Goal: Information Seeking & Learning: Learn about a topic

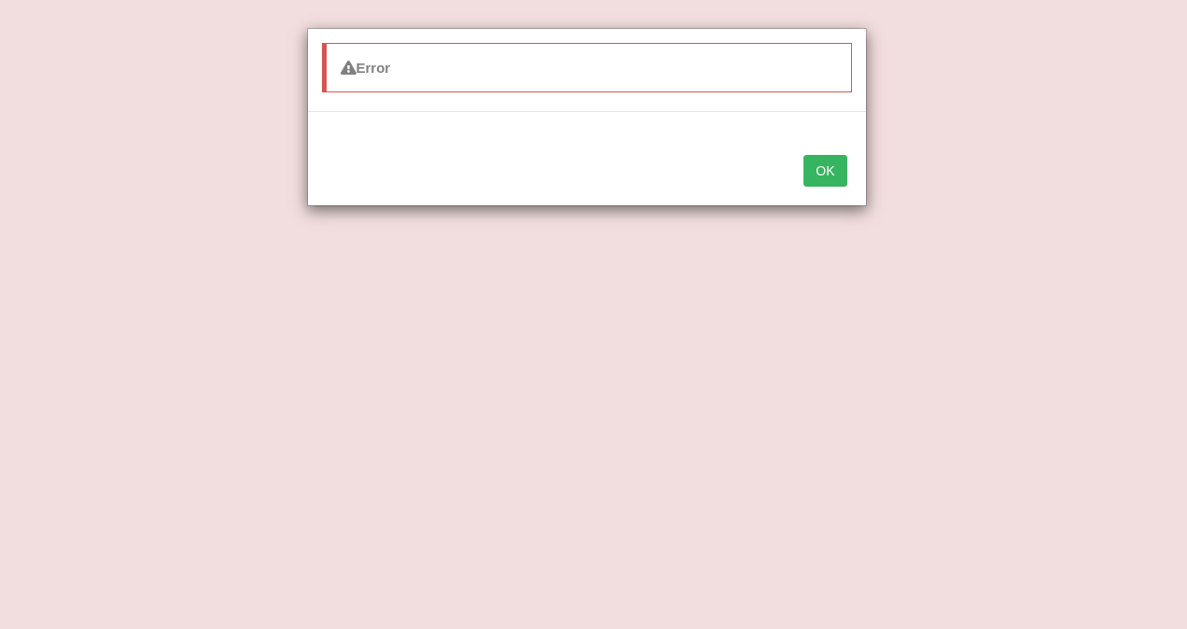
click at [829, 173] on button "OK" at bounding box center [825, 171] width 43 height 32
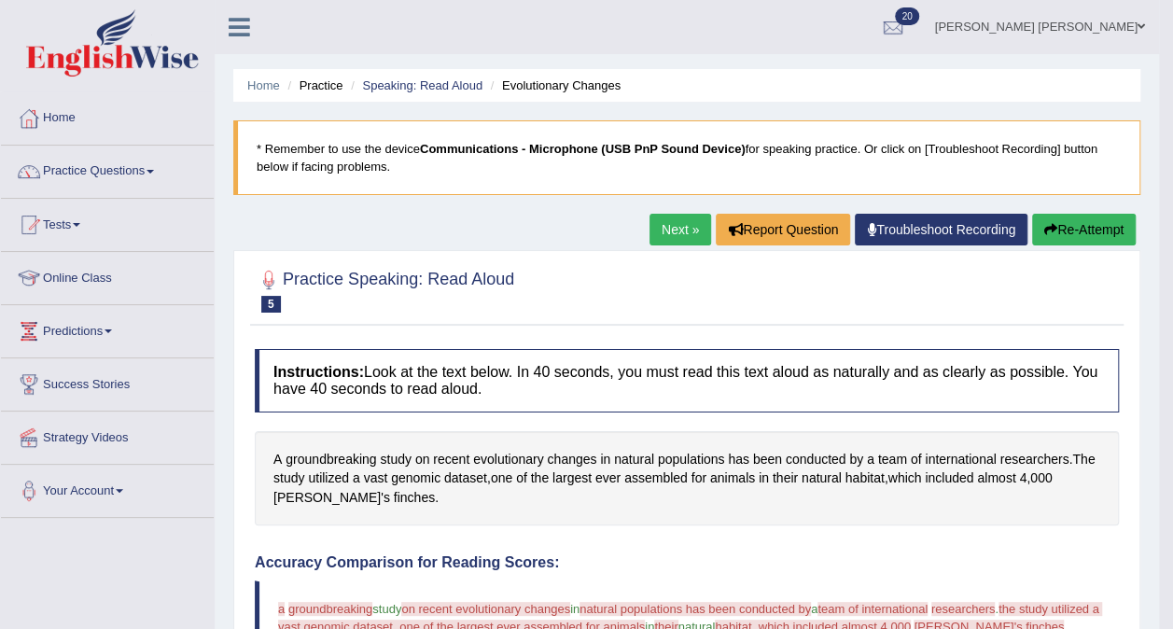
click at [101, 163] on link "Practice Questions" at bounding box center [107, 169] width 213 height 47
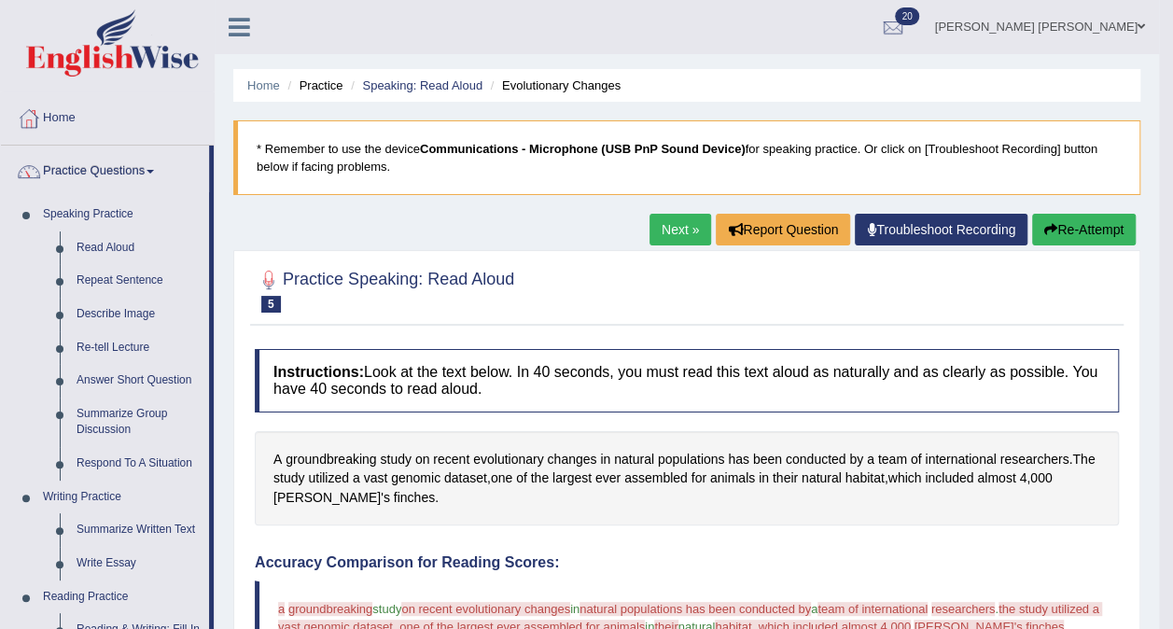
click at [119, 243] on link "Read Aloud" at bounding box center [138, 249] width 141 height 34
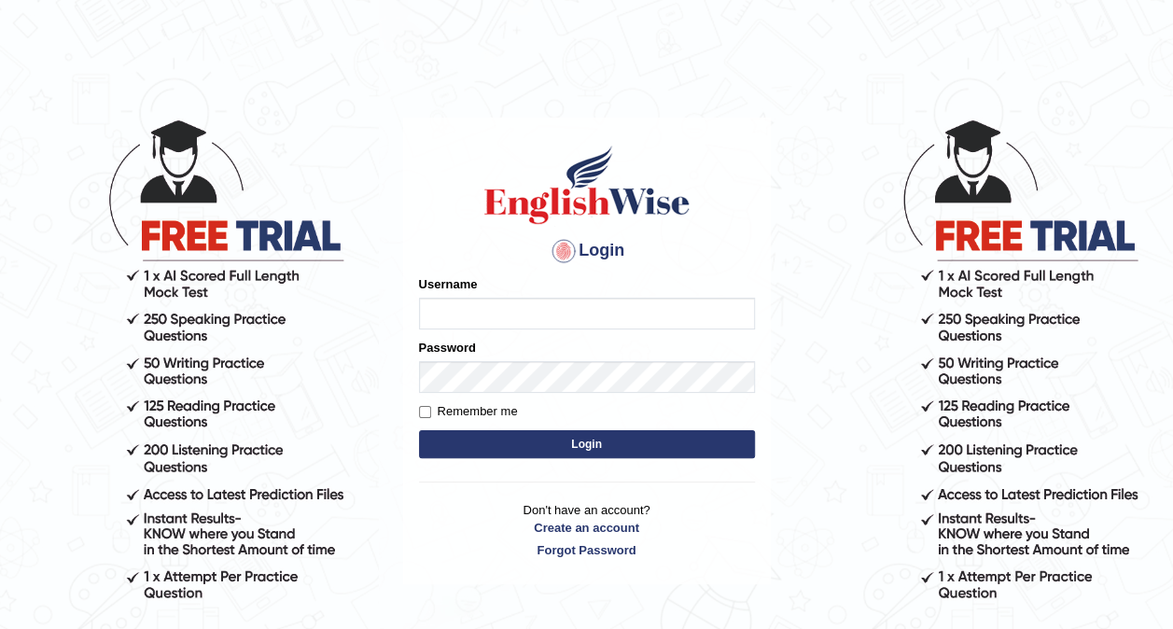
type input "Ellaine_9"
click at [549, 442] on button "Login" at bounding box center [587, 444] width 336 height 28
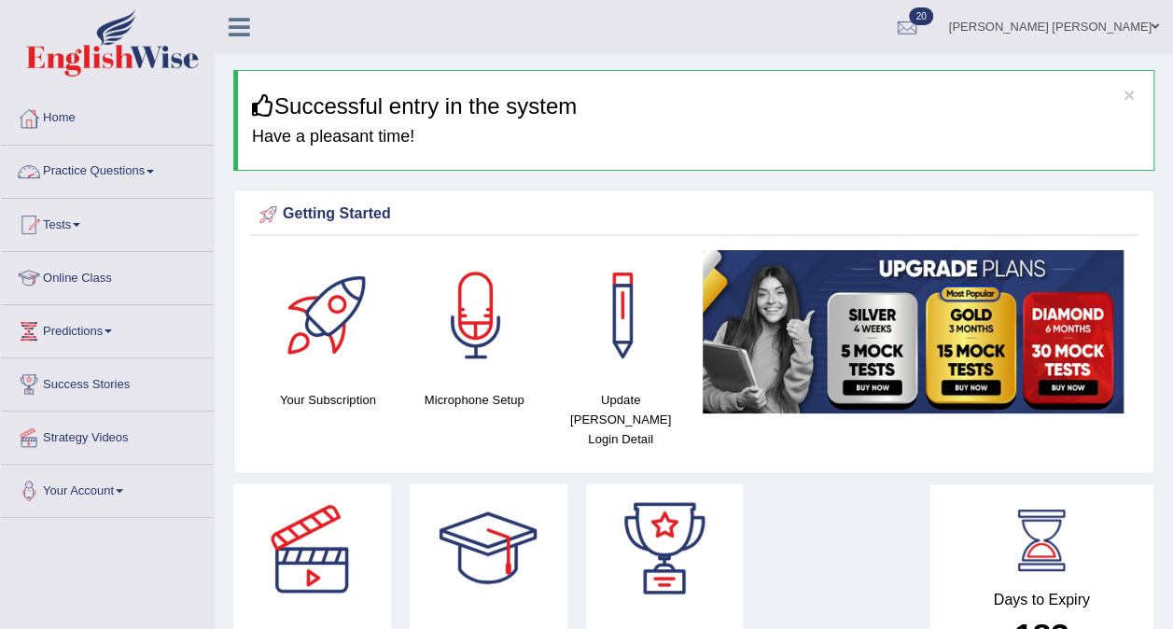
click at [140, 164] on link "Practice Questions" at bounding box center [107, 169] width 213 height 47
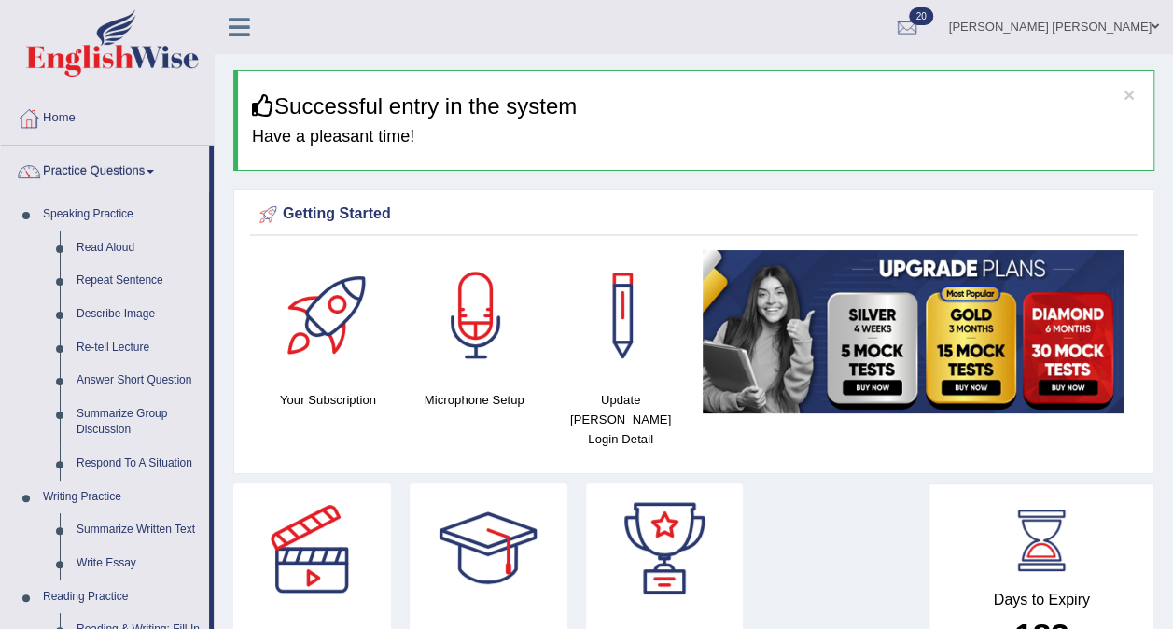
click at [105, 243] on link "Read Aloud" at bounding box center [138, 249] width 141 height 34
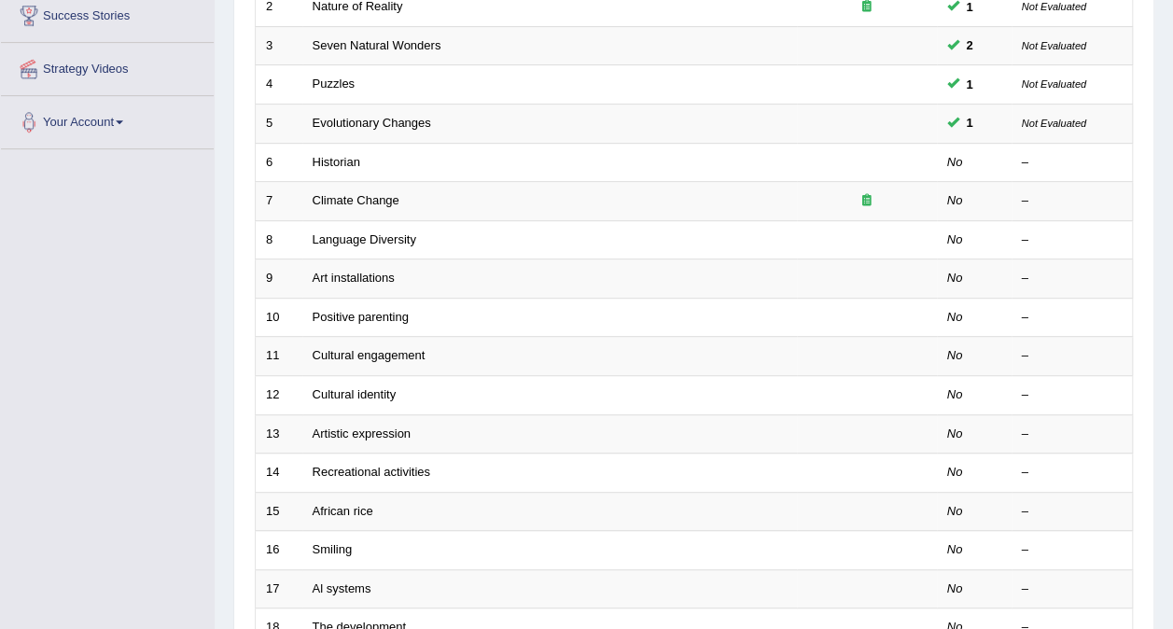
scroll to position [381, 0]
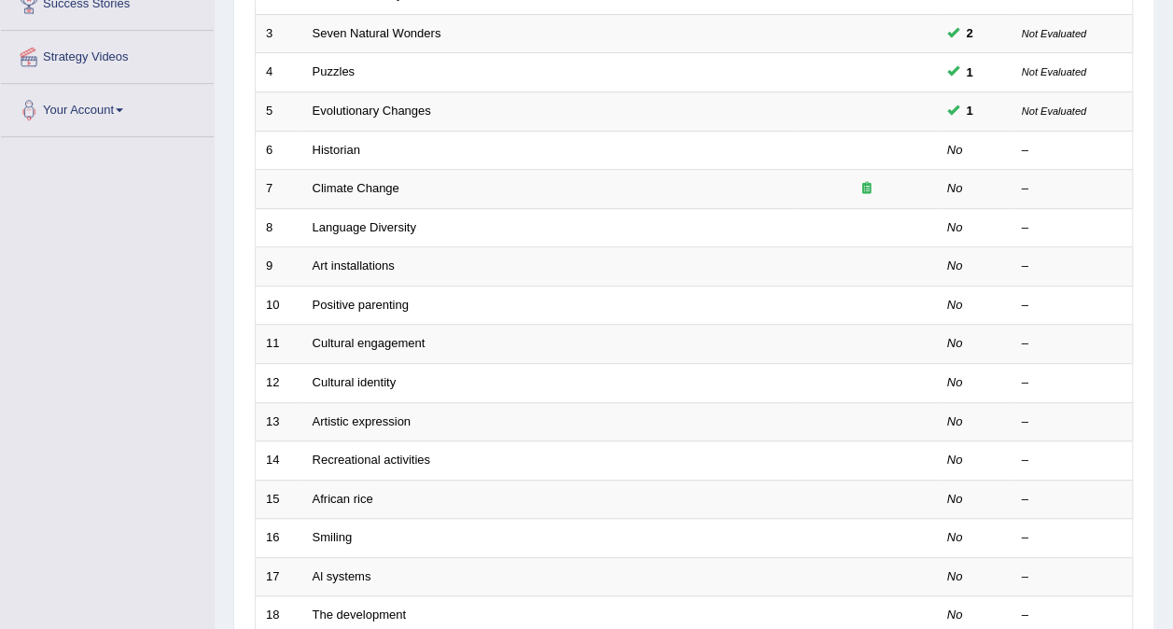
click at [363, 104] on link "Evolutionary Changes" at bounding box center [372, 111] width 119 height 14
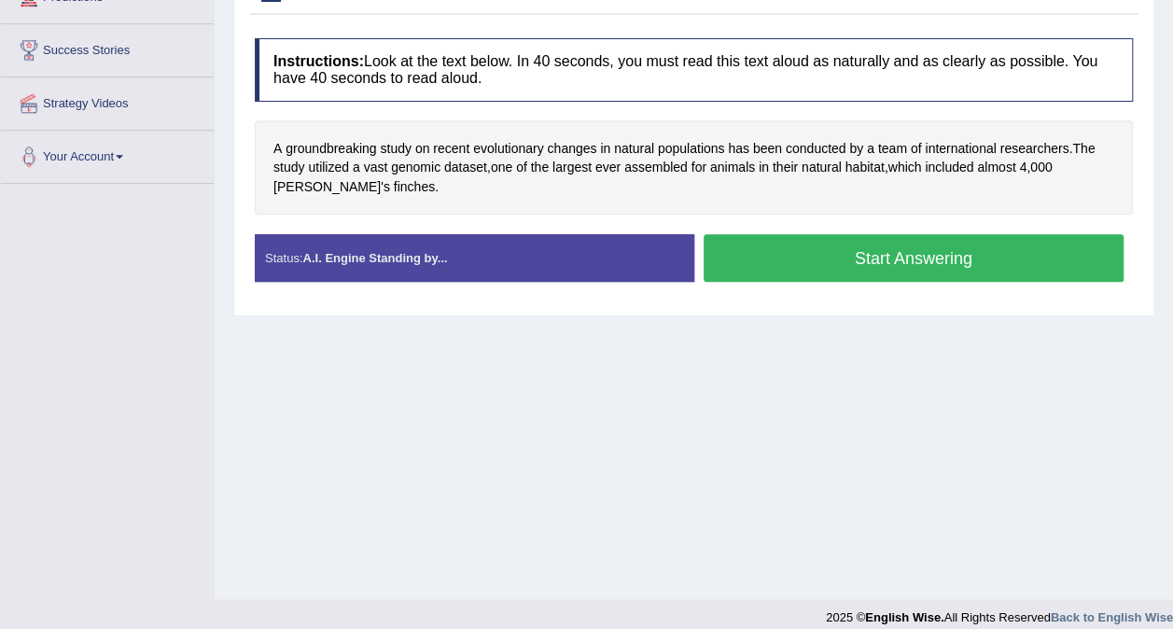
scroll to position [336, 0]
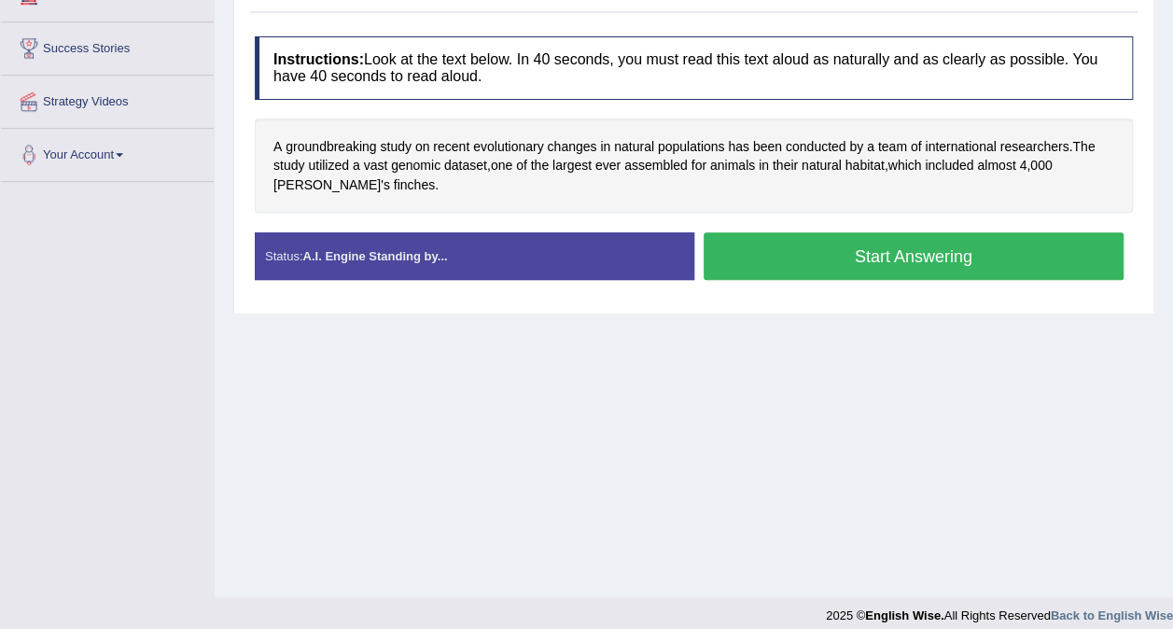
click at [937, 253] on button "Start Answering" at bounding box center [914, 256] width 421 height 48
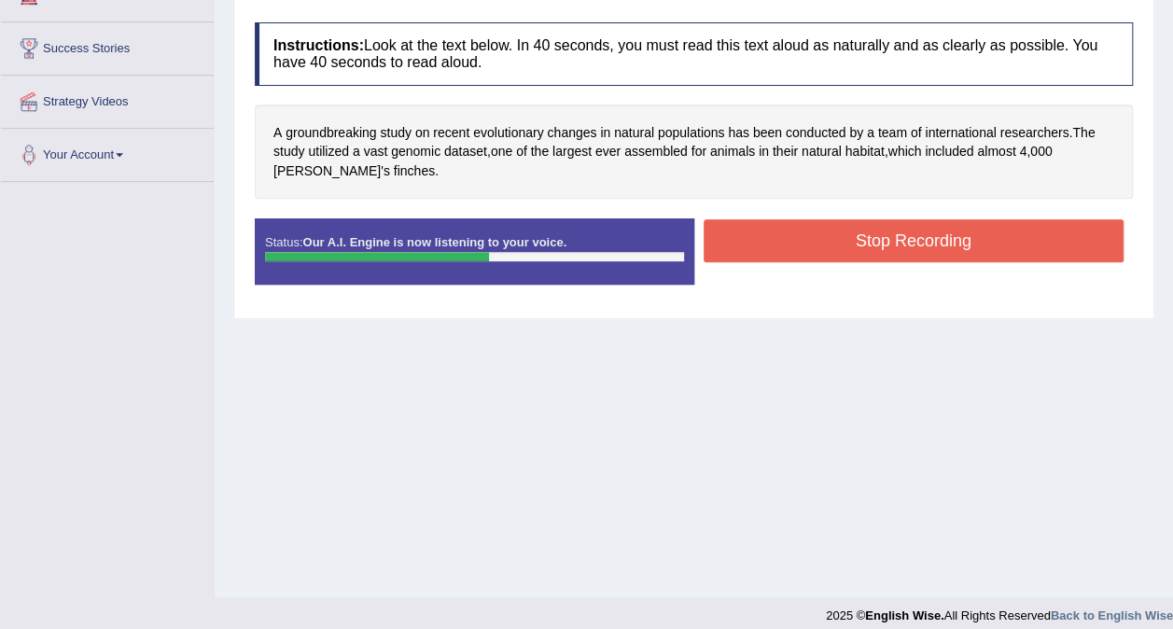
click at [988, 232] on button "Stop Recording" at bounding box center [914, 240] width 421 height 43
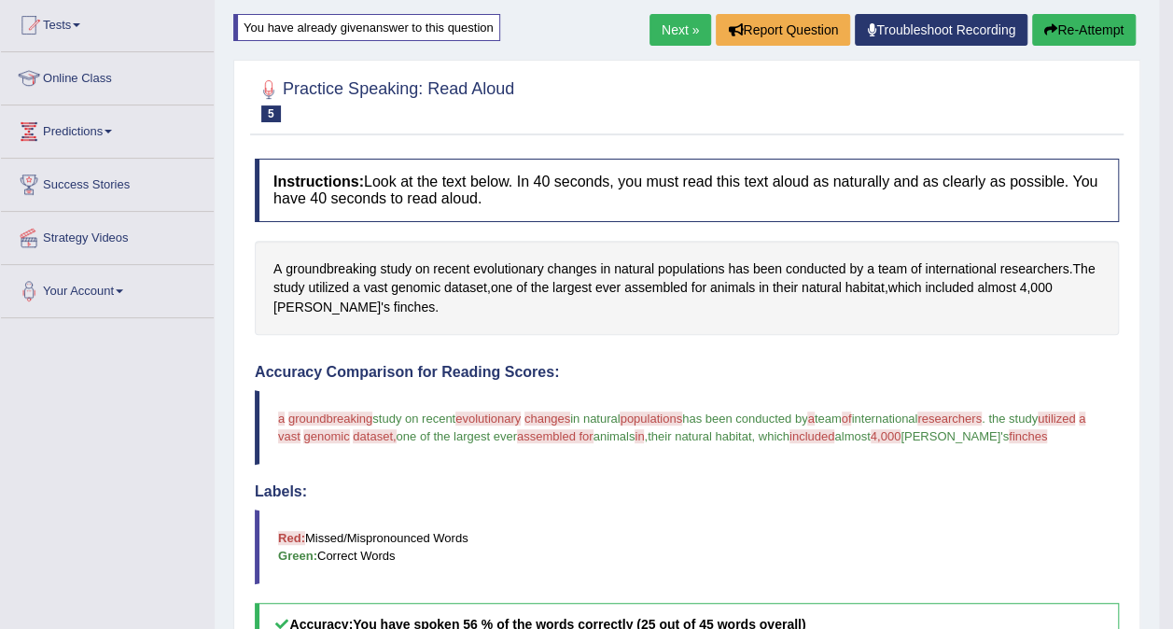
scroll to position [202, 0]
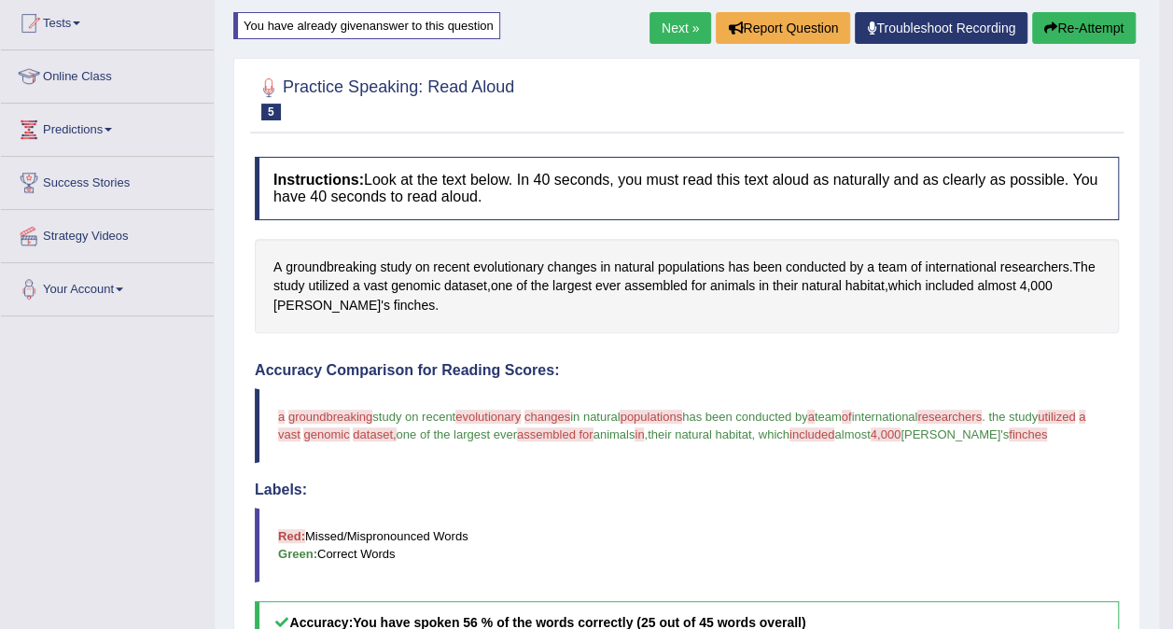
click at [1101, 30] on button "Re-Attempt" at bounding box center [1084, 28] width 104 height 32
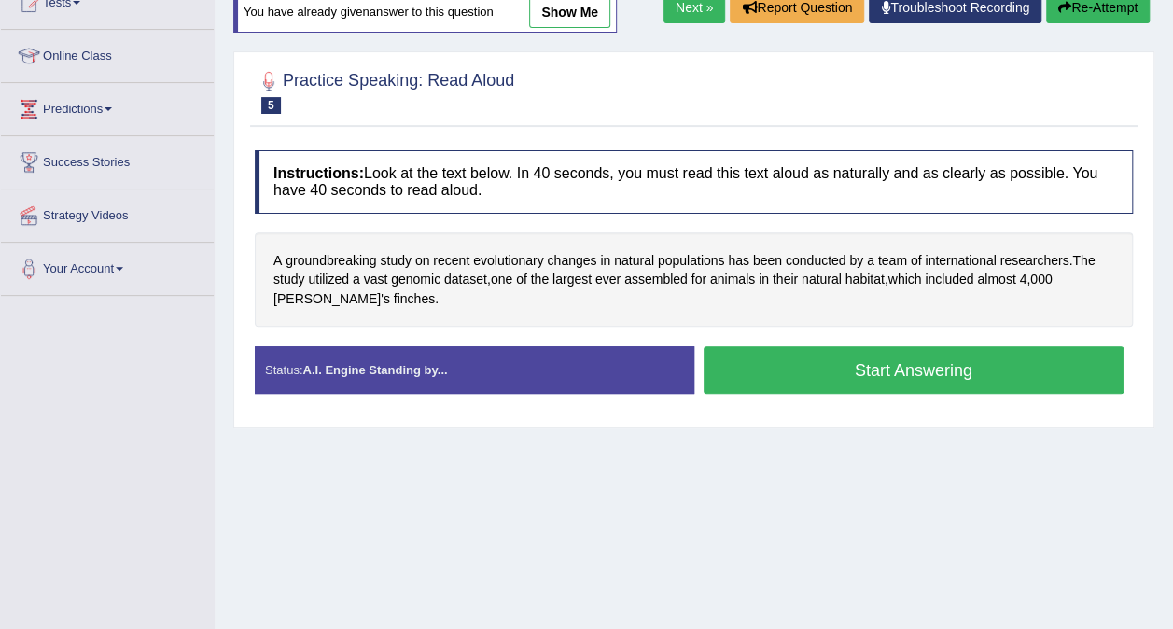
scroll to position [247, 0]
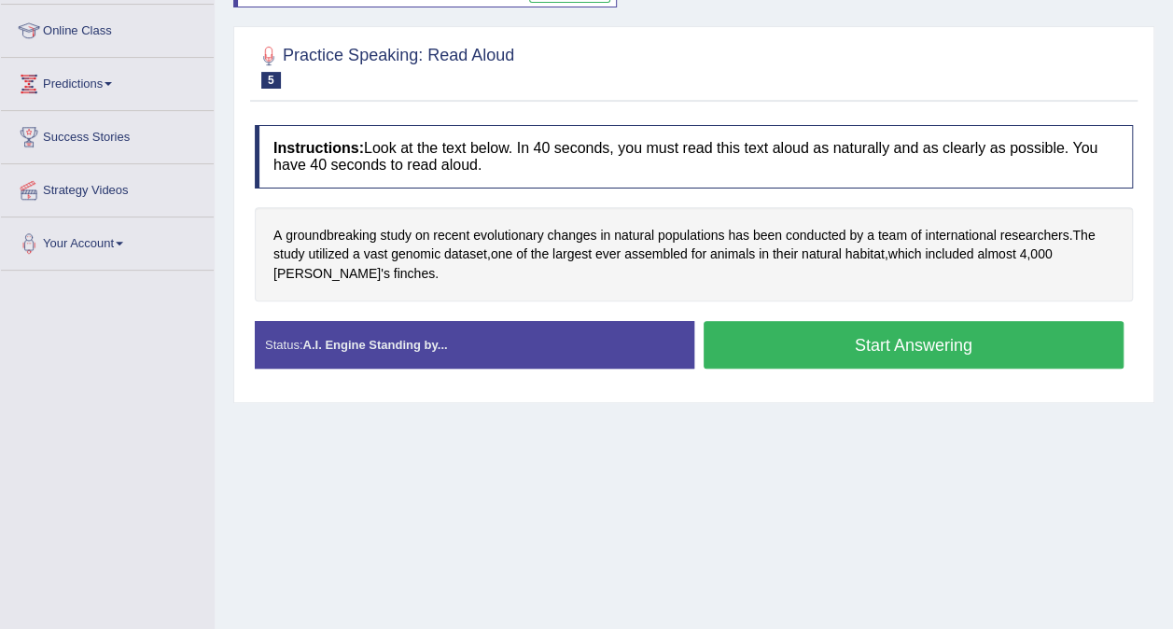
click at [976, 344] on button "Start Answering" at bounding box center [914, 345] width 421 height 48
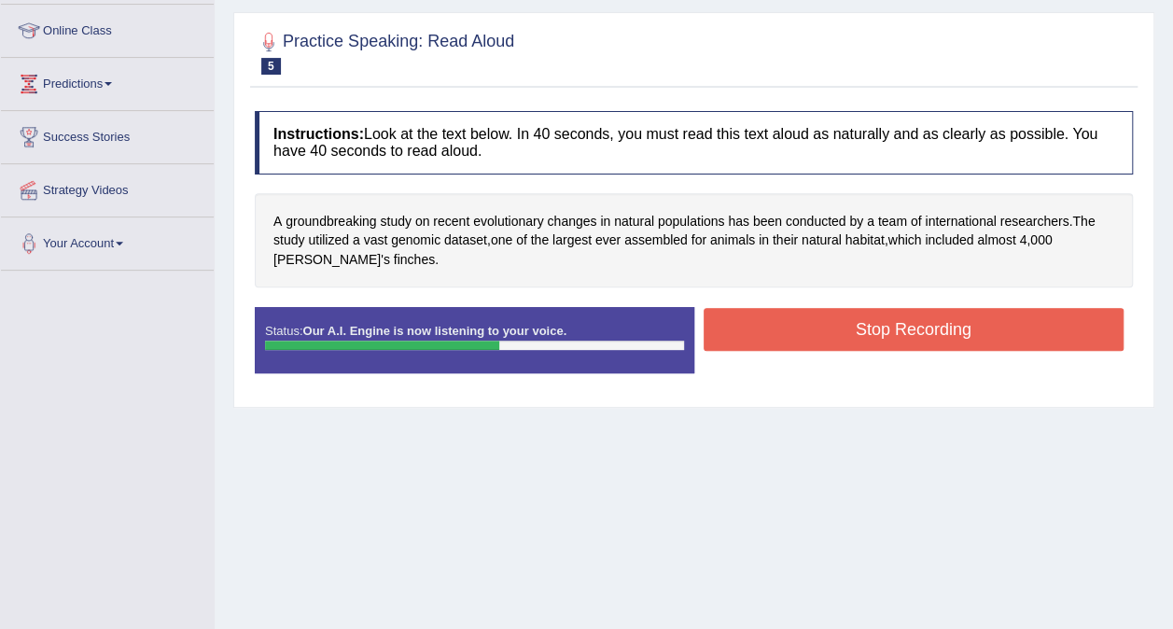
click at [958, 333] on button "Stop Recording" at bounding box center [914, 329] width 421 height 43
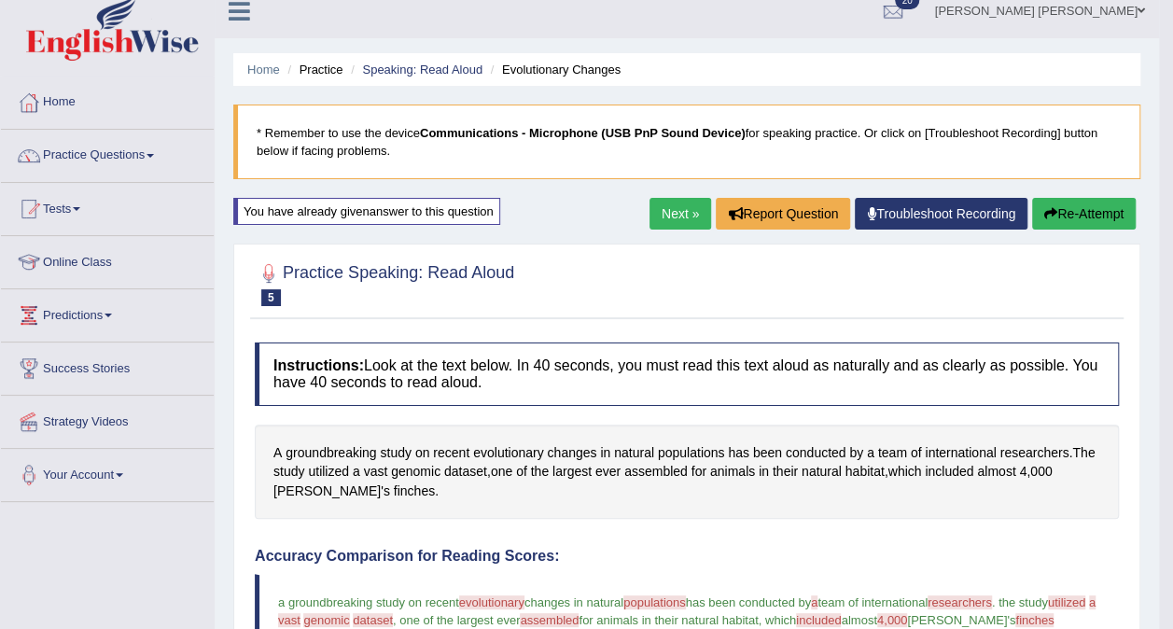
scroll to position [11, 0]
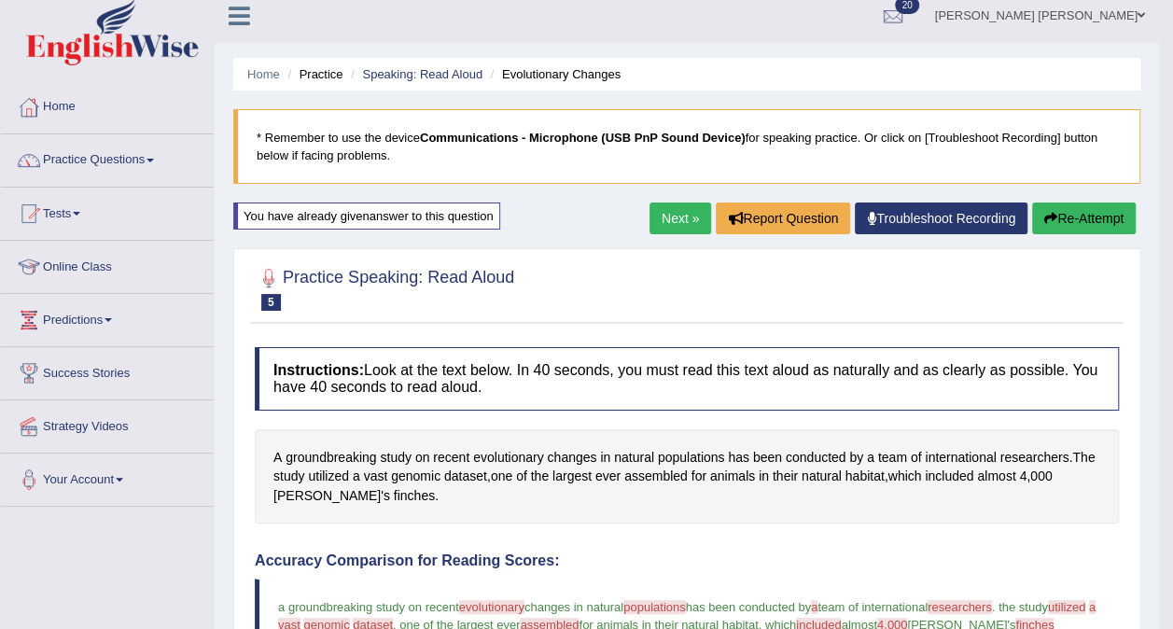
click at [674, 261] on div at bounding box center [687, 288] width 864 height 57
click at [673, 222] on link "Next »" at bounding box center [681, 219] width 62 height 32
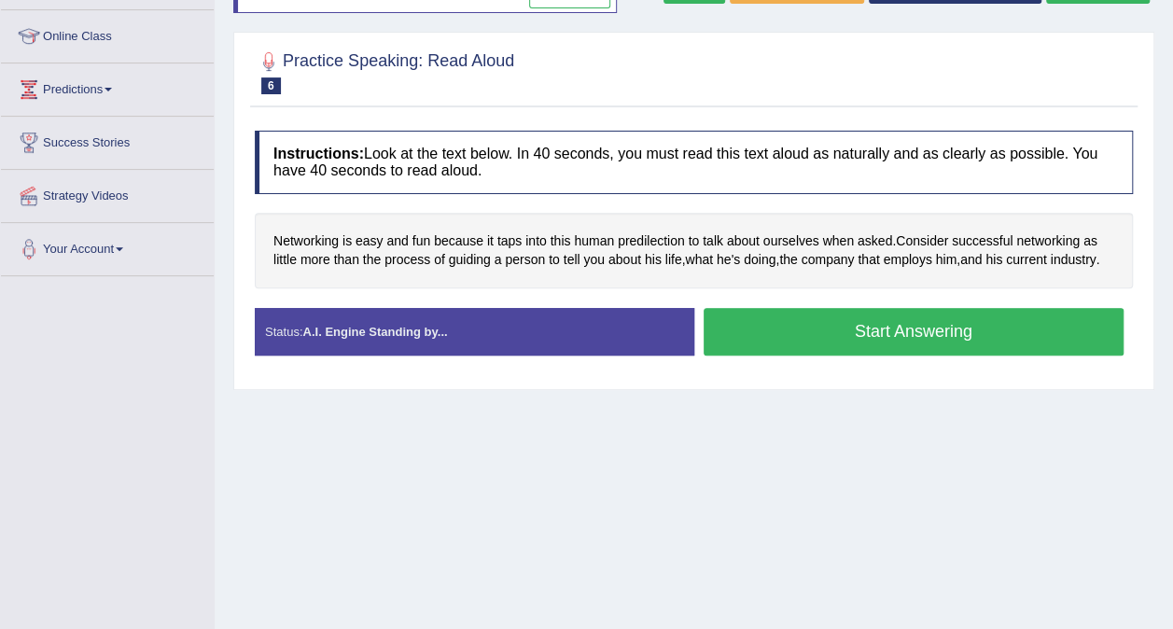
scroll to position [251, 0]
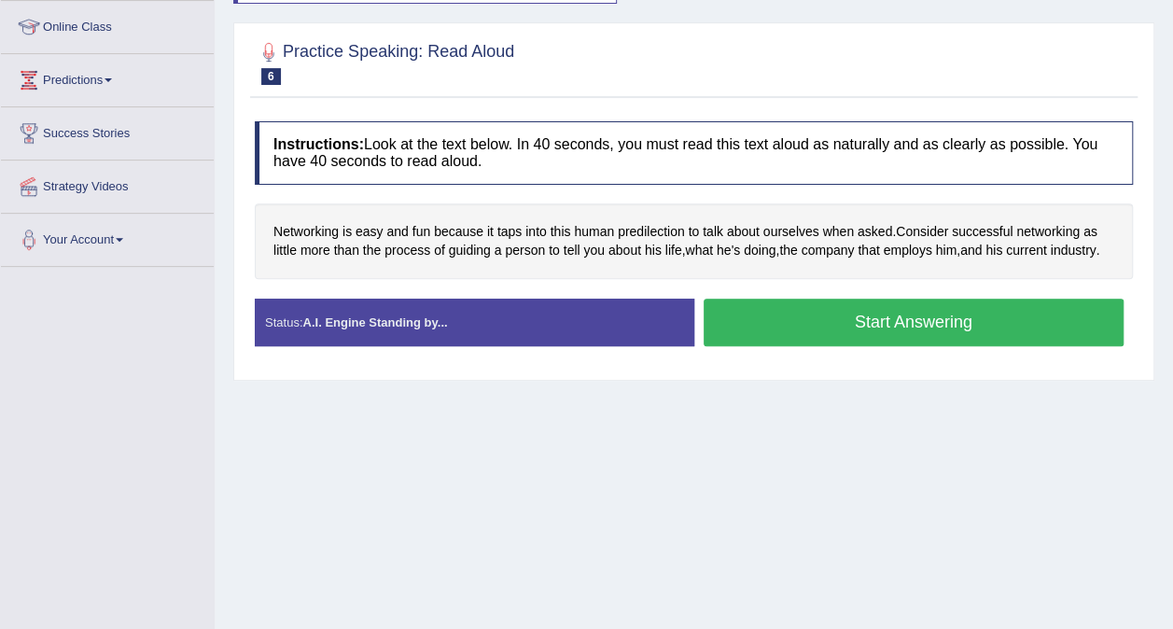
click at [966, 318] on button "Start Answering" at bounding box center [914, 323] width 421 height 48
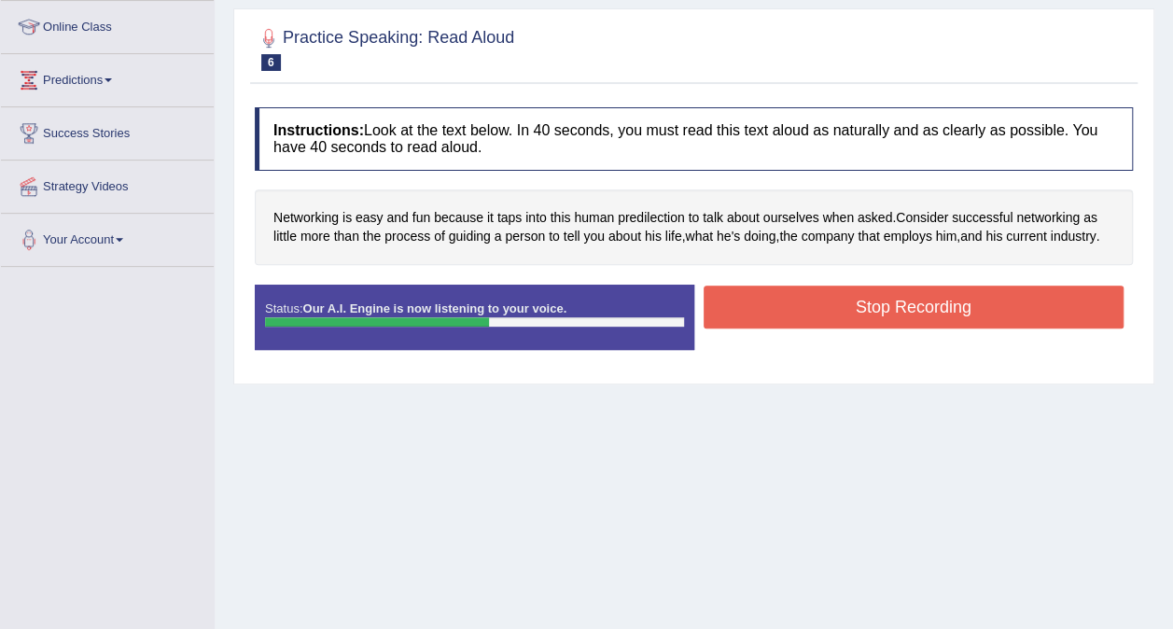
click at [986, 306] on button "Stop Recording" at bounding box center [914, 307] width 421 height 43
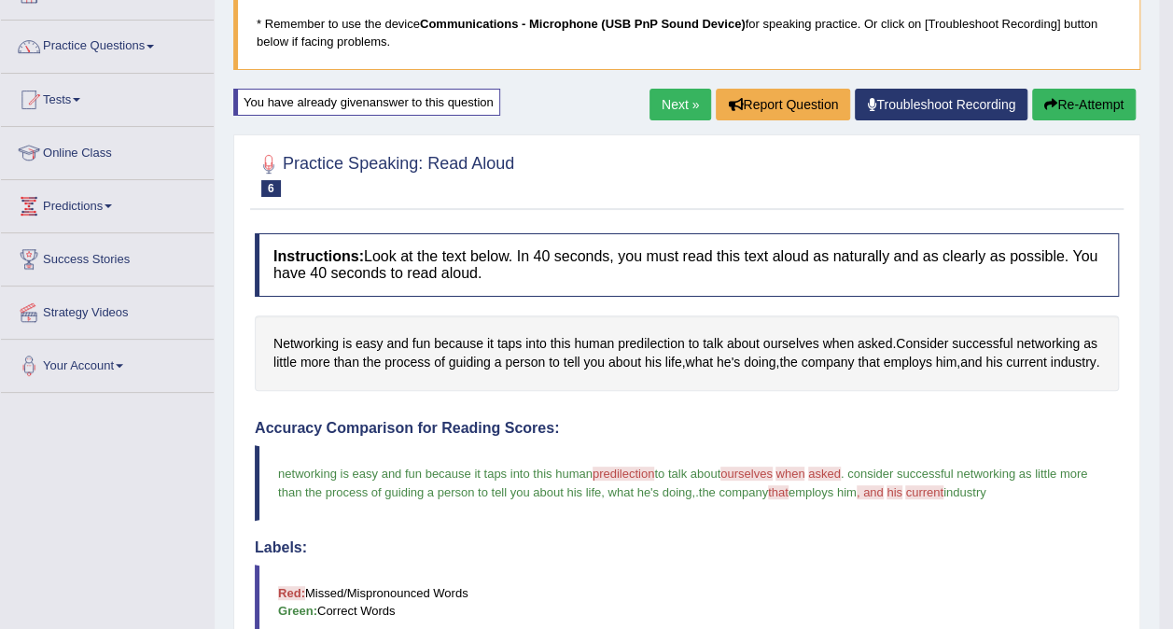
scroll to position [123, 0]
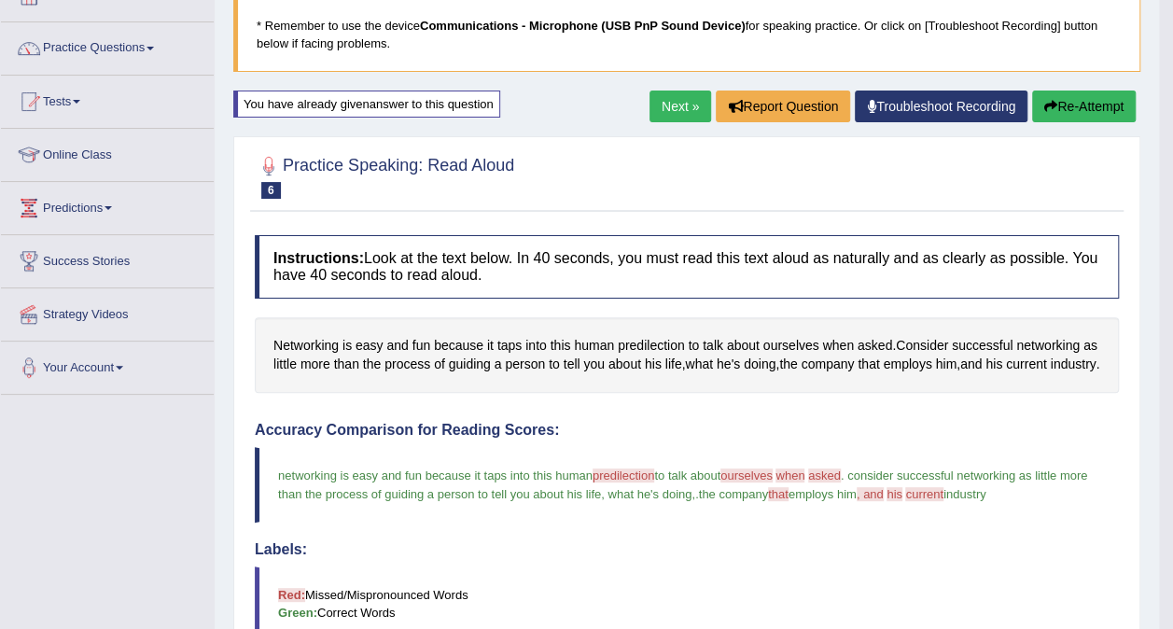
click at [674, 99] on link "Next »" at bounding box center [681, 107] width 62 height 32
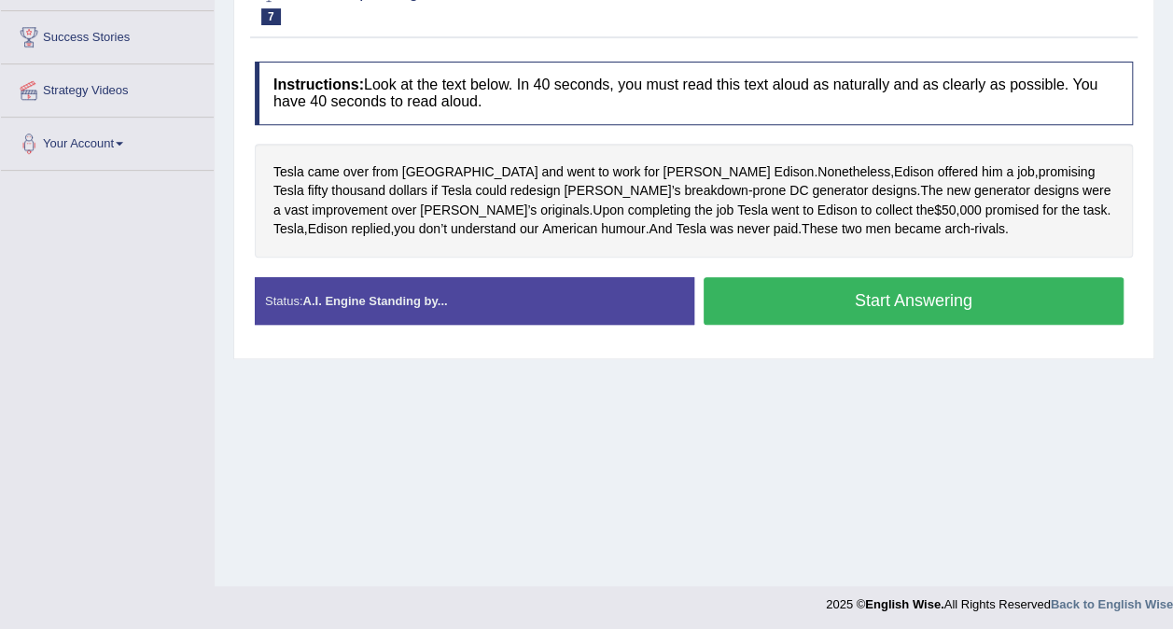
scroll to position [350, 0]
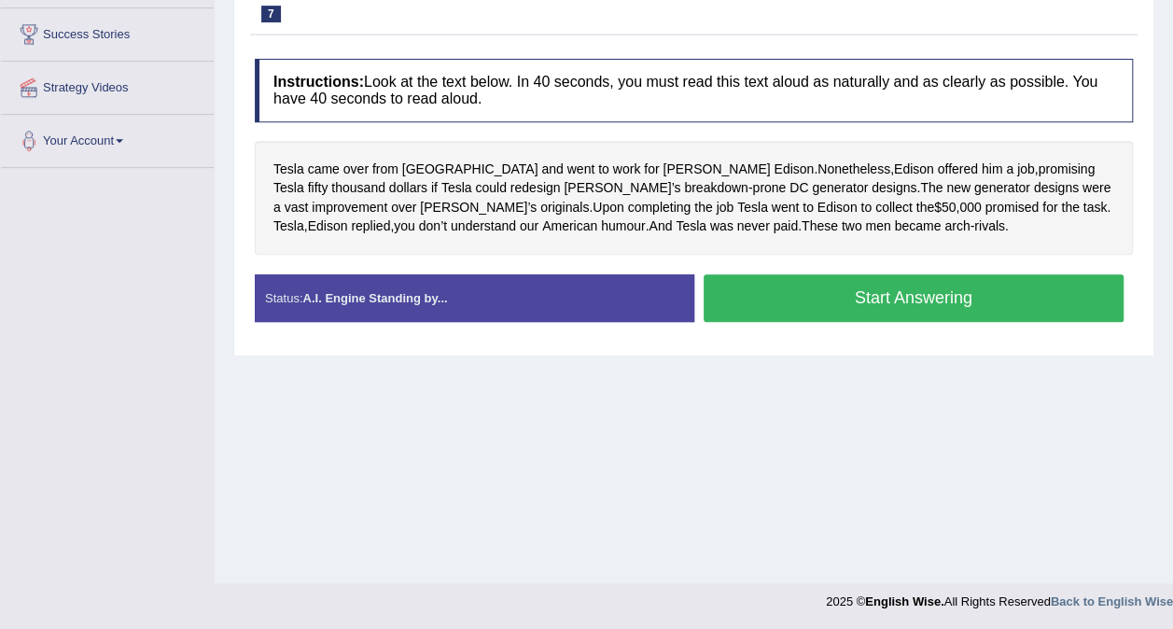
click at [954, 291] on button "Start Answering" at bounding box center [914, 298] width 421 height 48
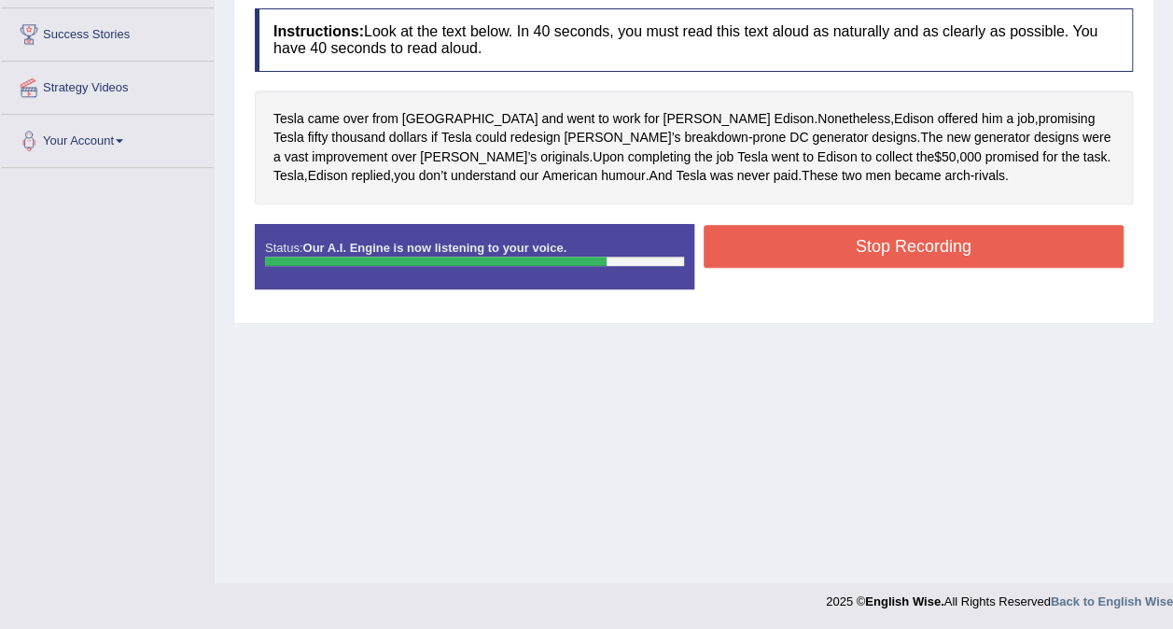
click at [968, 240] on button "Stop Recording" at bounding box center [914, 246] width 421 height 43
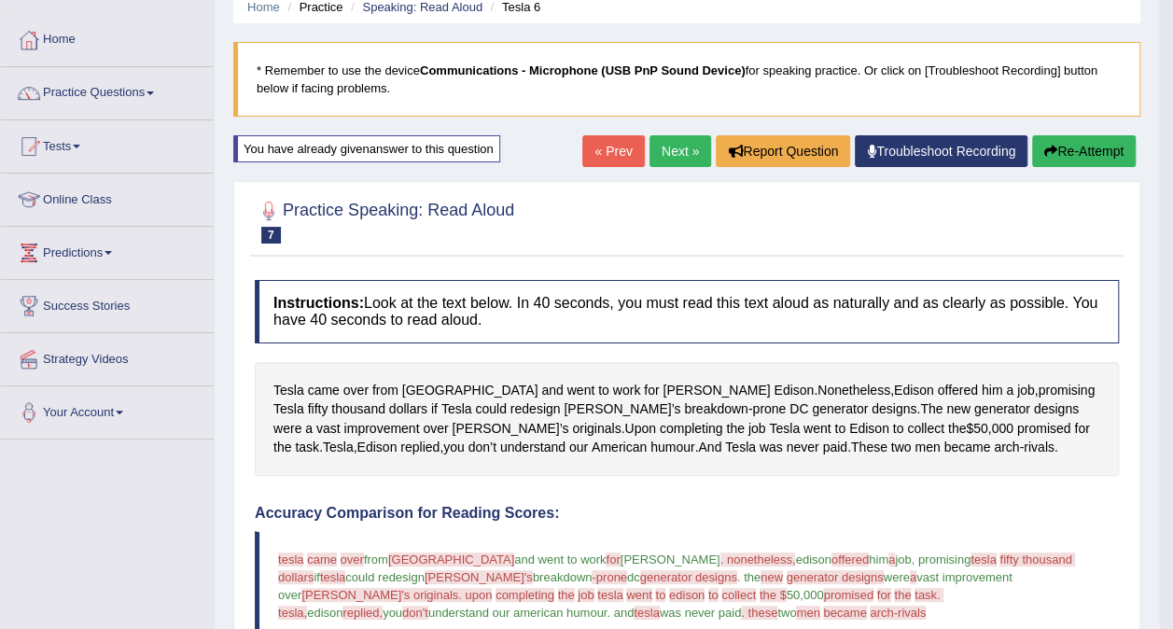
scroll to position [77, 0]
click at [680, 154] on link "Next »" at bounding box center [681, 152] width 62 height 32
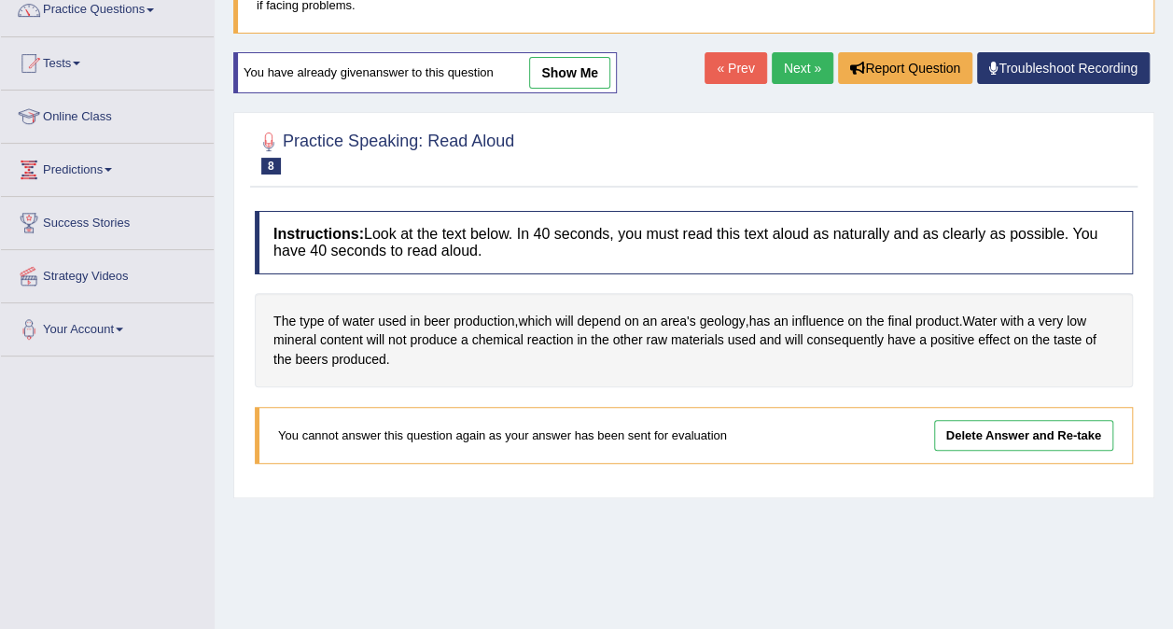
scroll to position [161, 0]
click at [799, 75] on link "Next »" at bounding box center [803, 69] width 62 height 32
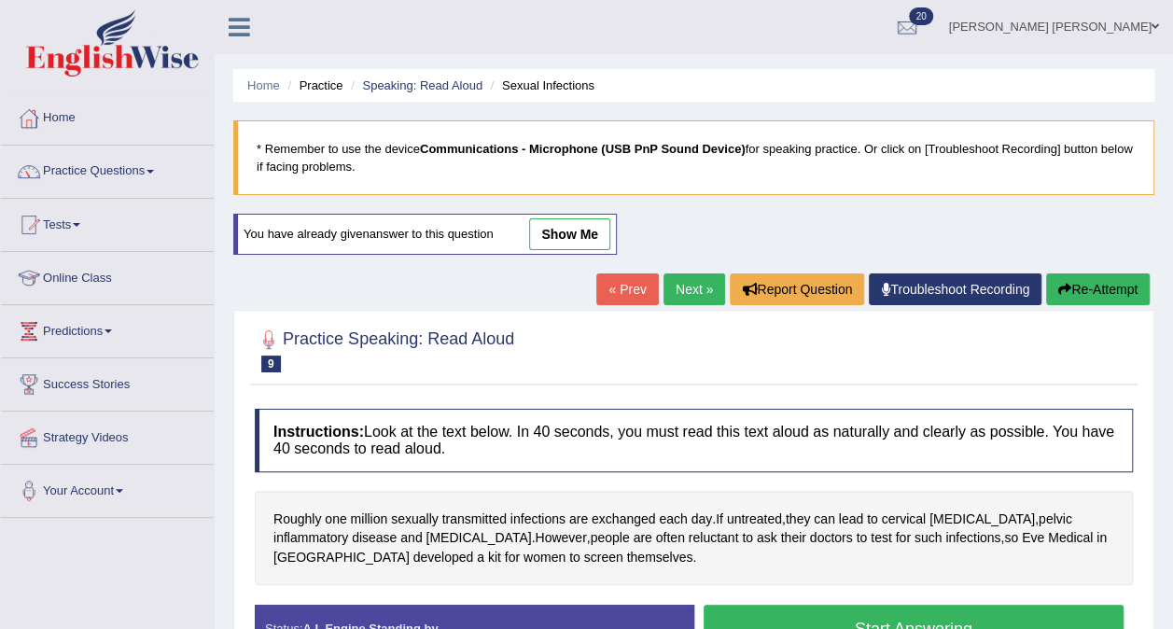
click at [616, 288] on link "« Prev" at bounding box center [628, 290] width 62 height 32
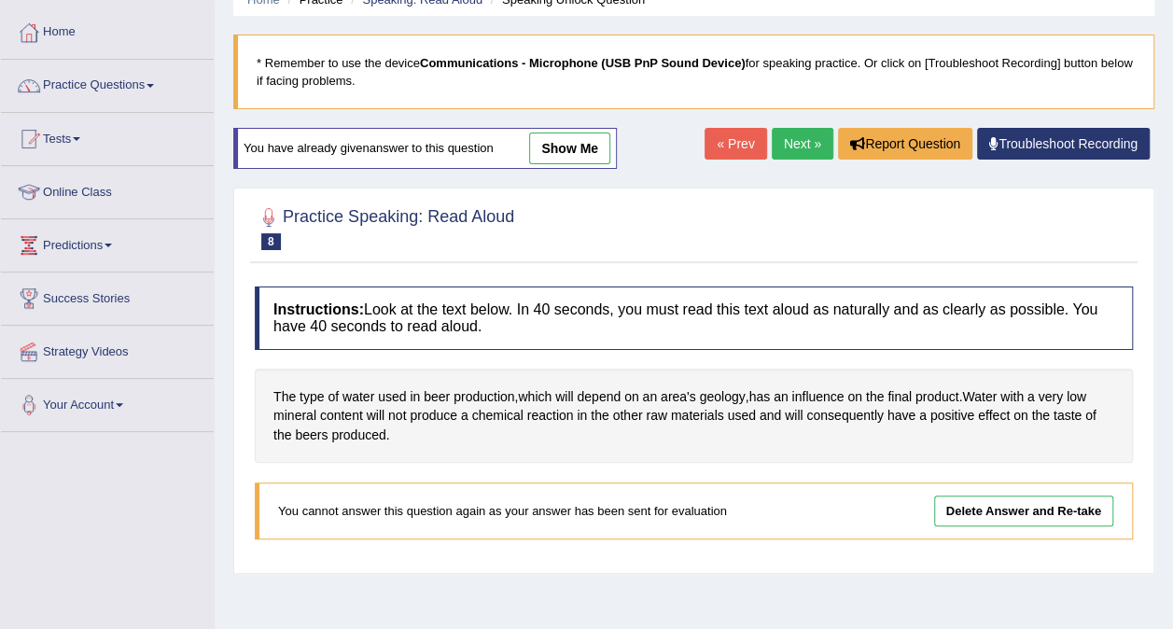
scroll to position [84, 0]
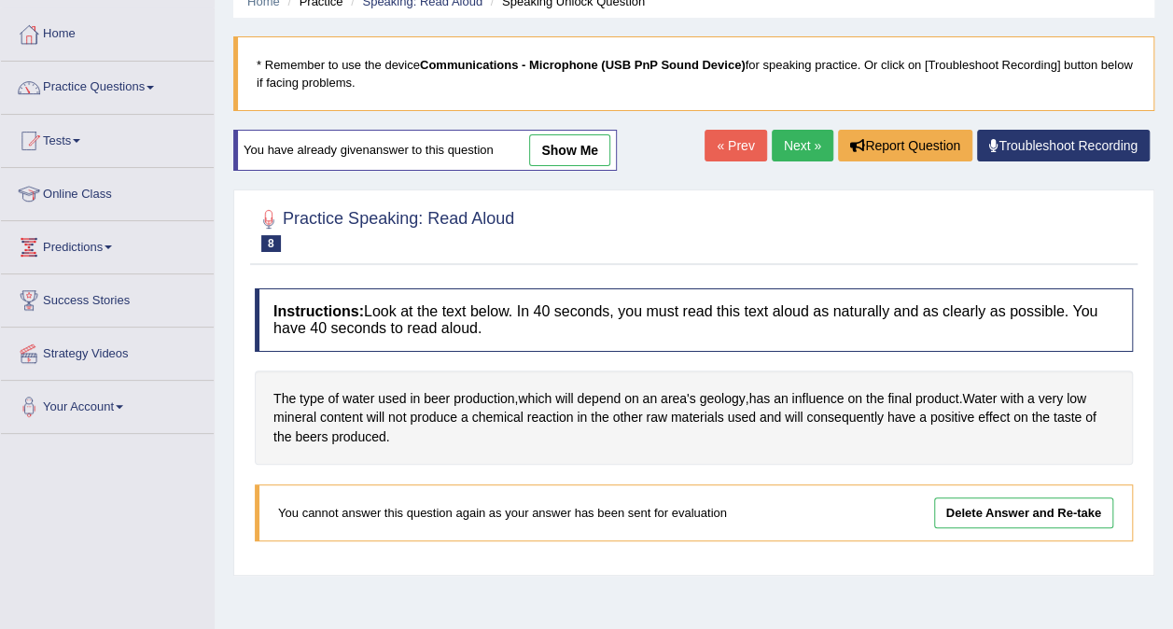
click at [569, 147] on link "show me" at bounding box center [569, 150] width 81 height 32
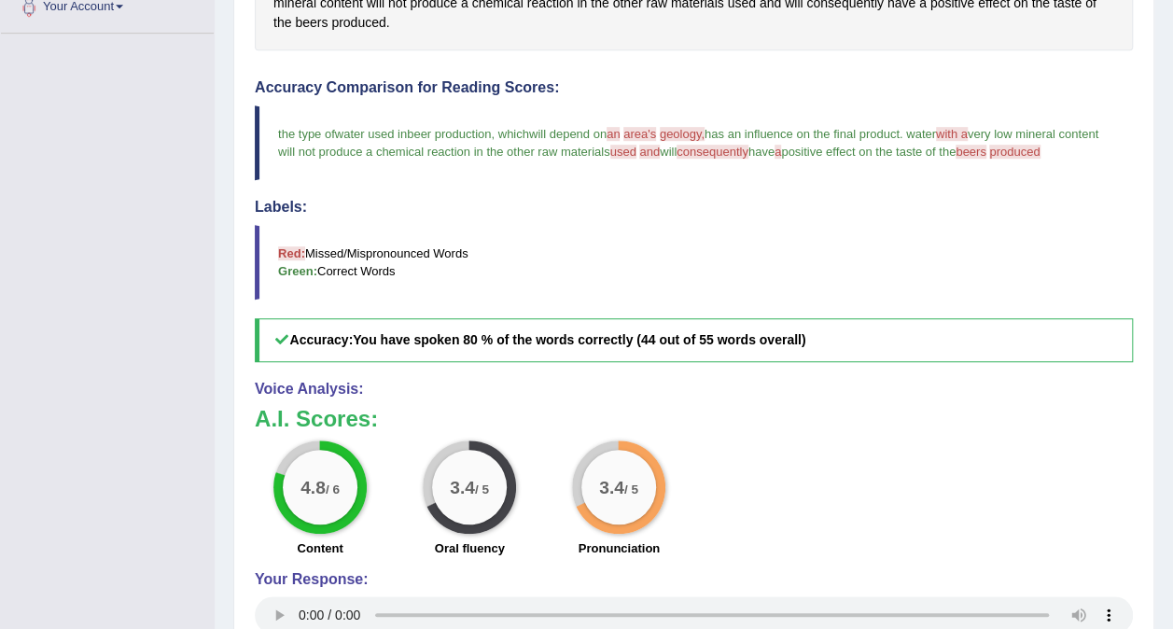
scroll to position [745, 0]
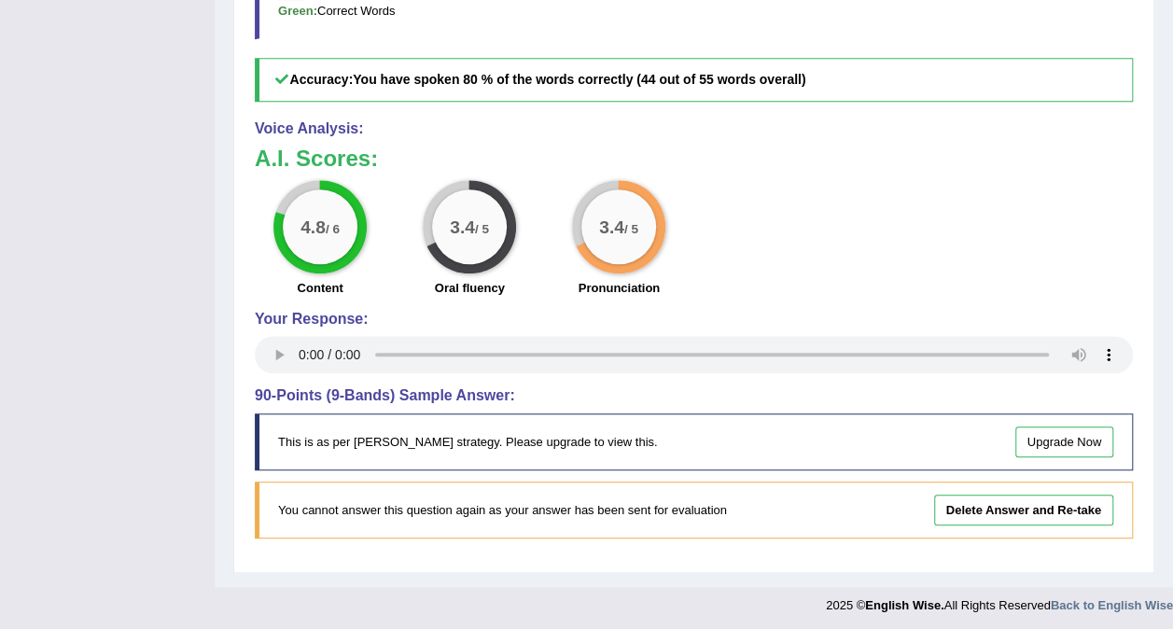
click at [1057, 509] on link "Delete Answer and Re-take" at bounding box center [1023, 510] width 179 height 31
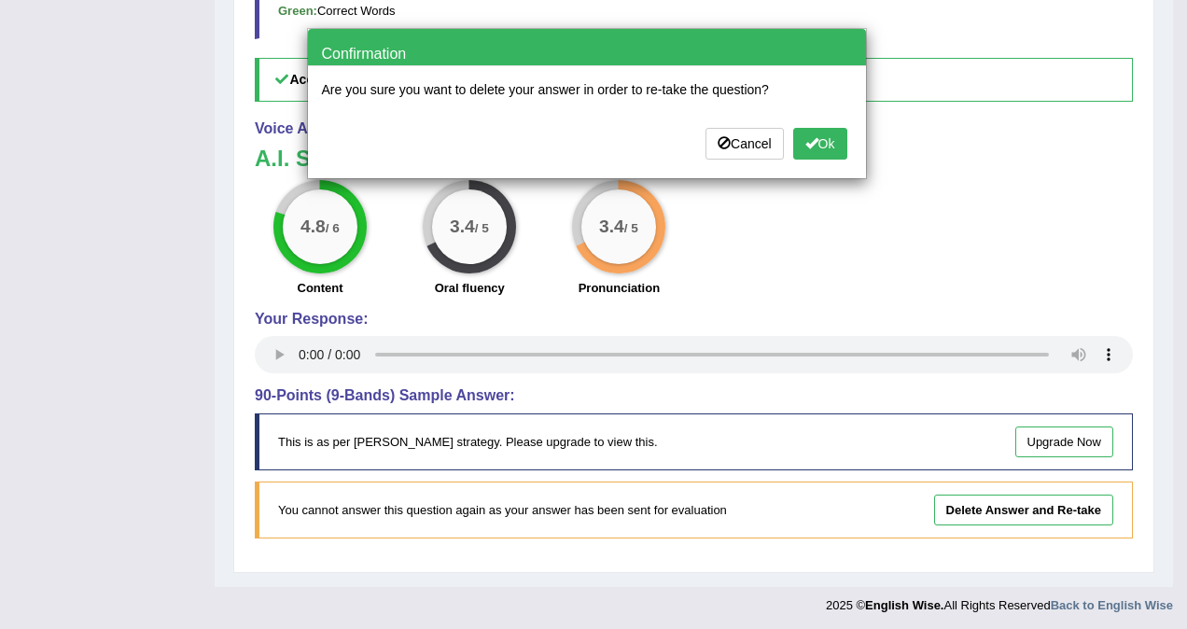
click at [810, 144] on span at bounding box center [812, 142] width 13 height 13
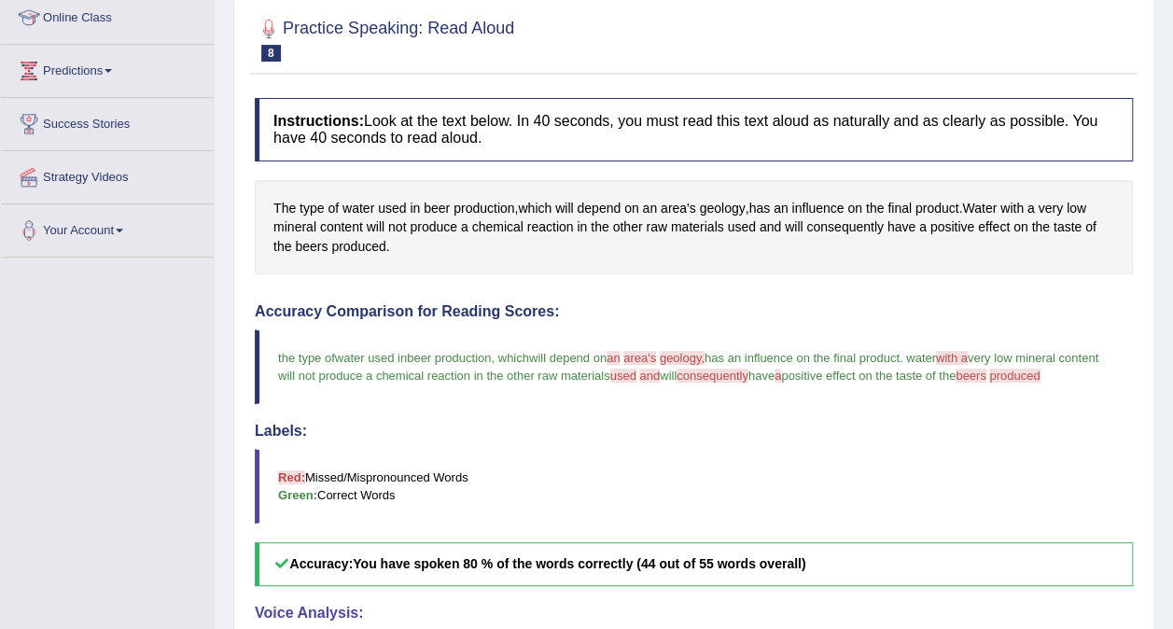
scroll to position [243, 0]
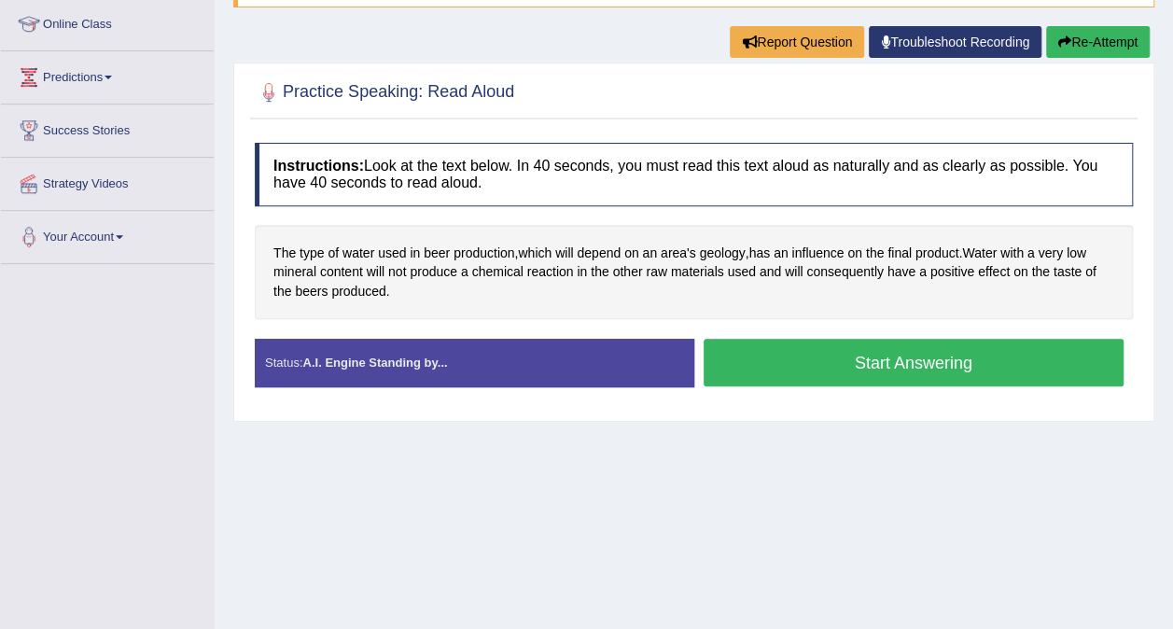
scroll to position [263, 0]
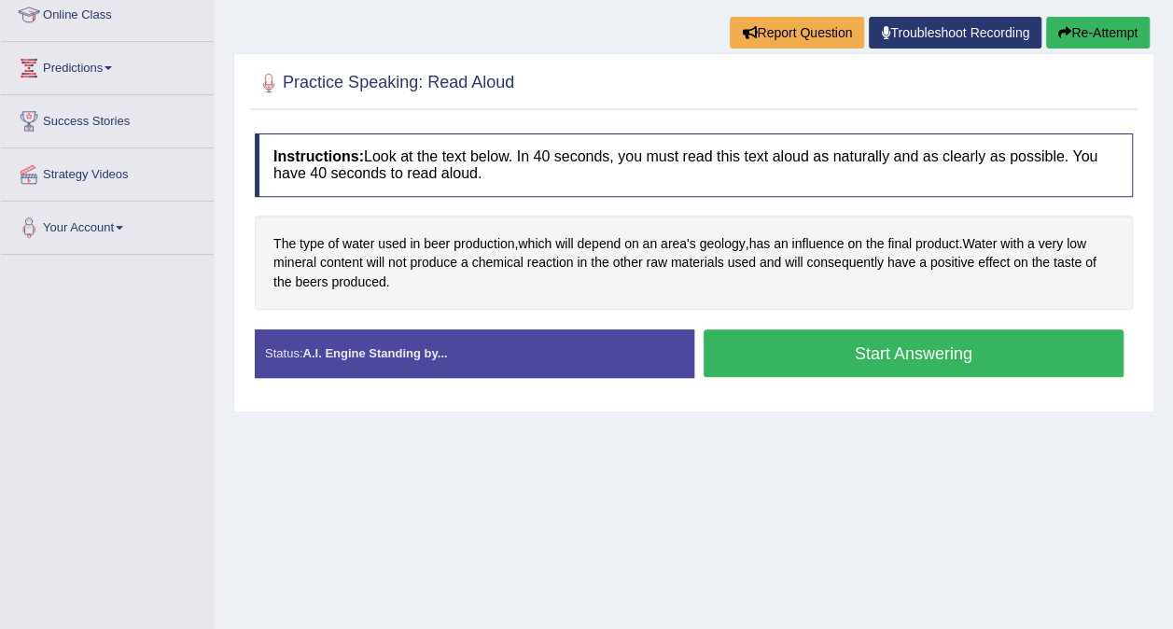
click at [990, 368] on button "Start Answering" at bounding box center [914, 354] width 421 height 48
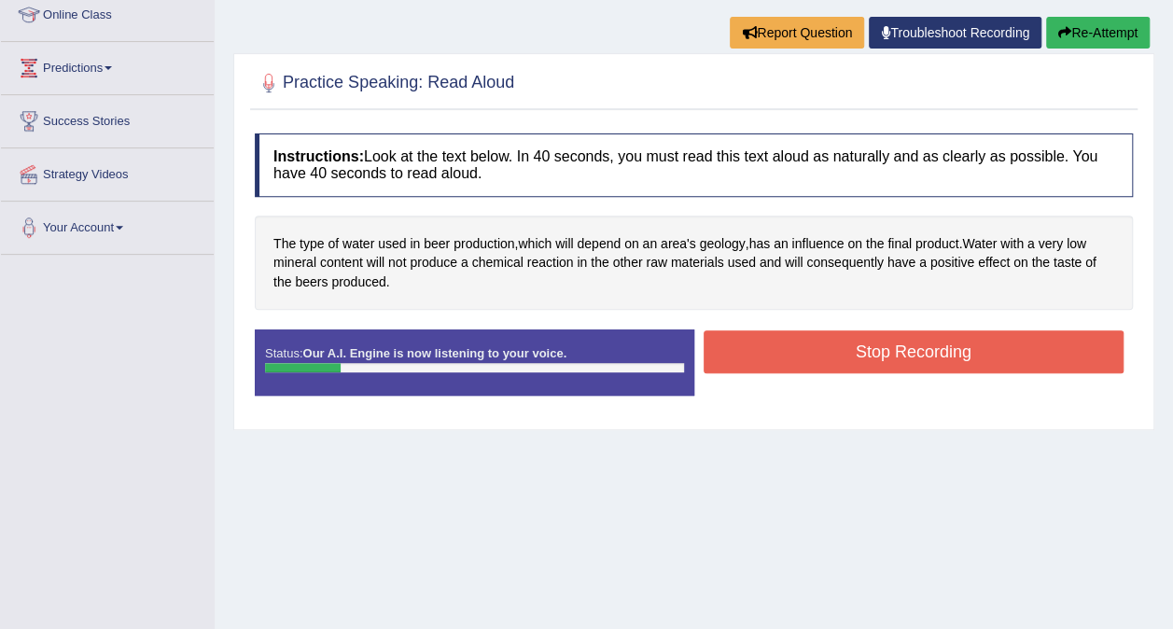
click at [962, 362] on button "Stop Recording" at bounding box center [914, 351] width 421 height 43
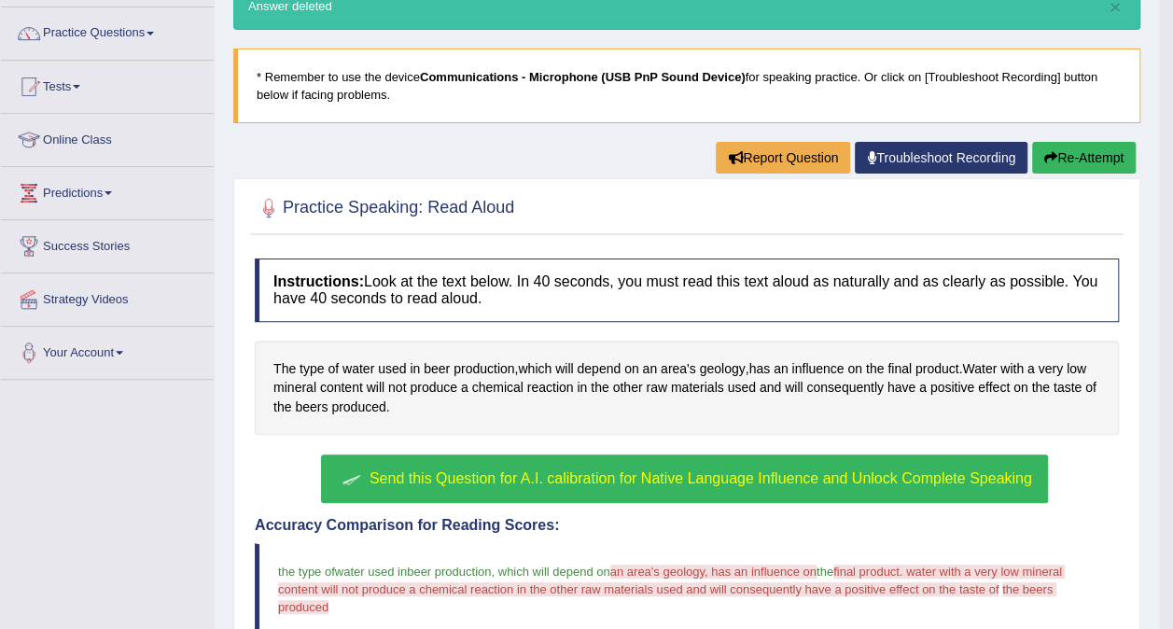
scroll to position [136, 0]
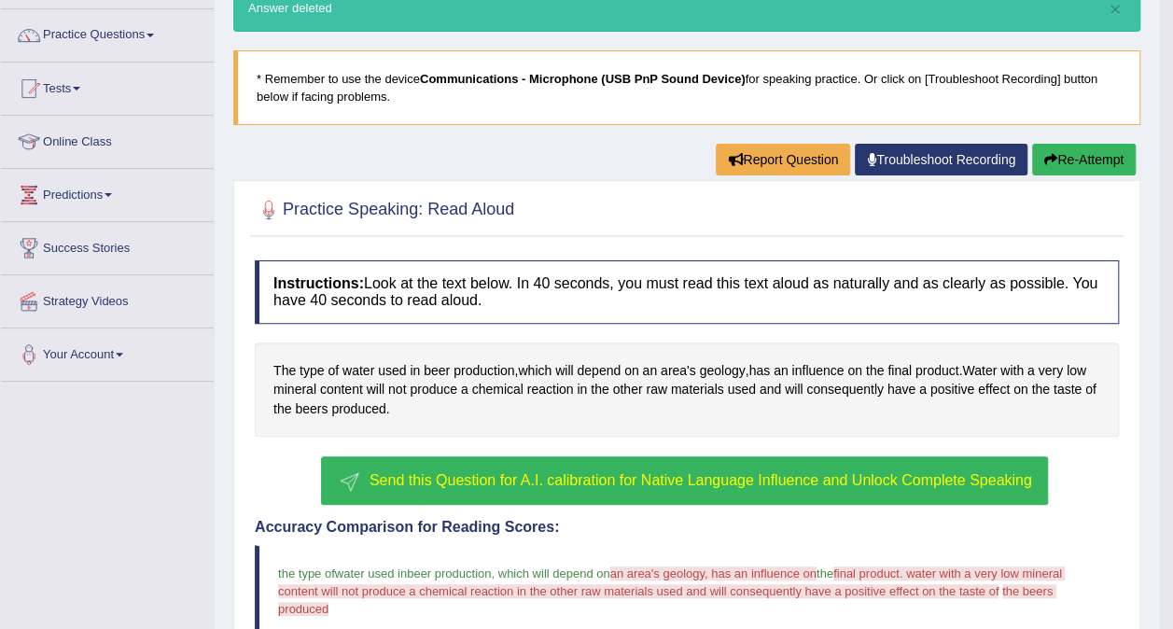
click at [1088, 164] on button "Re-Attempt" at bounding box center [1084, 160] width 104 height 32
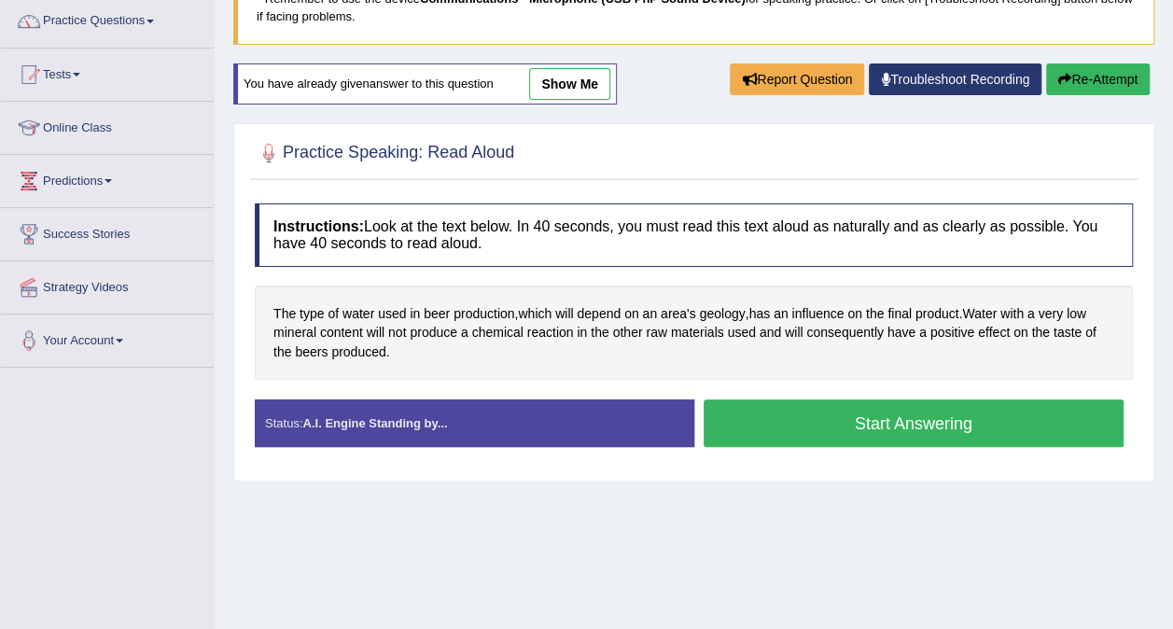
click at [1005, 437] on button "Start Answering" at bounding box center [914, 424] width 421 height 48
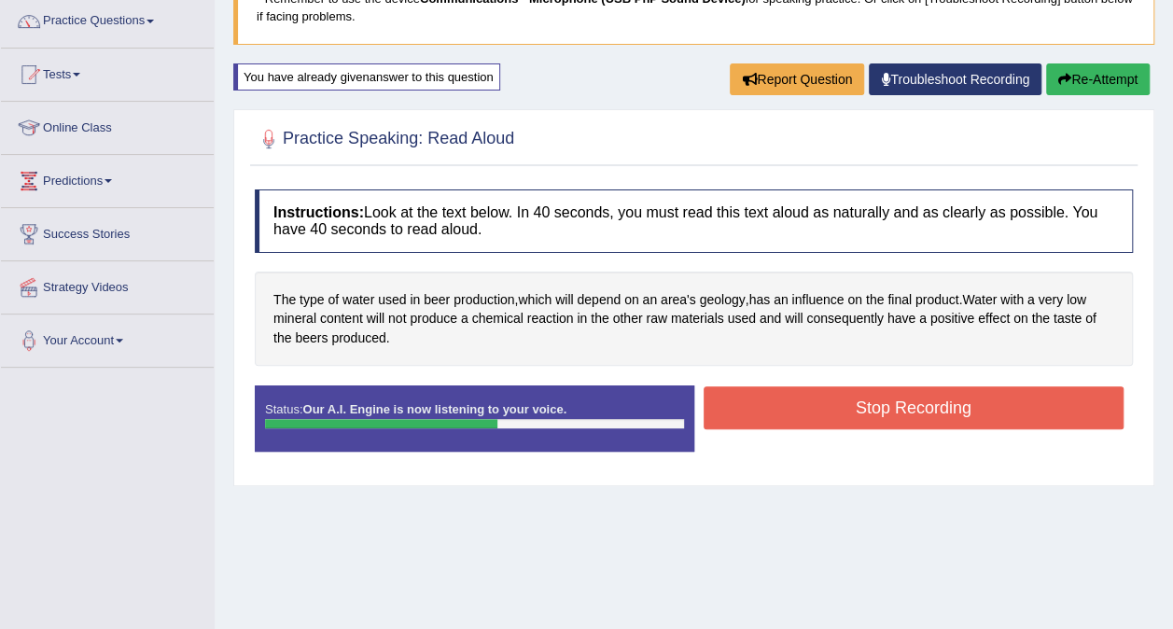
click at [1060, 422] on button "Stop Recording" at bounding box center [914, 407] width 421 height 43
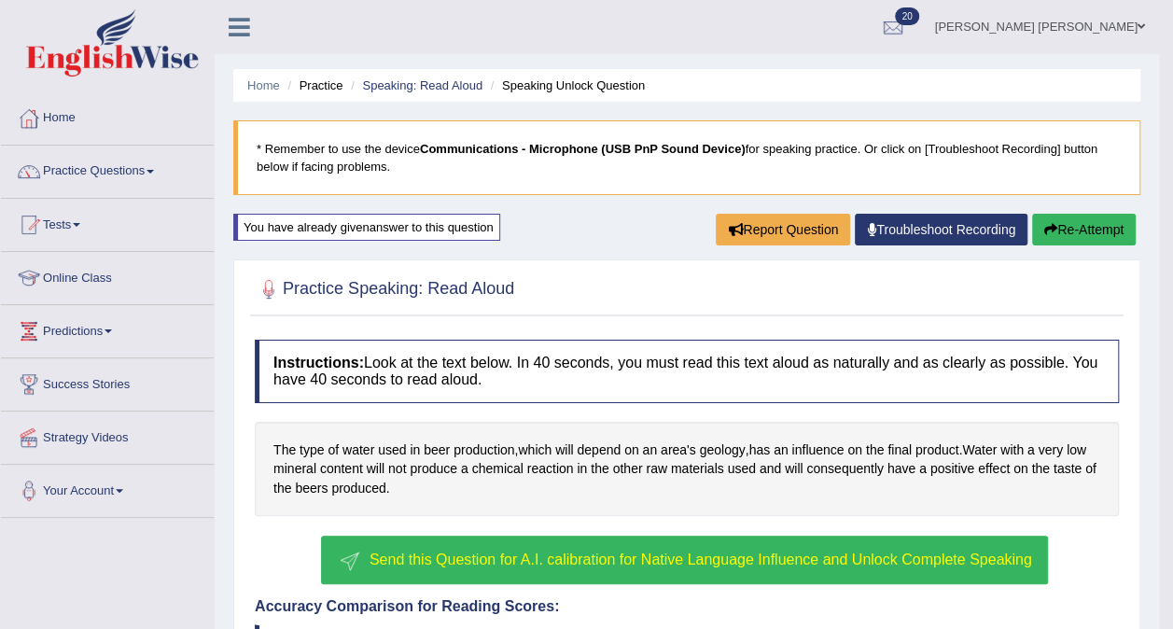
click at [880, 568] on span "Send this Question for A.I. calibration for Native Language Influence and Unloc…" at bounding box center [701, 560] width 663 height 16
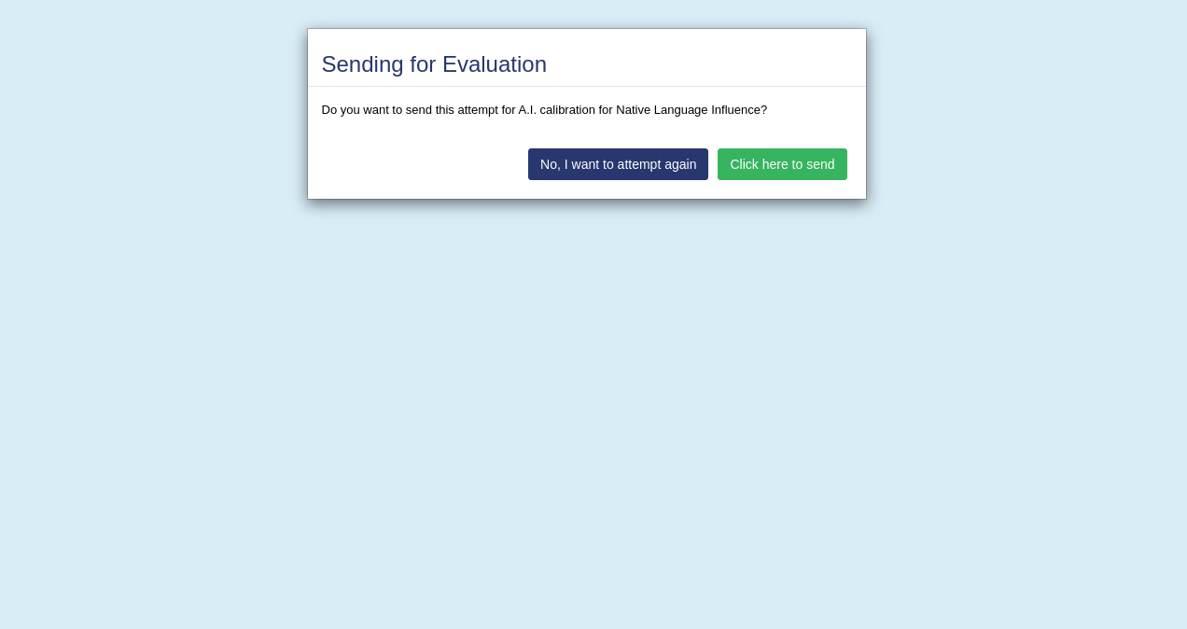
click at [796, 163] on button "Click here to send" at bounding box center [782, 164] width 129 height 32
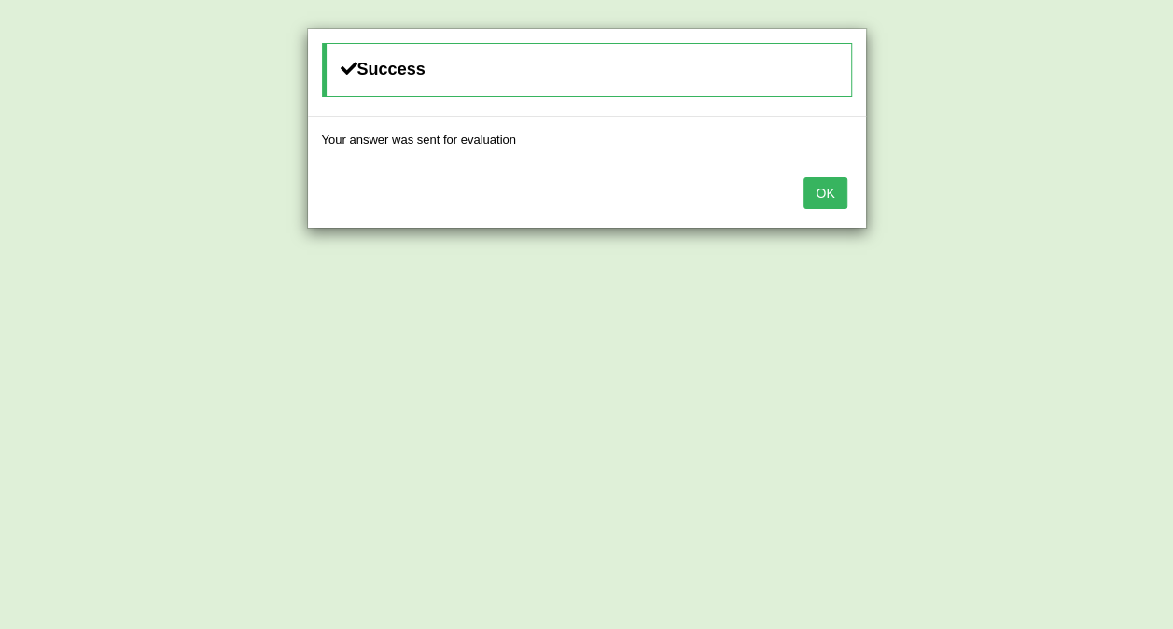
click at [825, 189] on button "OK" at bounding box center [825, 193] width 43 height 32
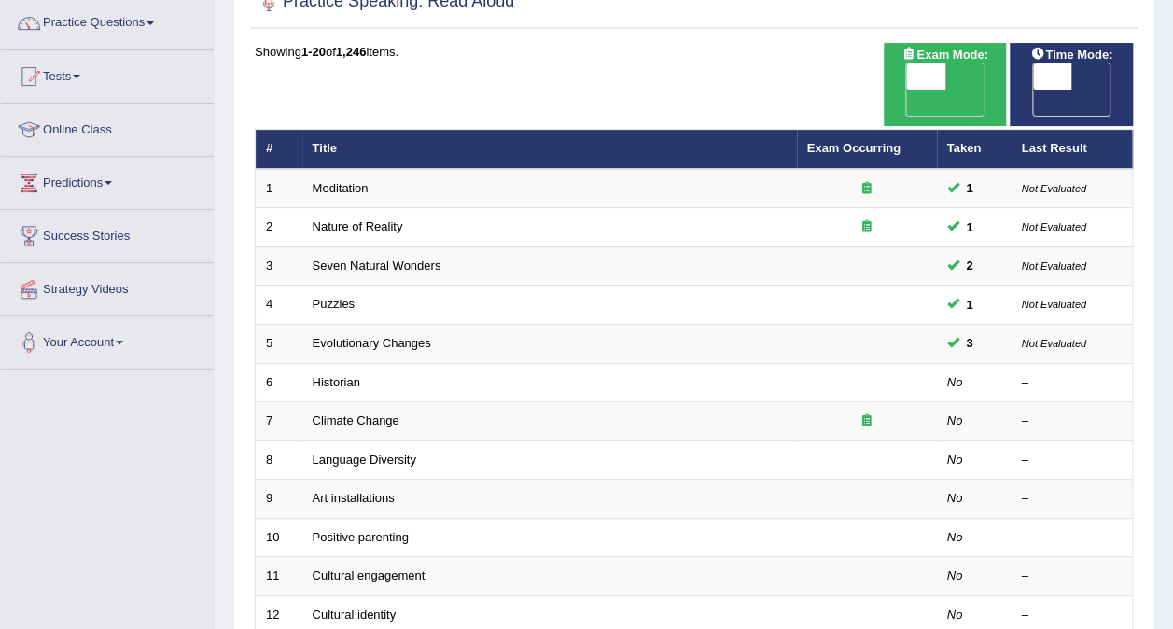
click at [340, 375] on link "Historian" at bounding box center [337, 382] width 48 height 14
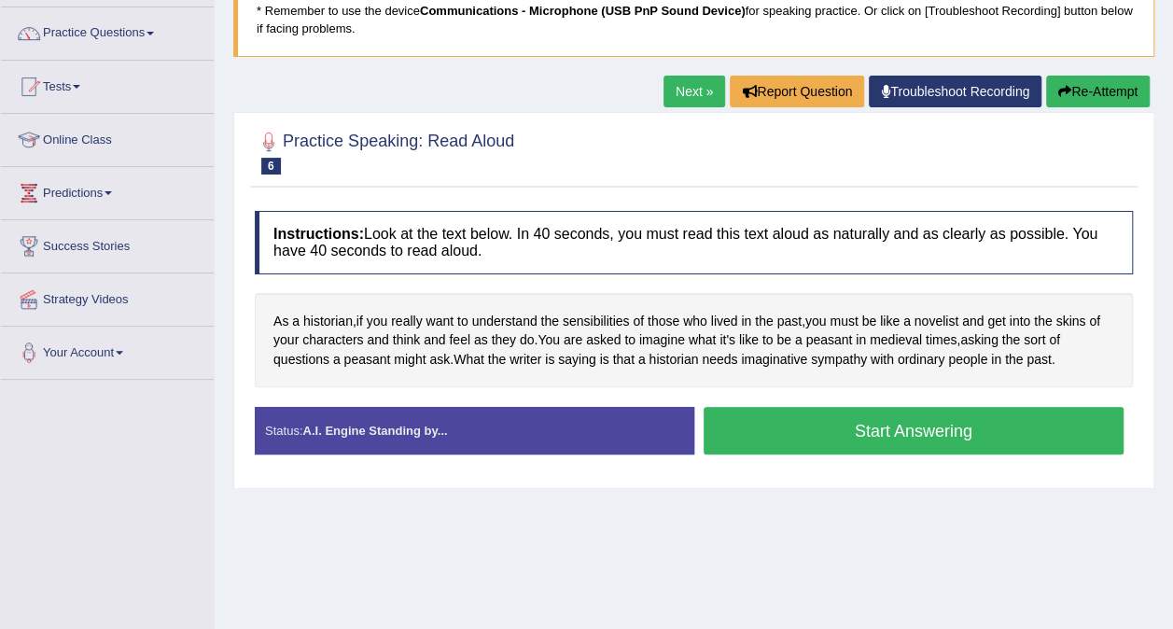
scroll to position [153, 0]
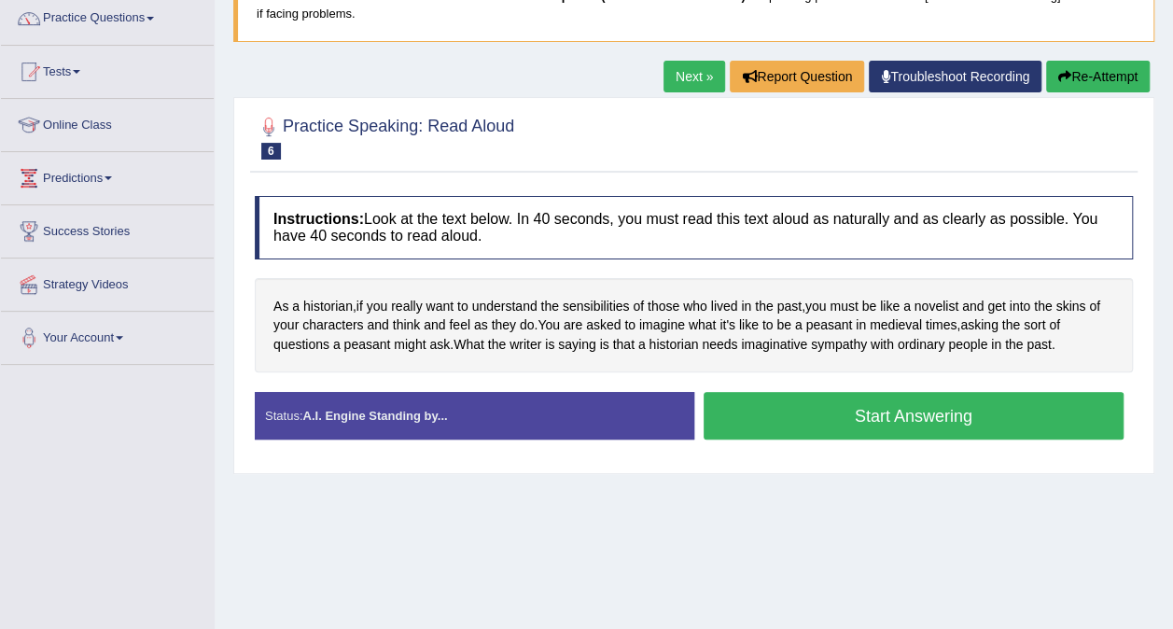
click at [1068, 408] on button "Start Answering" at bounding box center [914, 416] width 421 height 48
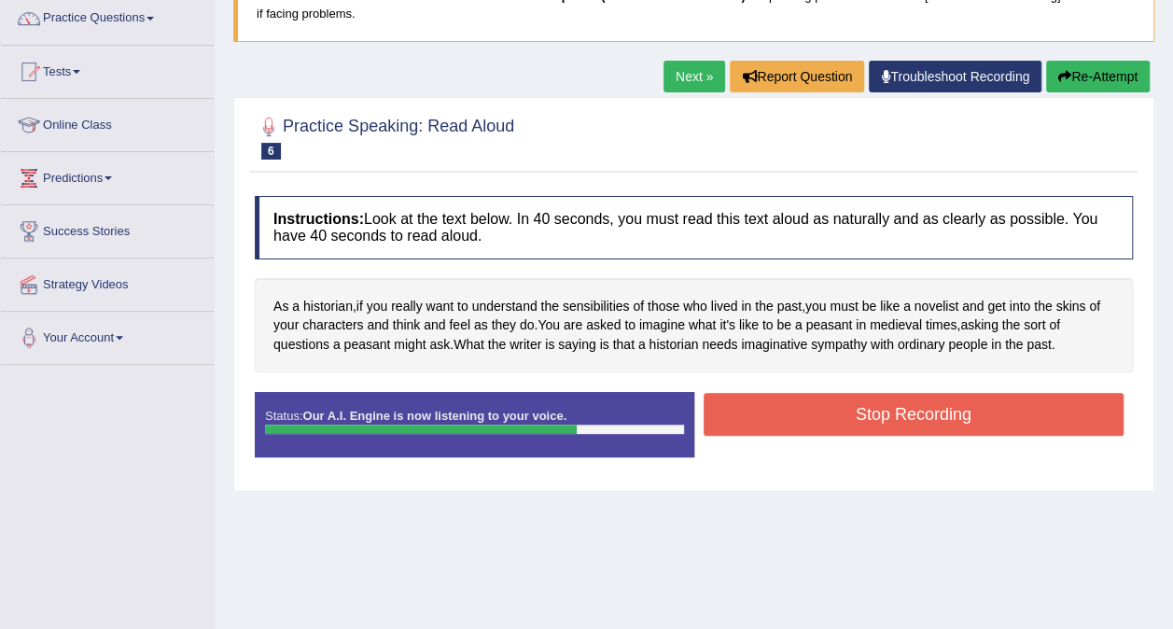
click at [1066, 408] on button "Stop Recording" at bounding box center [914, 414] width 421 height 43
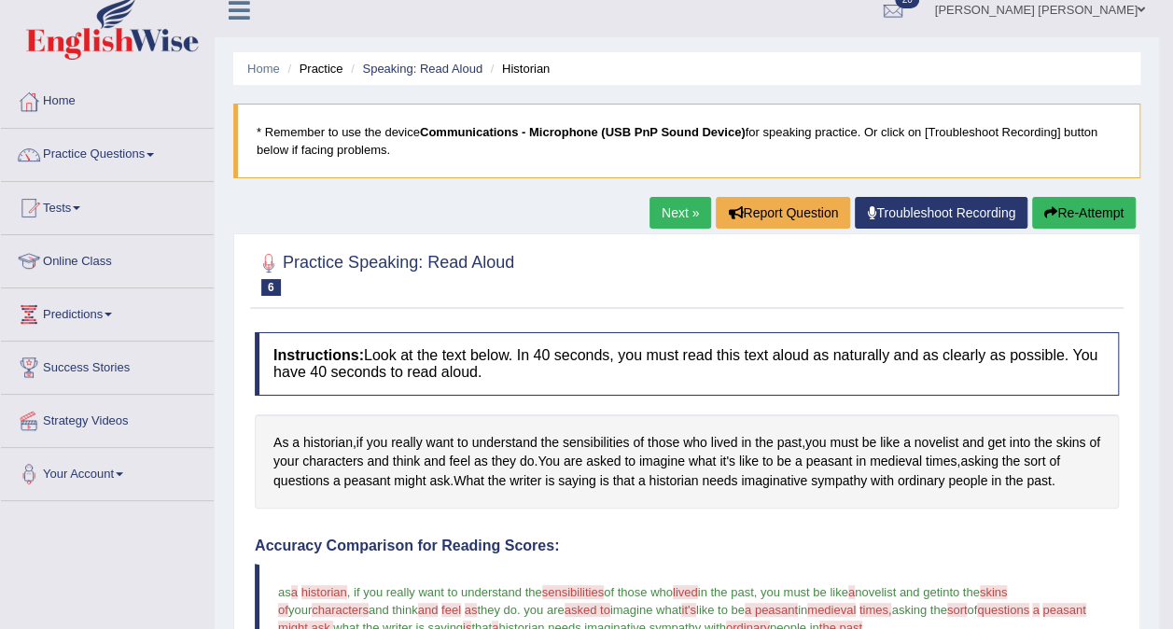
scroll to position [15, 0]
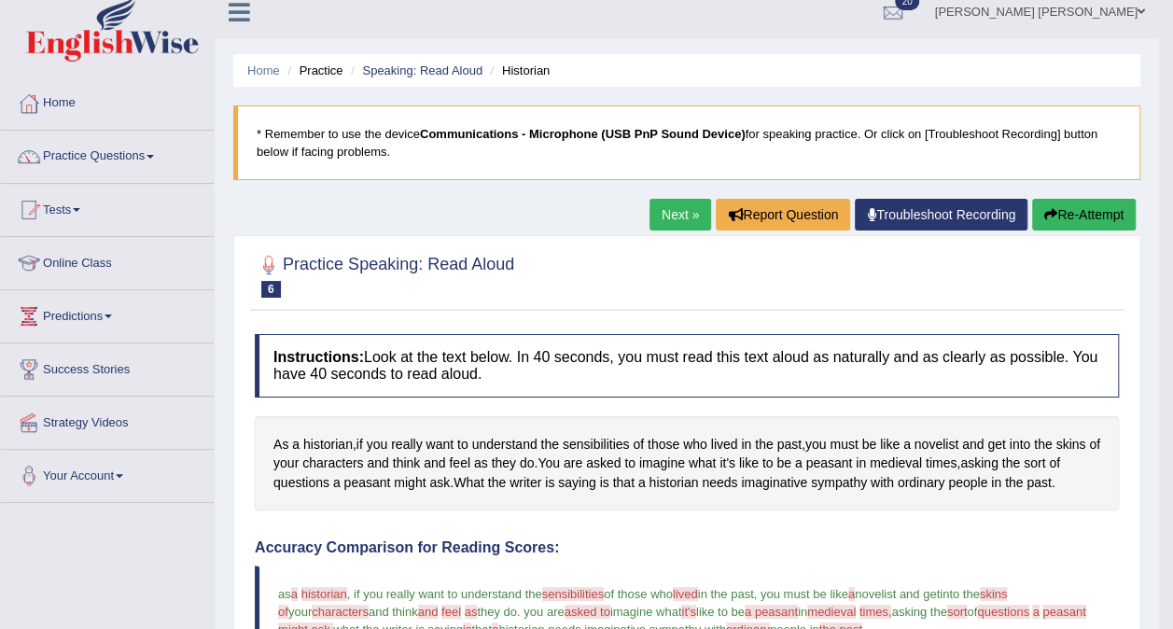
click at [674, 220] on link "Next »" at bounding box center [681, 215] width 62 height 32
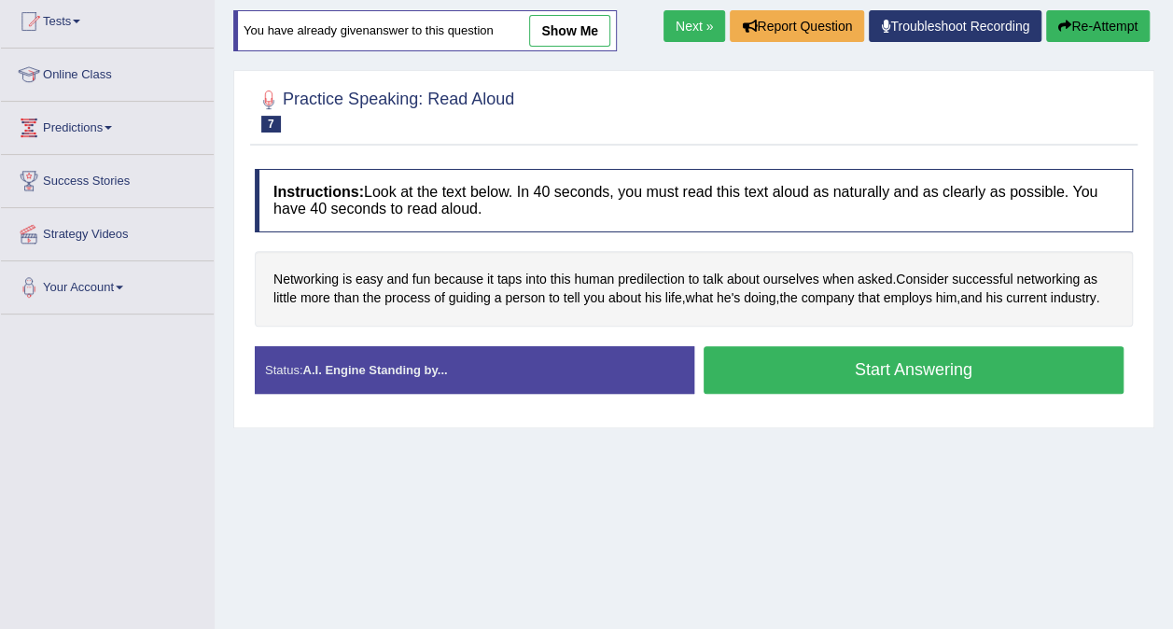
scroll to position [204, 0]
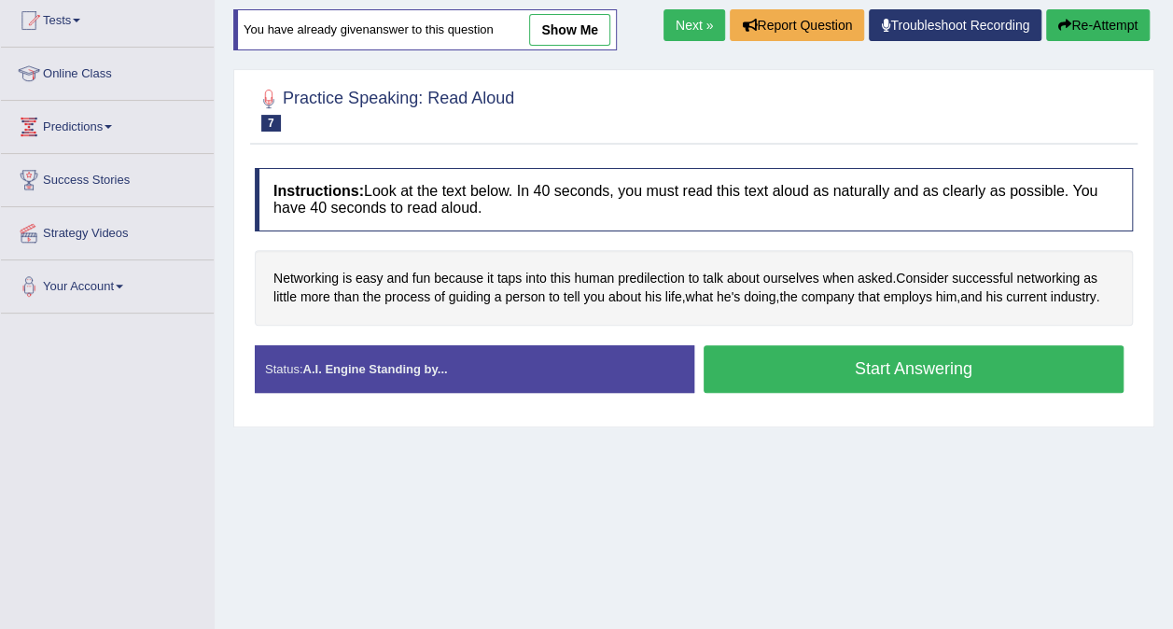
click at [911, 359] on button "Start Answering" at bounding box center [914, 369] width 421 height 48
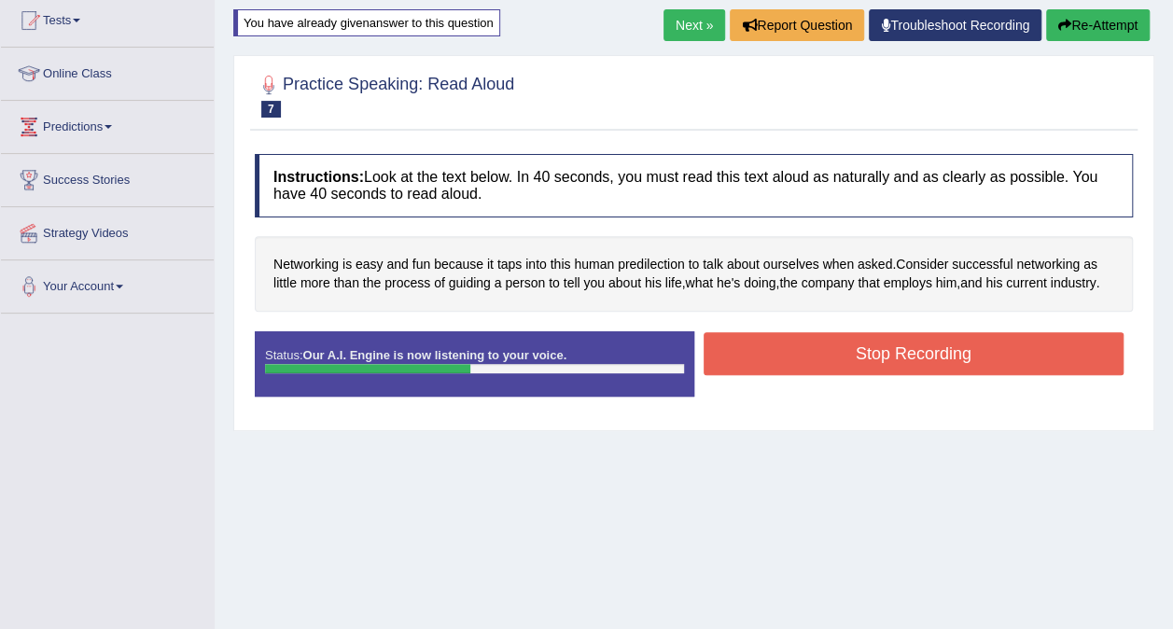
click at [1029, 348] on button "Stop Recording" at bounding box center [914, 353] width 421 height 43
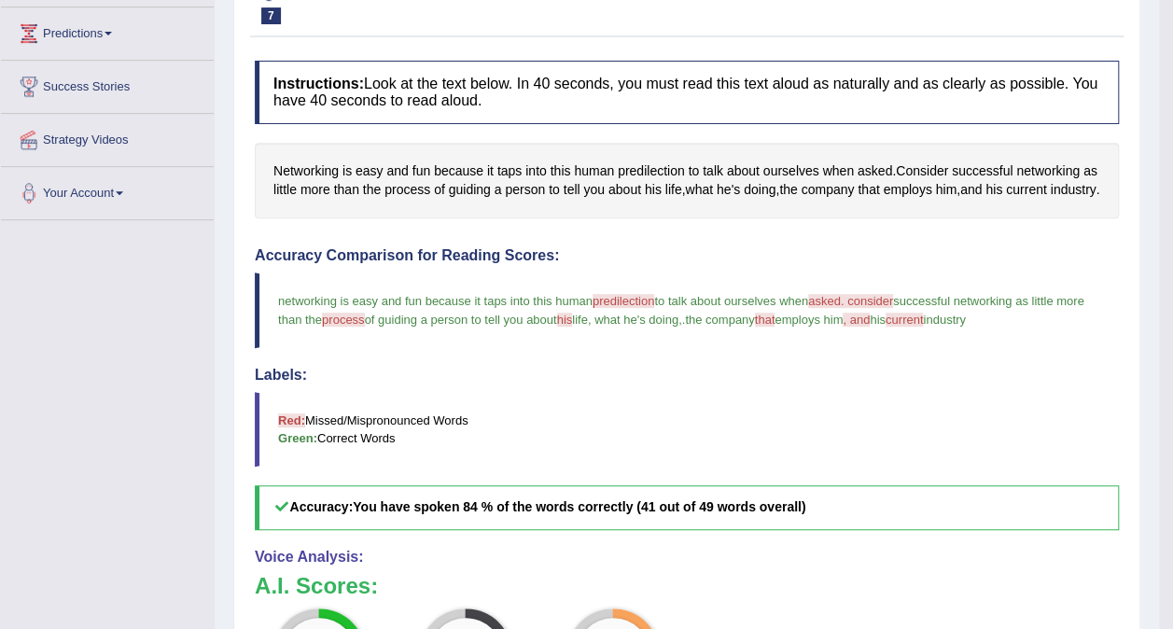
scroll to position [0, 0]
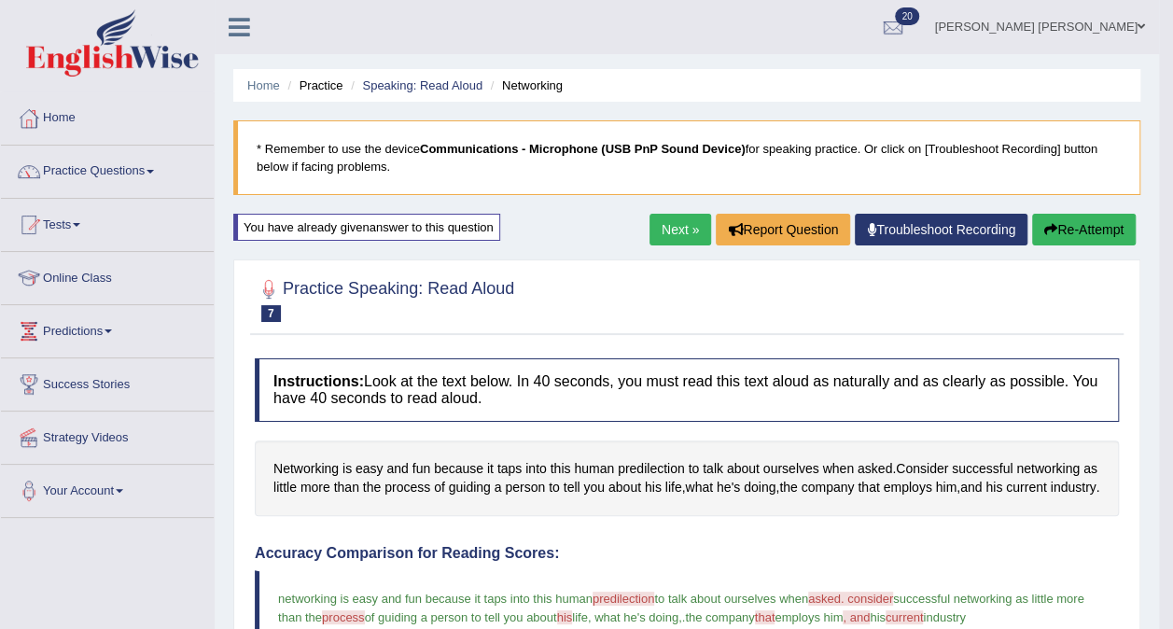
click at [676, 226] on link "Next »" at bounding box center [681, 230] width 62 height 32
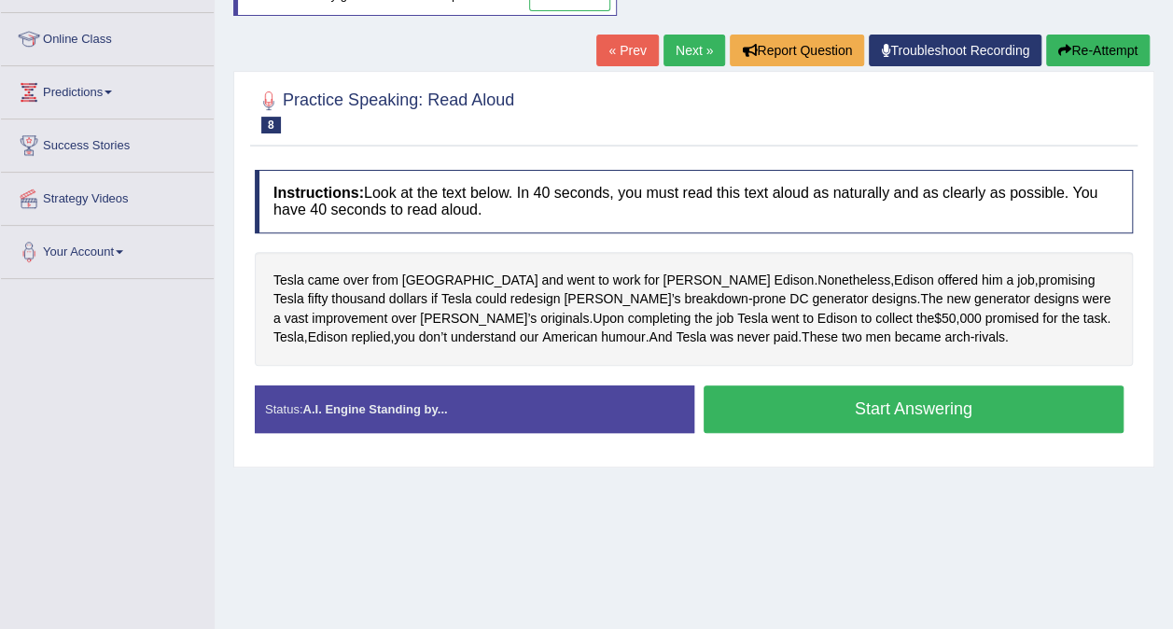
click at [919, 405] on button "Start Answering" at bounding box center [914, 410] width 421 height 48
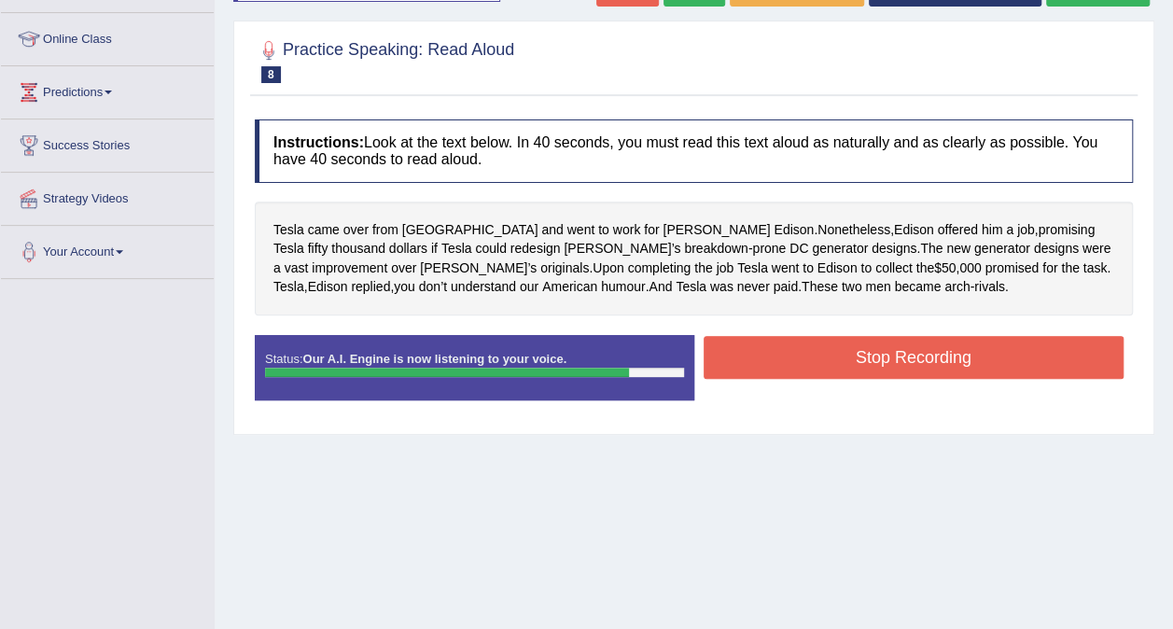
click at [950, 355] on button "Stop Recording" at bounding box center [914, 357] width 421 height 43
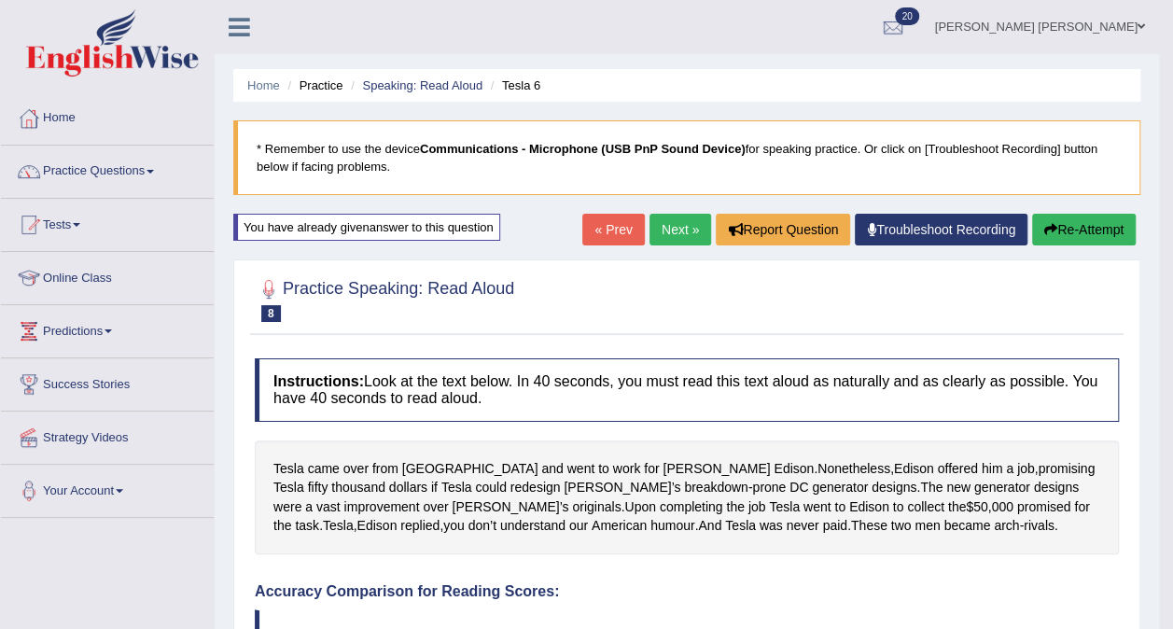
click at [670, 230] on link "Next »" at bounding box center [681, 230] width 62 height 32
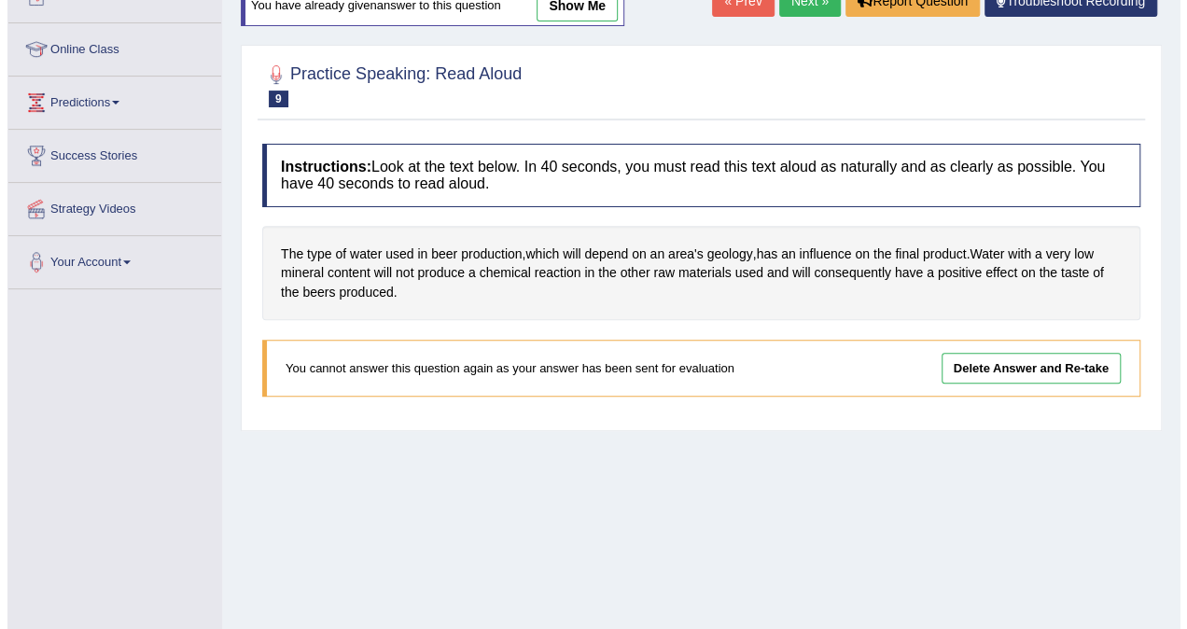
scroll to position [265, 0]
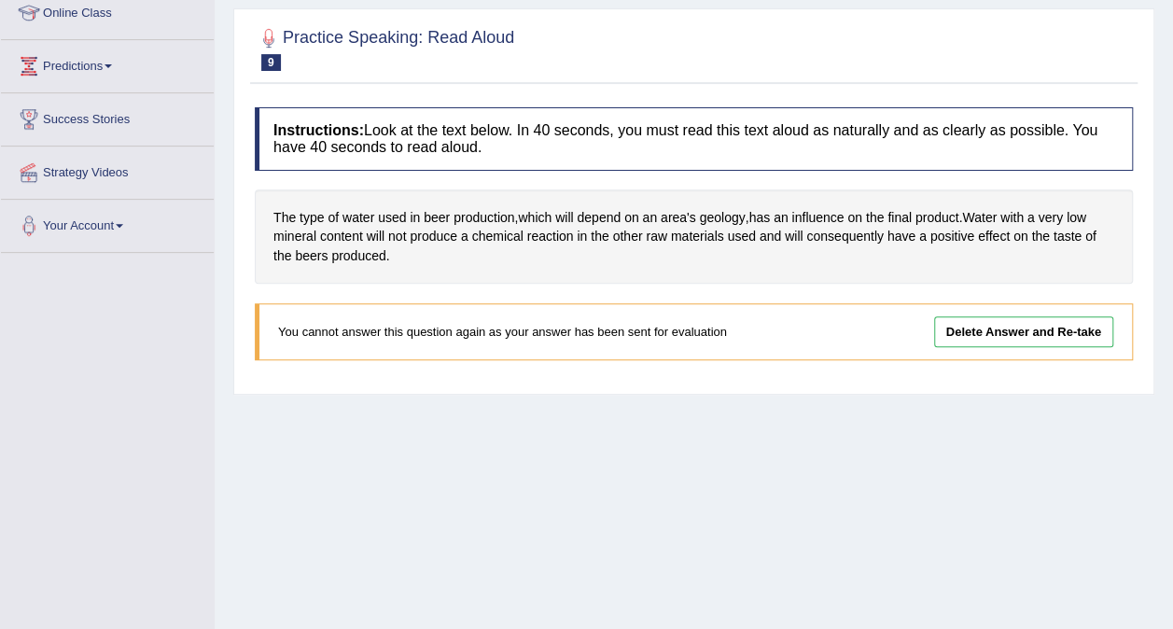
click at [1032, 334] on link "Delete Answer and Re-take" at bounding box center [1023, 331] width 179 height 31
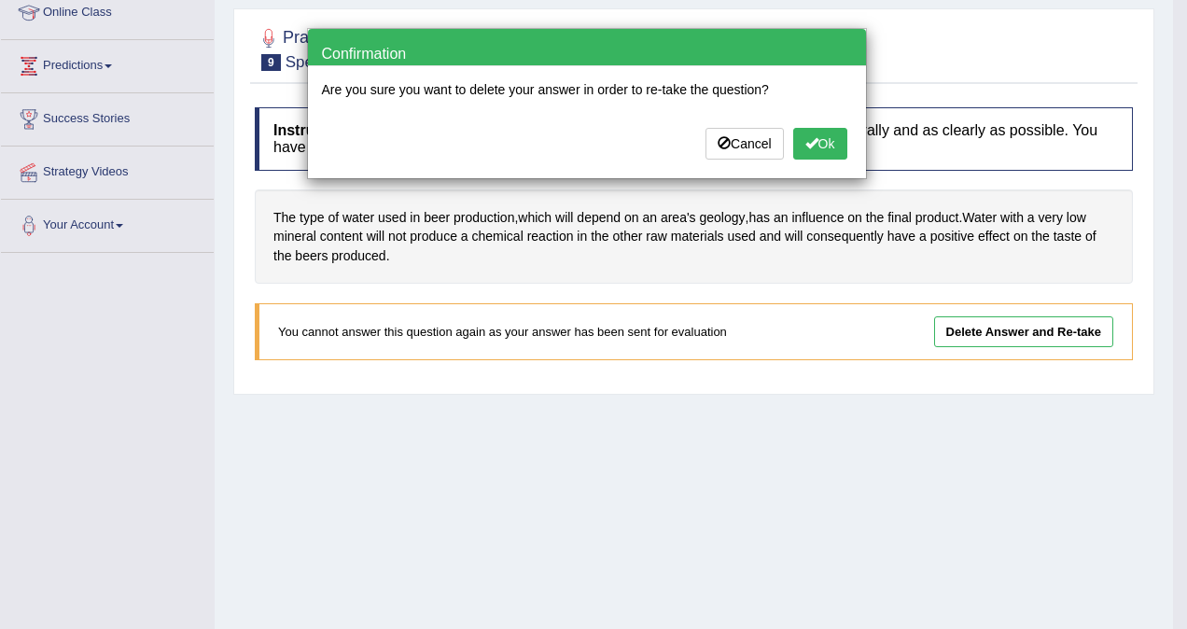
click at [814, 141] on span at bounding box center [812, 142] width 13 height 13
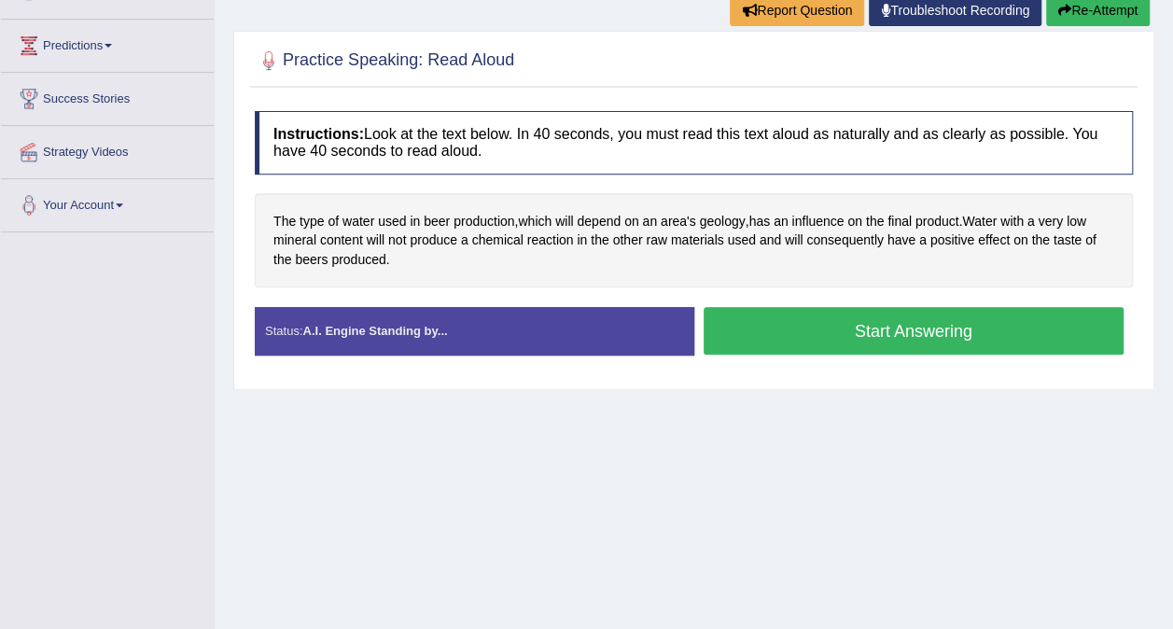
scroll to position [290, 0]
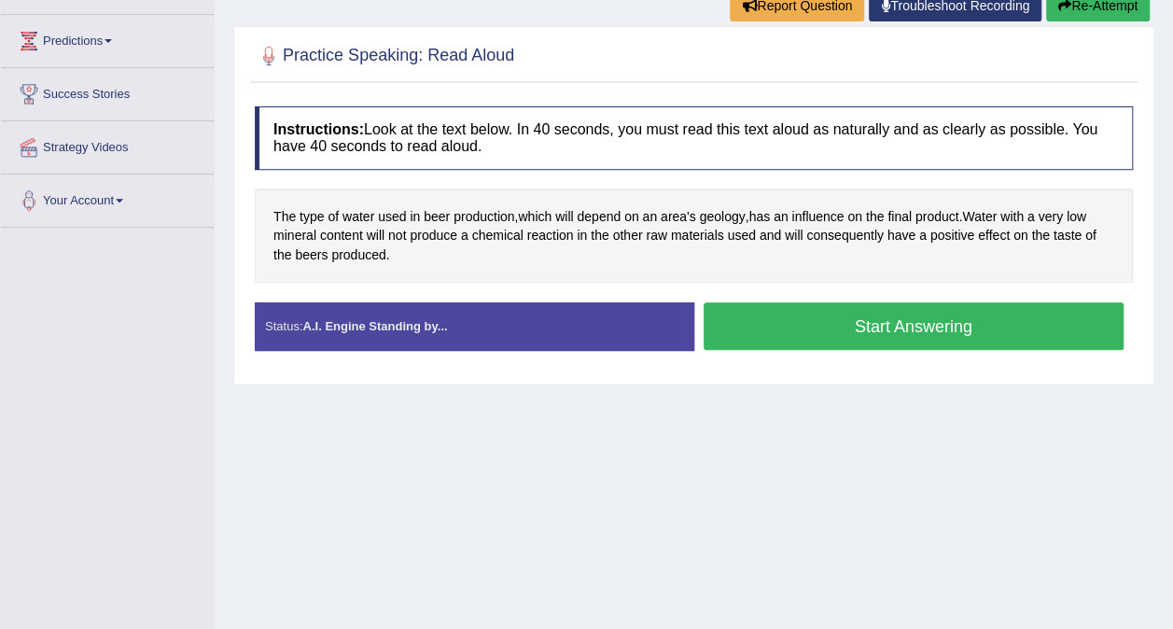
click at [931, 344] on button "Start Answering" at bounding box center [914, 326] width 421 height 48
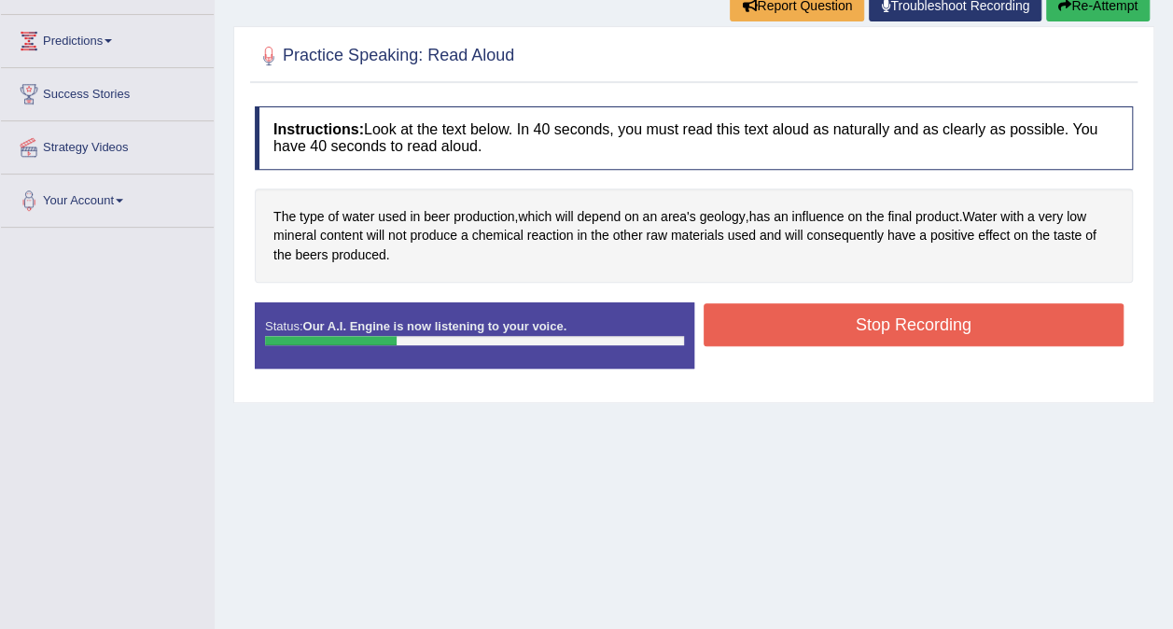
click at [880, 328] on button "Stop Recording" at bounding box center [914, 324] width 421 height 43
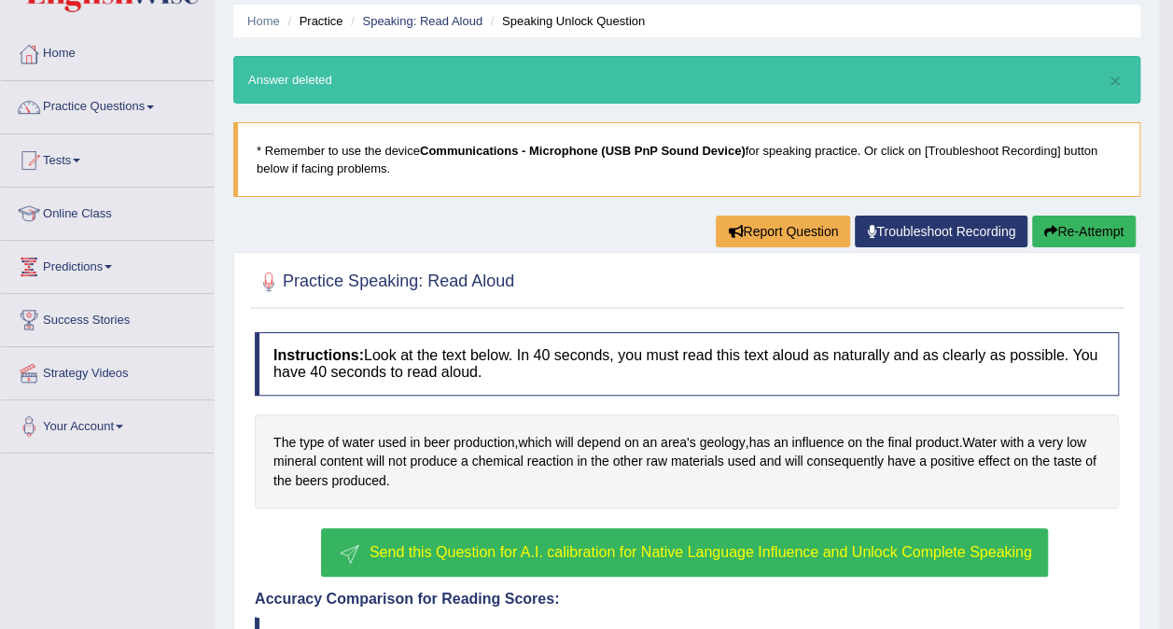
scroll to position [0, 0]
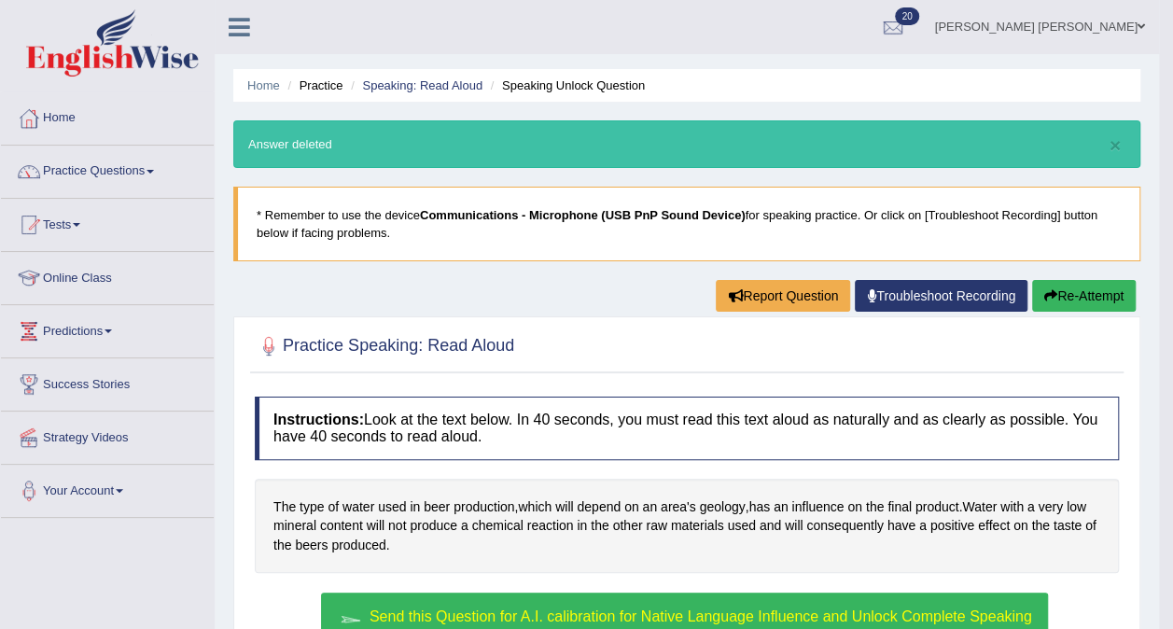
click at [1080, 299] on button "Re-Attempt" at bounding box center [1084, 296] width 104 height 32
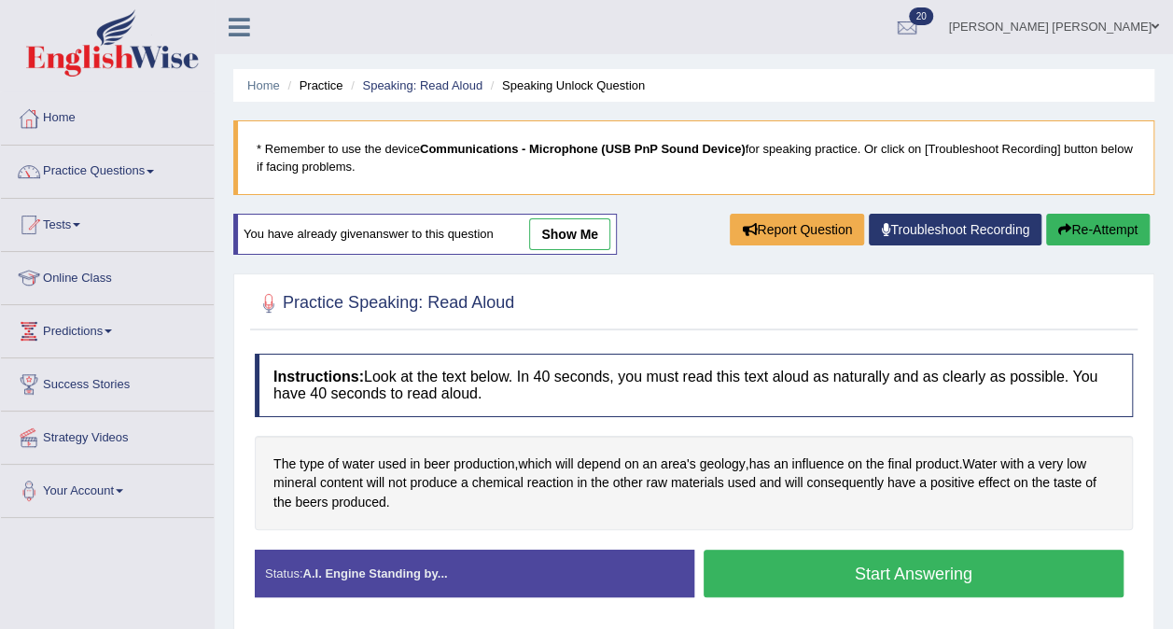
click at [1041, 588] on button "Start Answering" at bounding box center [914, 574] width 421 height 48
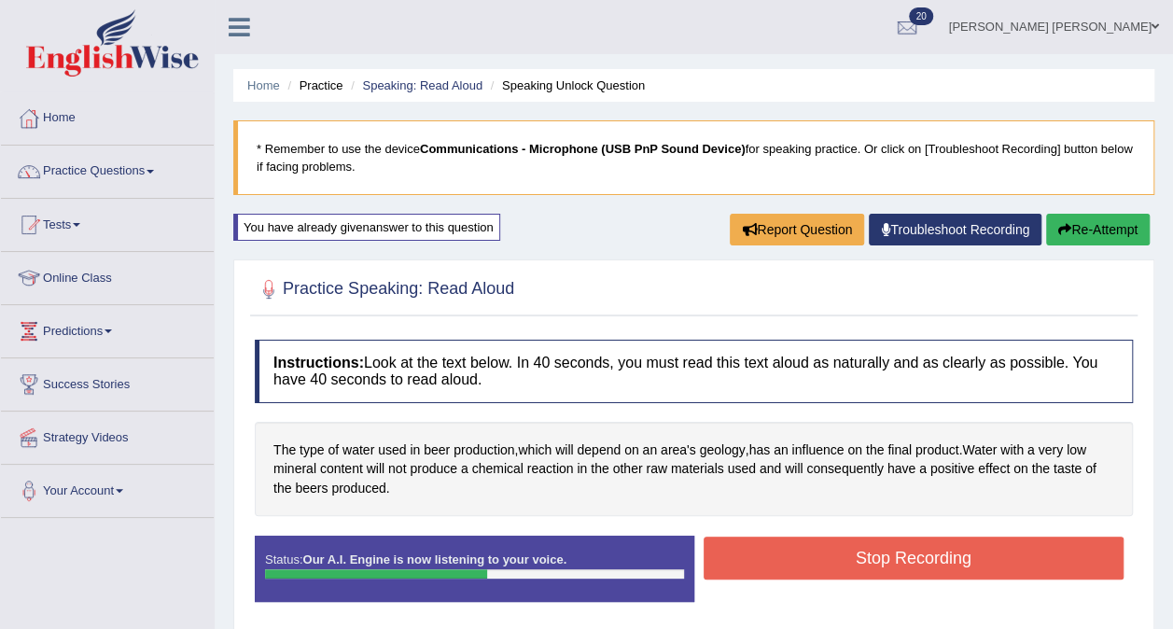
click at [1088, 577] on button "Stop Recording" at bounding box center [914, 558] width 421 height 43
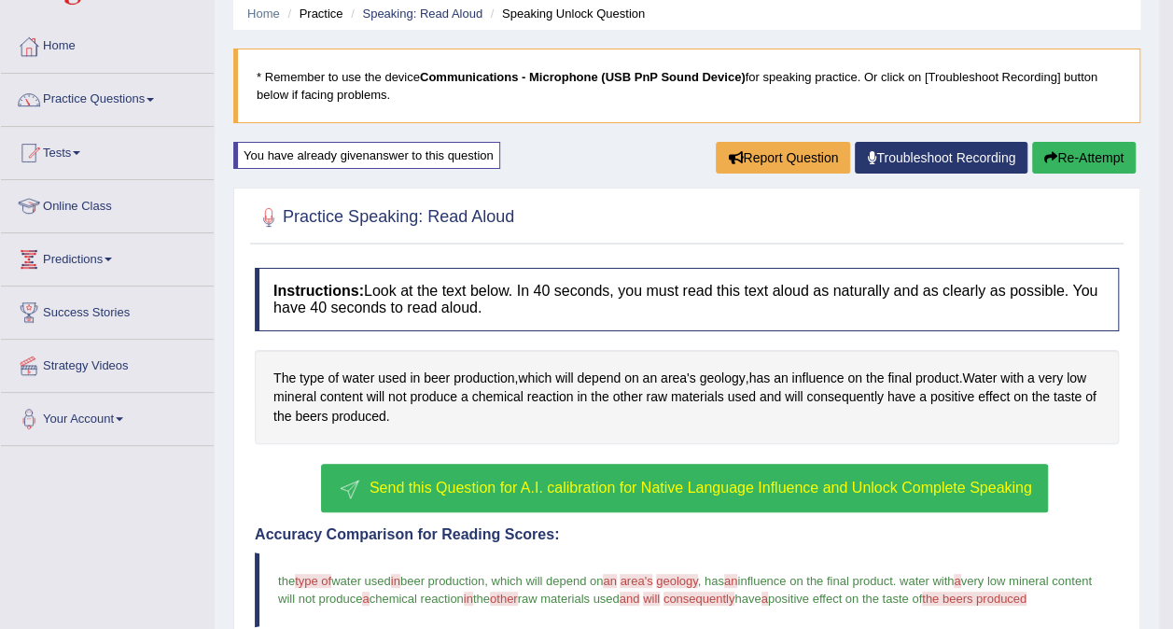
scroll to position [58, 0]
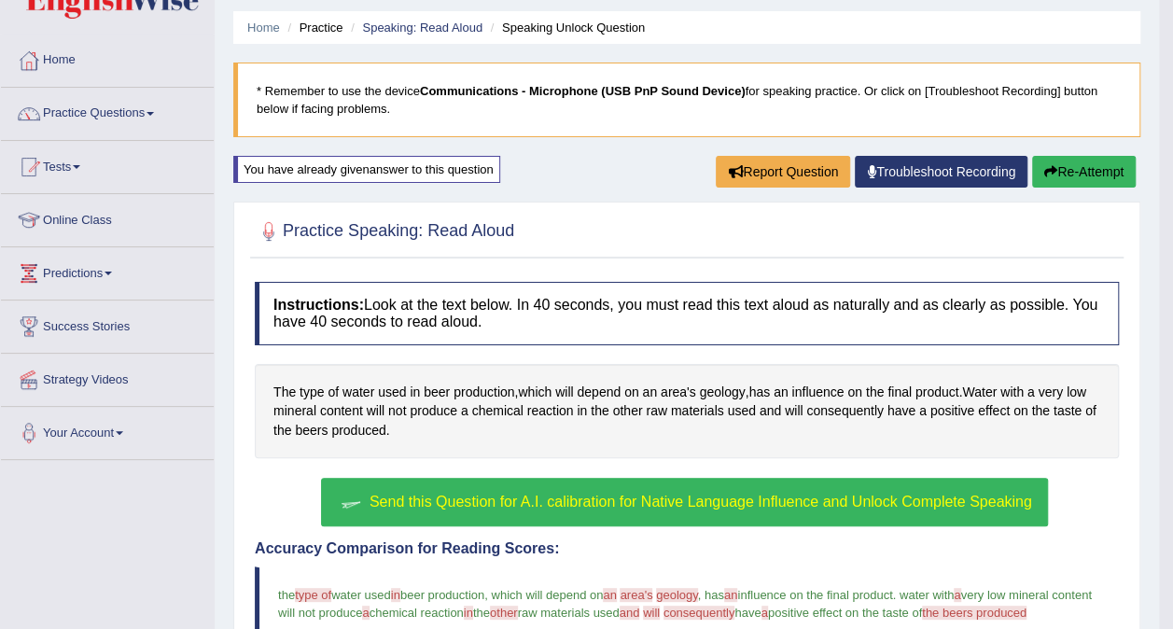
click at [1093, 175] on button "Re-Attempt" at bounding box center [1084, 172] width 104 height 32
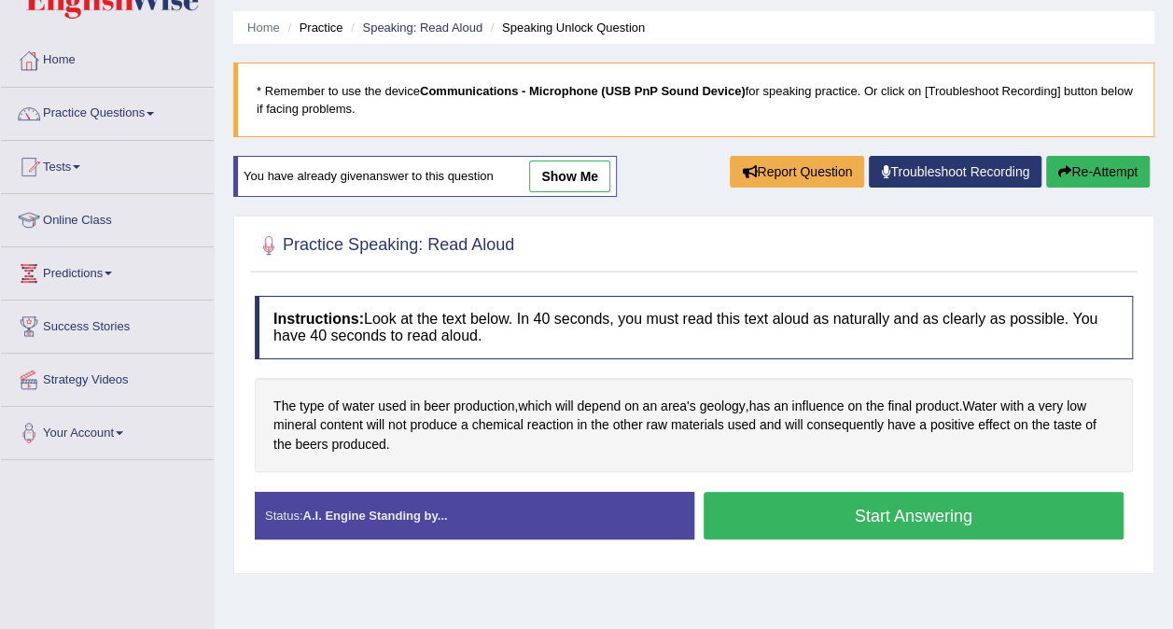
click at [1041, 525] on button "Start Answering" at bounding box center [914, 516] width 421 height 48
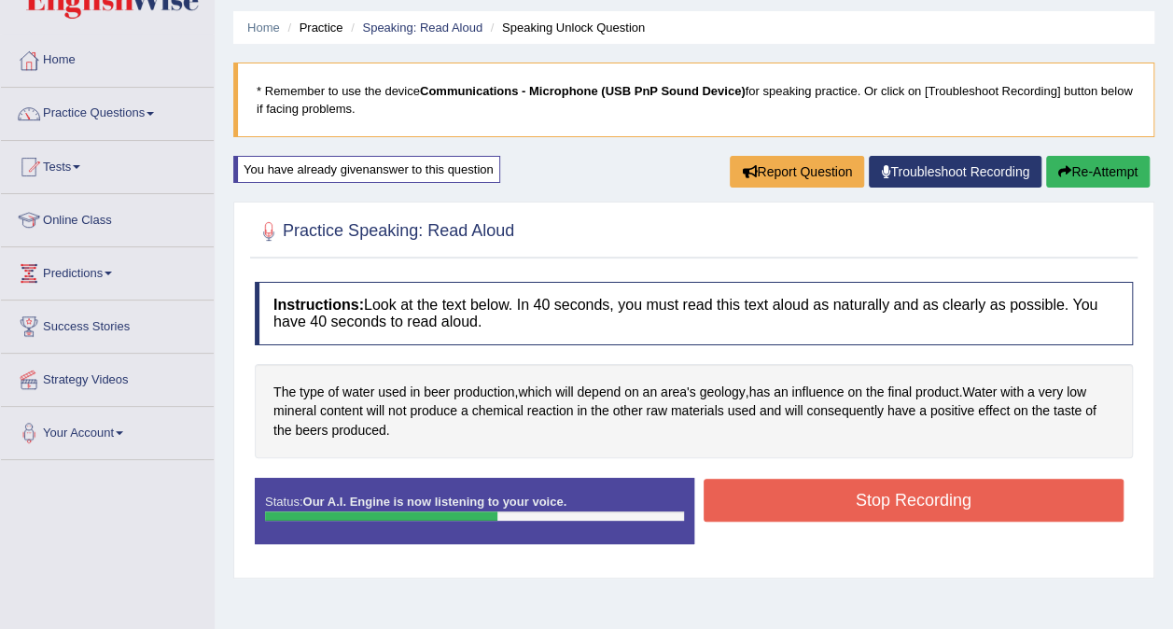
click at [1053, 515] on button "Stop Recording" at bounding box center [914, 500] width 421 height 43
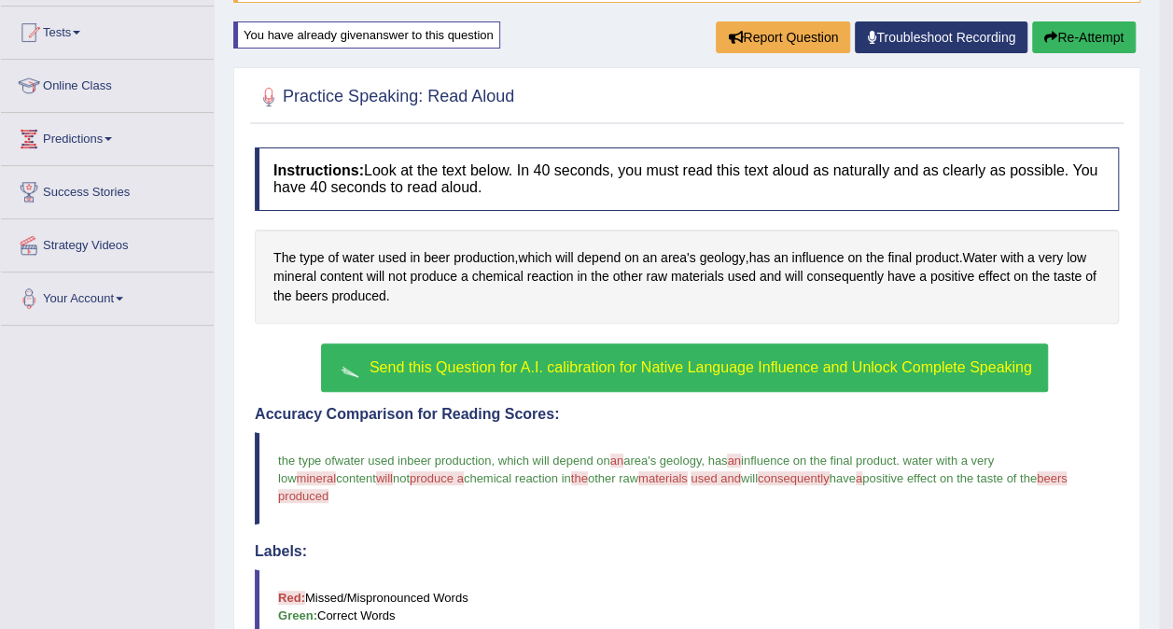
scroll to position [174, 0]
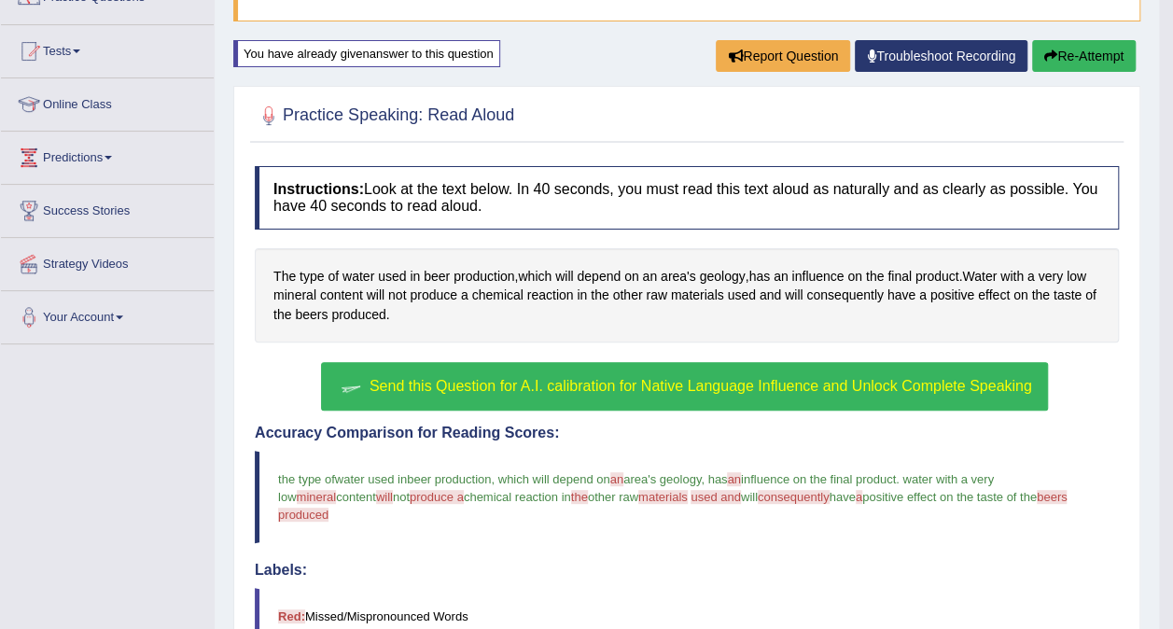
click at [1012, 394] on span "Send this Question for A.I. calibration for Native Language Influence and Unloc…" at bounding box center [701, 386] width 663 height 16
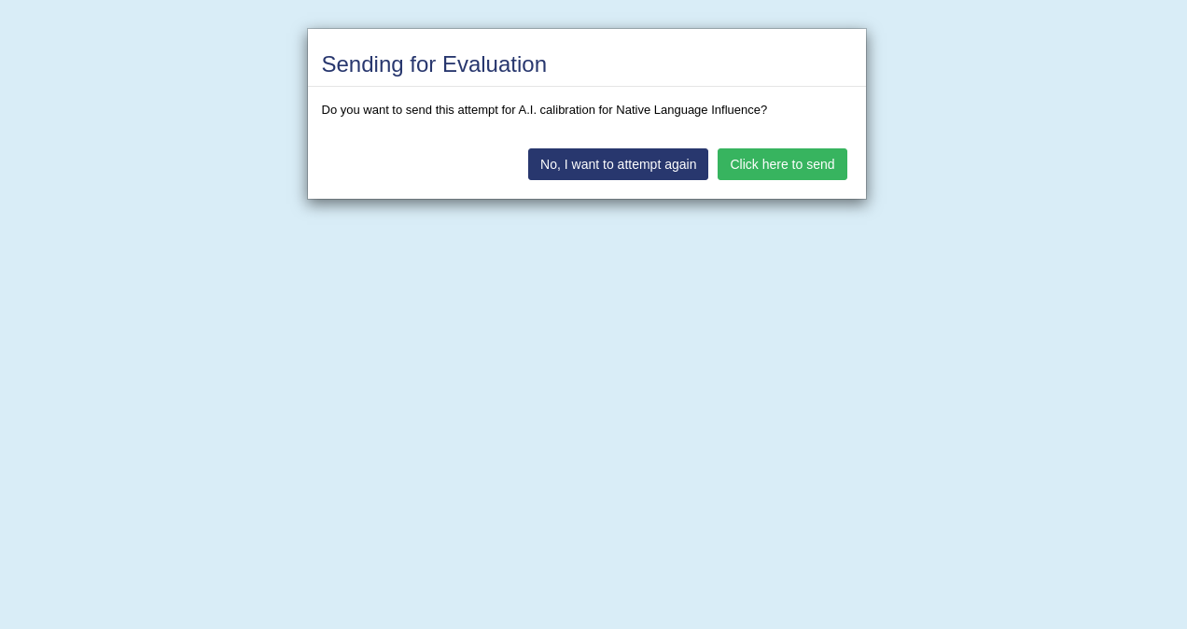
click at [818, 166] on button "Click here to send" at bounding box center [782, 164] width 129 height 32
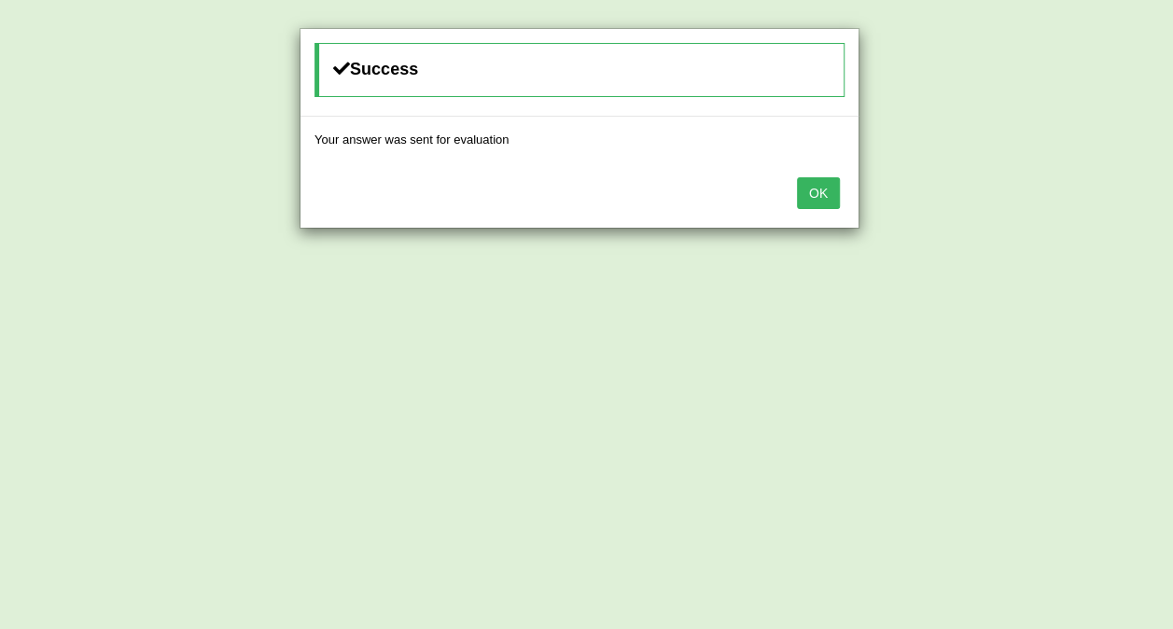
click at [822, 192] on button "OK" at bounding box center [818, 193] width 43 height 32
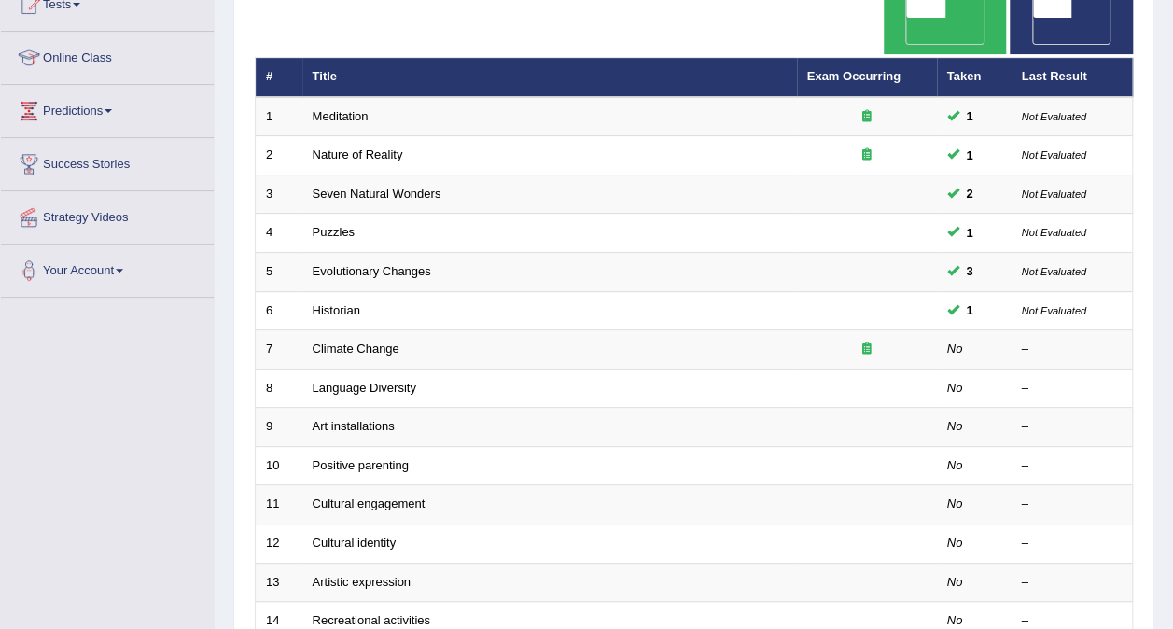
scroll to position [224, 0]
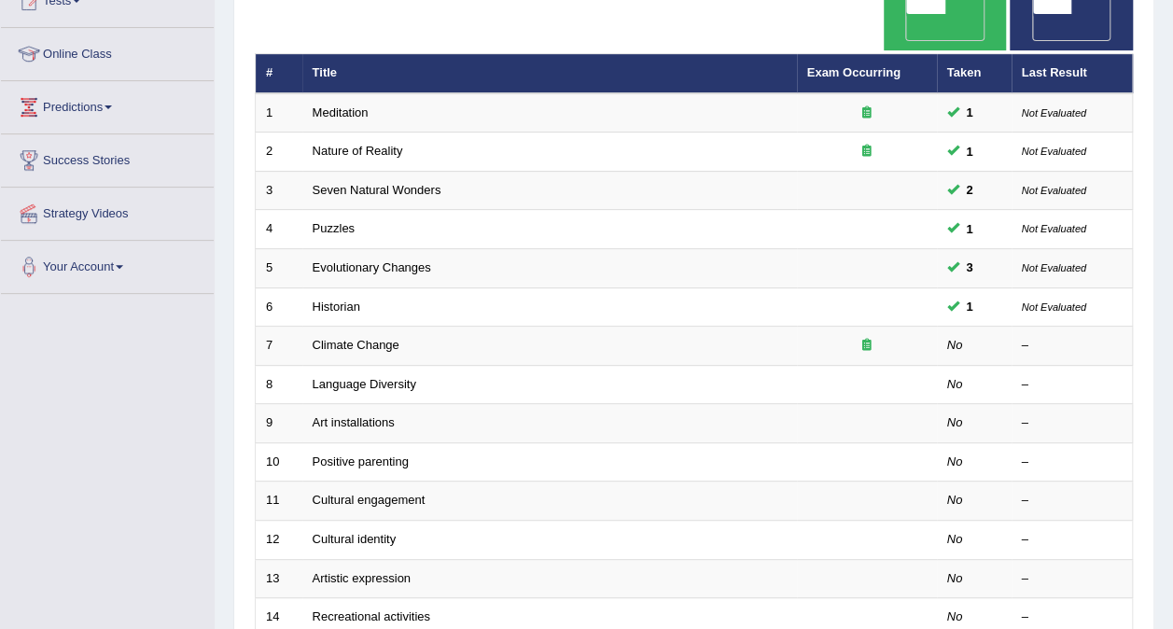
click at [343, 338] on link "Climate Change" at bounding box center [356, 345] width 87 height 14
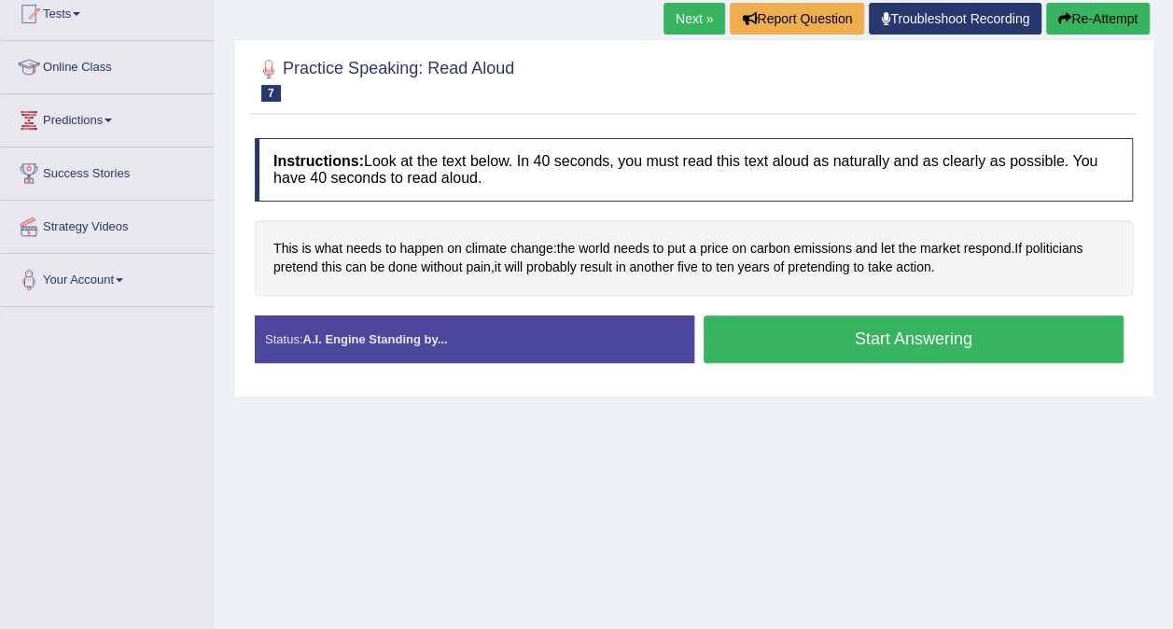
scroll to position [217, 0]
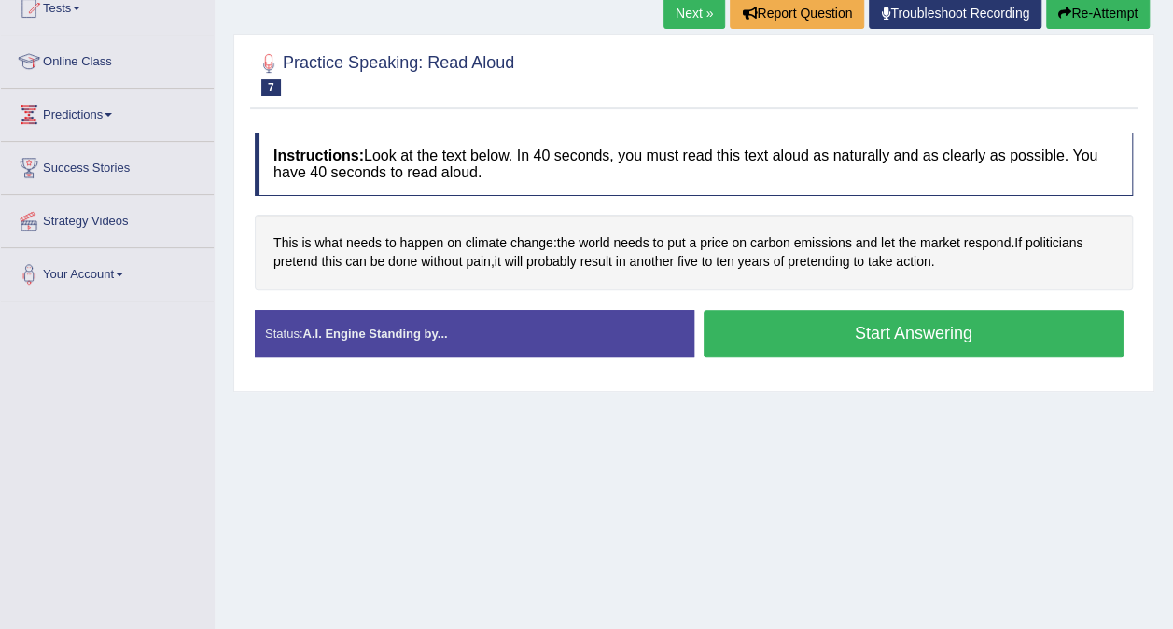
click at [1052, 333] on button "Start Answering" at bounding box center [914, 334] width 421 height 48
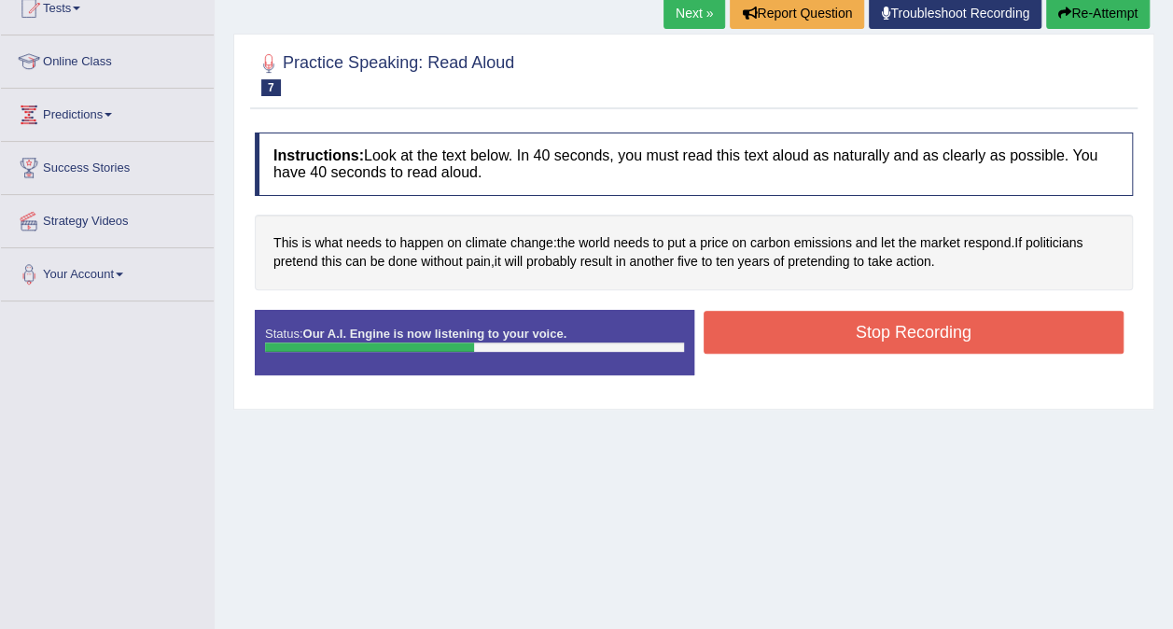
click at [986, 325] on button "Stop Recording" at bounding box center [914, 332] width 421 height 43
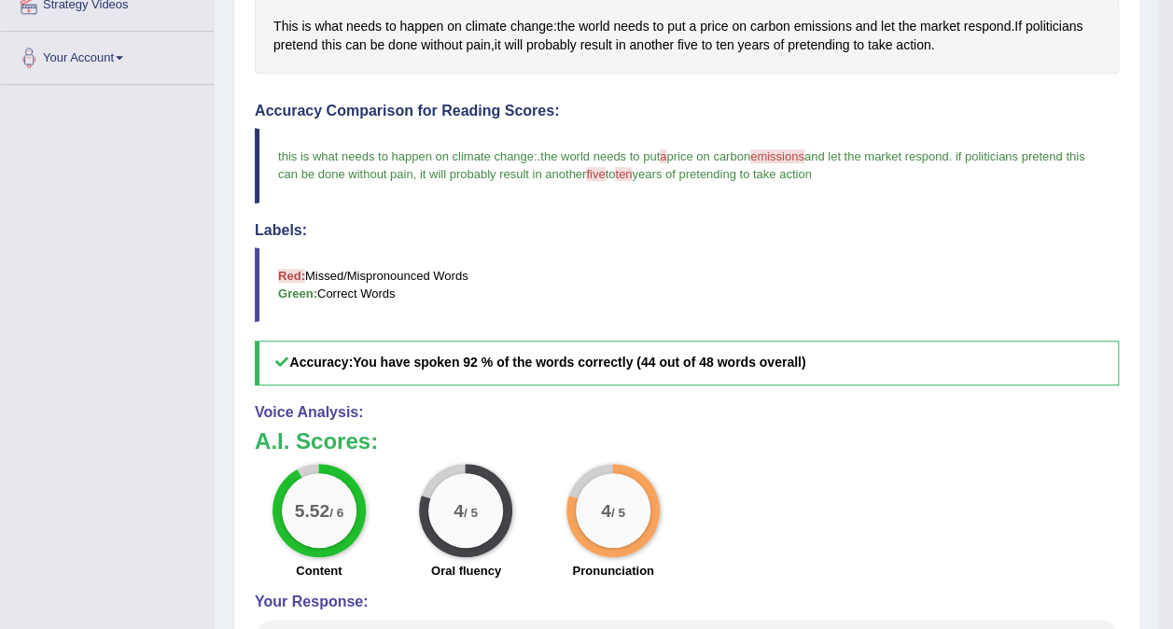
scroll to position [428, 0]
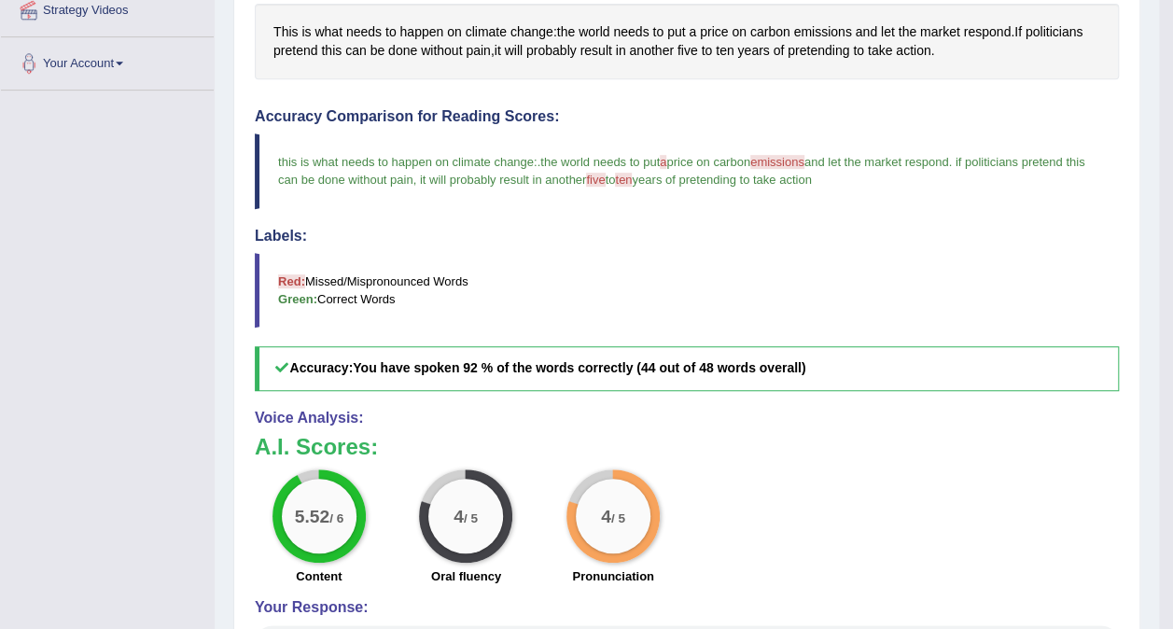
click at [334, 544] on div "5.52 / 6" at bounding box center [319, 516] width 75 height 75
click at [461, 543] on div "4 / 5" at bounding box center [465, 516] width 75 height 75
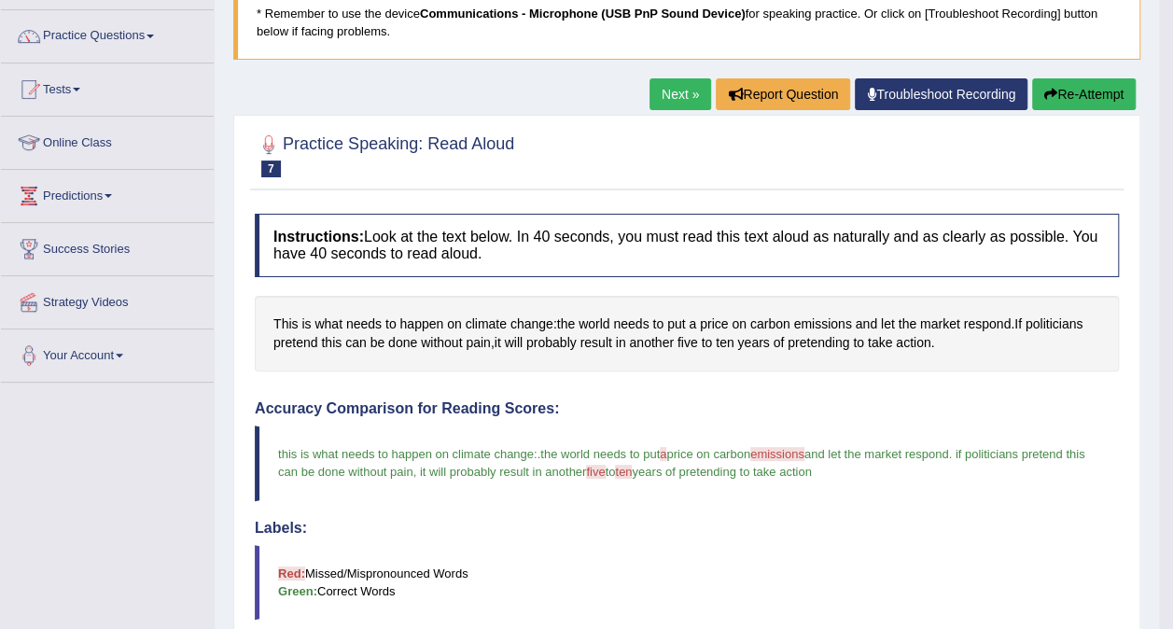
scroll to position [0, 0]
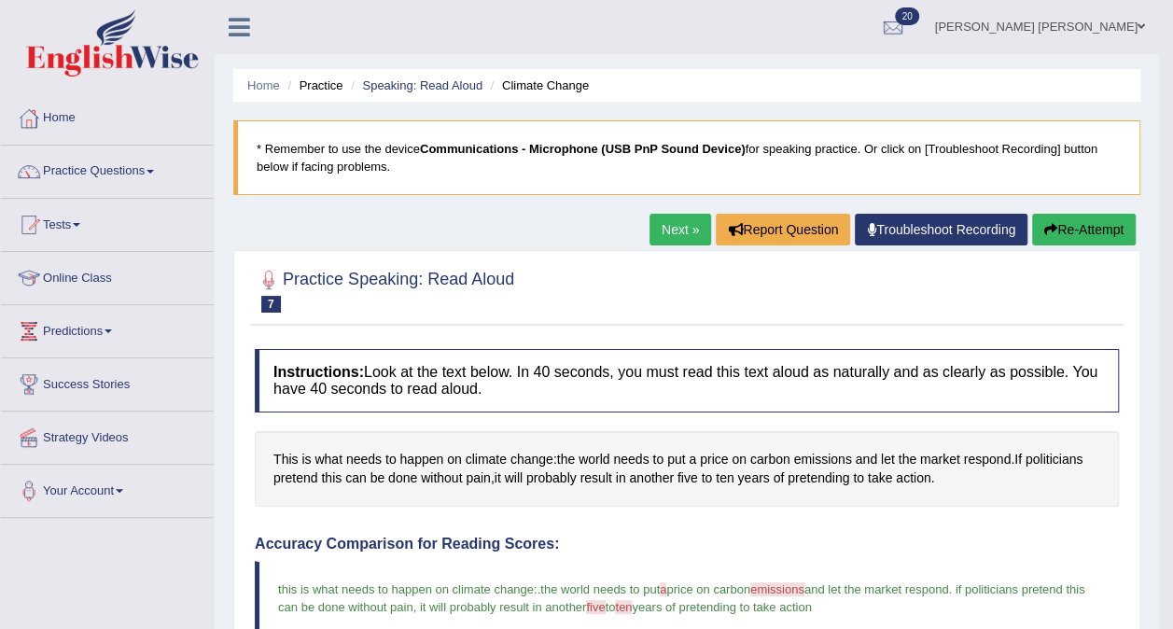
click at [668, 232] on link "Next »" at bounding box center [681, 230] width 62 height 32
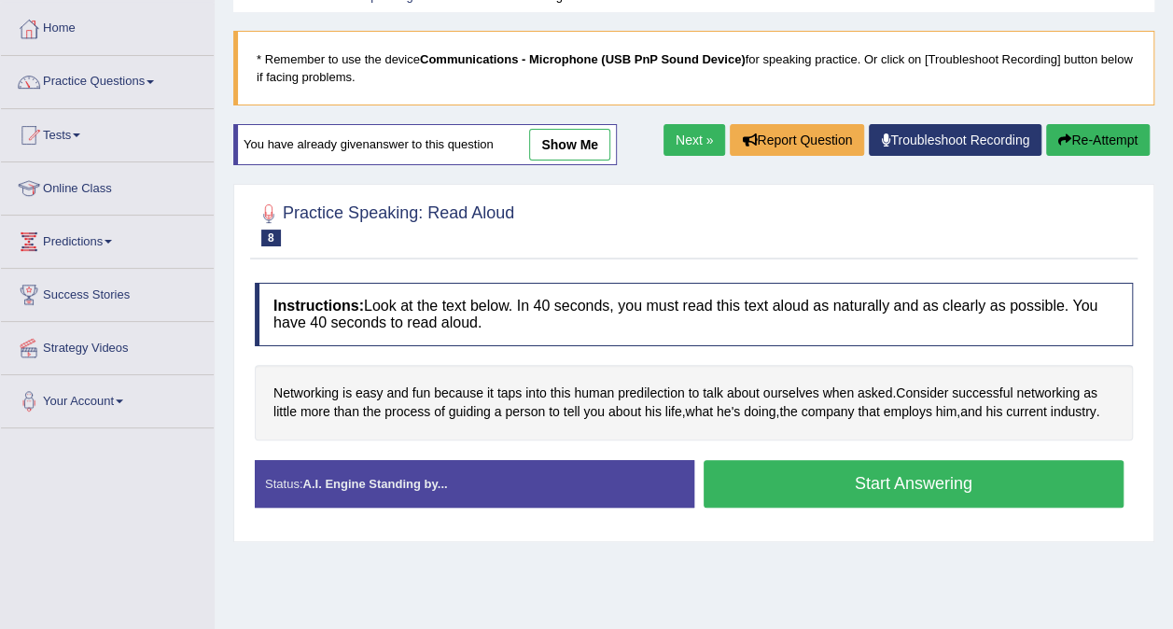
scroll to position [91, 0]
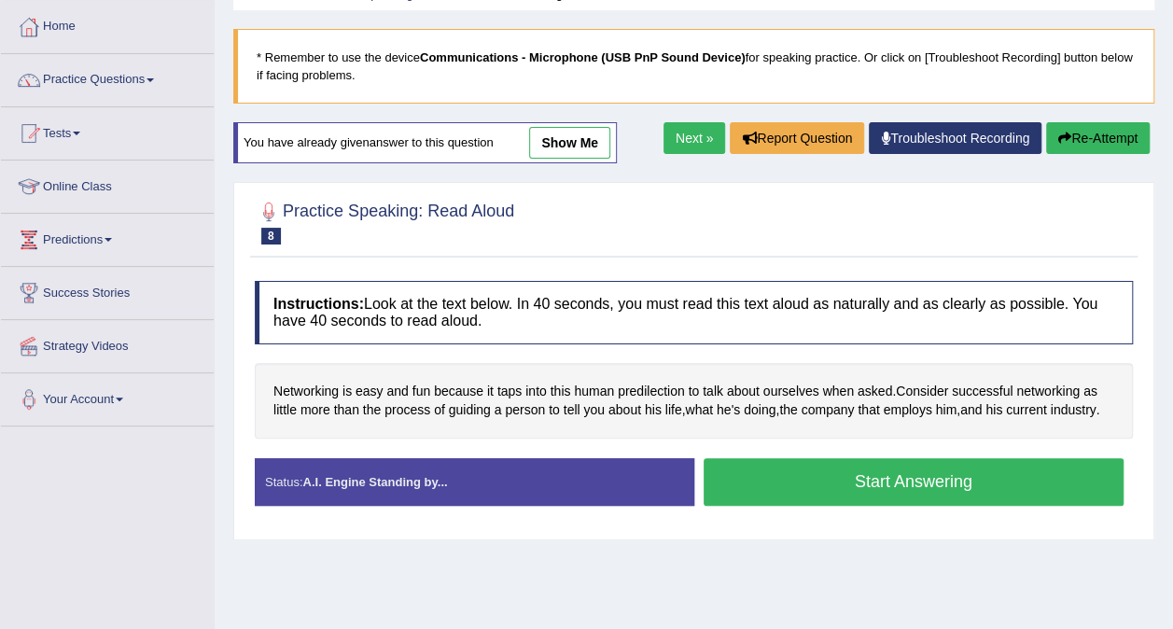
click at [1053, 480] on button "Start Answering" at bounding box center [914, 482] width 421 height 48
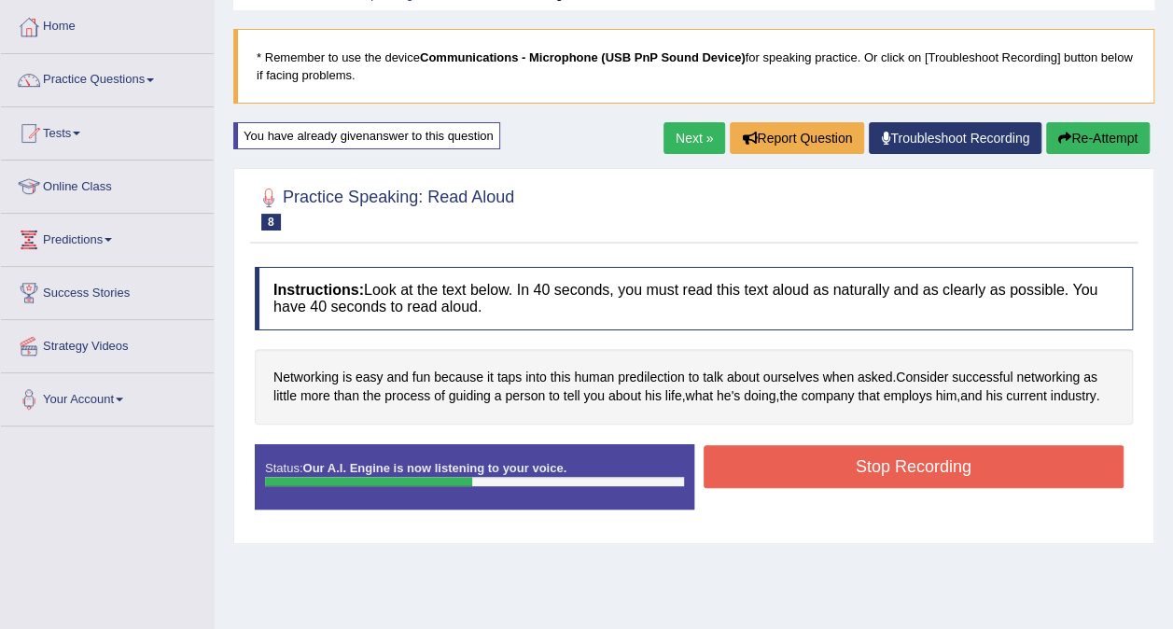
click at [1059, 465] on button "Stop Recording" at bounding box center [914, 466] width 421 height 43
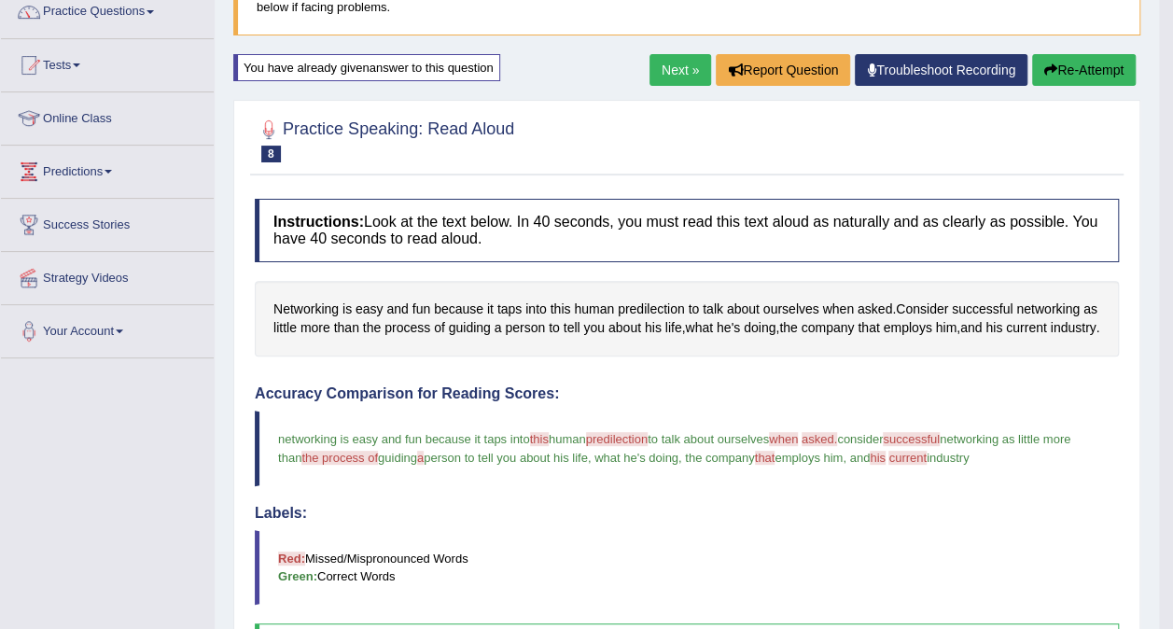
scroll to position [0, 0]
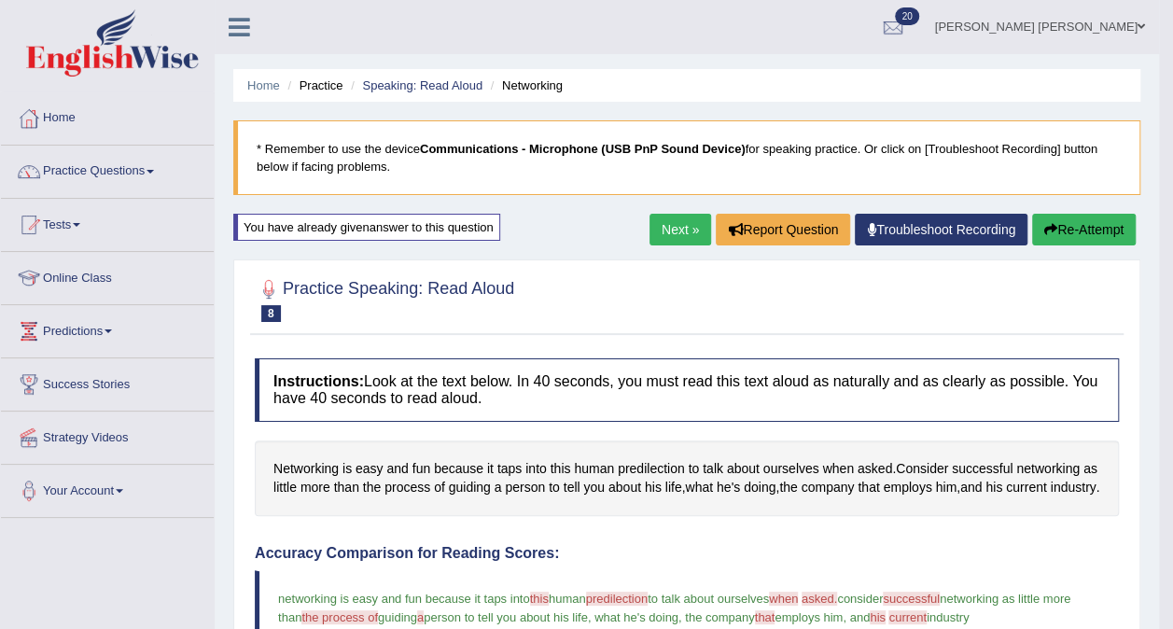
click at [403, 91] on link "Speaking: Read Aloud" at bounding box center [422, 85] width 120 height 14
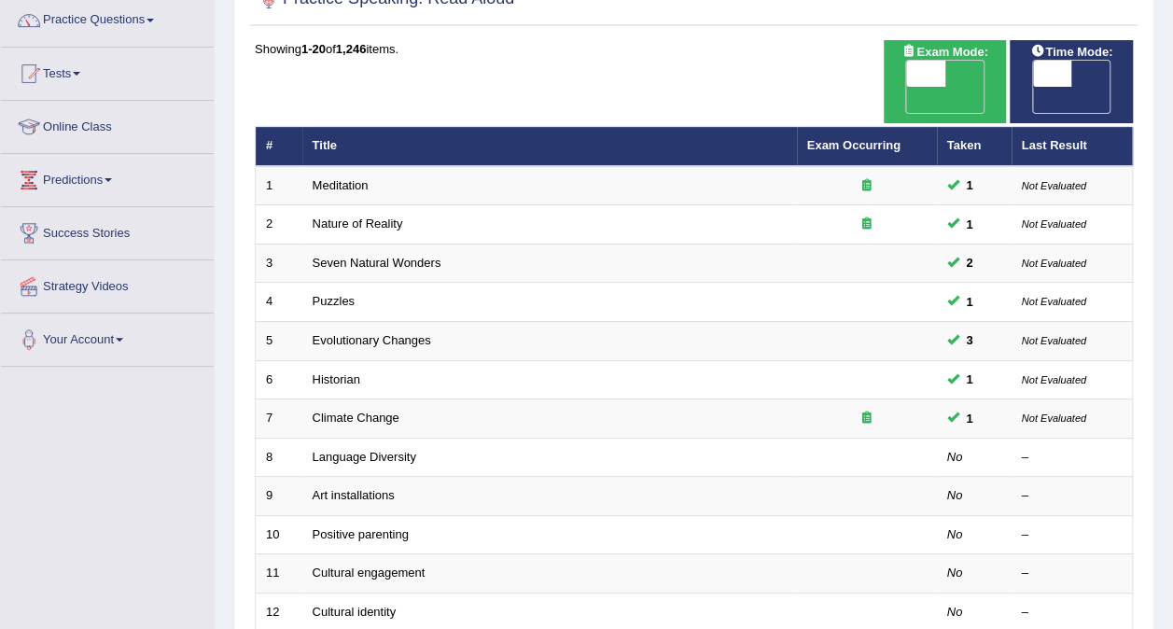
scroll to position [153, 0]
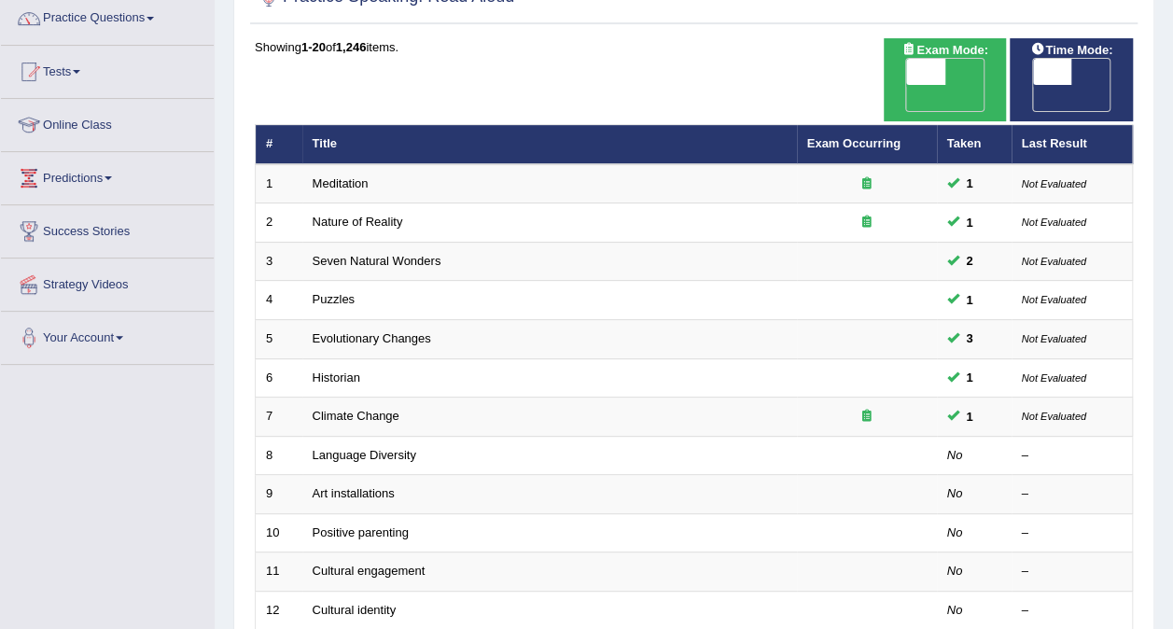
click at [333, 448] on link "Language Diversity" at bounding box center [365, 455] width 104 height 14
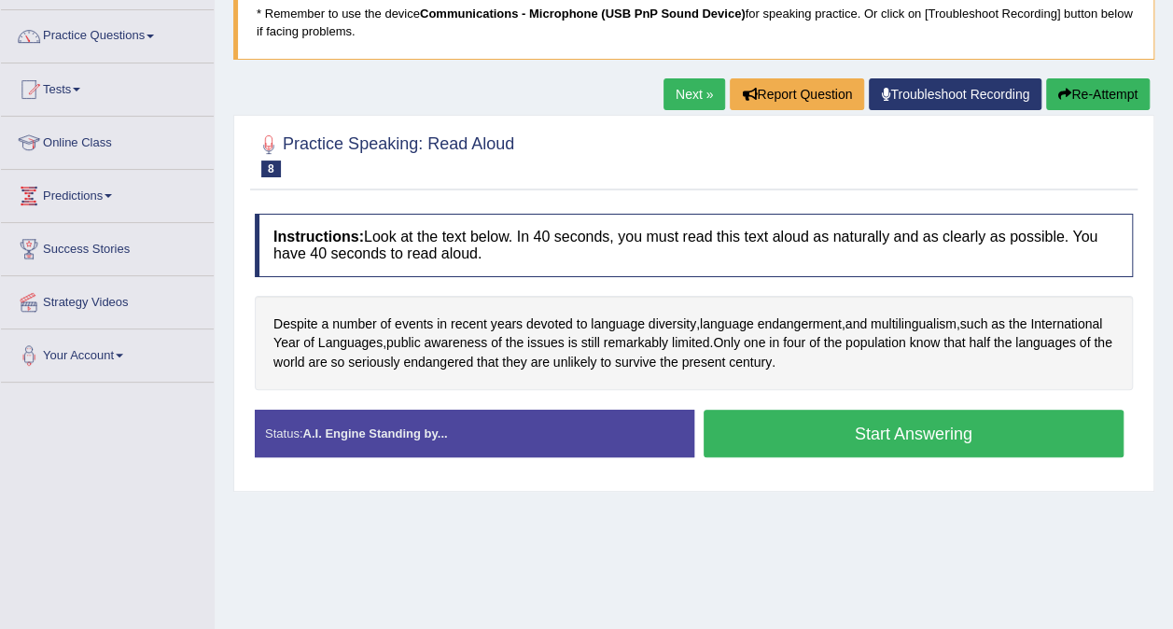
scroll to position [146, 0]
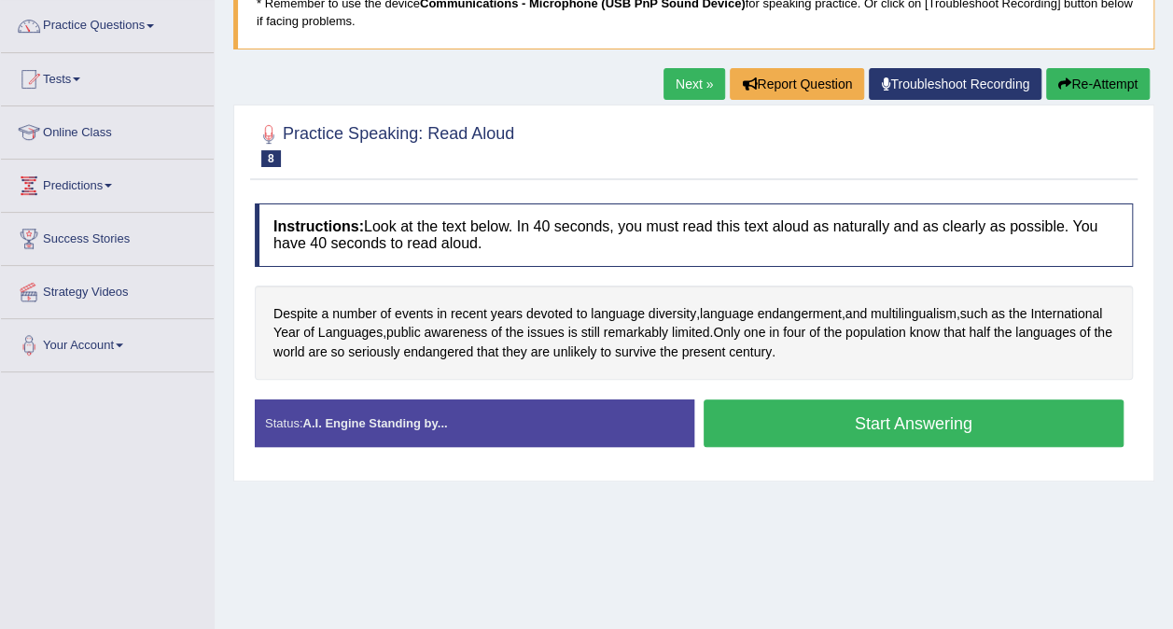
click at [931, 417] on button "Start Answering" at bounding box center [914, 424] width 421 height 48
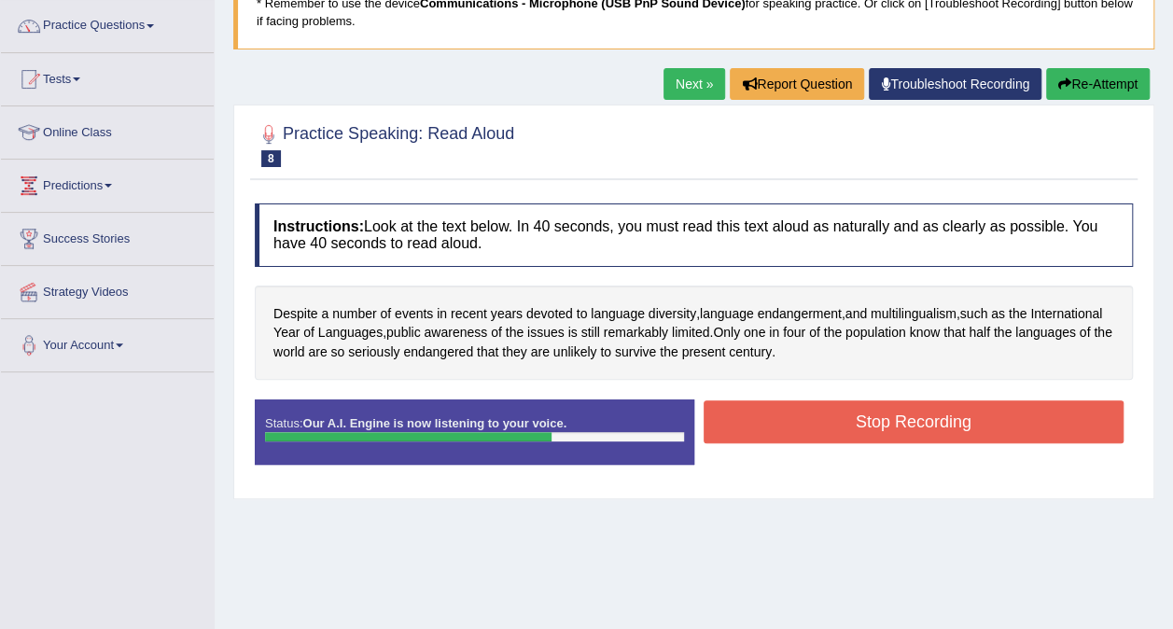
click at [1016, 416] on button "Stop Recording" at bounding box center [914, 421] width 421 height 43
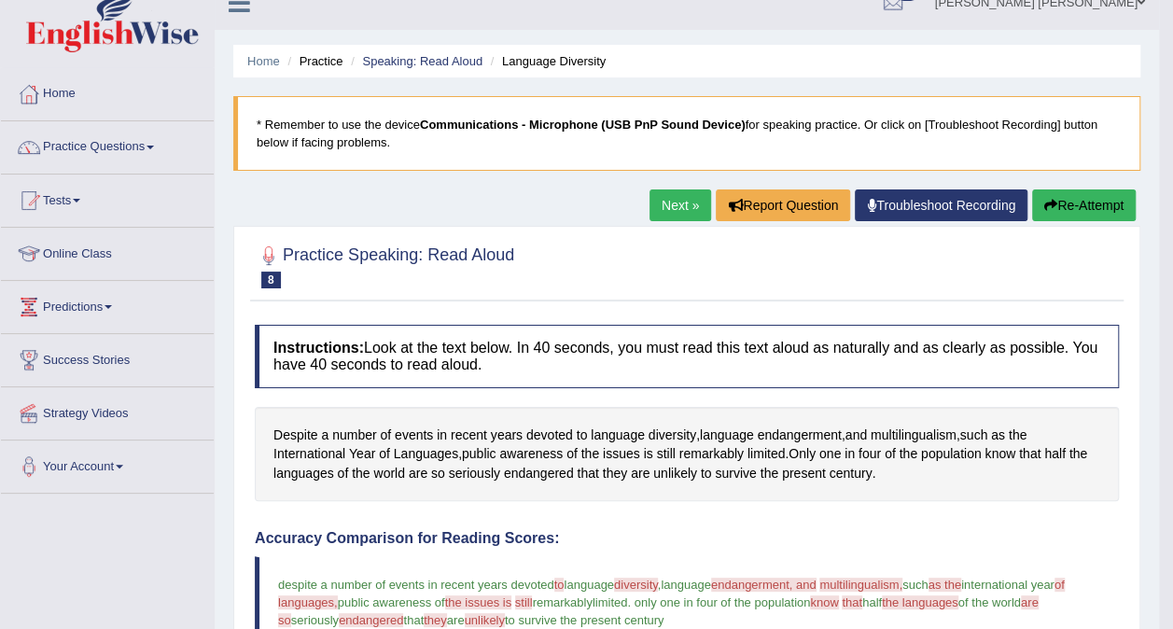
scroll to position [23, 0]
click at [672, 210] on link "Next »" at bounding box center [681, 206] width 62 height 32
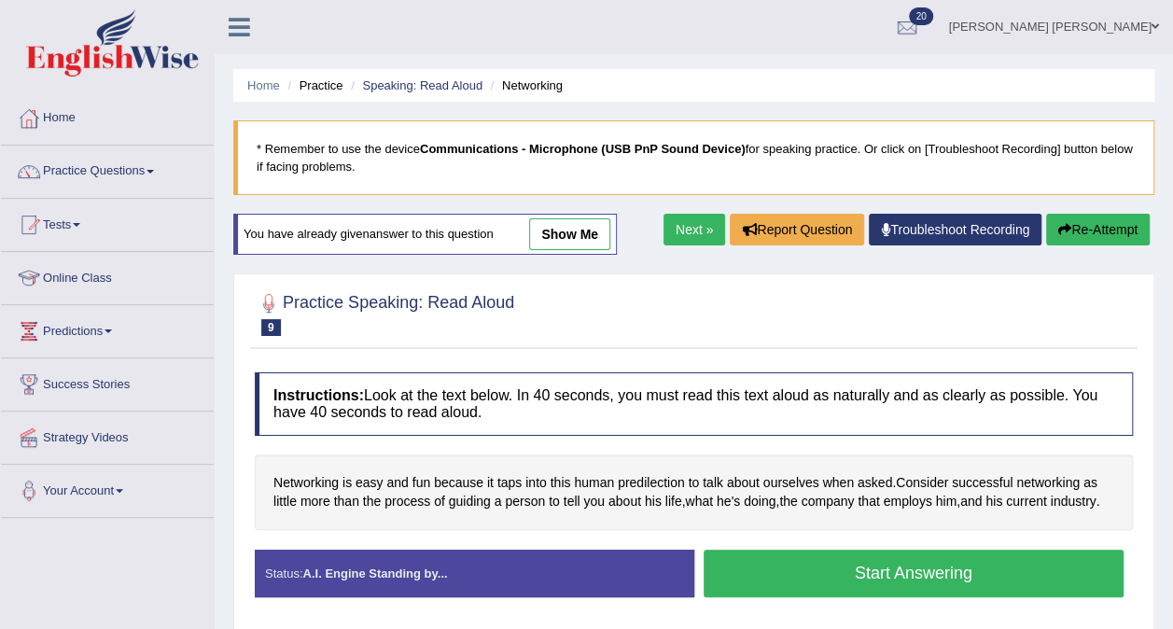
click at [419, 90] on link "Speaking: Read Aloud" at bounding box center [422, 85] width 120 height 14
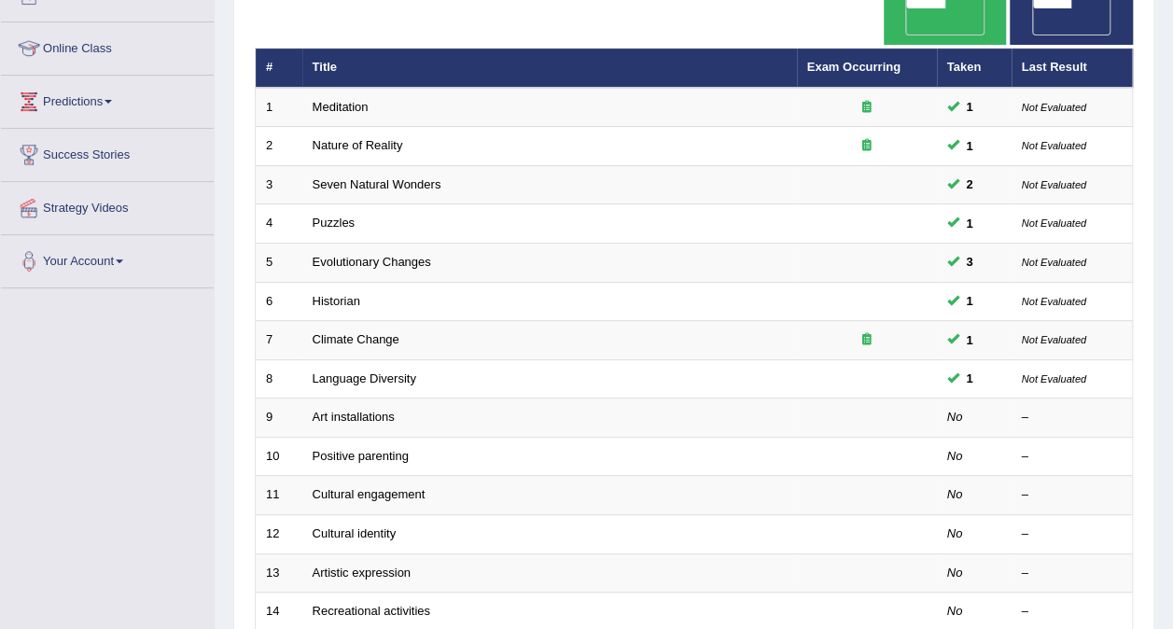
scroll to position [232, 0]
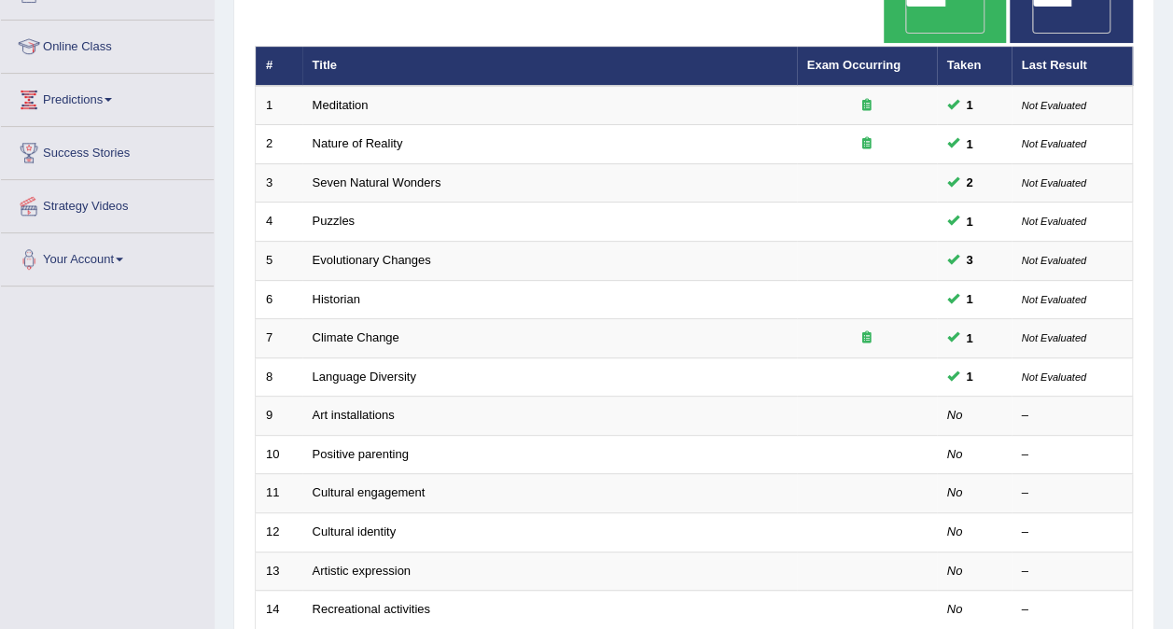
click at [345, 408] on link "Art installations" at bounding box center [354, 415] width 82 height 14
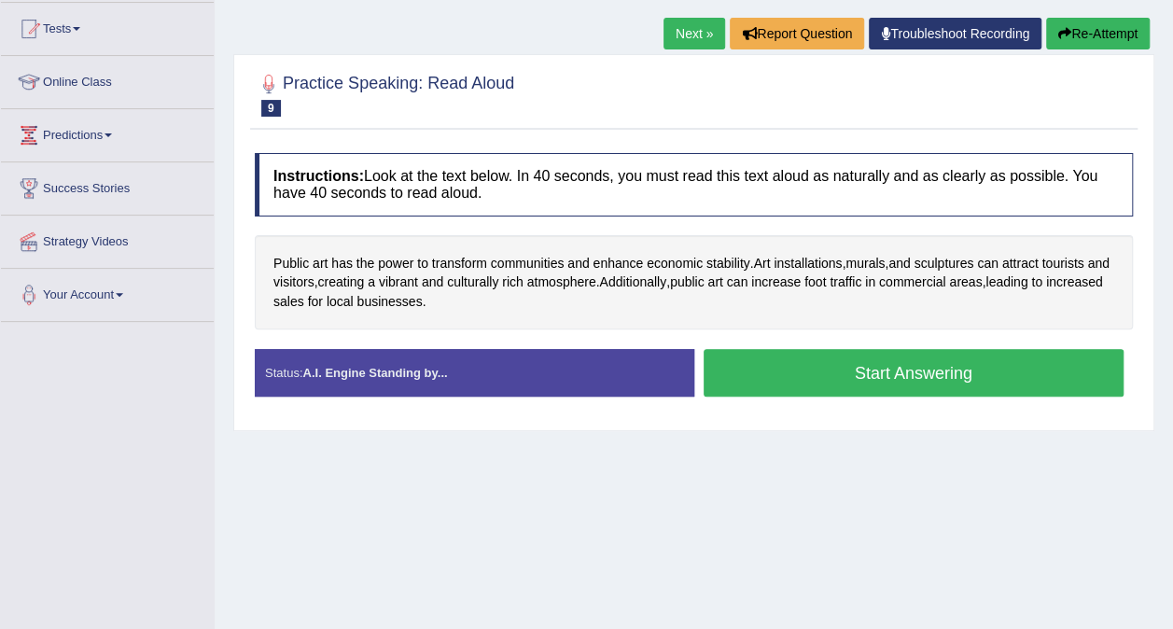
scroll to position [202, 0]
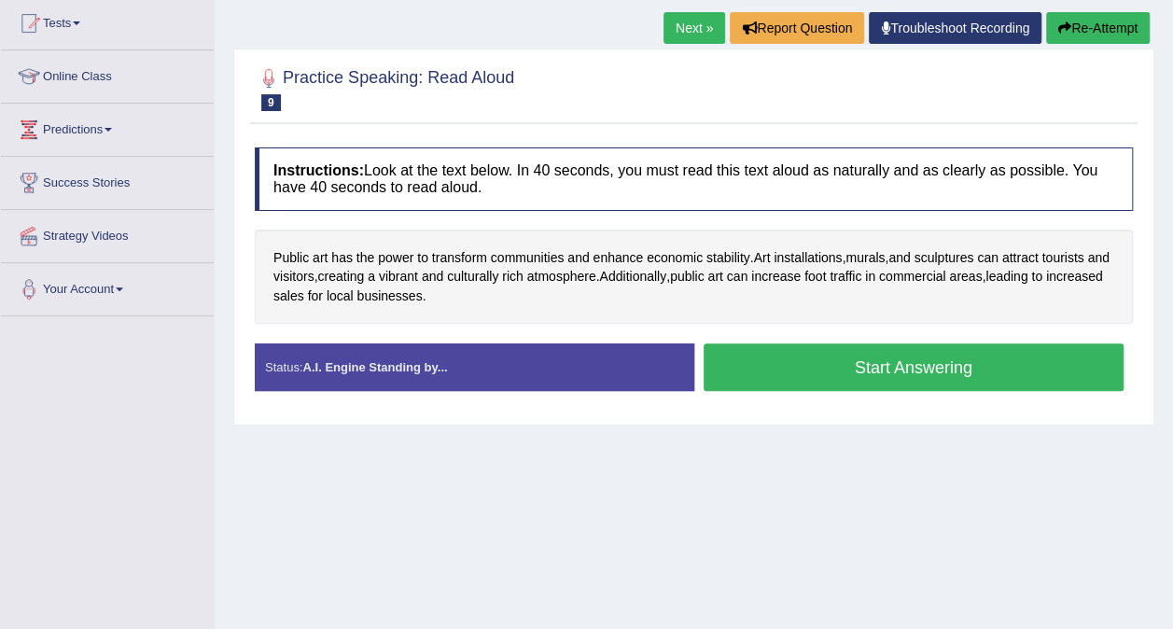
click at [1051, 364] on button "Start Answering" at bounding box center [914, 368] width 421 height 48
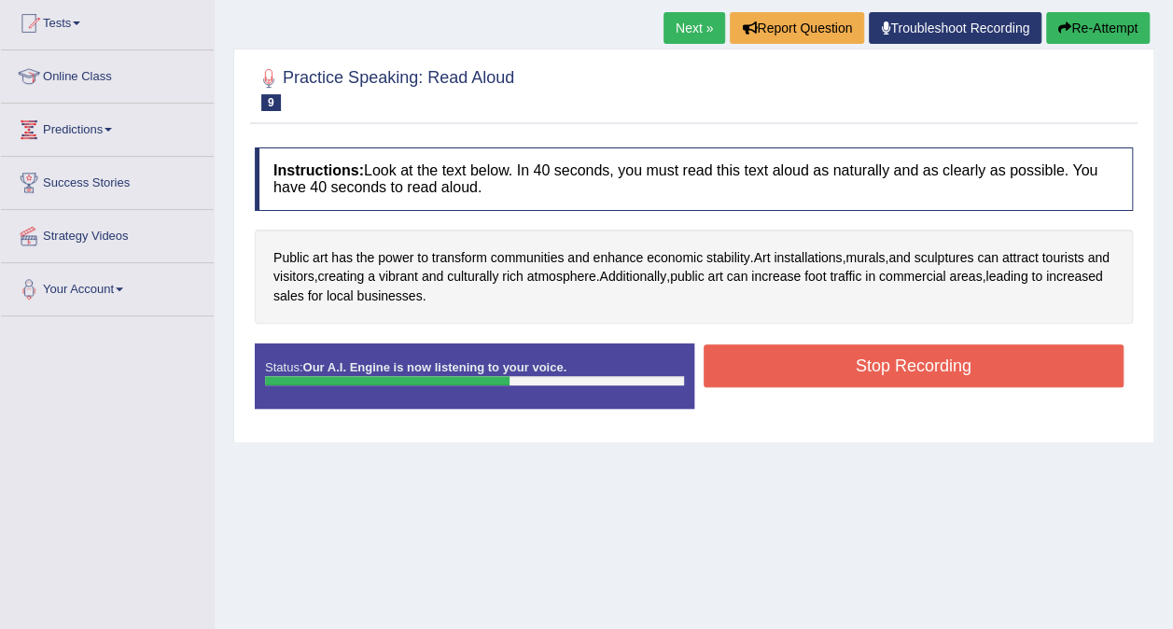
click at [1051, 364] on button "Stop Recording" at bounding box center [914, 365] width 421 height 43
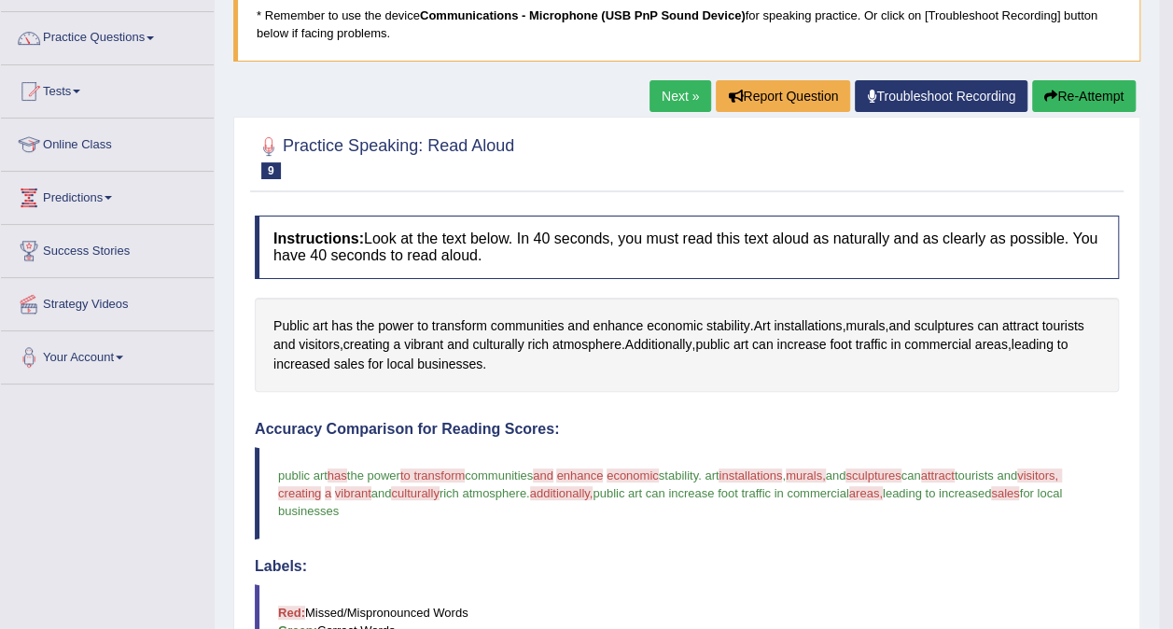
scroll to position [121, 0]
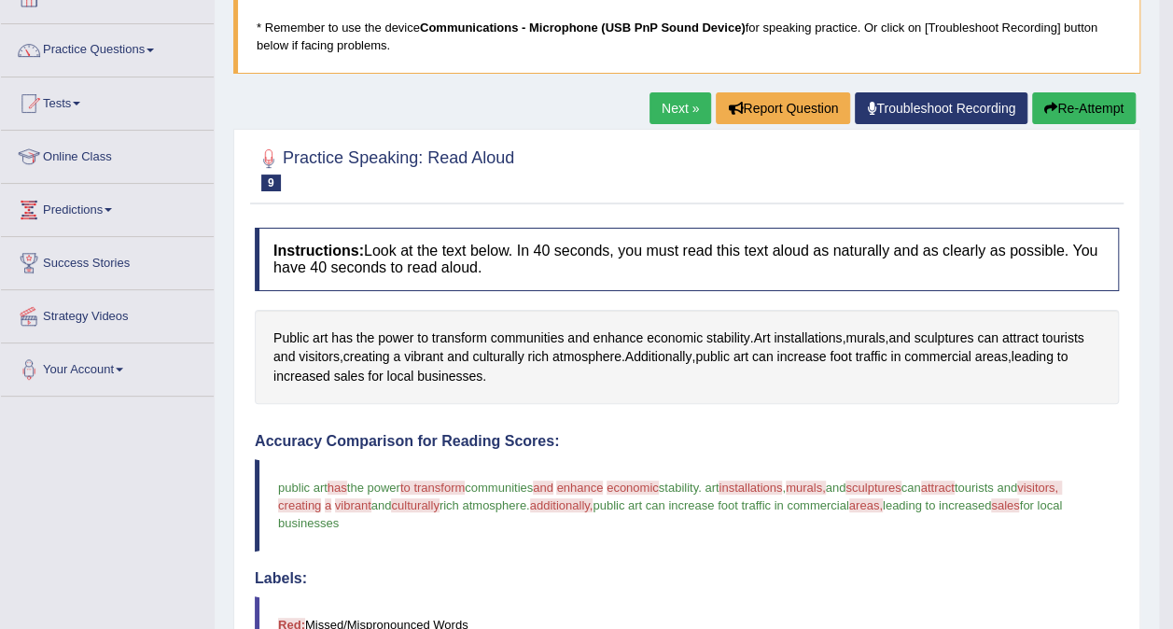
click at [1088, 109] on button "Re-Attempt" at bounding box center [1084, 108] width 104 height 32
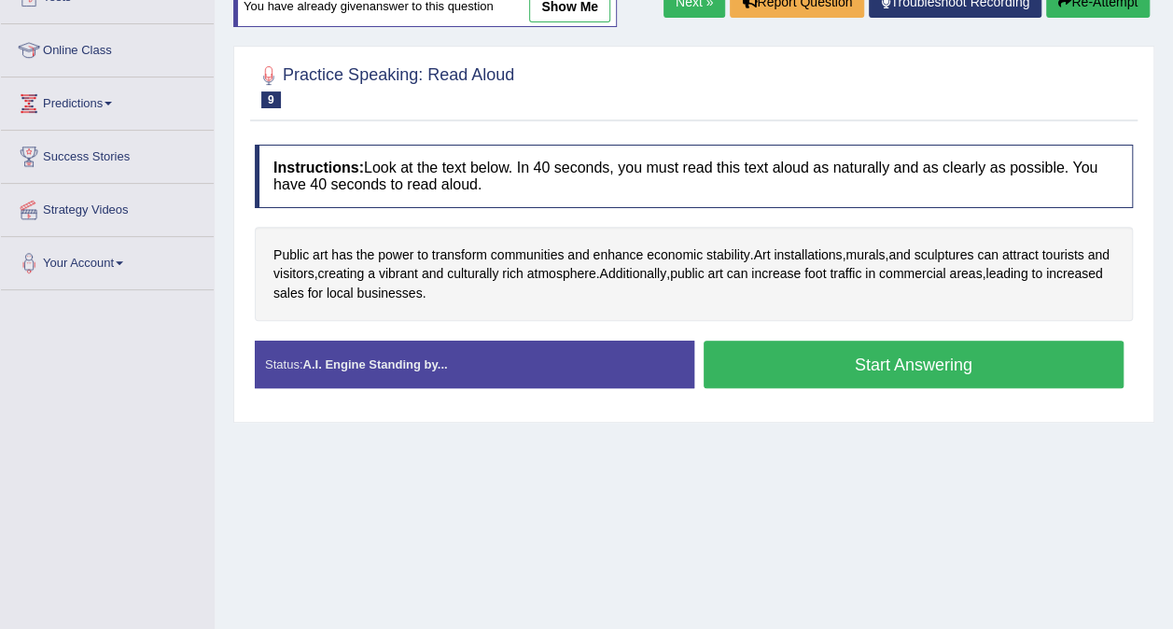
scroll to position [244, 0]
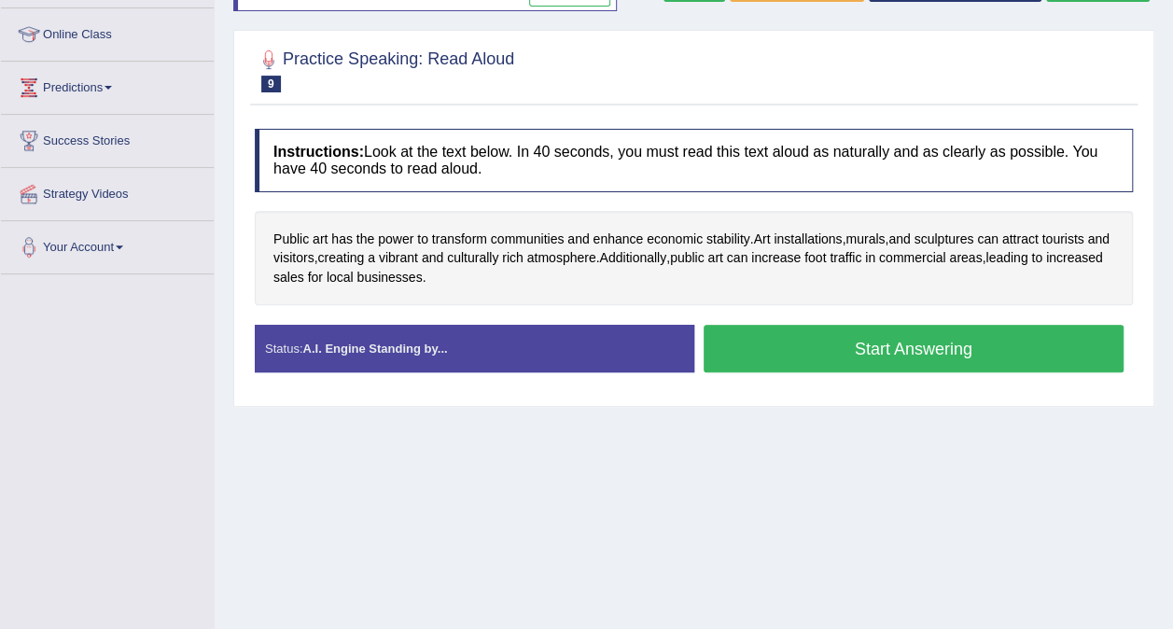
click at [1025, 346] on button "Start Answering" at bounding box center [914, 349] width 421 height 48
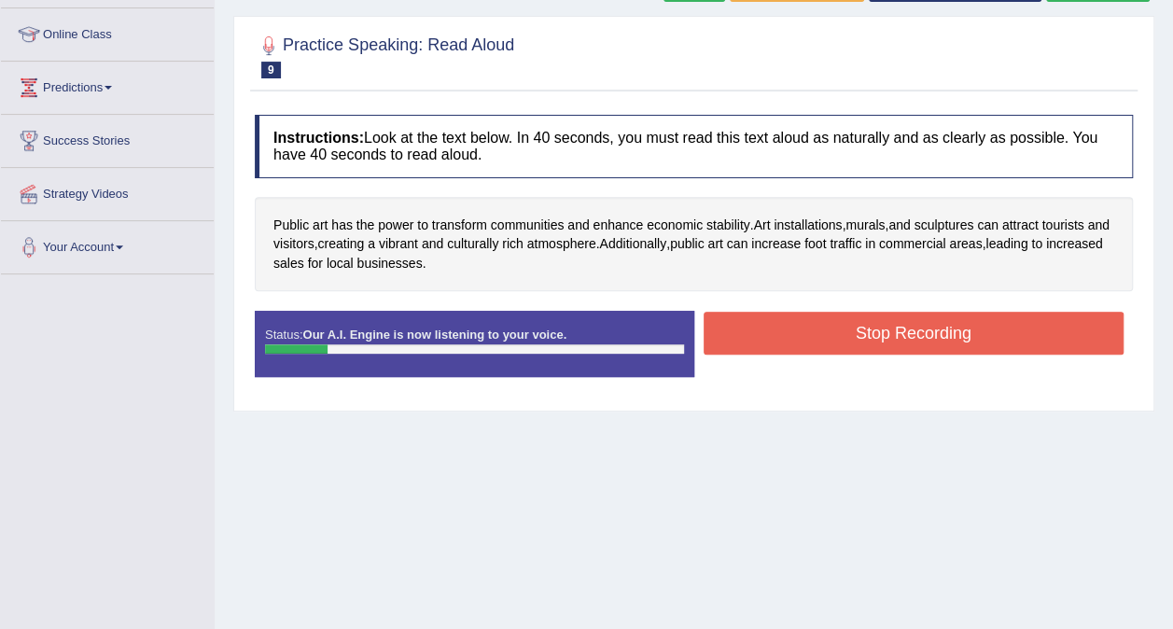
click at [1059, 325] on button "Stop Recording" at bounding box center [914, 333] width 421 height 43
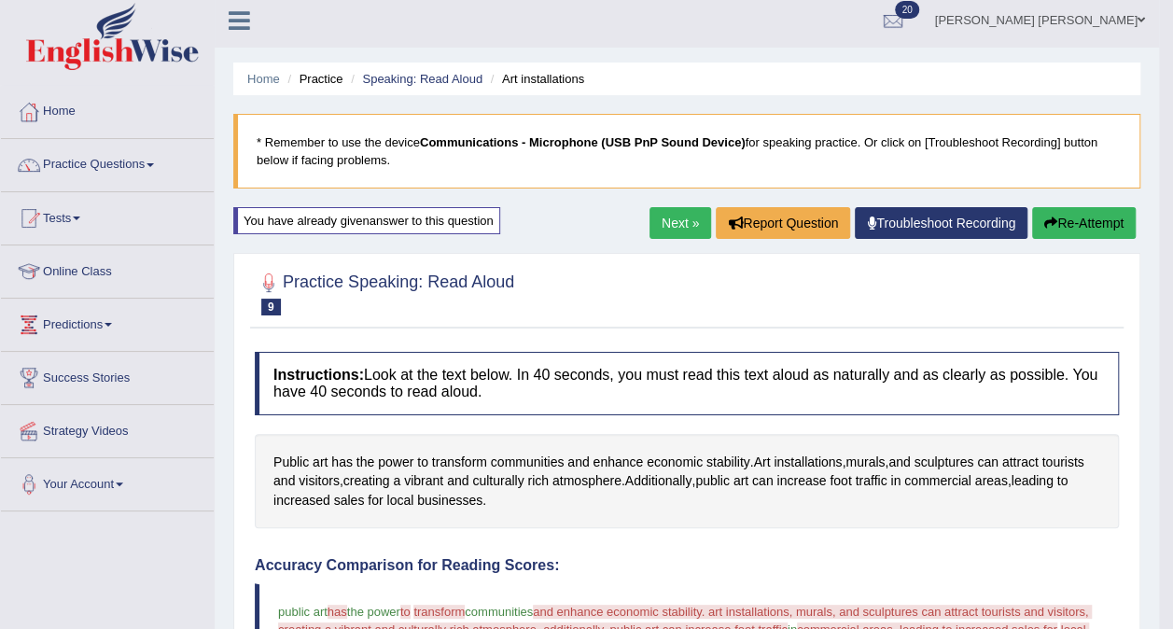
scroll to position [0, 0]
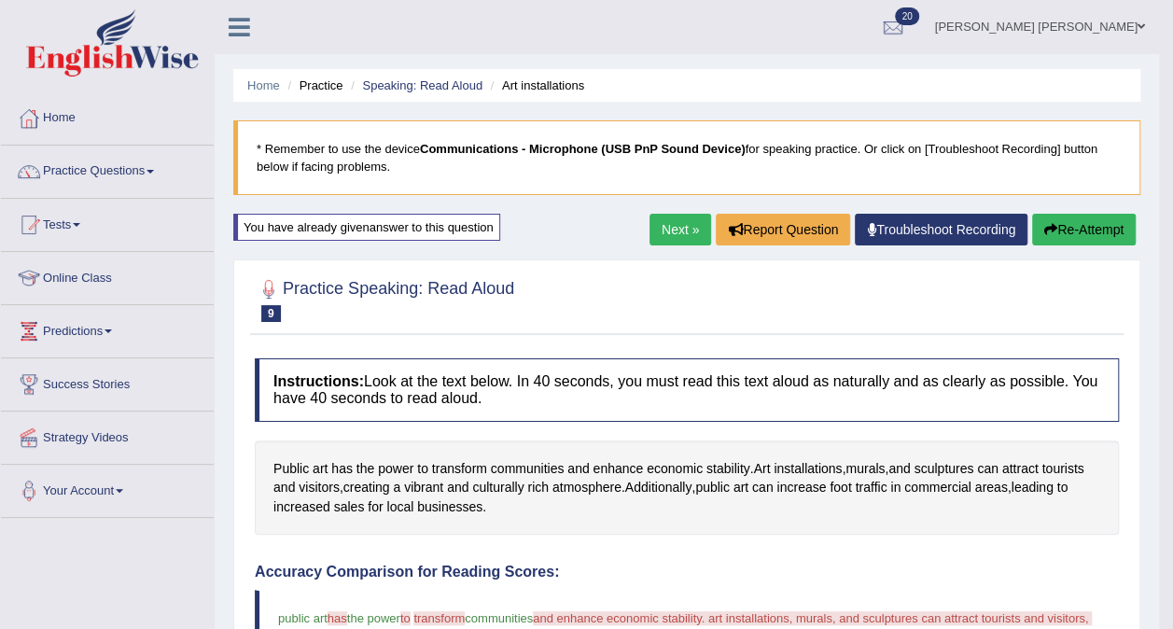
click at [1100, 234] on button "Re-Attempt" at bounding box center [1084, 230] width 104 height 32
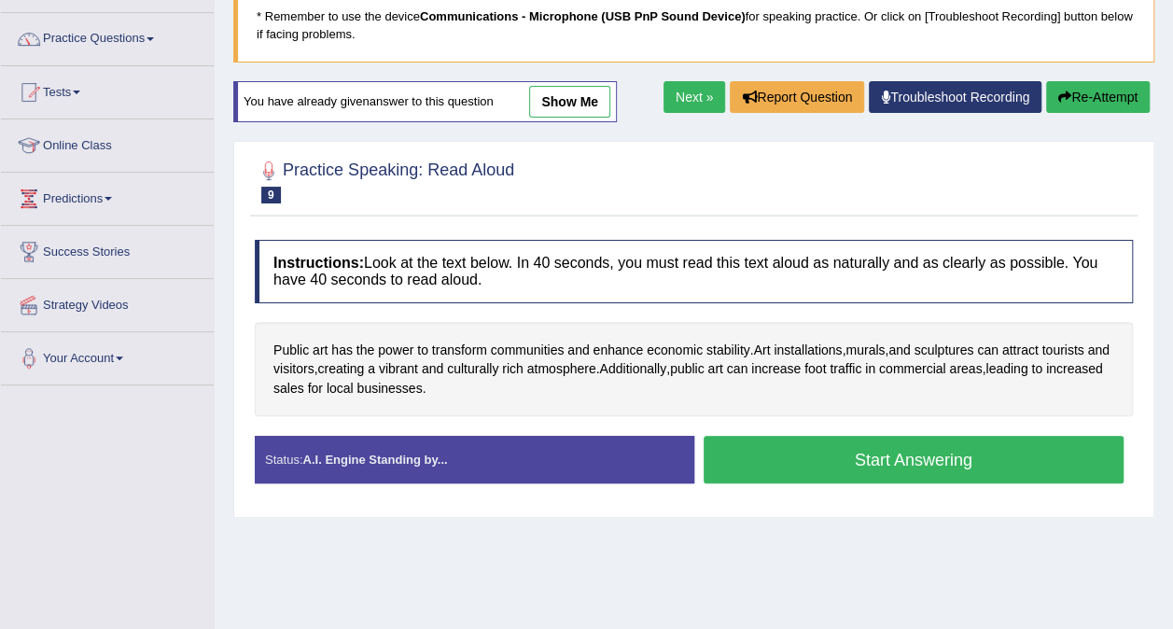
scroll to position [141, 0]
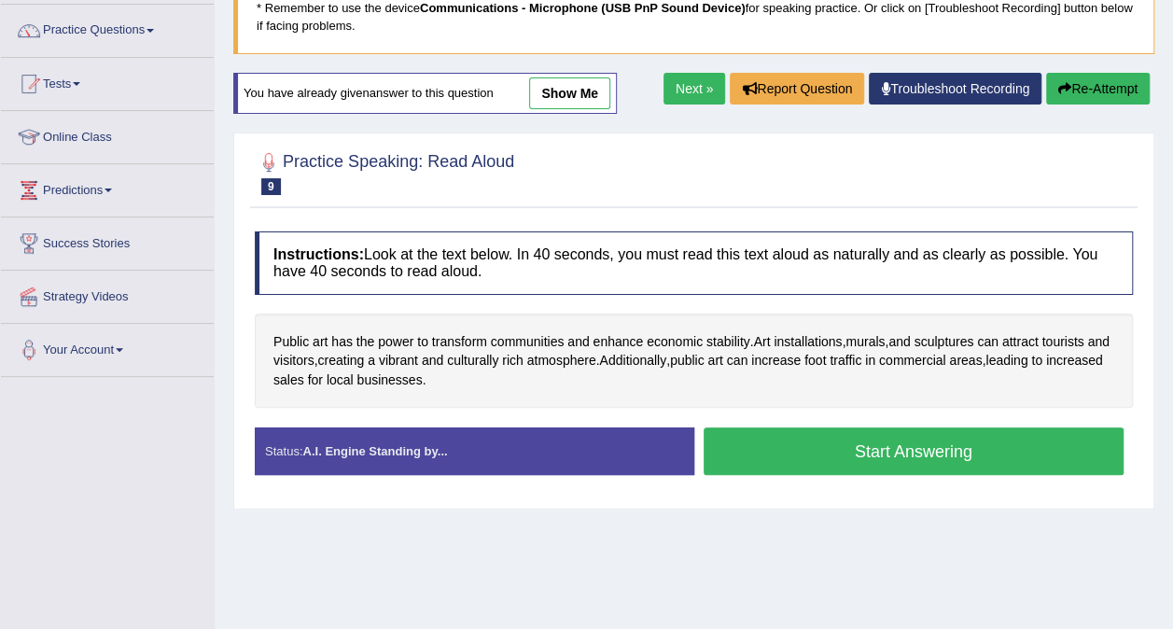
click at [978, 451] on button "Start Answering" at bounding box center [914, 452] width 421 height 48
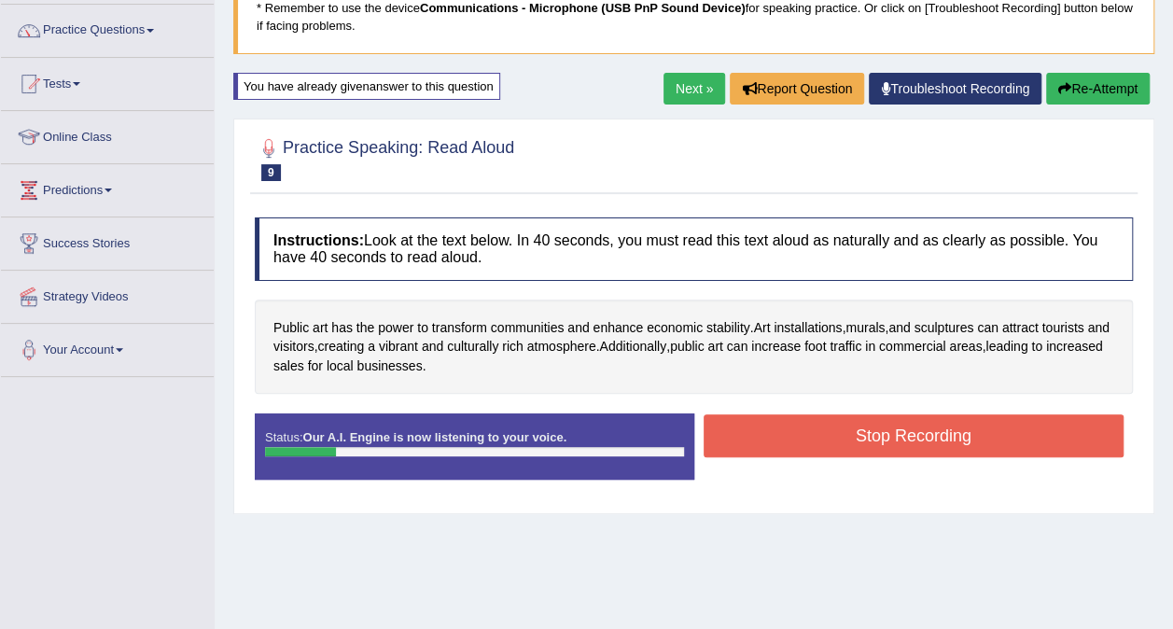
click at [1100, 93] on button "Re-Attempt" at bounding box center [1098, 89] width 104 height 32
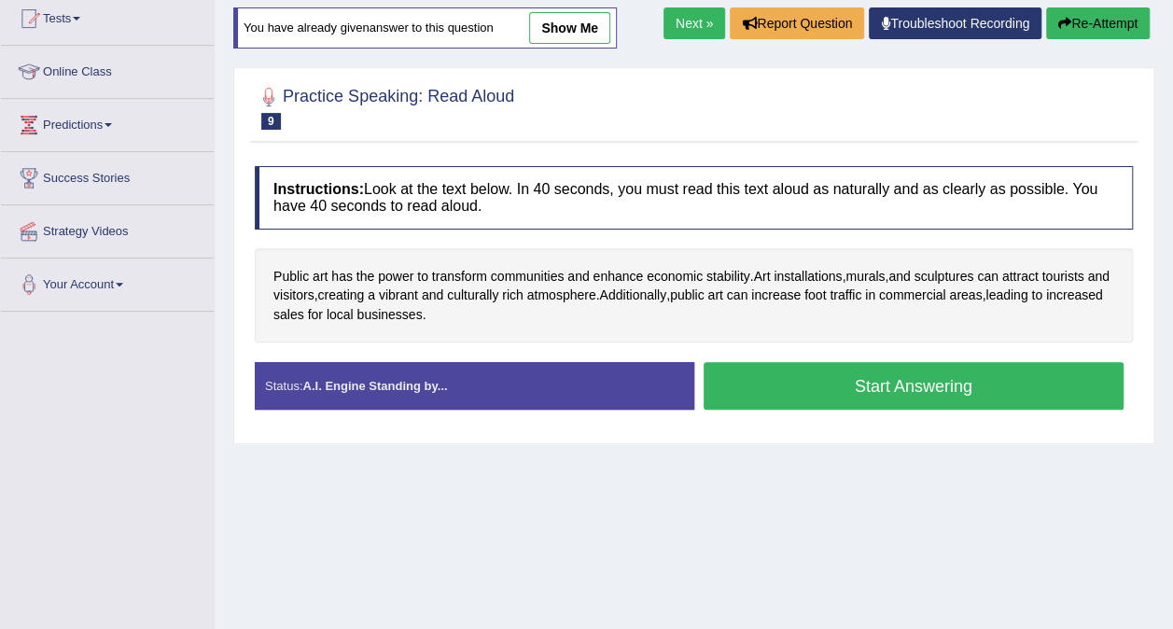
scroll to position [243, 0]
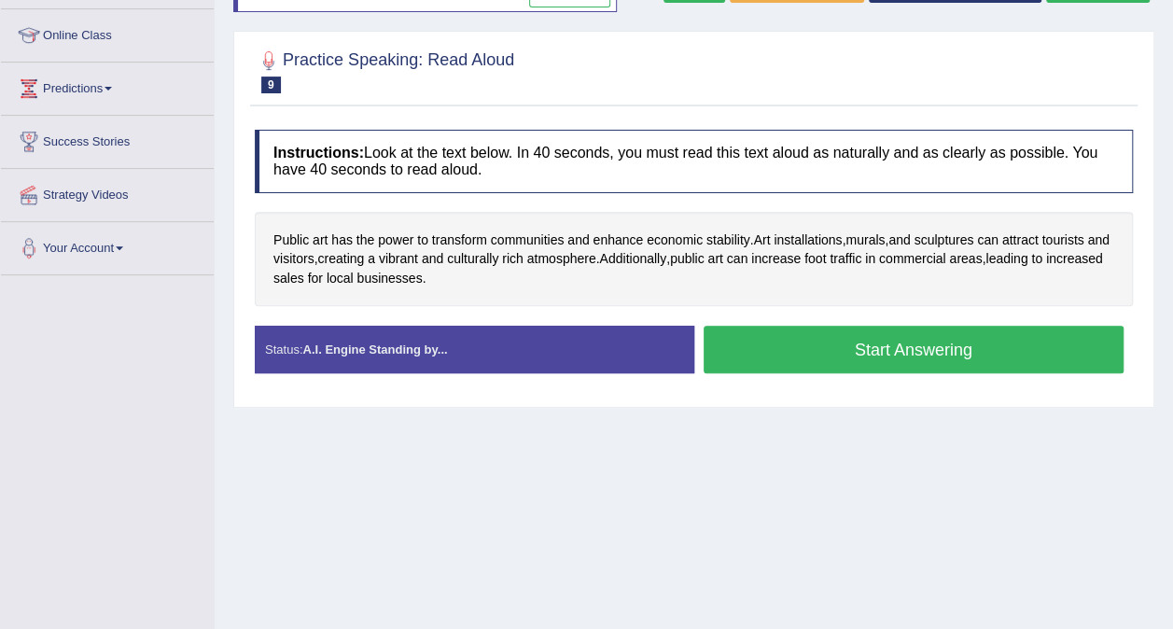
click at [973, 342] on button "Start Answering" at bounding box center [914, 350] width 421 height 48
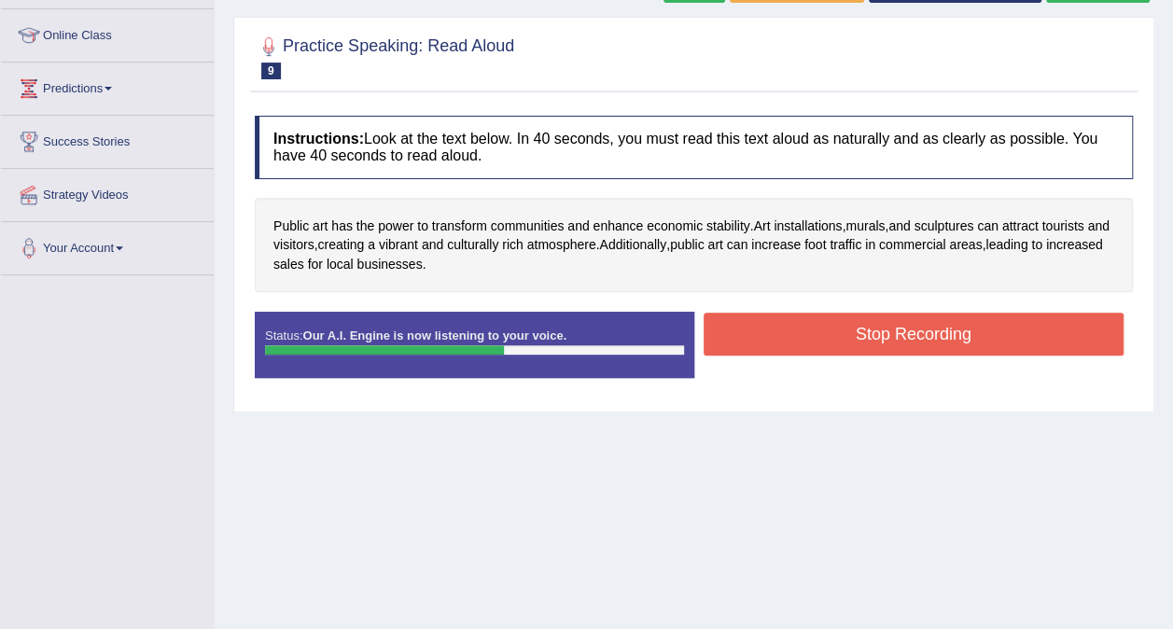
click at [976, 328] on button "Stop Recording" at bounding box center [914, 334] width 421 height 43
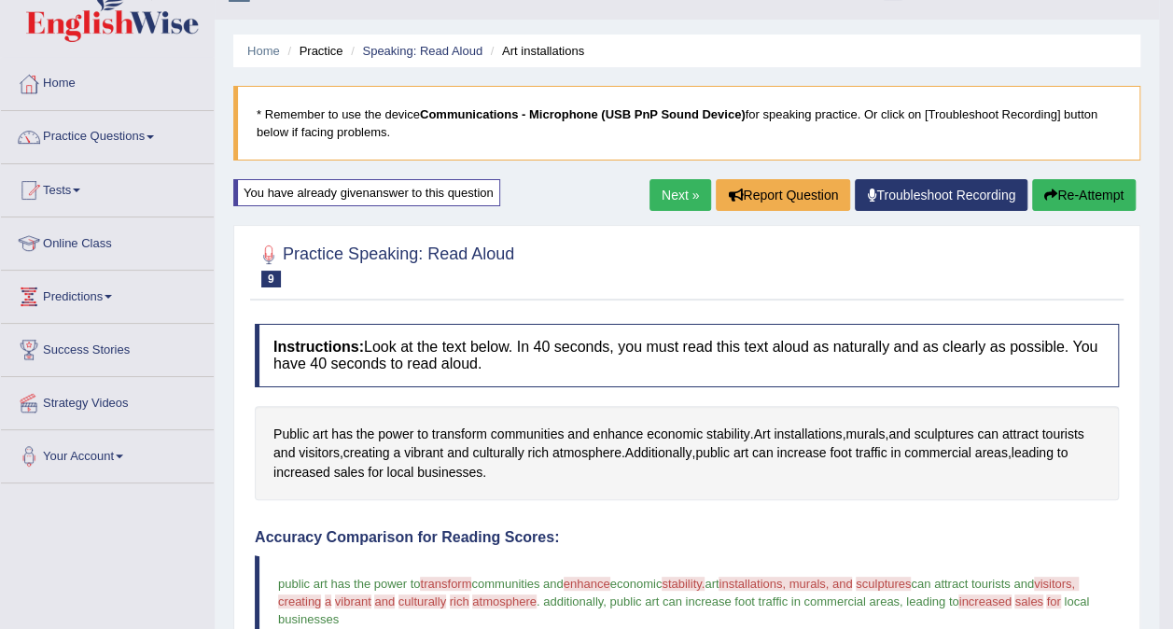
scroll to position [0, 0]
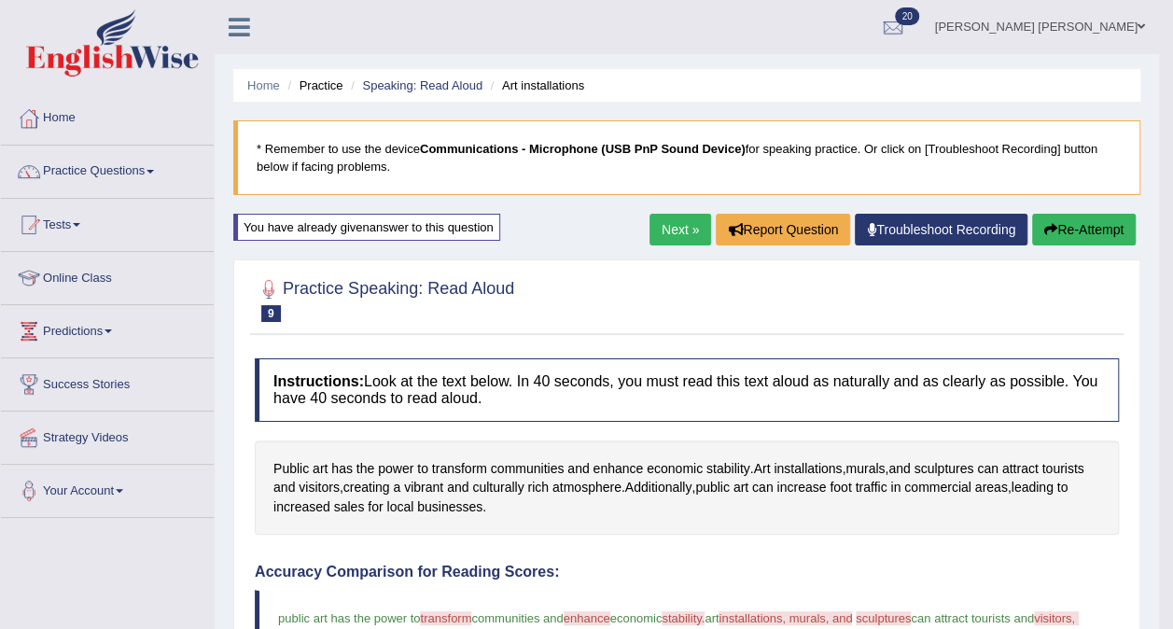
click at [1092, 230] on button "Re-Attempt" at bounding box center [1084, 230] width 104 height 32
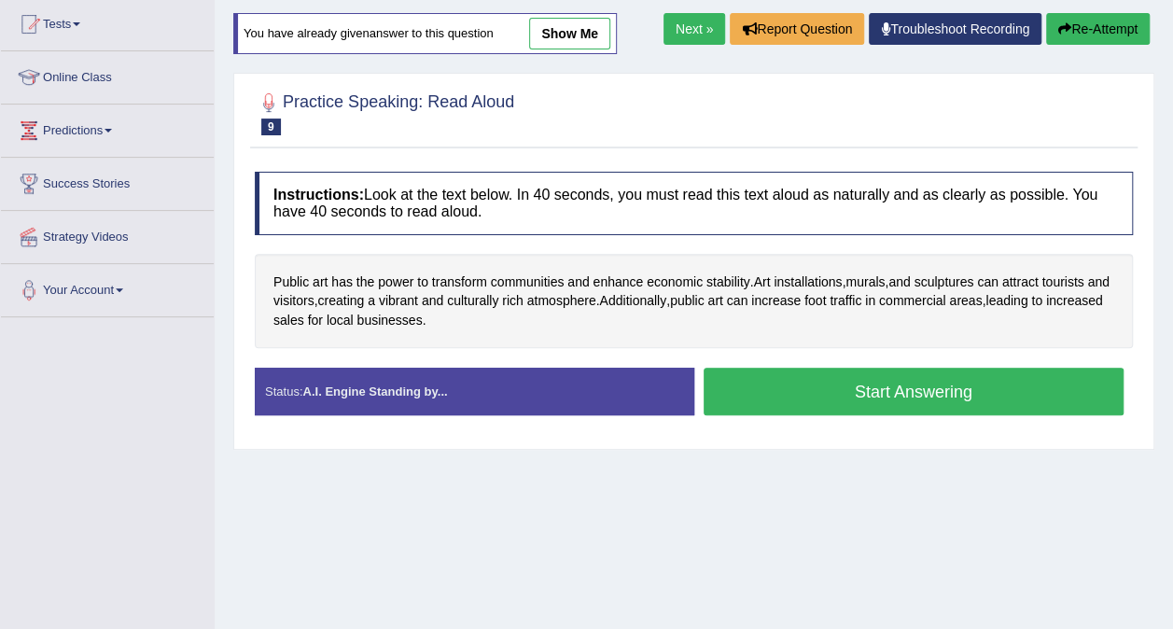
click at [1006, 386] on button "Start Answering" at bounding box center [914, 392] width 421 height 48
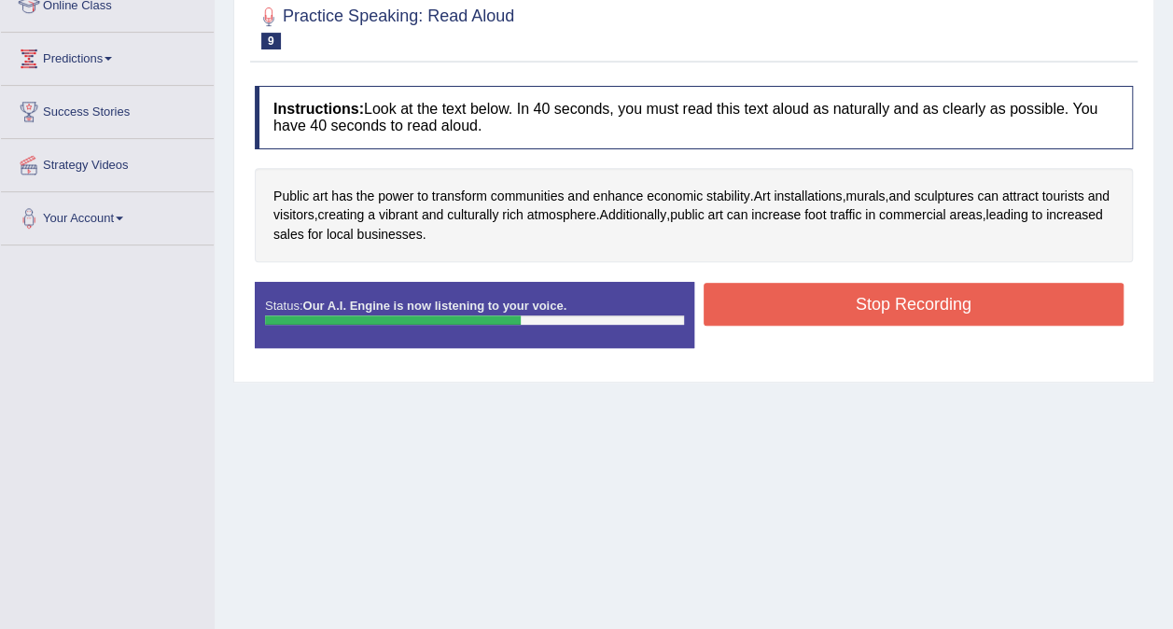
scroll to position [302, 0]
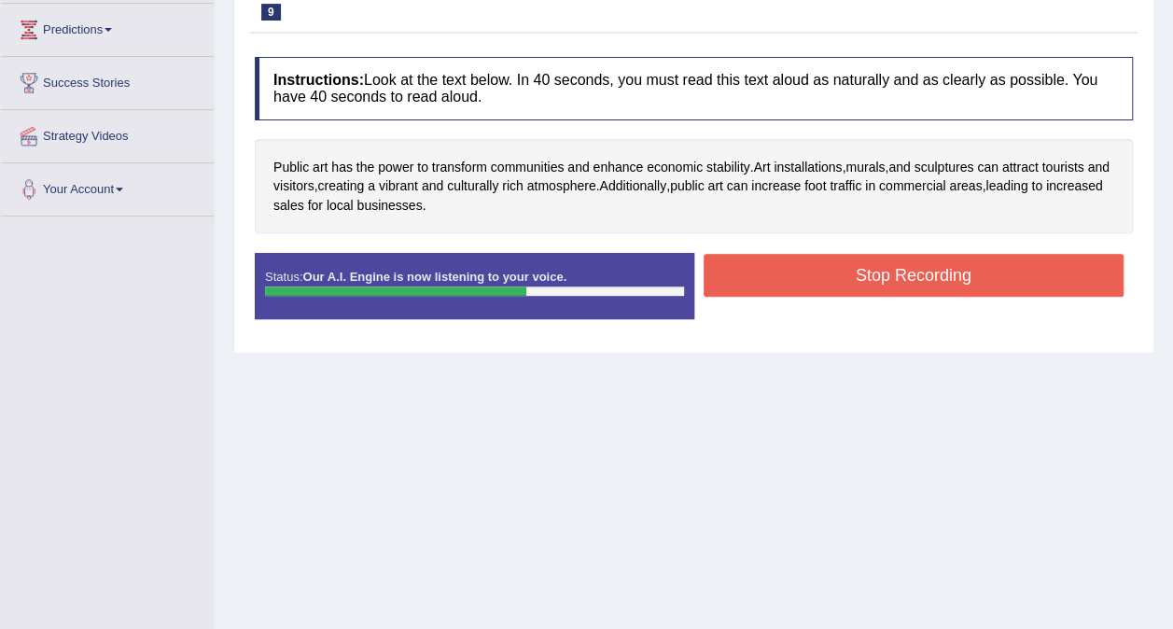
click at [1034, 280] on button "Stop Recording" at bounding box center [914, 275] width 421 height 43
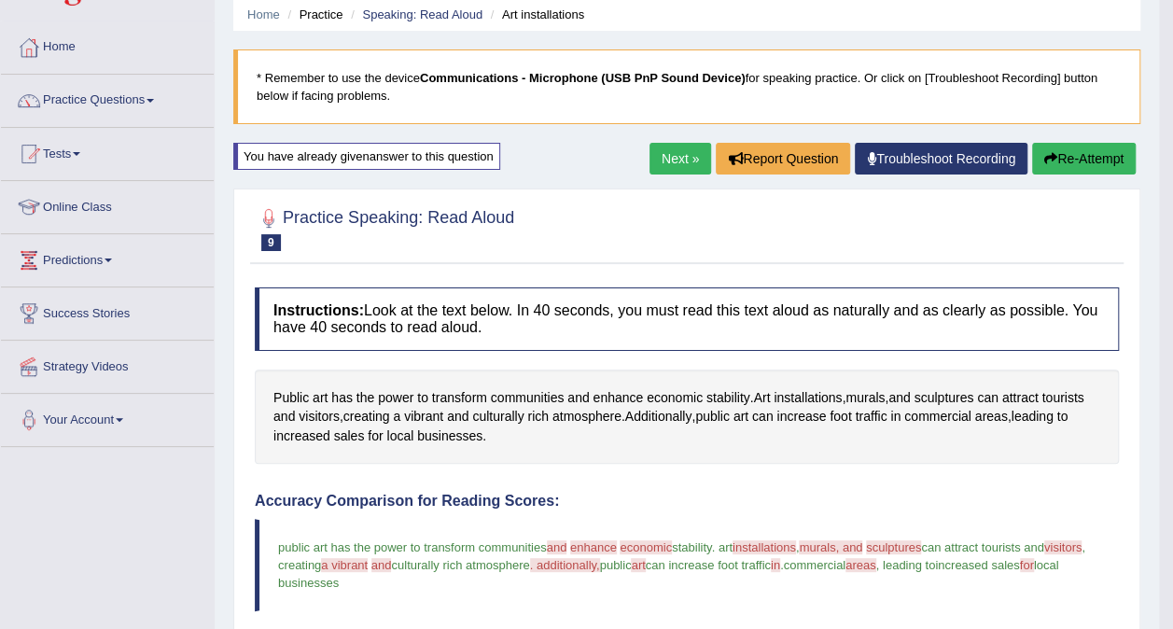
scroll to position [0, 0]
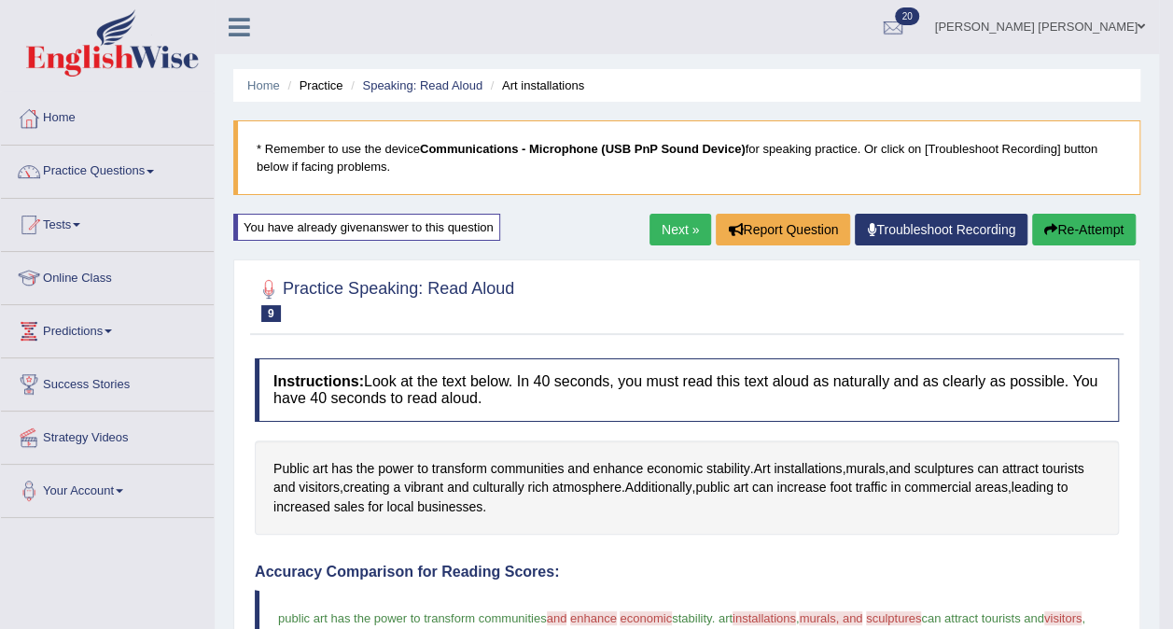
click at [1087, 231] on button "Re-Attempt" at bounding box center [1084, 230] width 104 height 32
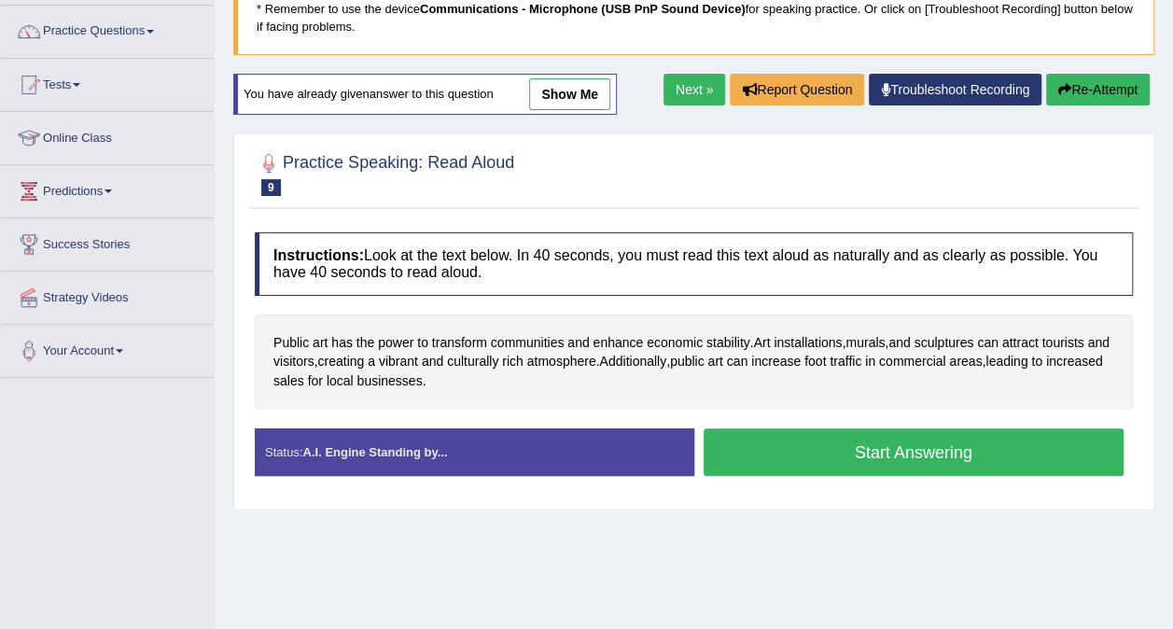
scroll to position [189, 0]
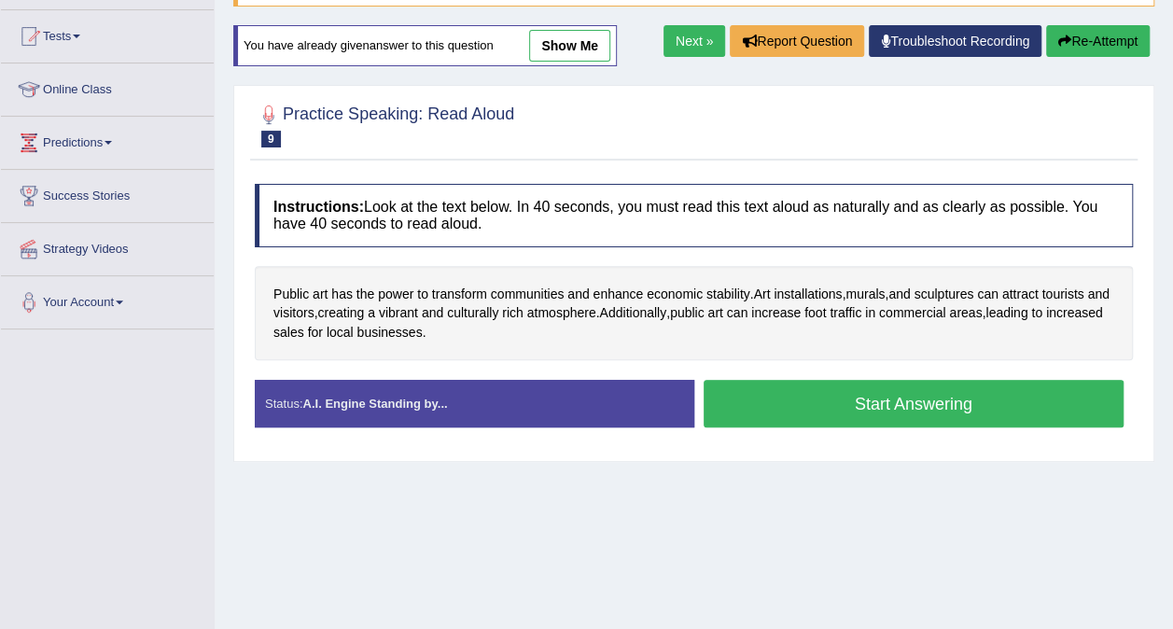
click at [958, 405] on button "Start Answering" at bounding box center [914, 404] width 421 height 48
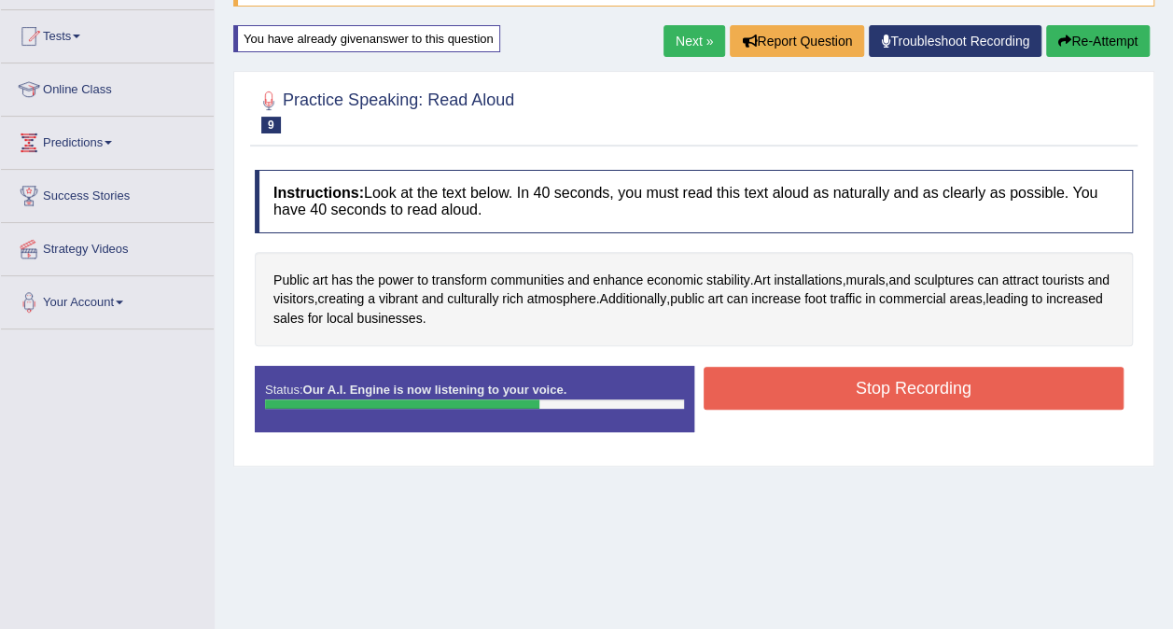
click at [804, 400] on button "Stop Recording" at bounding box center [914, 388] width 421 height 43
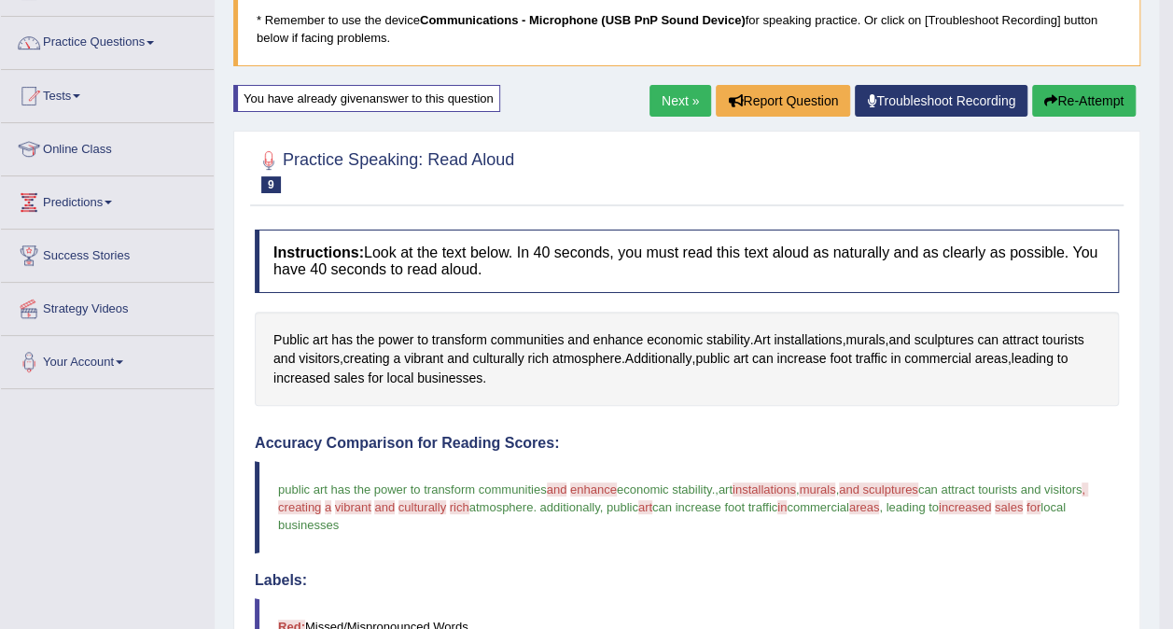
scroll to position [125, 0]
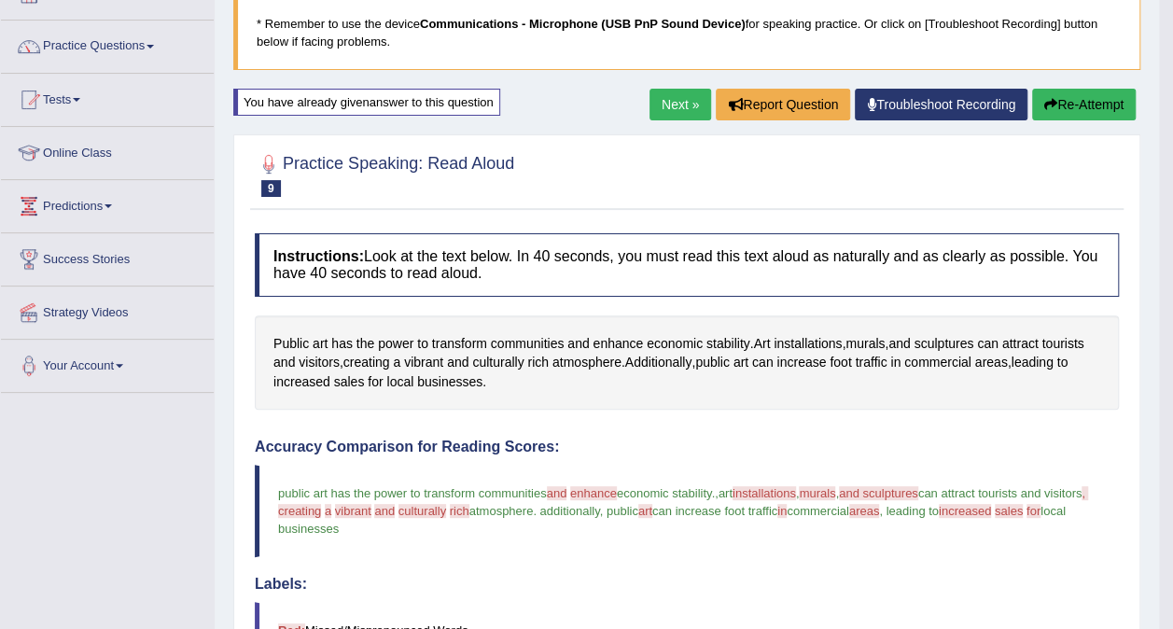
click at [1111, 106] on button "Re-Attempt" at bounding box center [1084, 105] width 104 height 32
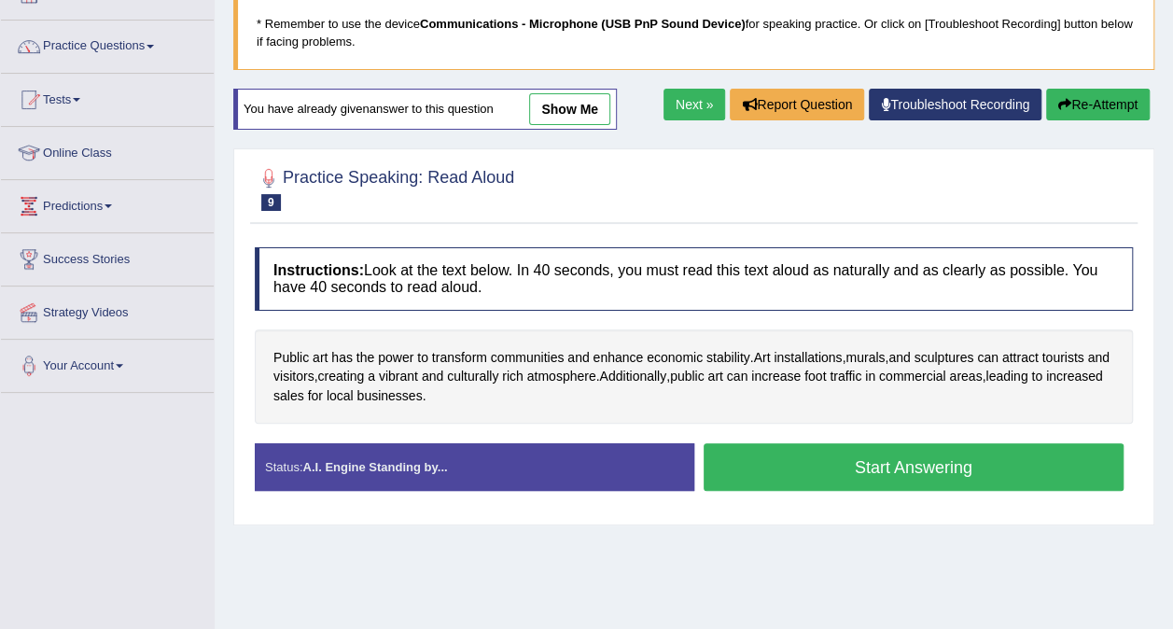
click at [919, 465] on button "Start Answering" at bounding box center [914, 467] width 421 height 48
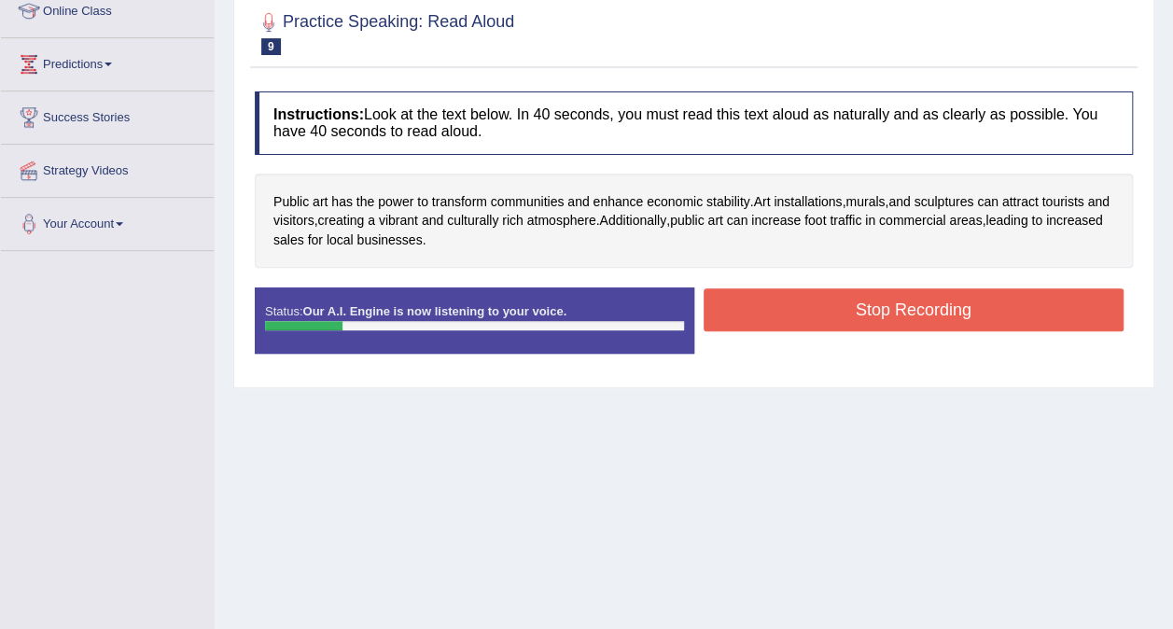
scroll to position [274, 0]
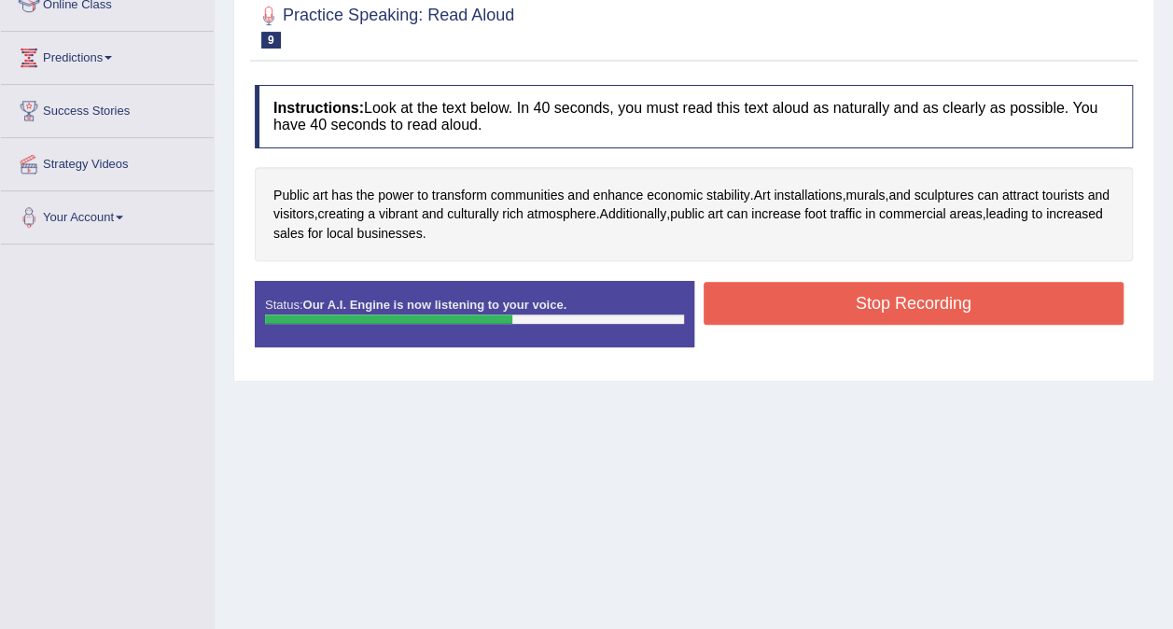
click at [956, 301] on button "Stop Recording" at bounding box center [914, 303] width 421 height 43
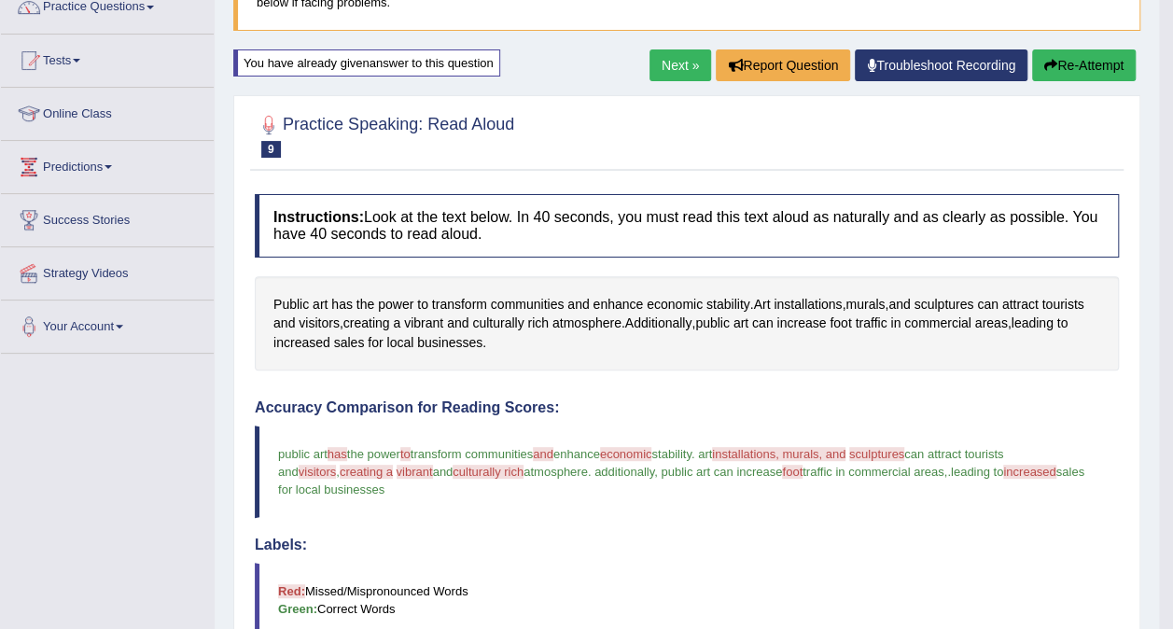
scroll to position [136, 0]
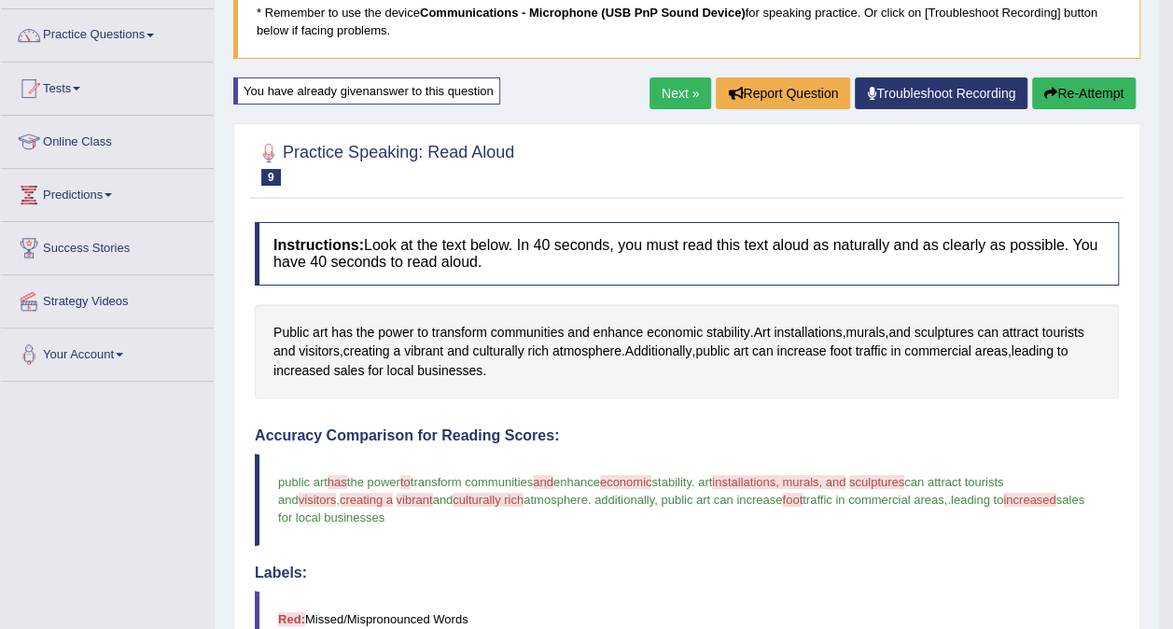
click at [671, 93] on link "Next »" at bounding box center [681, 93] width 62 height 32
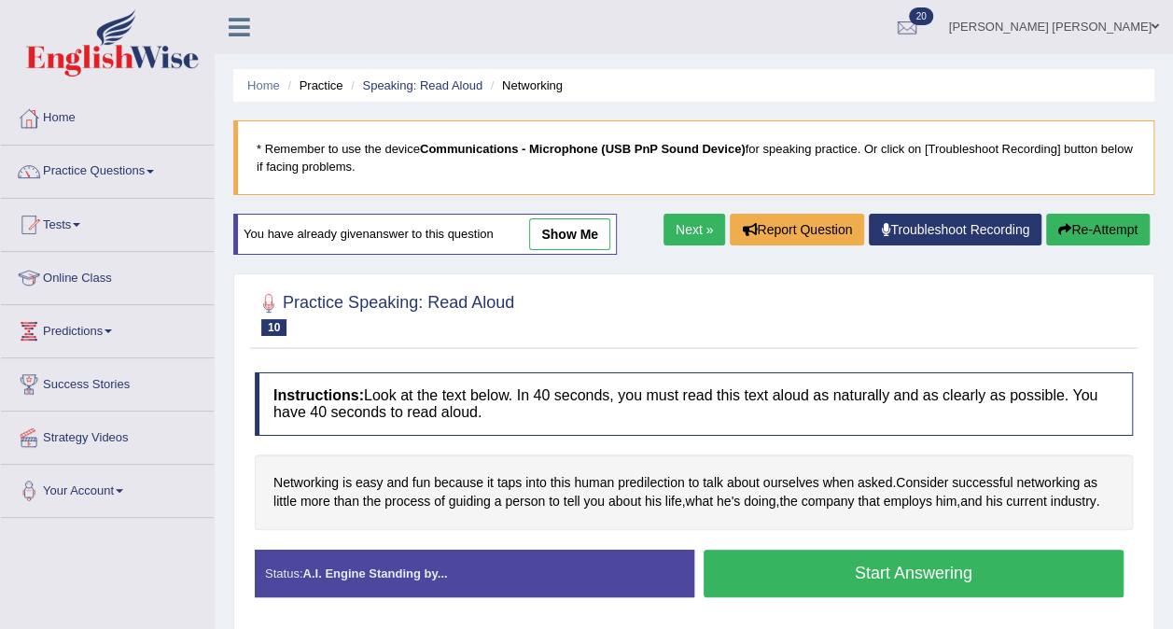
click at [422, 85] on link "Speaking: Read Aloud" at bounding box center [422, 85] width 120 height 14
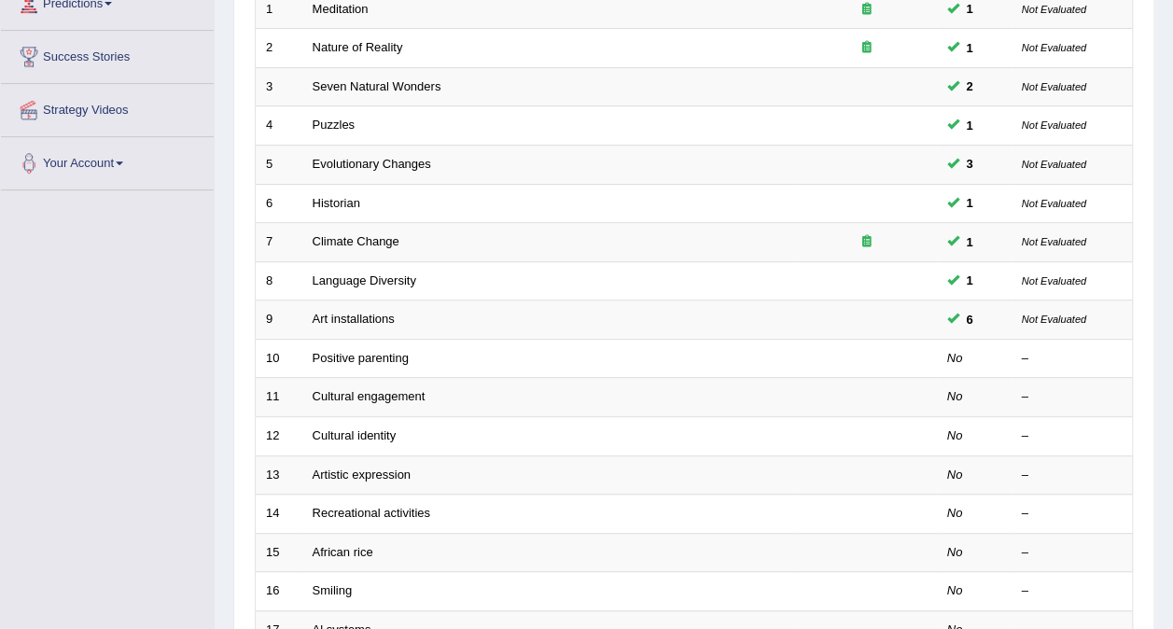
scroll to position [331, 0]
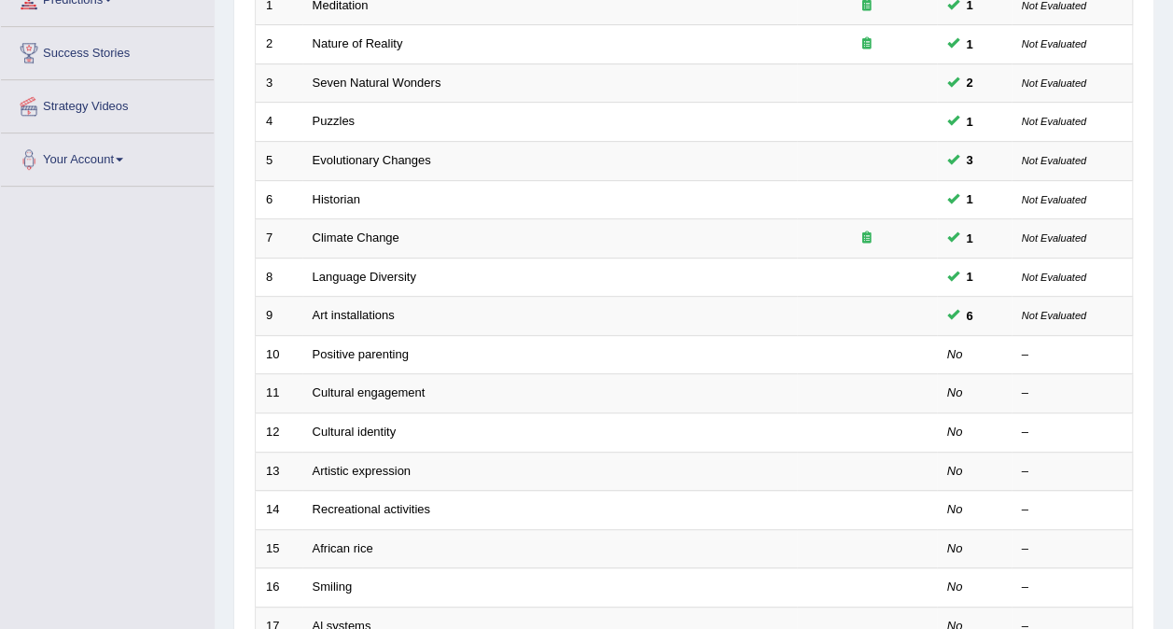
click at [366, 347] on link "Positive parenting" at bounding box center [361, 354] width 96 height 14
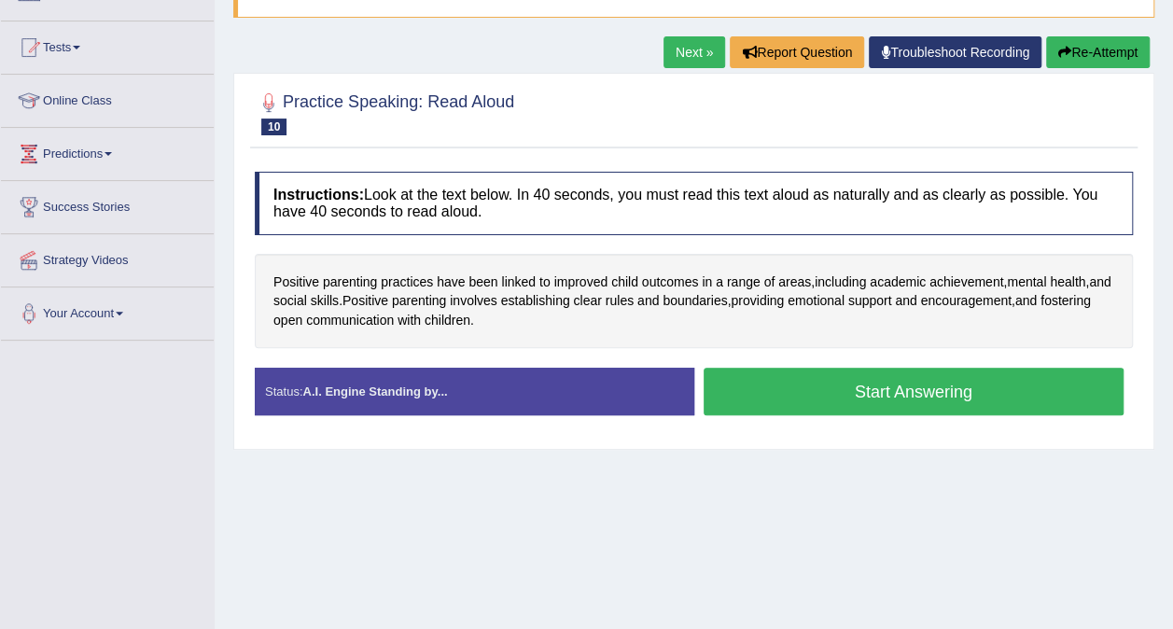
scroll to position [177, 0]
click at [1036, 392] on button "Start Answering" at bounding box center [914, 392] width 421 height 48
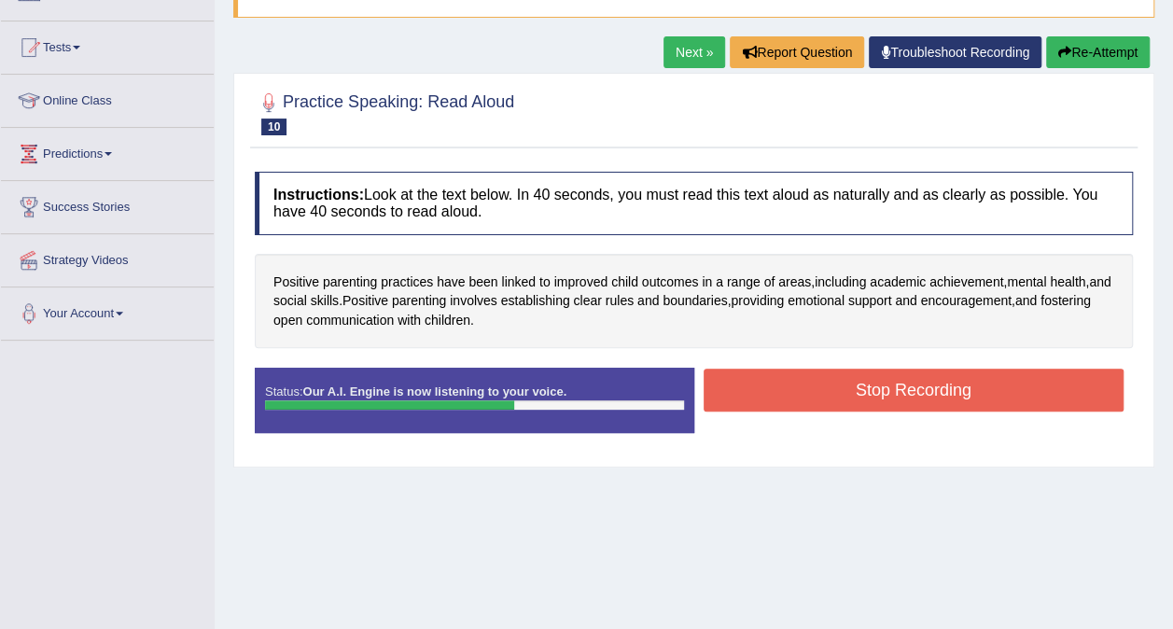
click at [1012, 392] on button "Stop Recording" at bounding box center [914, 390] width 421 height 43
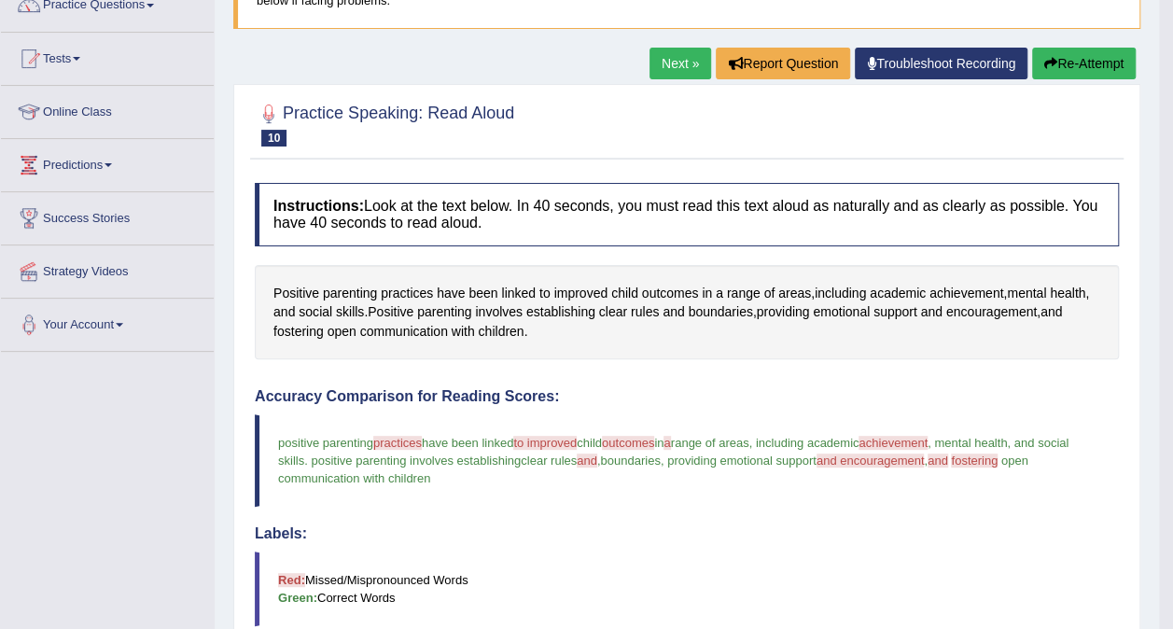
scroll to position [138, 0]
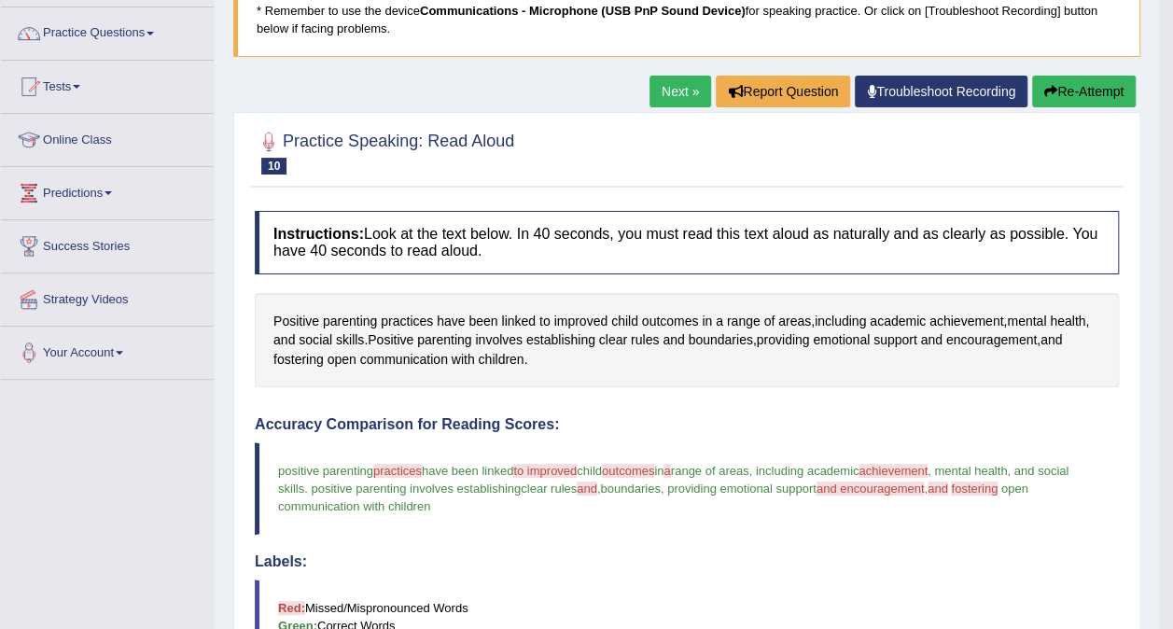
click at [1097, 90] on button "Re-Attempt" at bounding box center [1084, 92] width 104 height 32
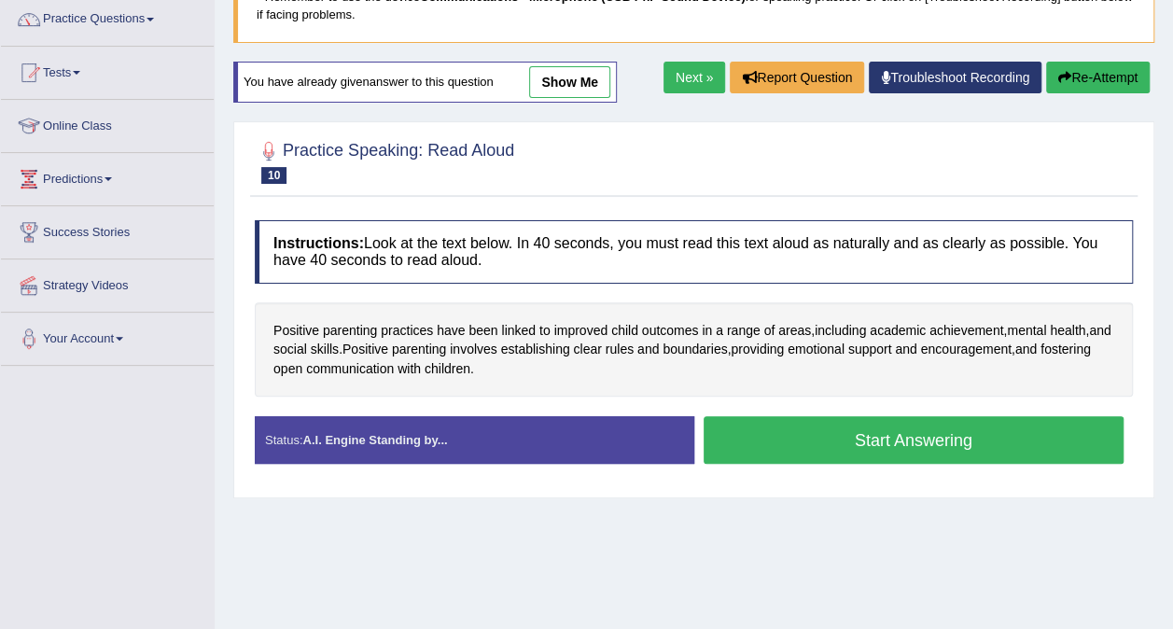
click at [1019, 441] on button "Start Answering" at bounding box center [914, 440] width 421 height 48
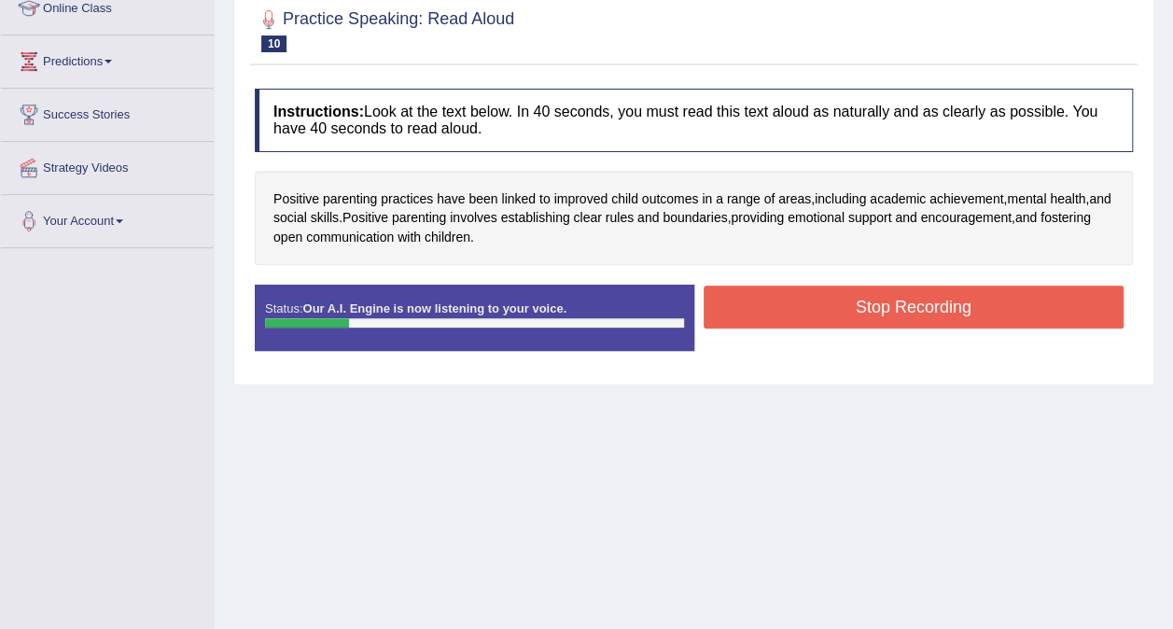
scroll to position [274, 0]
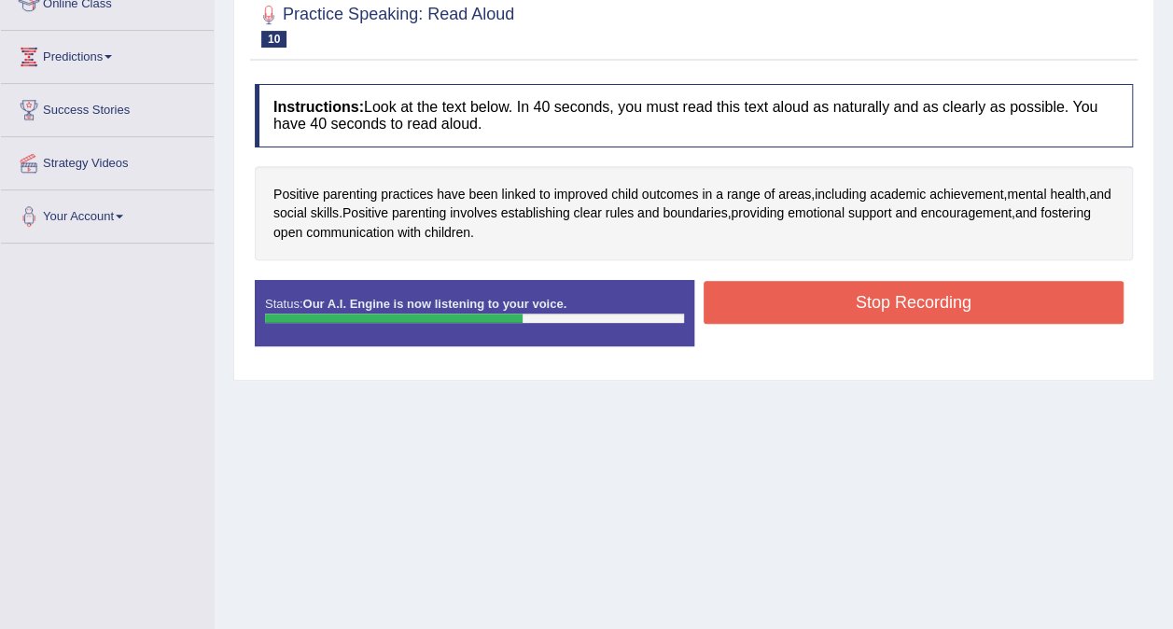
click at [968, 295] on button "Stop Recording" at bounding box center [914, 302] width 421 height 43
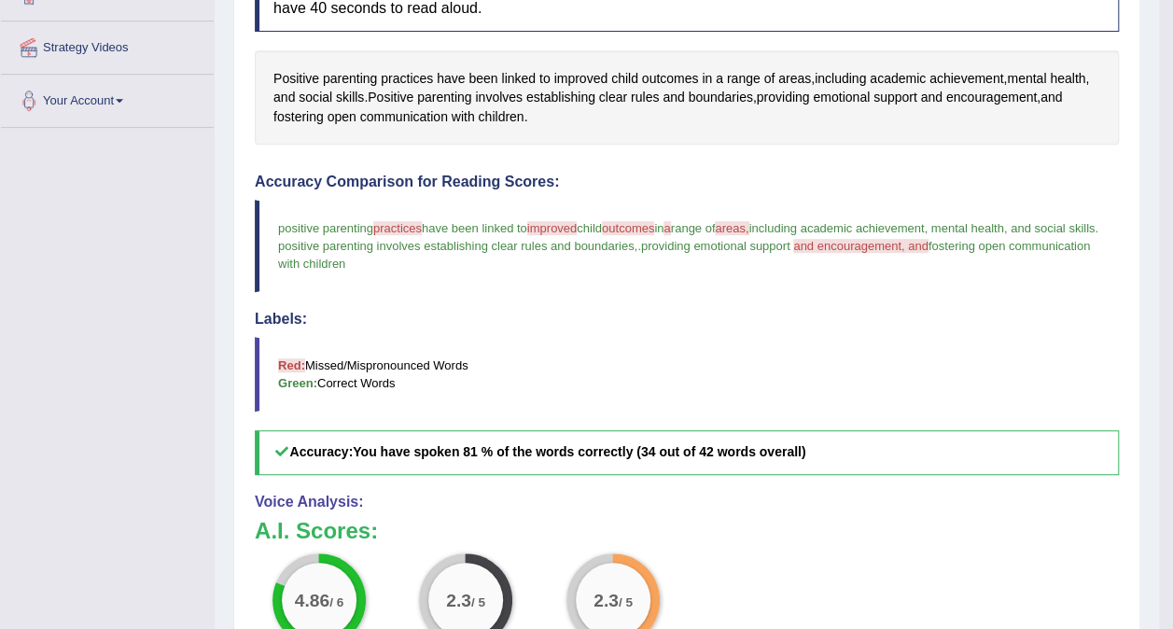
scroll to position [0, 0]
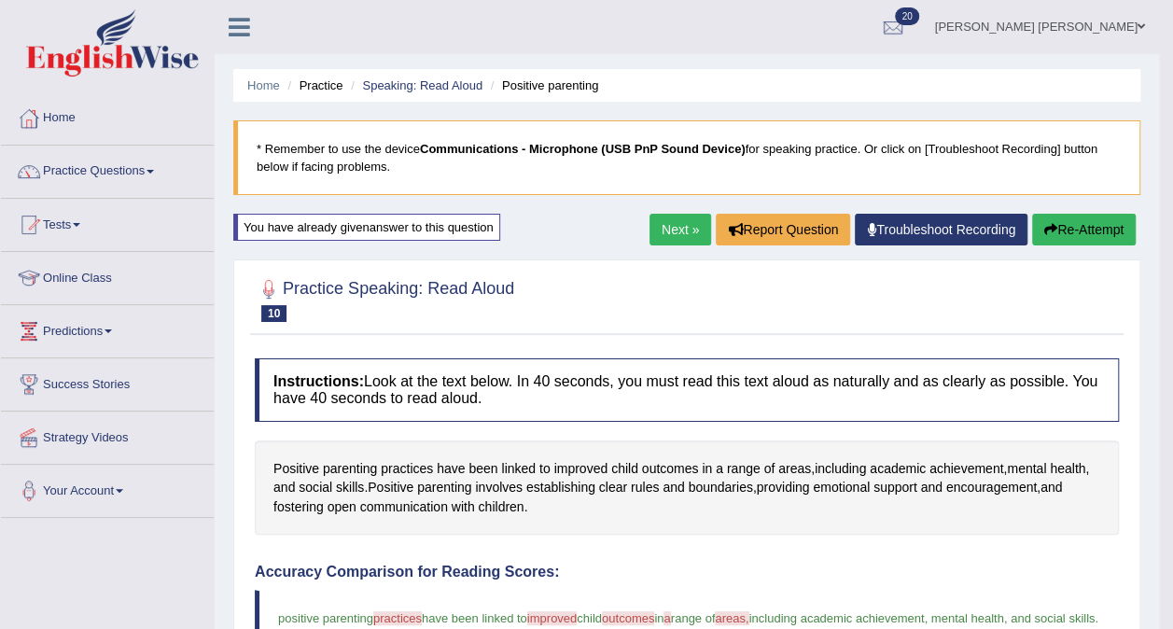
click at [456, 88] on link "Speaking: Read Aloud" at bounding box center [422, 85] width 120 height 14
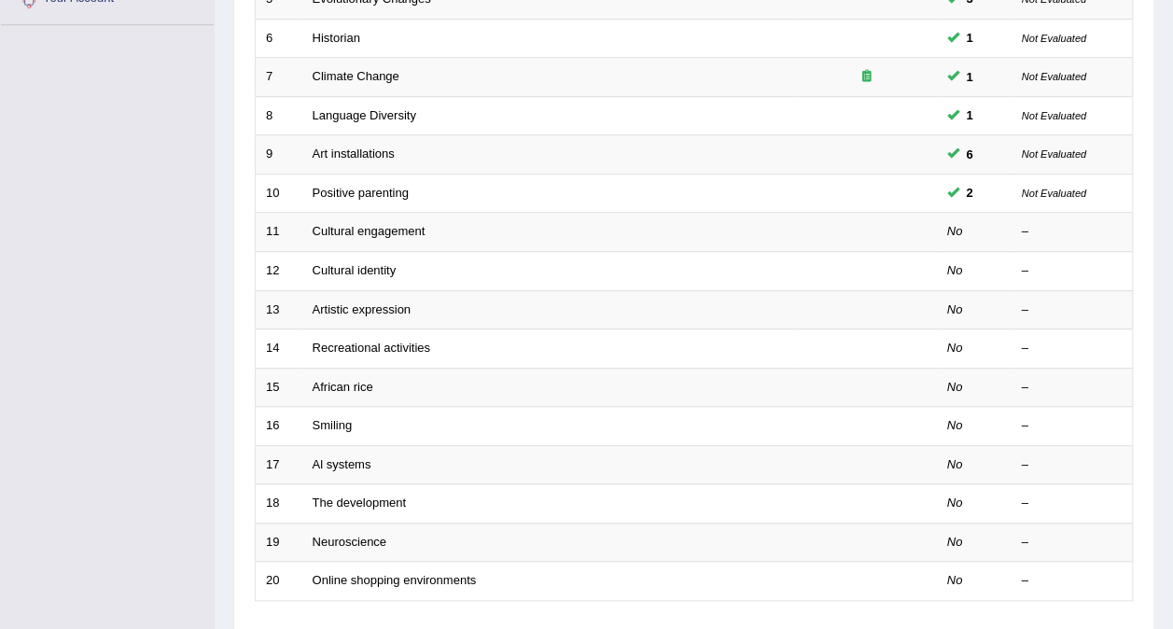
scroll to position [597, 0]
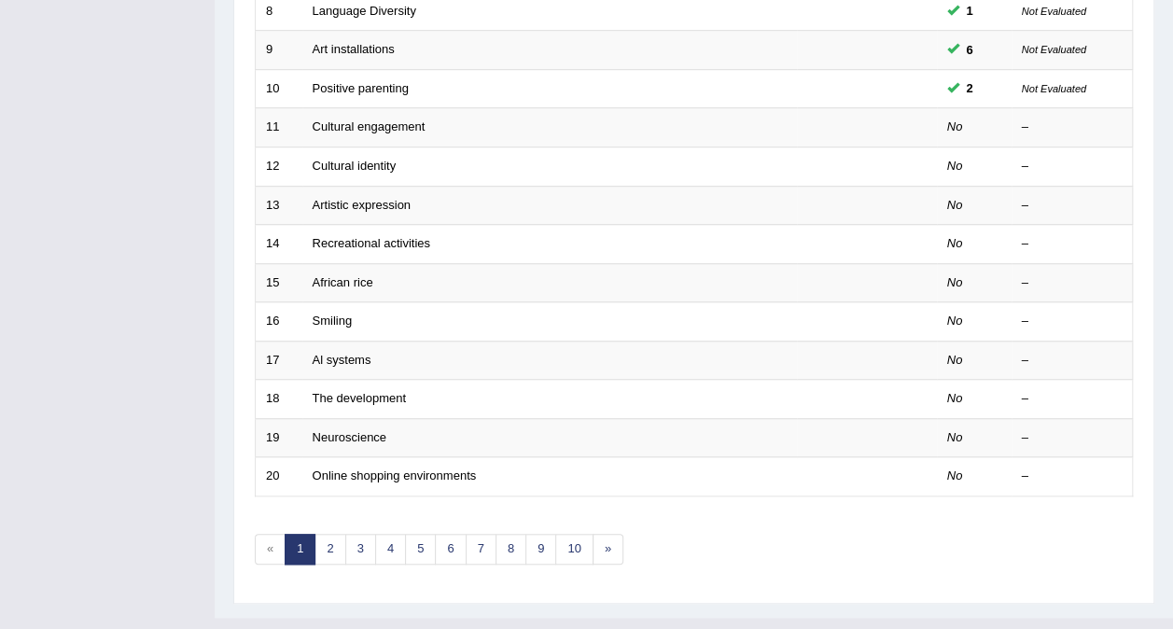
click at [335, 119] on link "Cultural engagement" at bounding box center [369, 126] width 113 height 14
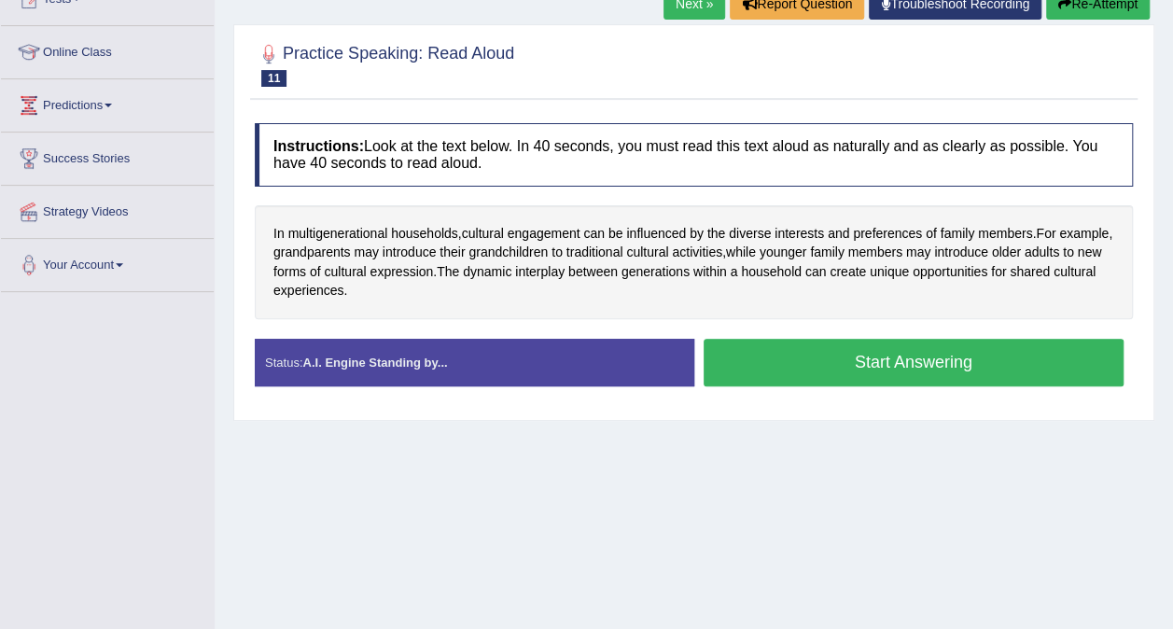
scroll to position [228, 0]
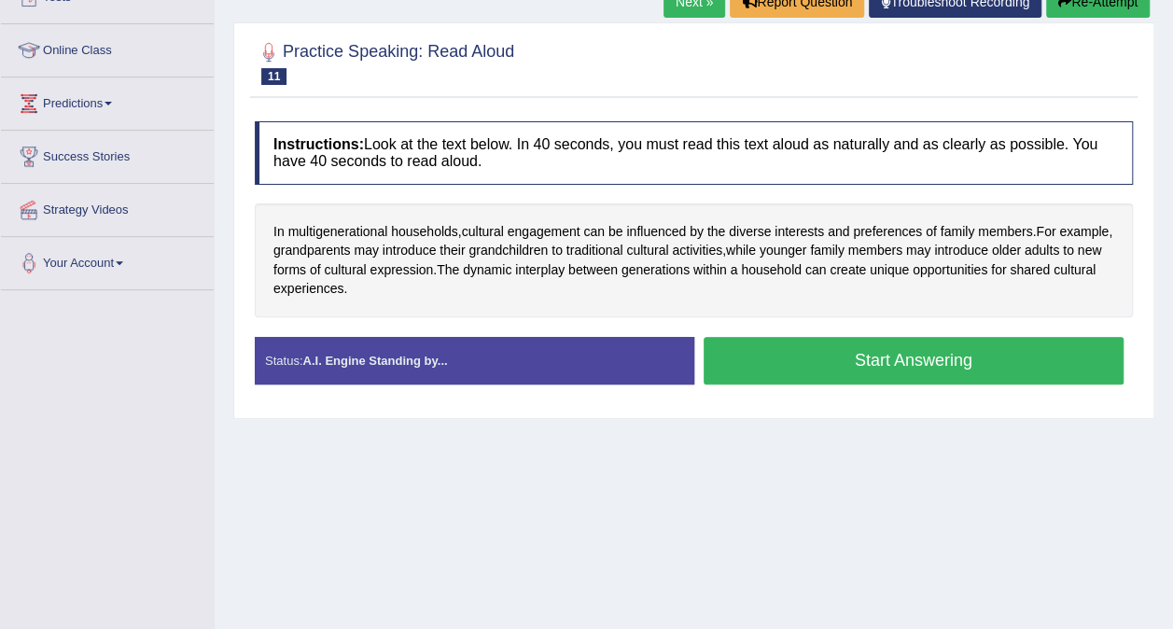
click at [956, 358] on button "Start Answering" at bounding box center [914, 361] width 421 height 48
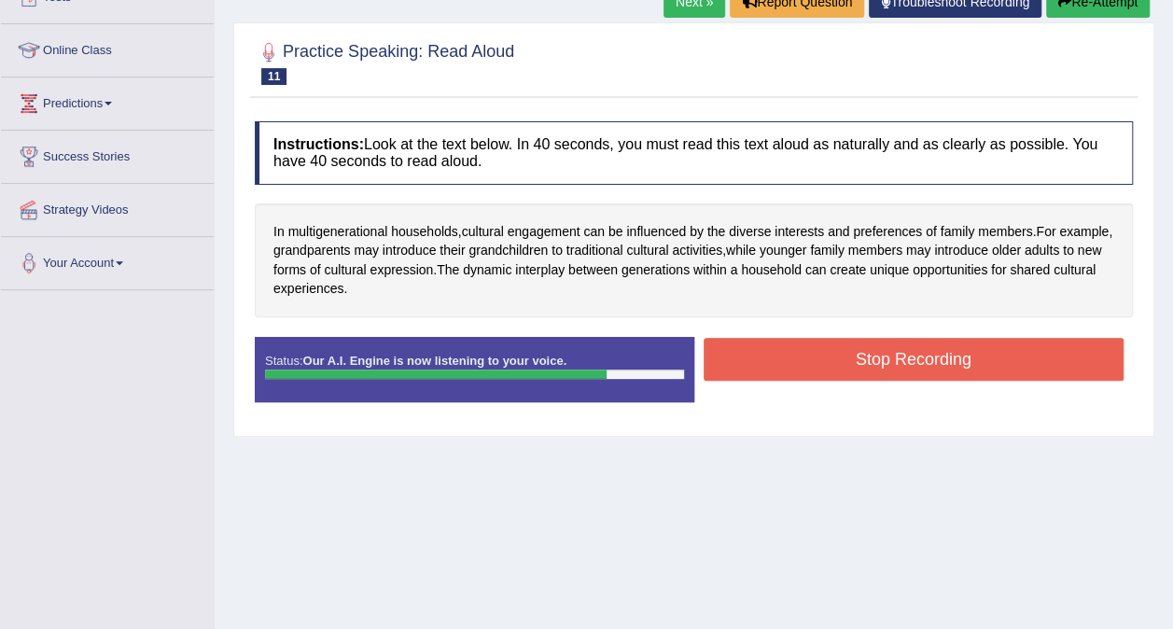
click at [1018, 359] on button "Stop Recording" at bounding box center [914, 359] width 421 height 43
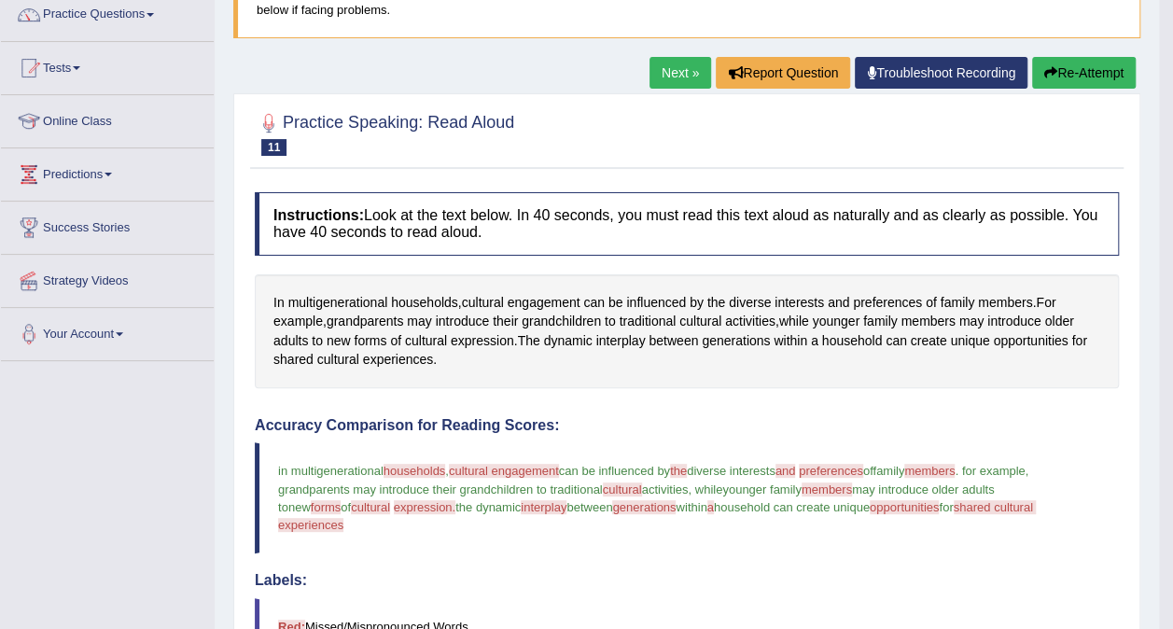
scroll to position [155, 0]
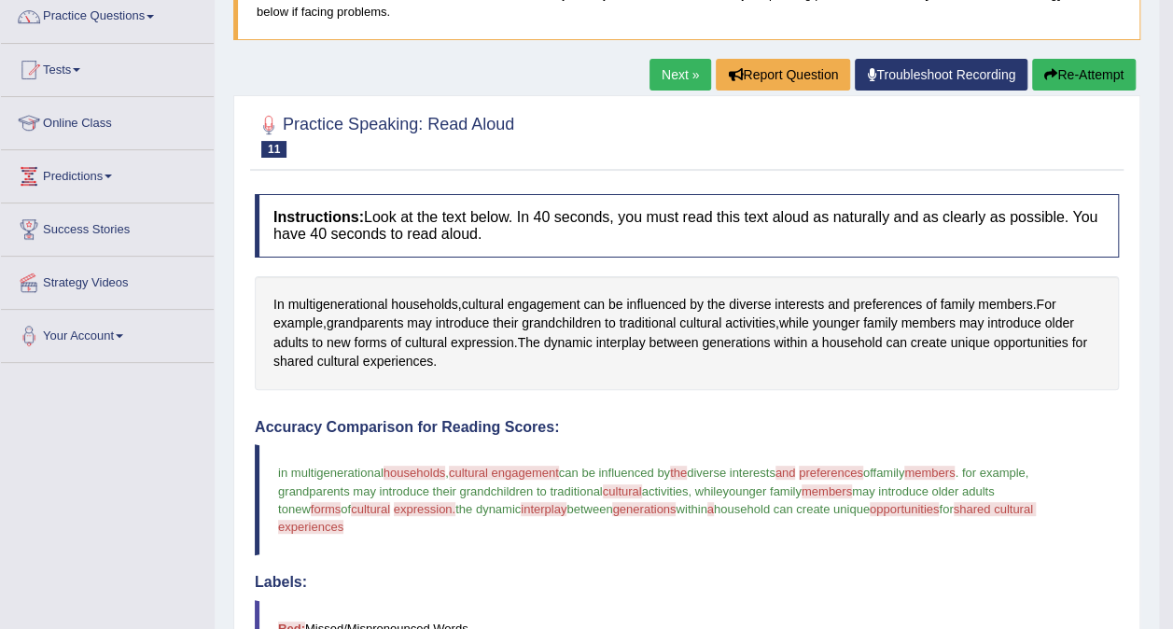
click at [1086, 78] on button "Re-Attempt" at bounding box center [1084, 75] width 104 height 32
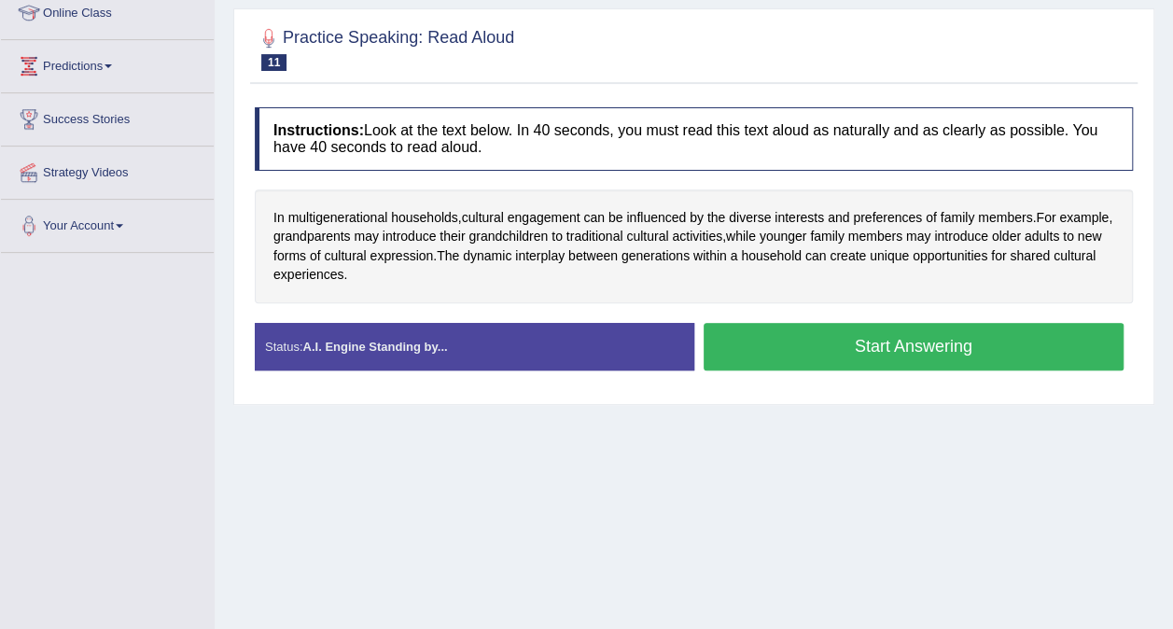
scroll to position [268, 0]
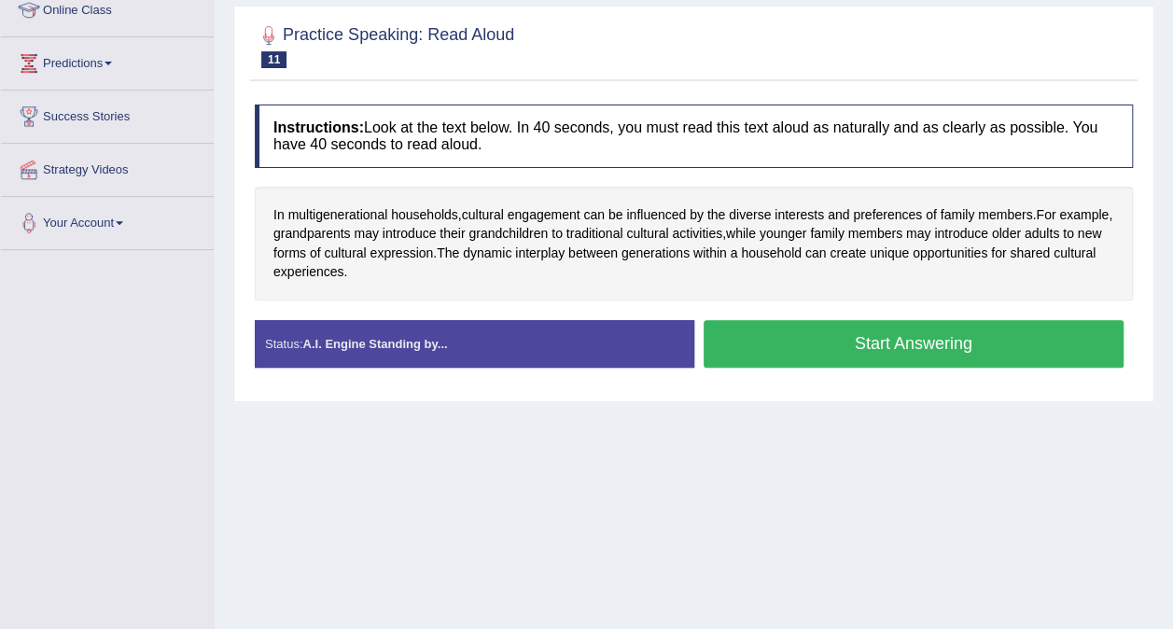
click at [889, 336] on button "Start Answering" at bounding box center [914, 344] width 421 height 48
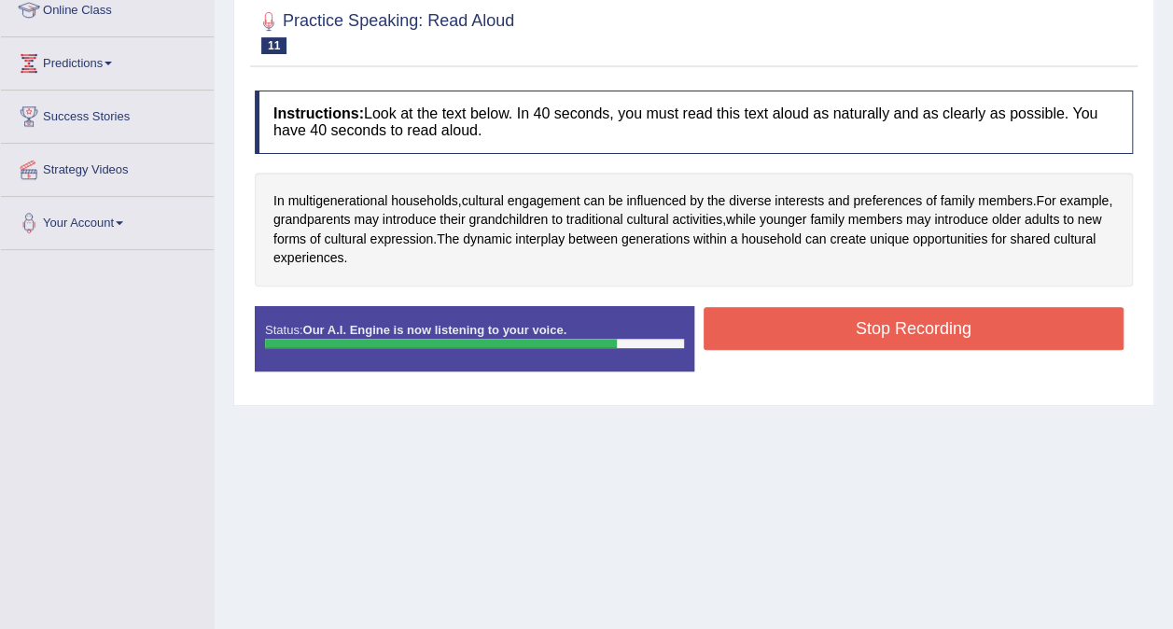
click at [889, 336] on button "Stop Recording" at bounding box center [914, 328] width 421 height 43
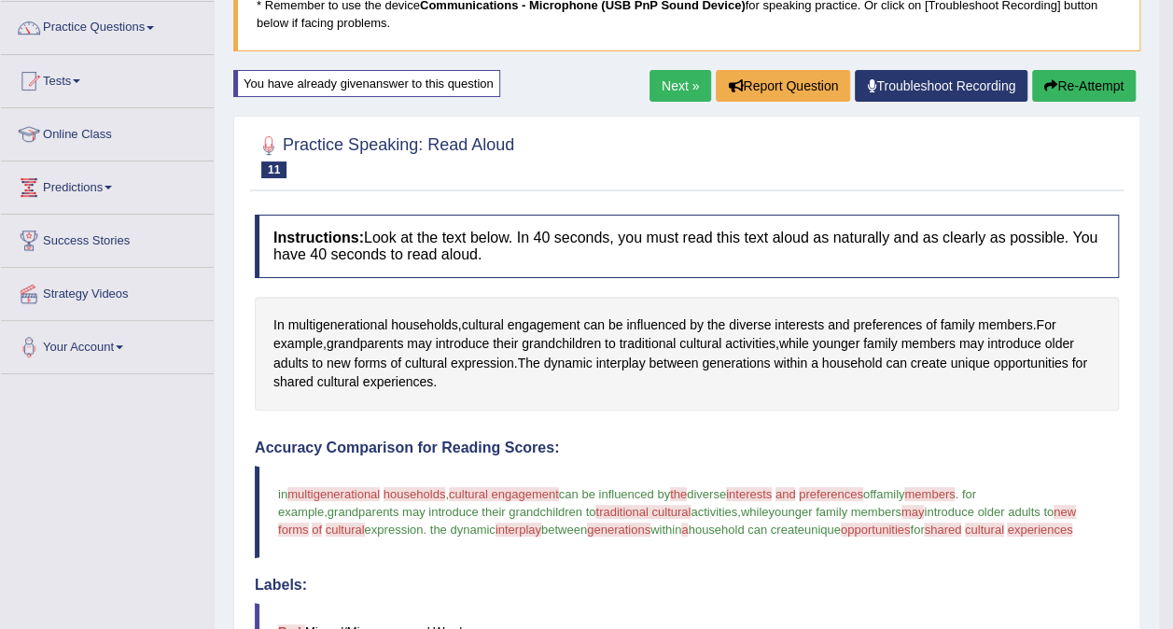
scroll to position [136, 0]
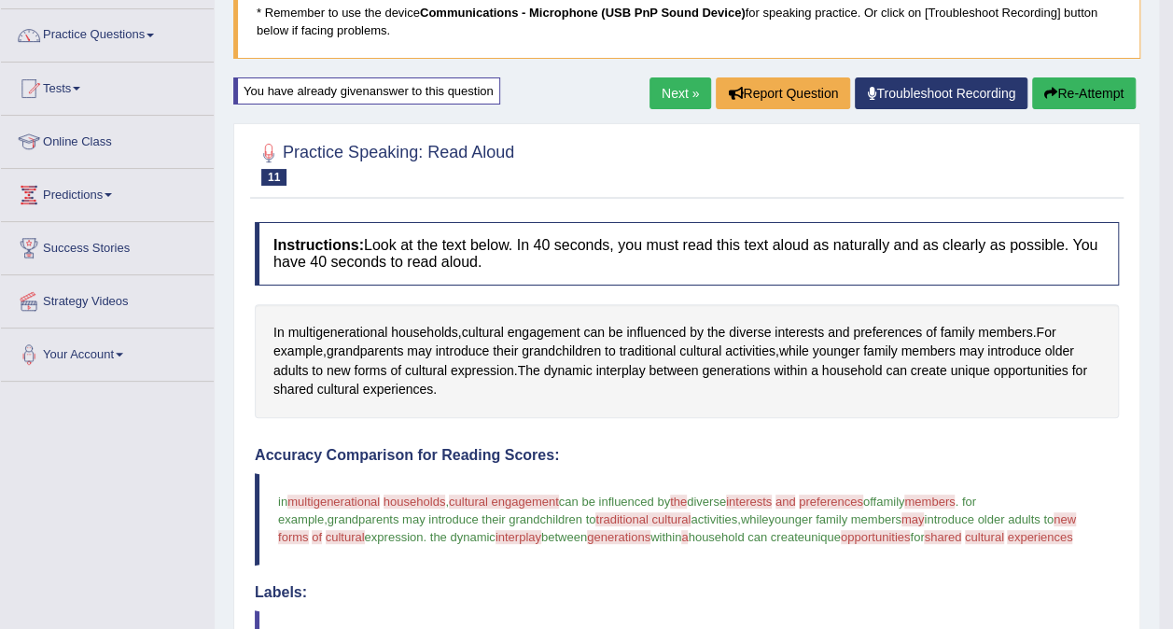
click at [1096, 98] on button "Re-Attempt" at bounding box center [1084, 93] width 104 height 32
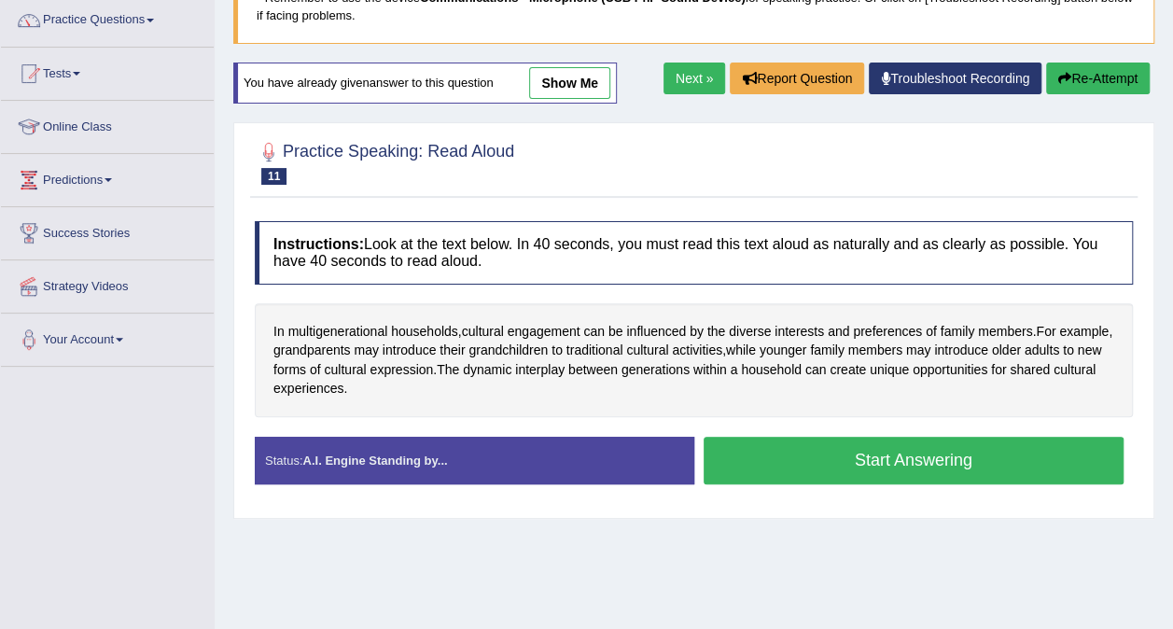
click at [1018, 456] on button "Start Answering" at bounding box center [914, 461] width 421 height 48
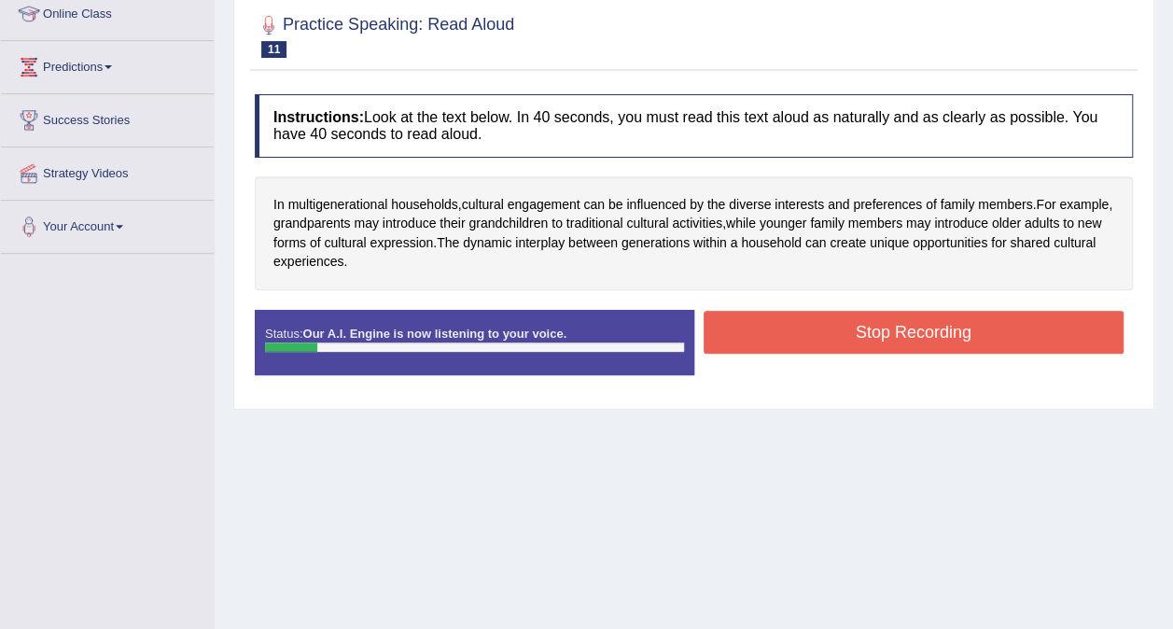
scroll to position [265, 0]
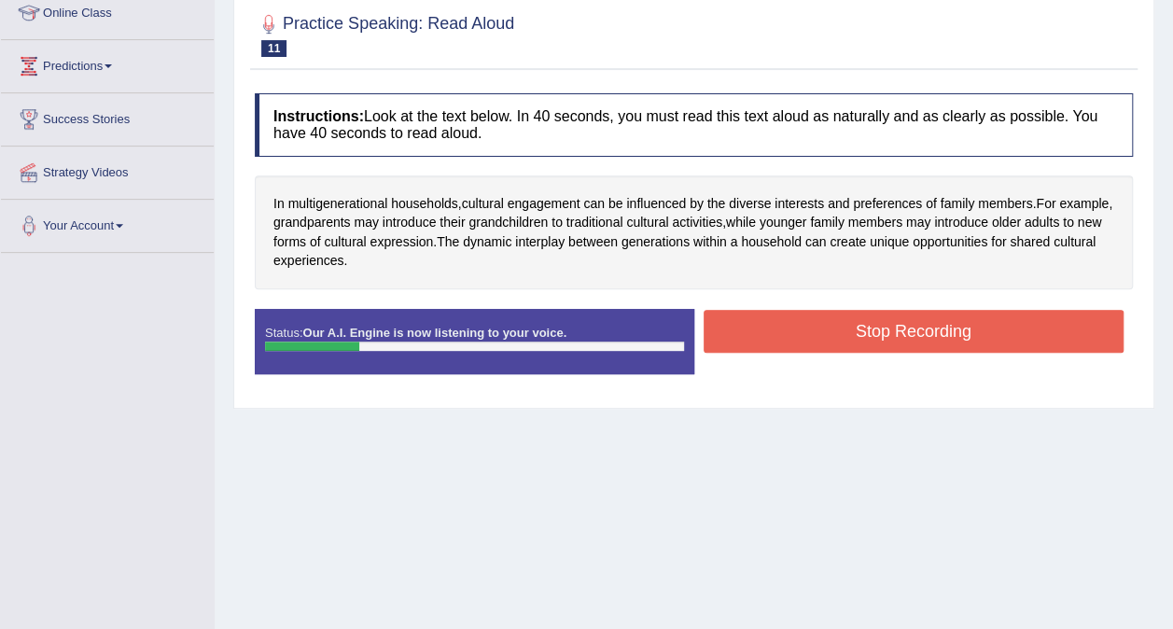
click at [1039, 328] on button "Stop Recording" at bounding box center [914, 331] width 421 height 43
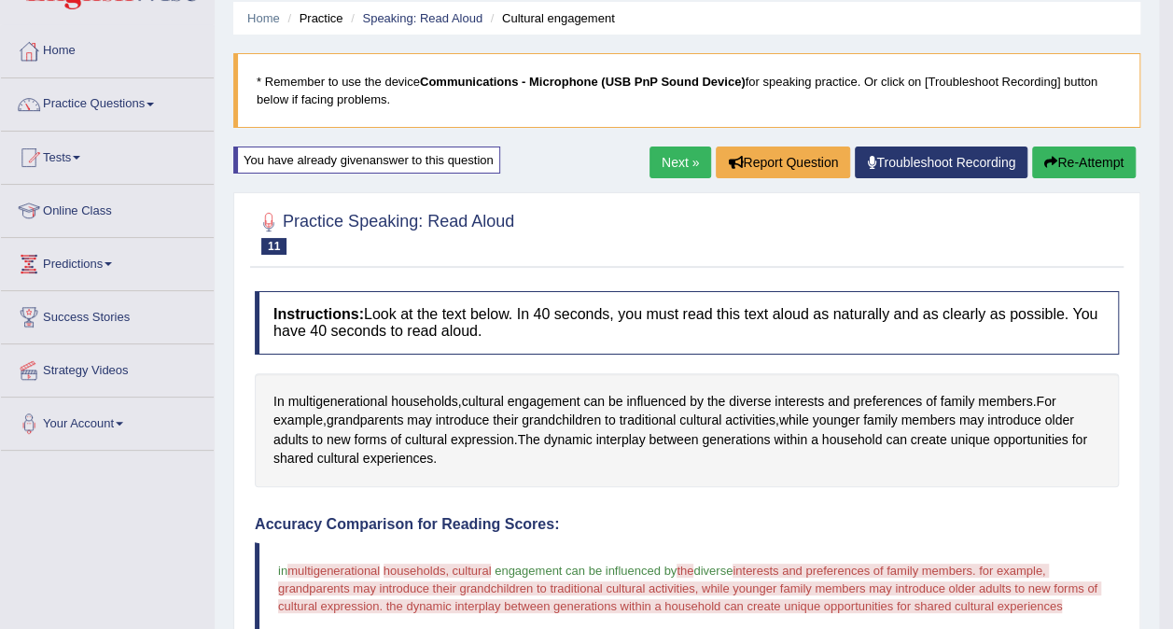
scroll to position [63, 0]
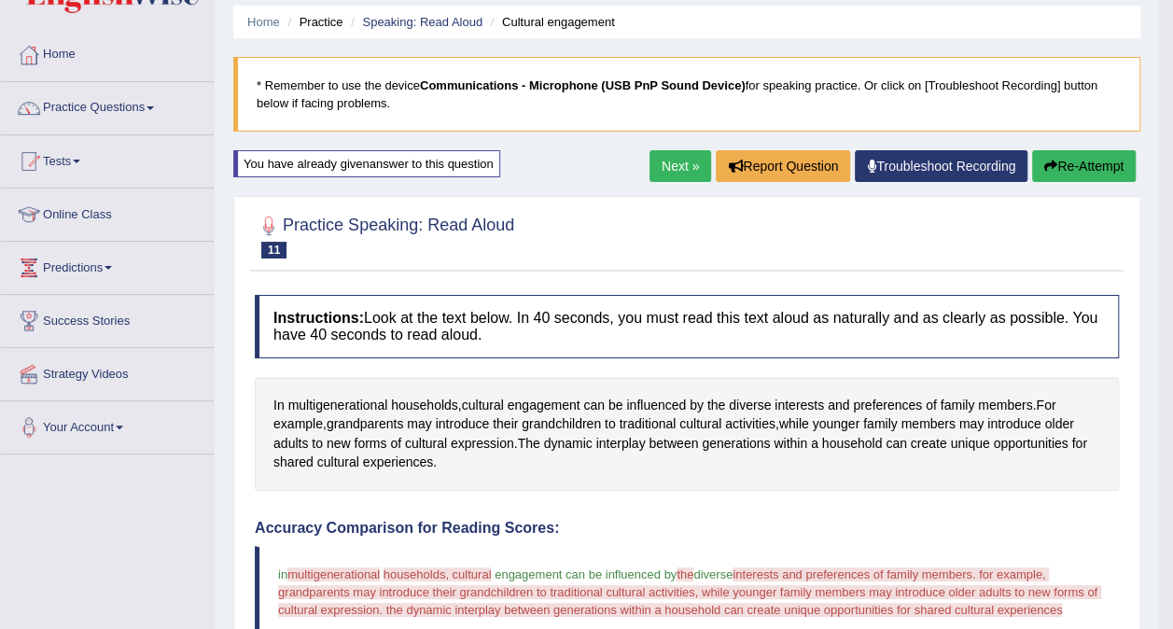
click at [1098, 161] on button "Re-Attempt" at bounding box center [1084, 166] width 104 height 32
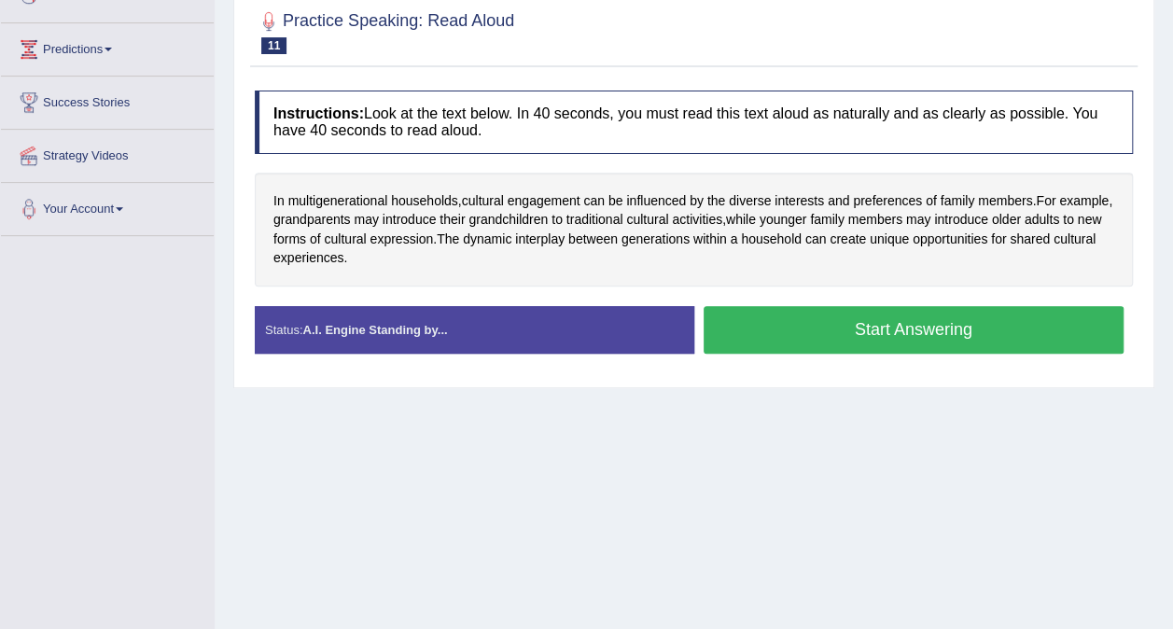
scroll to position [294, 0]
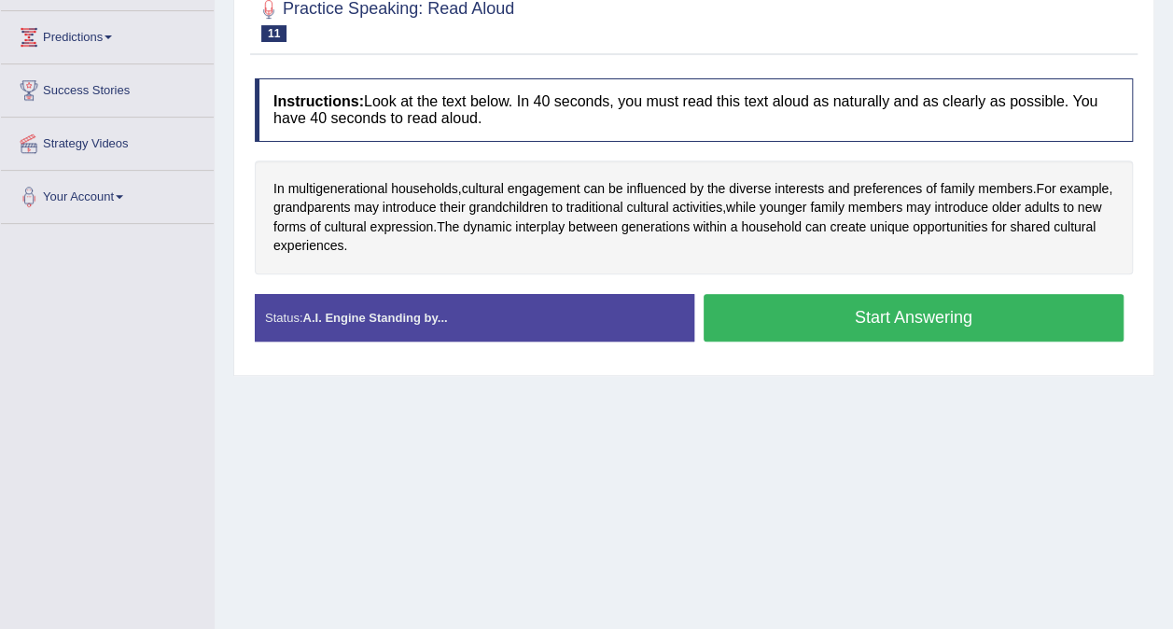
click at [928, 316] on button "Start Answering" at bounding box center [914, 318] width 421 height 48
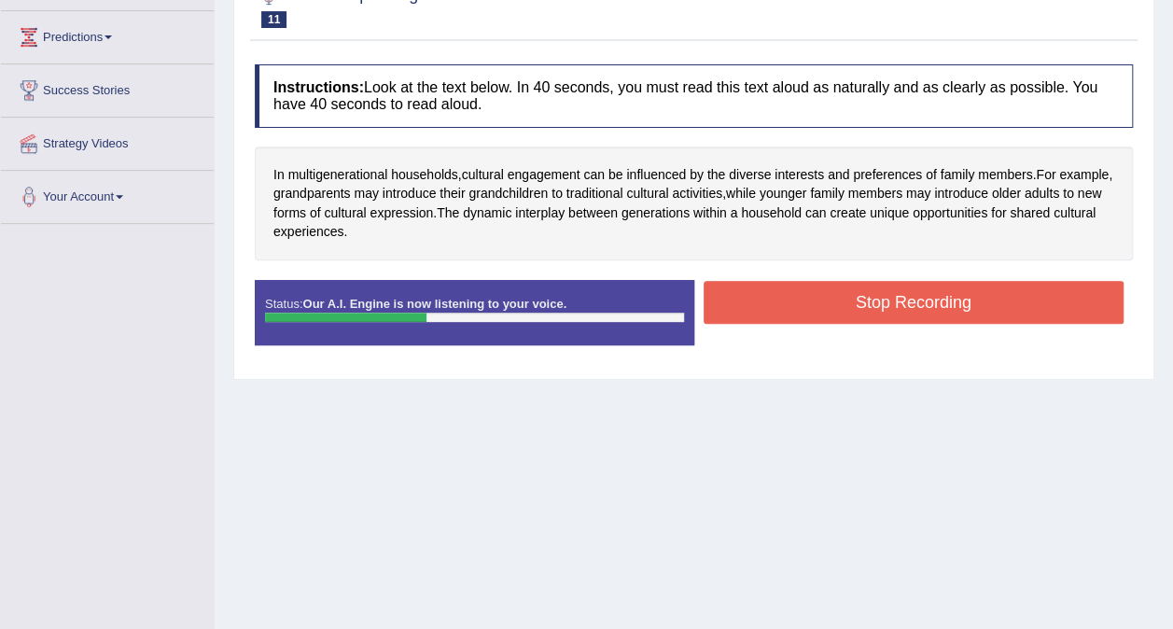
click at [1025, 293] on button "Stop Recording" at bounding box center [914, 302] width 421 height 43
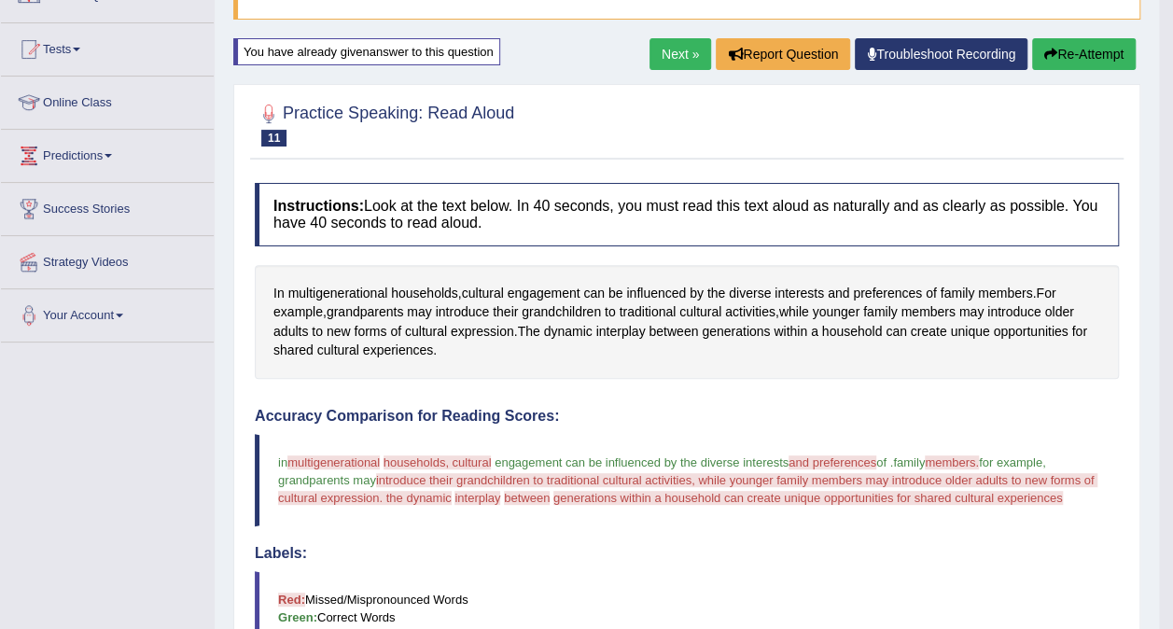
scroll to position [174, 0]
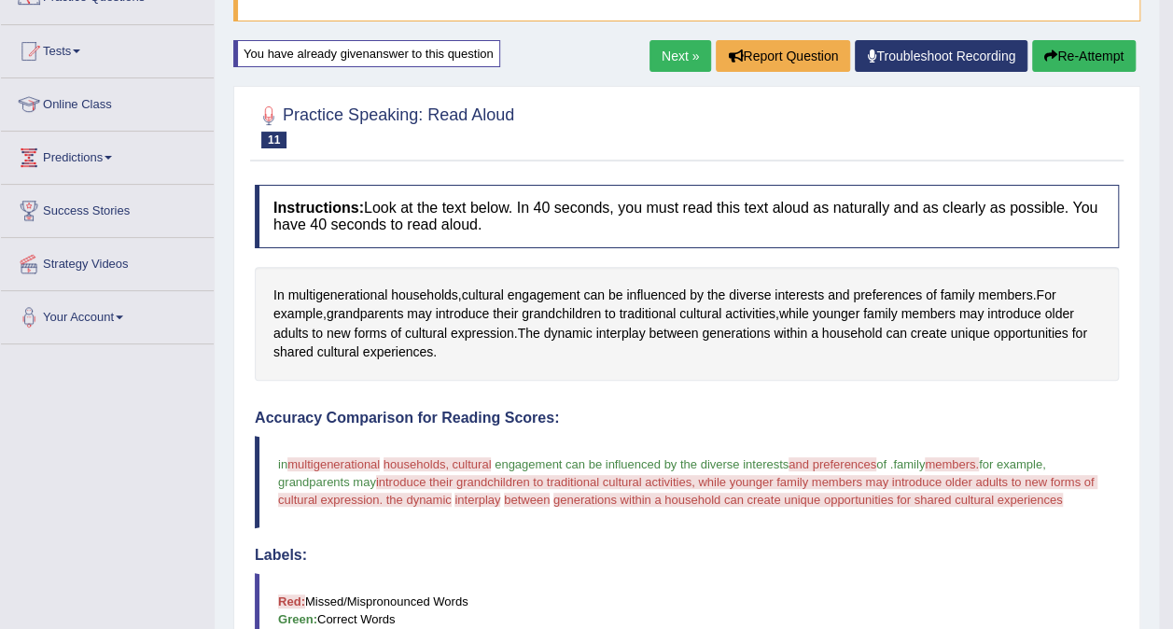
click at [1095, 51] on button "Re-Attempt" at bounding box center [1084, 56] width 104 height 32
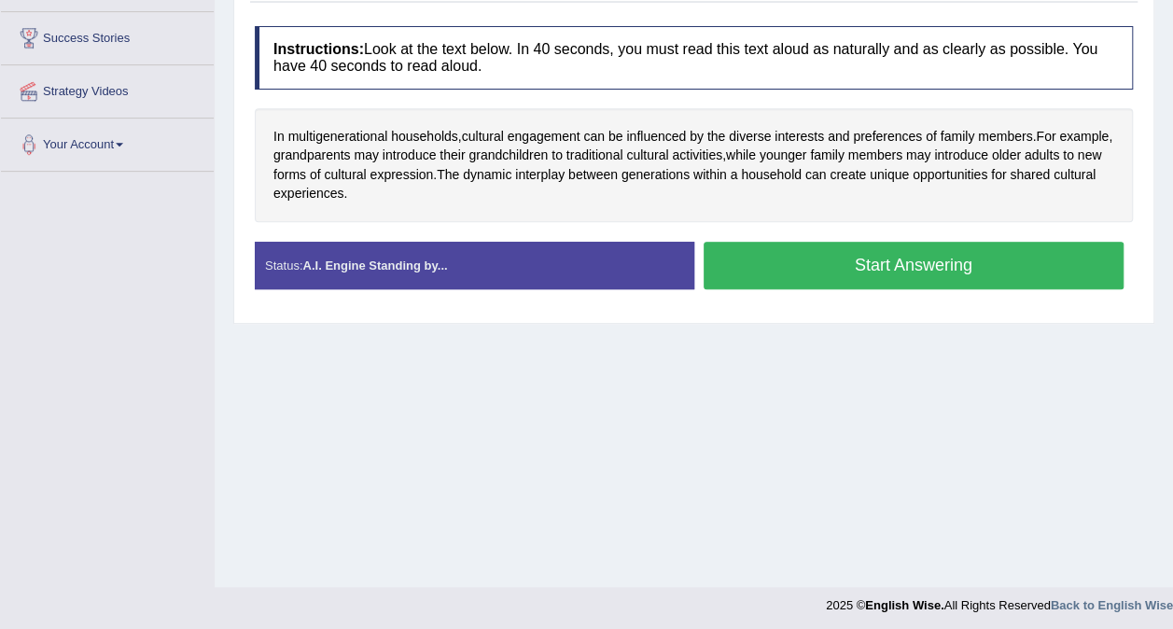
scroll to position [347, 0]
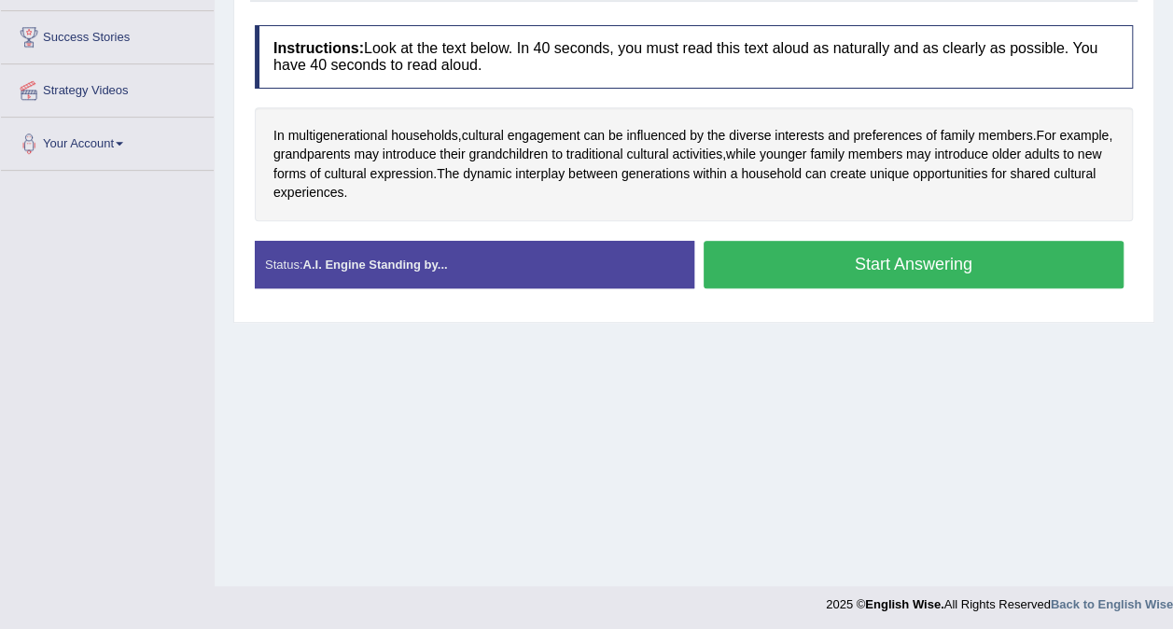
click at [957, 261] on button "Start Answering" at bounding box center [914, 265] width 421 height 48
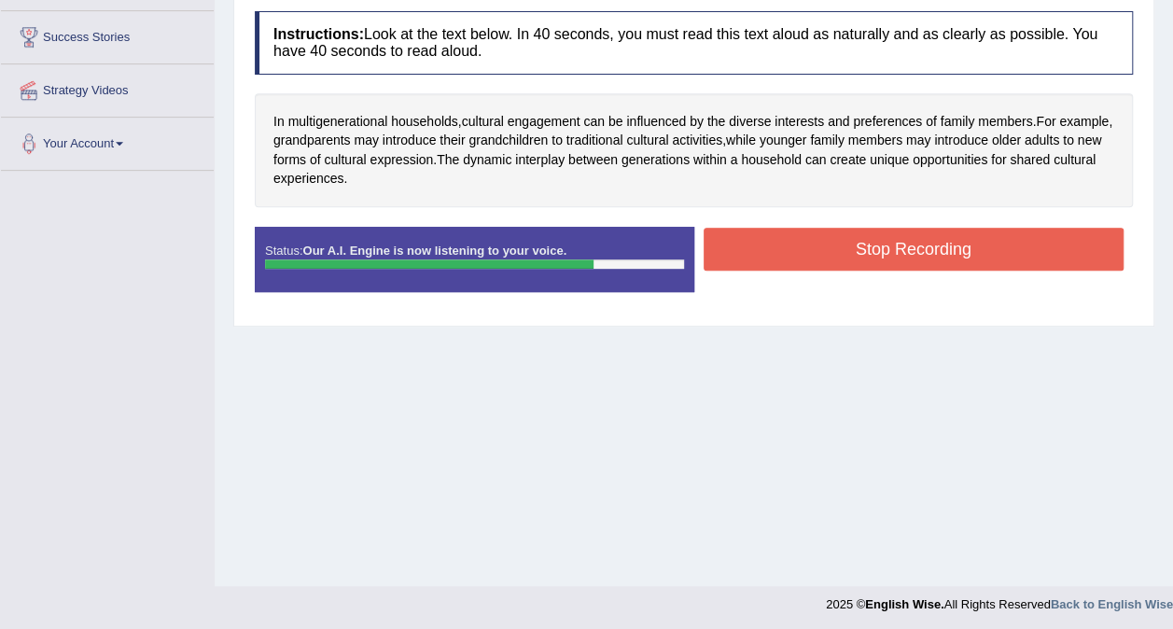
click at [1016, 247] on button "Stop Recording" at bounding box center [914, 249] width 421 height 43
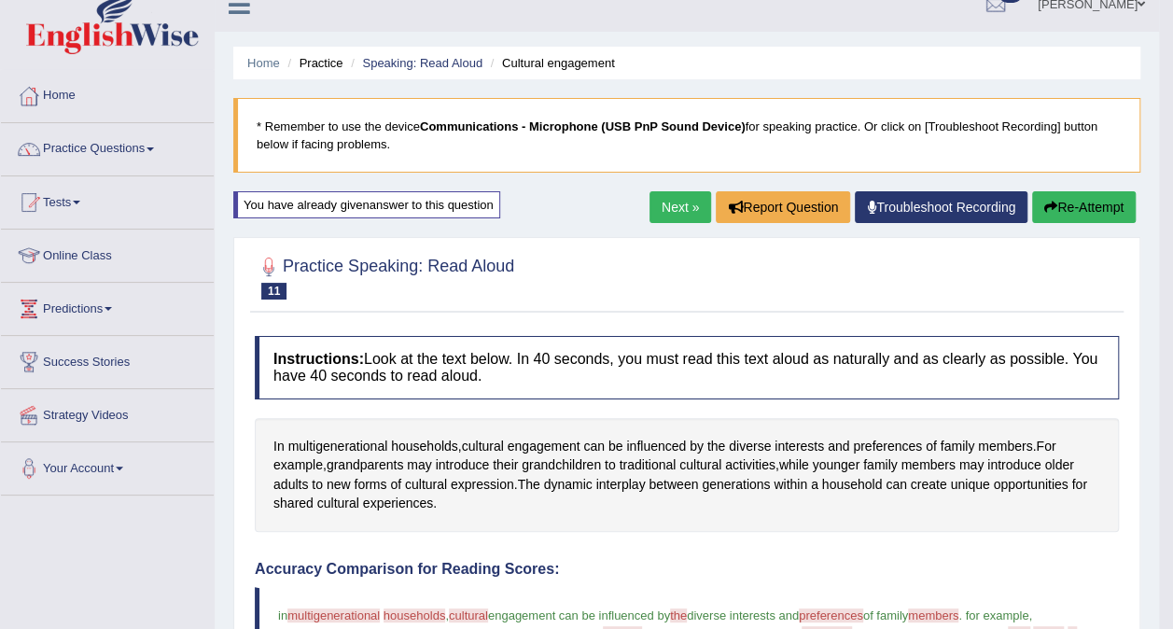
scroll to position [0, 0]
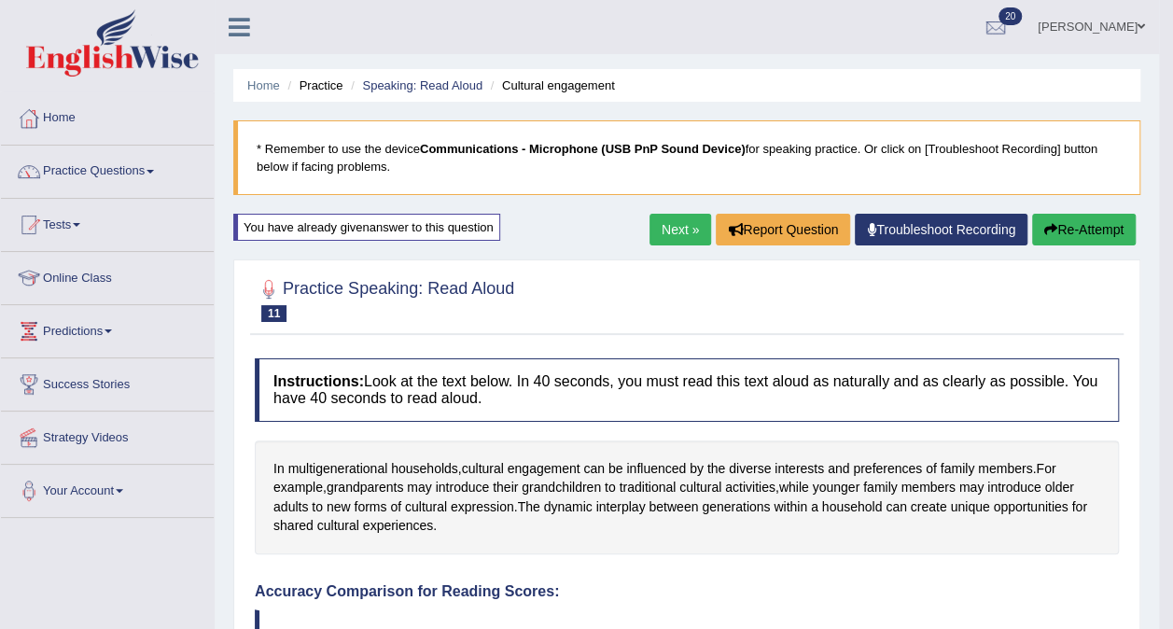
click at [456, 80] on link "Speaking: Read Aloud" at bounding box center [422, 85] width 120 height 14
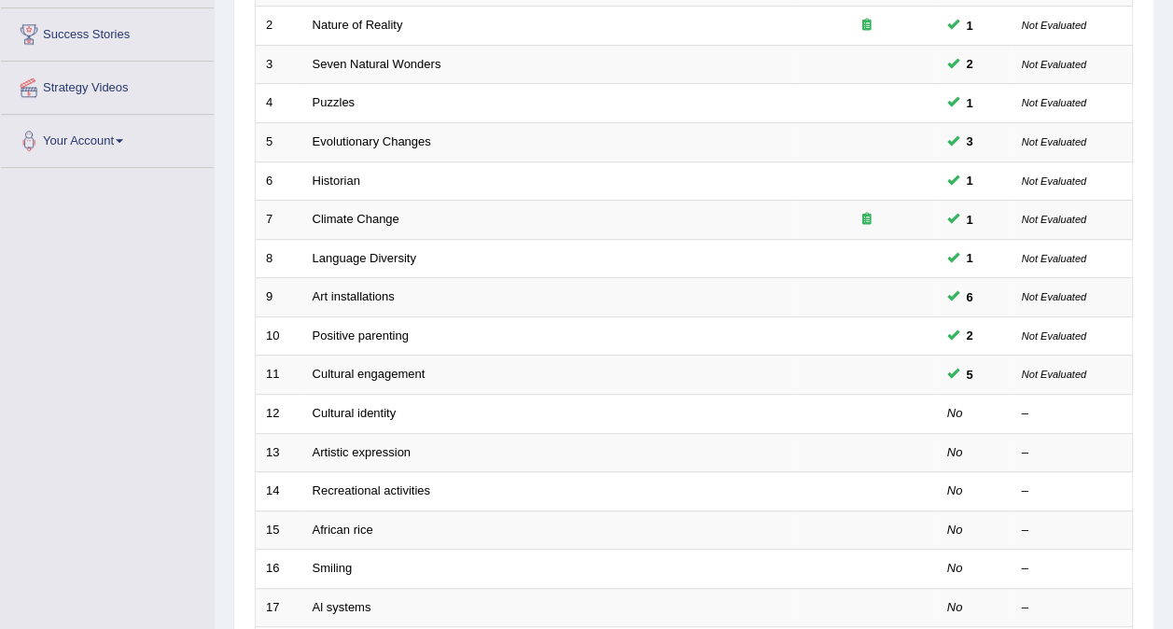
scroll to position [360, 0]
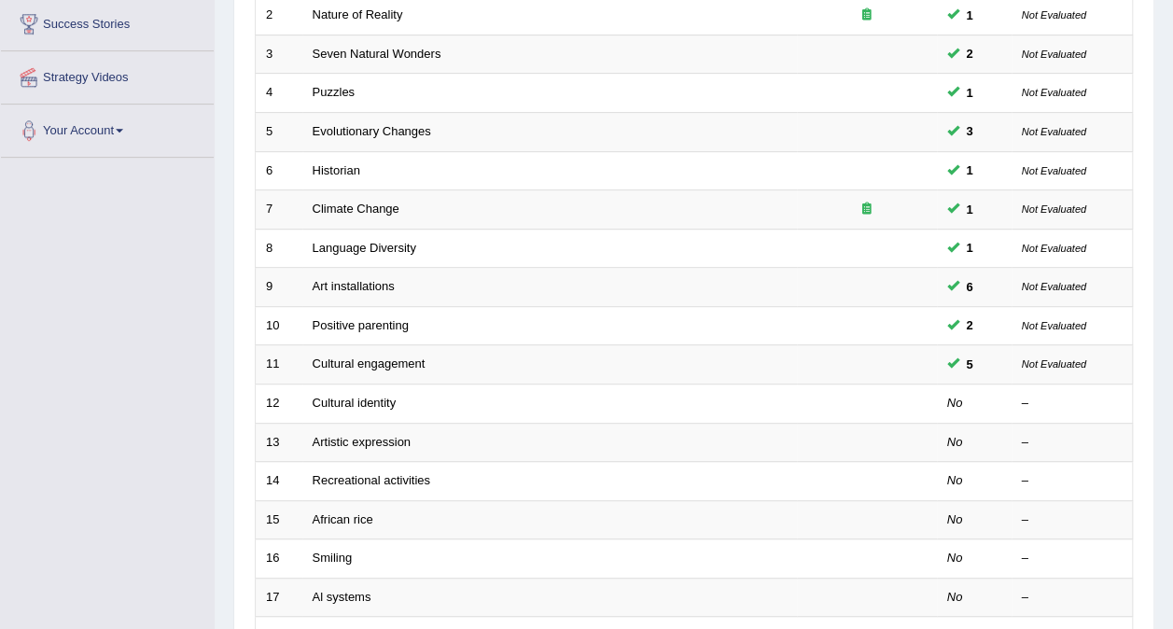
click at [360, 396] on link "Cultural identity" at bounding box center [355, 403] width 84 height 14
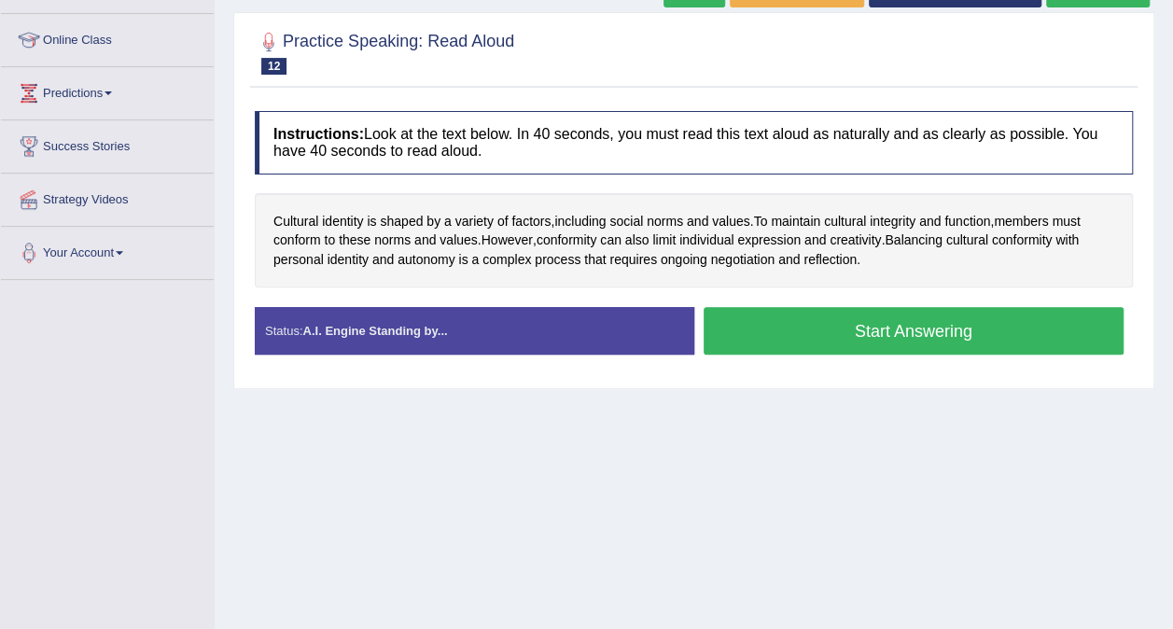
scroll to position [240, 0]
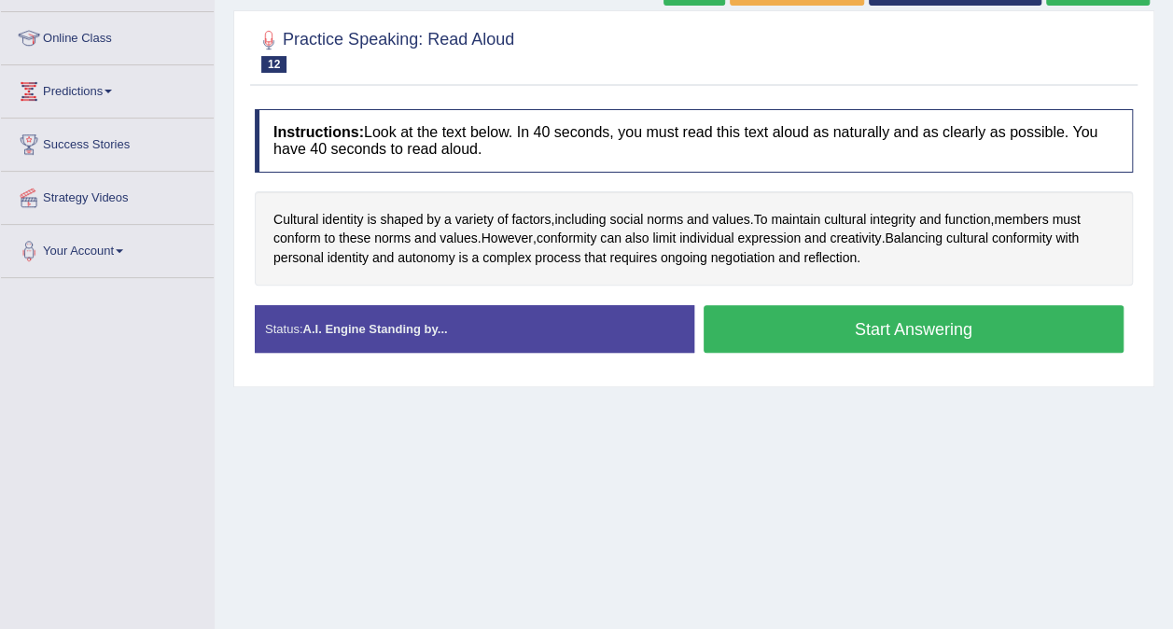
click at [905, 330] on button "Start Answering" at bounding box center [914, 329] width 421 height 48
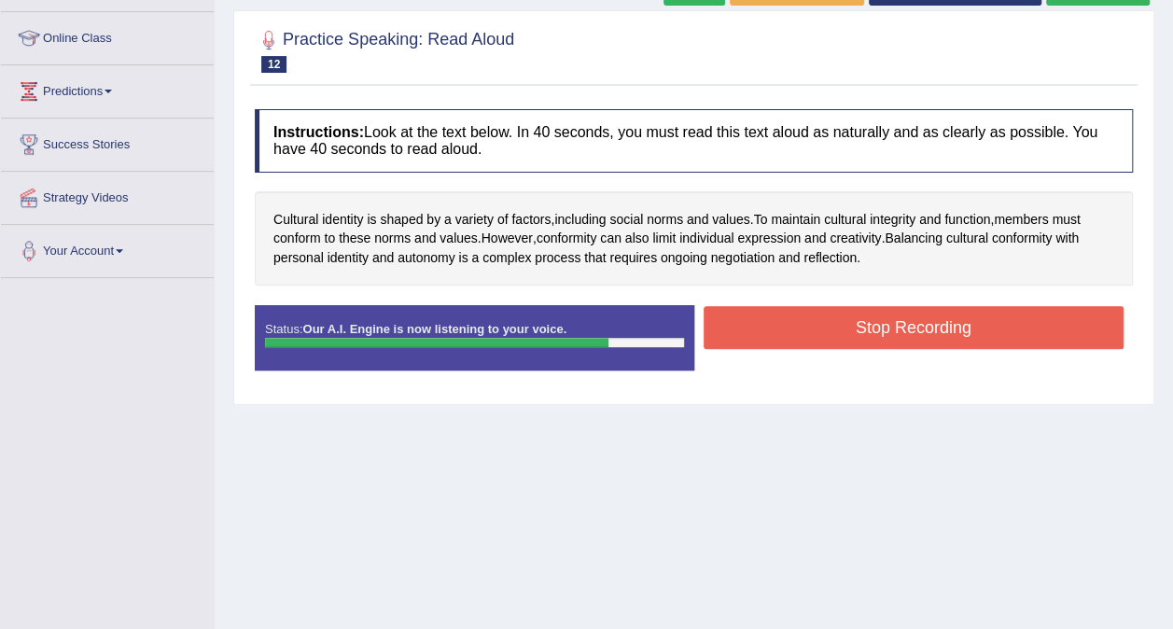
click at [937, 326] on button "Stop Recording" at bounding box center [914, 327] width 421 height 43
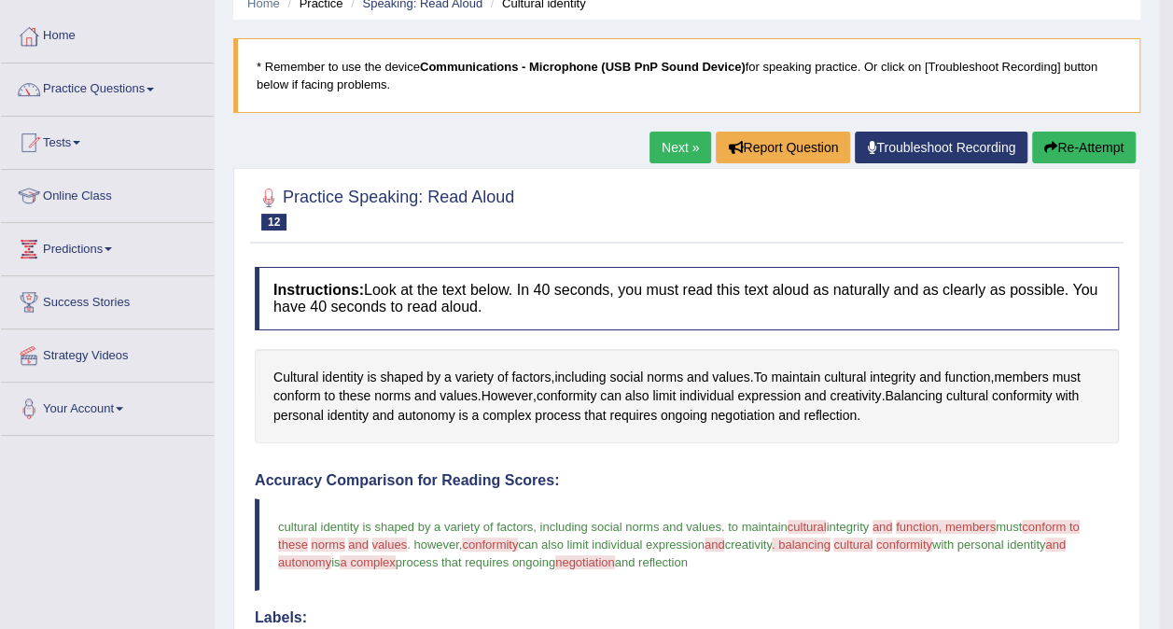
scroll to position [81, 0]
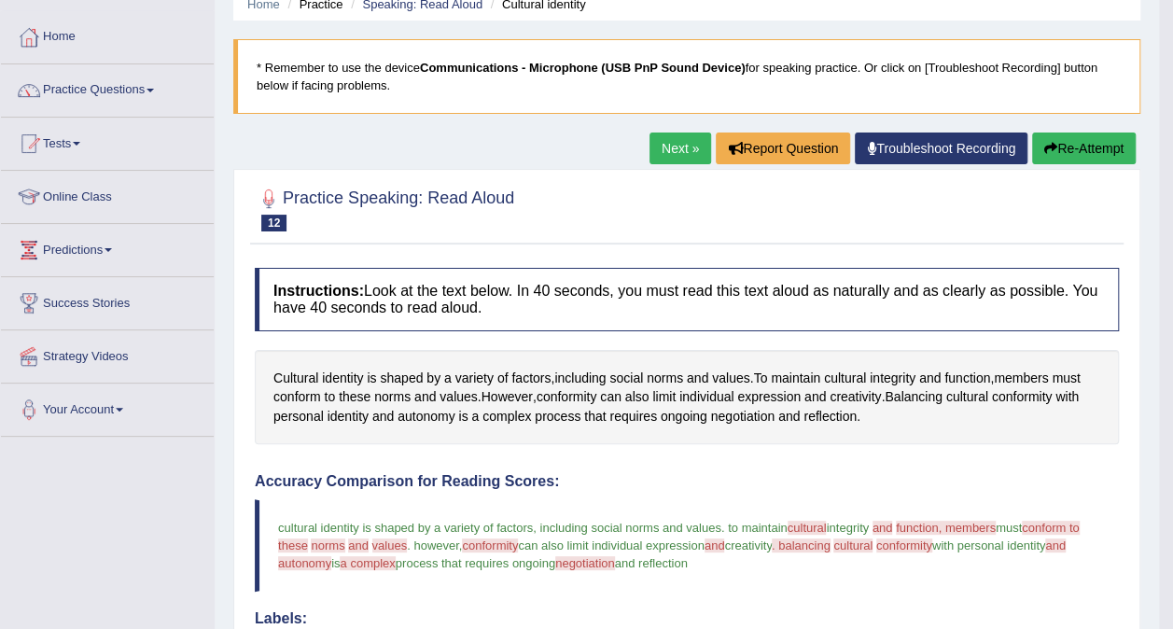
click at [1096, 153] on button "Re-Attempt" at bounding box center [1084, 149] width 104 height 32
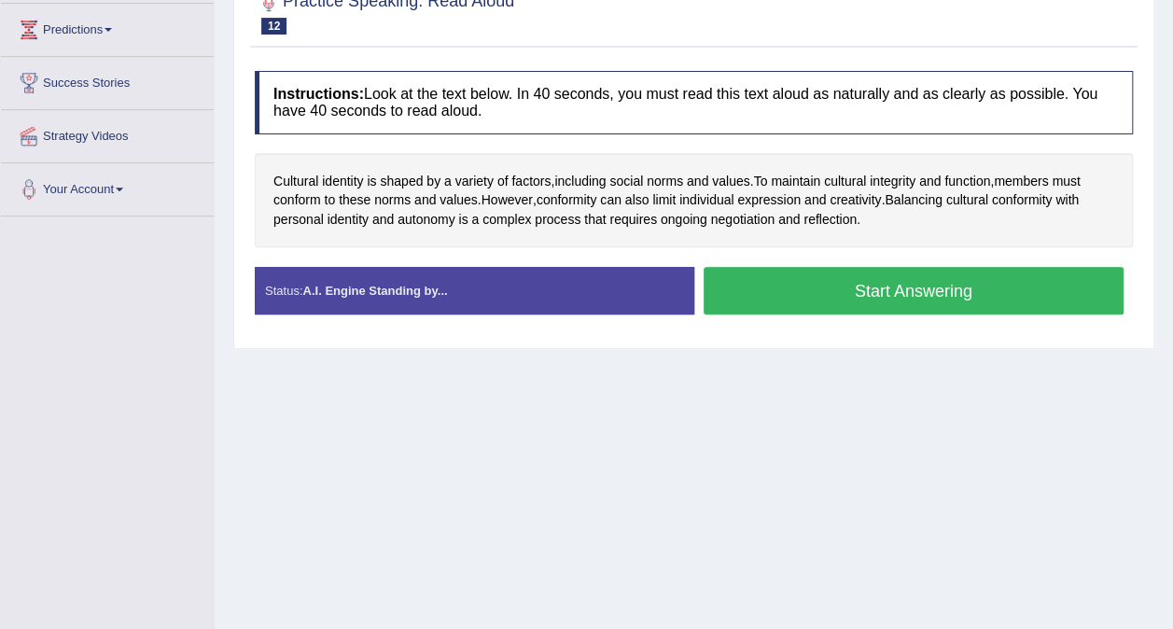
scroll to position [304, 0]
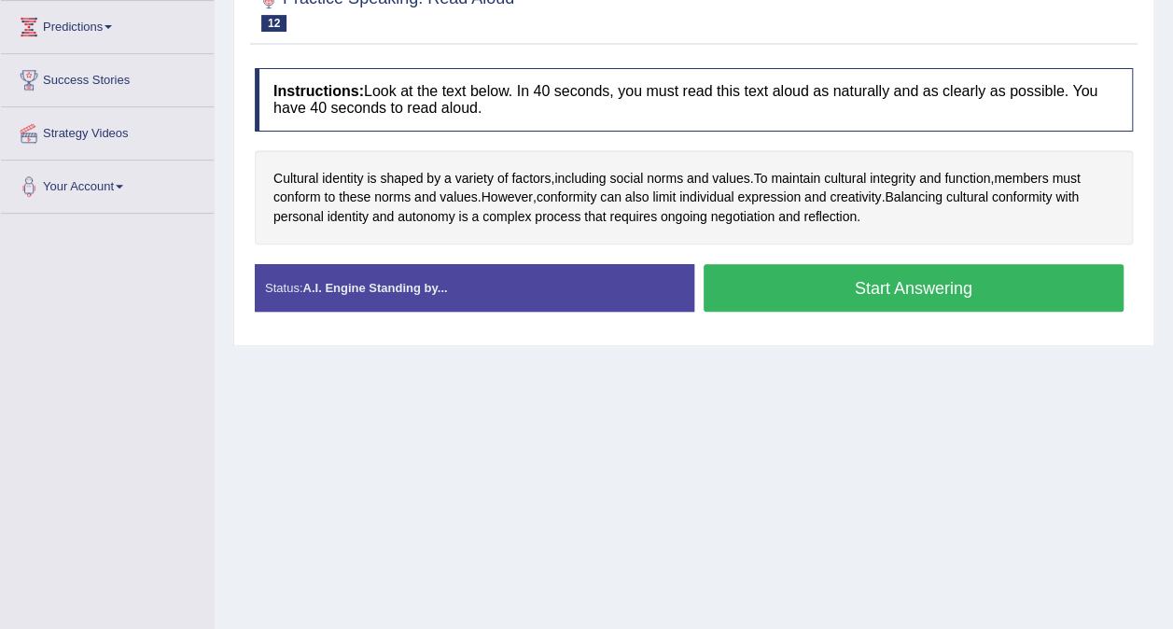
click at [924, 281] on button "Start Answering" at bounding box center [914, 288] width 421 height 48
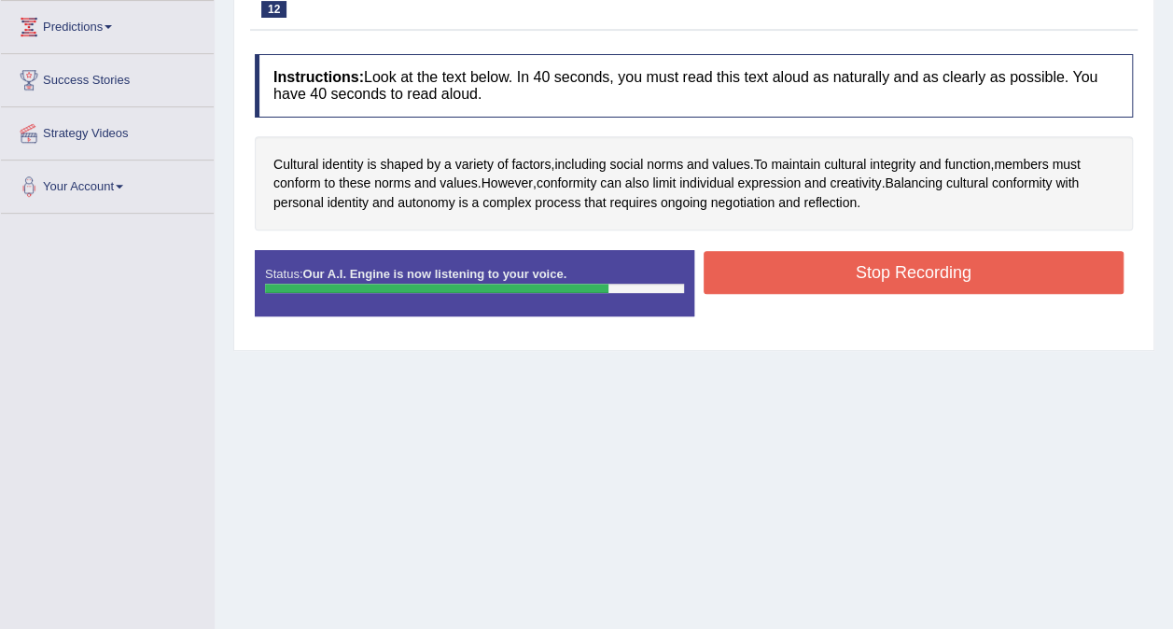
click at [989, 274] on button "Stop Recording" at bounding box center [914, 272] width 421 height 43
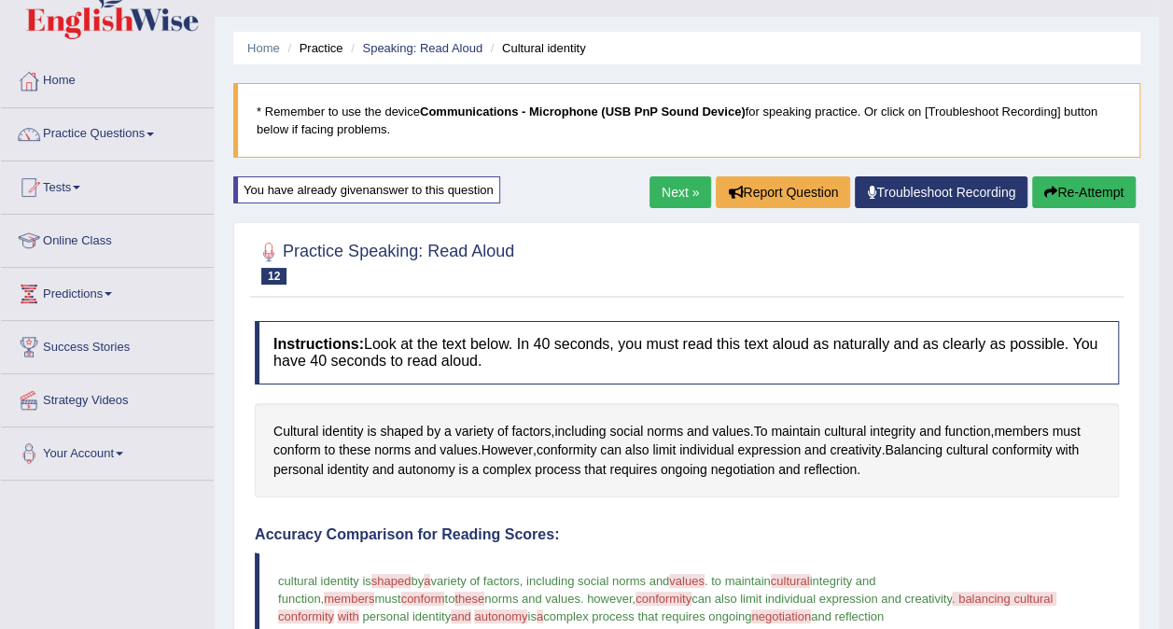
scroll to position [36, 0]
click at [449, 51] on link "Speaking: Read Aloud" at bounding box center [422, 49] width 120 height 14
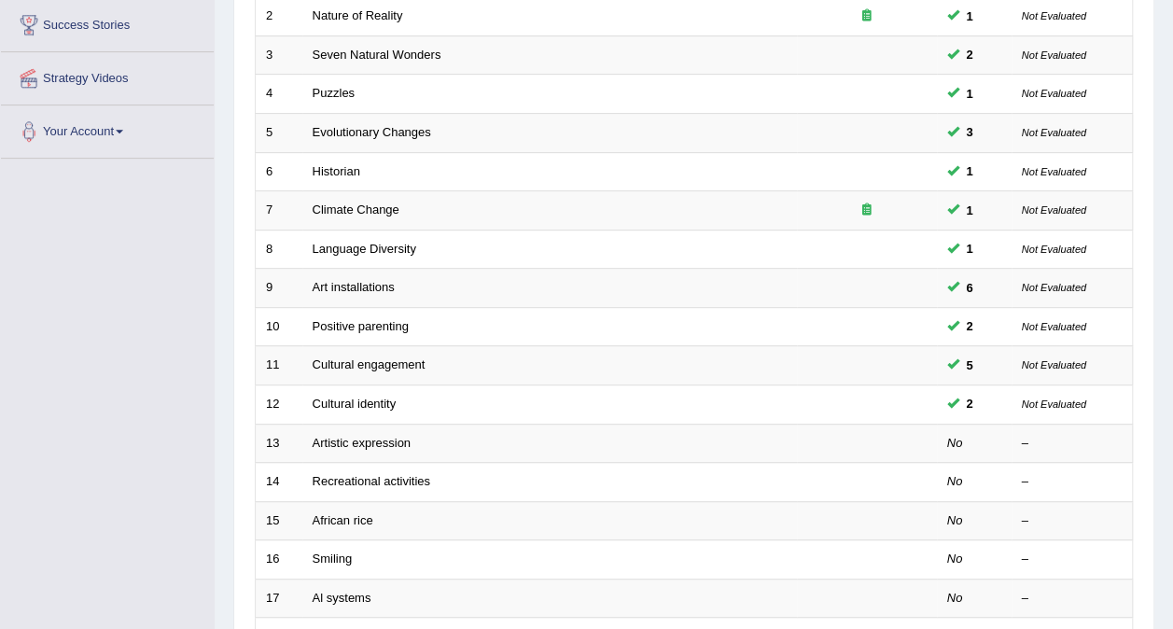
click at [366, 436] on link "Artistic expression" at bounding box center [362, 443] width 98 height 14
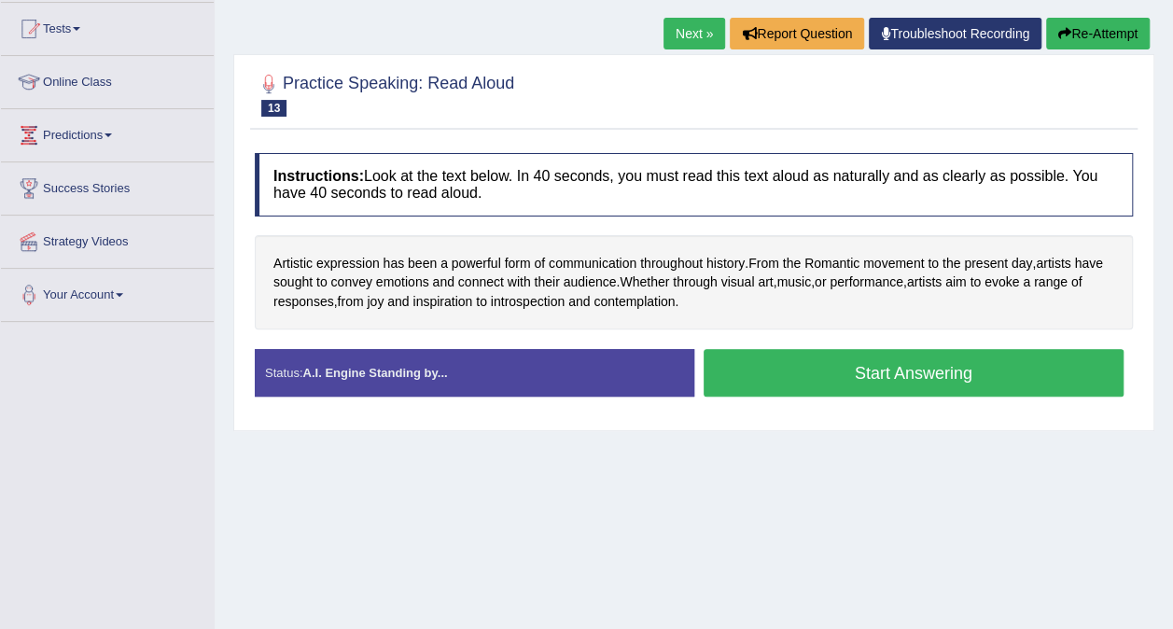
scroll to position [196, 0]
click at [910, 364] on button "Start Answering" at bounding box center [914, 373] width 421 height 48
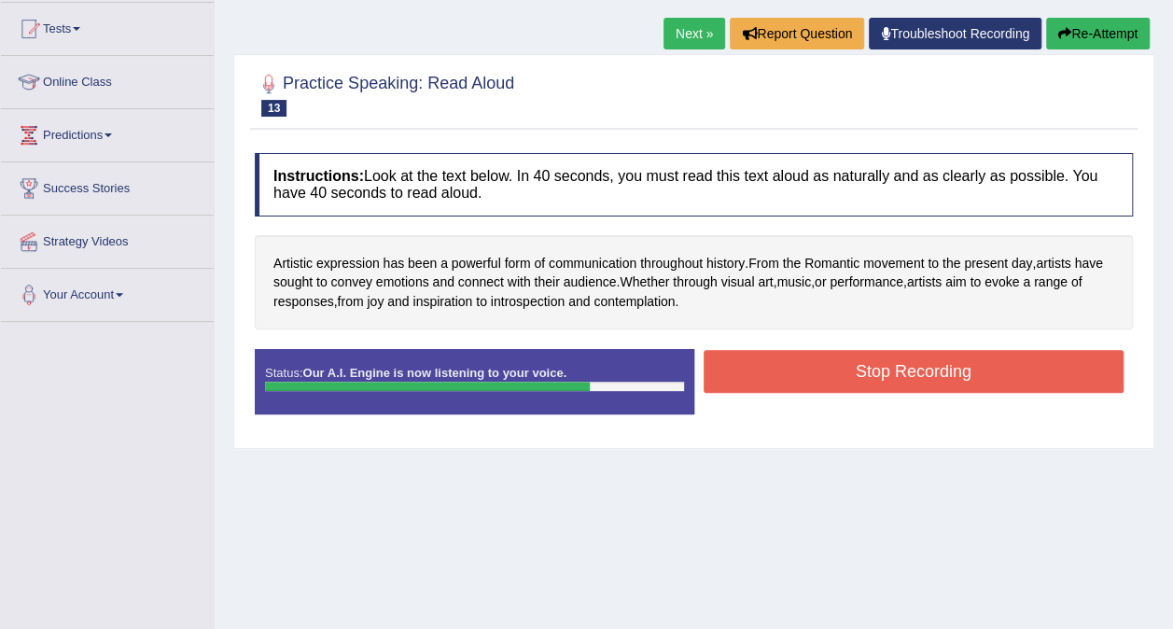
click at [1005, 384] on button "Stop Recording" at bounding box center [914, 371] width 421 height 43
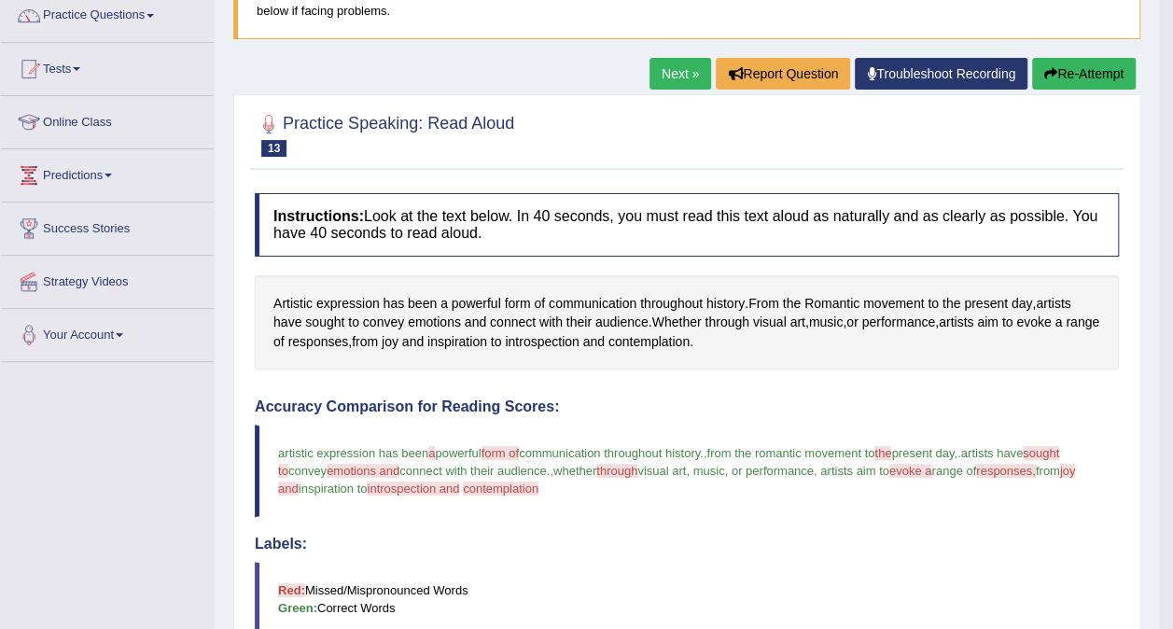
scroll to position [133, 0]
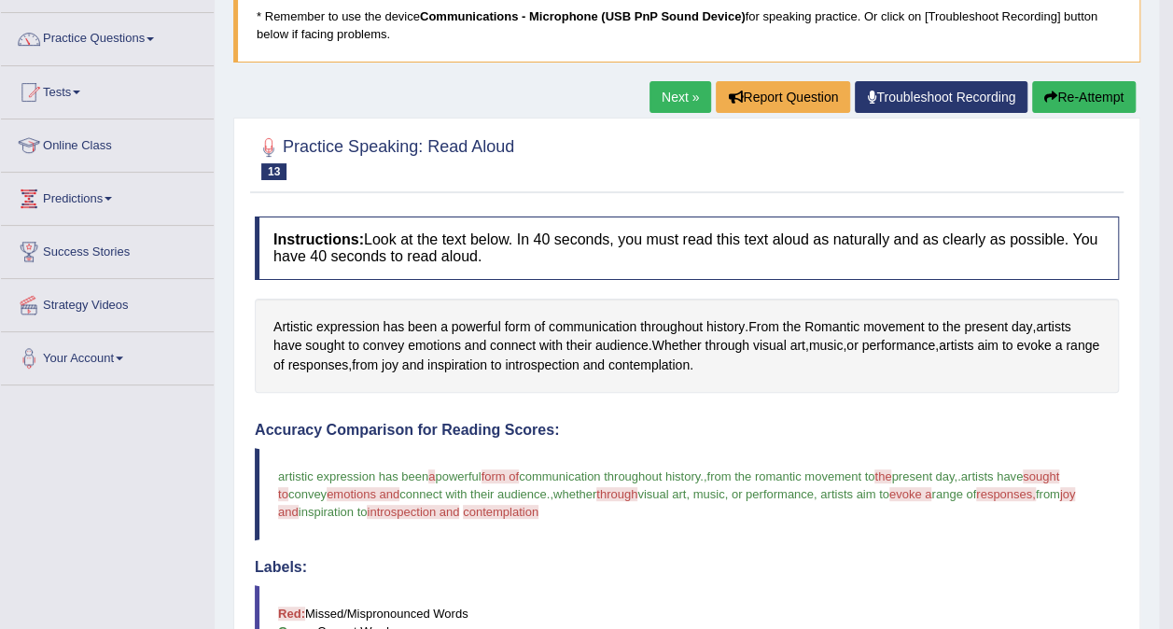
click at [1087, 95] on button "Re-Attempt" at bounding box center [1084, 97] width 104 height 32
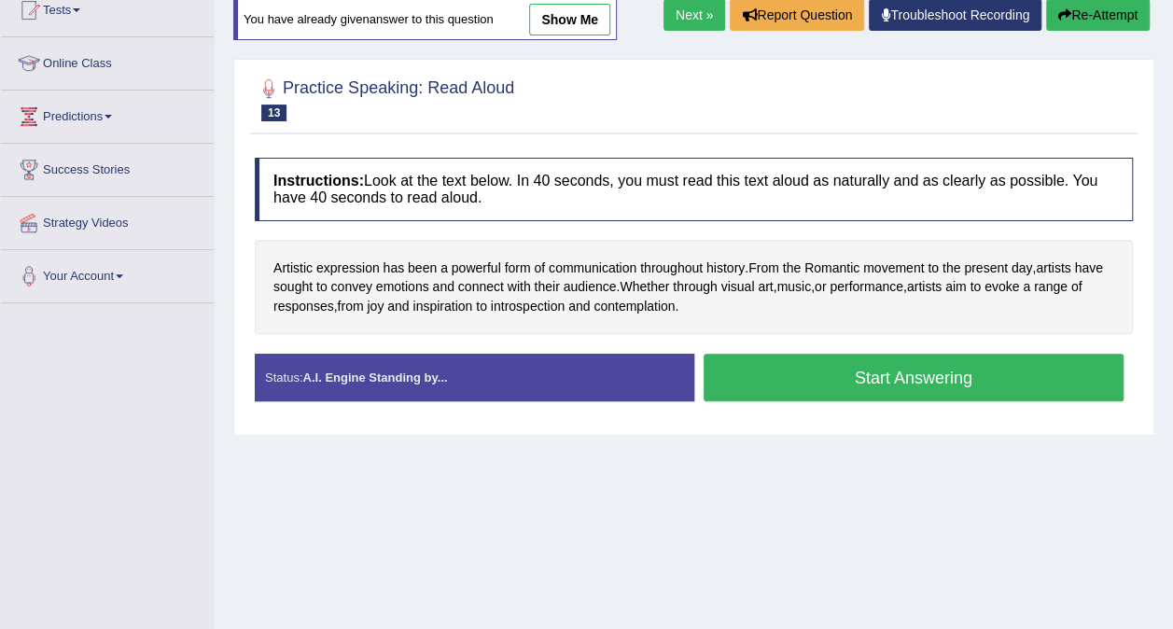
scroll to position [246, 0]
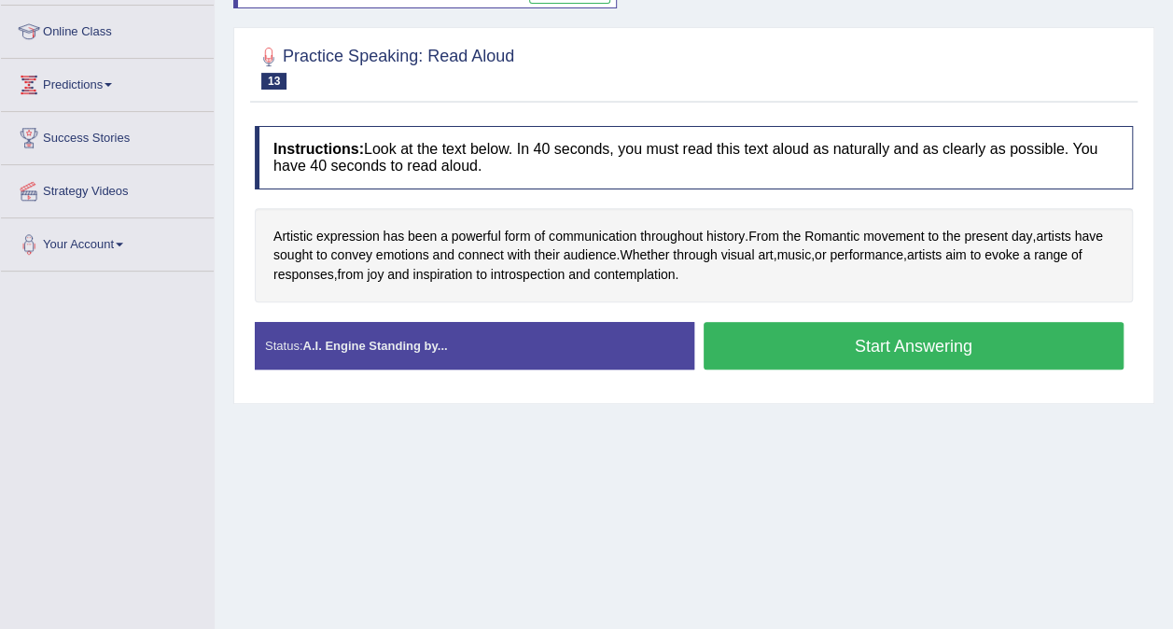
click at [990, 347] on button "Start Answering" at bounding box center [914, 346] width 421 height 48
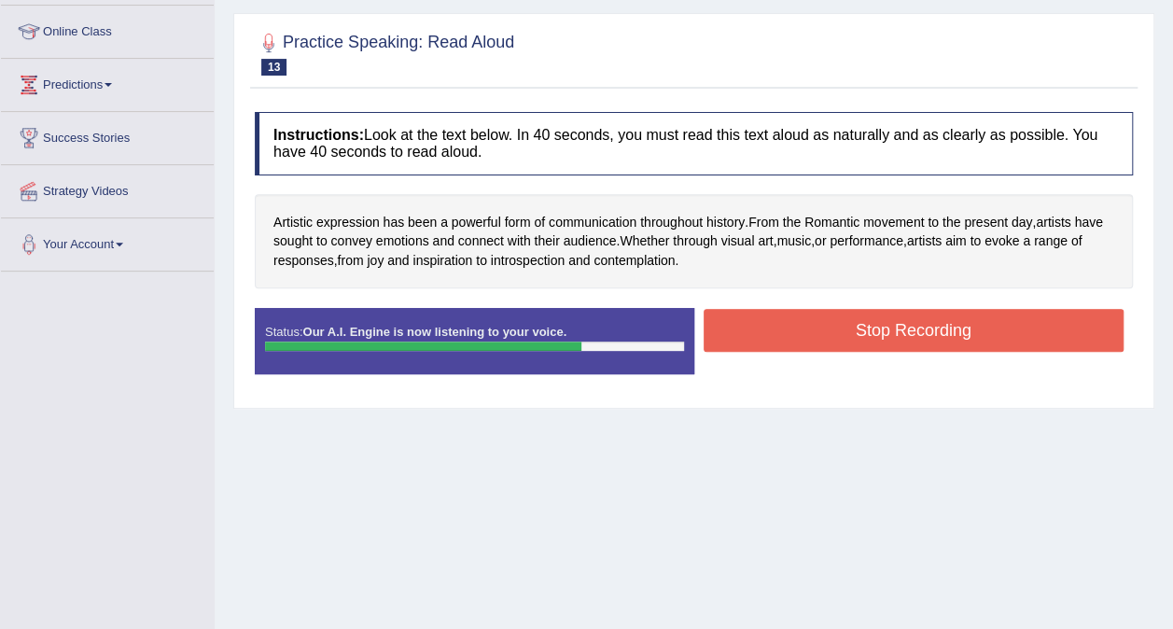
click at [1029, 326] on button "Stop Recording" at bounding box center [914, 330] width 421 height 43
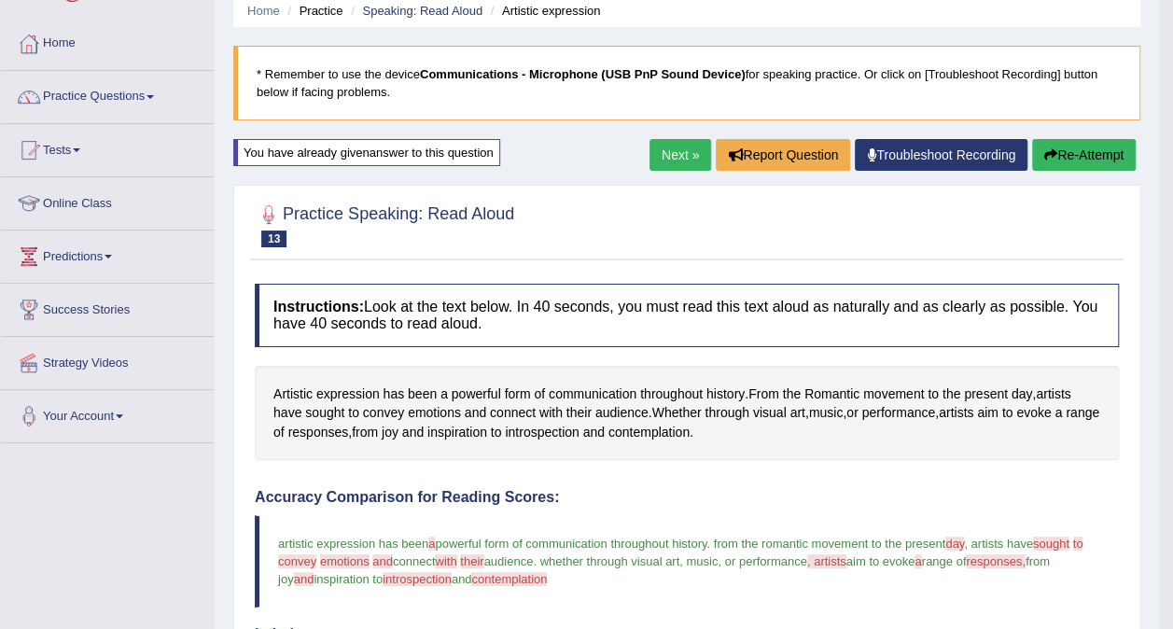
scroll to position [0, 0]
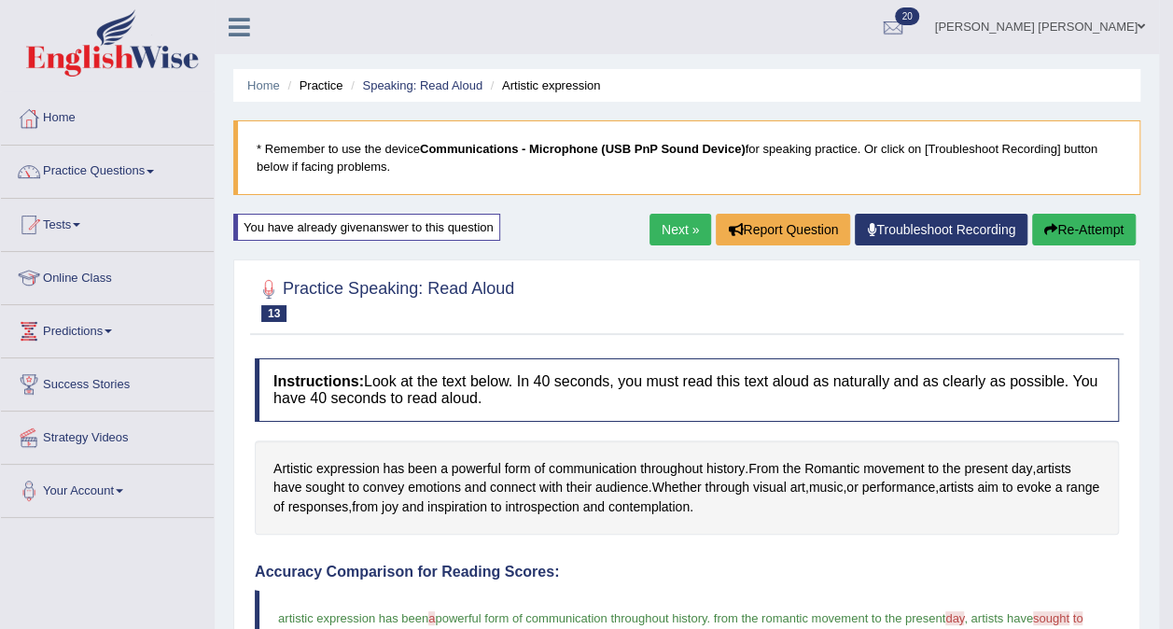
click at [450, 79] on link "Speaking: Read Aloud" at bounding box center [422, 85] width 120 height 14
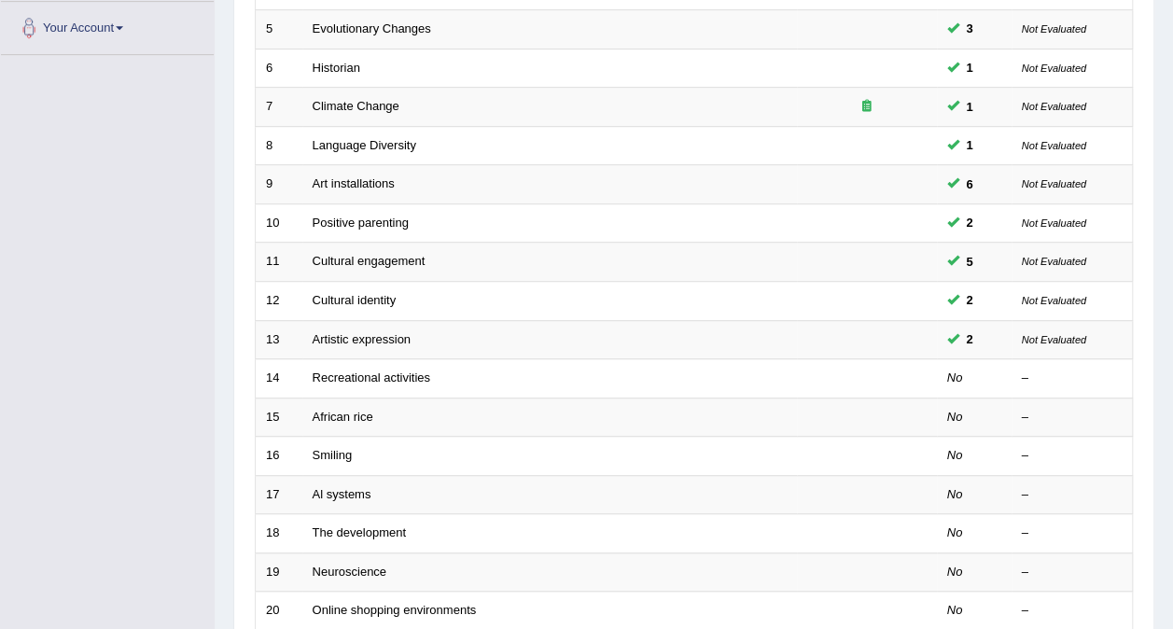
click at [357, 371] on link "Recreational activities" at bounding box center [372, 378] width 118 height 14
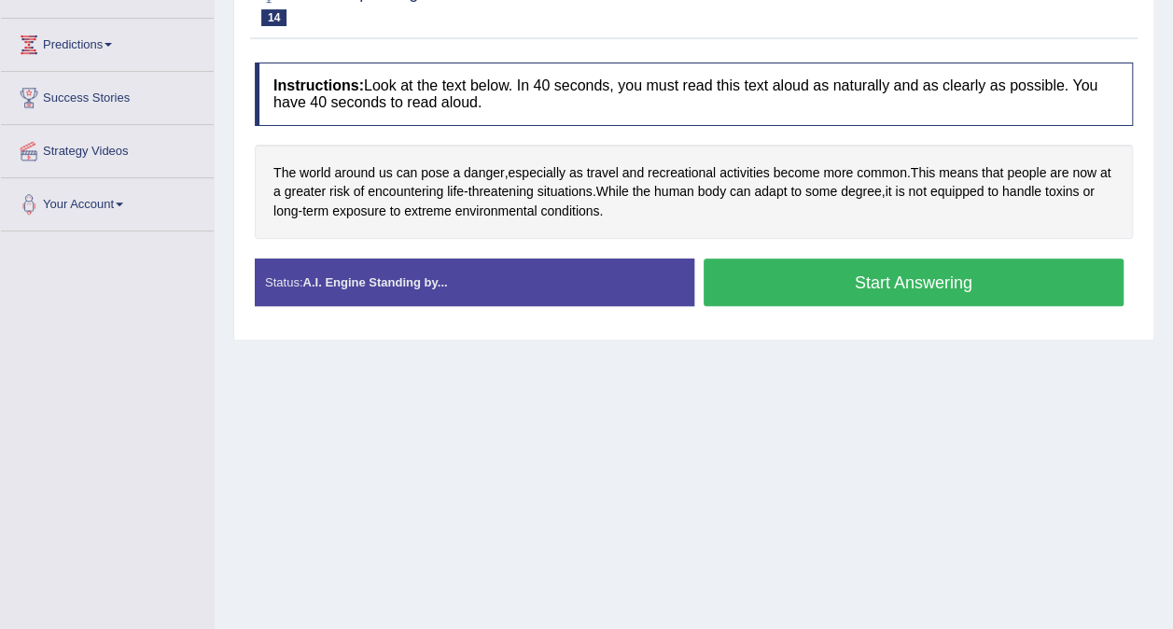
scroll to position [293, 0]
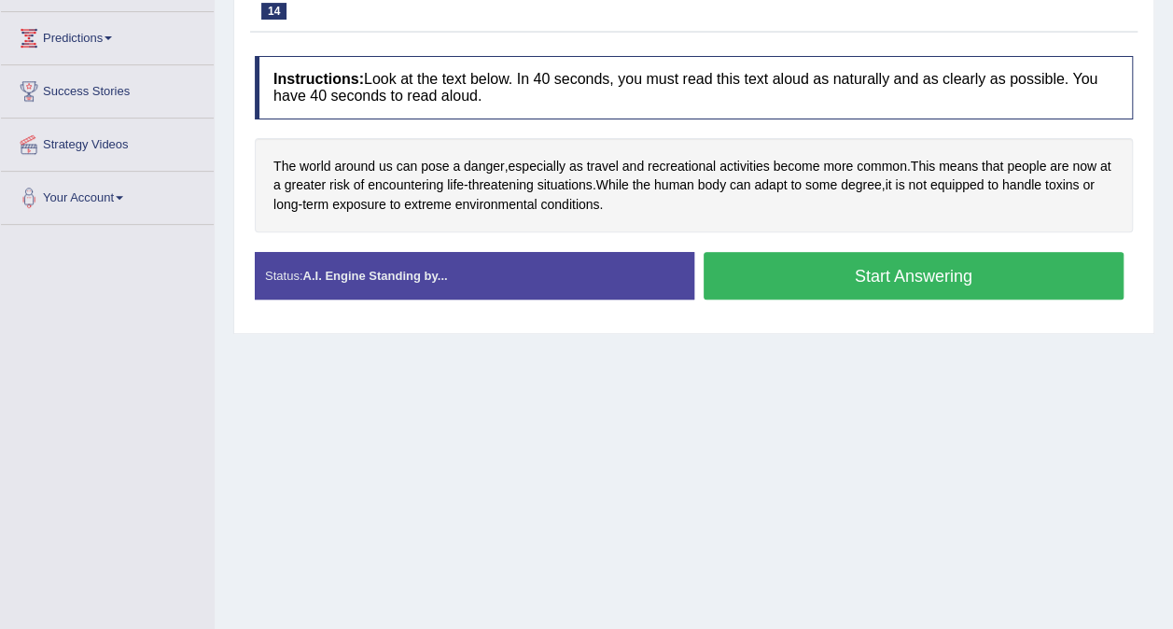
click at [993, 276] on button "Start Answering" at bounding box center [914, 276] width 421 height 48
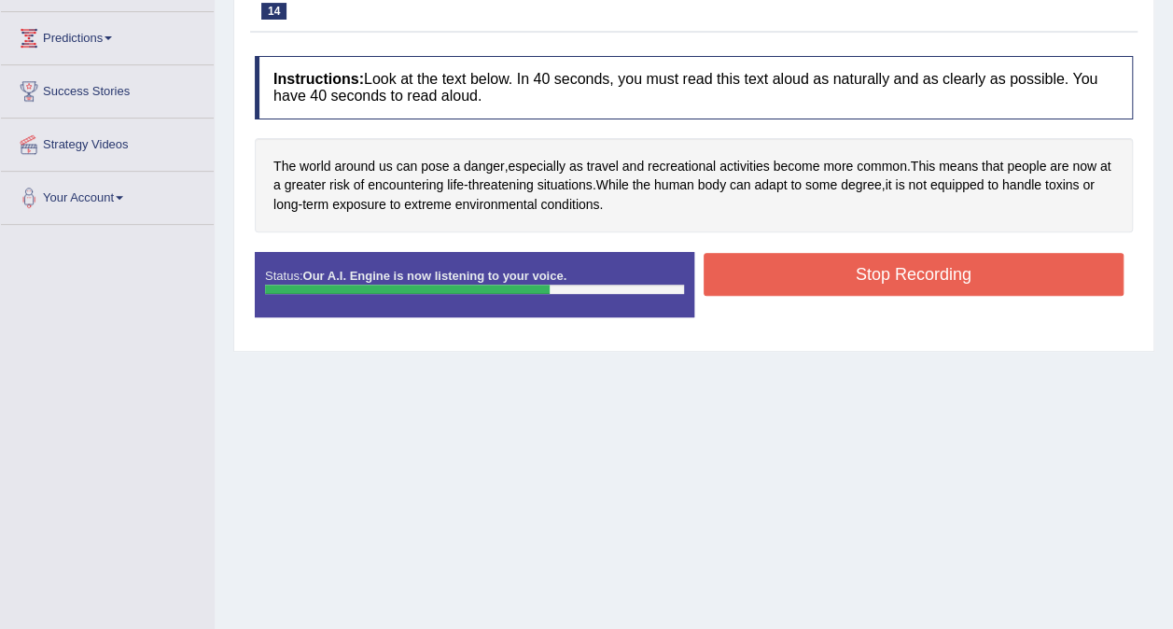
click at [990, 274] on button "Stop Recording" at bounding box center [914, 274] width 421 height 43
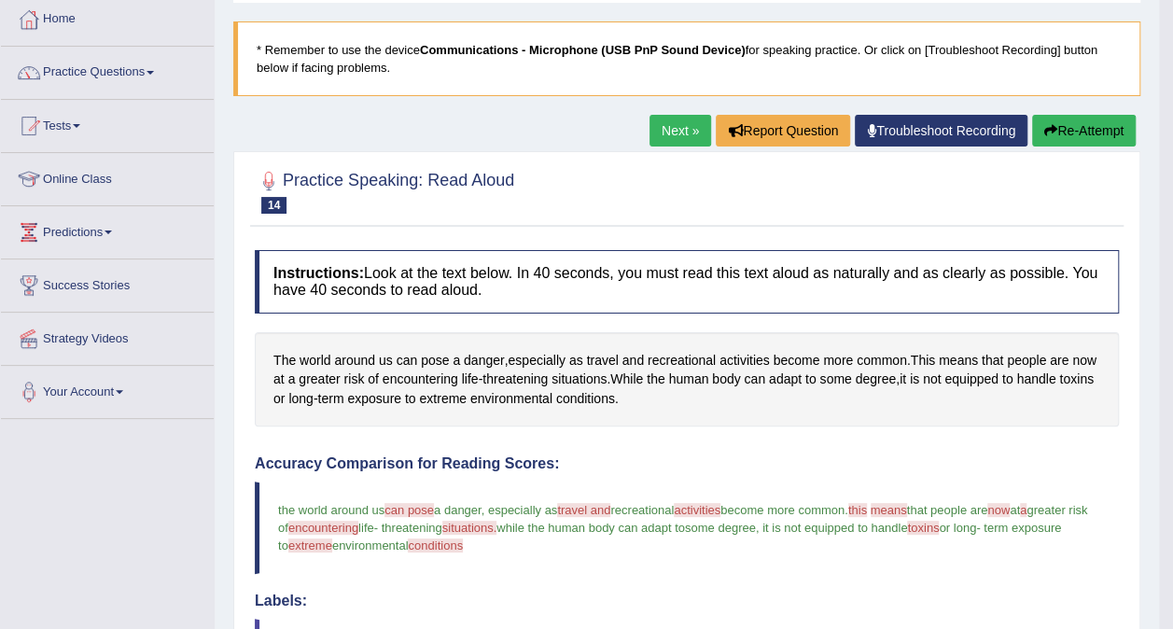
scroll to position [96, 0]
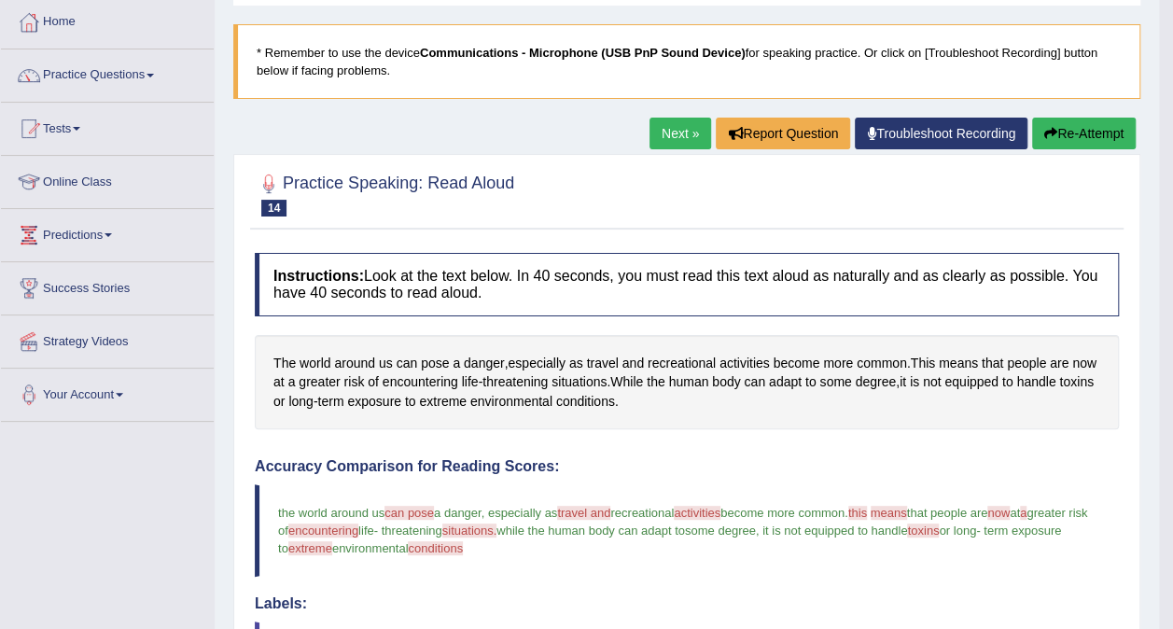
click at [676, 133] on link "Next »" at bounding box center [681, 134] width 62 height 32
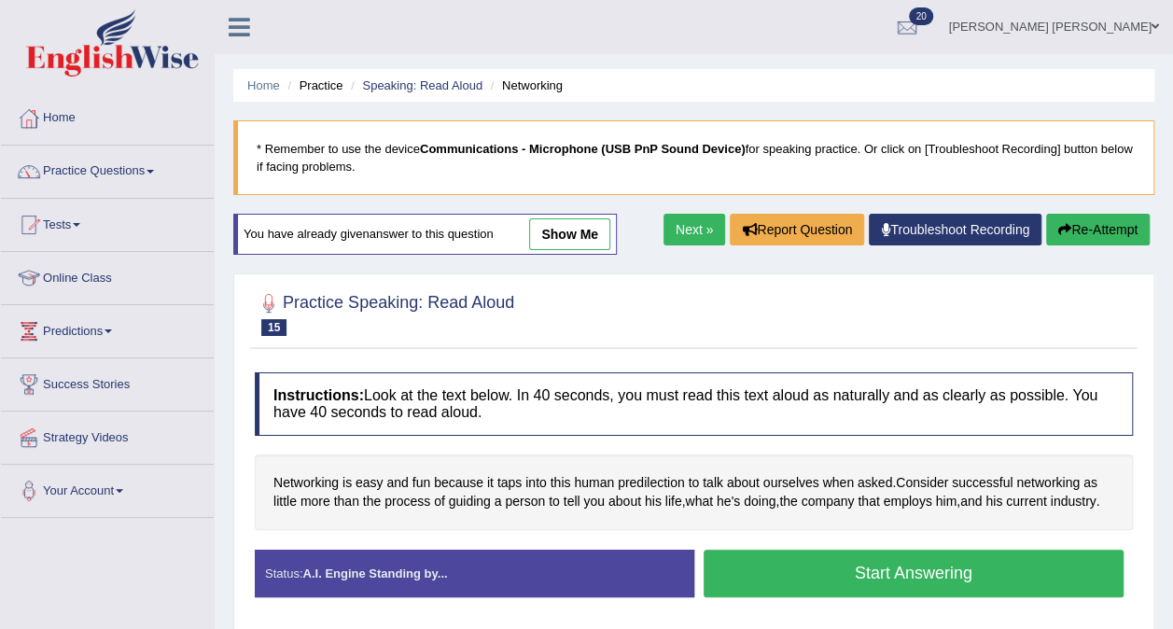
click at [429, 82] on link "Speaking: Read Aloud" at bounding box center [422, 85] width 120 height 14
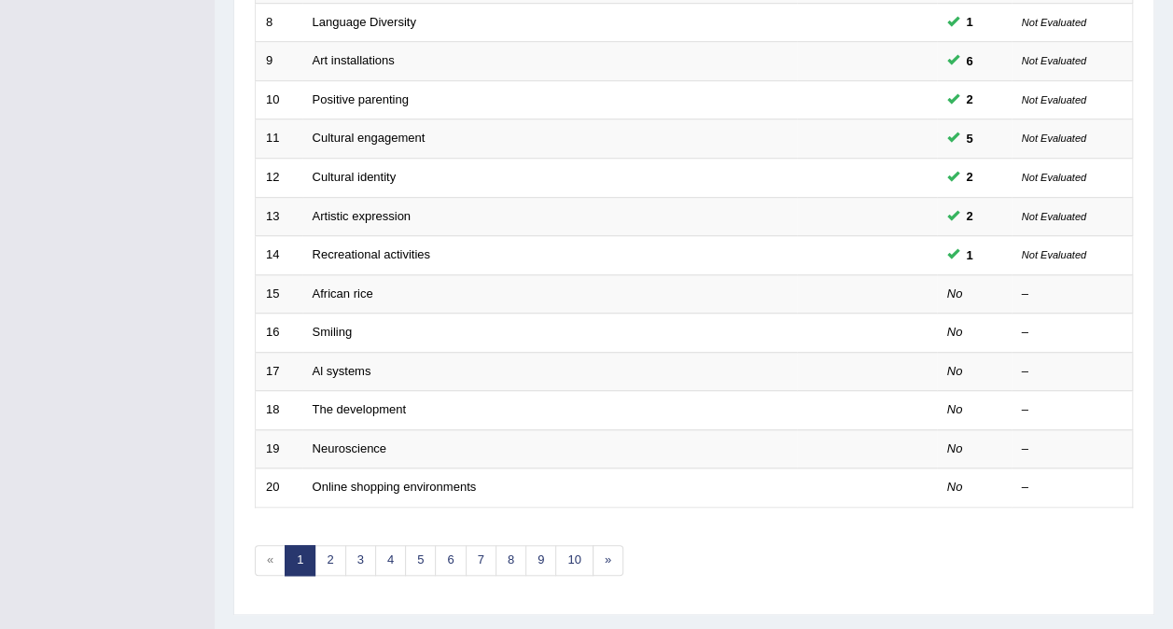
scroll to position [583, 0]
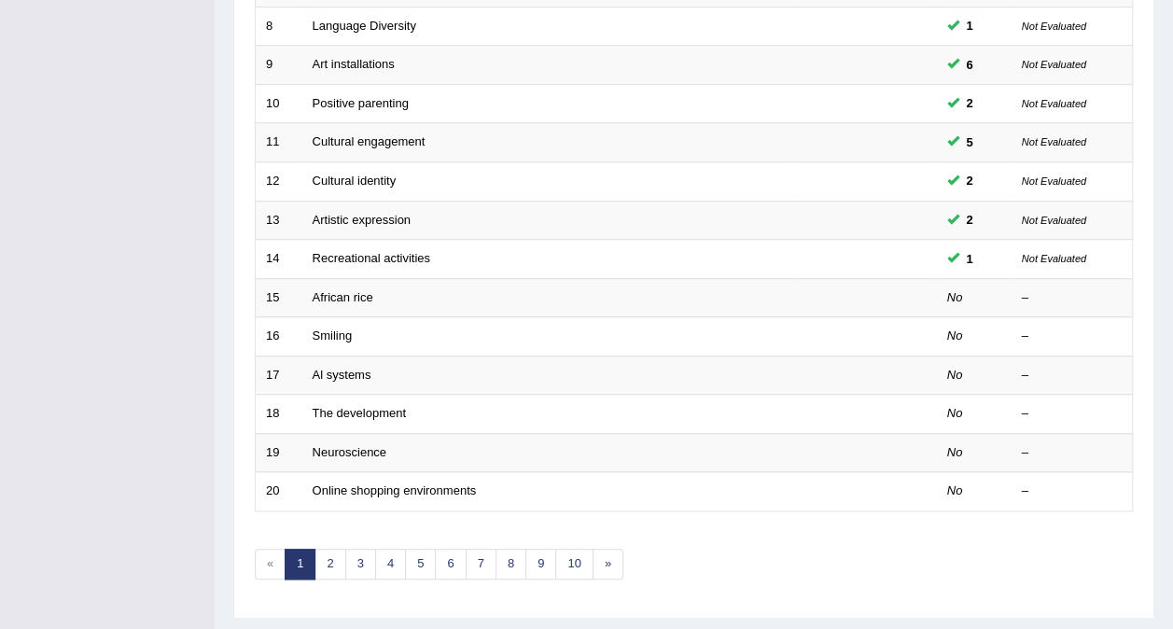
click at [351, 290] on link "African rice" at bounding box center [343, 297] width 61 height 14
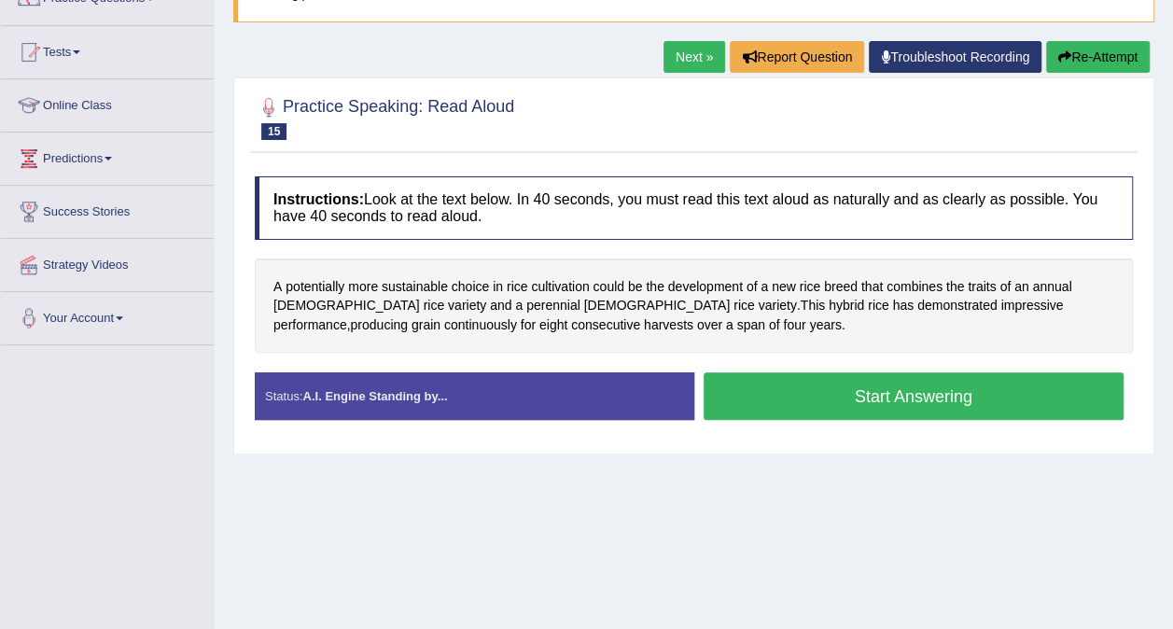
scroll to position [185, 0]
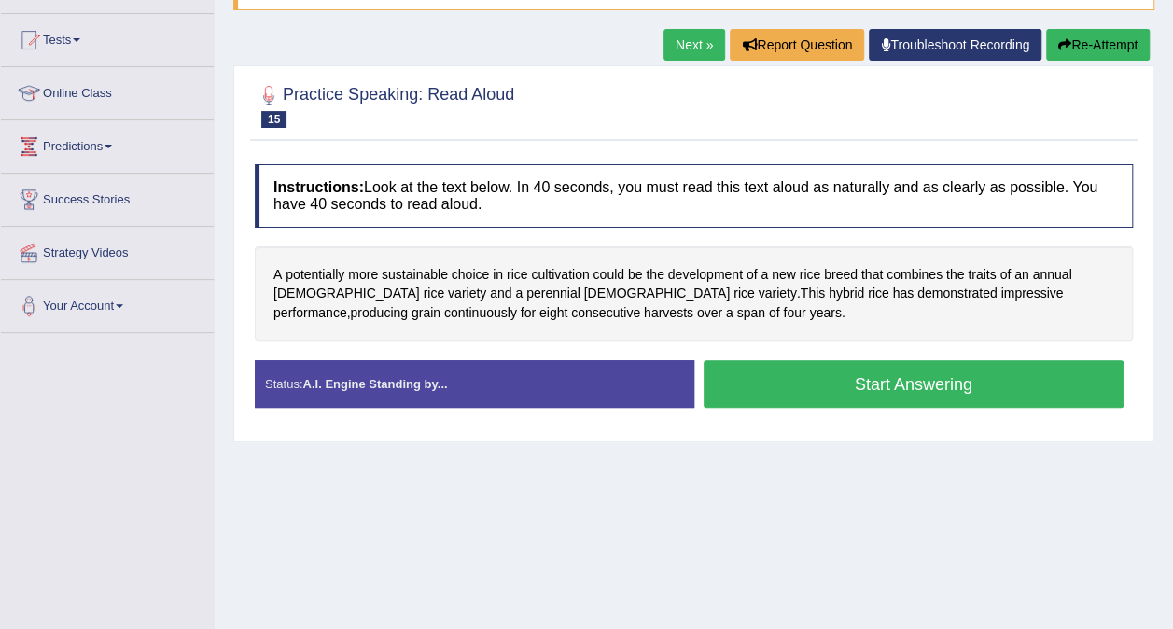
click at [976, 380] on button "Start Answering" at bounding box center [914, 384] width 421 height 48
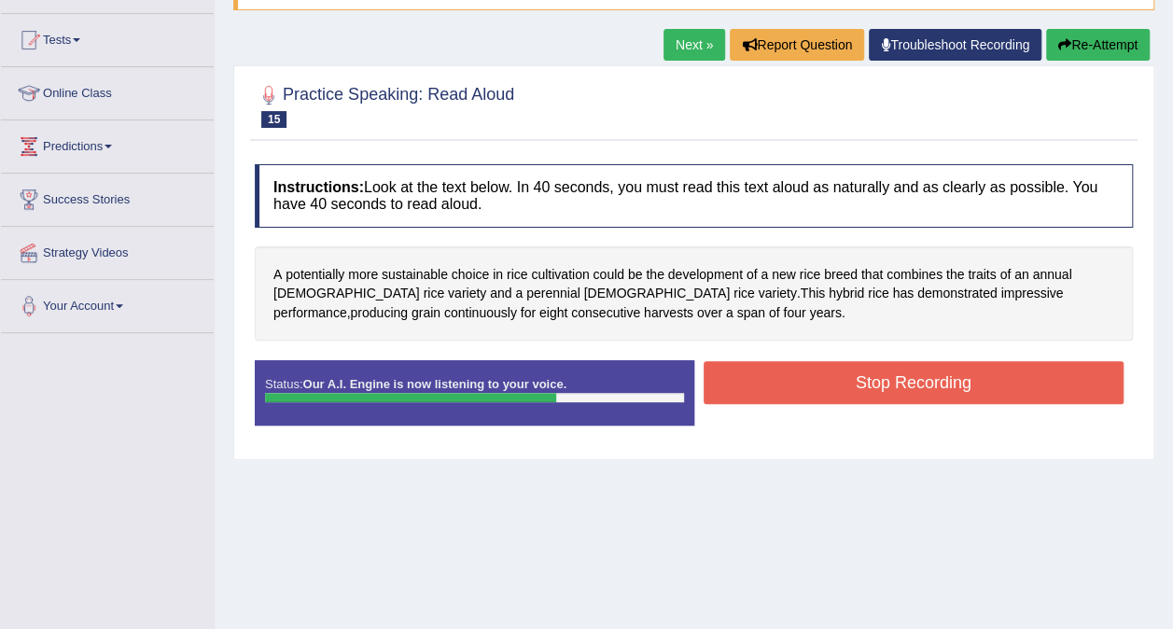
click at [963, 377] on button "Stop Recording" at bounding box center [914, 382] width 421 height 43
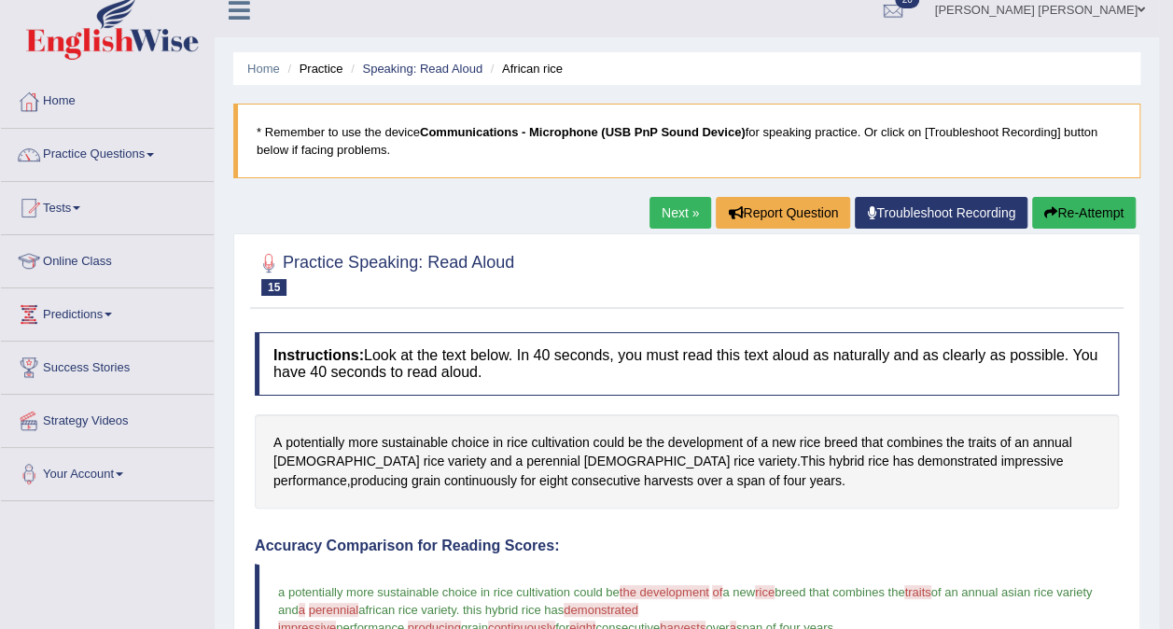
scroll to position [0, 0]
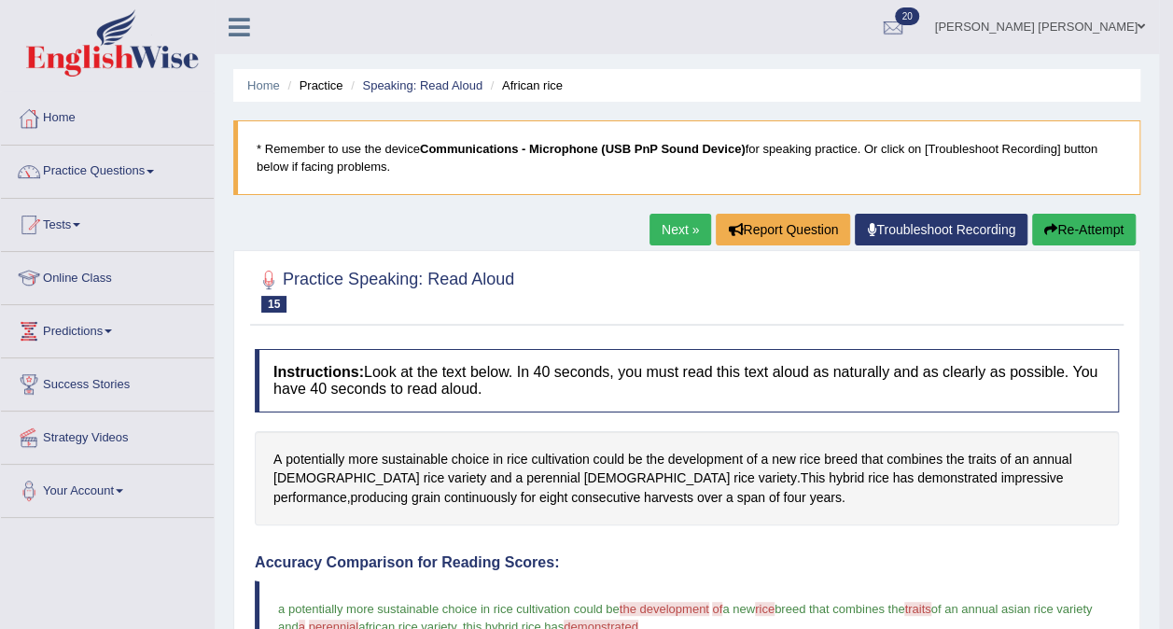
click at [436, 91] on link "Speaking: Read Aloud" at bounding box center [422, 85] width 120 height 14
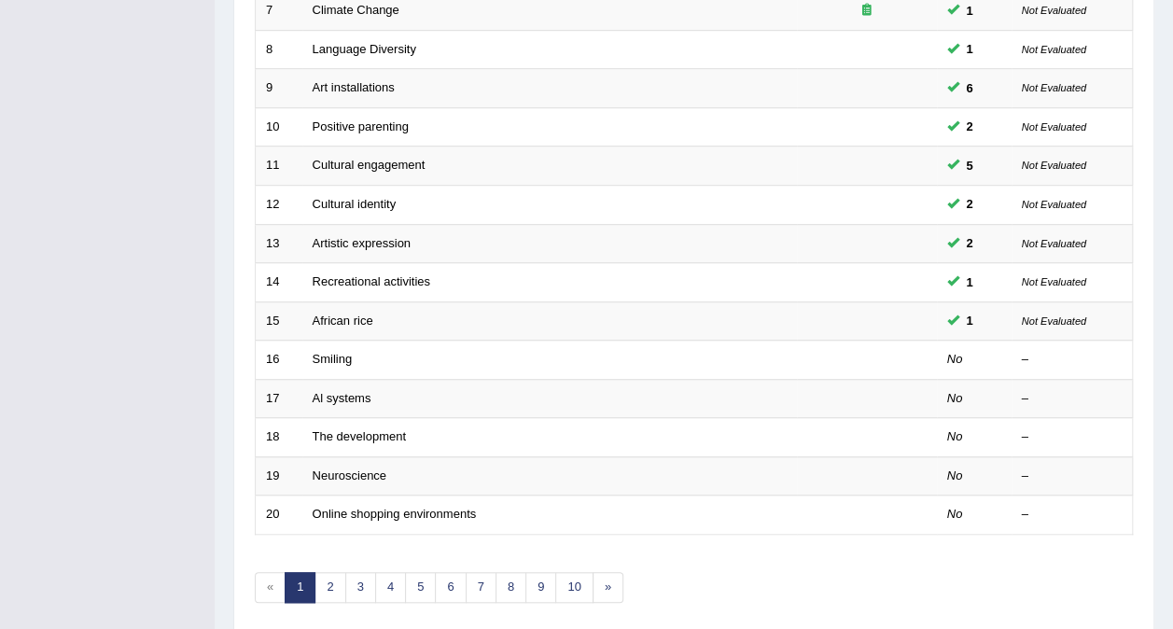
scroll to position [549, 0]
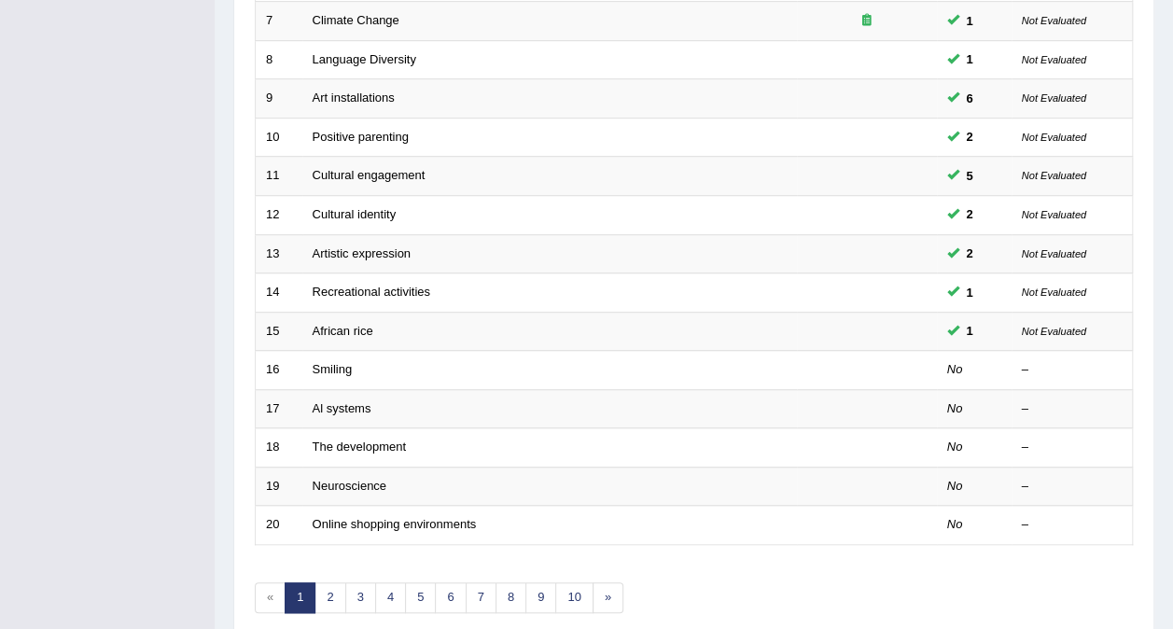
click at [334, 362] on link "Smiling" at bounding box center [333, 369] width 40 height 14
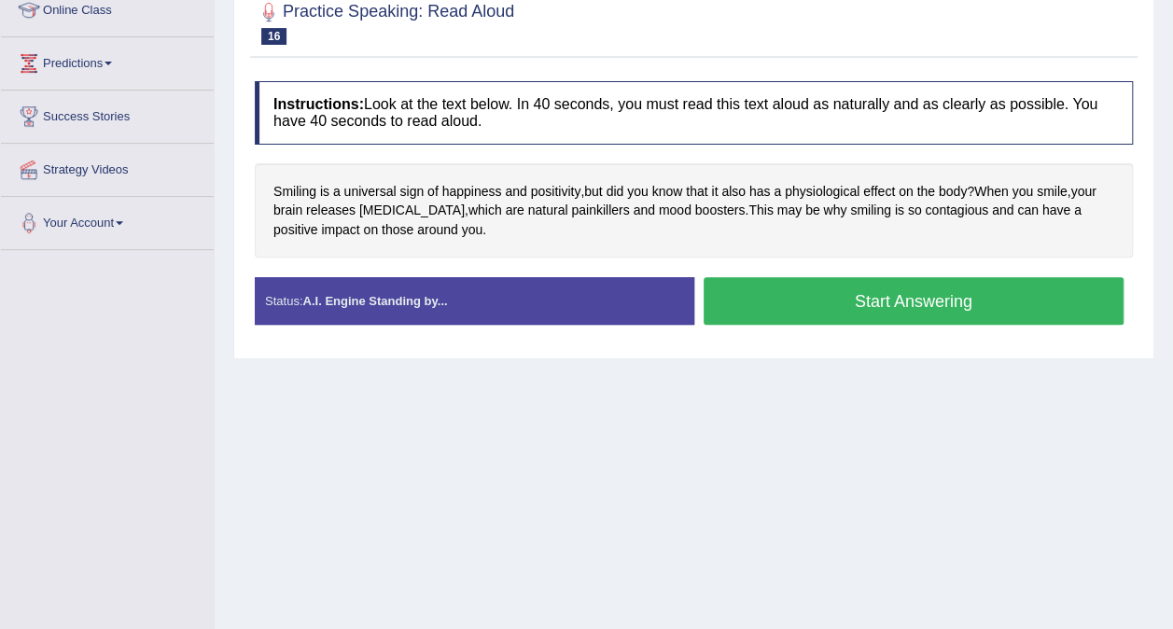
scroll to position [252, 0]
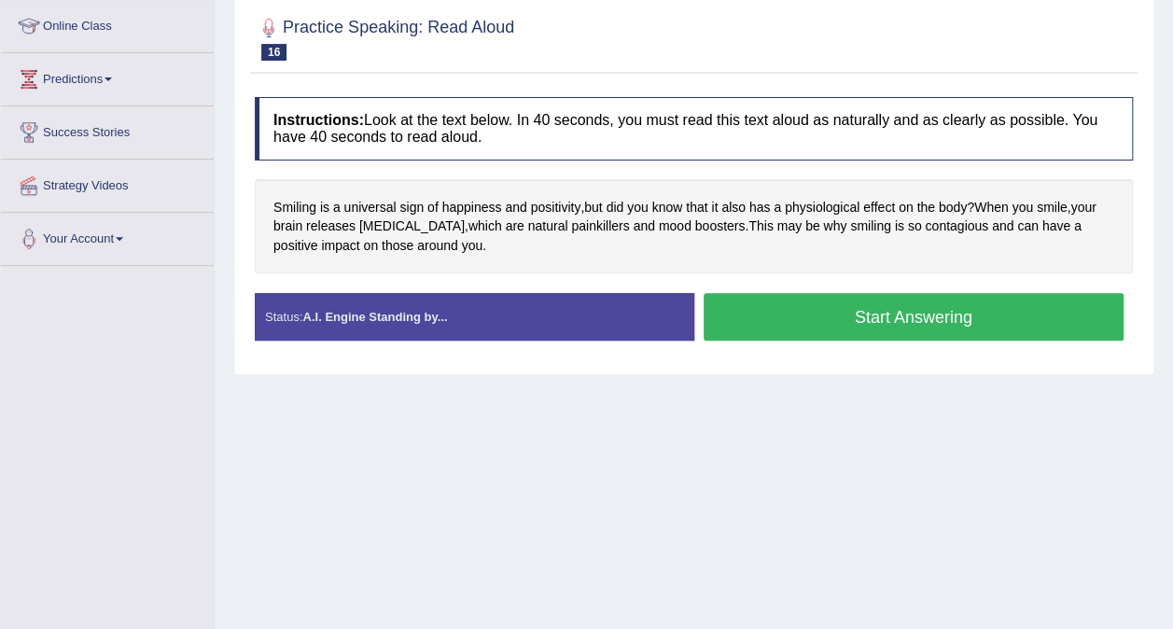
click at [1128, 540] on div "Home Practice Speaking: Read [PERSON_NAME] * Remember to use the device Communi…" at bounding box center [694, 214] width 959 height 933
click at [1140, 532] on div "Home Practice Speaking: Read [PERSON_NAME] * Remember to use the device Communi…" at bounding box center [694, 214] width 959 height 933
click at [1122, 519] on div "Home Practice Speaking: Read [PERSON_NAME] * Remember to use the device Communi…" at bounding box center [694, 214] width 959 height 933
click at [1023, 507] on div "Home Practice Speaking: Read [PERSON_NAME] * Remember to use the device Communi…" at bounding box center [694, 214] width 959 height 933
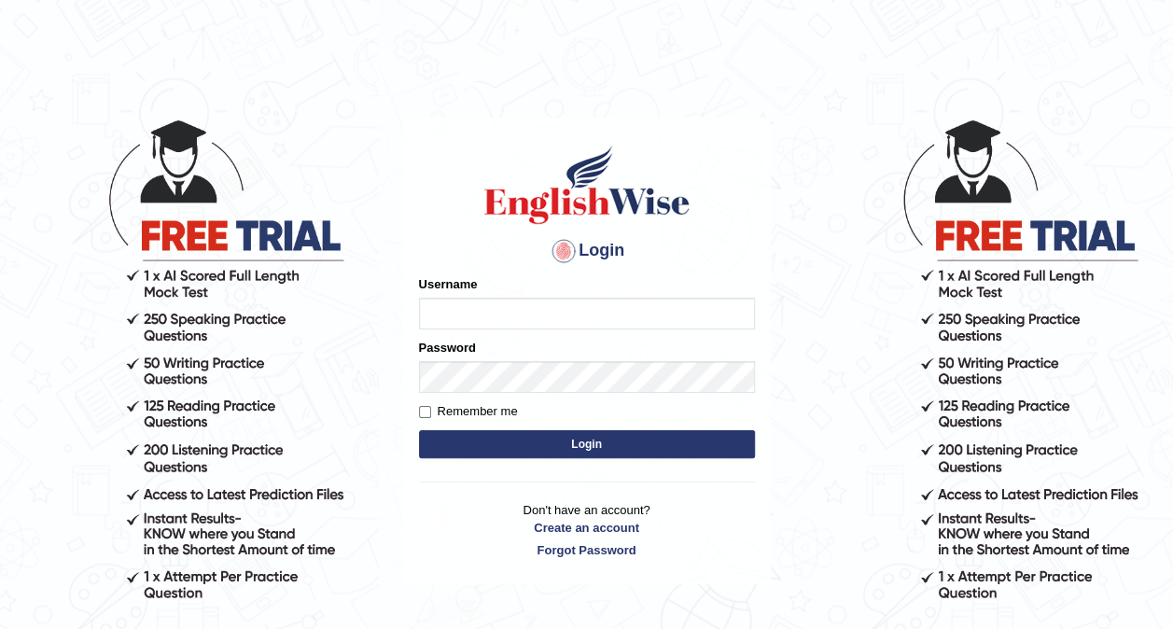
type input "Ellaine_9"
click at [514, 433] on button "Login" at bounding box center [587, 444] width 336 height 28
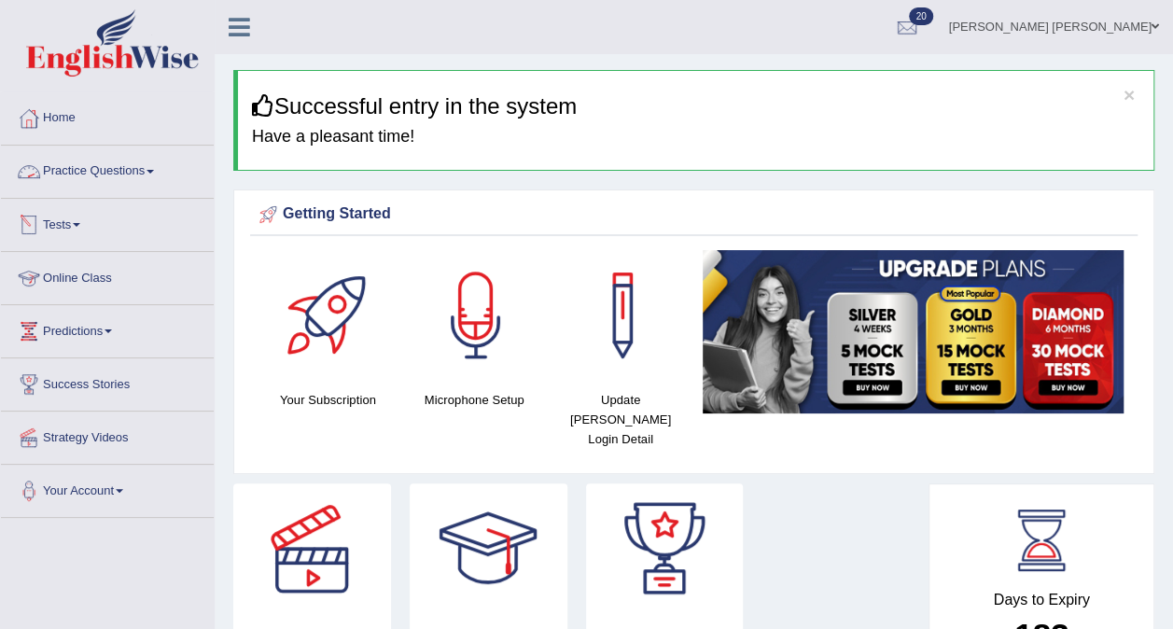
click at [127, 161] on link "Practice Questions" at bounding box center [107, 169] width 213 height 47
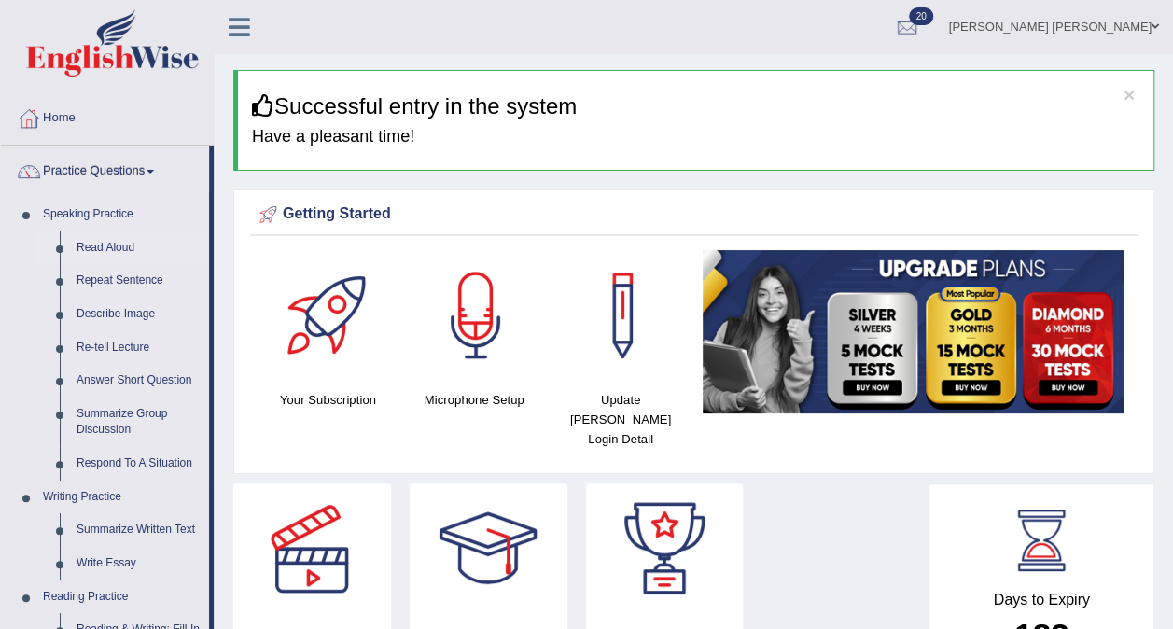
click at [114, 241] on link "Read Aloud" at bounding box center [138, 249] width 141 height 34
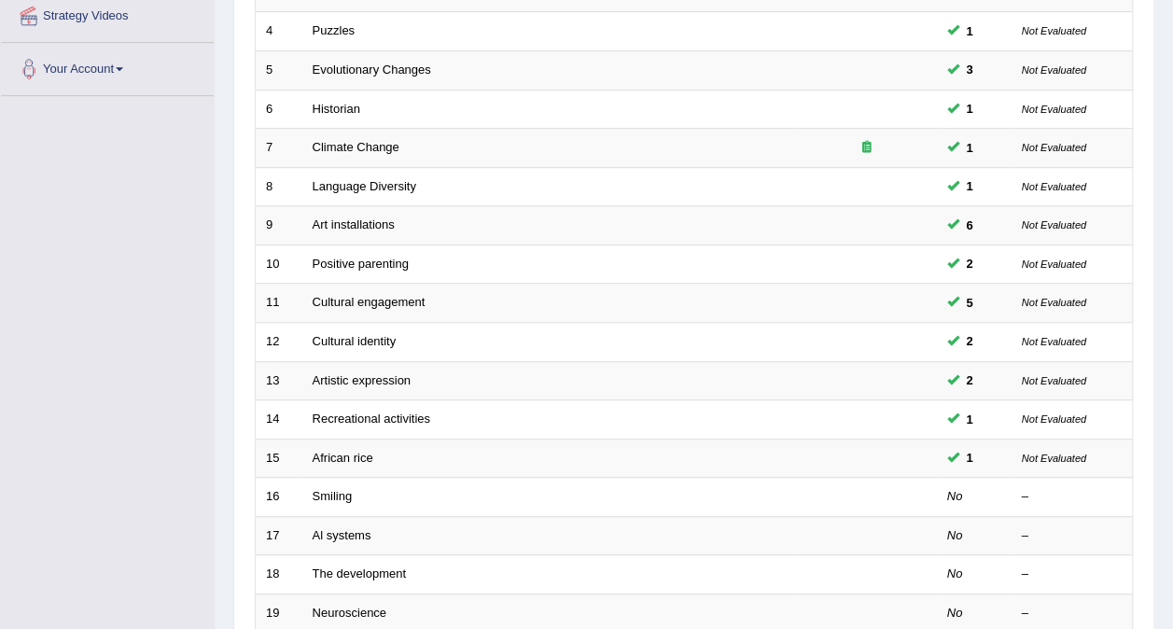
scroll to position [493, 0]
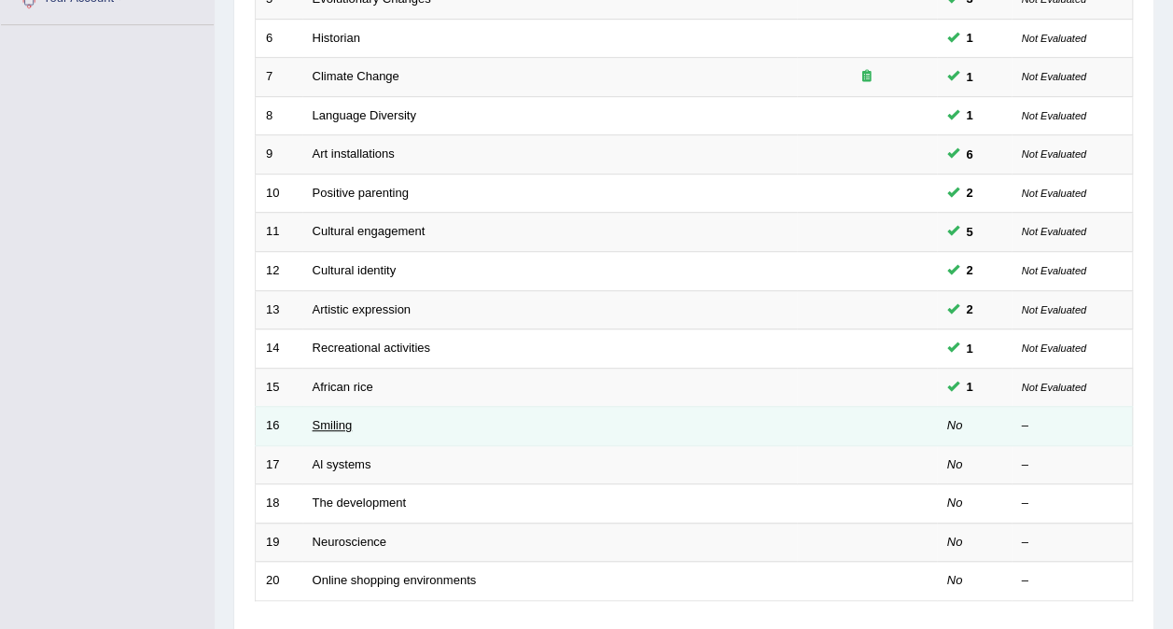
click at [325, 418] on link "Smiling" at bounding box center [333, 425] width 40 height 14
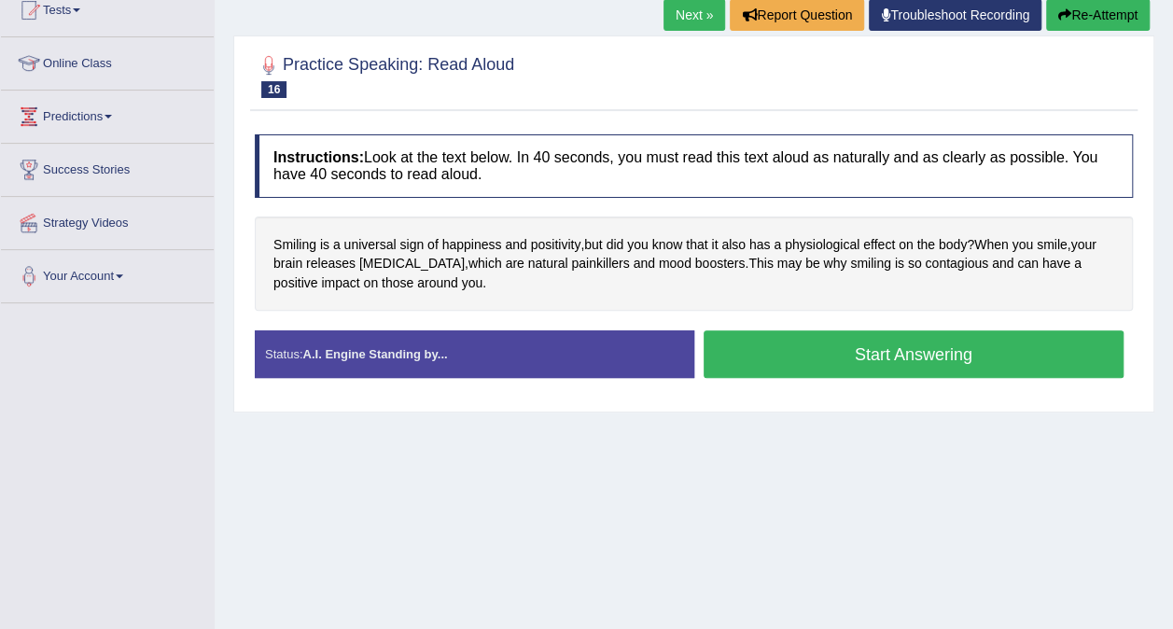
scroll to position [217, 0]
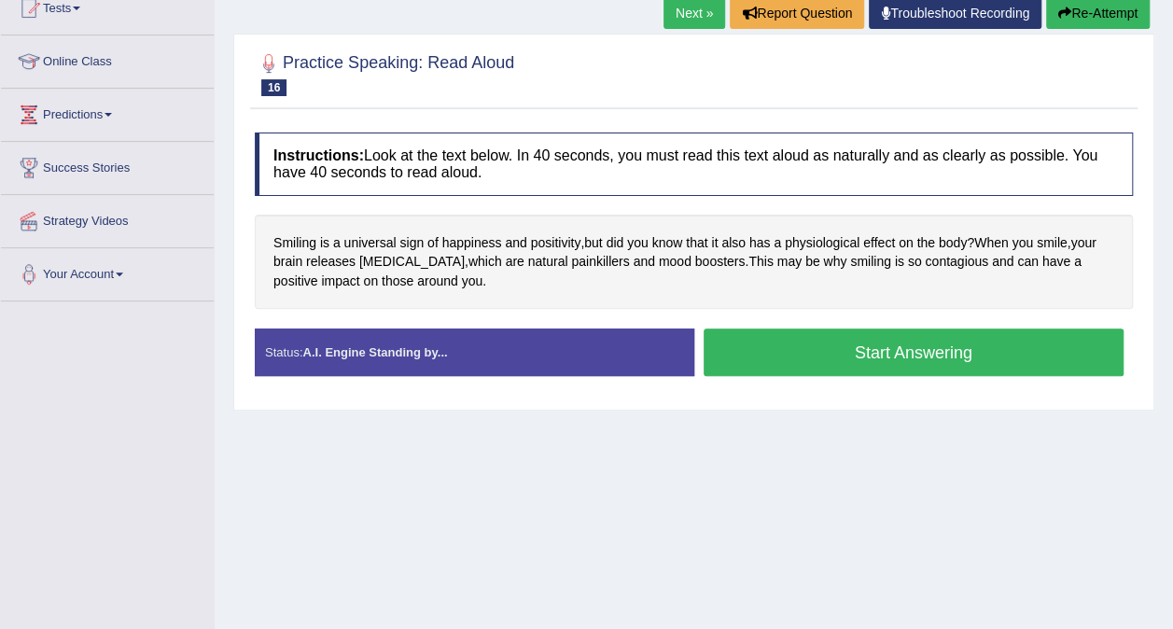
click at [961, 344] on button "Start Answering" at bounding box center [914, 353] width 421 height 48
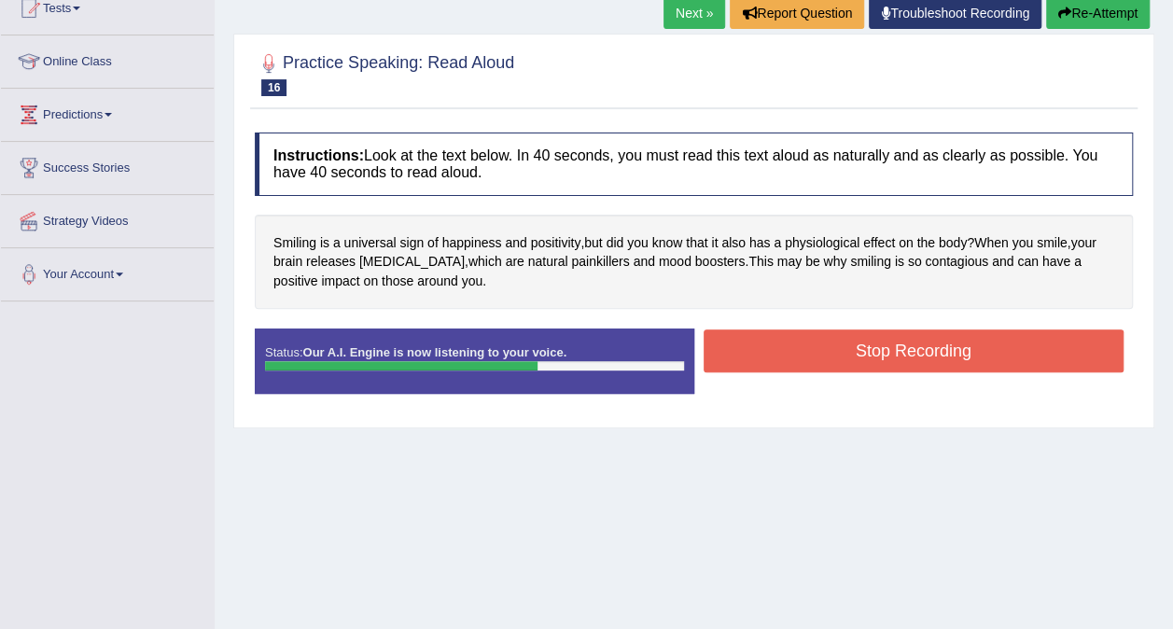
click at [984, 343] on button "Stop Recording" at bounding box center [914, 351] width 421 height 43
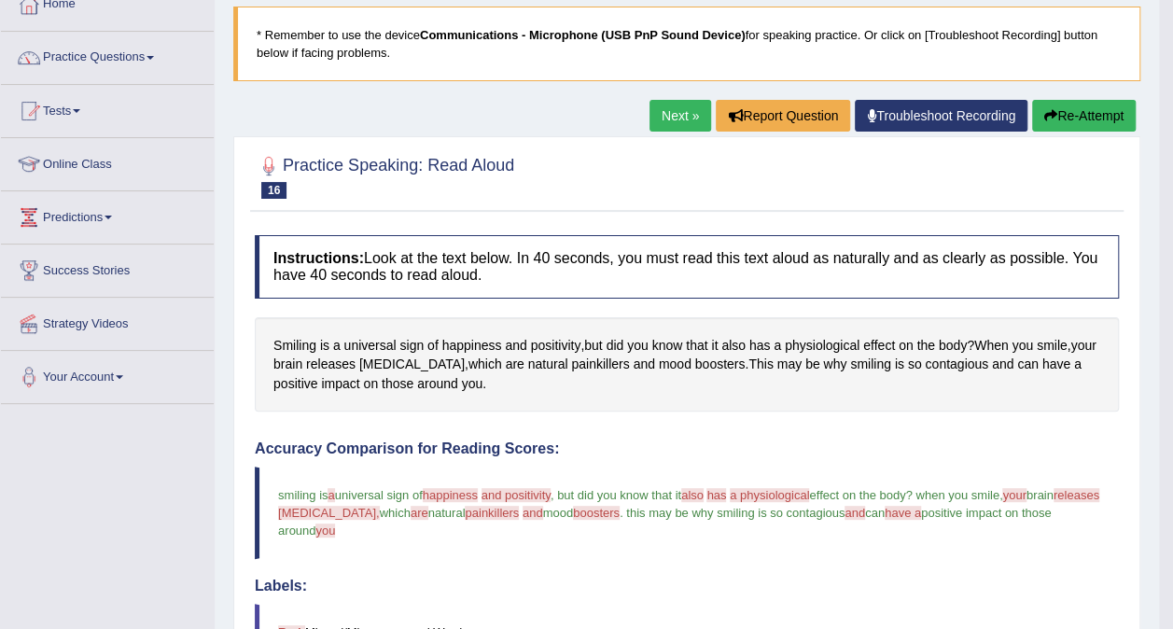
scroll to position [106, 0]
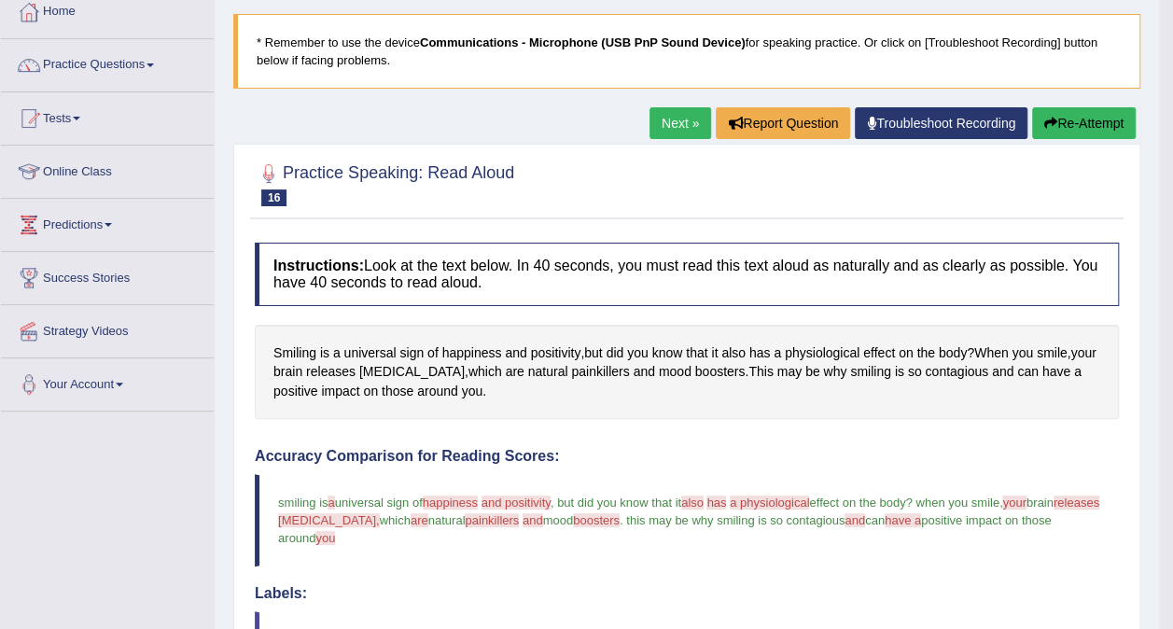
click at [672, 118] on link "Next »" at bounding box center [681, 123] width 62 height 32
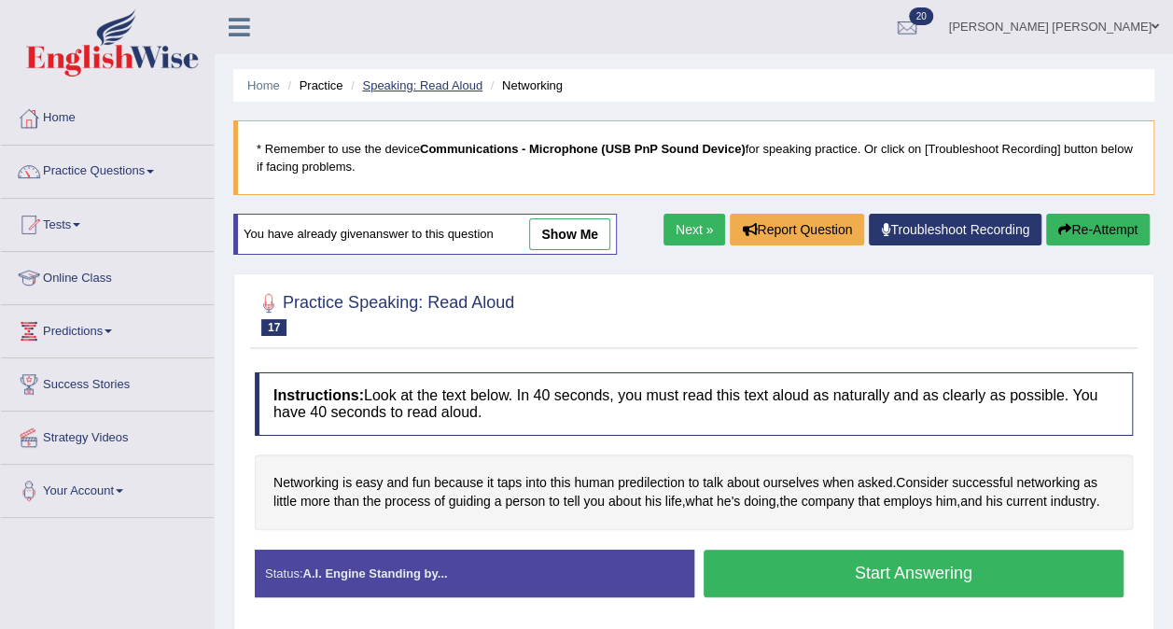
click at [405, 86] on link "Speaking: Read Aloud" at bounding box center [422, 85] width 120 height 14
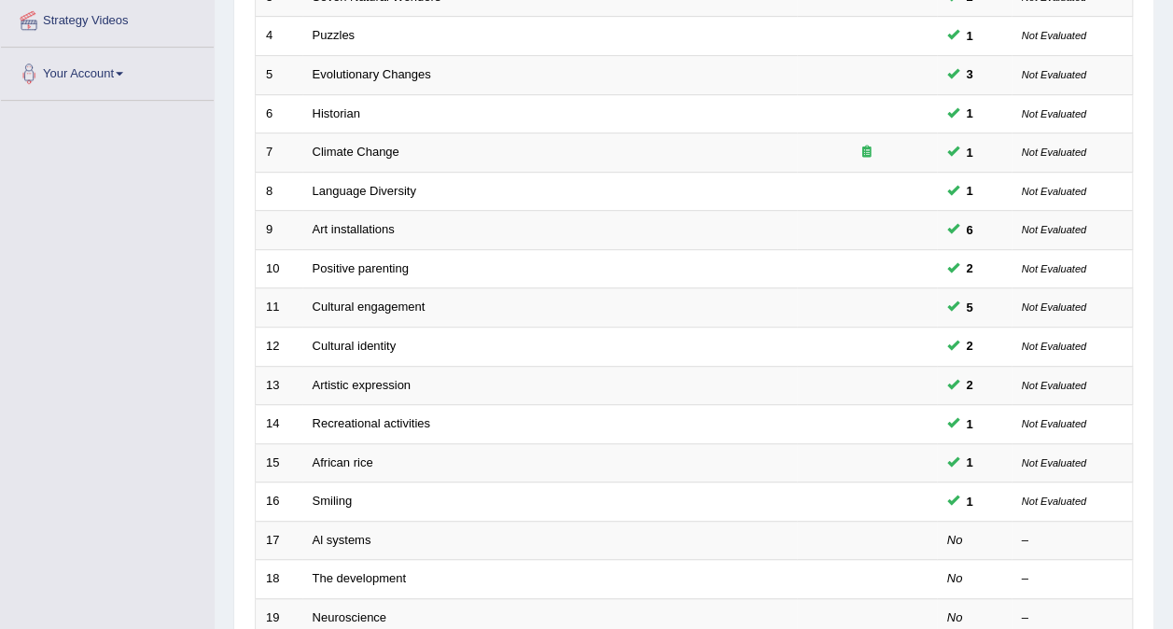
scroll to position [477, 0]
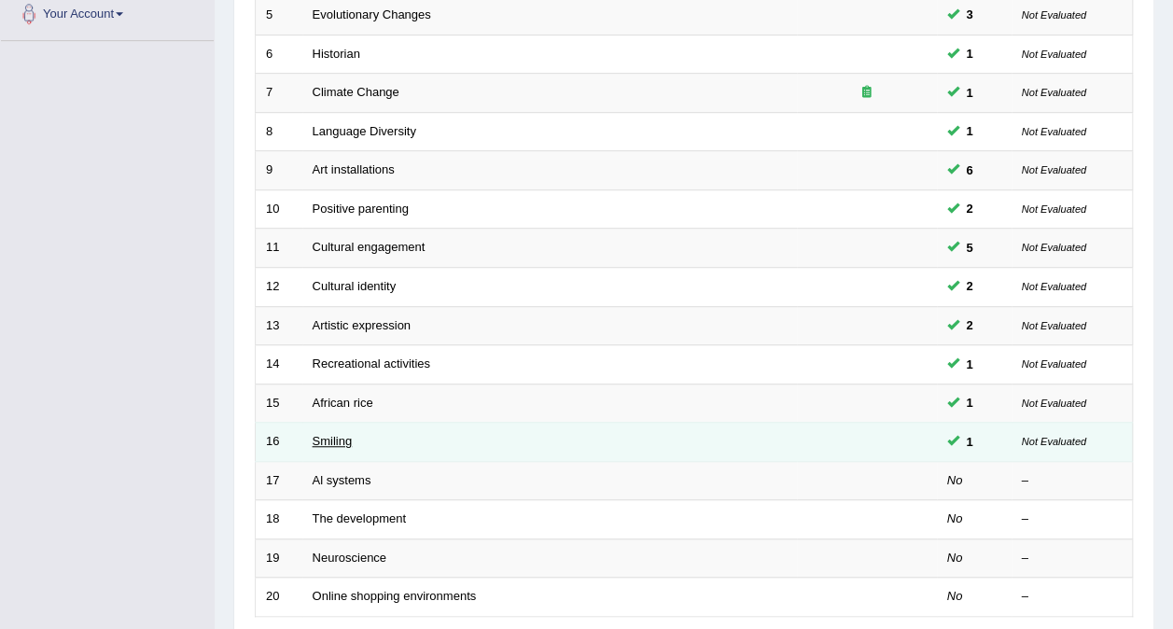
click at [323, 434] on link "Smiling" at bounding box center [333, 441] width 40 height 14
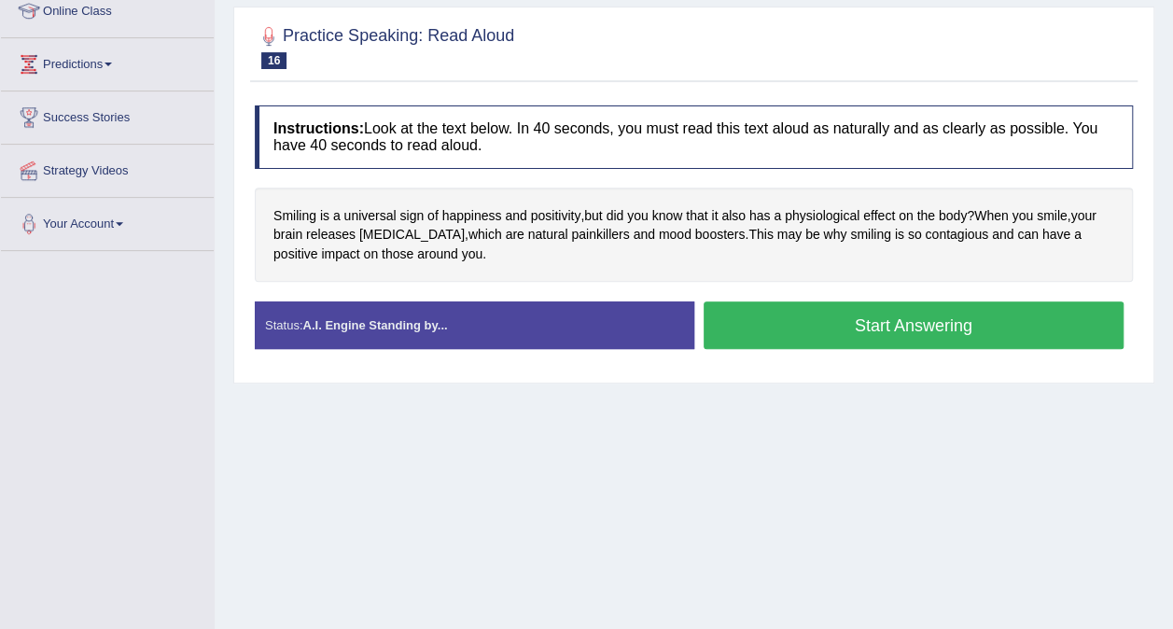
scroll to position [269, 0]
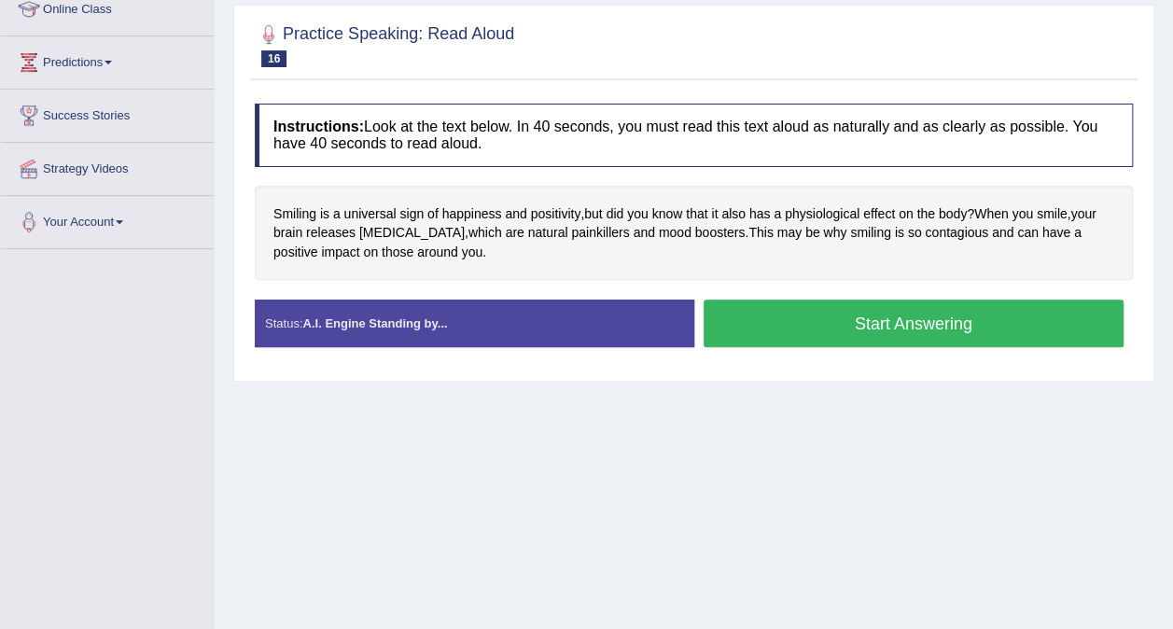
click at [1031, 319] on button "Start Answering" at bounding box center [914, 324] width 421 height 48
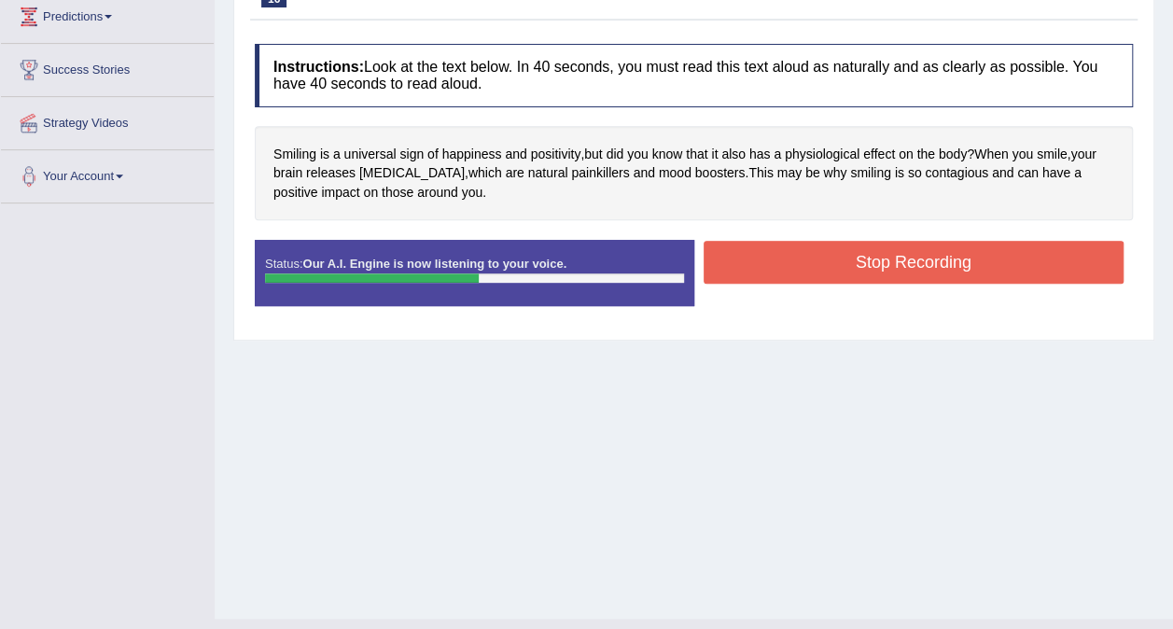
scroll to position [324, 0]
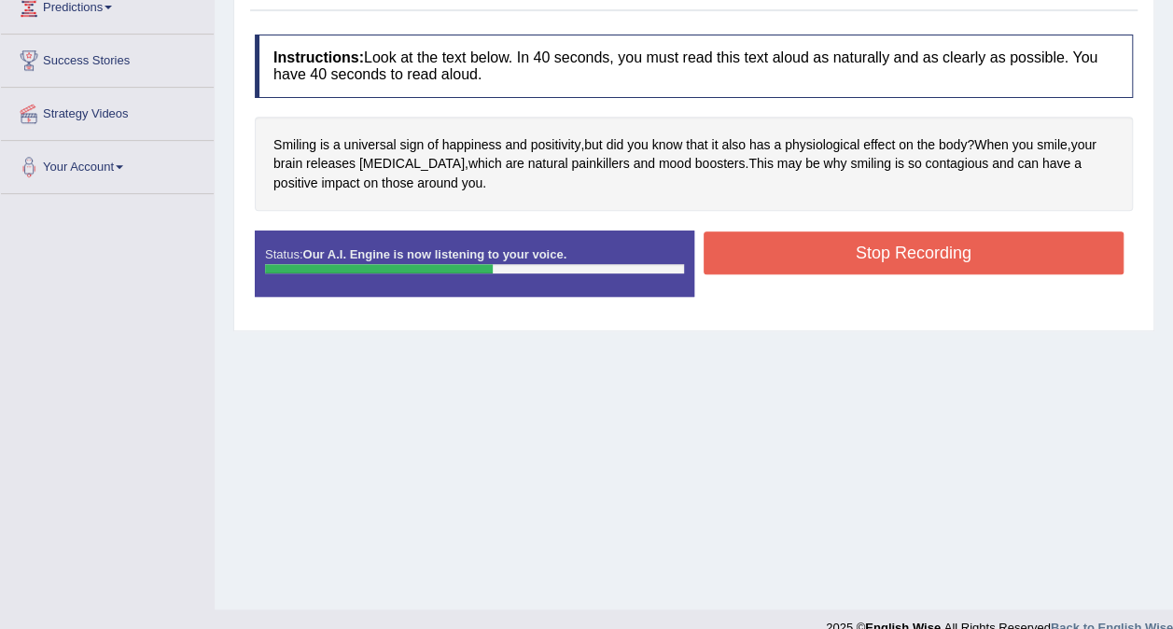
click at [947, 252] on button "Stop Recording" at bounding box center [914, 253] width 421 height 43
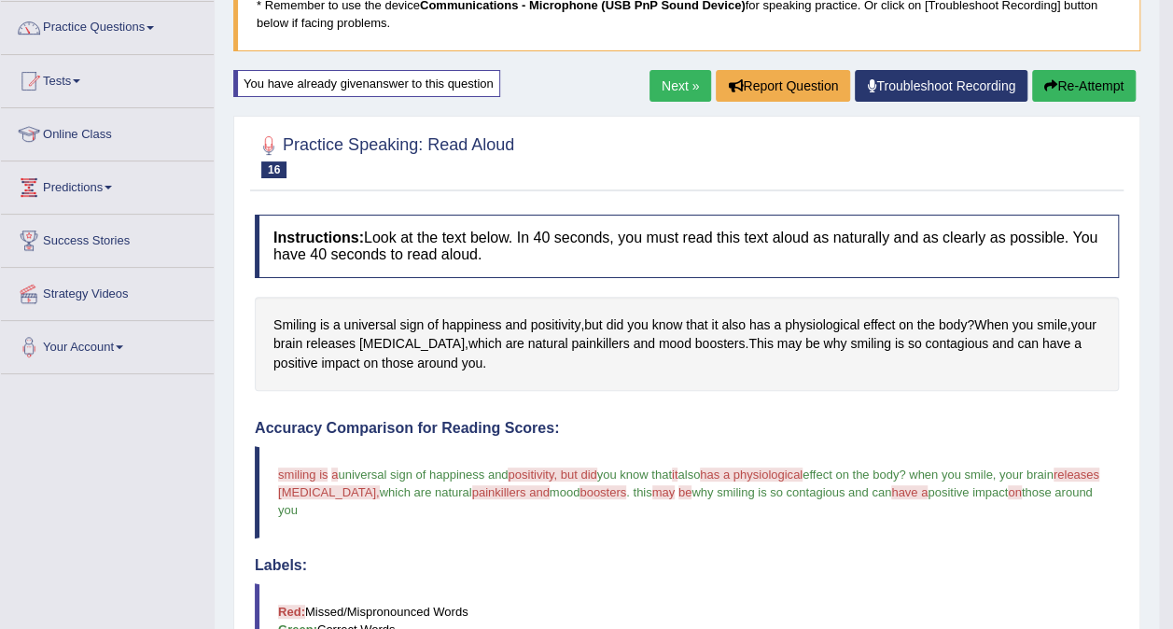
scroll to position [112, 0]
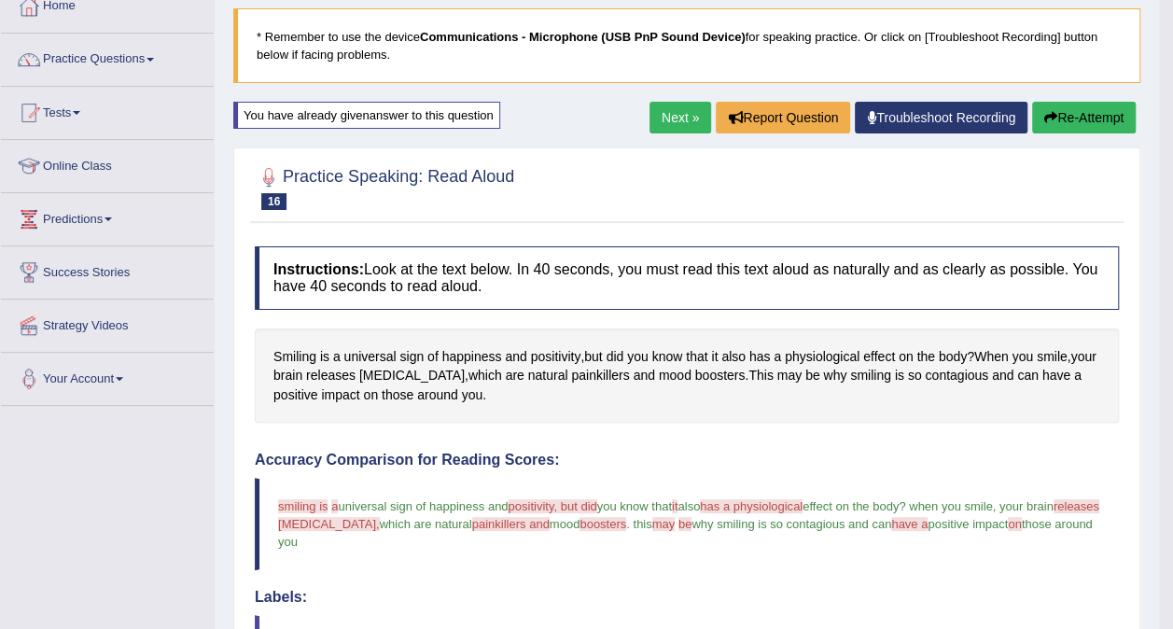
click at [1078, 114] on button "Re-Attempt" at bounding box center [1084, 118] width 104 height 32
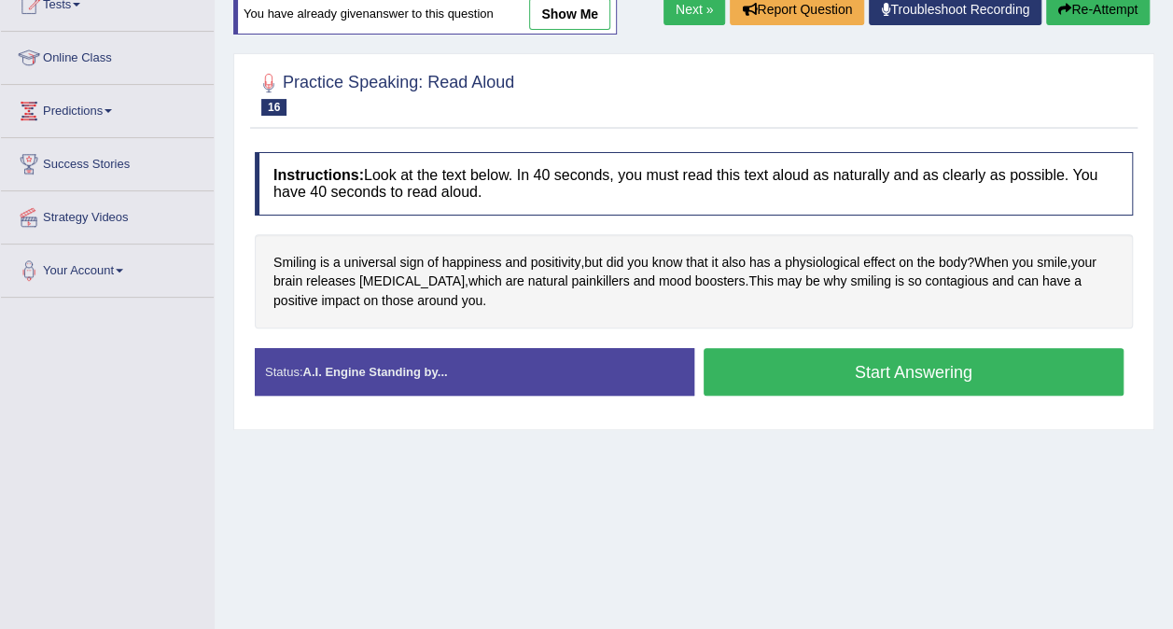
scroll to position [224, 0]
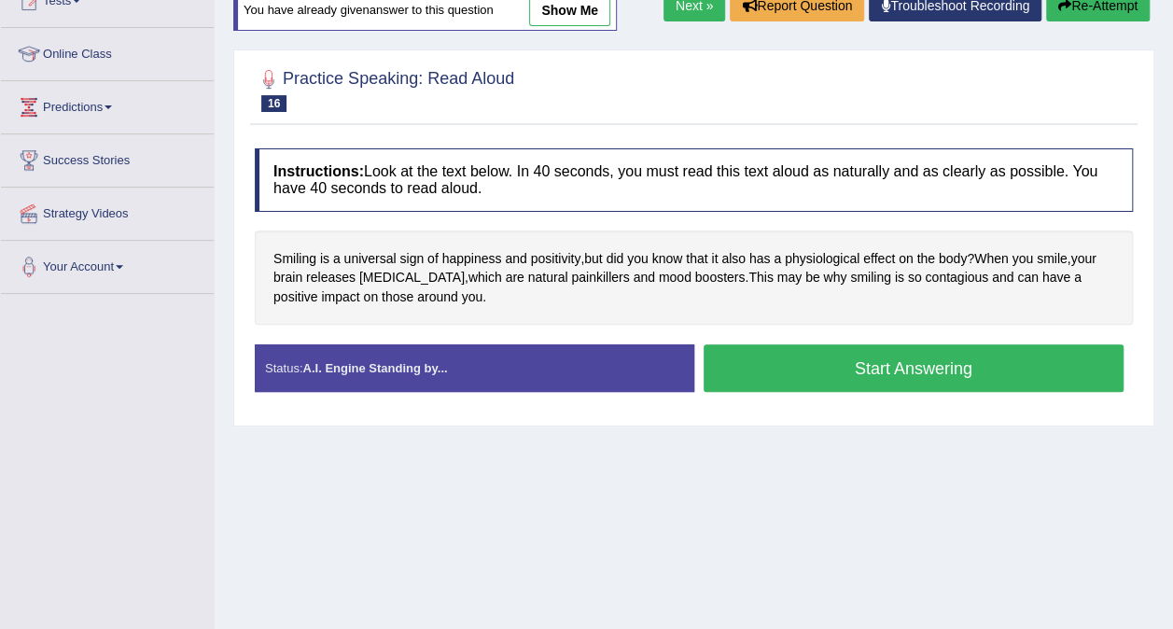
click at [1012, 364] on button "Start Answering" at bounding box center [914, 368] width 421 height 48
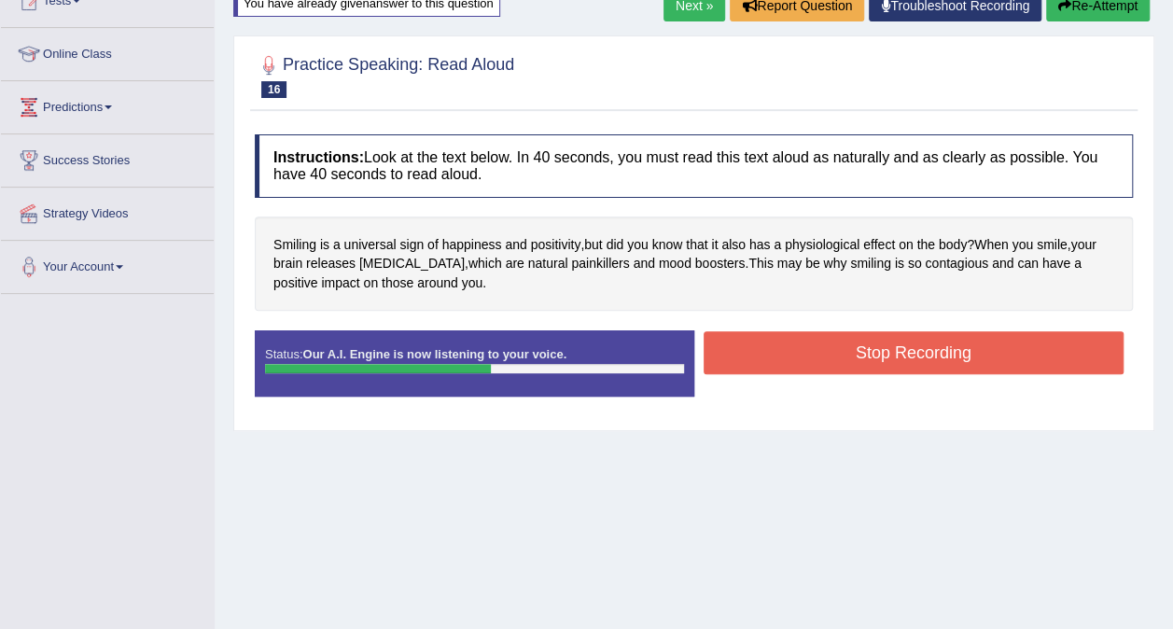
click at [1016, 349] on button "Stop Recording" at bounding box center [914, 352] width 421 height 43
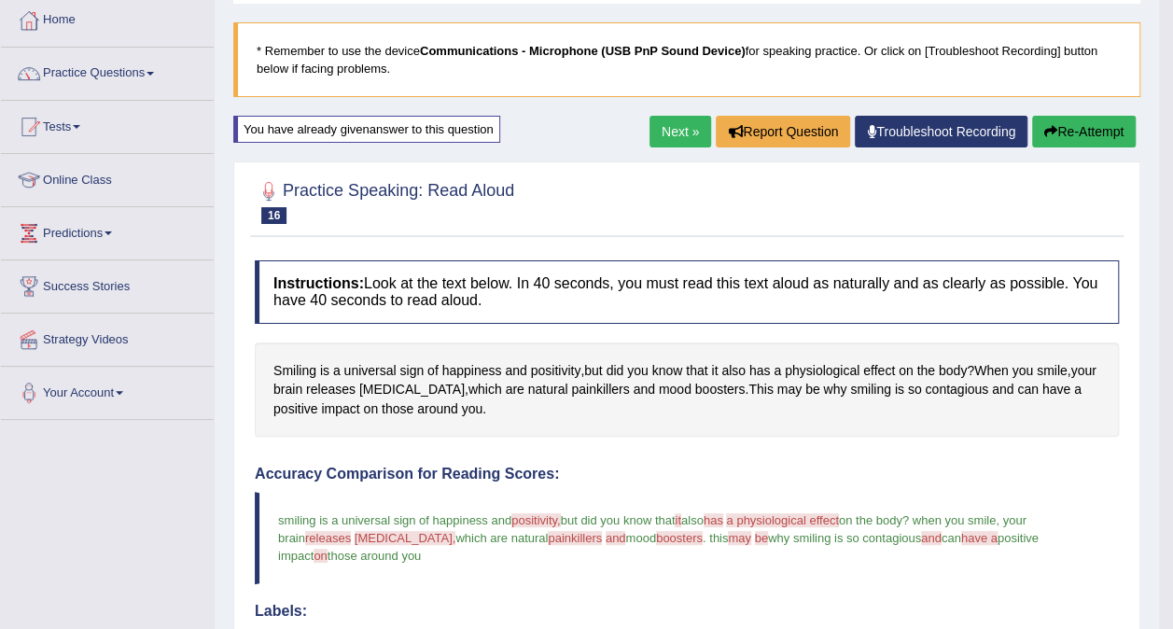
scroll to position [91, 0]
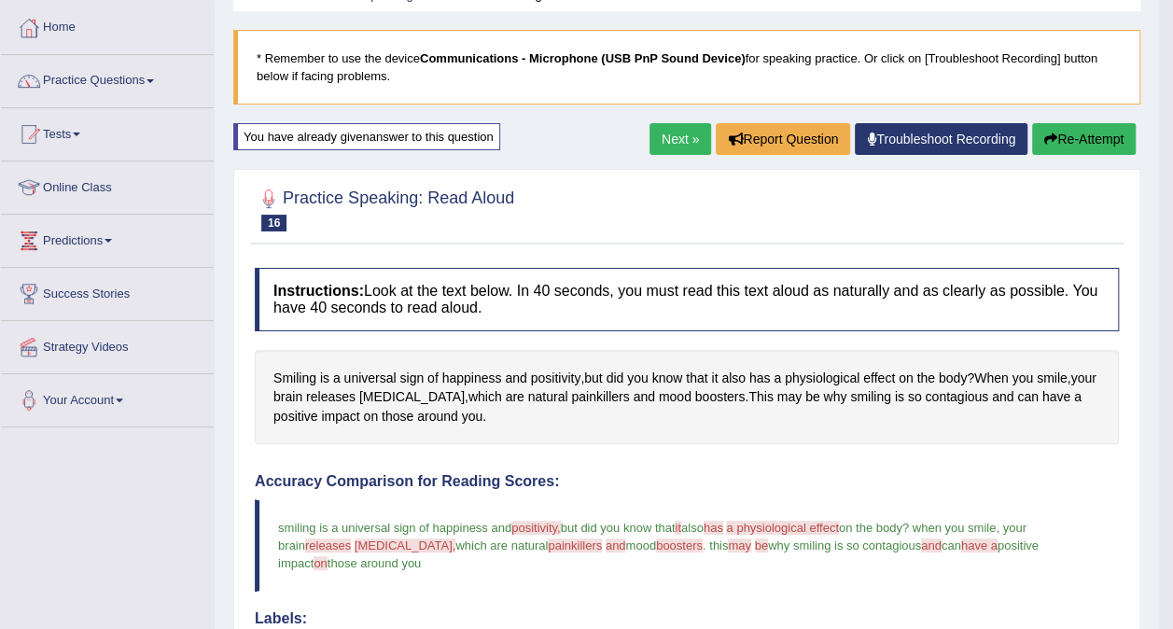
click at [672, 144] on link "Next »" at bounding box center [681, 139] width 62 height 32
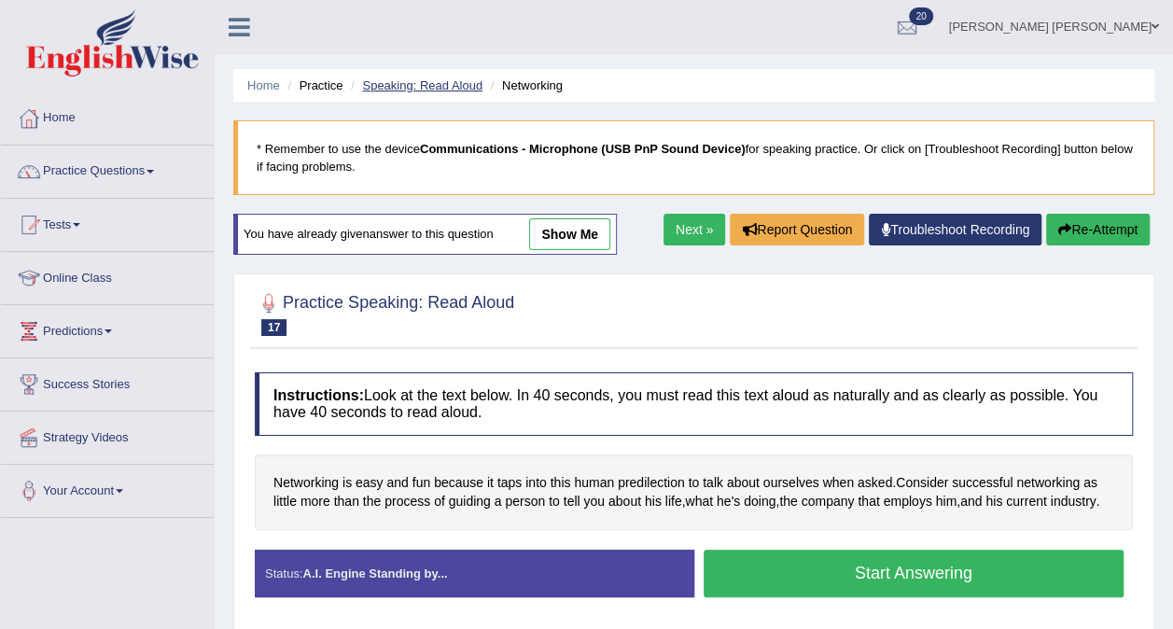
click at [431, 88] on link "Speaking: Read Aloud" at bounding box center [422, 85] width 120 height 14
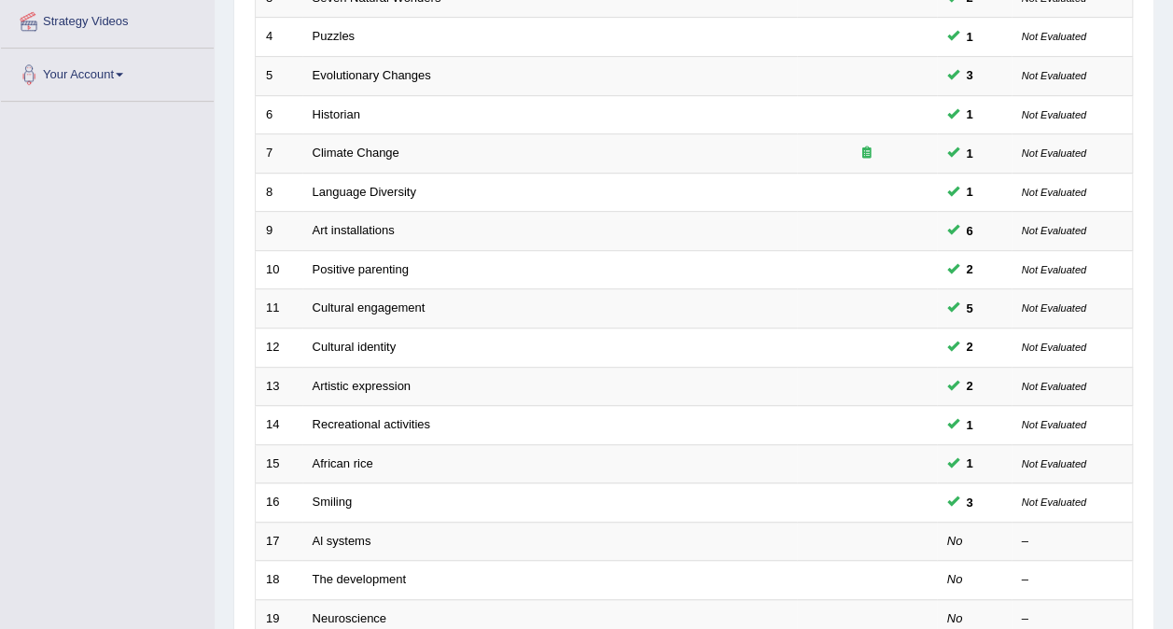
scroll to position [597, 0]
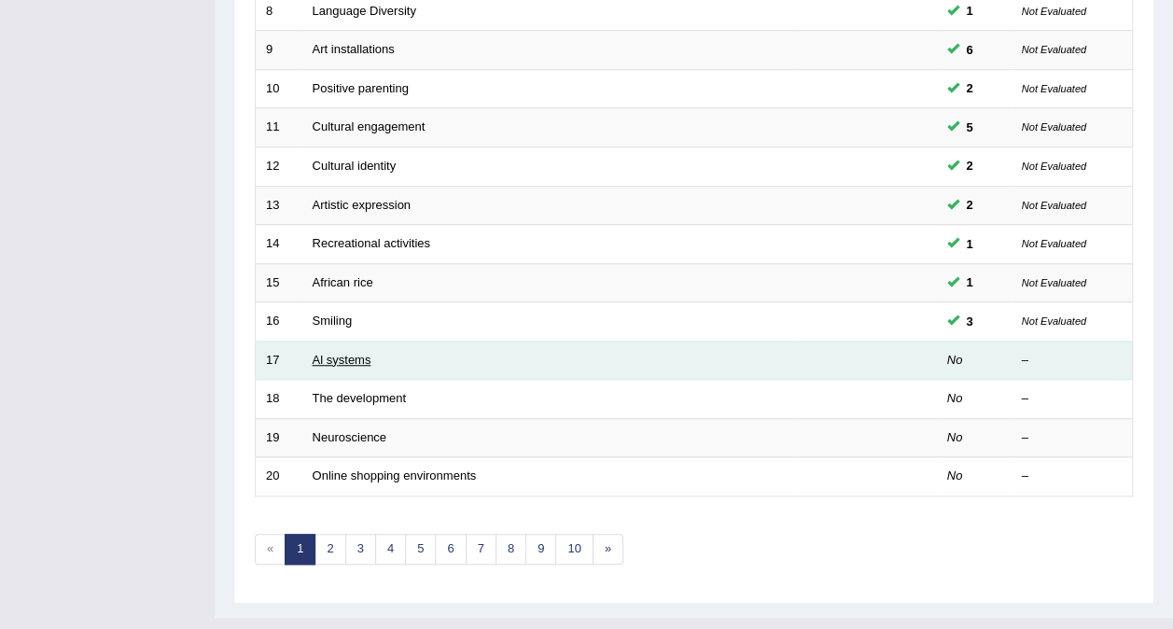
click at [343, 353] on link "Al systems" at bounding box center [342, 360] width 59 height 14
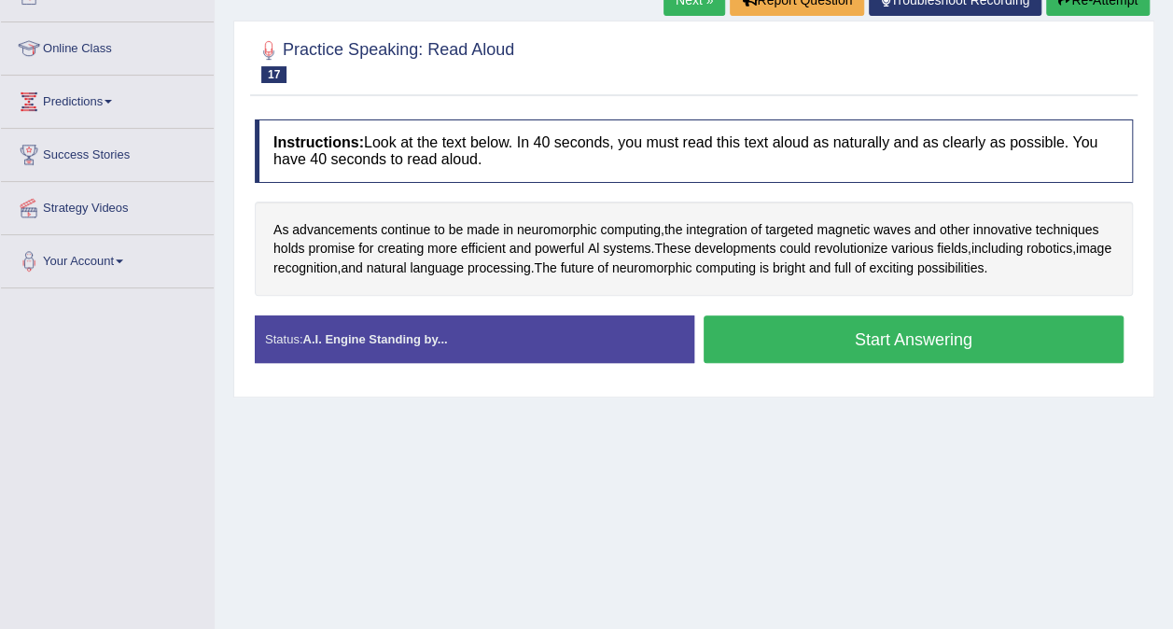
scroll to position [247, 0]
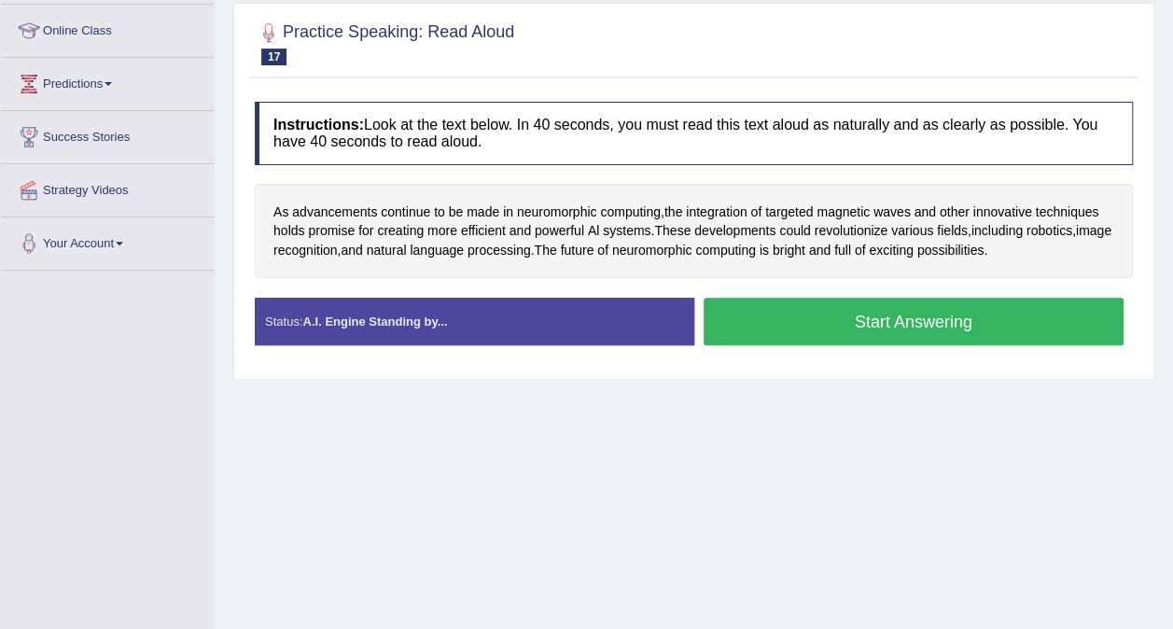
click at [976, 321] on button "Start Answering" at bounding box center [914, 322] width 421 height 48
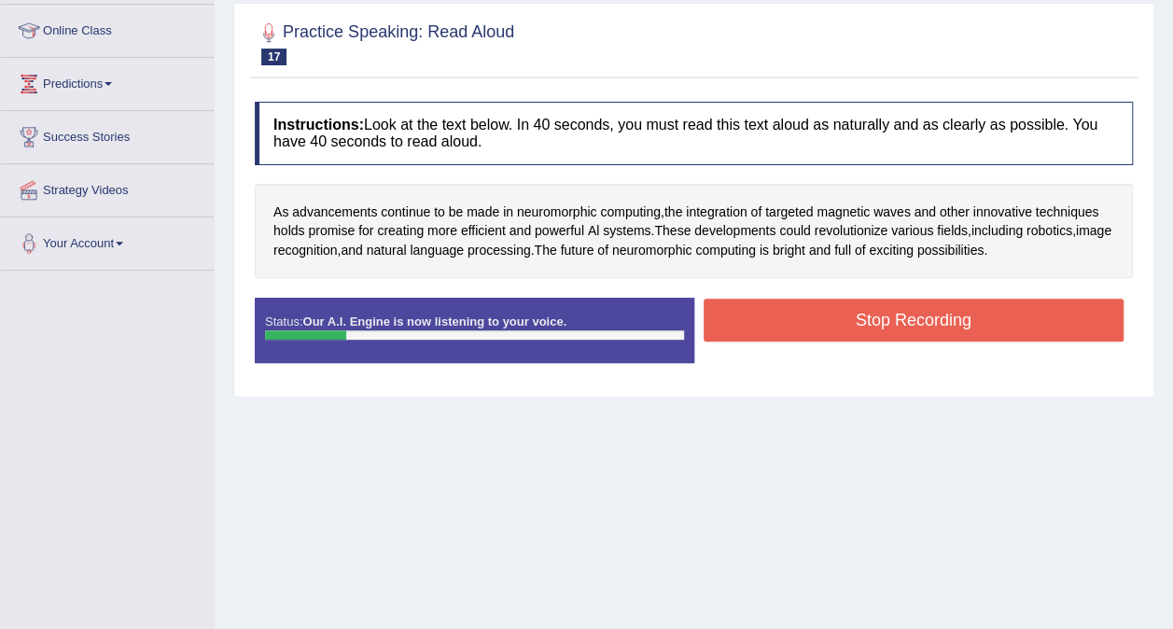
click at [1042, 319] on button "Stop Recording" at bounding box center [914, 320] width 421 height 43
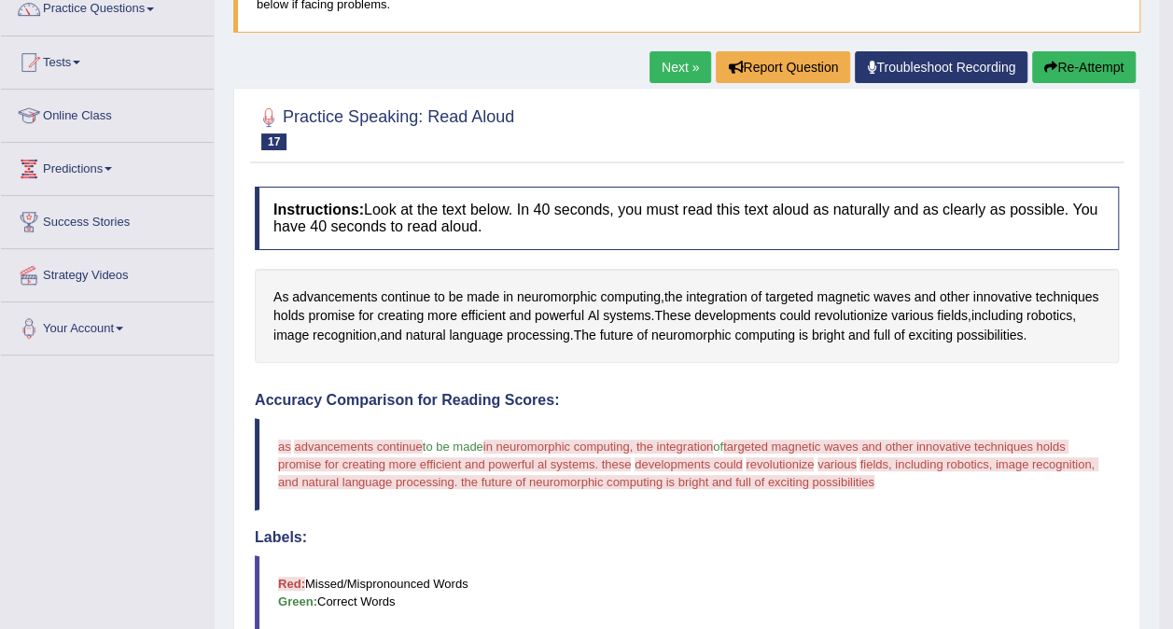
scroll to position [159, 0]
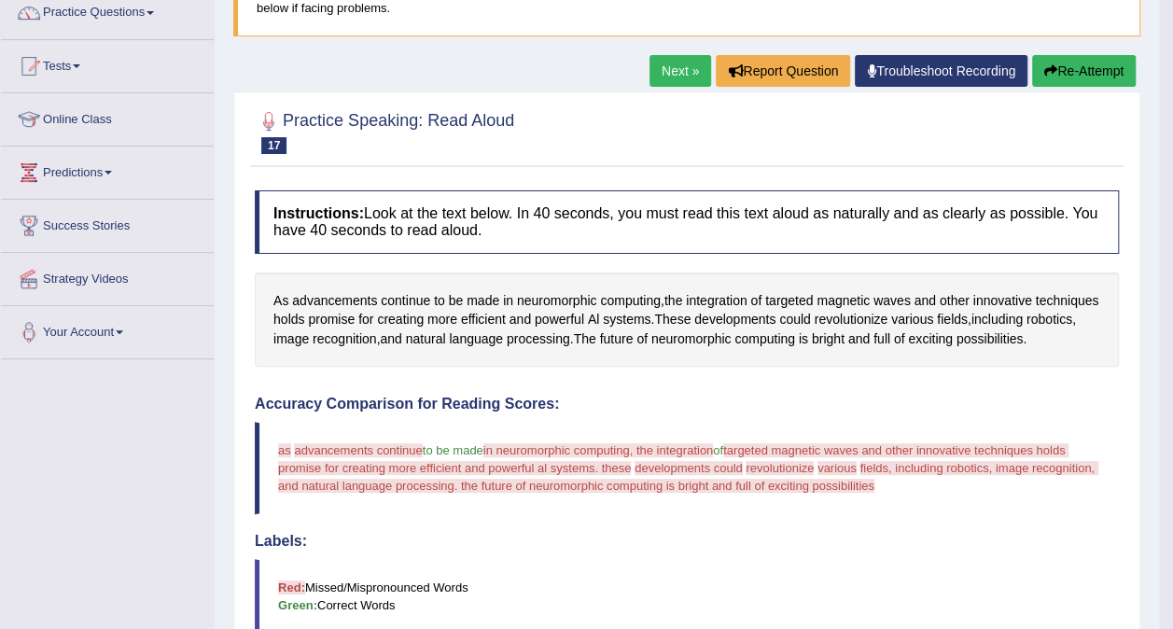
click at [1092, 76] on button "Re-Attempt" at bounding box center [1084, 71] width 104 height 32
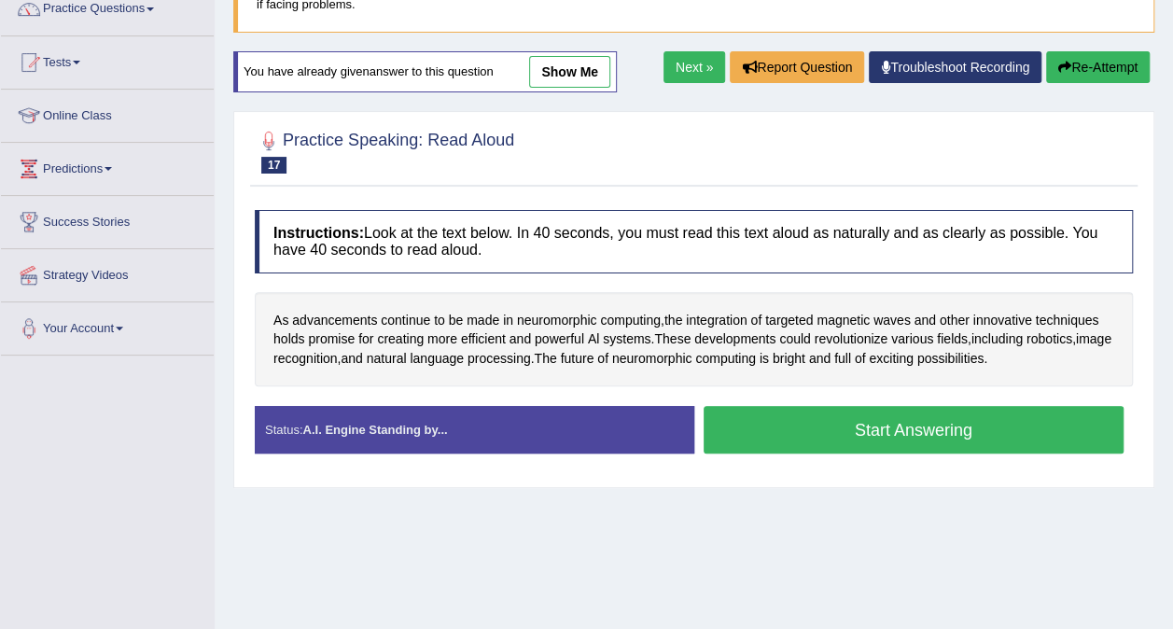
scroll to position [170, 0]
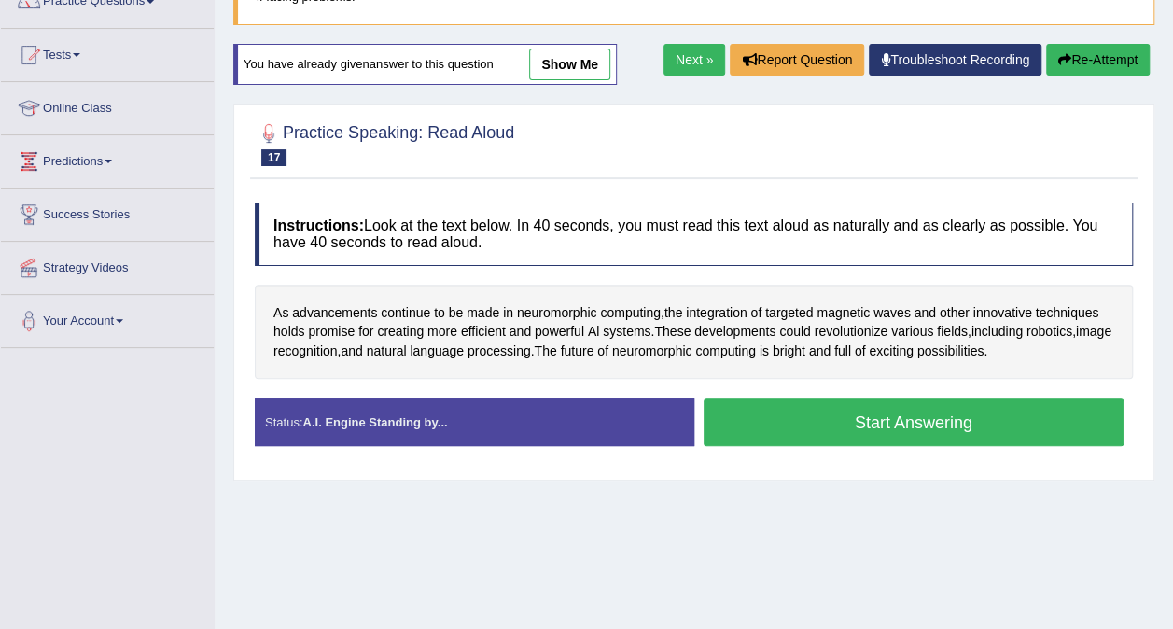
click at [990, 420] on button "Start Answering" at bounding box center [914, 423] width 421 height 48
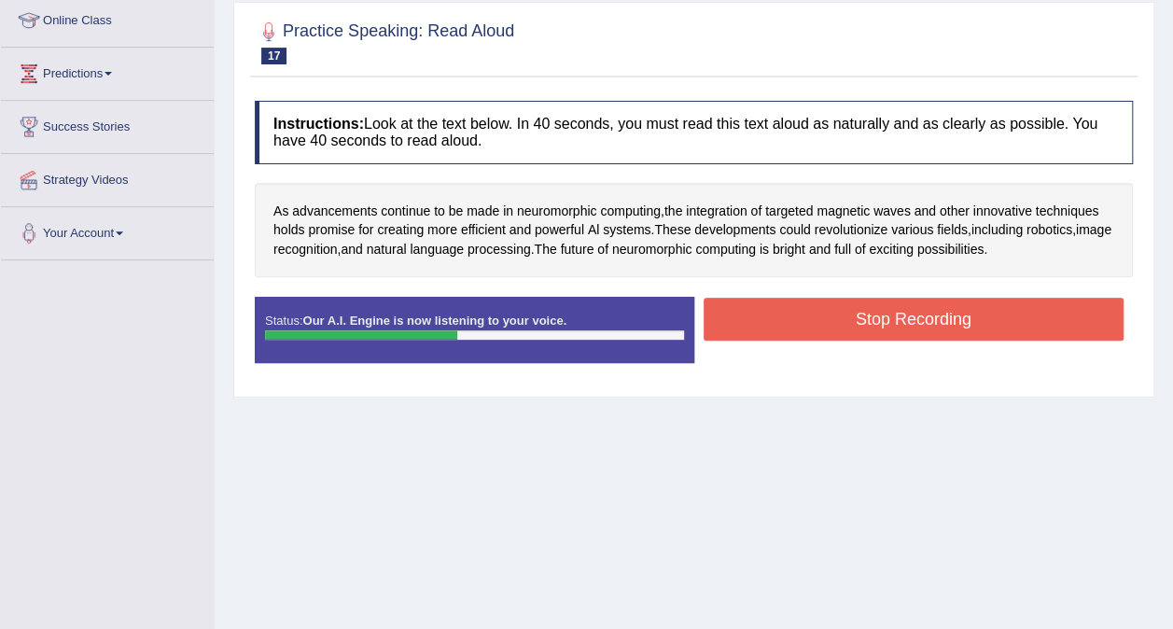
scroll to position [259, 0]
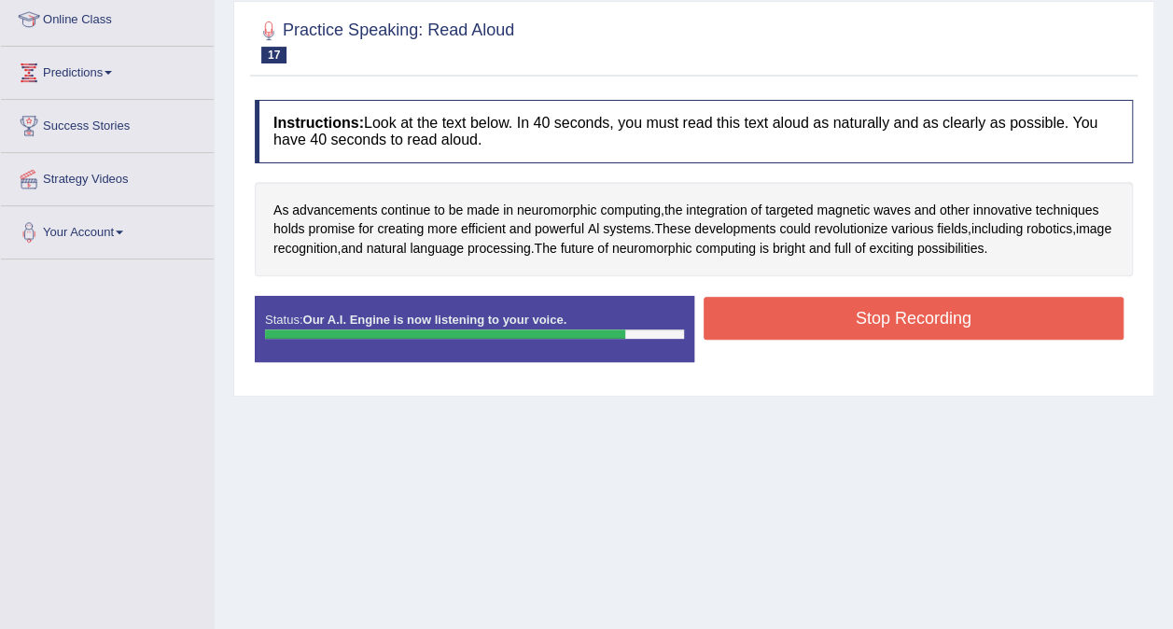
click at [1004, 320] on button "Stop Recording" at bounding box center [914, 318] width 421 height 43
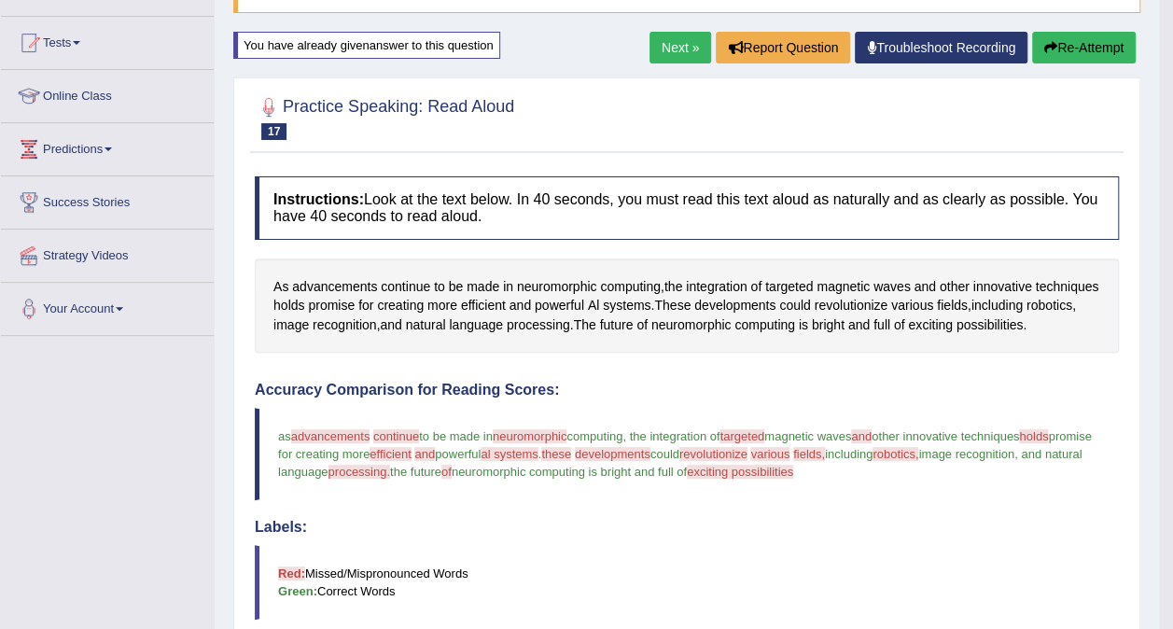
scroll to position [177, 0]
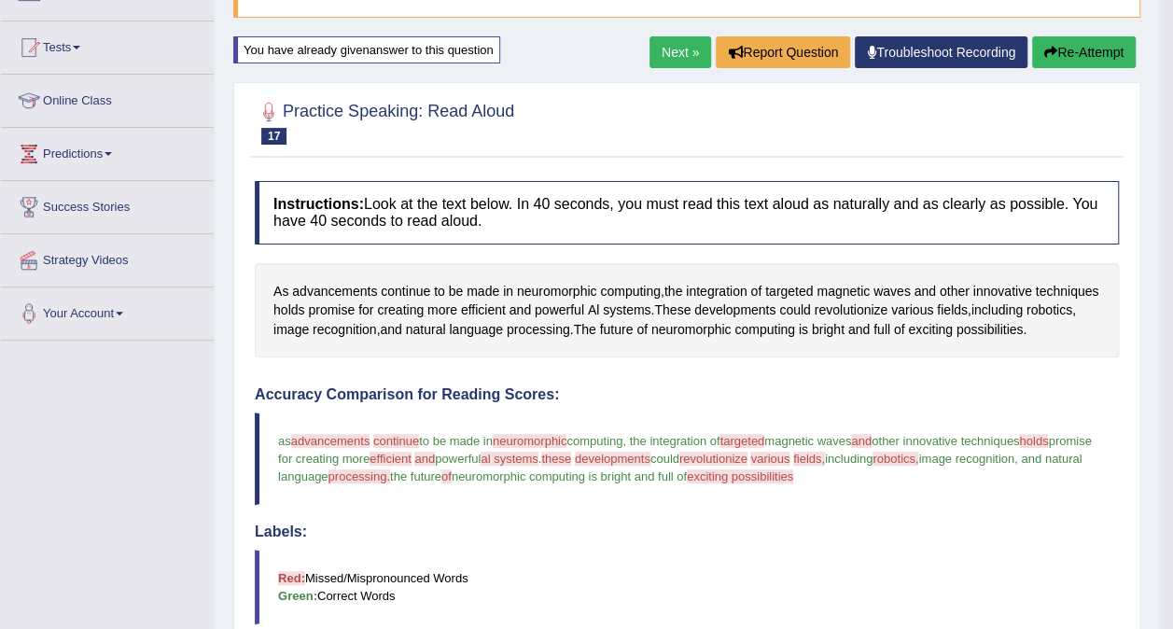
click at [1092, 54] on button "Re-Attempt" at bounding box center [1084, 52] width 104 height 32
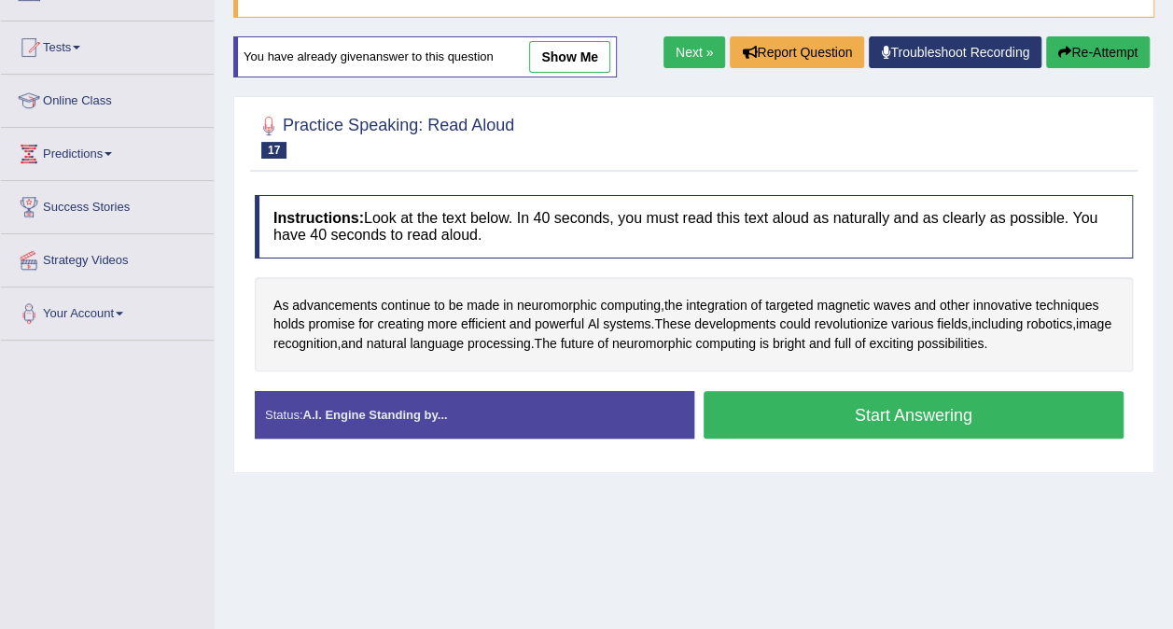
click at [920, 413] on button "Start Answering" at bounding box center [914, 415] width 421 height 48
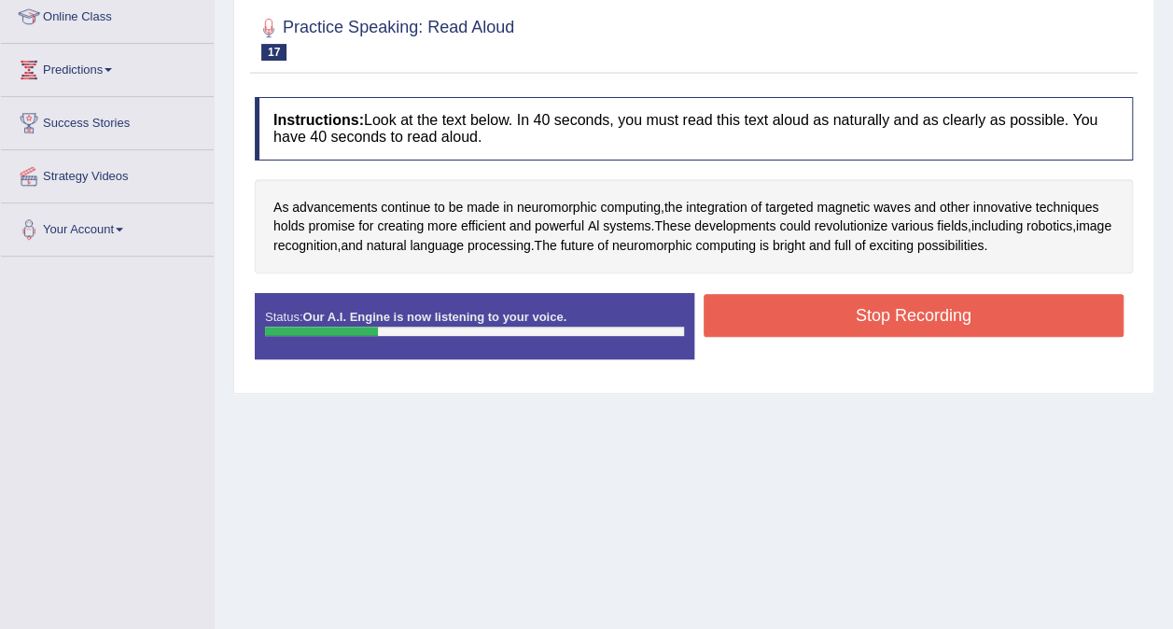
scroll to position [267, 0]
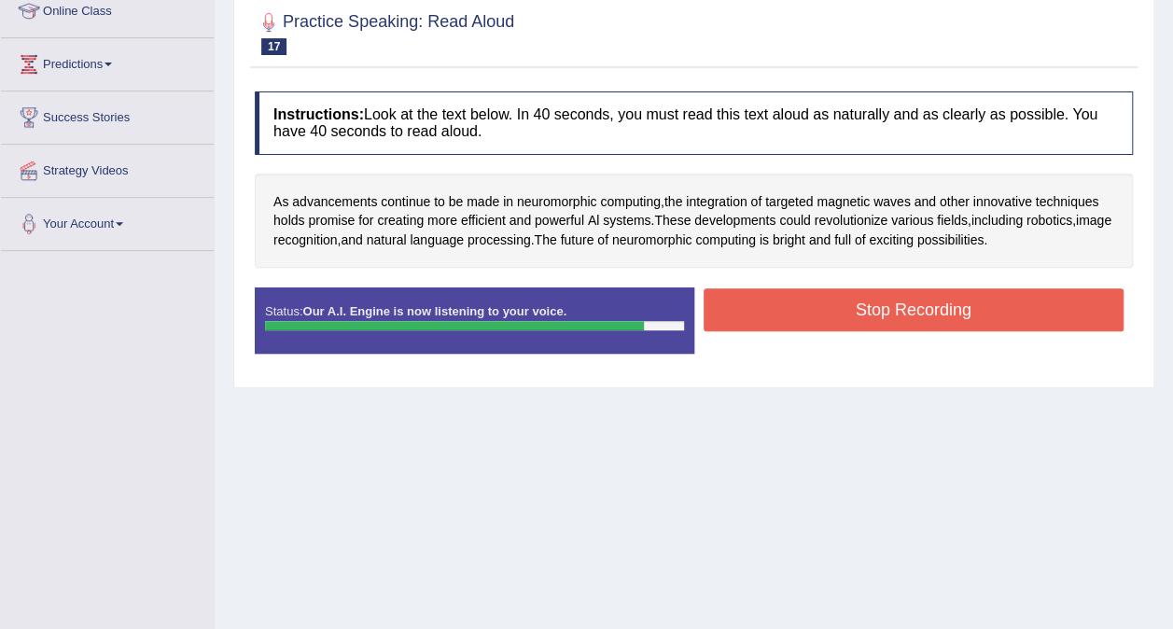
click at [932, 308] on button "Stop Recording" at bounding box center [914, 309] width 421 height 43
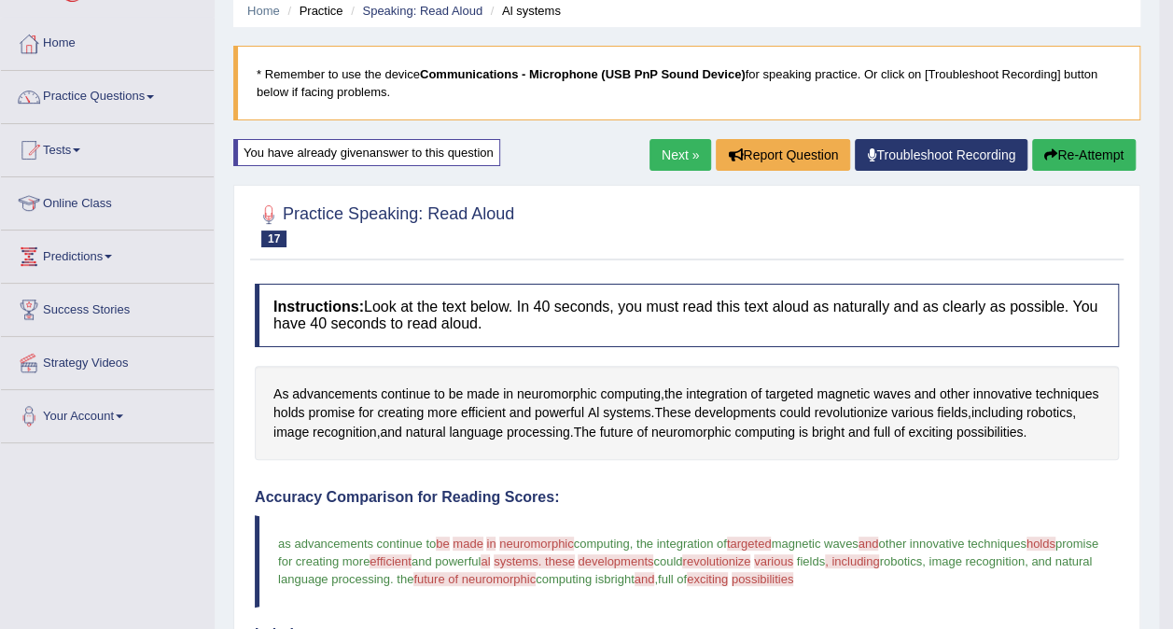
scroll to position [0, 0]
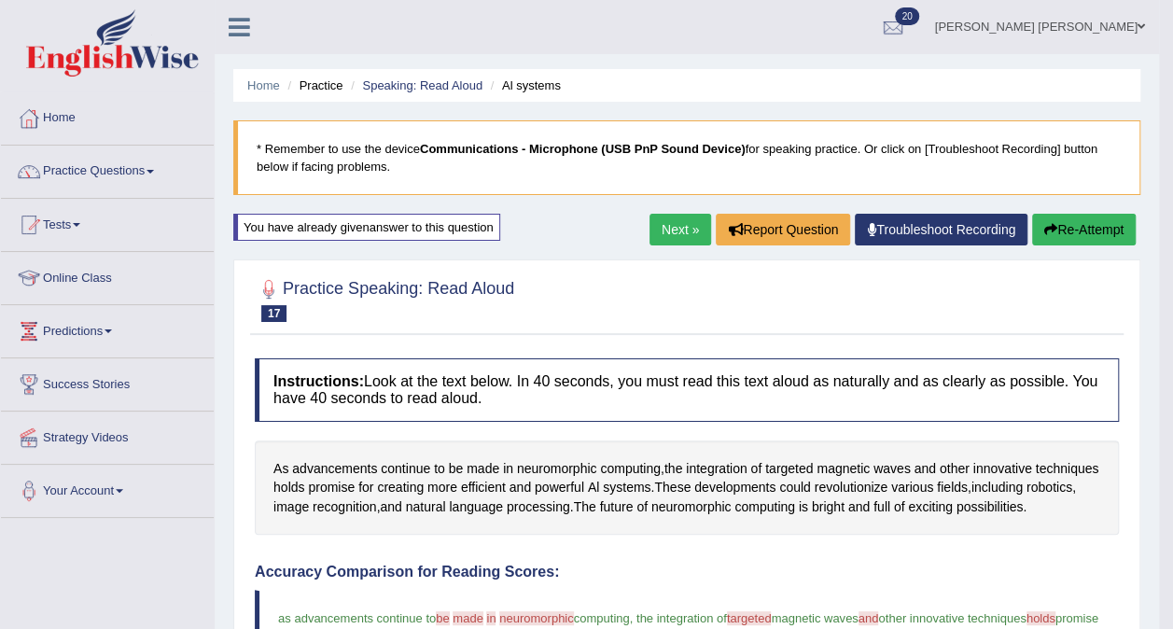
click at [1087, 230] on button "Re-Attempt" at bounding box center [1084, 230] width 104 height 32
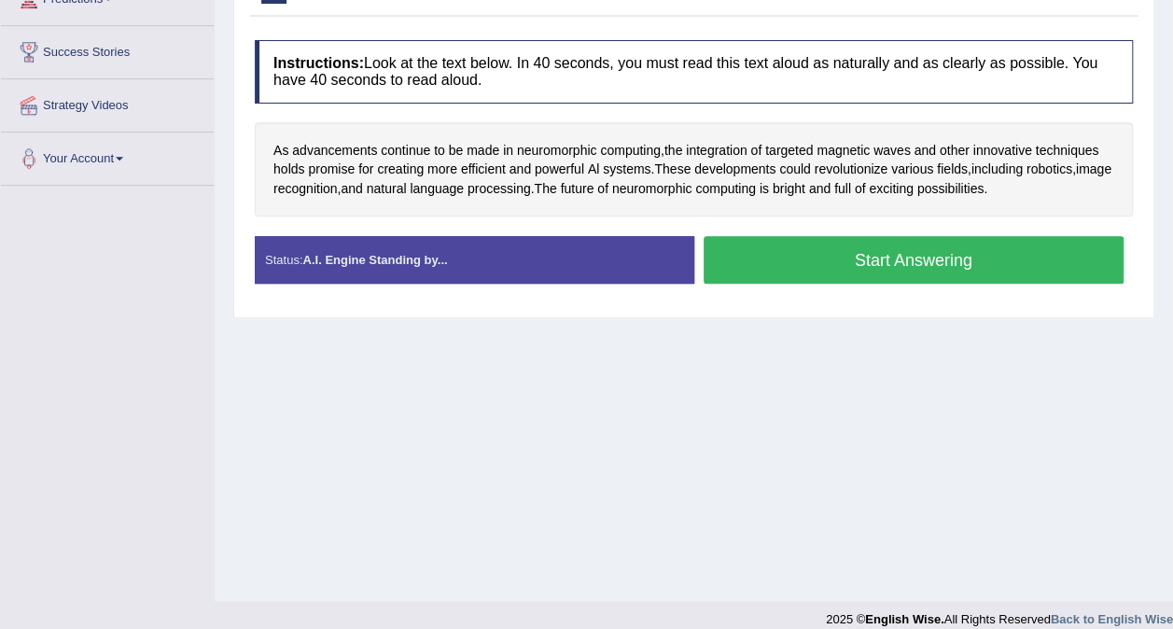
scroll to position [334, 0]
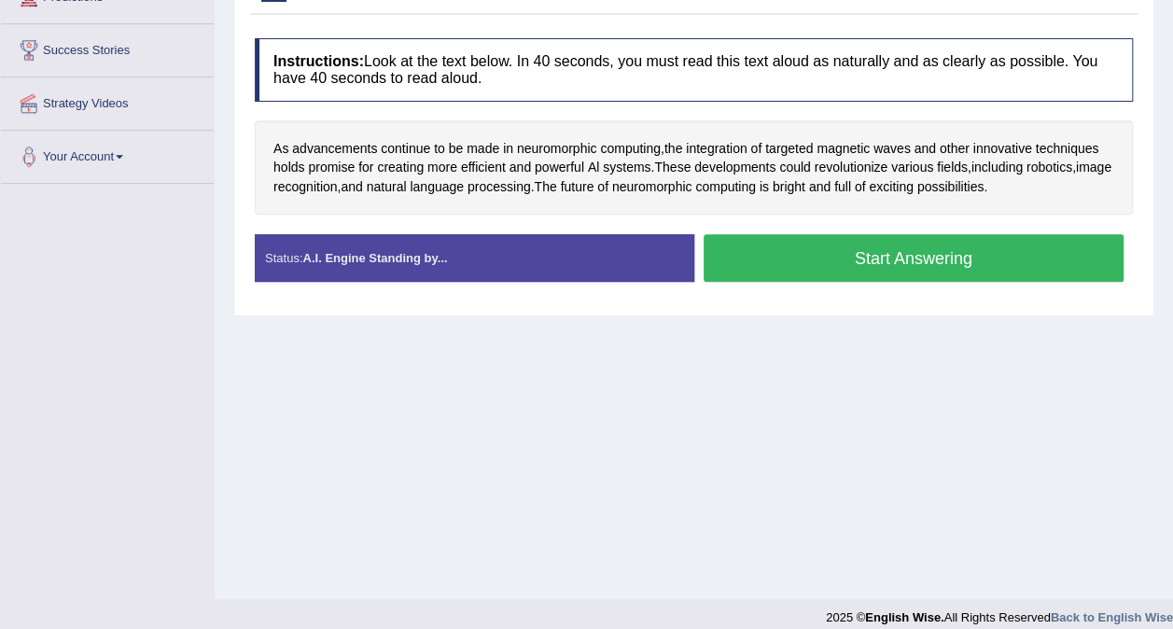
click at [915, 258] on button "Start Answering" at bounding box center [914, 258] width 421 height 48
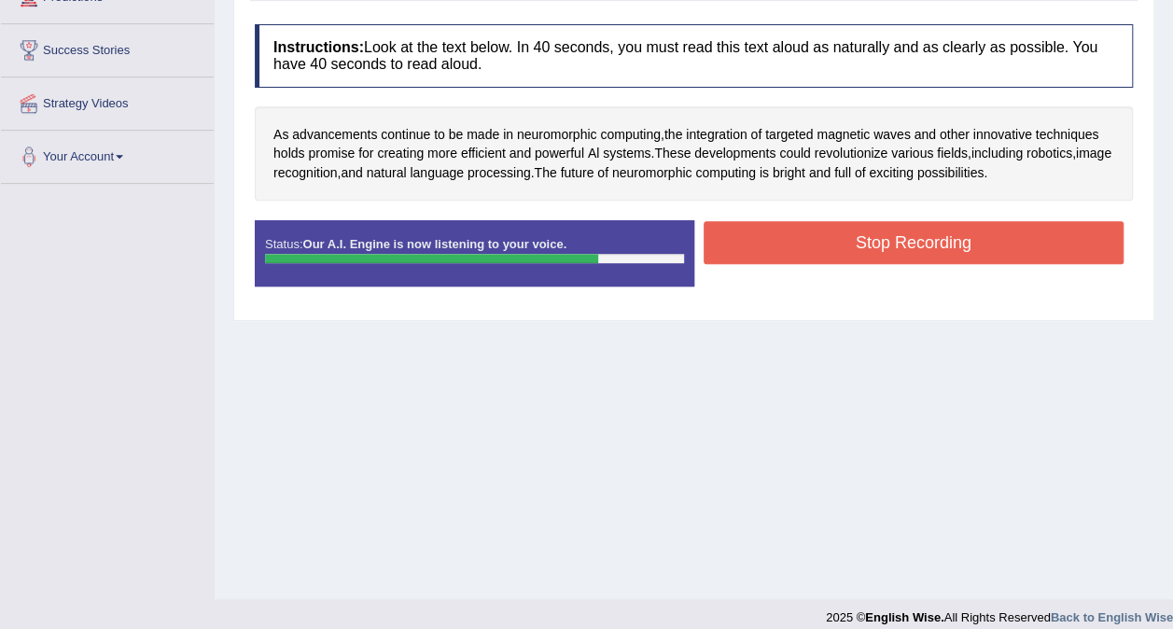
click at [1001, 246] on button "Stop Recording" at bounding box center [914, 242] width 421 height 43
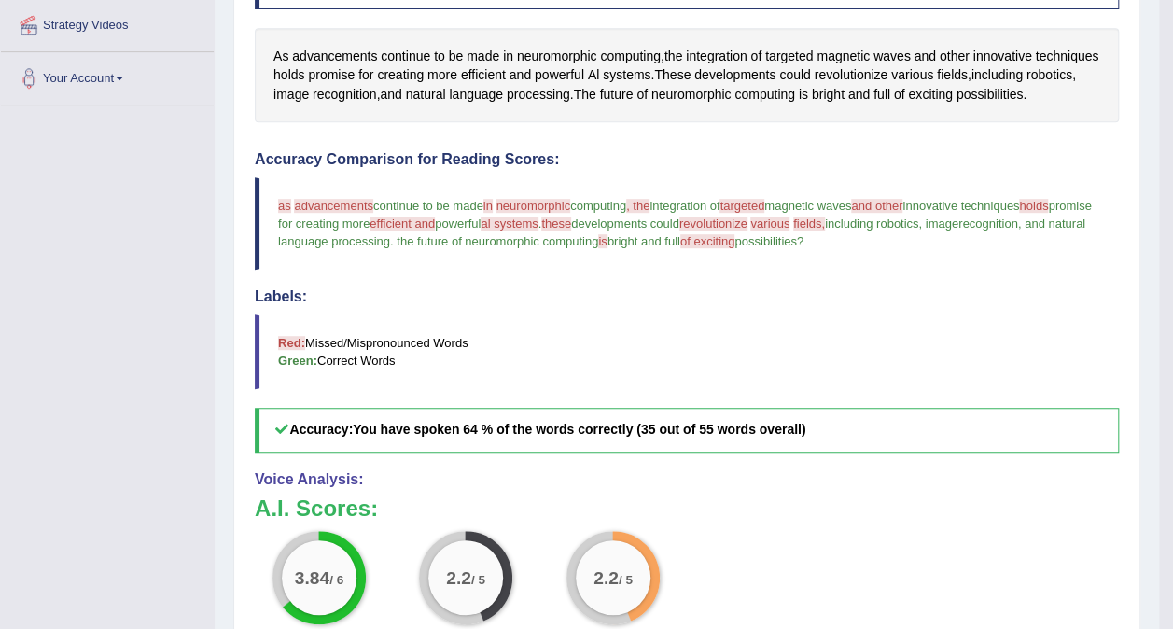
scroll to position [0, 0]
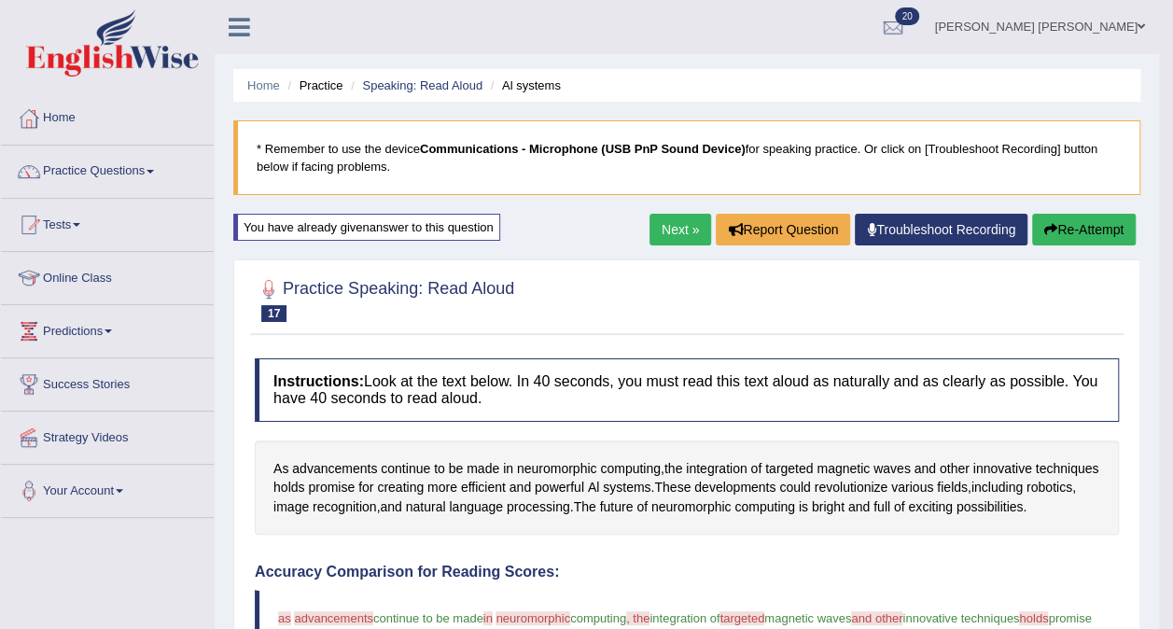
click at [672, 235] on link "Next »" at bounding box center [681, 230] width 62 height 32
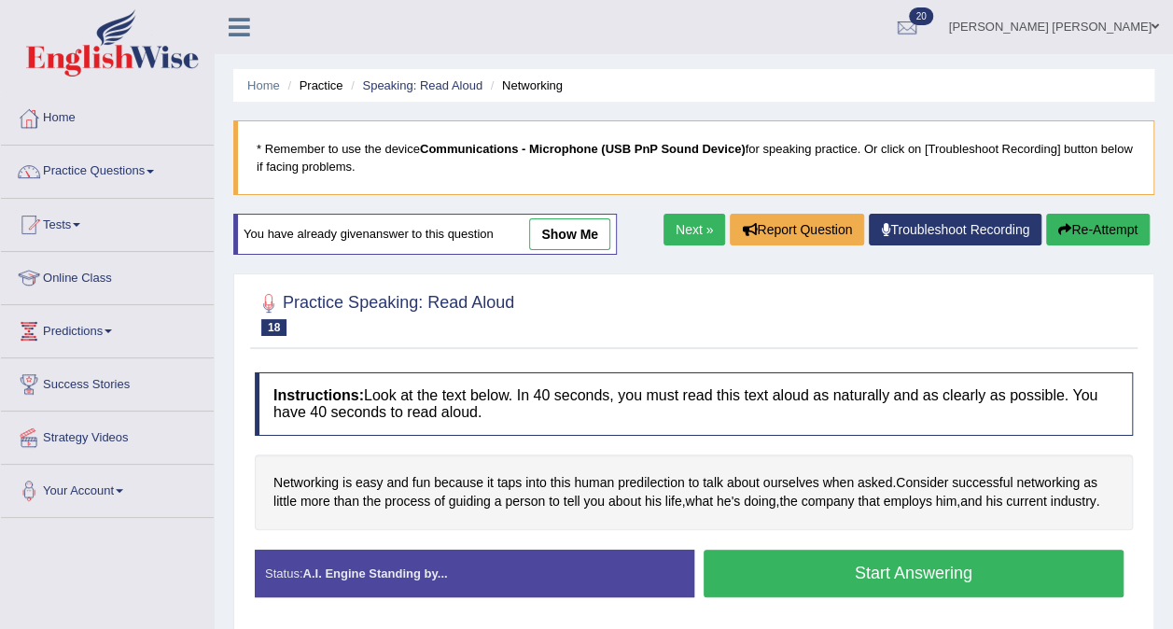
click at [909, 571] on button "Start Answering" at bounding box center [914, 574] width 421 height 48
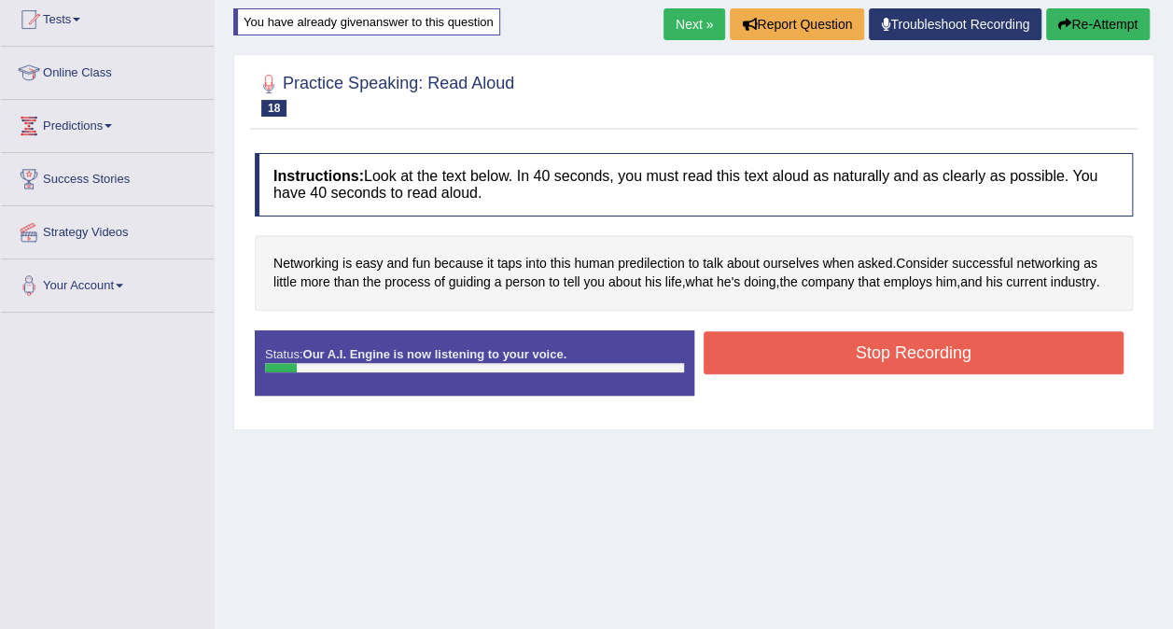
scroll to position [207, 0]
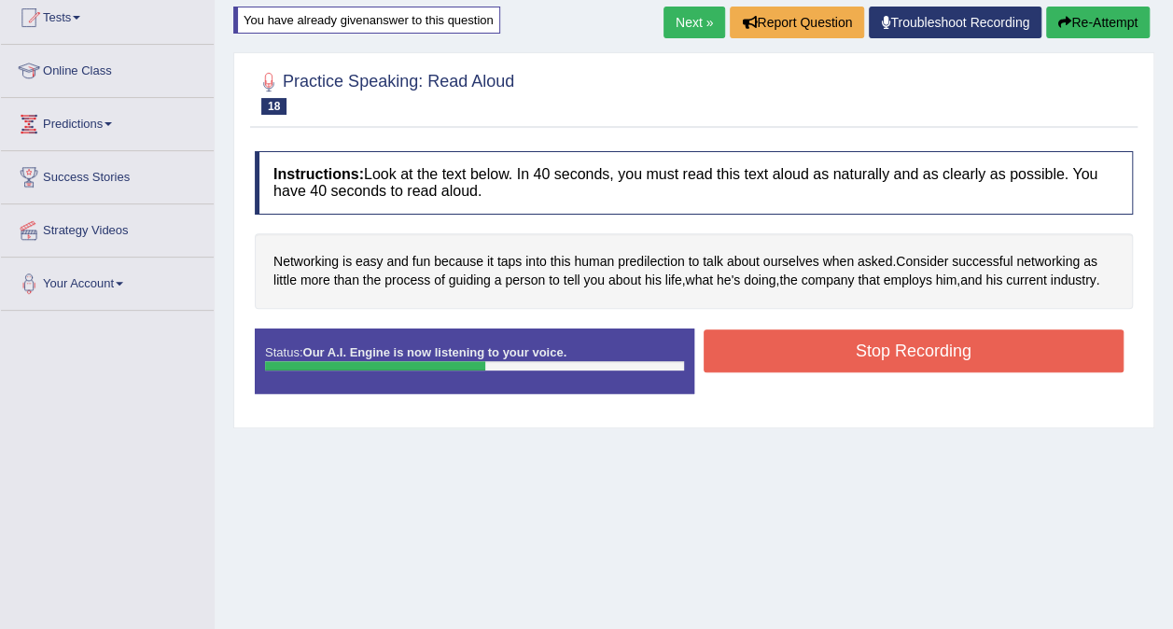
click at [943, 353] on button "Stop Recording" at bounding box center [914, 351] width 421 height 43
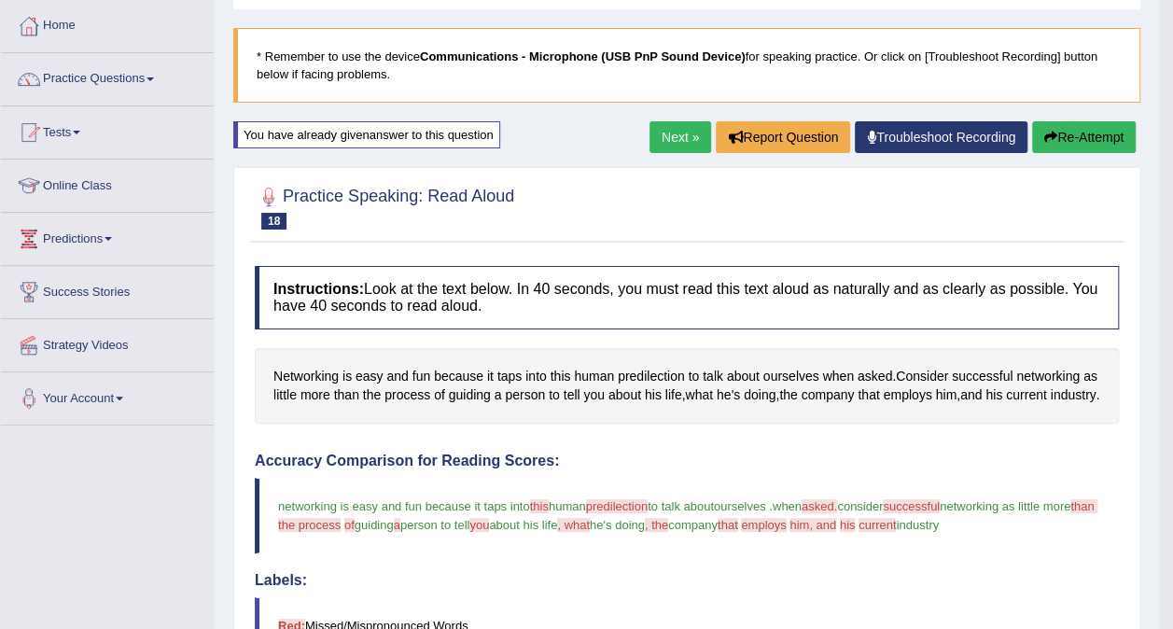
scroll to position [0, 0]
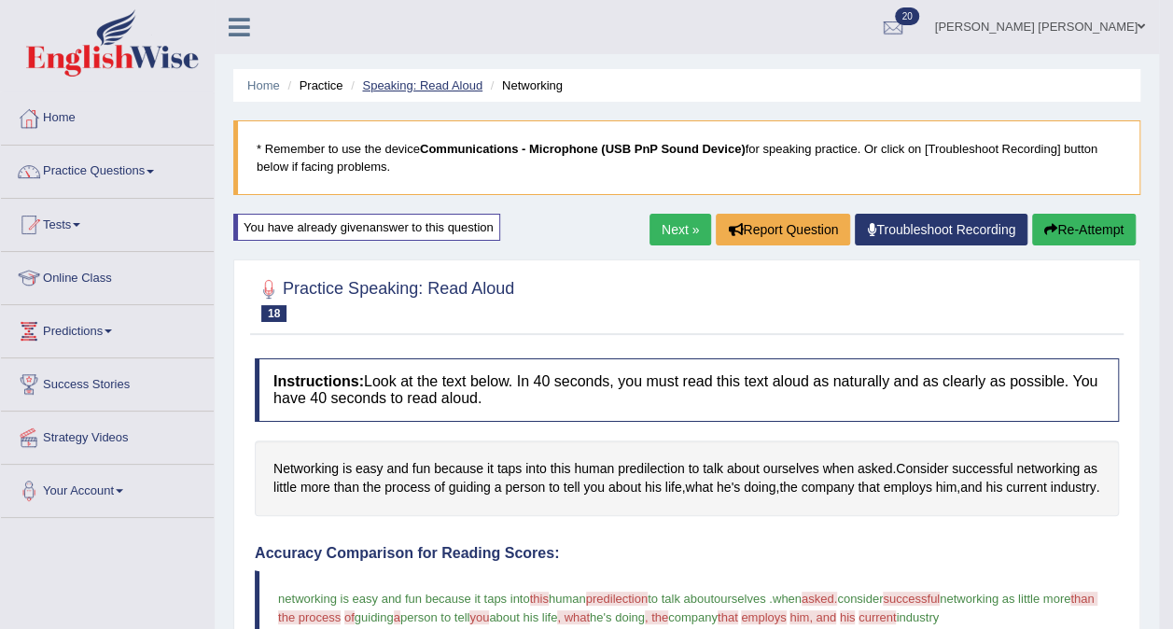
click at [416, 84] on link "Speaking: Read Aloud" at bounding box center [422, 85] width 120 height 14
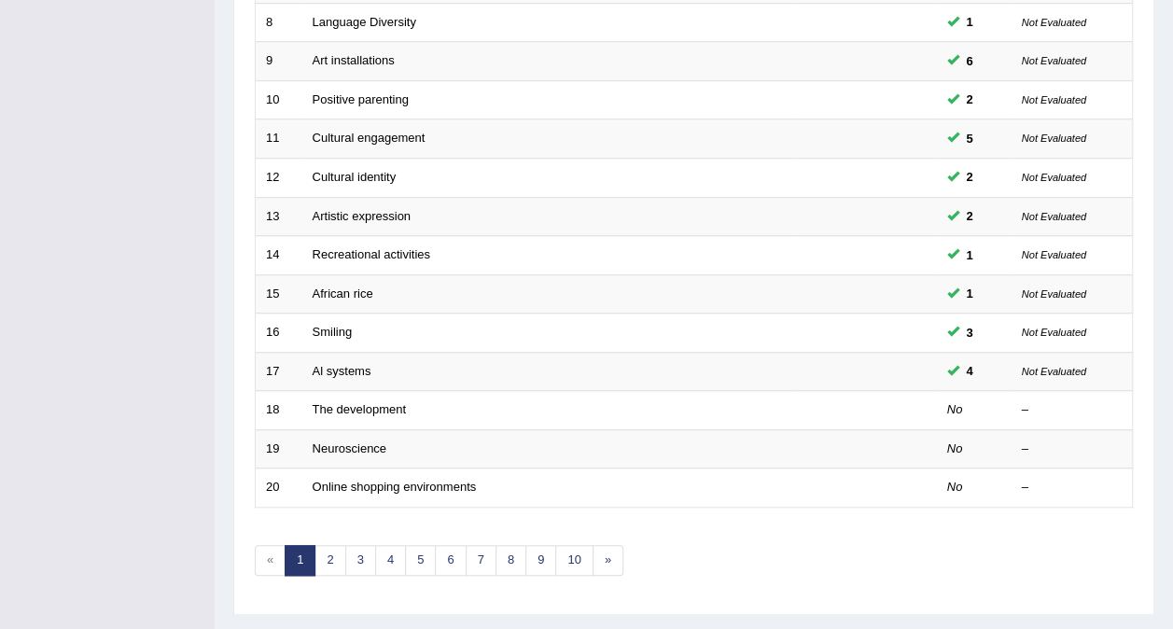
scroll to position [597, 0]
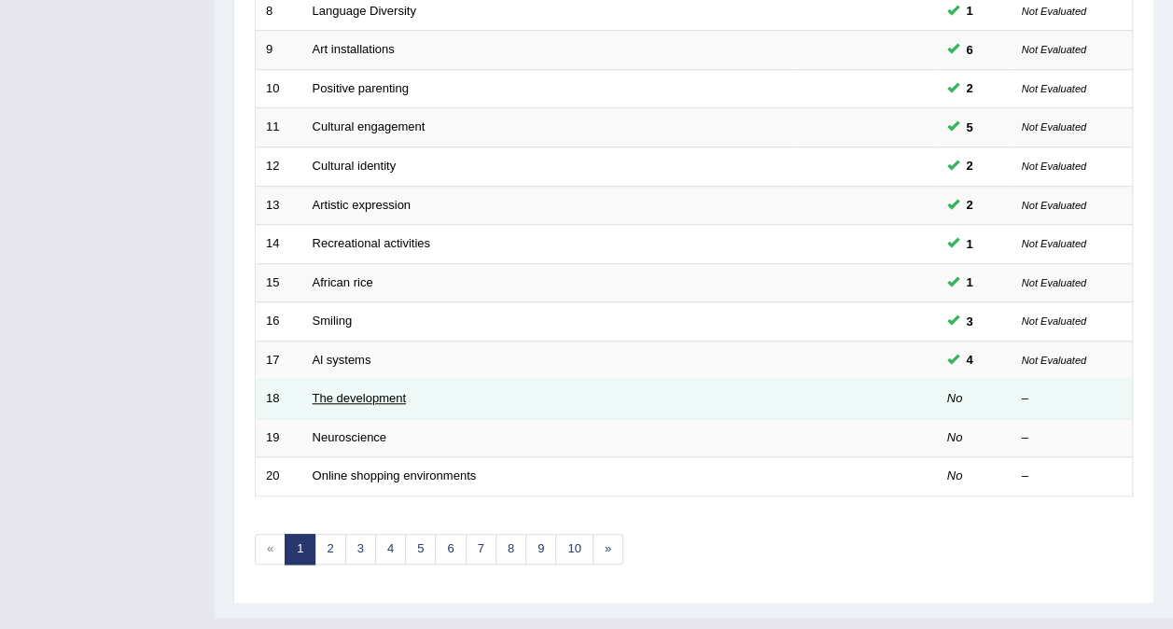
click at [370, 391] on link "The development" at bounding box center [359, 398] width 93 height 14
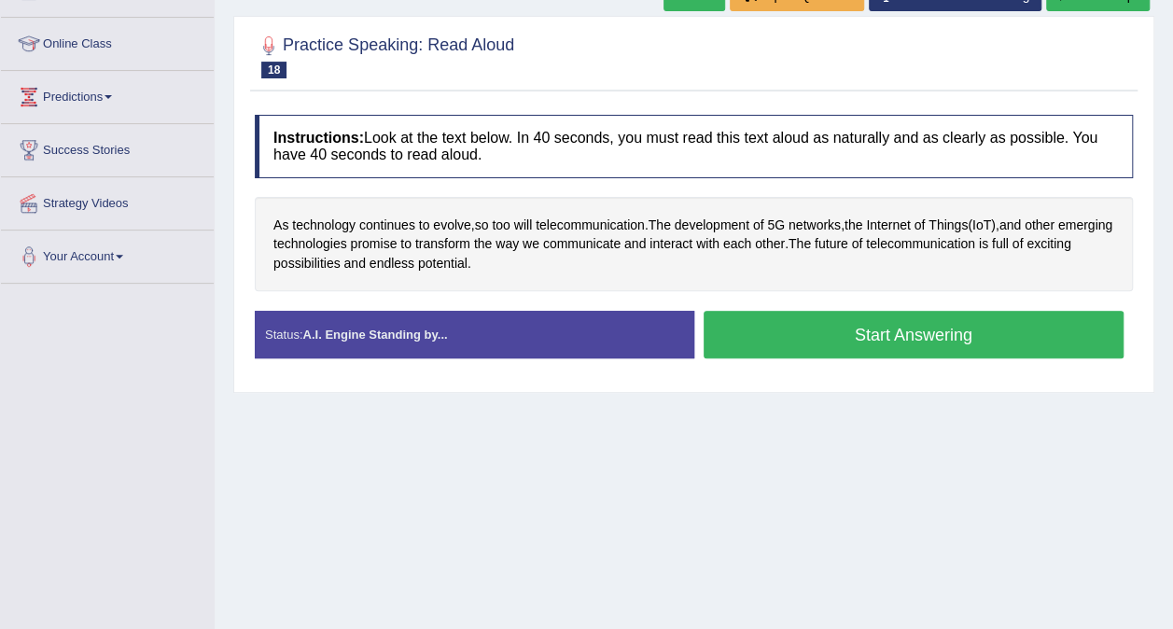
scroll to position [259, 0]
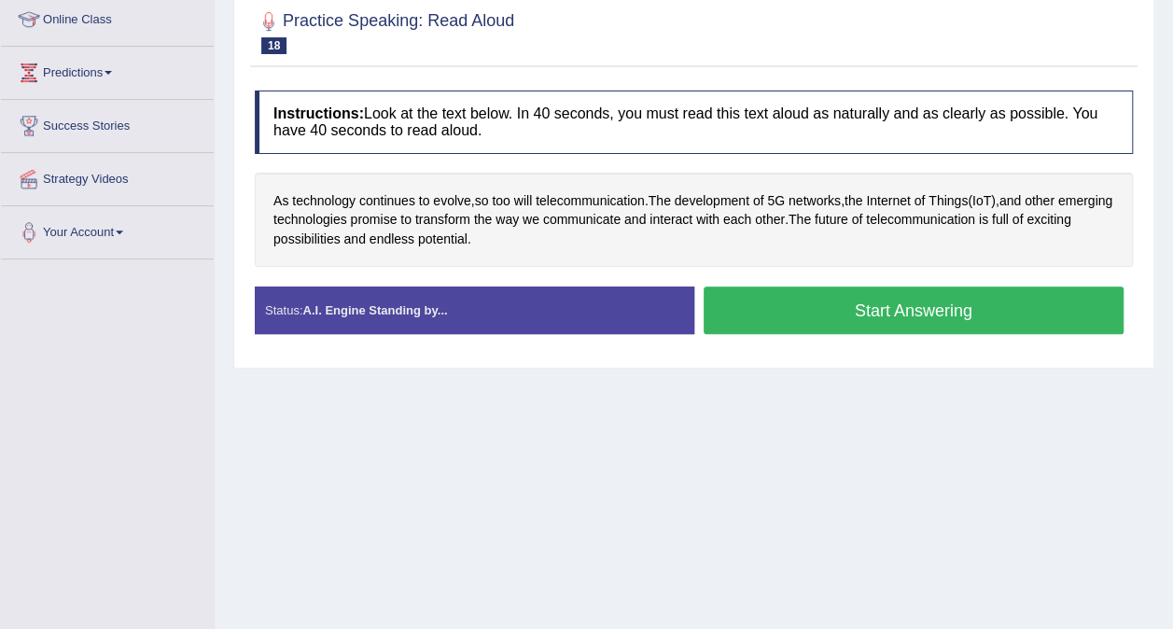
click at [899, 312] on button "Start Answering" at bounding box center [914, 311] width 421 height 48
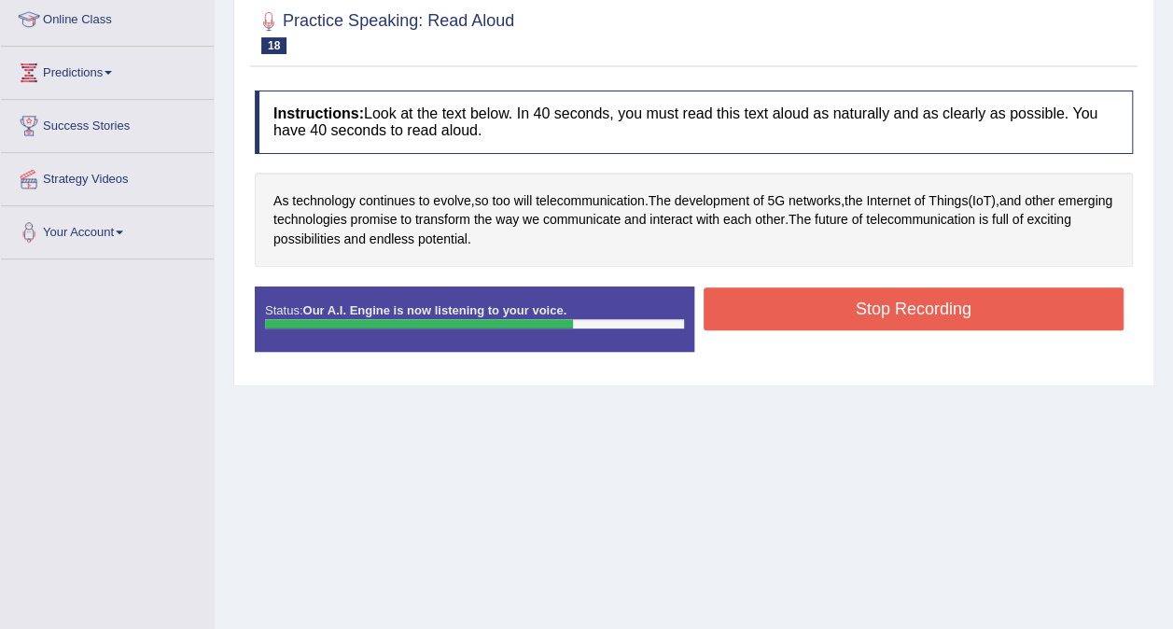
click at [935, 318] on button "Stop Recording" at bounding box center [914, 309] width 421 height 43
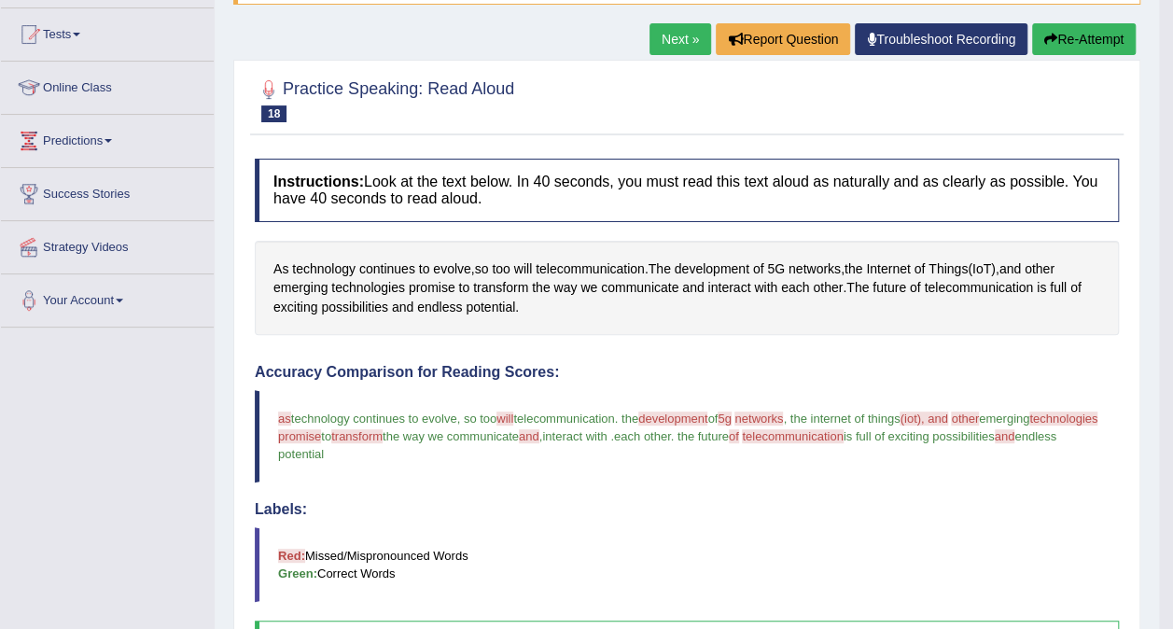
scroll to position [161, 0]
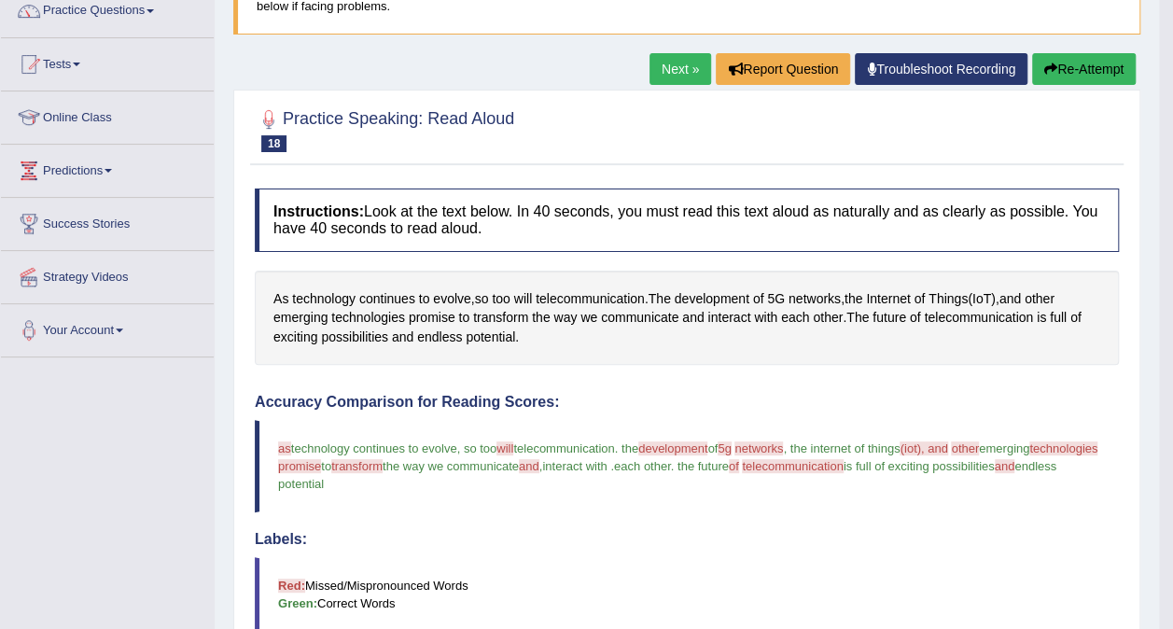
click at [1091, 71] on button "Re-Attempt" at bounding box center [1084, 69] width 104 height 32
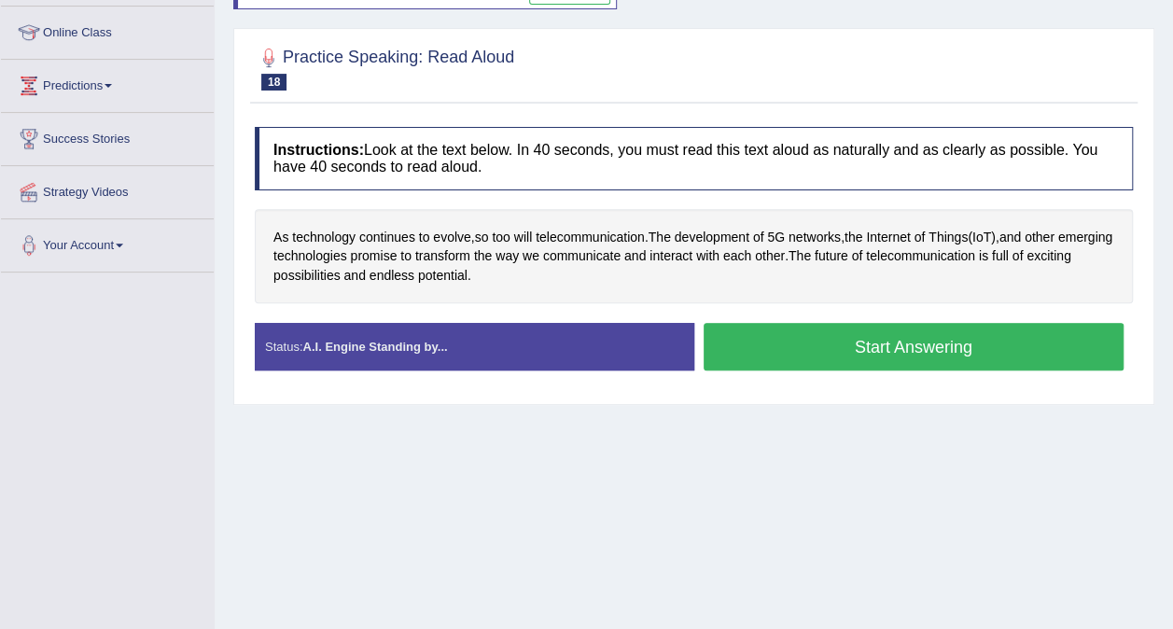
scroll to position [303, 0]
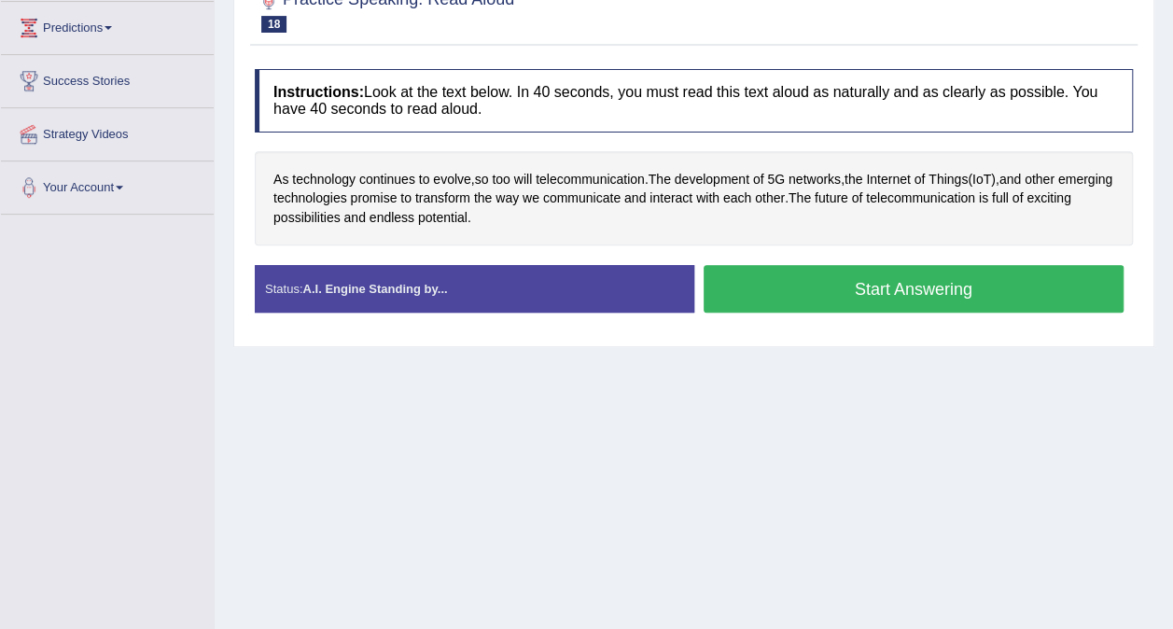
click at [919, 287] on button "Start Answering" at bounding box center [914, 289] width 421 height 48
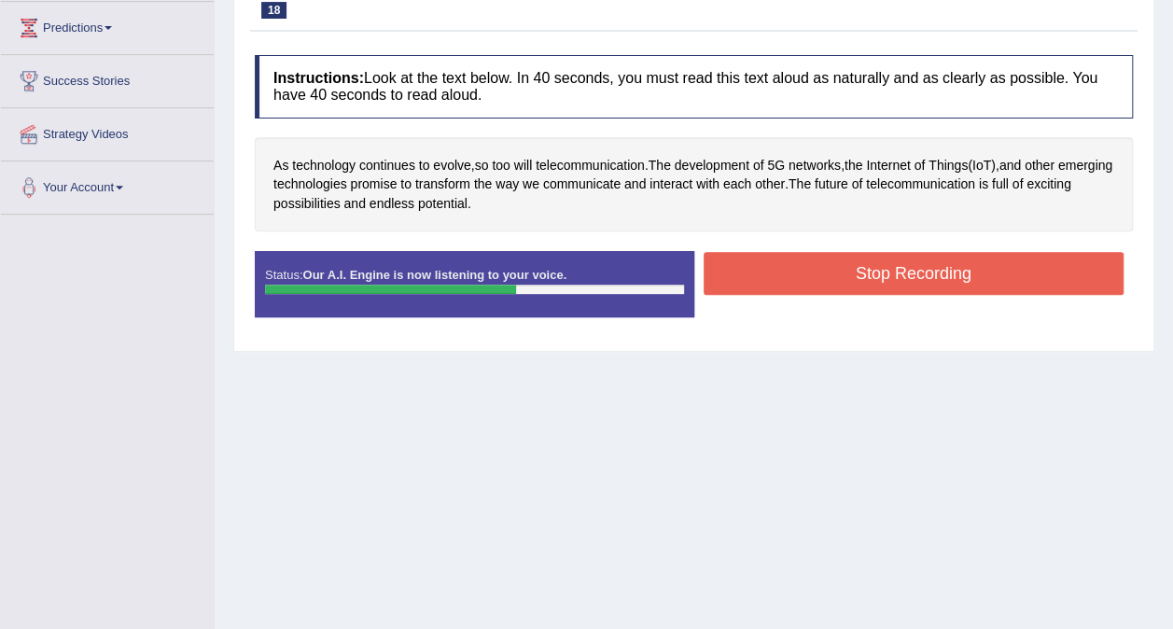
click at [992, 277] on button "Stop Recording" at bounding box center [914, 273] width 421 height 43
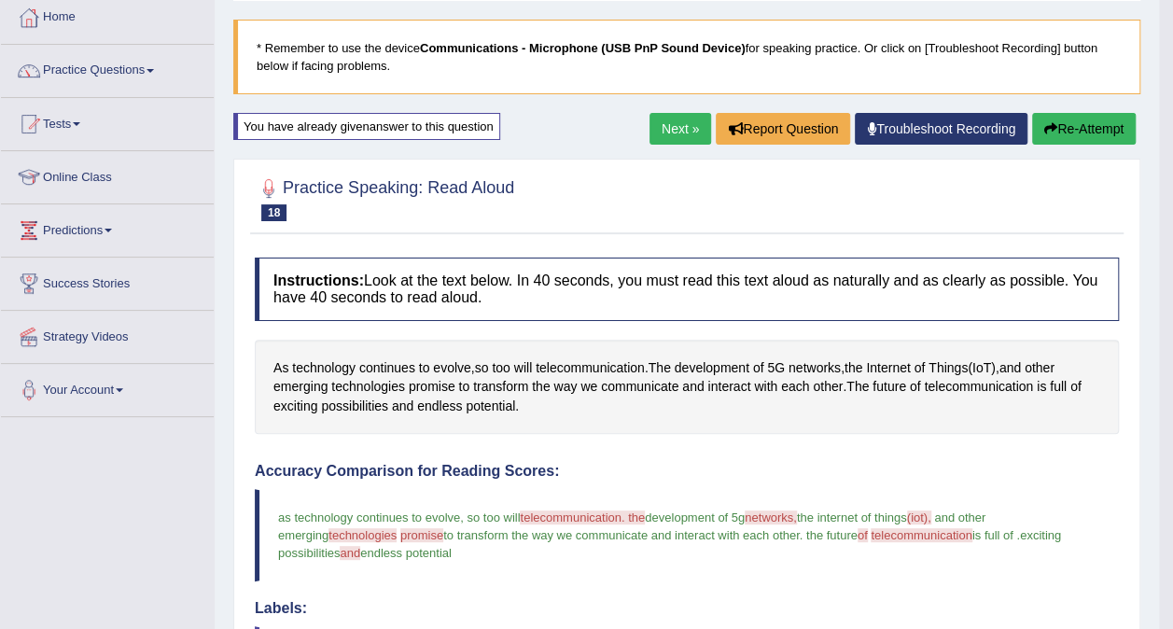
scroll to position [0, 0]
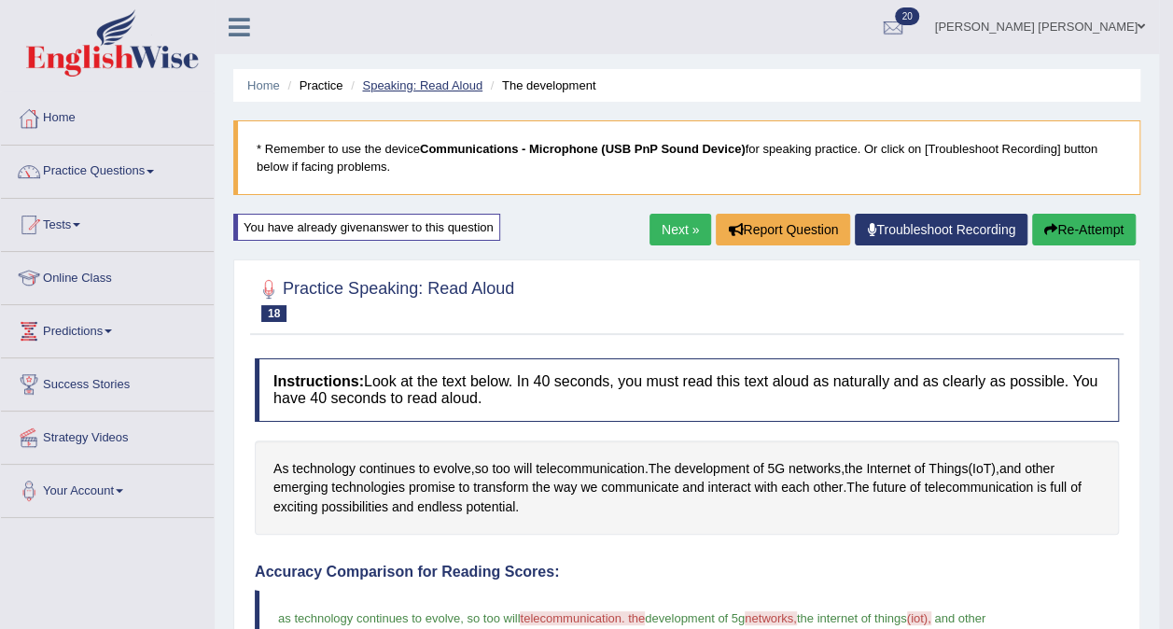
click at [441, 91] on link "Speaking: Read Aloud" at bounding box center [422, 85] width 120 height 14
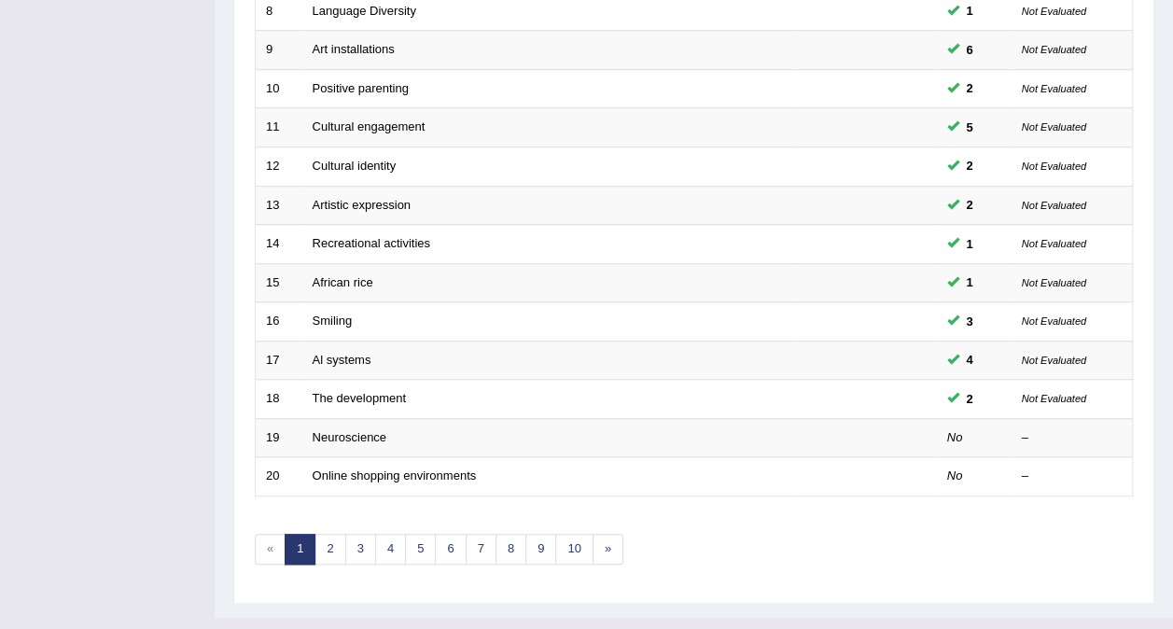
scroll to position [597, 0]
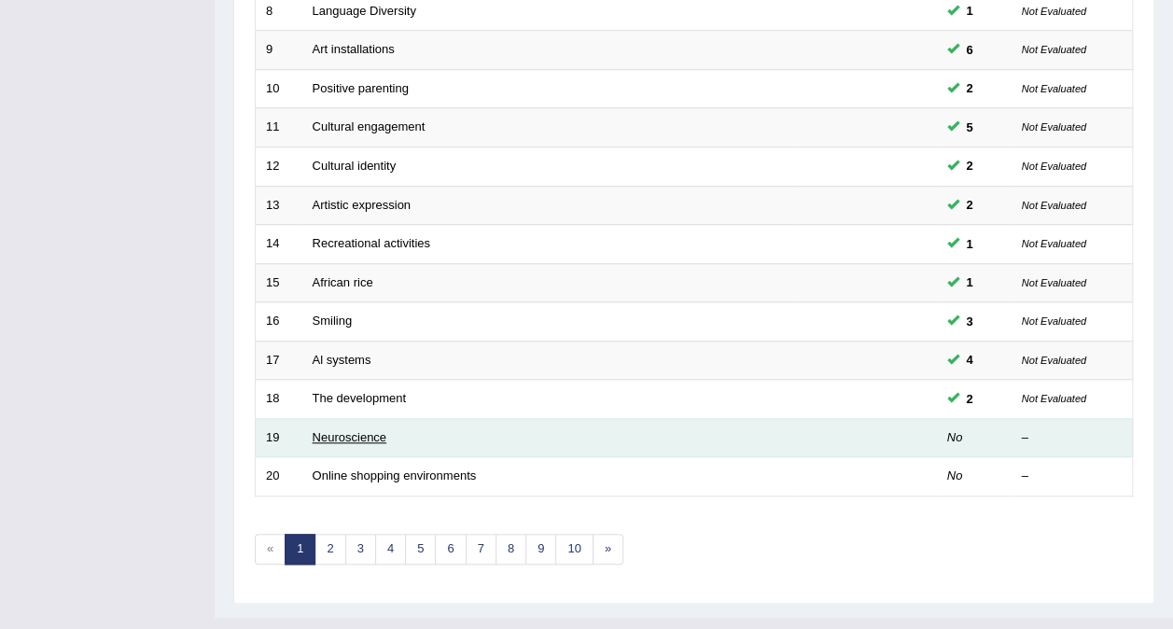
click at [358, 430] on link "Neuroscience" at bounding box center [350, 437] width 75 height 14
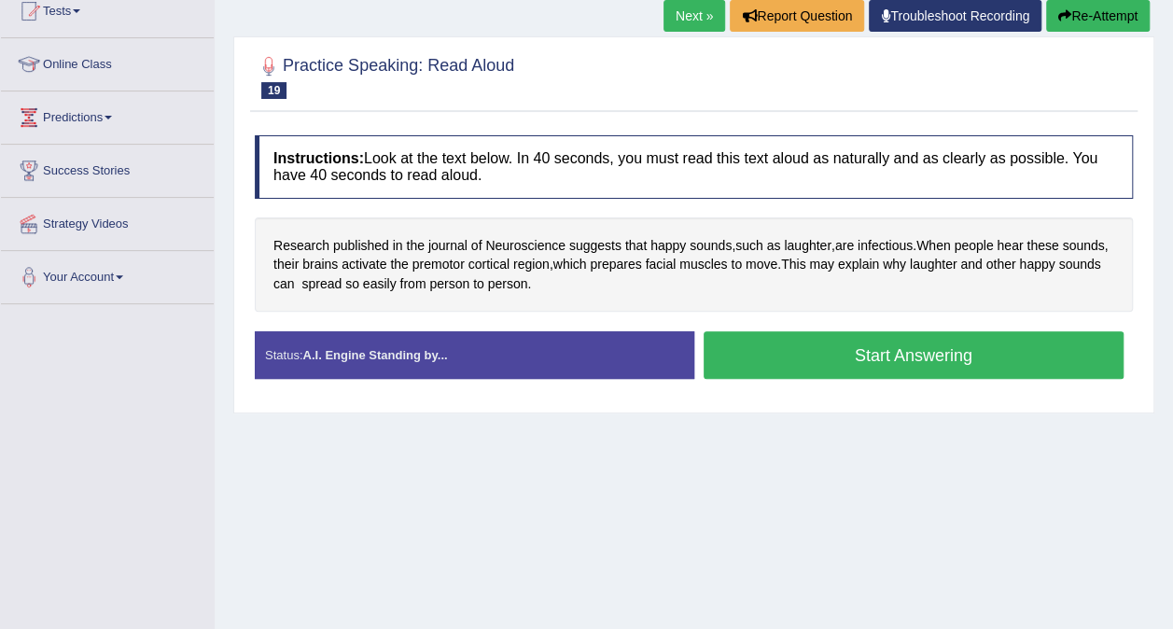
scroll to position [218, 0]
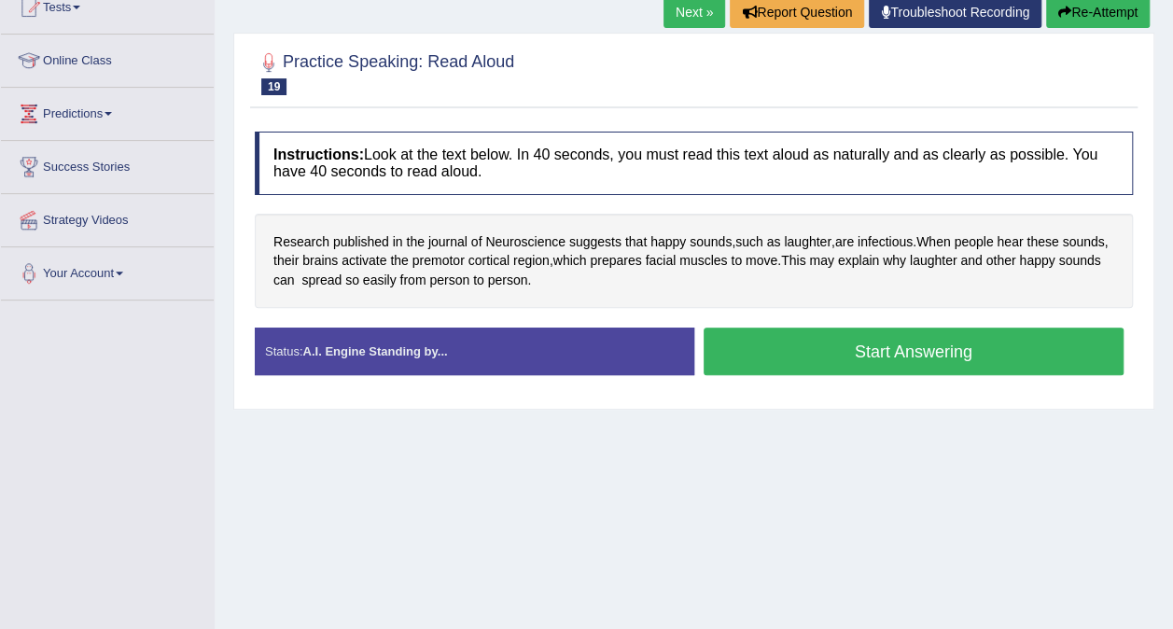
click at [956, 351] on button "Start Answering" at bounding box center [914, 352] width 421 height 48
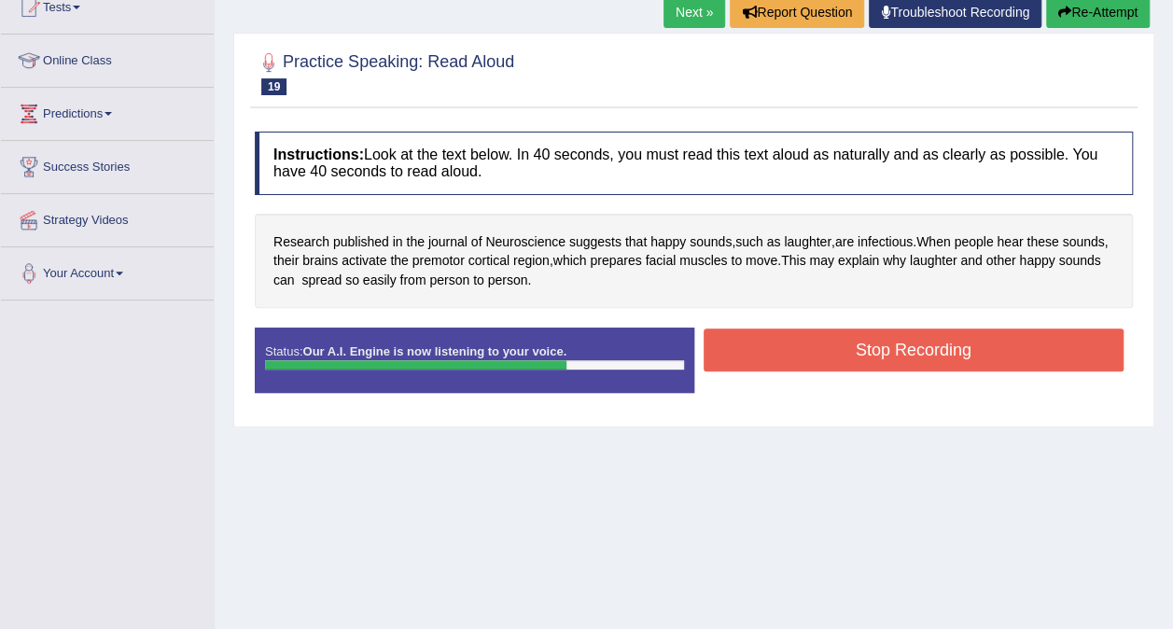
click at [912, 358] on button "Stop Recording" at bounding box center [914, 350] width 421 height 43
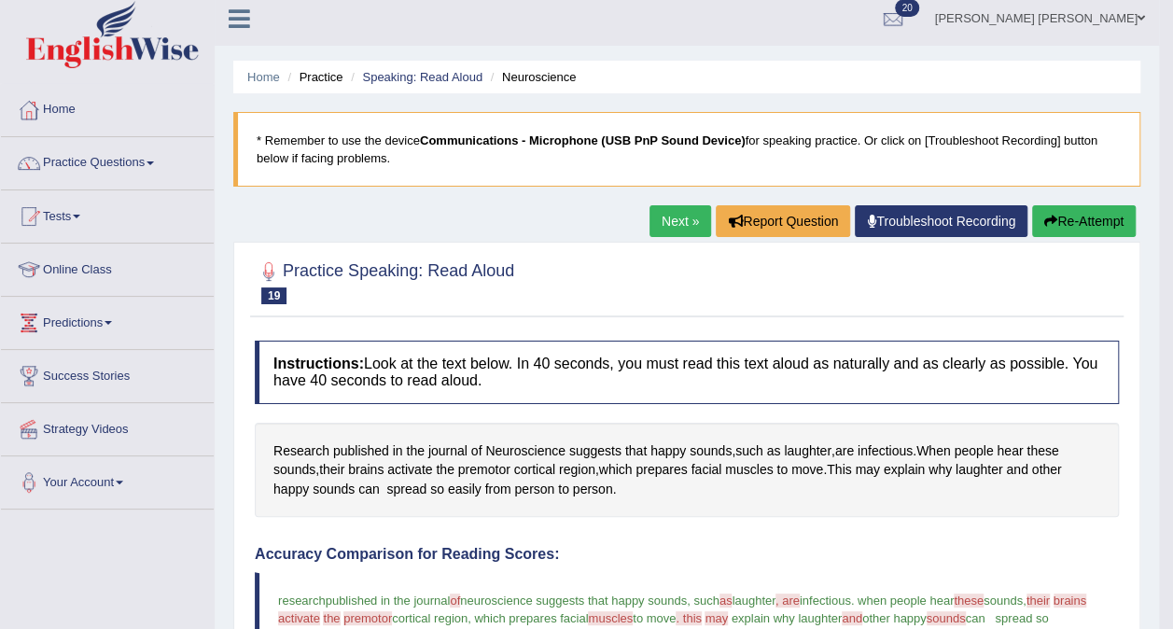
scroll to position [0, 0]
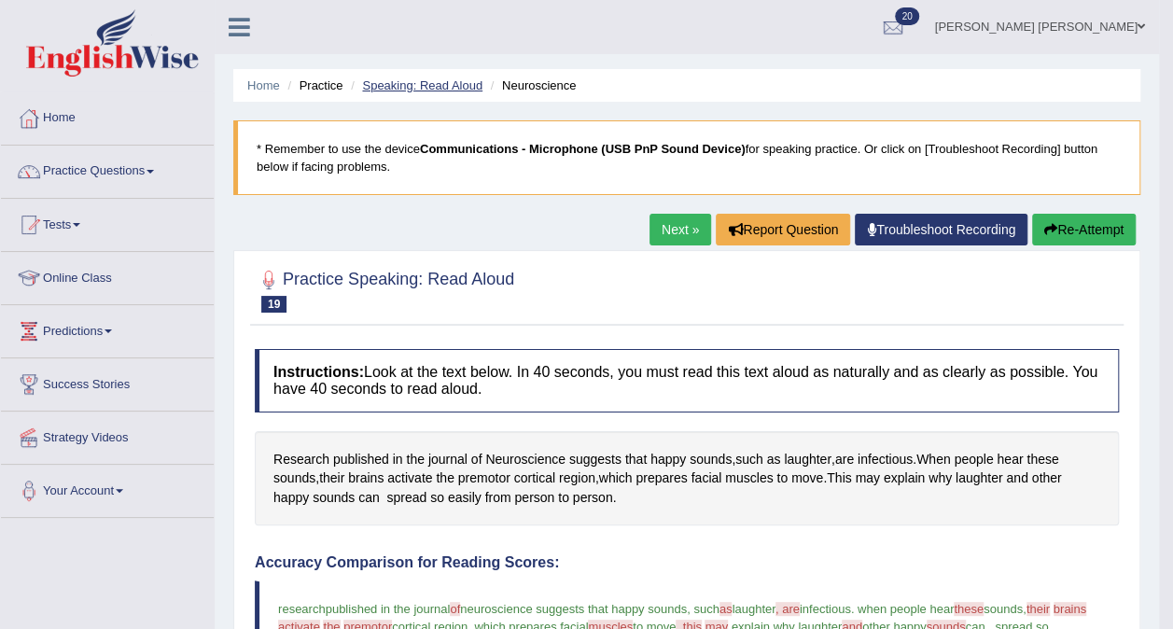
click at [438, 91] on link "Speaking: Read Aloud" at bounding box center [422, 85] width 120 height 14
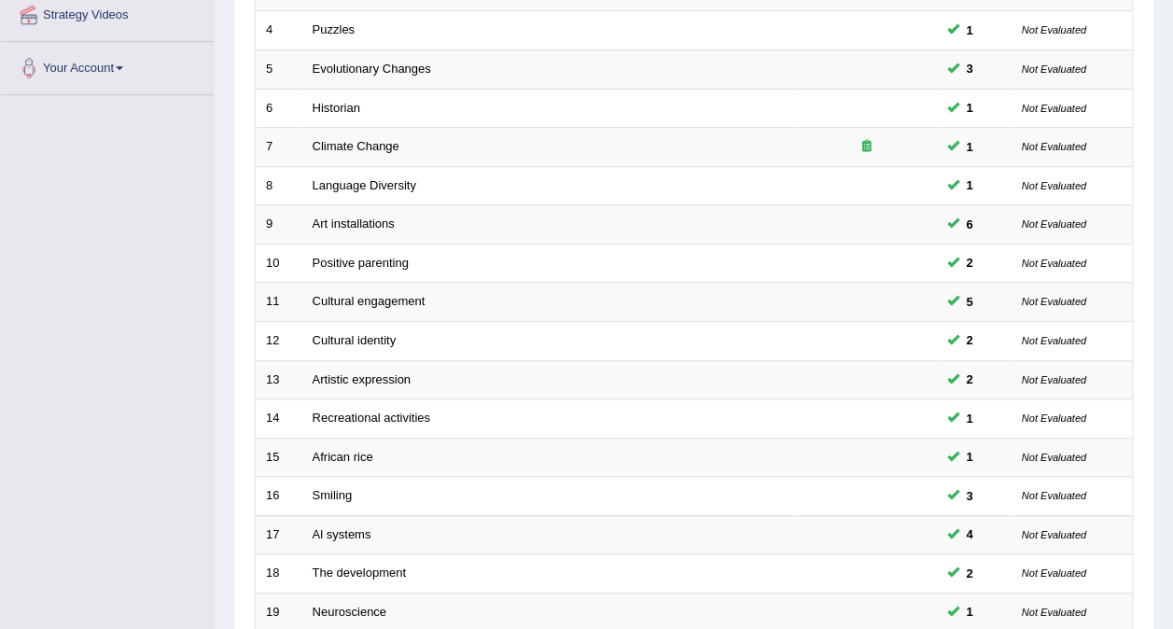
scroll to position [597, 0]
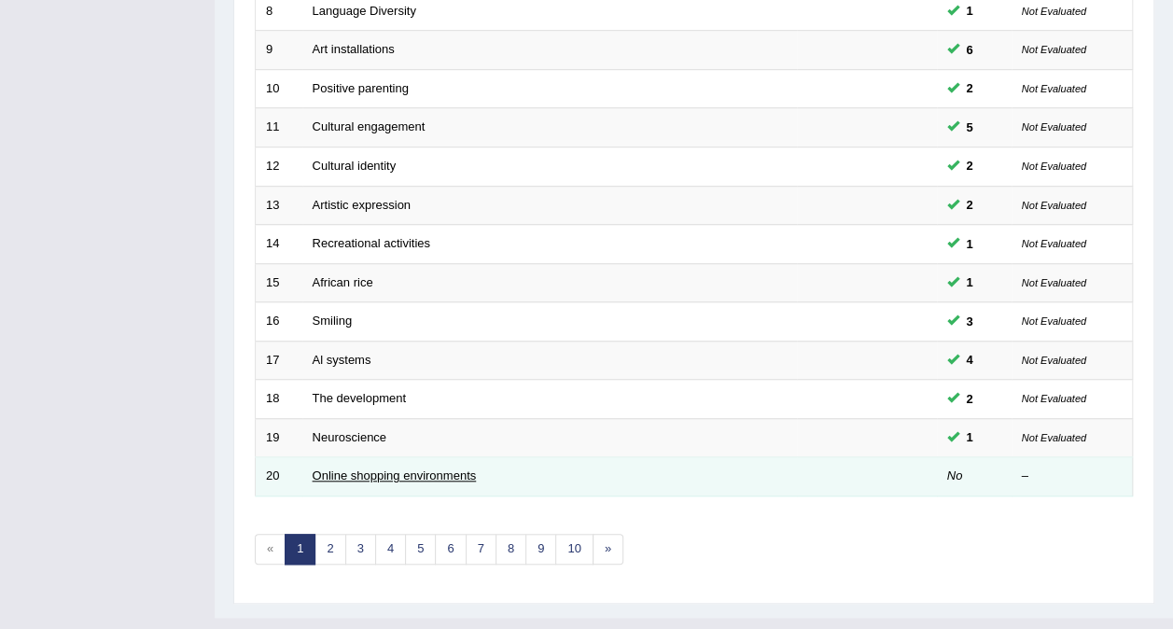
click at [387, 469] on link "Online shopping environments" at bounding box center [395, 476] width 164 height 14
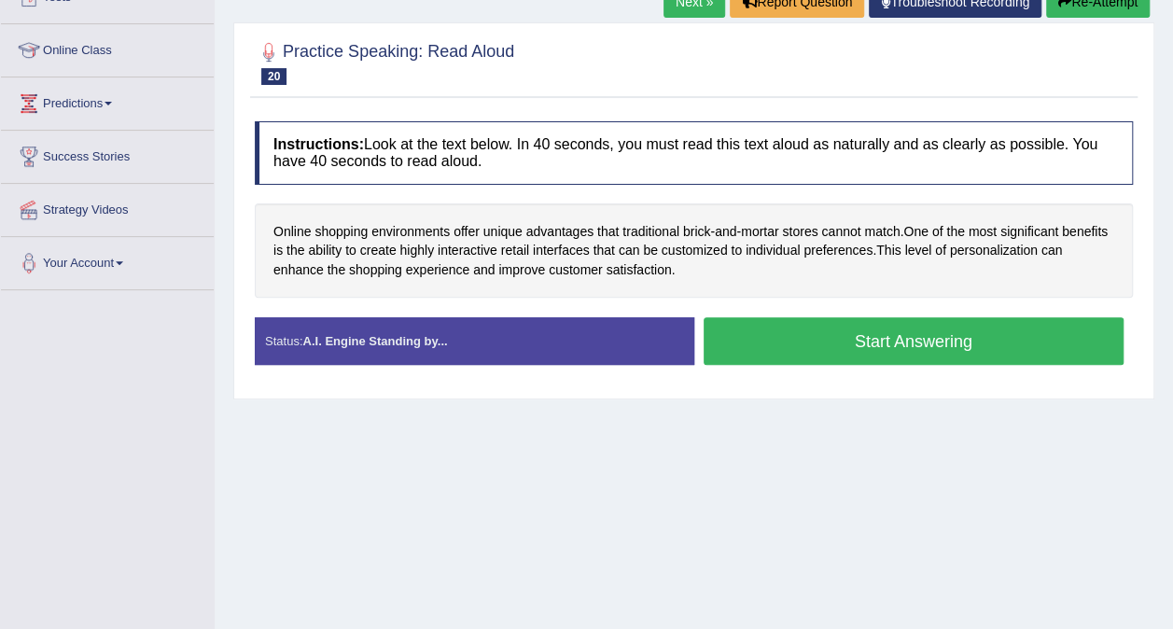
scroll to position [232, 0]
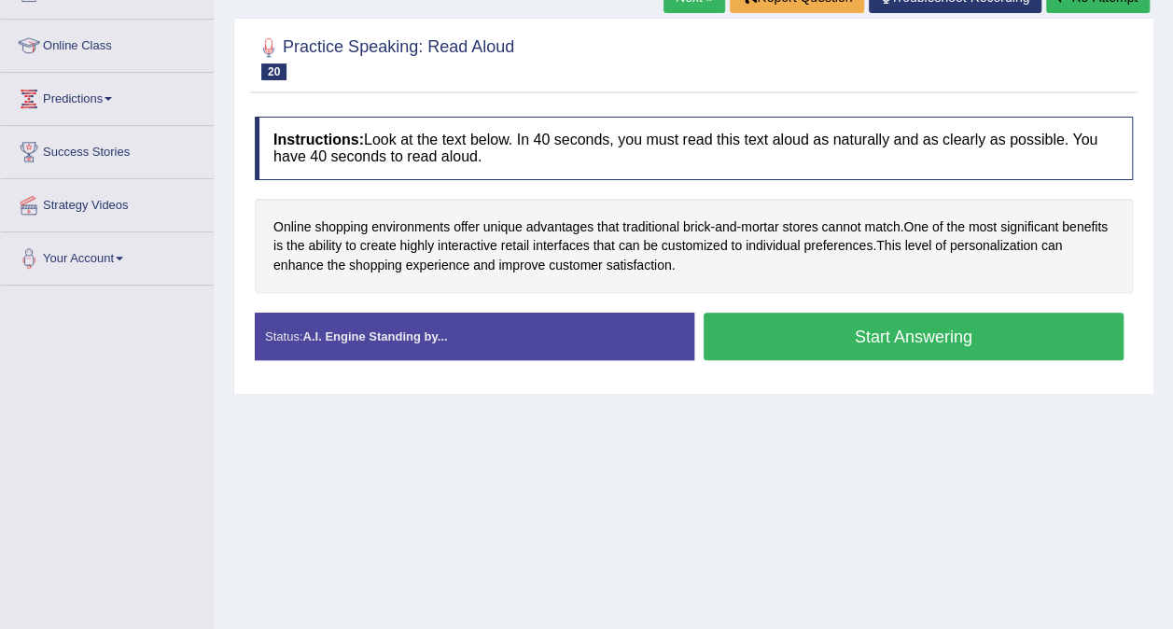
click at [902, 334] on button "Start Answering" at bounding box center [914, 337] width 421 height 48
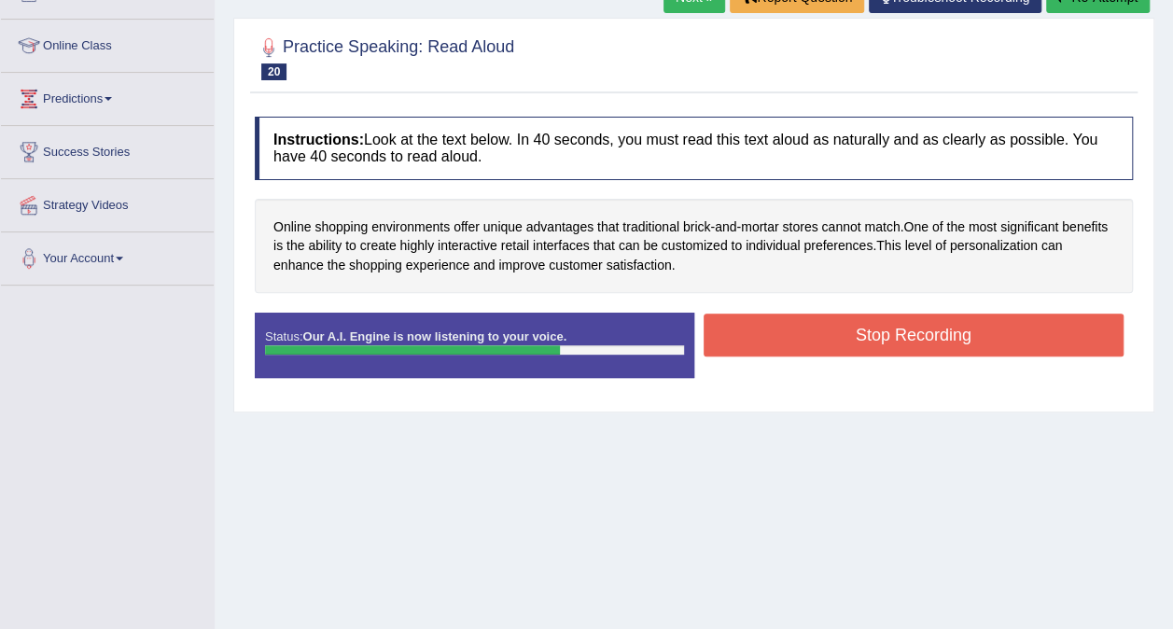
click at [915, 339] on button "Stop Recording" at bounding box center [914, 335] width 421 height 43
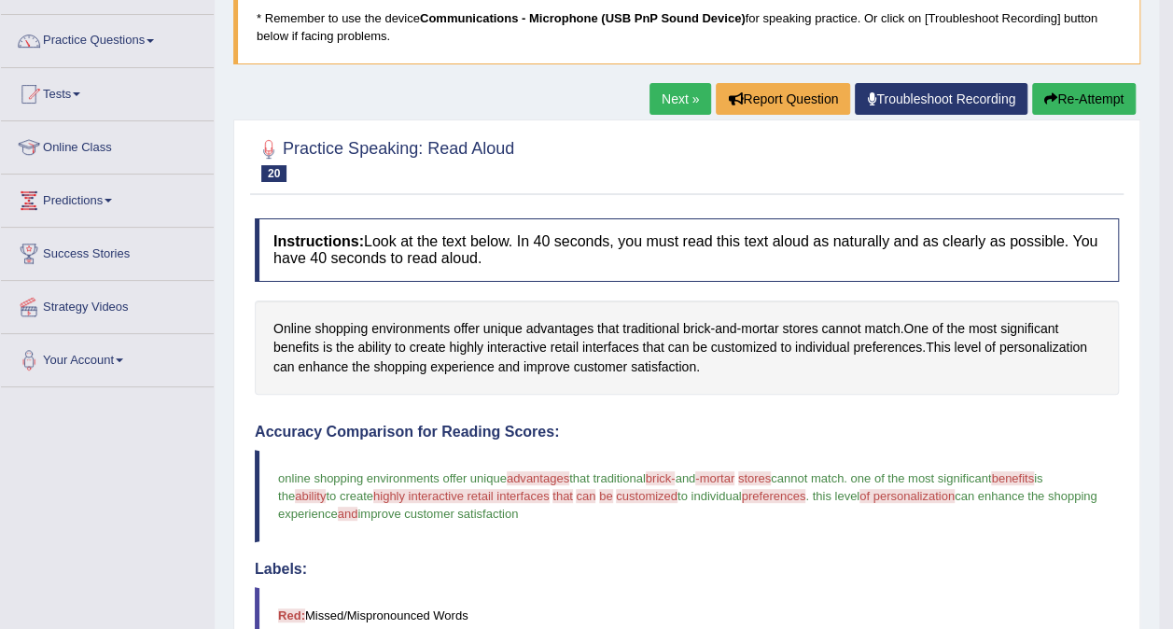
scroll to position [126, 0]
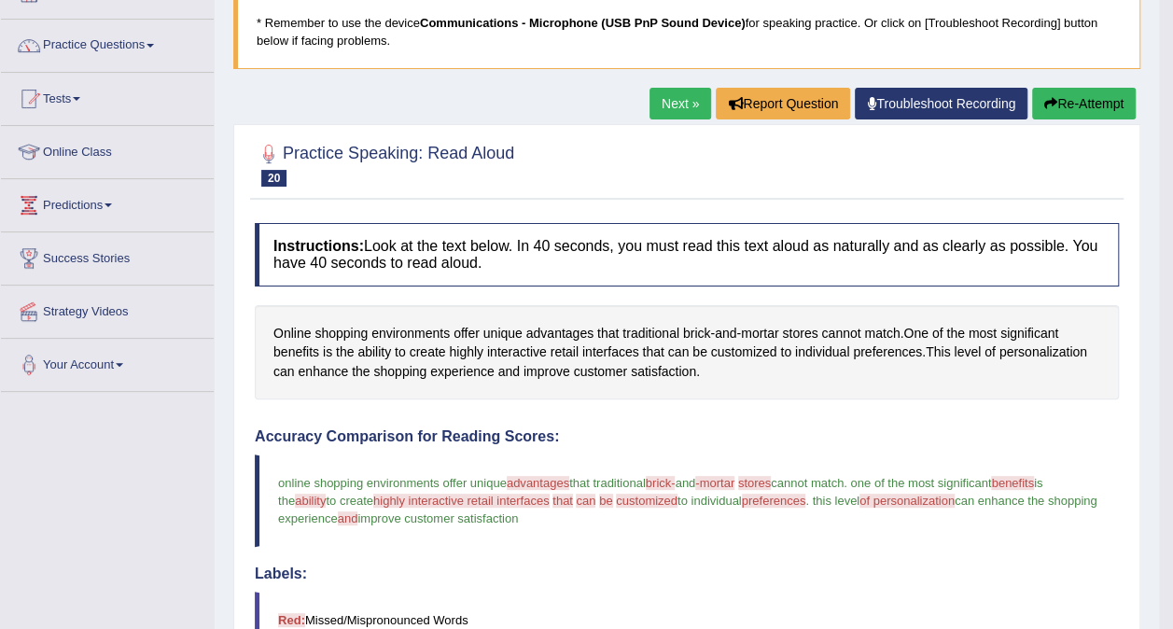
click at [1085, 115] on button "Re-Attempt" at bounding box center [1084, 104] width 104 height 32
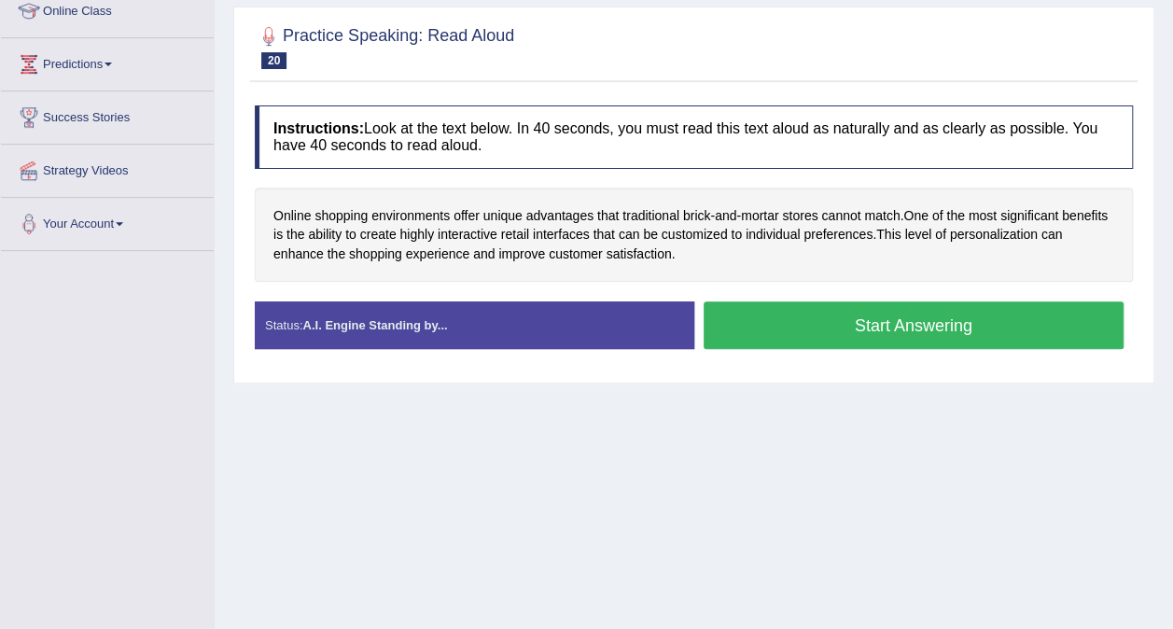
scroll to position [304, 0]
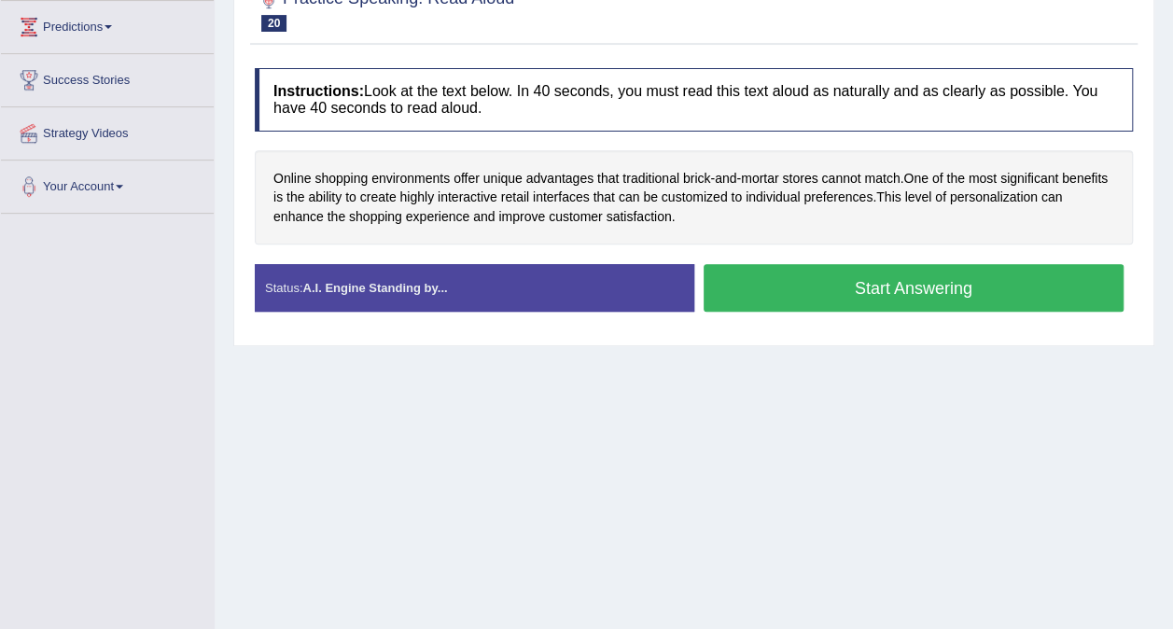
click at [910, 293] on button "Start Answering" at bounding box center [914, 288] width 421 height 48
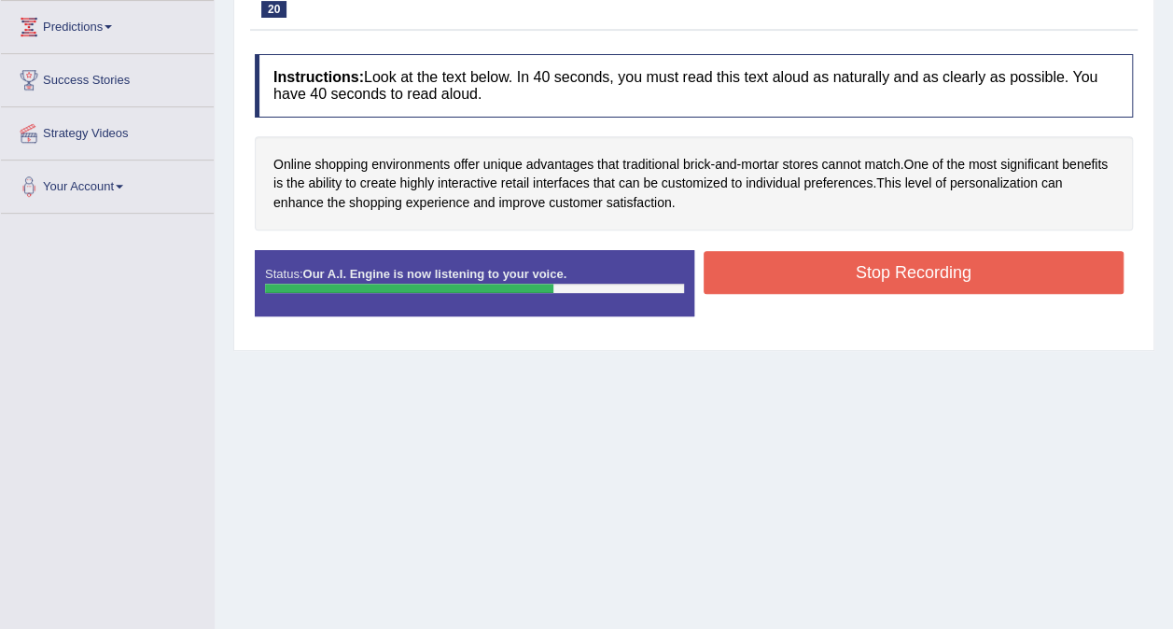
click at [937, 274] on button "Stop Recording" at bounding box center [914, 272] width 421 height 43
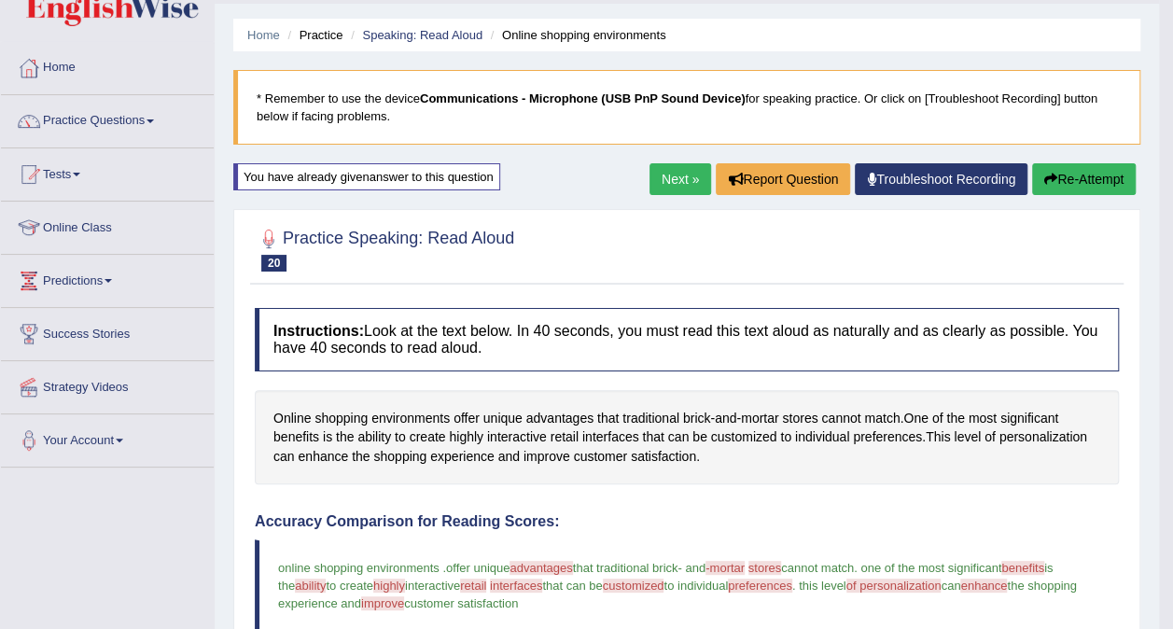
scroll to position [49, 0]
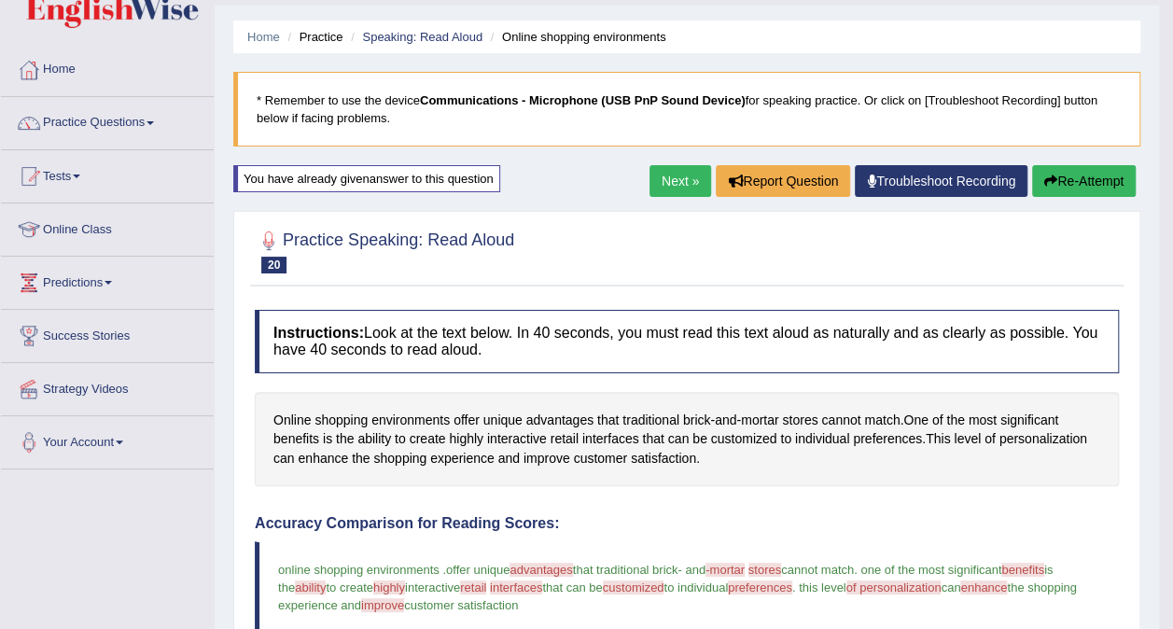
click at [1093, 182] on button "Re-Attempt" at bounding box center [1084, 181] width 104 height 32
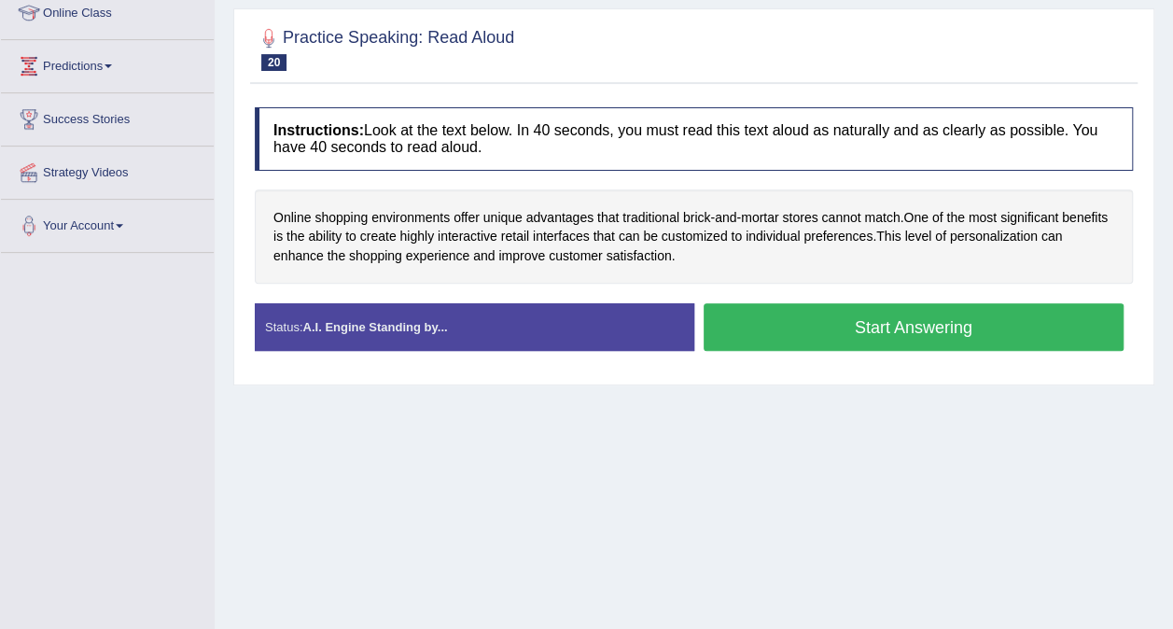
scroll to position [265, 0]
click at [932, 334] on button "Start Answering" at bounding box center [914, 327] width 421 height 48
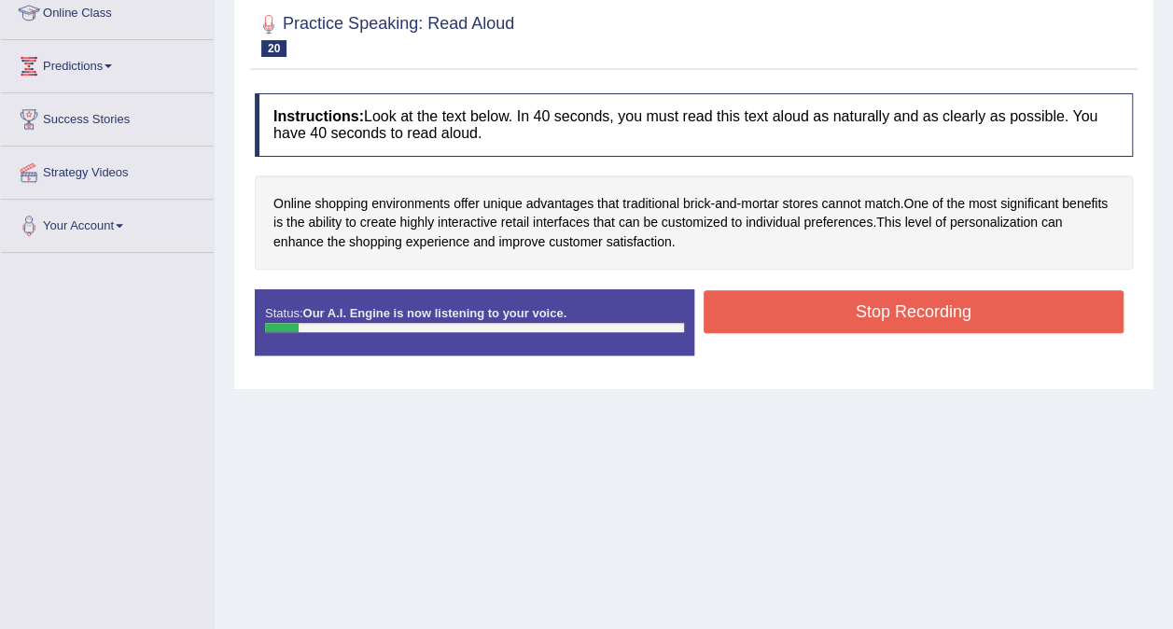
click at [1008, 313] on button "Stop Recording" at bounding box center [914, 311] width 421 height 43
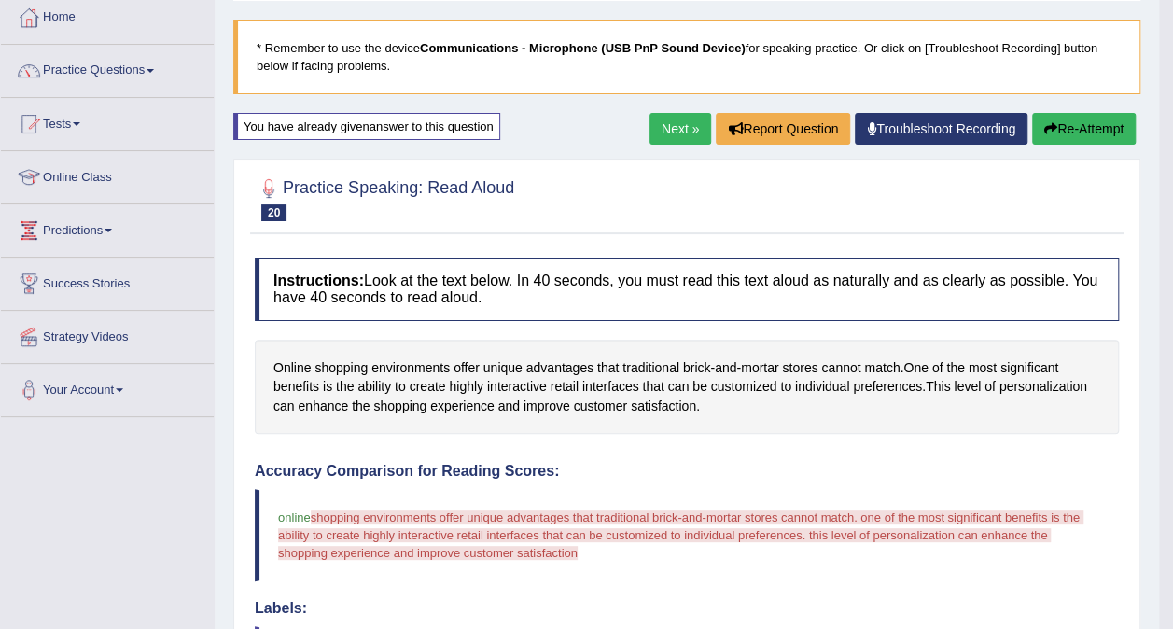
scroll to position [98, 0]
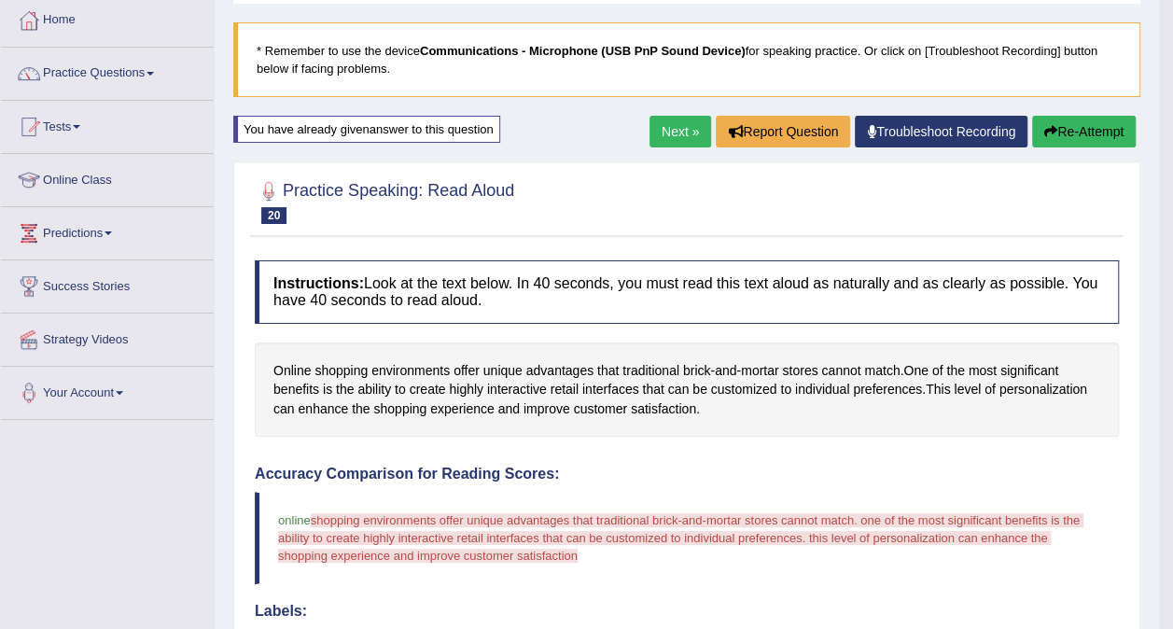
click at [1088, 133] on button "Re-Attempt" at bounding box center [1084, 132] width 104 height 32
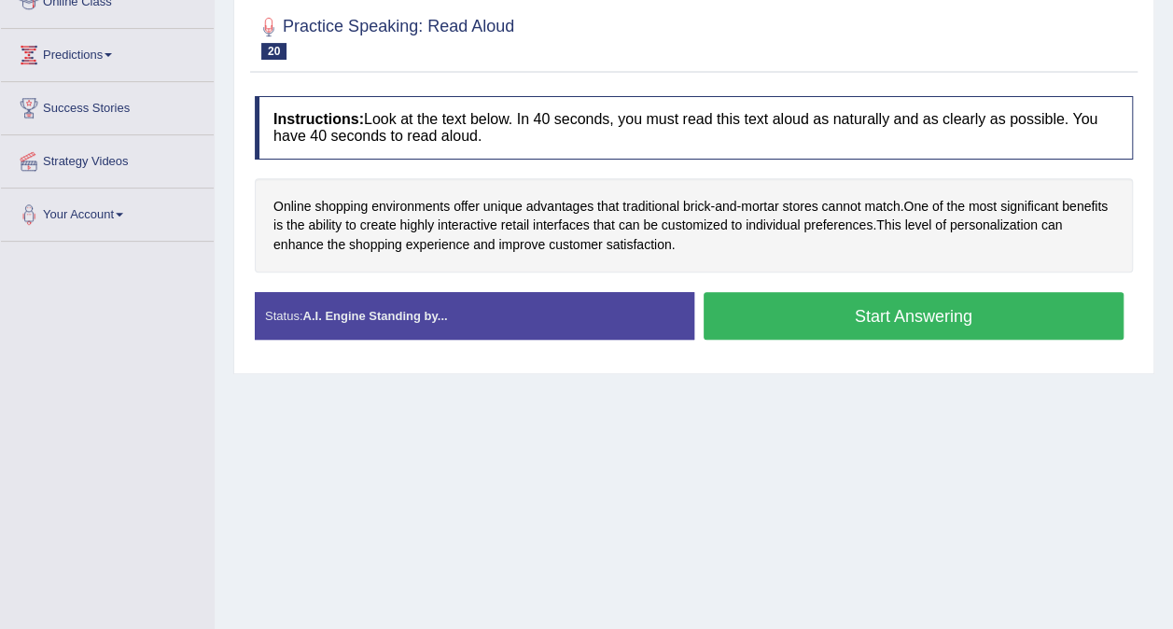
scroll to position [292, 0]
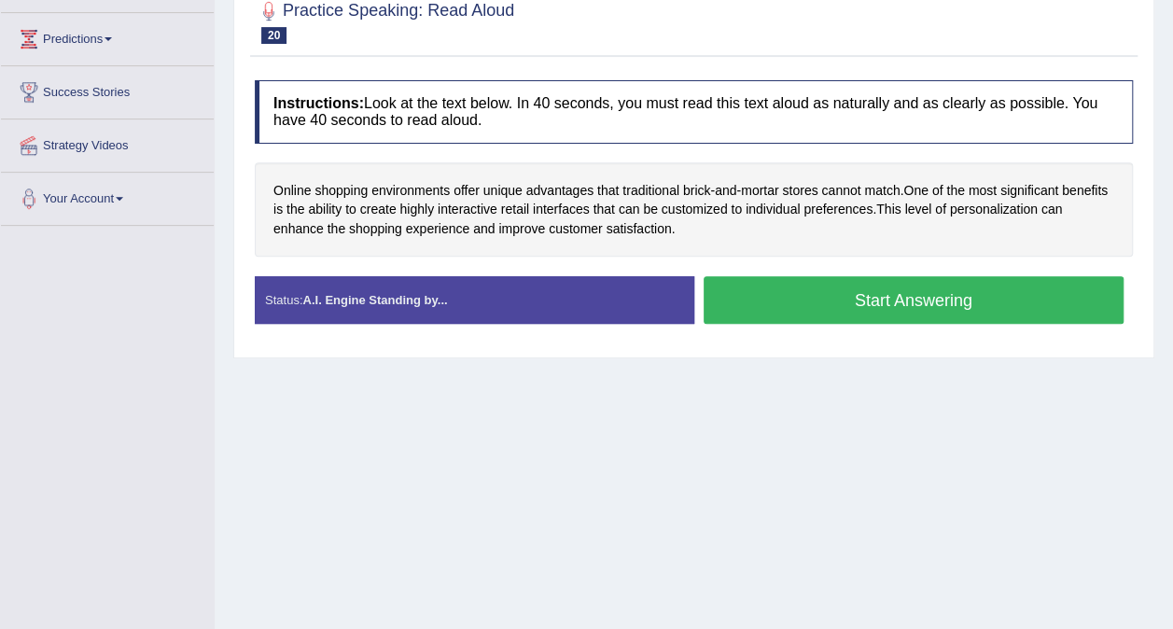
click at [916, 304] on button "Start Answering" at bounding box center [914, 300] width 421 height 48
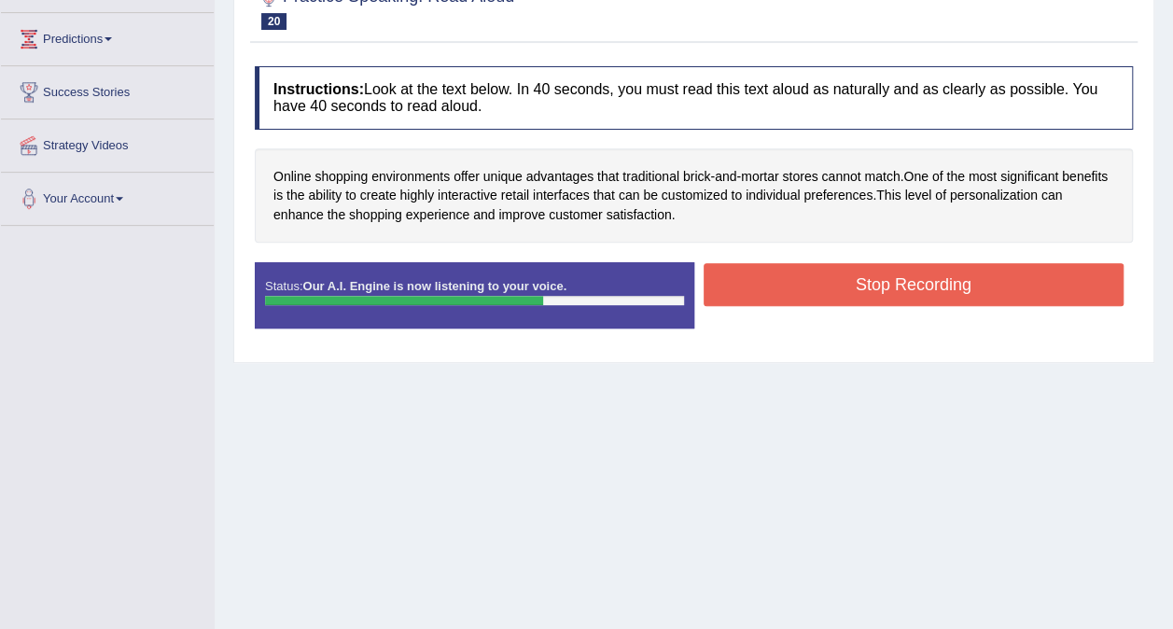
click at [939, 288] on button "Stop Recording" at bounding box center [914, 284] width 421 height 43
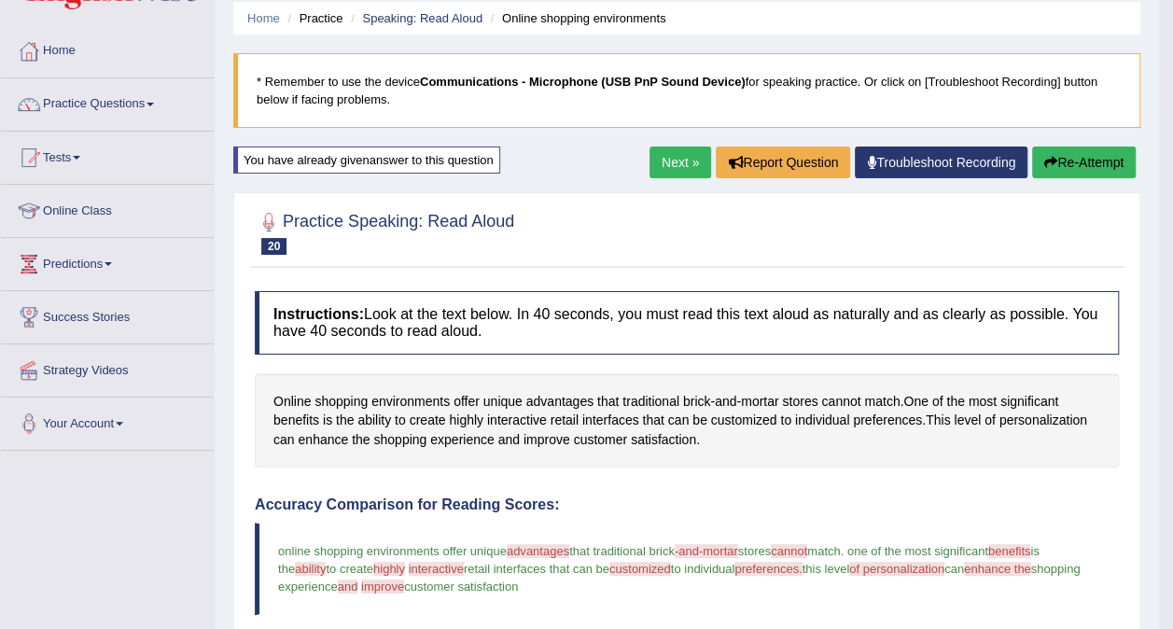
scroll to position [65, 0]
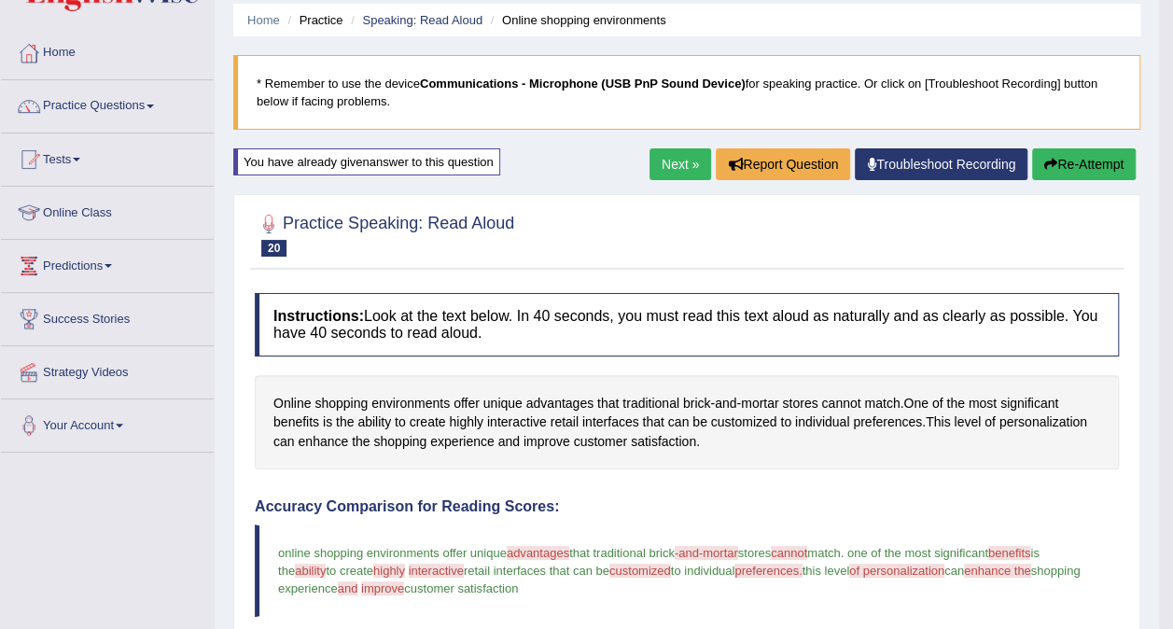
click at [1090, 170] on button "Re-Attempt" at bounding box center [1084, 164] width 104 height 32
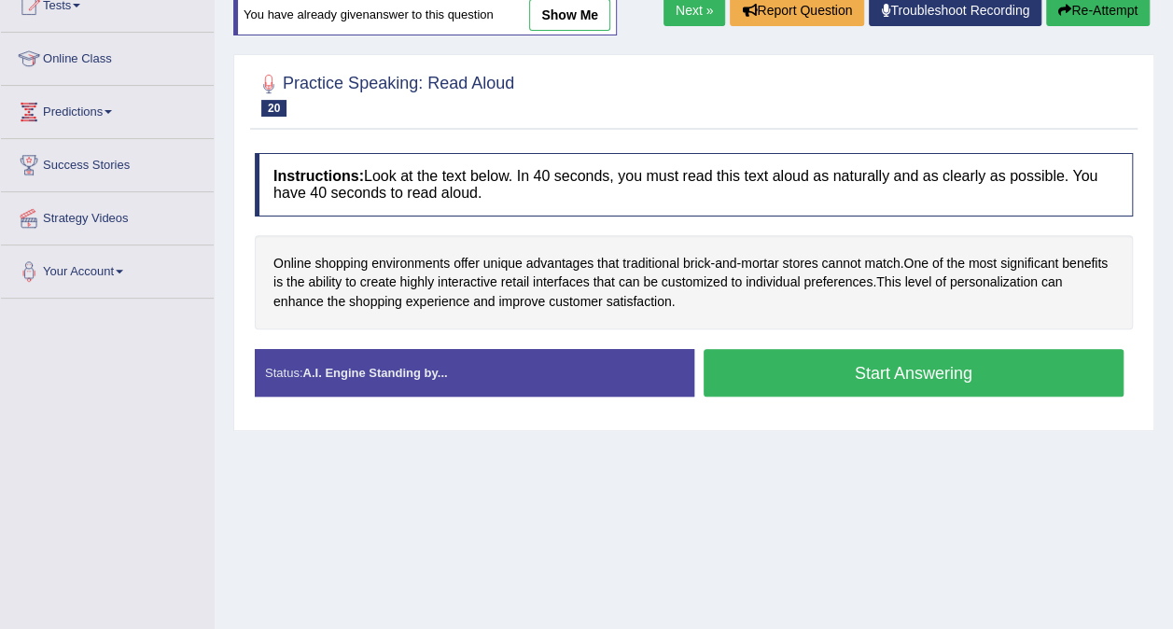
scroll to position [280, 0]
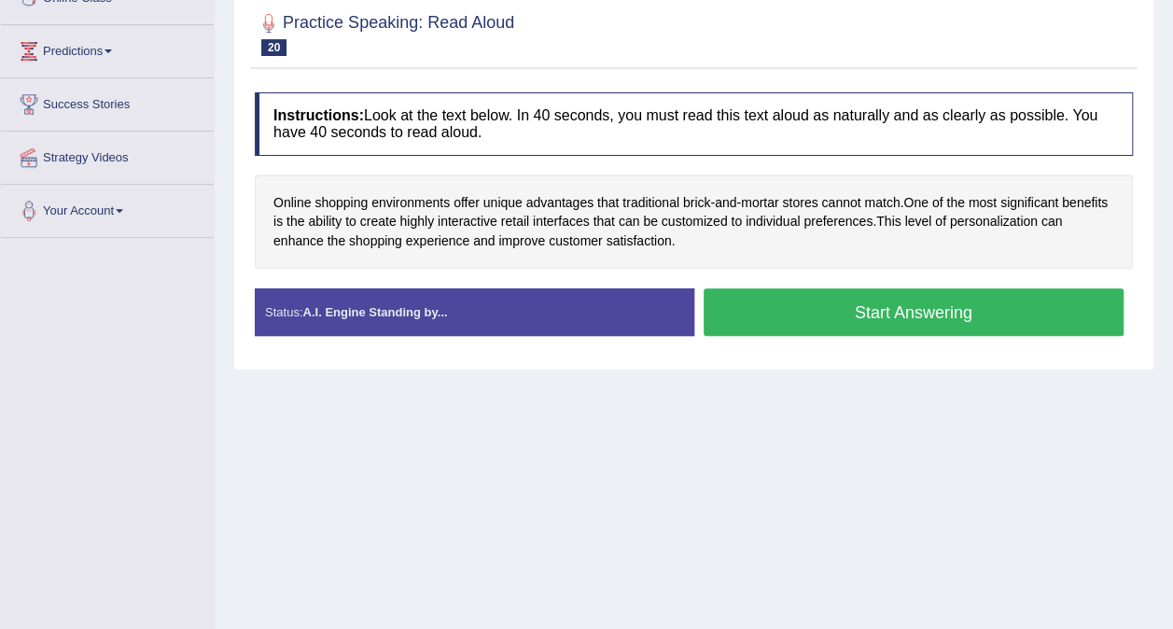
click at [947, 315] on button "Start Answering" at bounding box center [914, 312] width 421 height 48
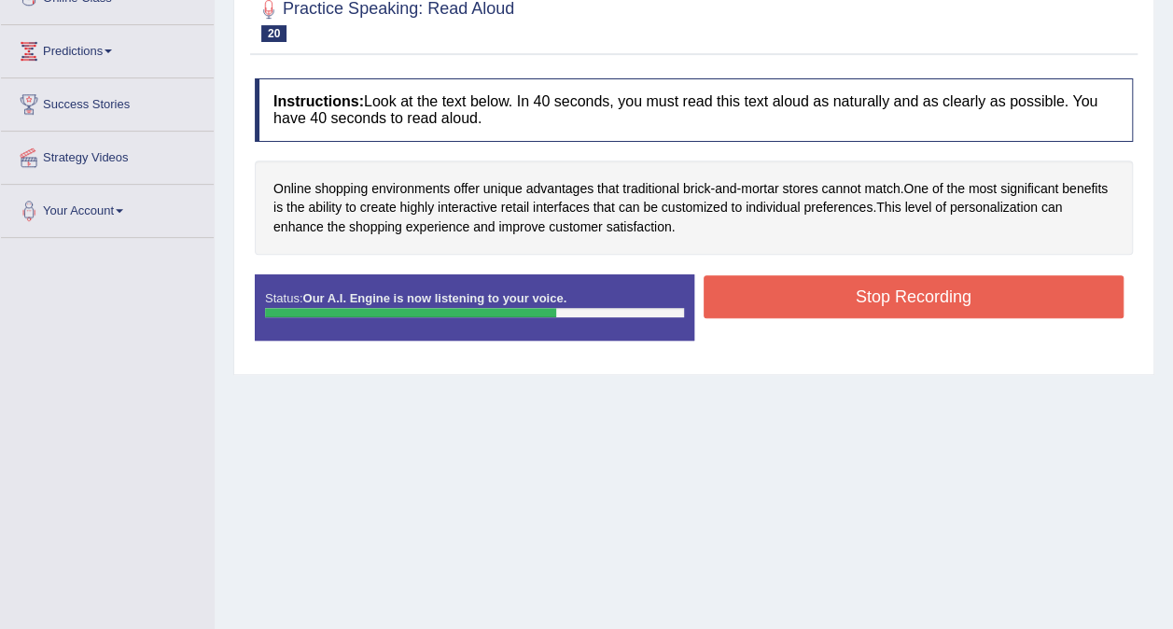
click at [996, 299] on button "Stop Recording" at bounding box center [914, 296] width 421 height 43
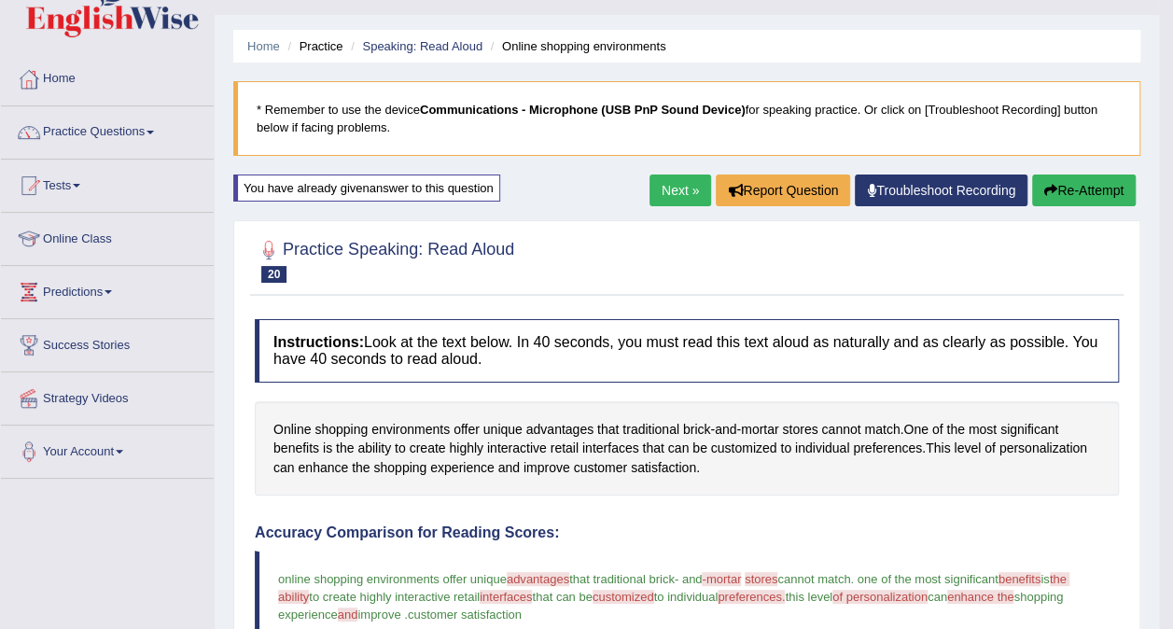
scroll to position [0, 0]
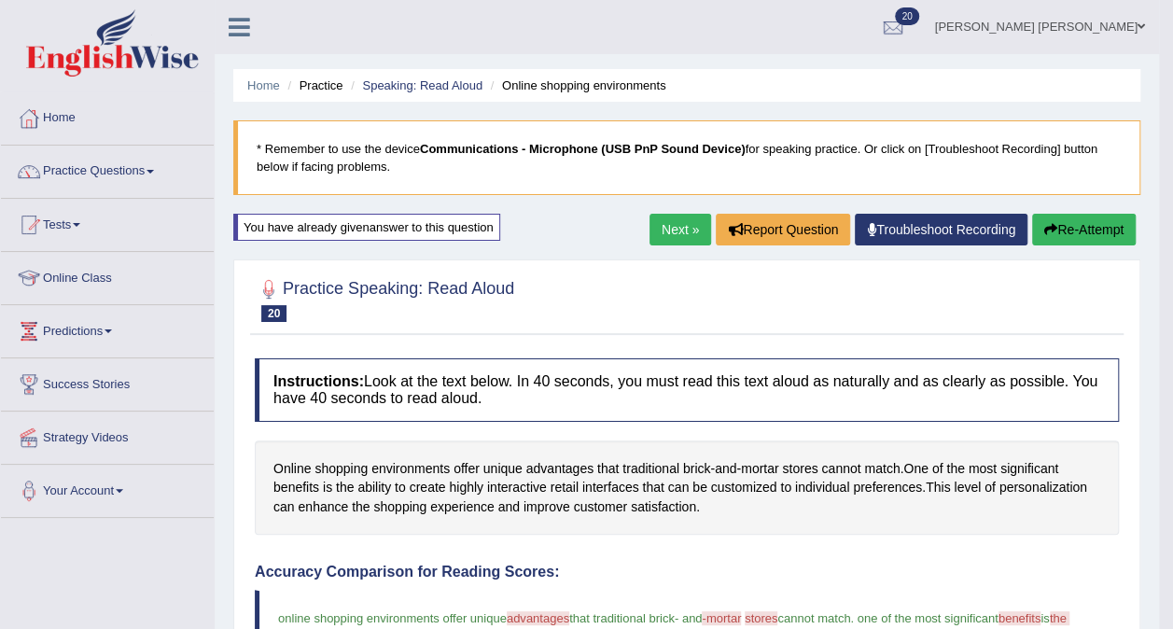
click at [126, 175] on link "Practice Questions" at bounding box center [107, 169] width 213 height 47
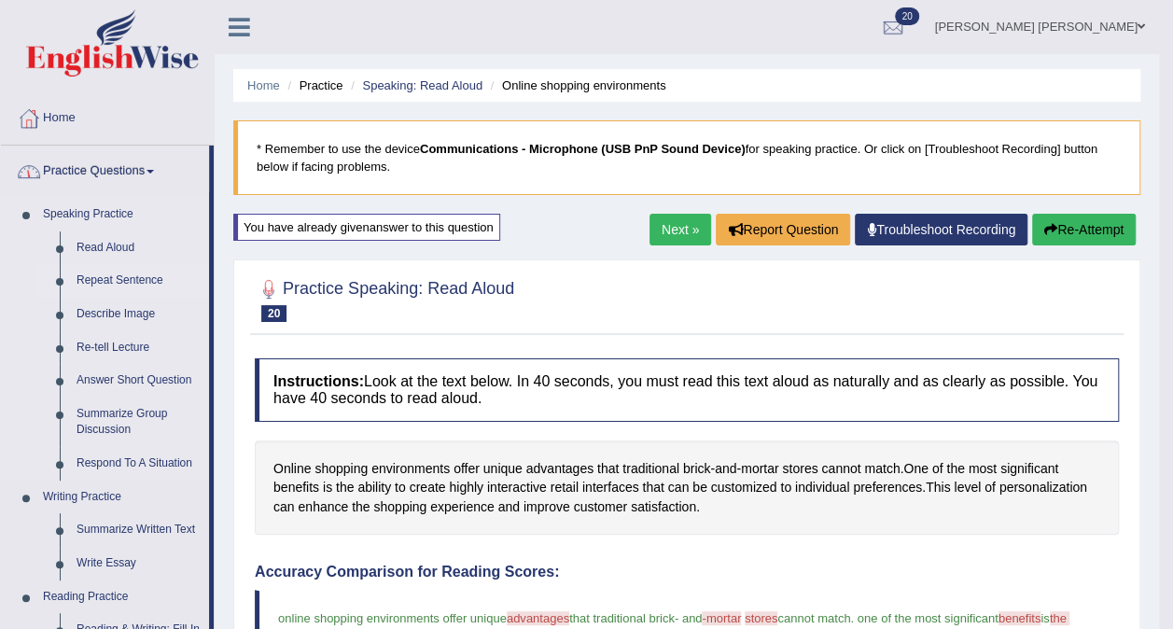
click at [147, 278] on link "Repeat Sentence" at bounding box center [138, 281] width 141 height 34
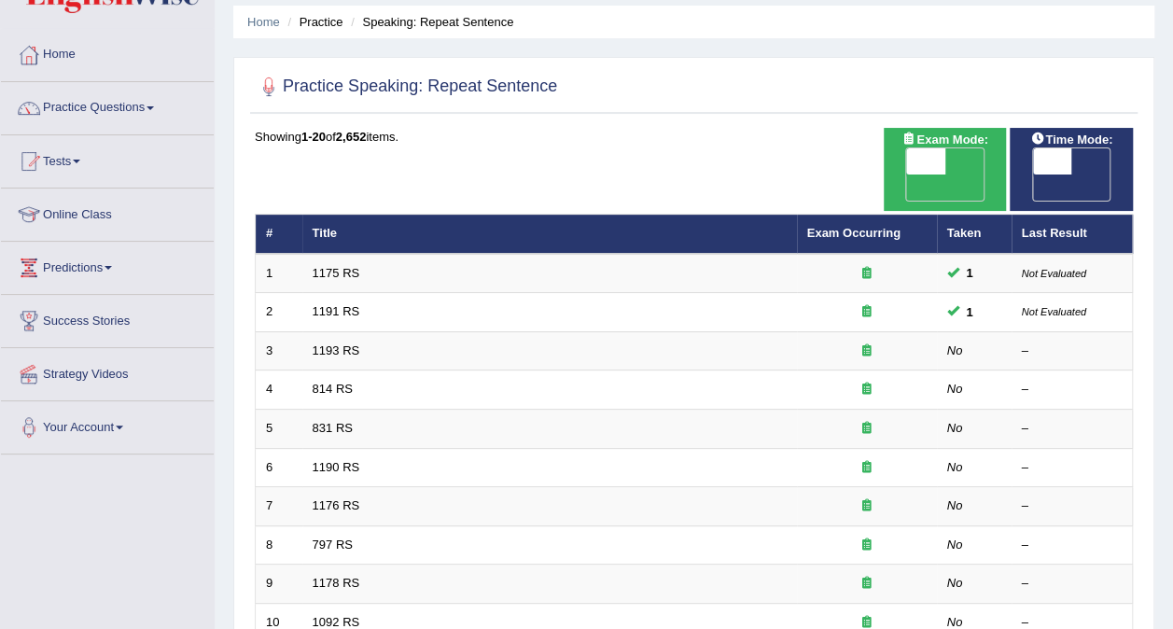
scroll to position [66, 0]
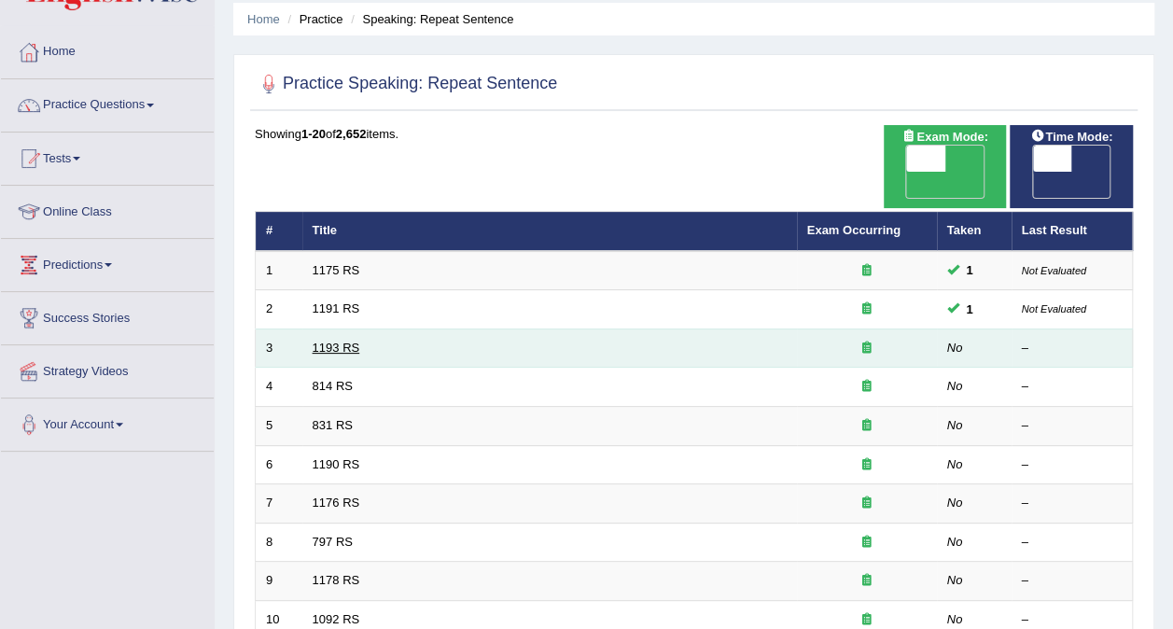
click at [337, 341] on link "1193 RS" at bounding box center [337, 348] width 48 height 14
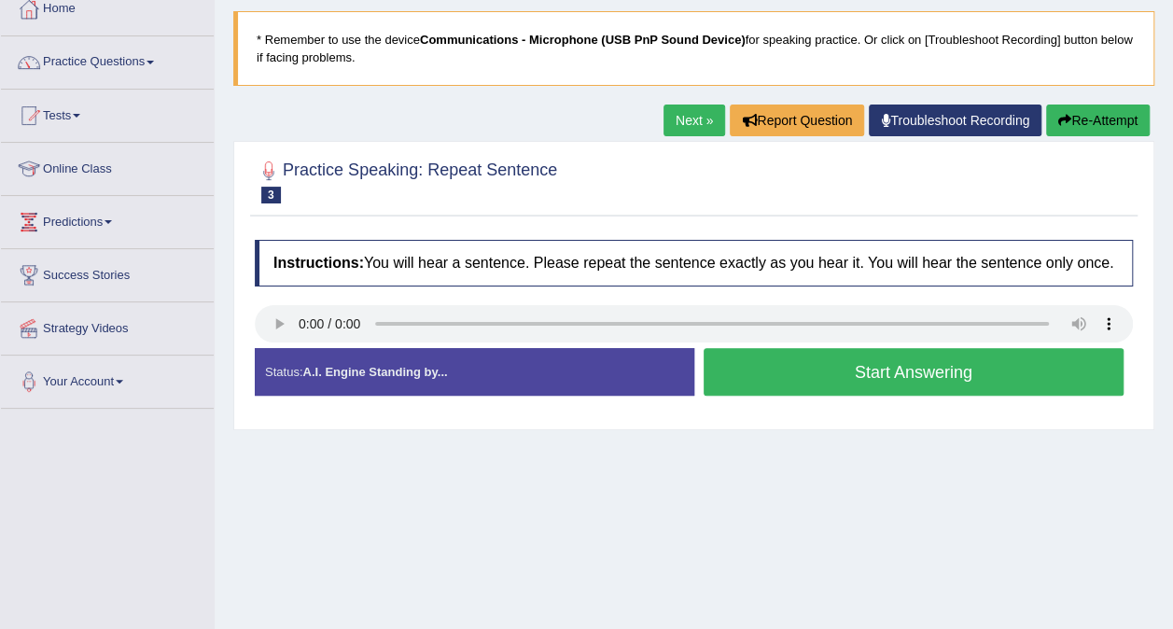
scroll to position [149, 0]
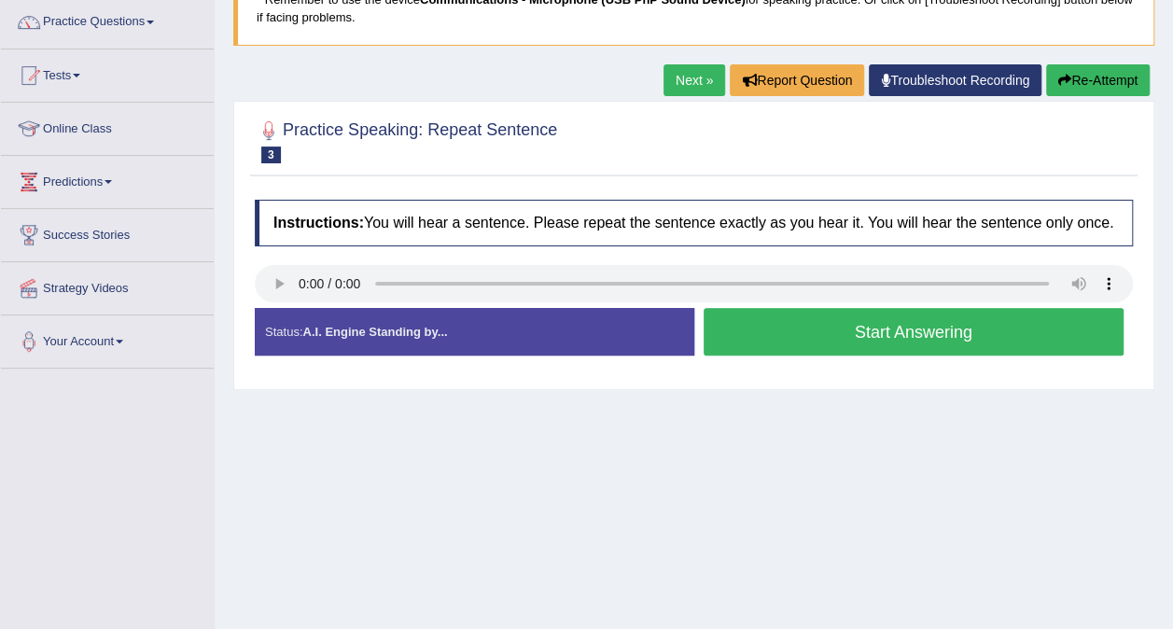
click at [913, 333] on button "Start Answering" at bounding box center [914, 332] width 421 height 48
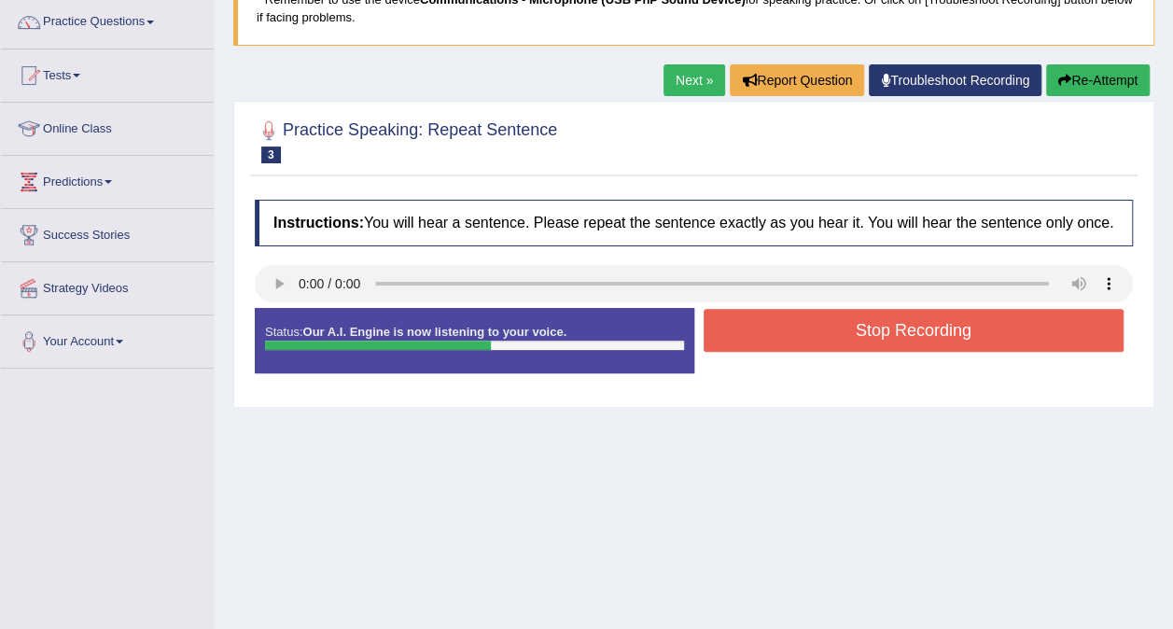
click at [947, 322] on button "Stop Recording" at bounding box center [914, 330] width 421 height 43
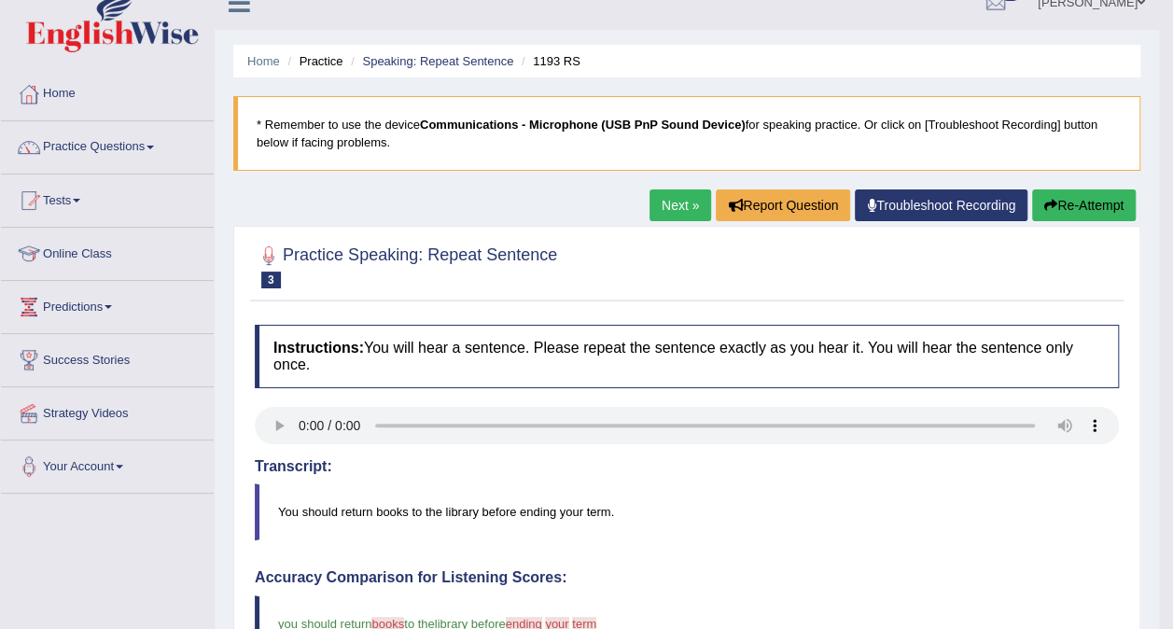
scroll to position [0, 0]
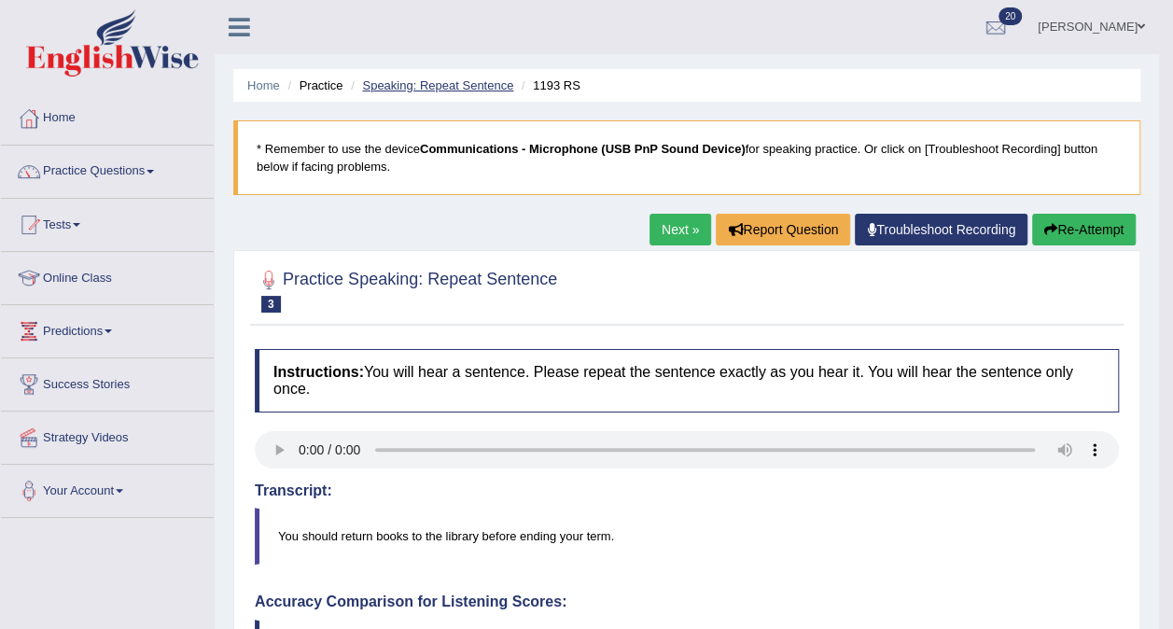
click at [444, 88] on link "Speaking: Repeat Sentence" at bounding box center [437, 85] width 151 height 14
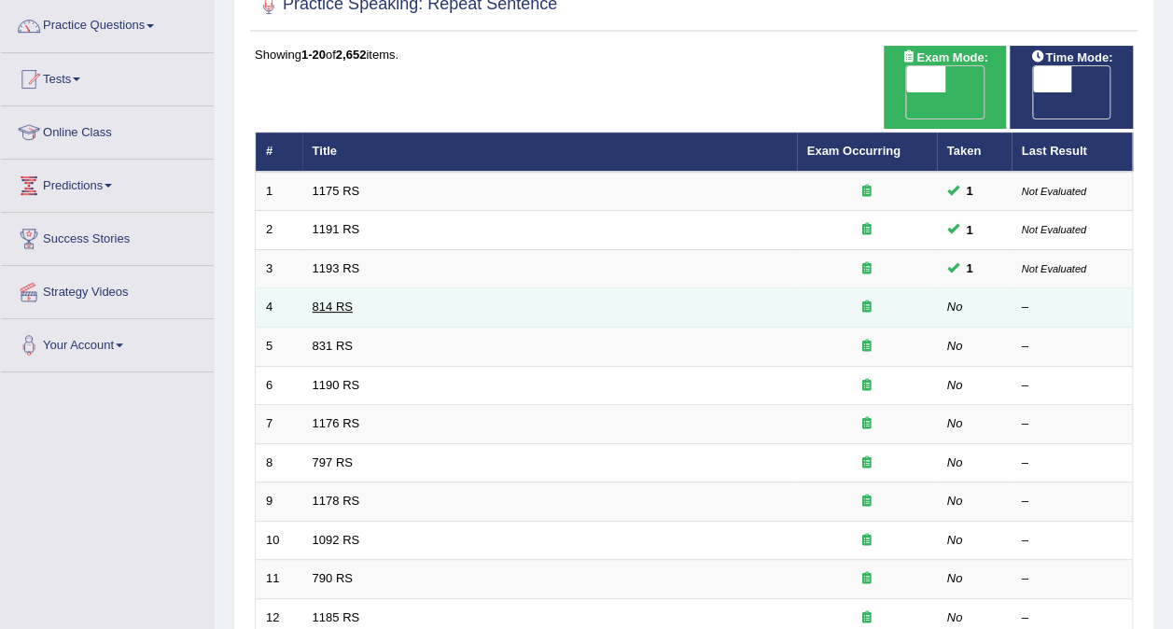
click at [338, 300] on link "814 RS" at bounding box center [333, 307] width 40 height 14
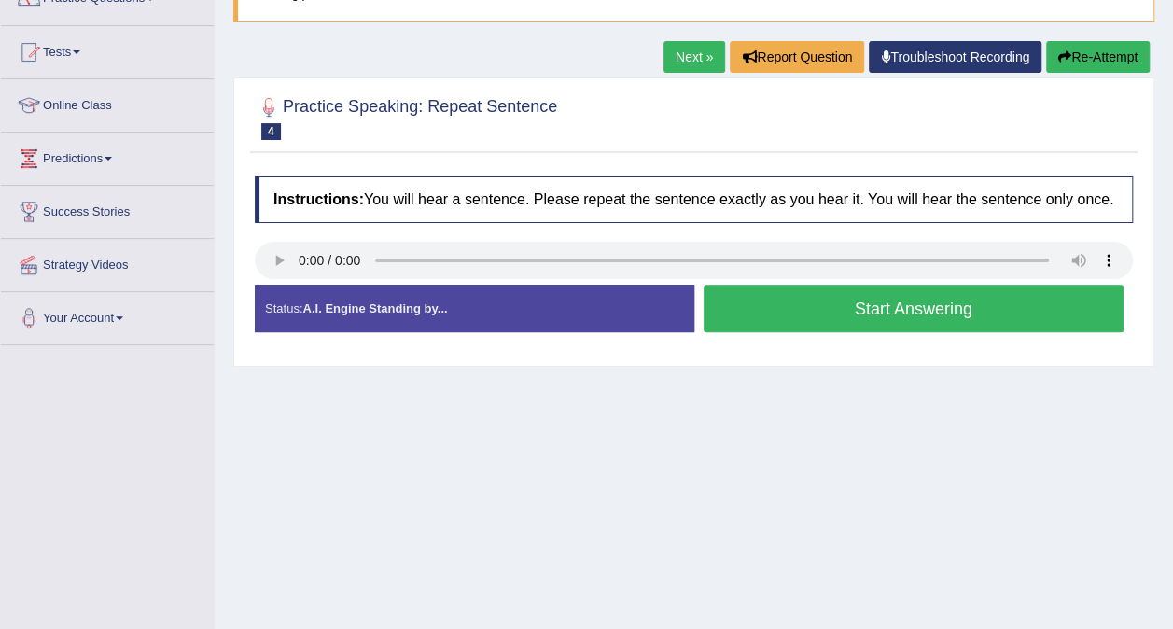
scroll to position [176, 0]
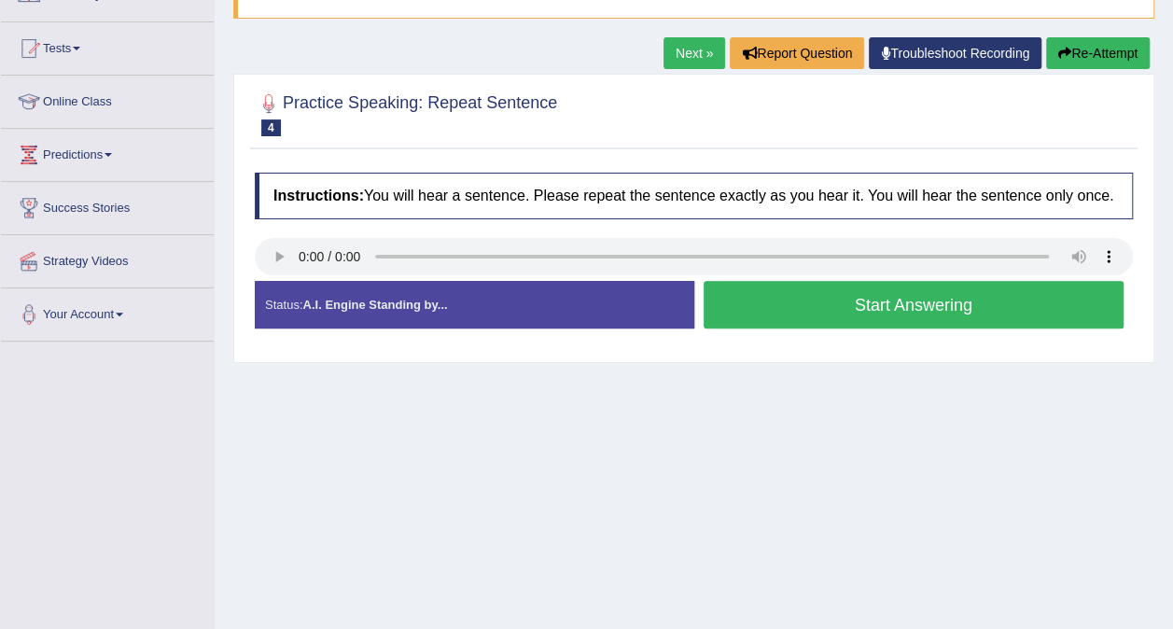
click at [943, 307] on button "Start Answering" at bounding box center [914, 305] width 421 height 48
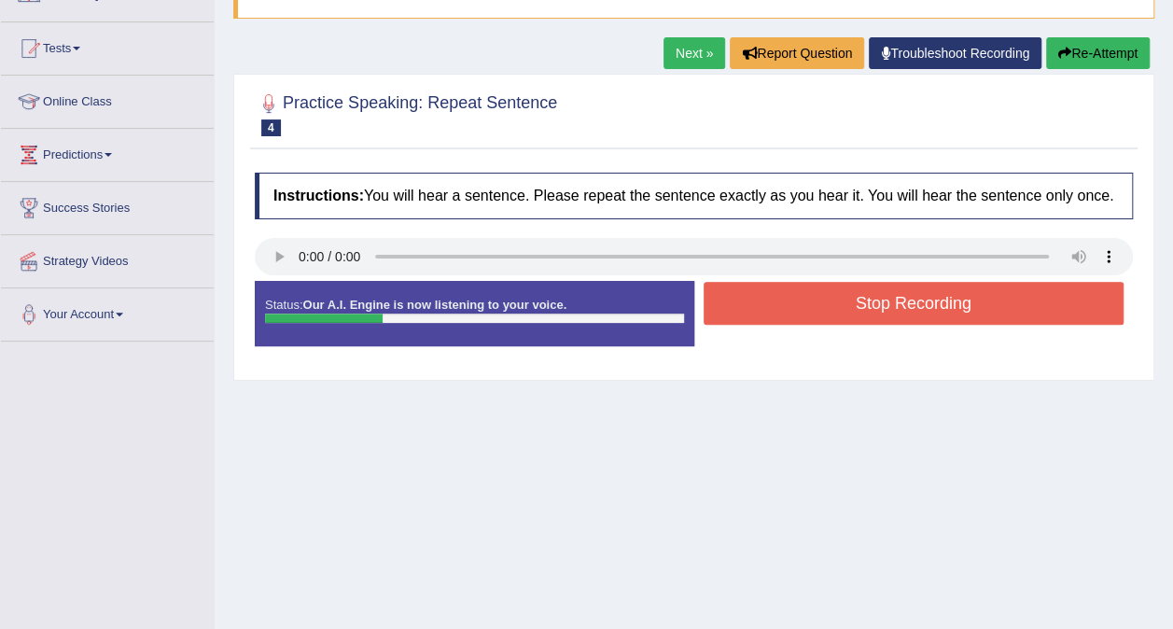
click at [880, 307] on button "Stop Recording" at bounding box center [914, 303] width 421 height 43
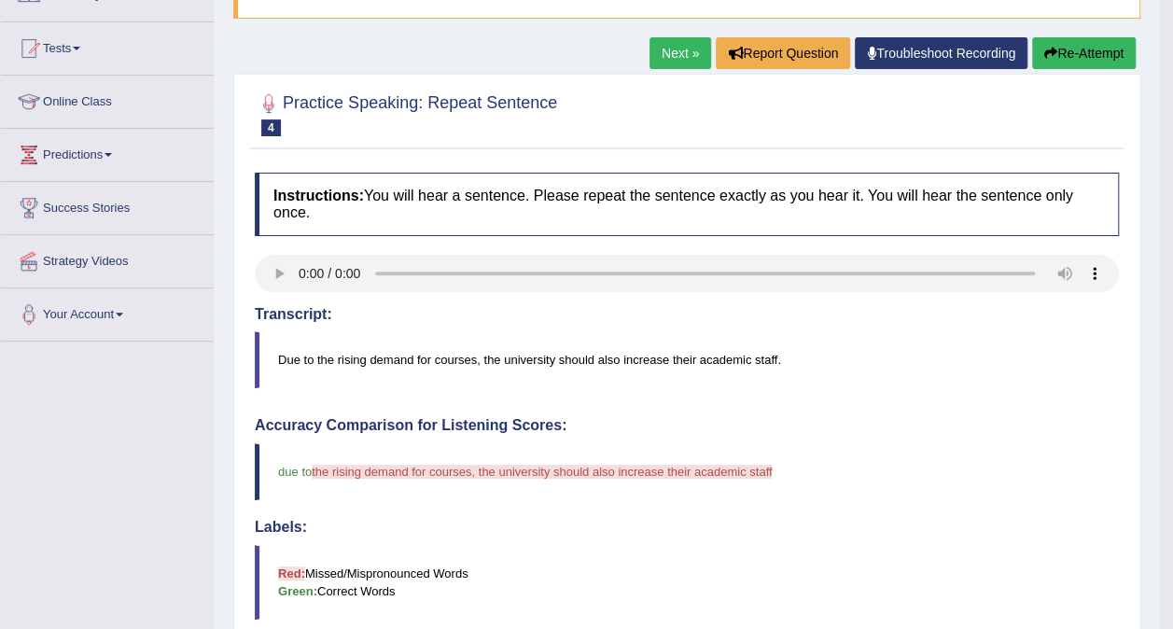
click at [1085, 60] on button "Re-Attempt" at bounding box center [1084, 53] width 104 height 32
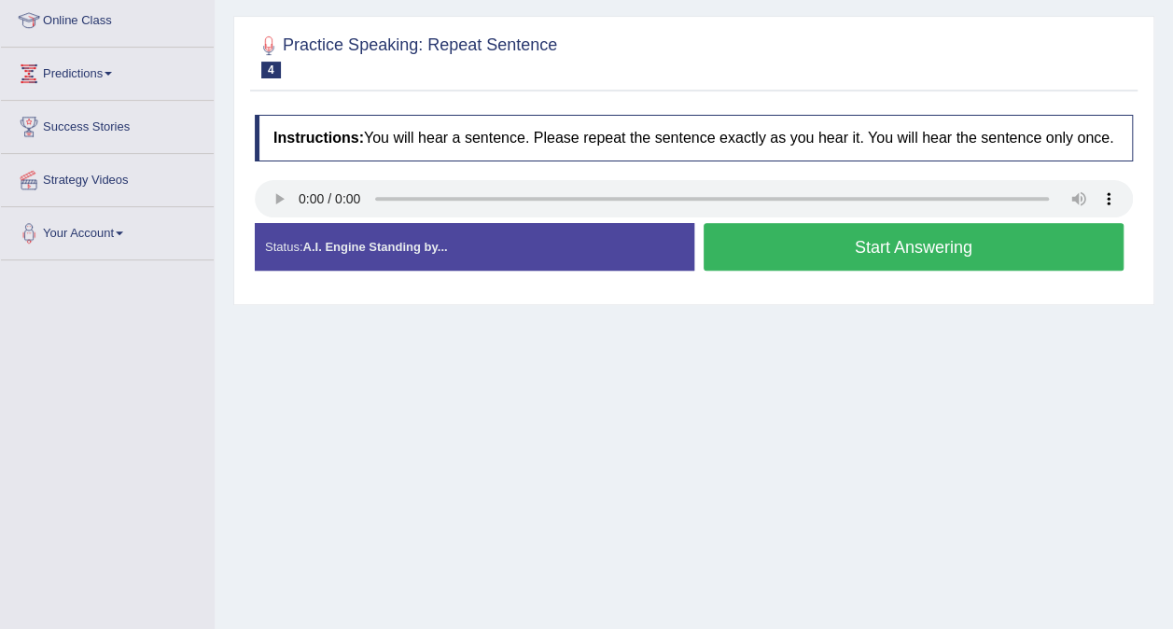
scroll to position [259, 0]
click at [971, 245] on button "Start Answering" at bounding box center [914, 246] width 421 height 48
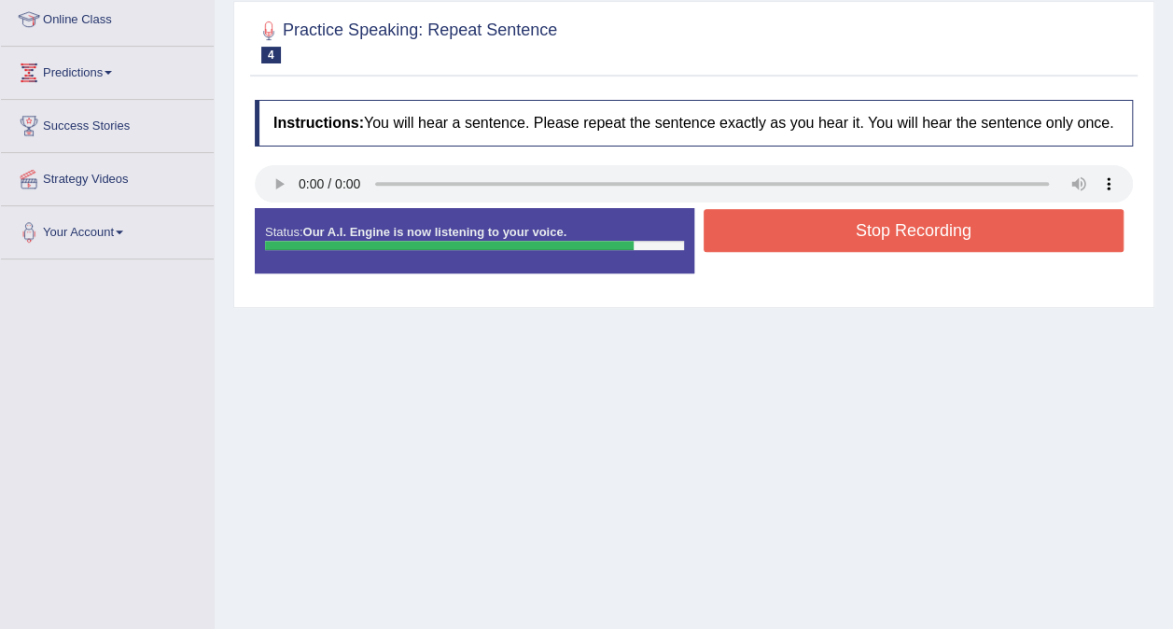
click at [975, 231] on button "Stop Recording" at bounding box center [914, 230] width 421 height 43
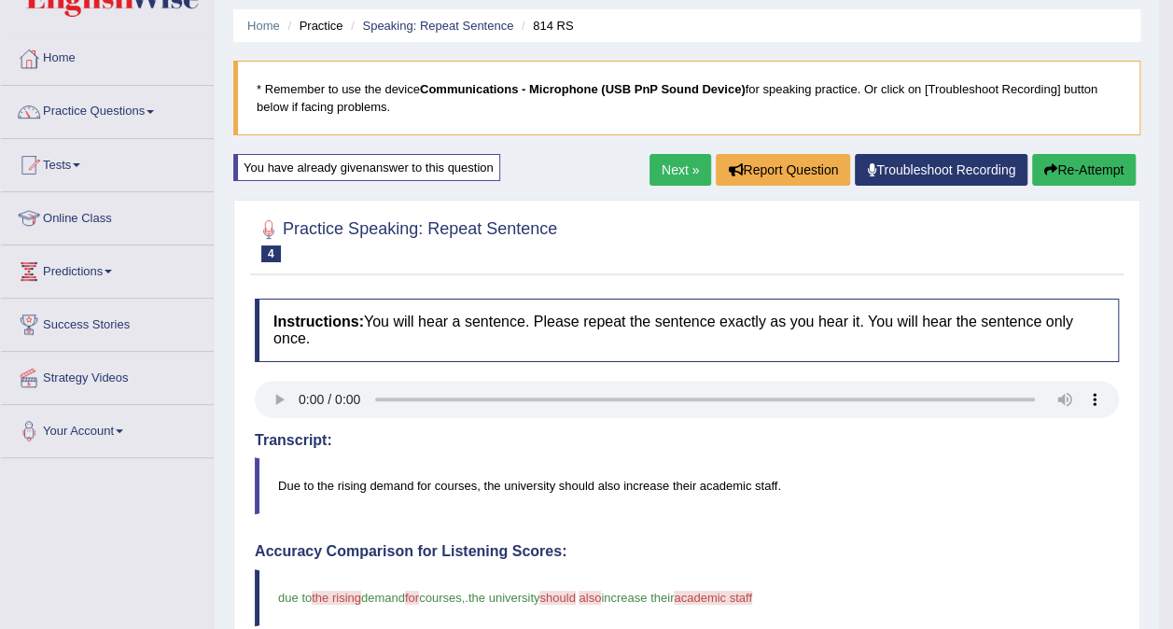
scroll to position [58, 0]
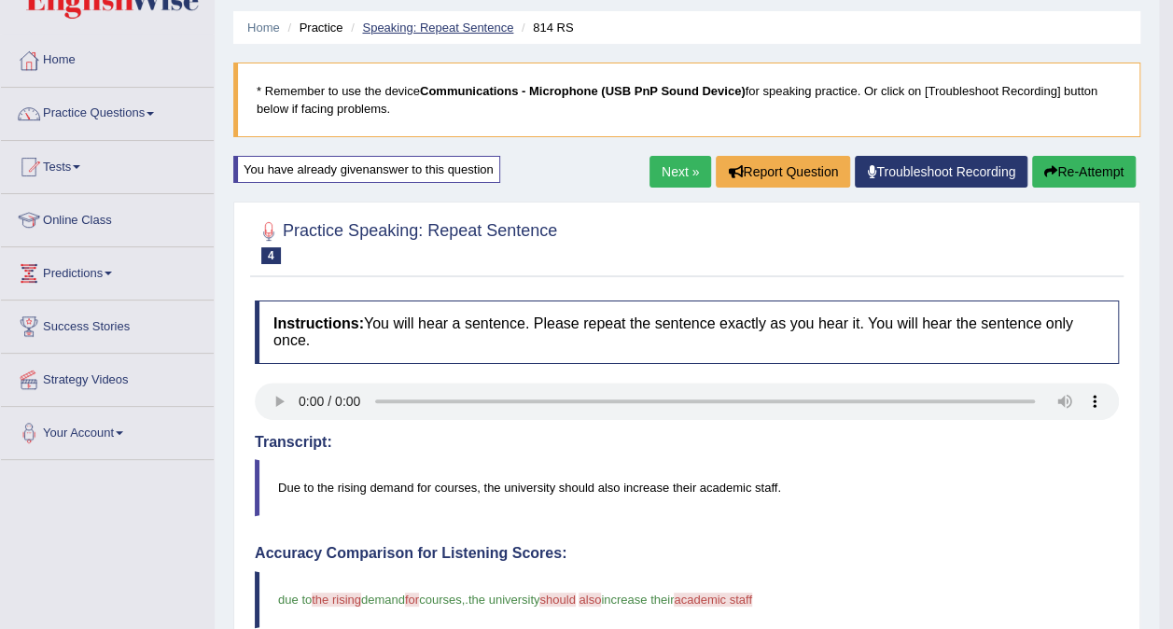
click at [441, 24] on link "Speaking: Repeat Sentence" at bounding box center [437, 28] width 151 height 14
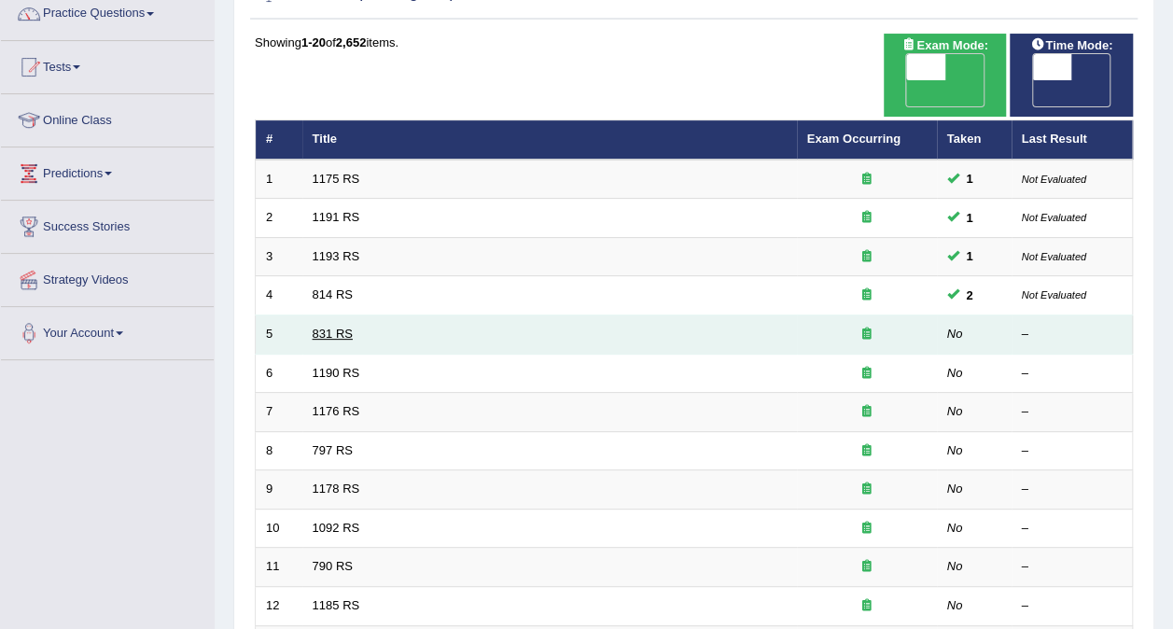
click at [329, 327] on link "831 RS" at bounding box center [333, 334] width 40 height 14
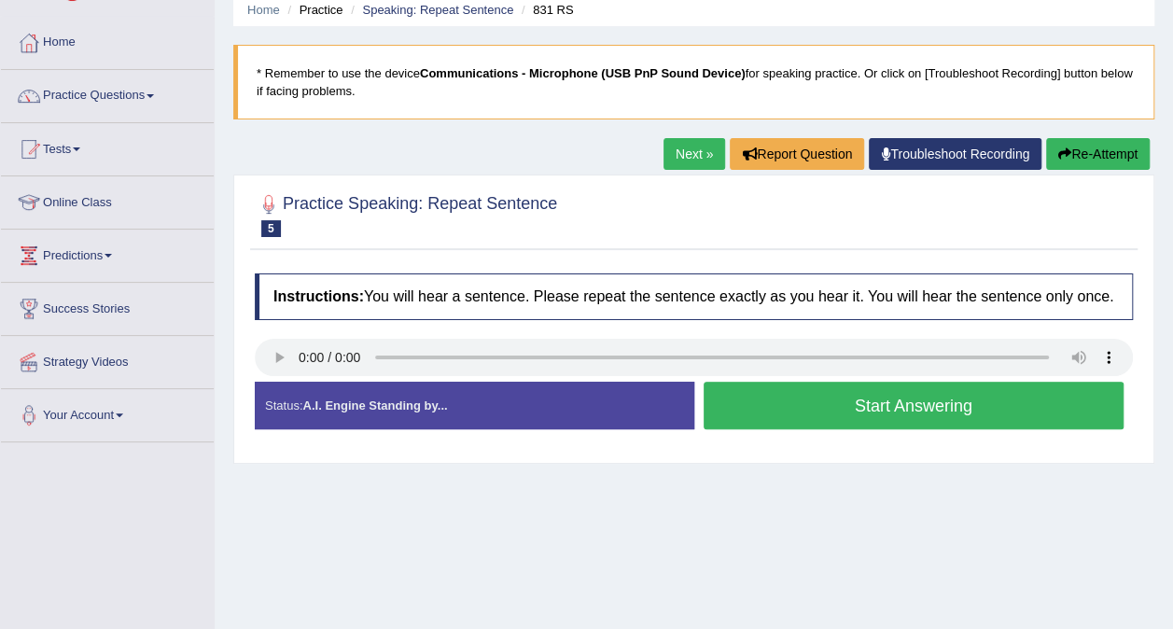
scroll to position [208, 0]
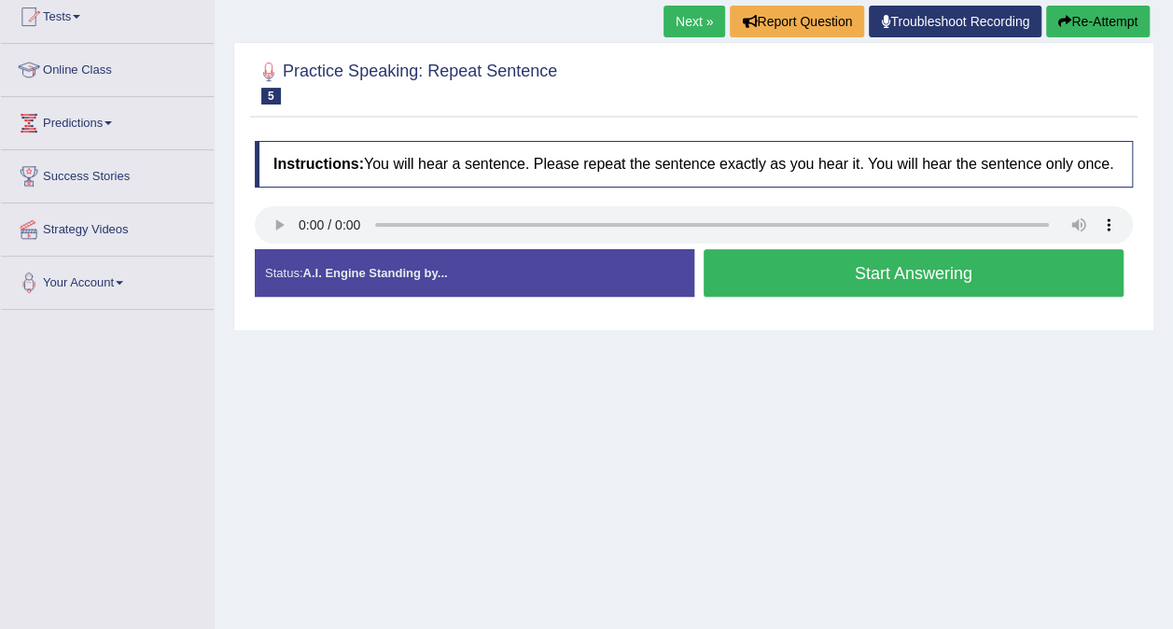
click at [934, 267] on button "Start Answering" at bounding box center [914, 273] width 421 height 48
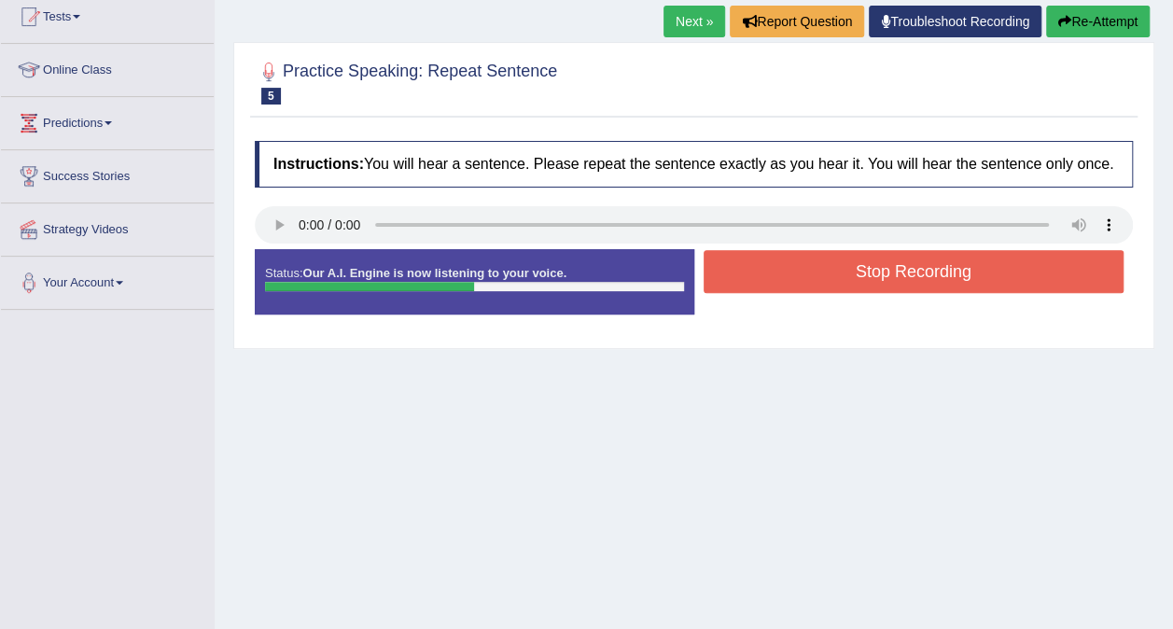
click at [932, 265] on button "Stop Recording" at bounding box center [914, 271] width 421 height 43
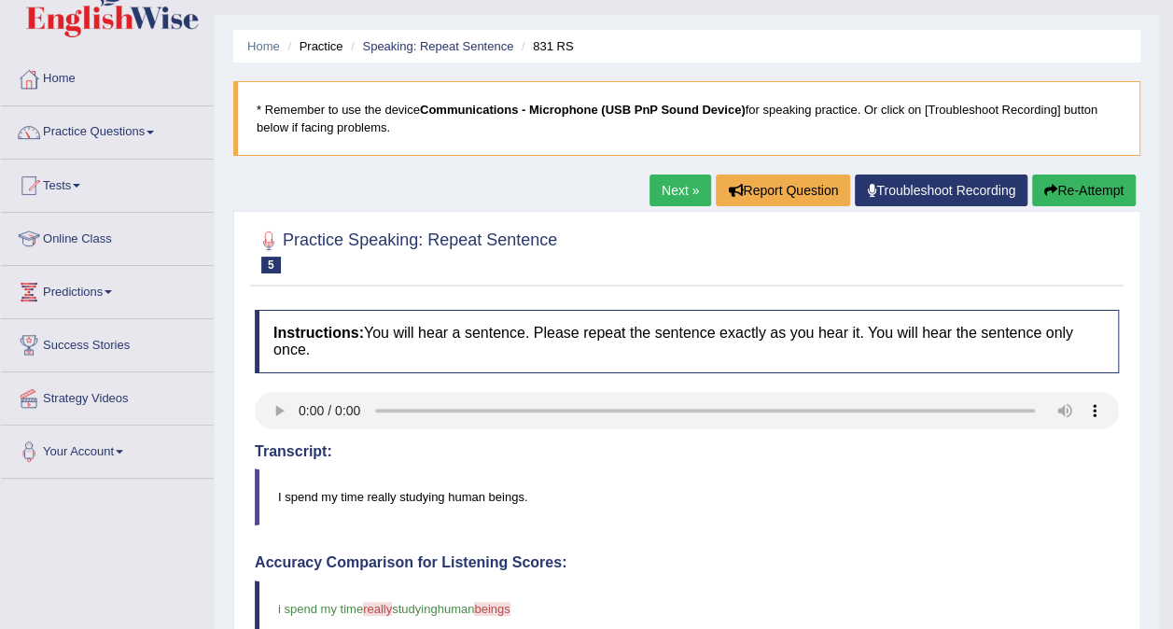
scroll to position [0, 0]
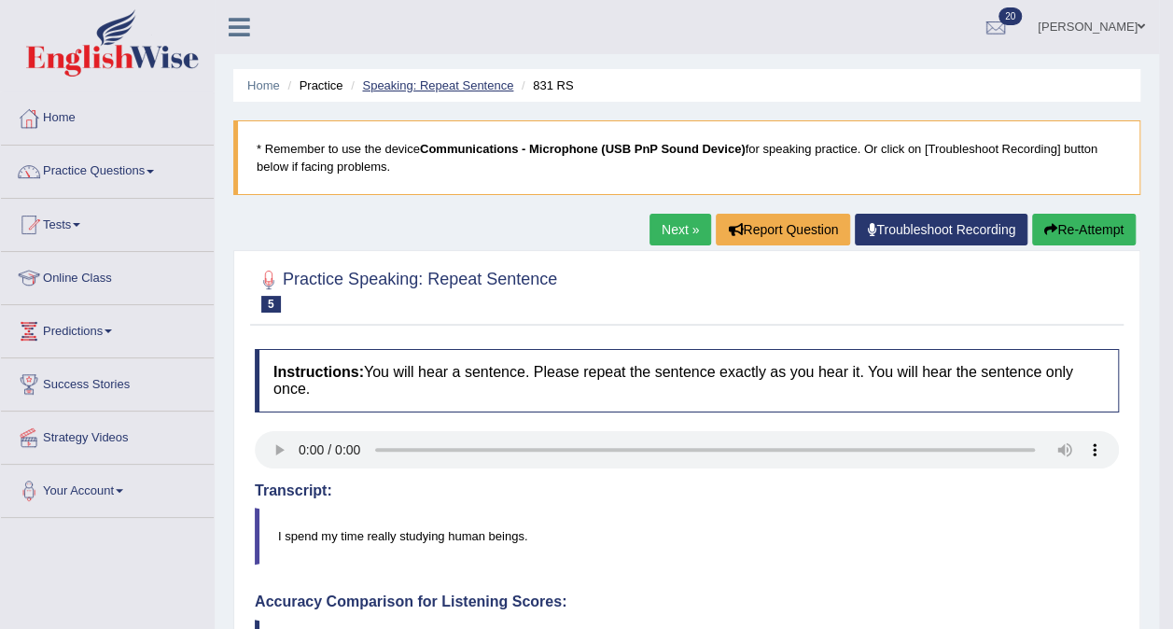
click at [433, 83] on link "Speaking: Repeat Sentence" at bounding box center [437, 85] width 151 height 14
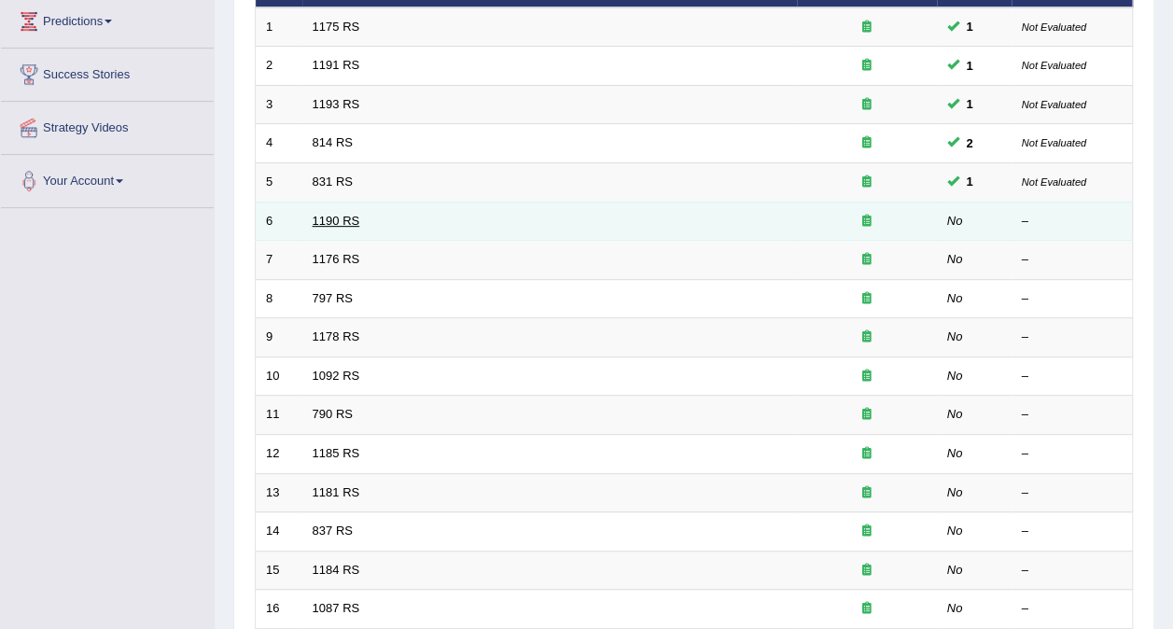
click at [330, 214] on link "1190 RS" at bounding box center [337, 221] width 48 height 14
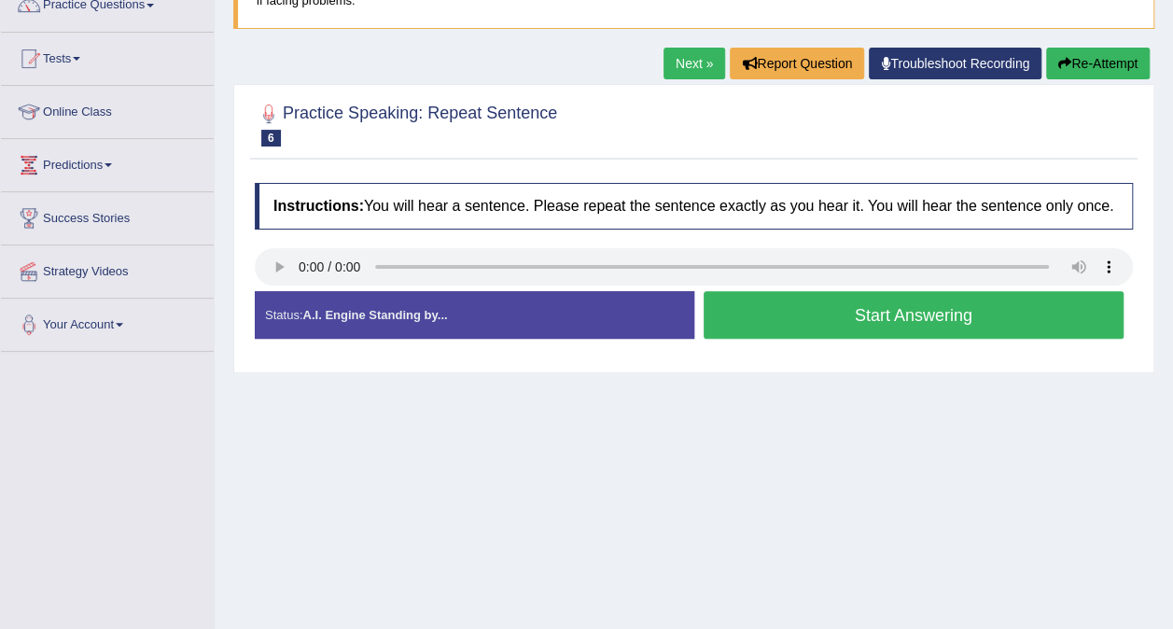
scroll to position [185, 0]
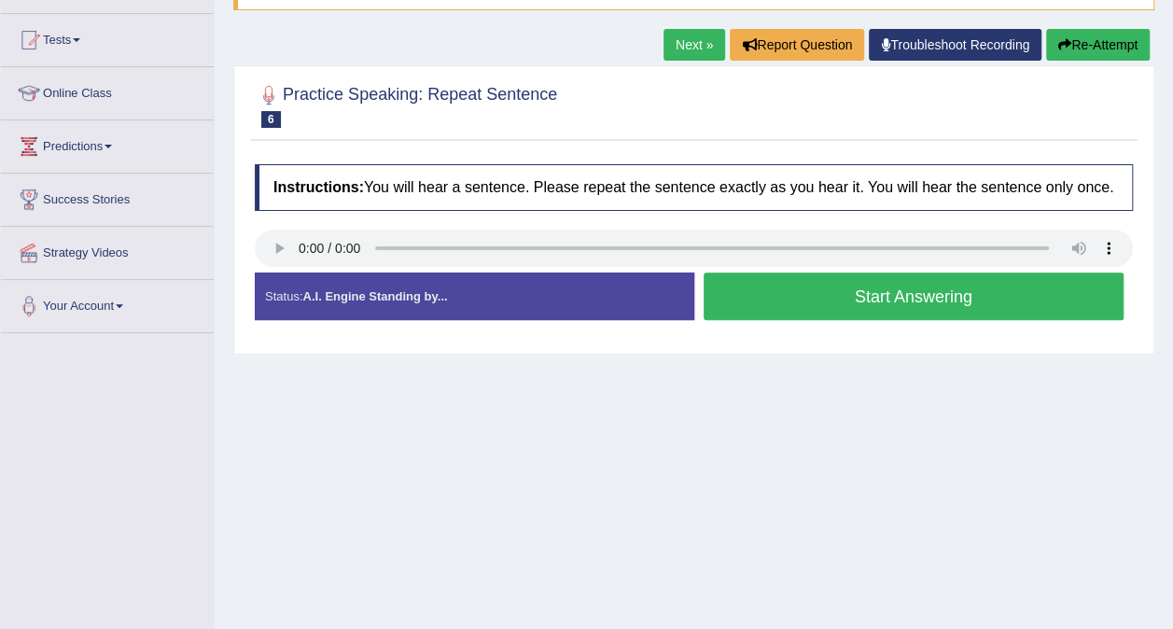
click at [929, 297] on button "Start Answering" at bounding box center [914, 297] width 421 height 48
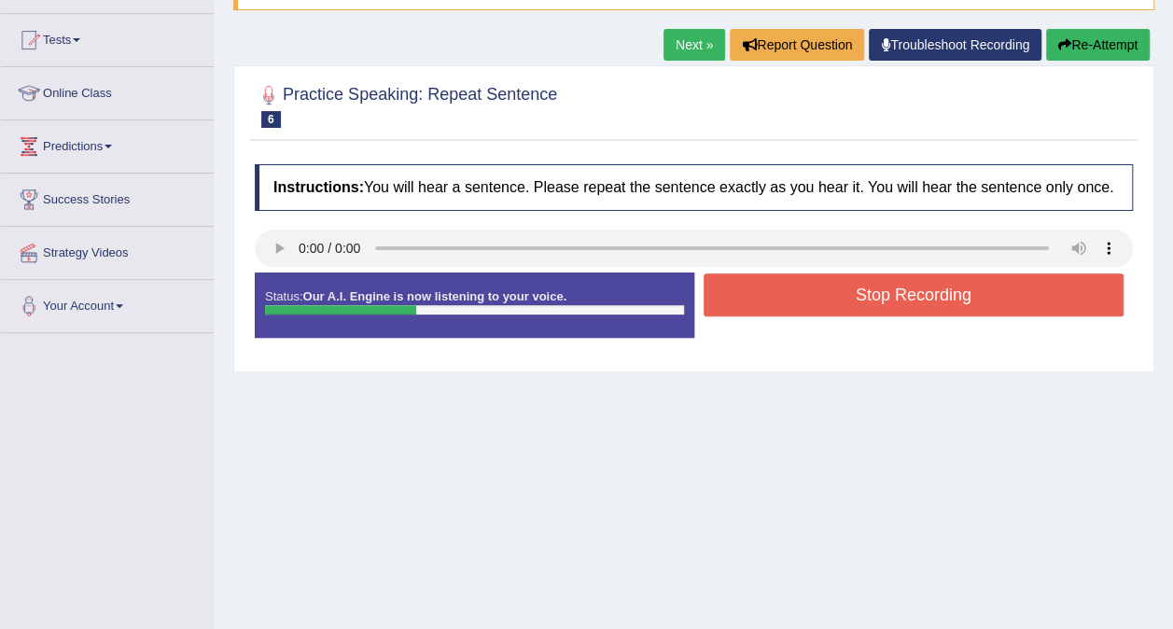
click at [967, 306] on button "Stop Recording" at bounding box center [914, 295] width 421 height 43
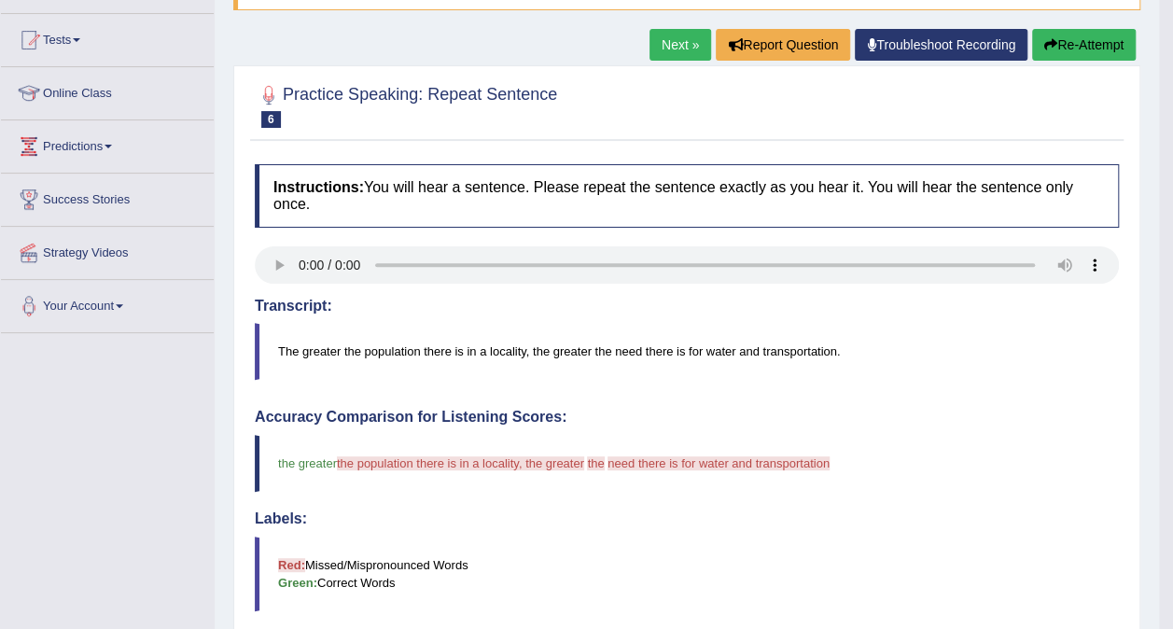
click at [1085, 45] on button "Re-Attempt" at bounding box center [1084, 45] width 104 height 32
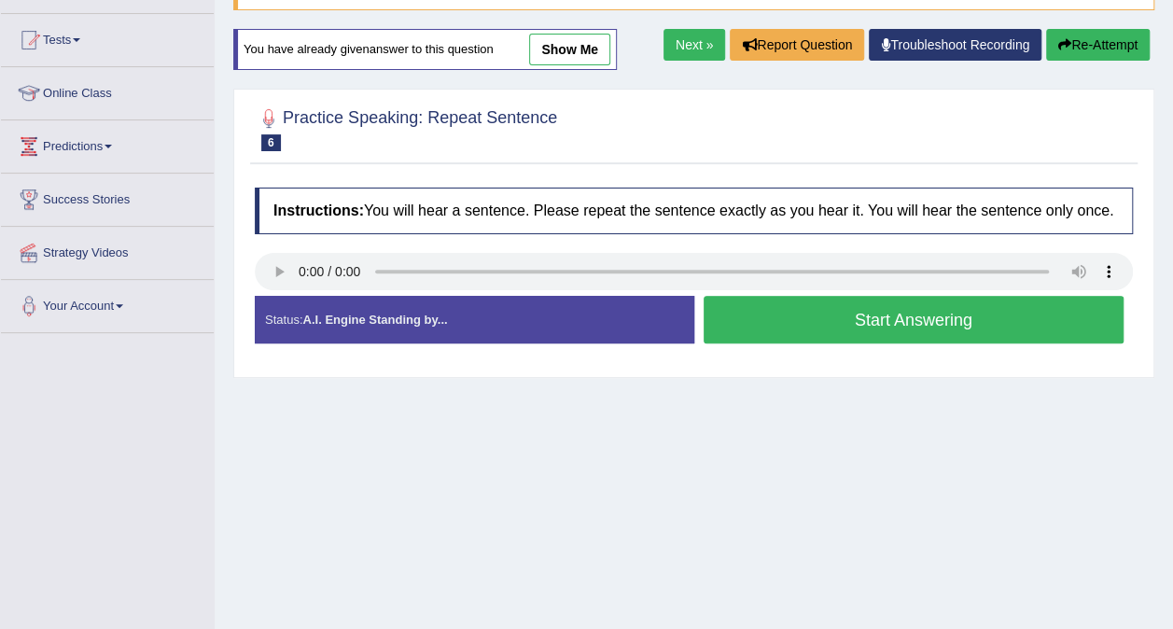
click at [989, 323] on button "Start Answering" at bounding box center [914, 320] width 421 height 48
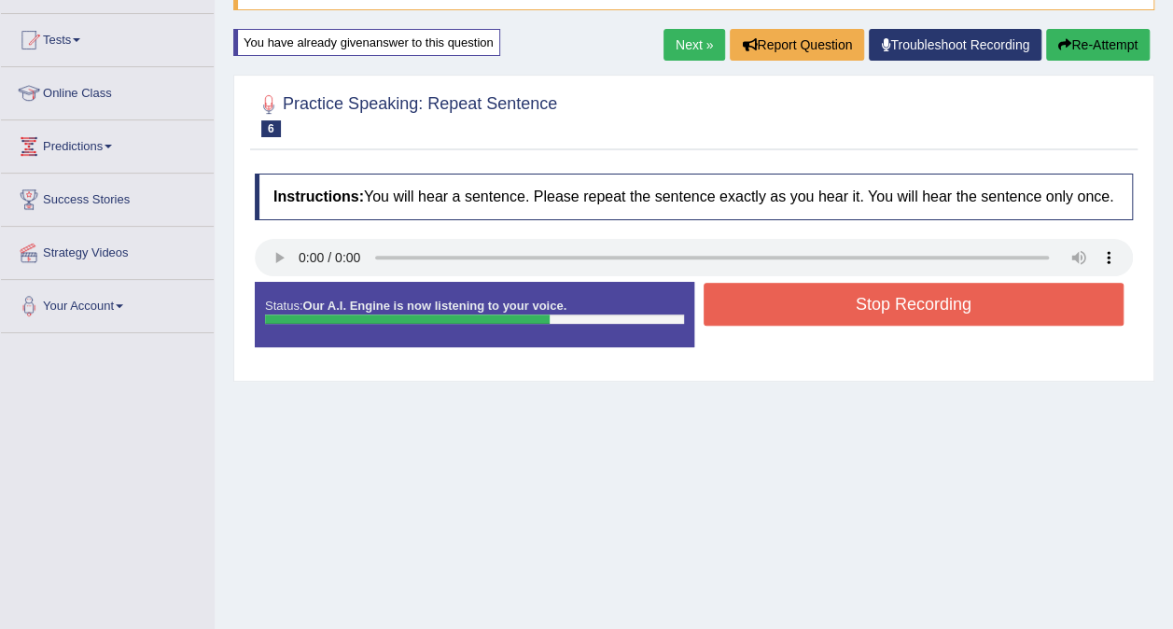
click at [1001, 312] on button "Stop Recording" at bounding box center [914, 304] width 421 height 43
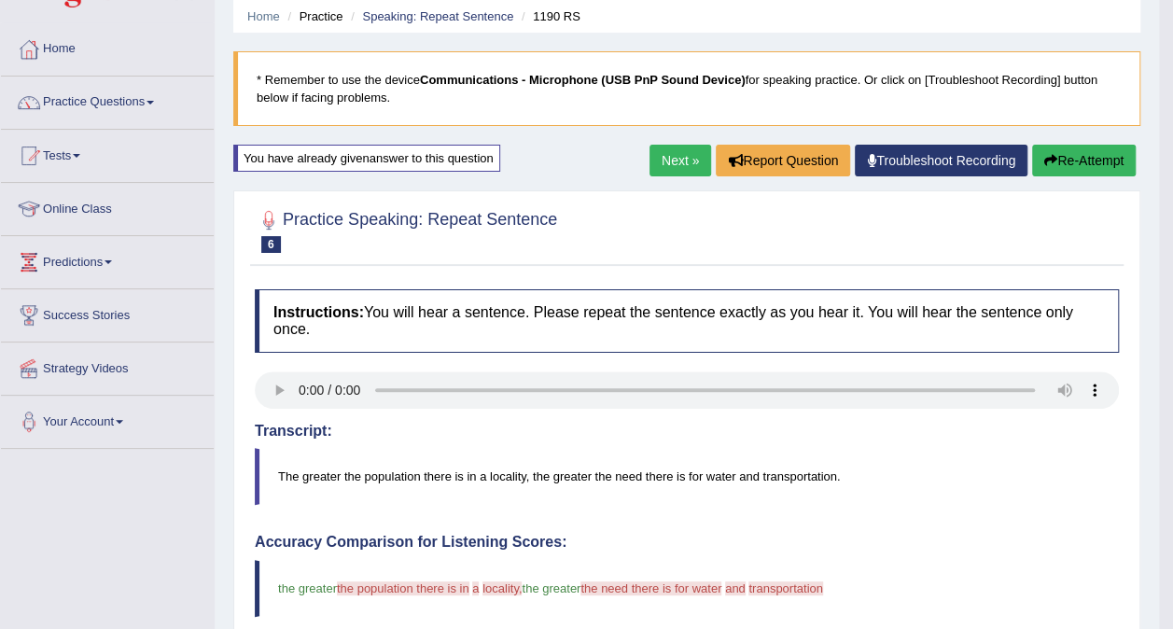
scroll to position [55, 0]
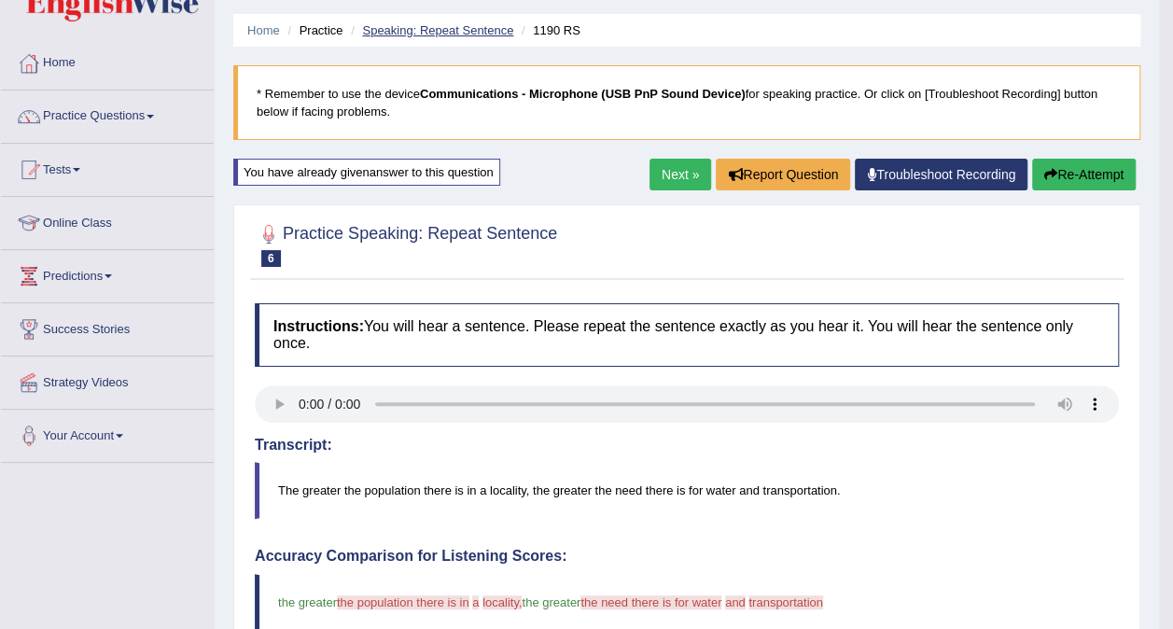
click at [444, 30] on link "Speaking: Repeat Sentence" at bounding box center [437, 30] width 151 height 14
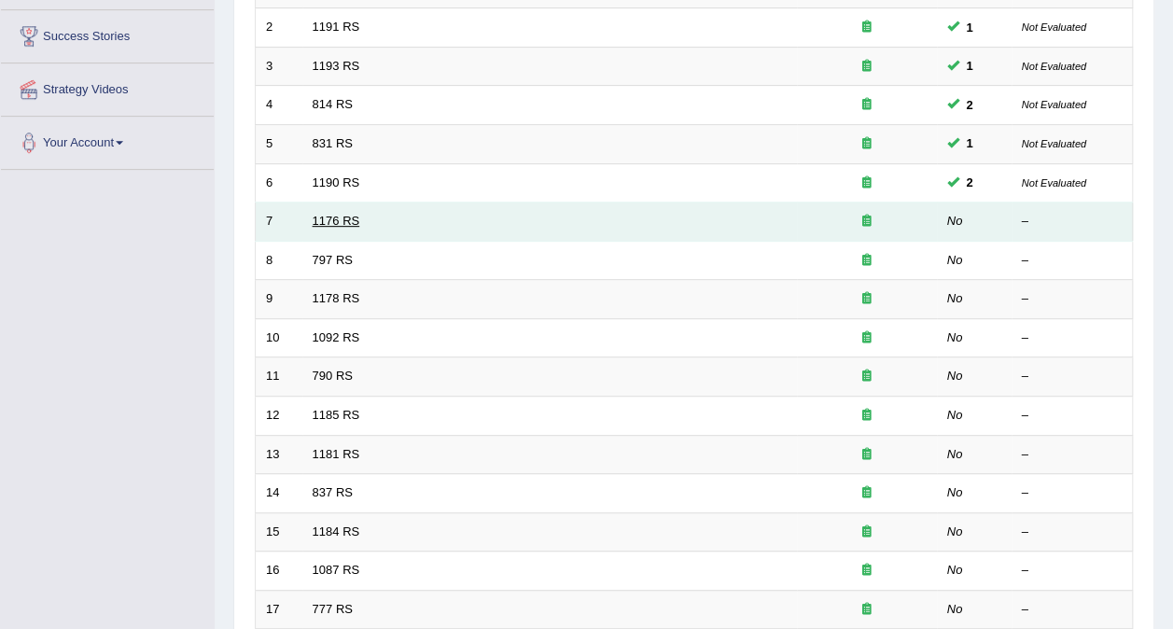
click at [327, 214] on link "1176 RS" at bounding box center [337, 221] width 48 height 14
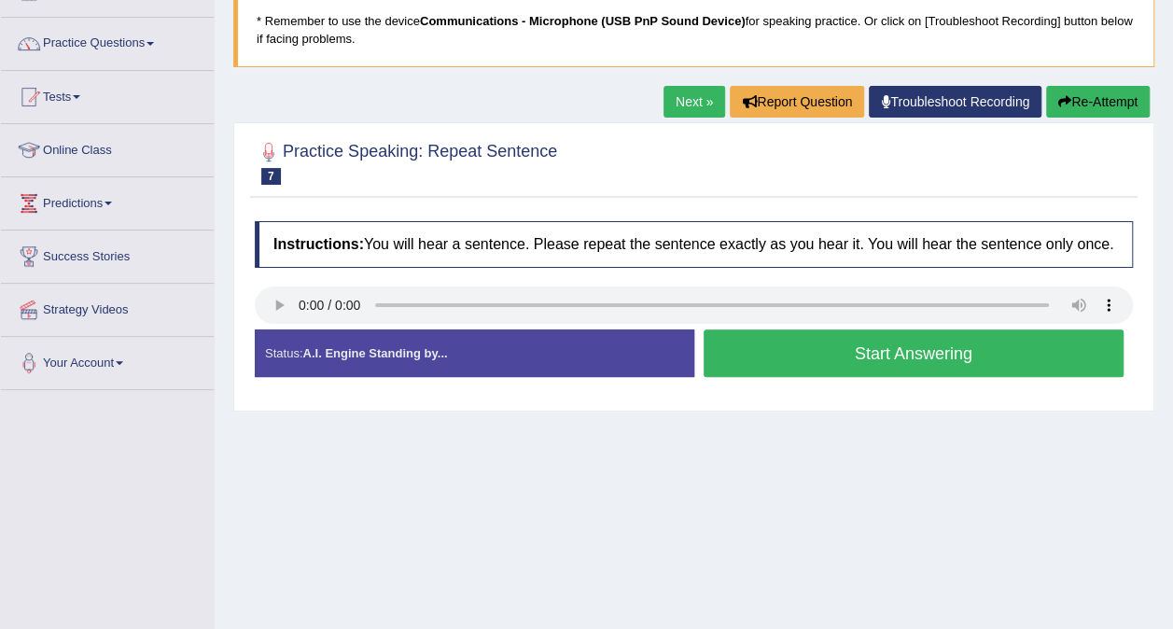
scroll to position [129, 0]
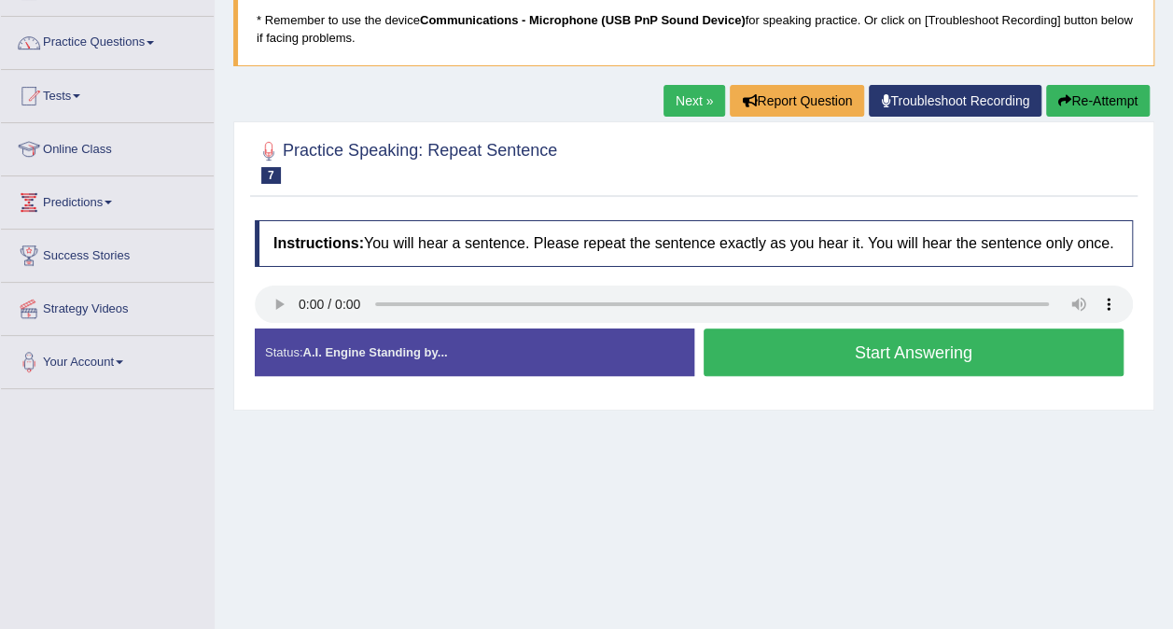
click at [275, 328] on div "Created with Highcharts 7.1.2 Too low Too high Time Pitch meter: 0 2.5 5 7.5 10" at bounding box center [470, 328] width 449 height 1
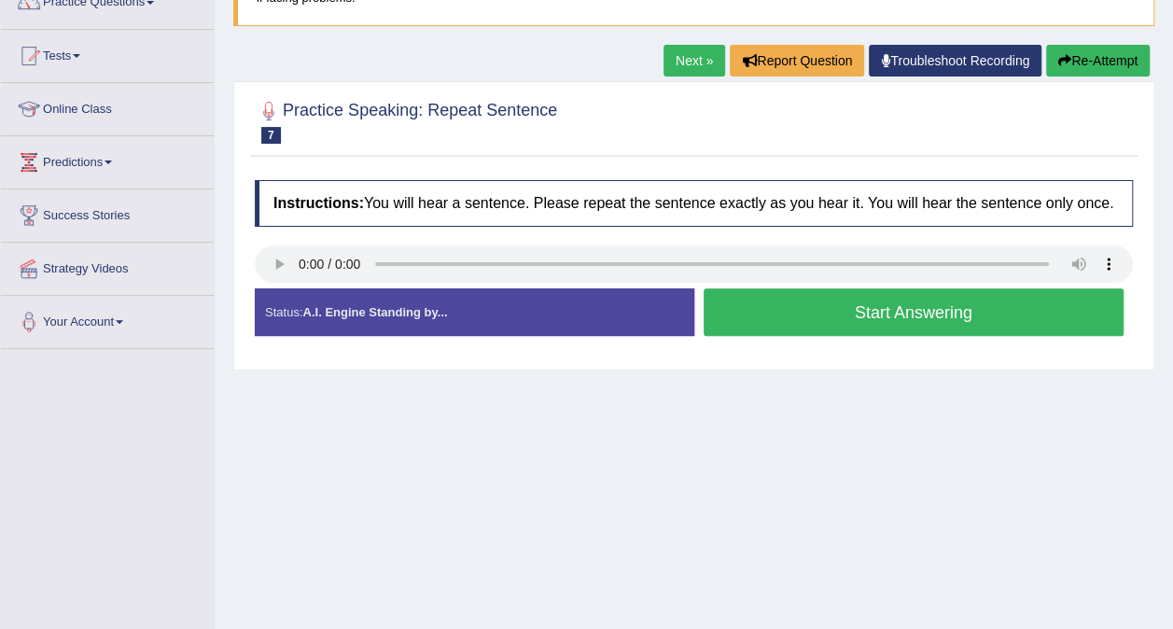
scroll to position [209, 0]
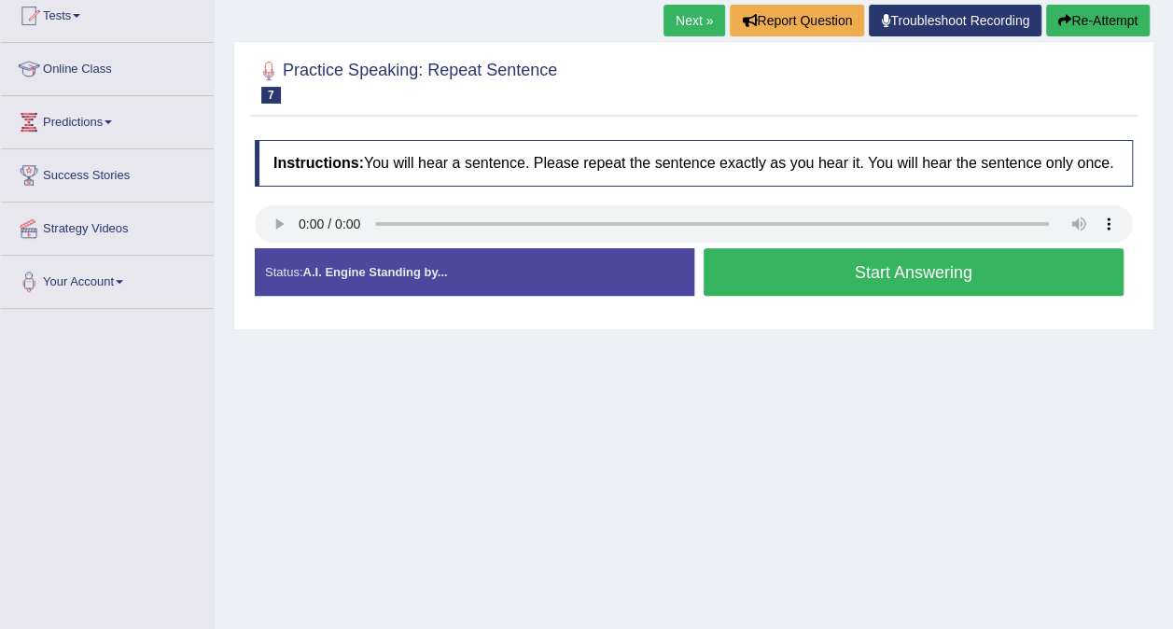
click at [1000, 274] on button "Start Answering" at bounding box center [914, 272] width 421 height 48
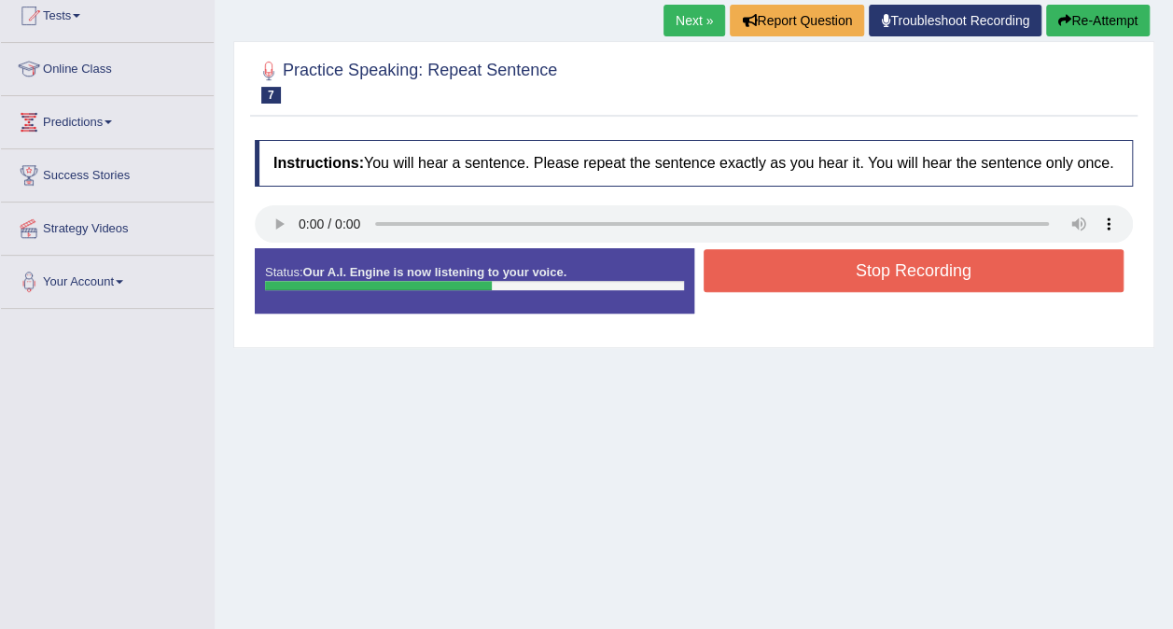
click at [1009, 274] on button "Stop Recording" at bounding box center [914, 270] width 421 height 43
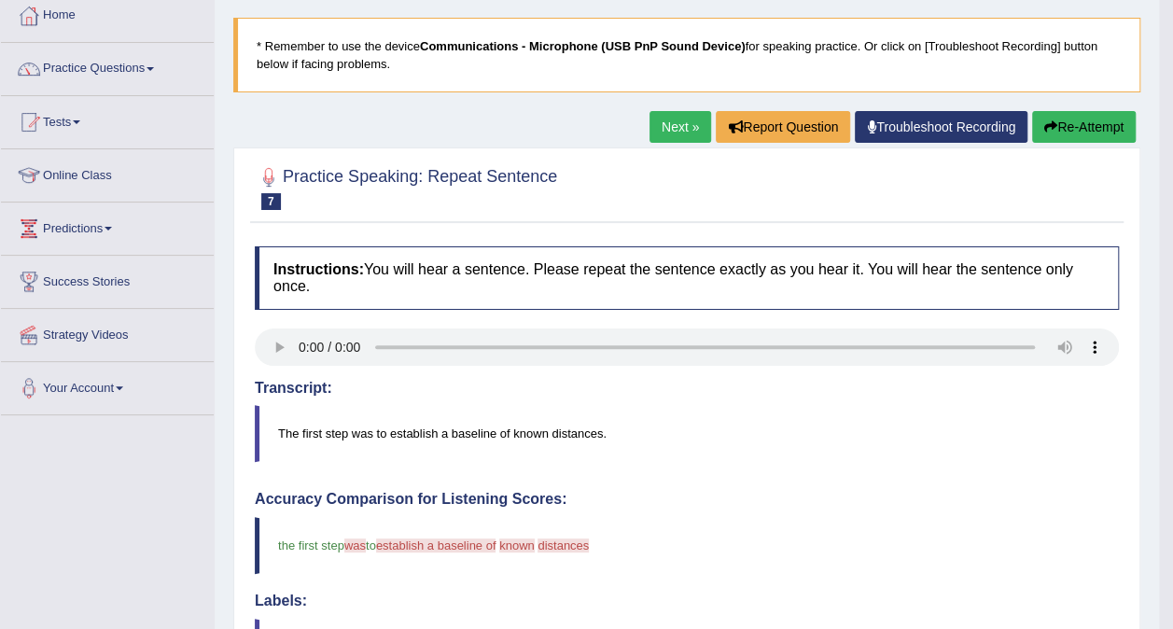
scroll to position [83, 0]
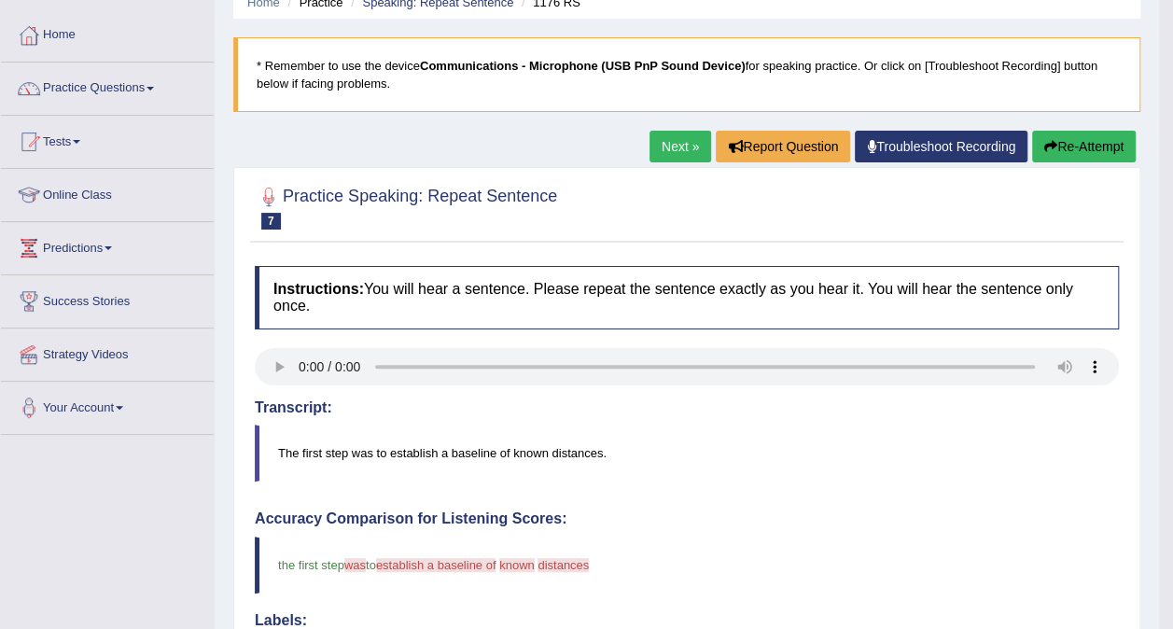
click at [677, 148] on link "Next »" at bounding box center [681, 147] width 62 height 32
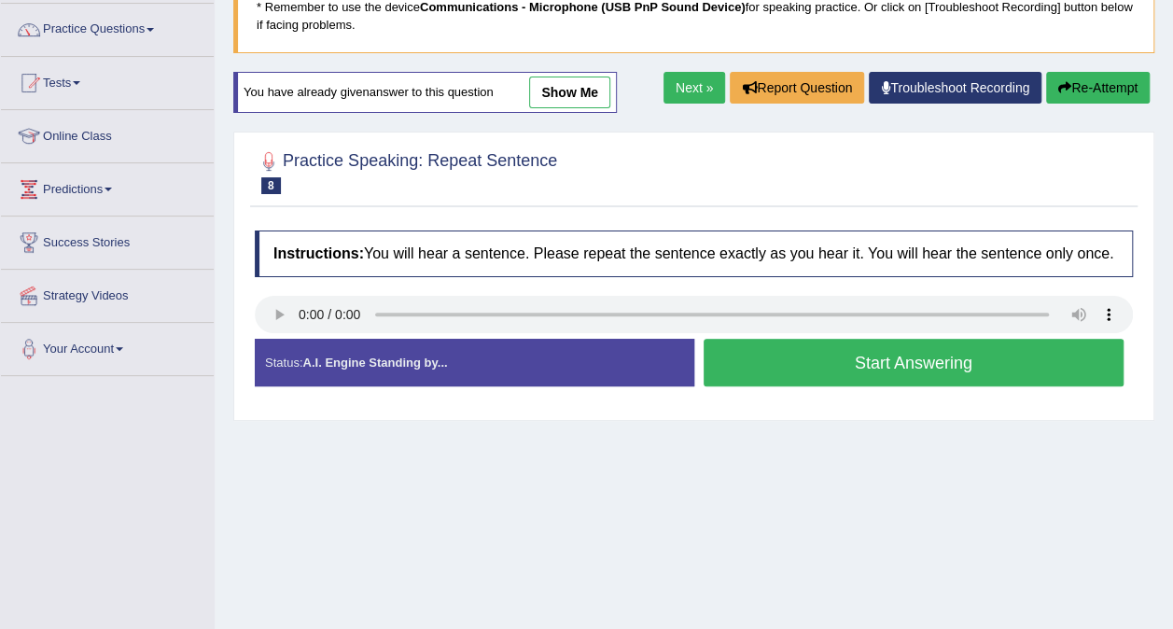
scroll to position [145, 0]
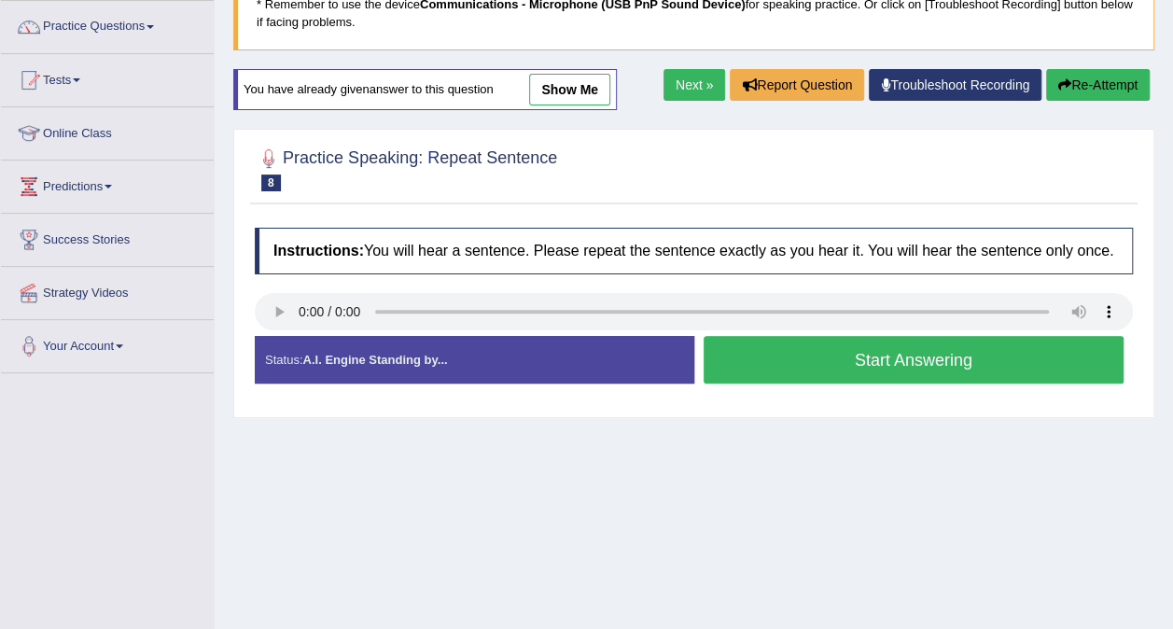
click at [1013, 361] on button "Start Answering" at bounding box center [914, 360] width 421 height 48
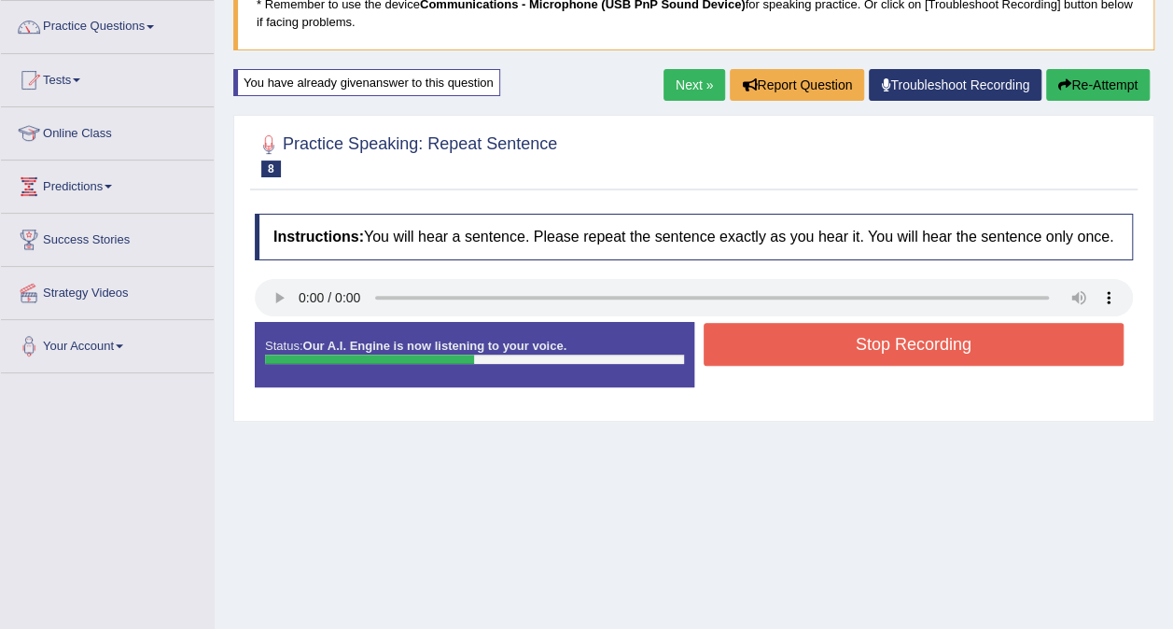
click at [993, 347] on button "Stop Recording" at bounding box center [914, 344] width 421 height 43
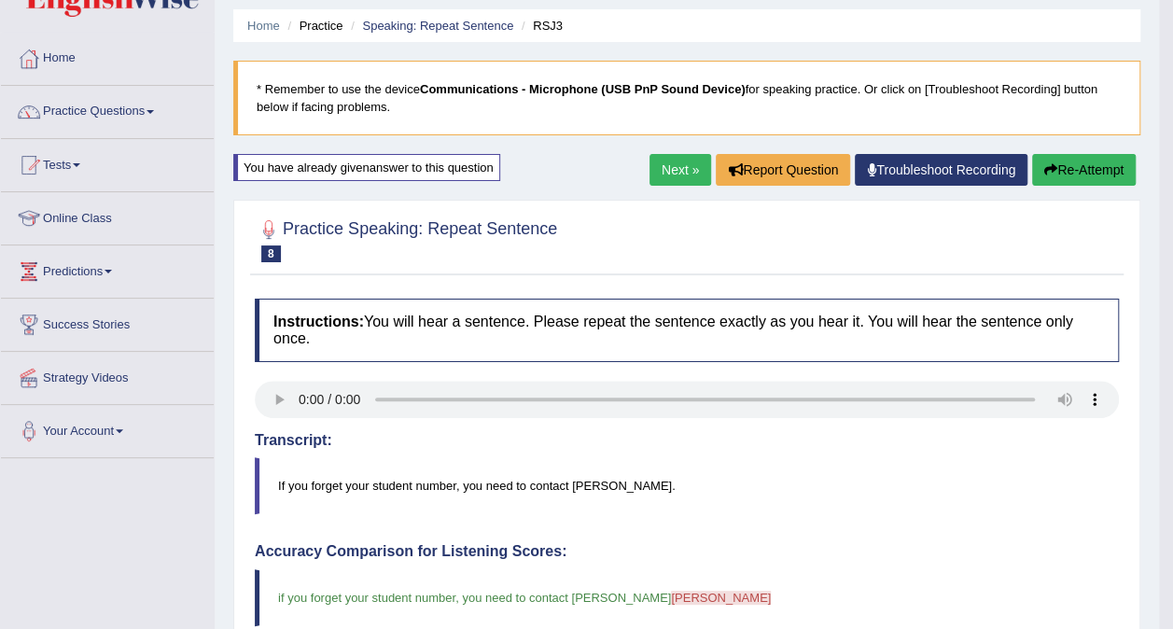
scroll to position [0, 0]
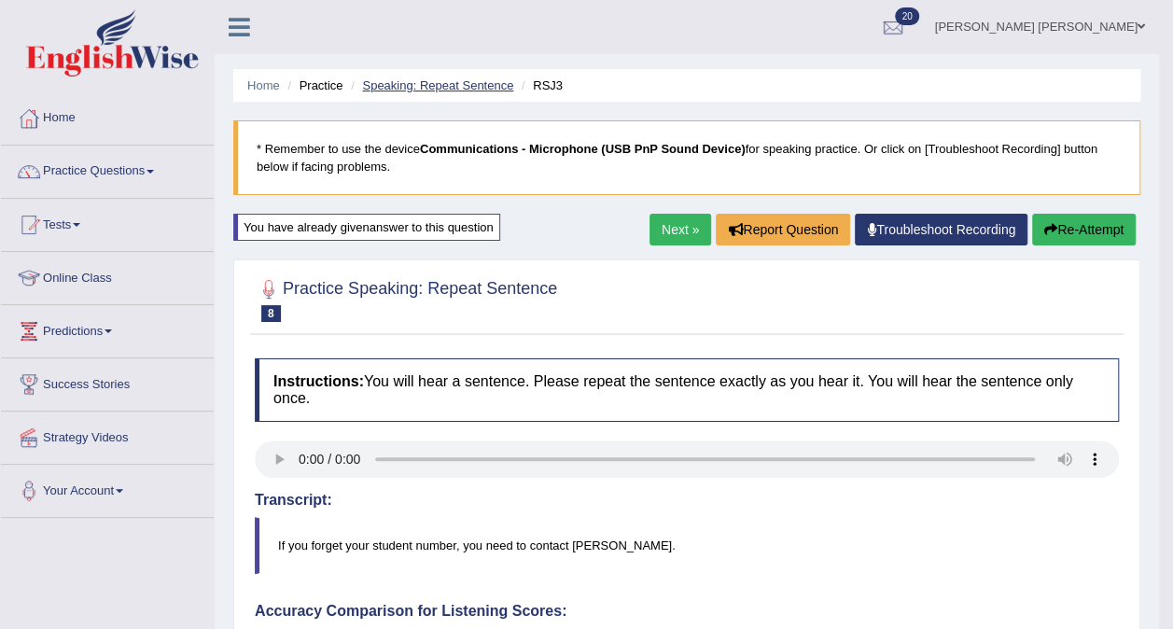
click at [429, 87] on link "Speaking: Repeat Sentence" at bounding box center [437, 85] width 151 height 14
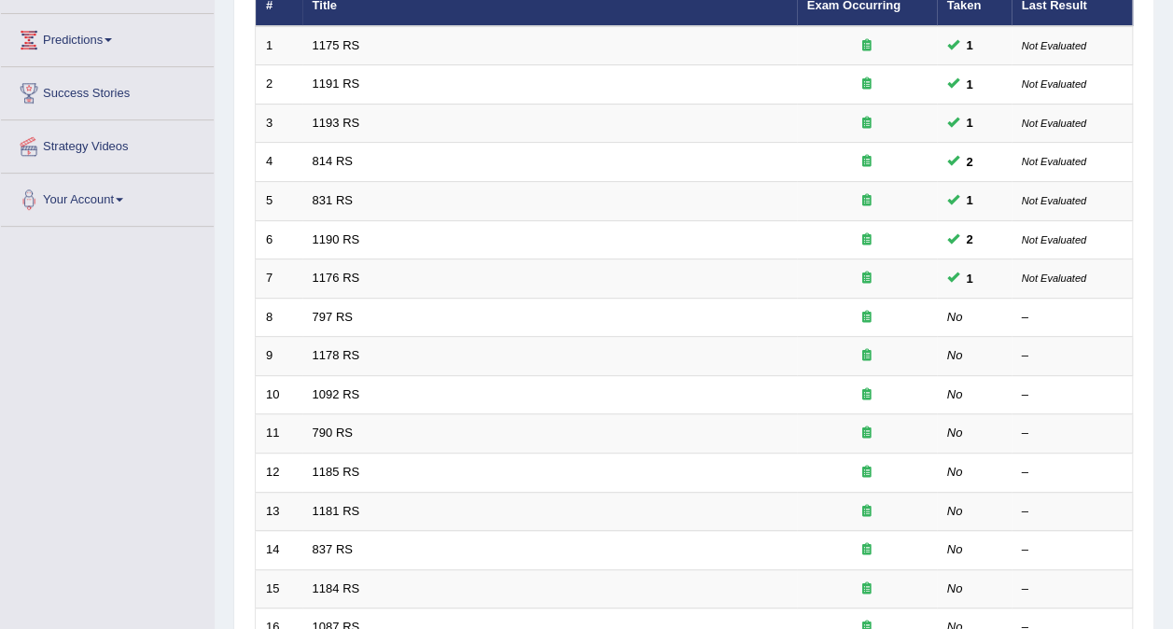
scroll to position [294, 0]
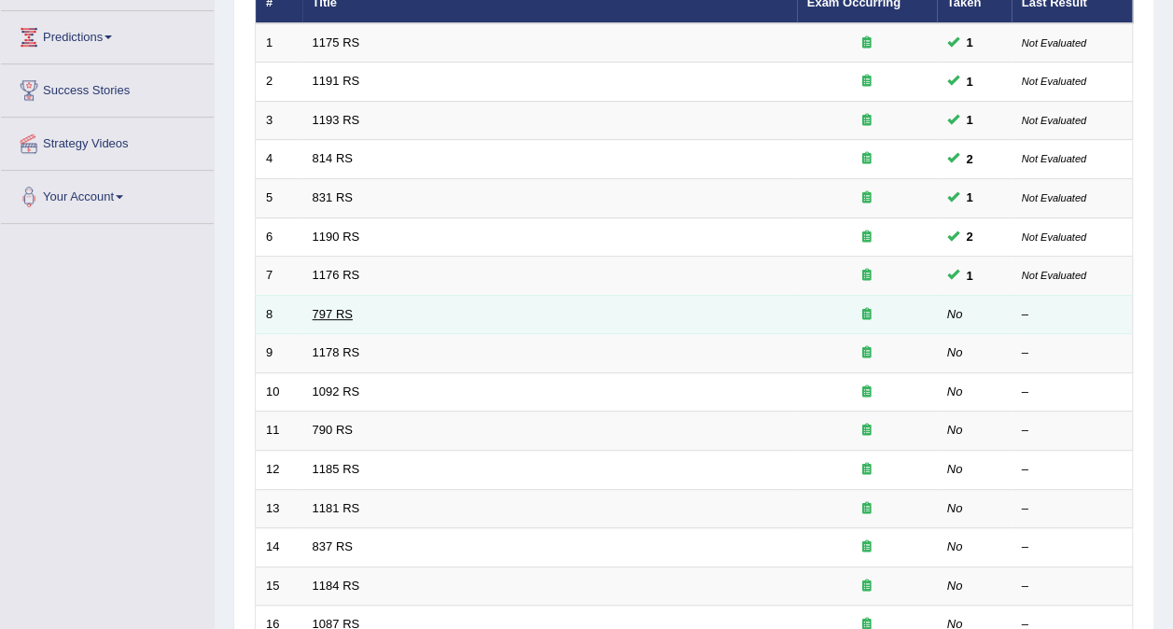
click at [327, 307] on link "797 RS" at bounding box center [333, 314] width 40 height 14
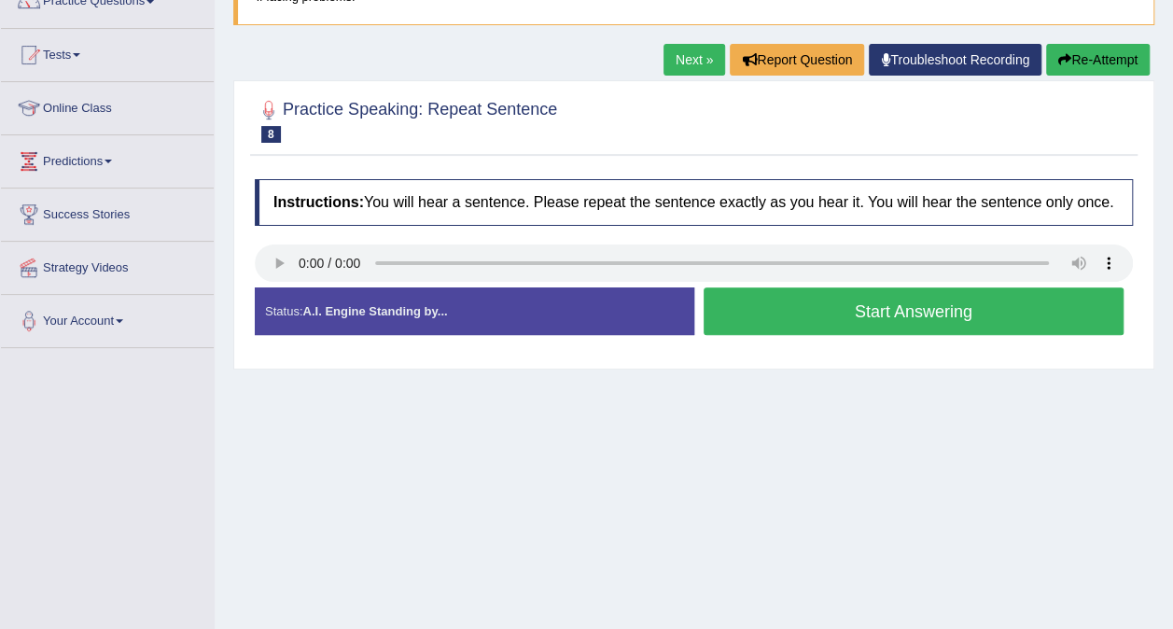
scroll to position [185, 0]
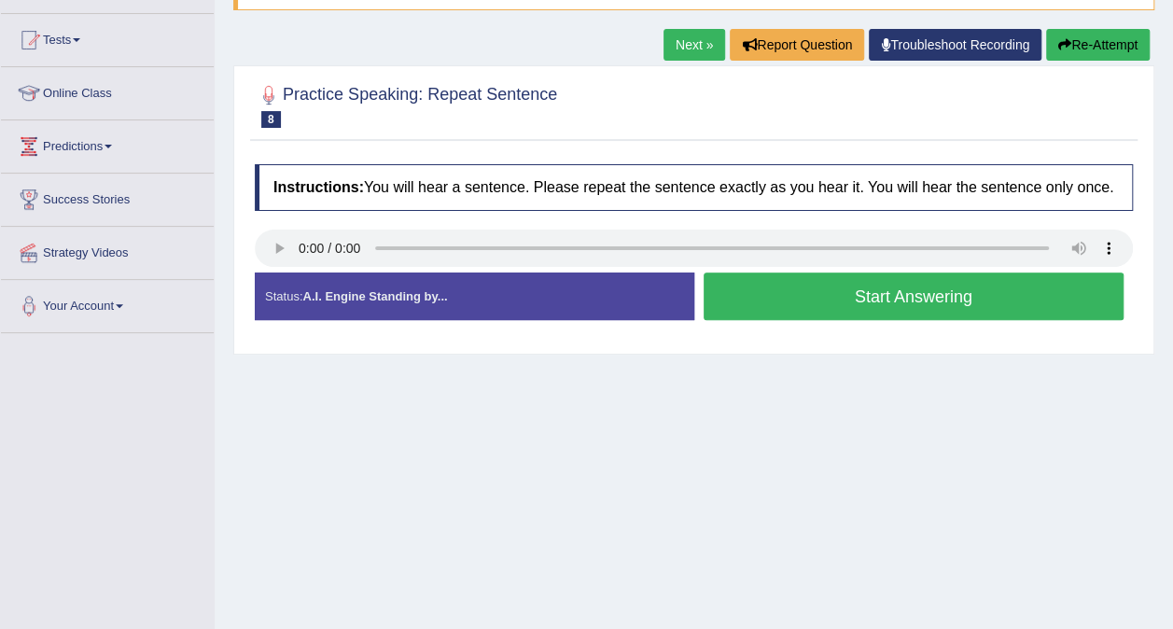
click at [987, 300] on button "Start Answering" at bounding box center [914, 297] width 421 height 48
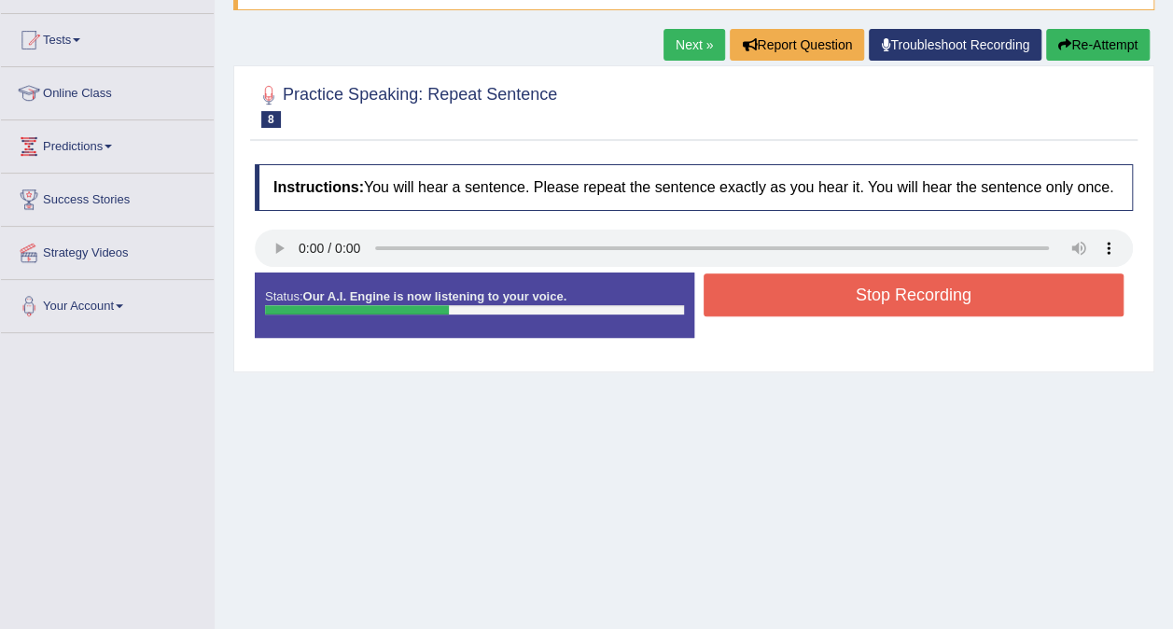
click at [861, 301] on button "Stop Recording" at bounding box center [914, 295] width 421 height 43
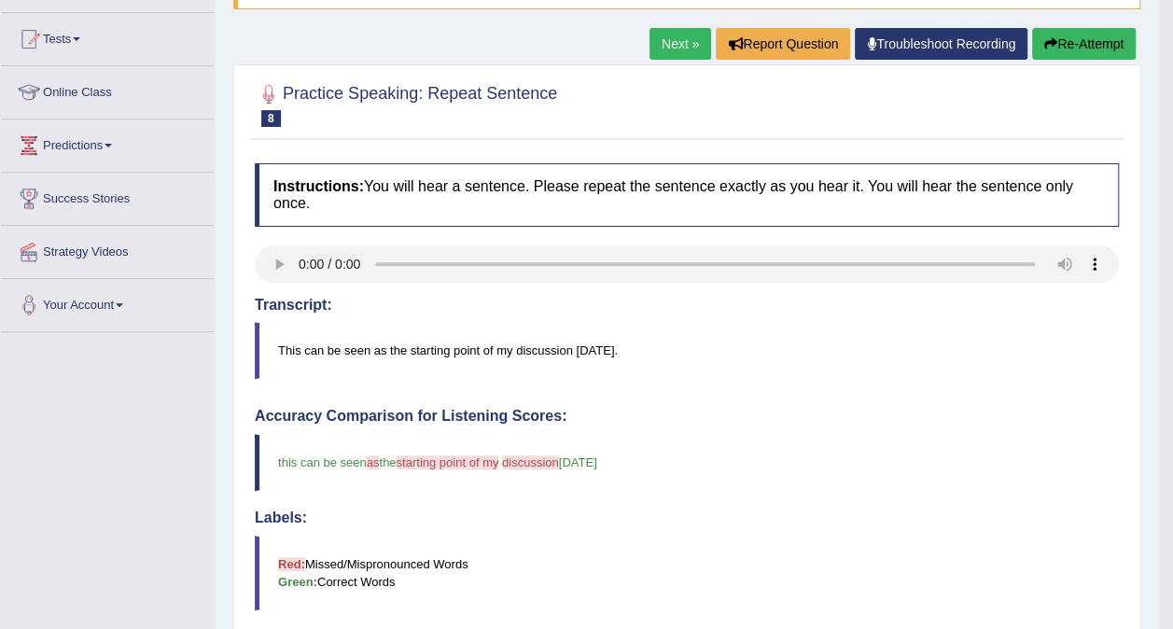
scroll to position [70, 0]
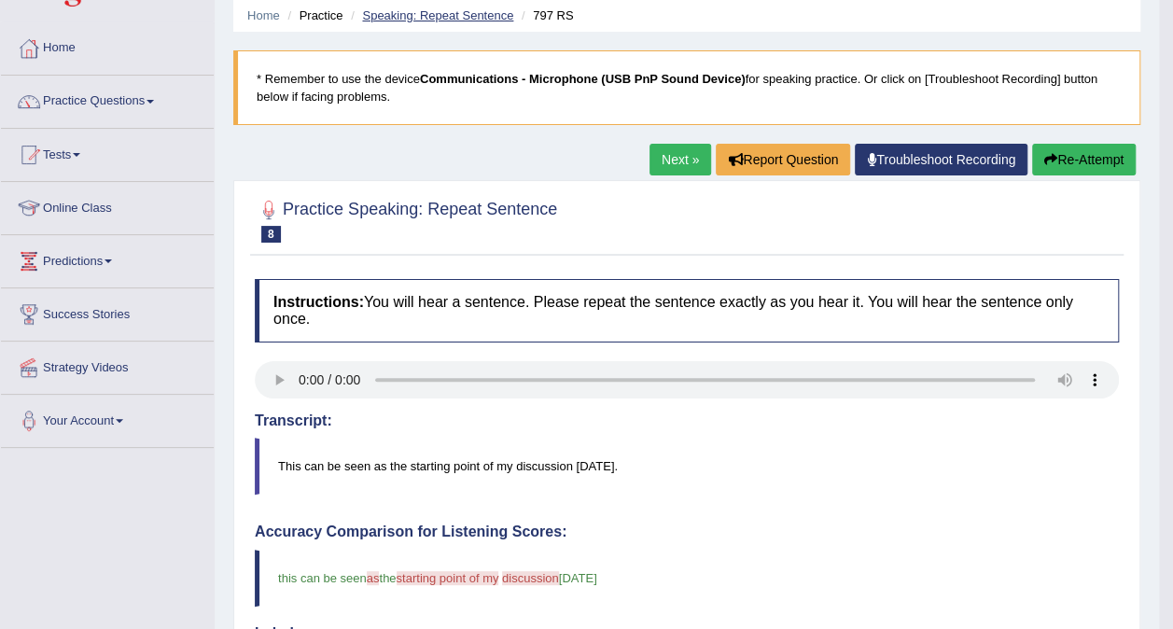
click at [464, 18] on link "Speaking: Repeat Sentence" at bounding box center [437, 15] width 151 height 14
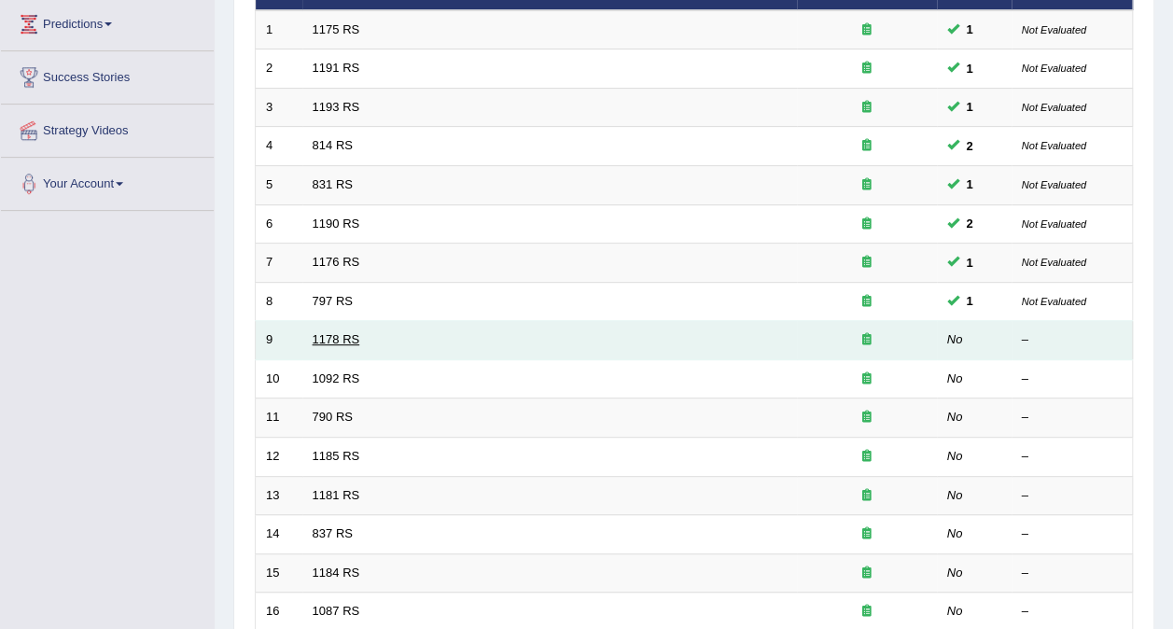
click at [331, 332] on link "1178 RS" at bounding box center [337, 339] width 48 height 14
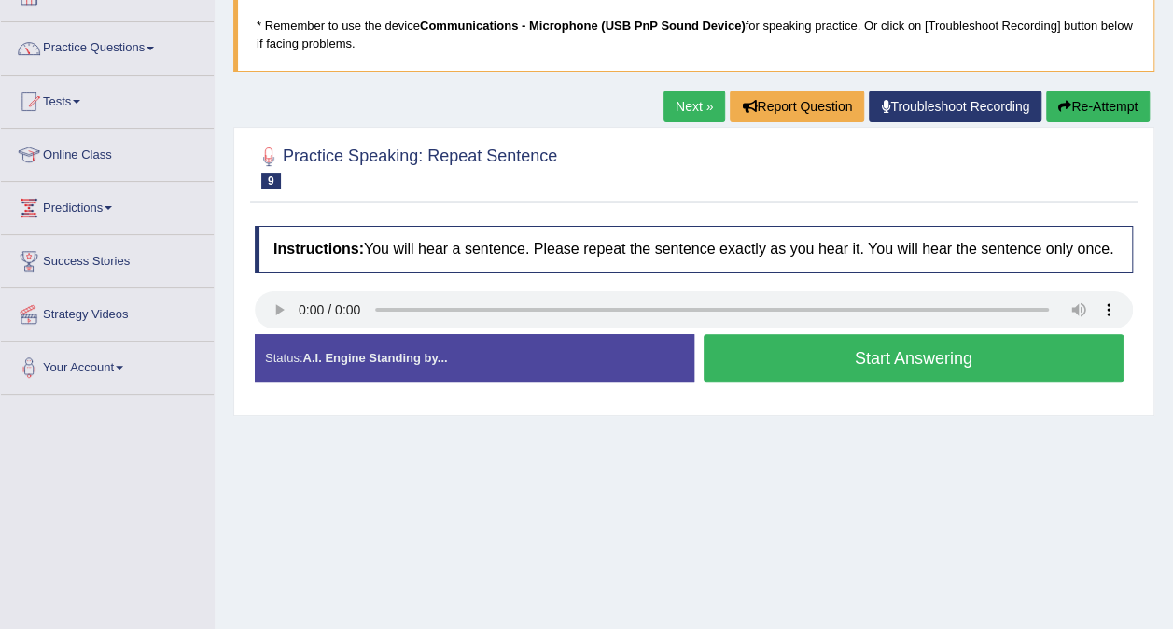
scroll to position [132, 0]
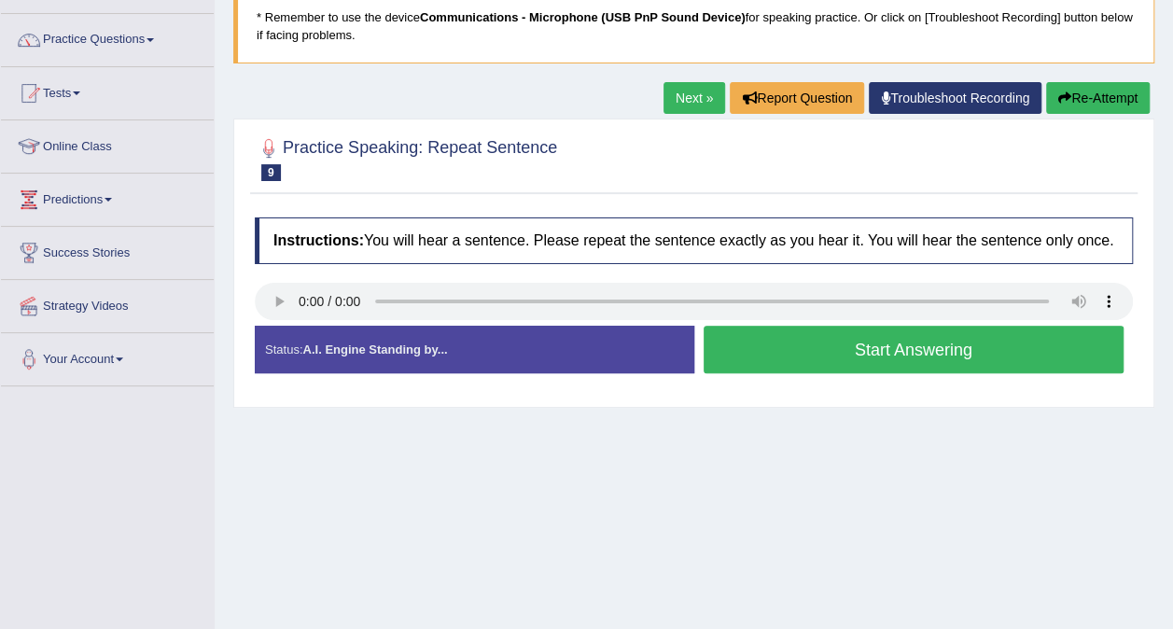
click at [276, 325] on div "Created with Highcharts 7.1.2 Too low Too high Time Pitch meter: 0 2.5 5 7.5 10" at bounding box center [470, 325] width 449 height 1
click at [1016, 349] on button "Start Answering" at bounding box center [914, 350] width 421 height 48
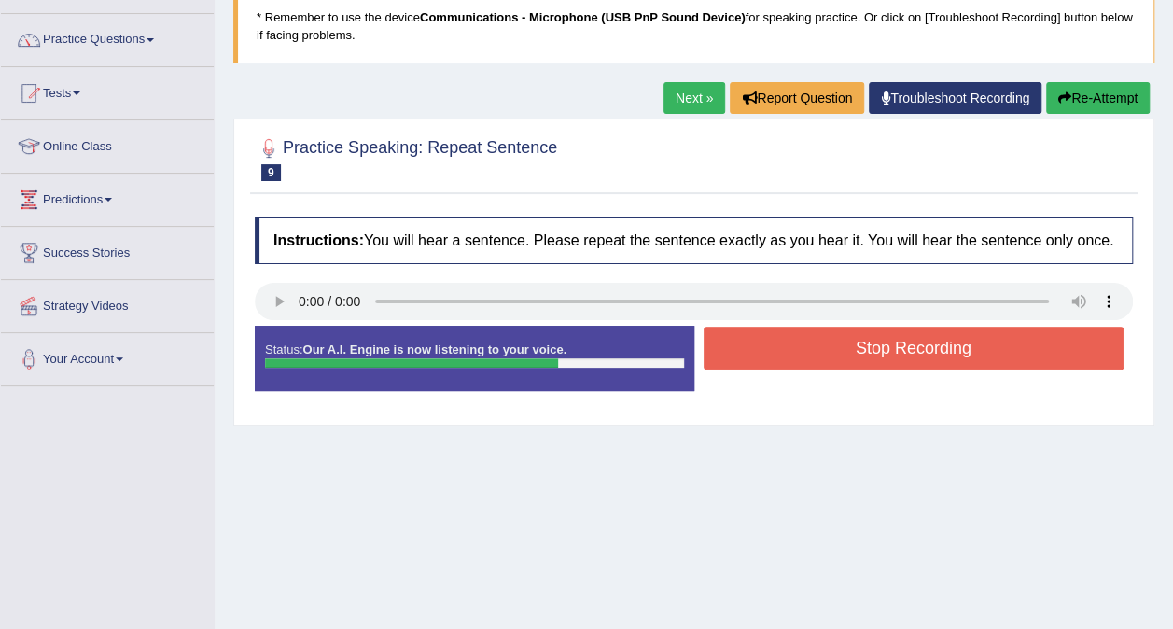
click at [962, 361] on button "Stop Recording" at bounding box center [914, 348] width 421 height 43
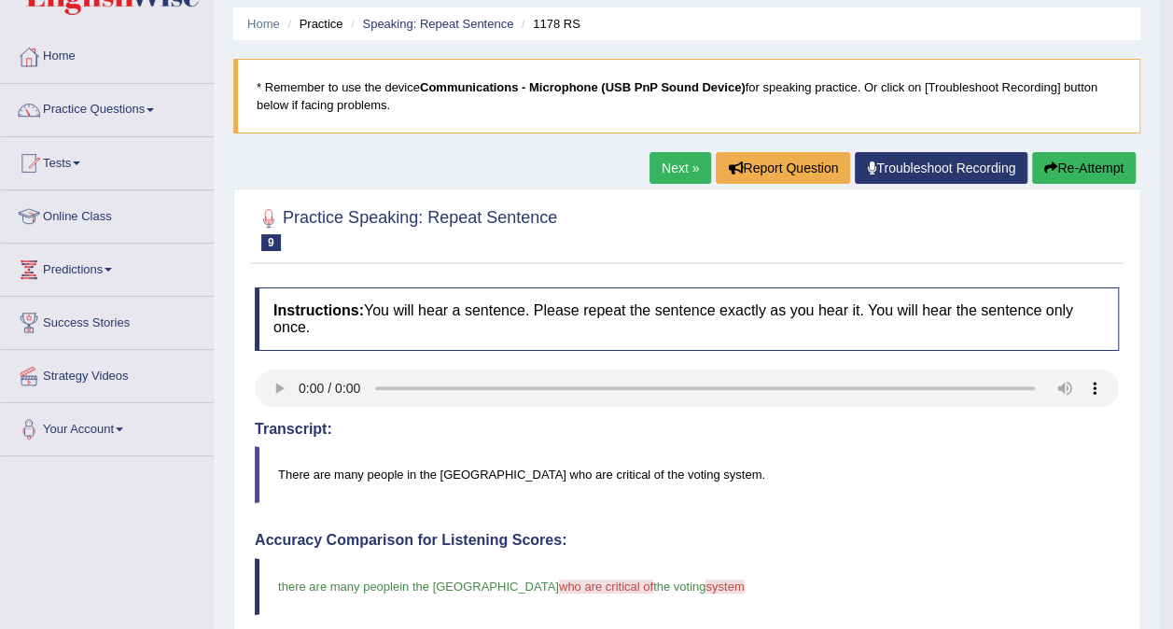
scroll to position [0, 0]
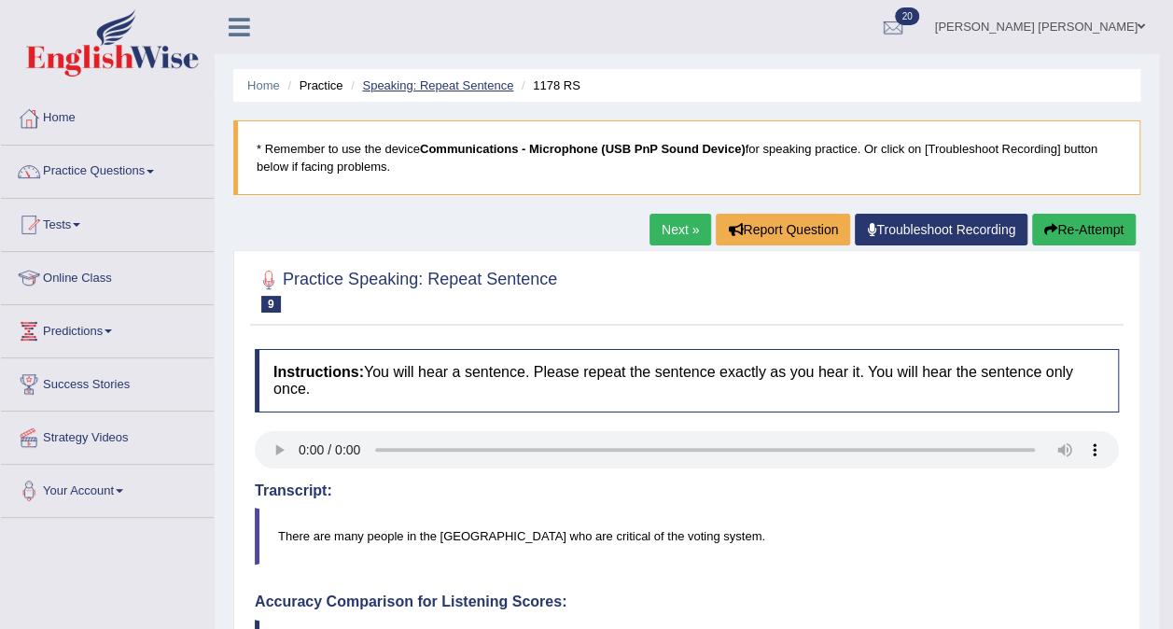
click at [442, 86] on link "Speaking: Repeat Sentence" at bounding box center [437, 85] width 151 height 14
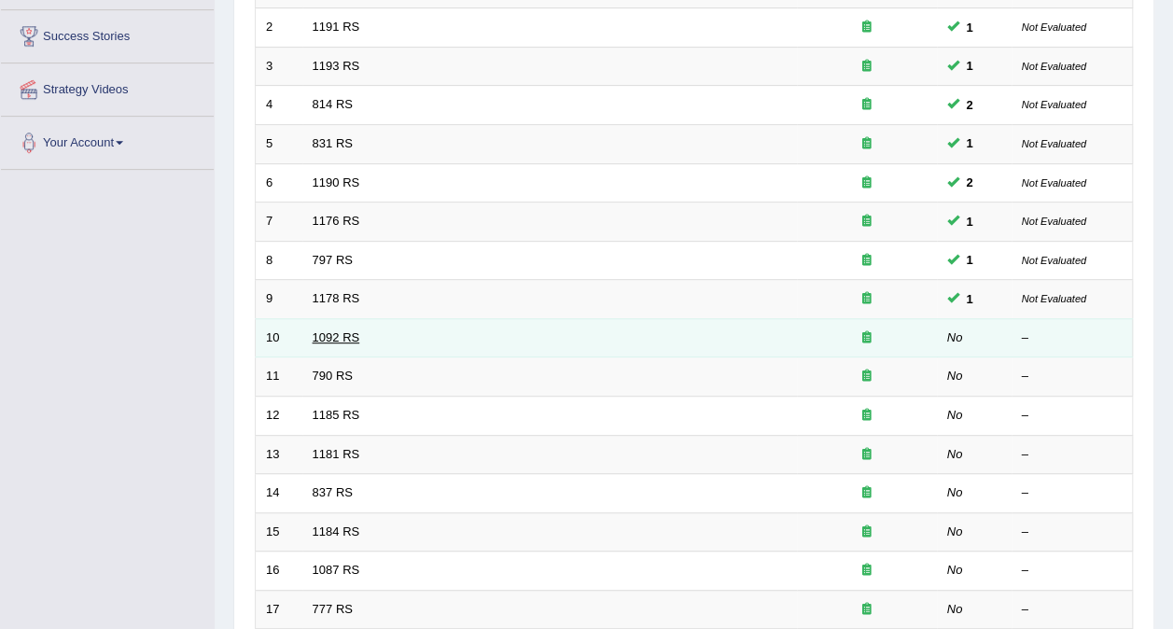
click at [327, 330] on link "1092 RS" at bounding box center [337, 337] width 48 height 14
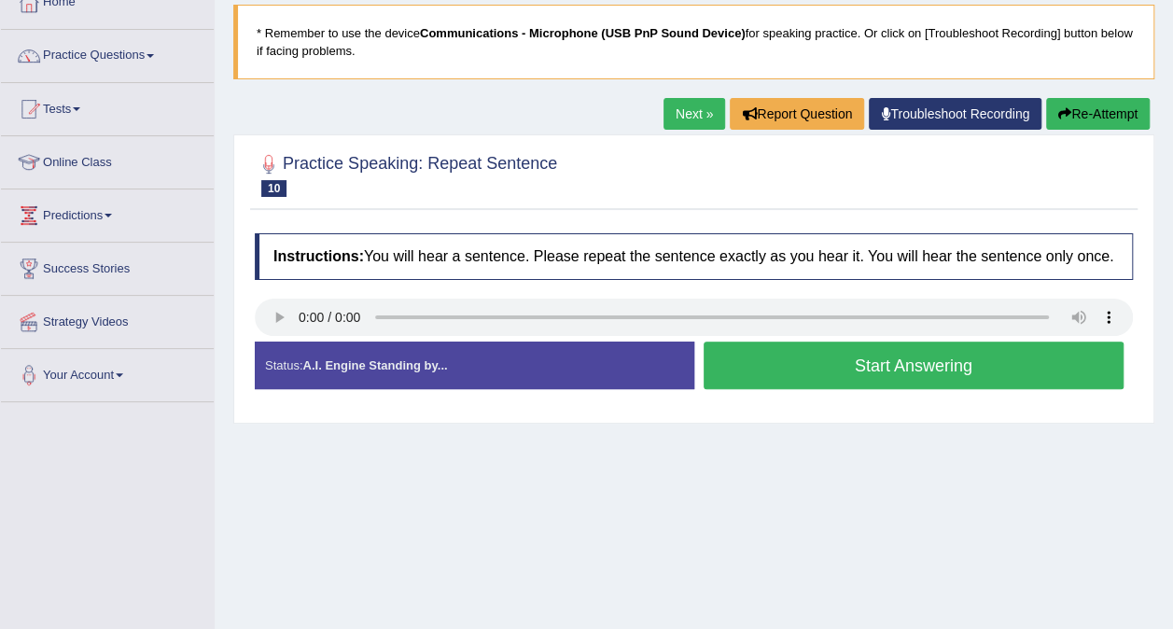
scroll to position [222, 0]
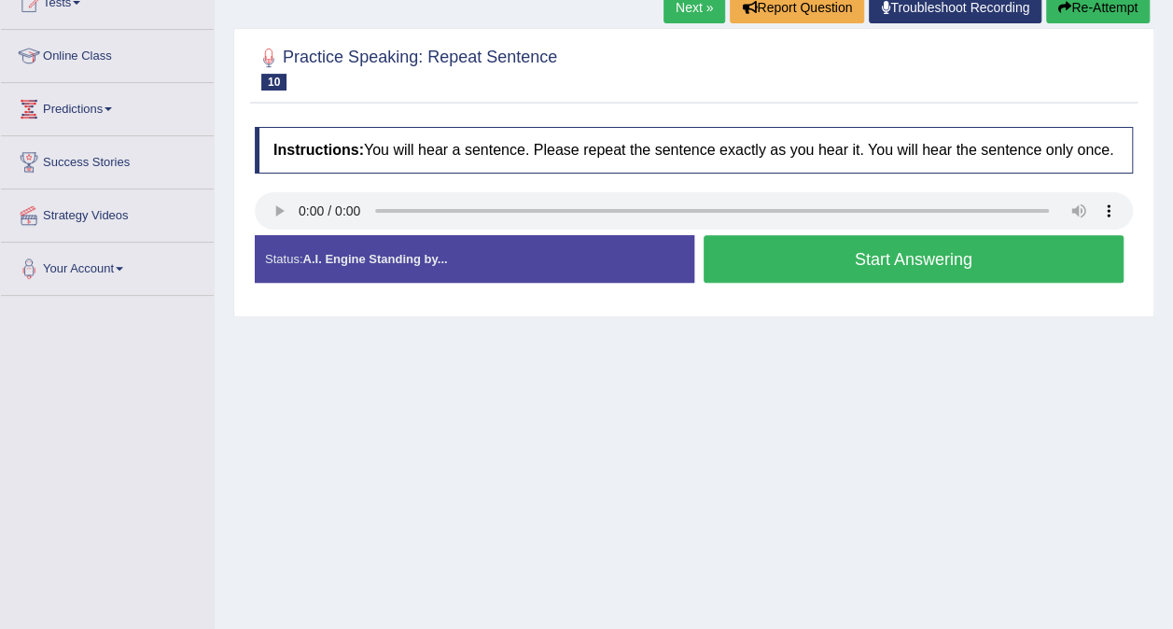
click at [915, 259] on button "Start Answering" at bounding box center [914, 259] width 421 height 48
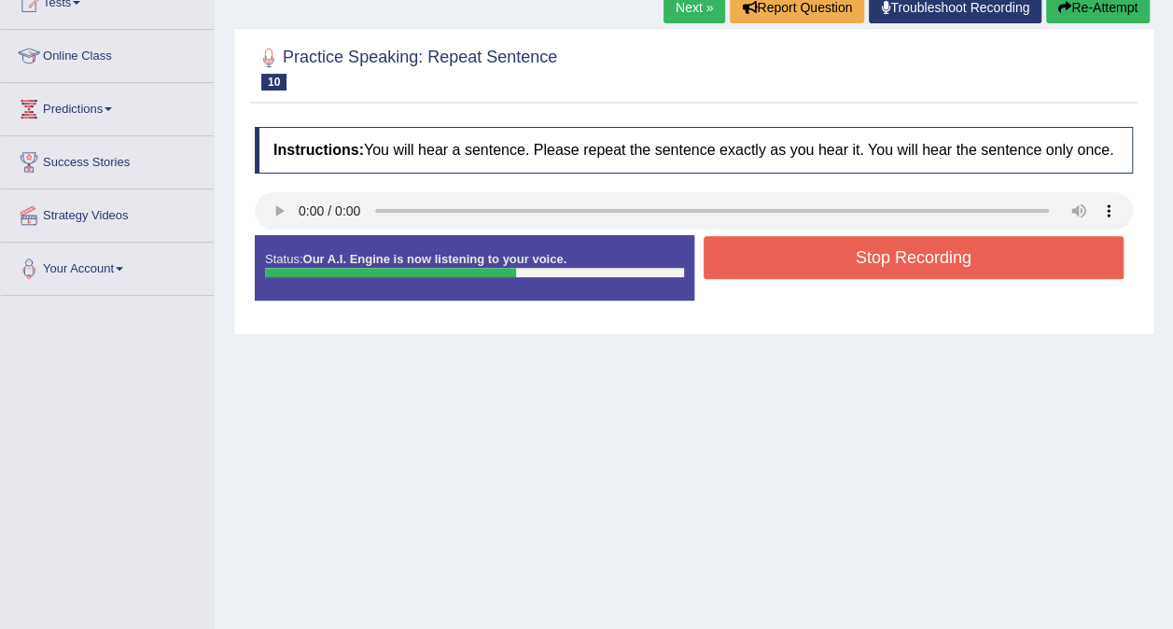
click at [1028, 258] on button "Stop Recording" at bounding box center [914, 257] width 421 height 43
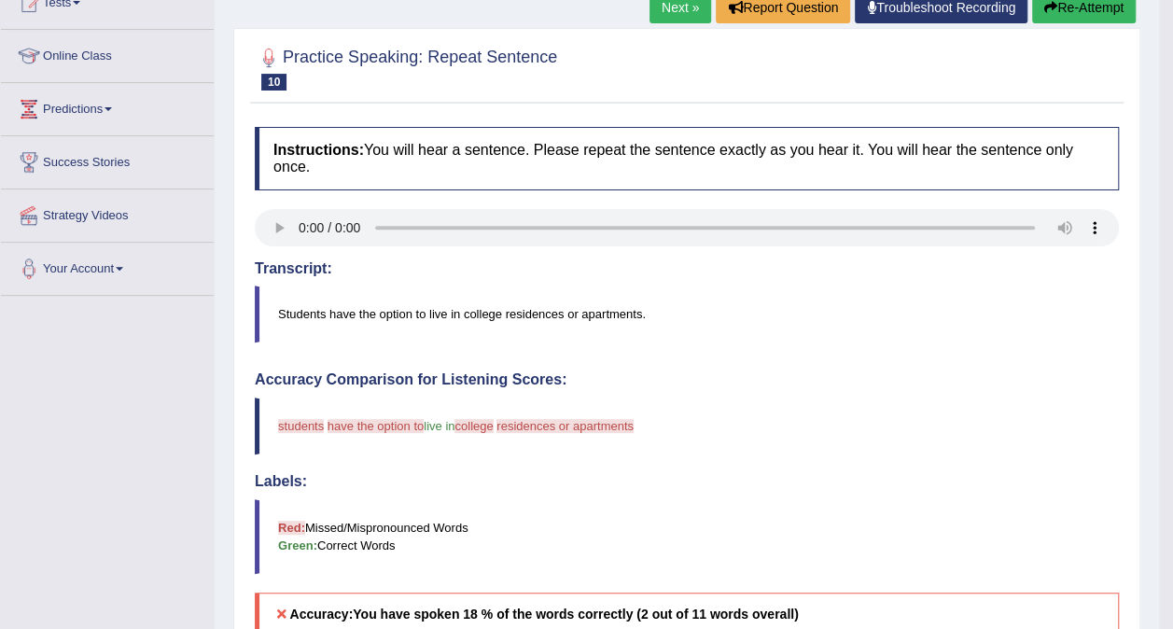
click at [1101, 11] on button "Re-Attempt" at bounding box center [1084, 8] width 104 height 32
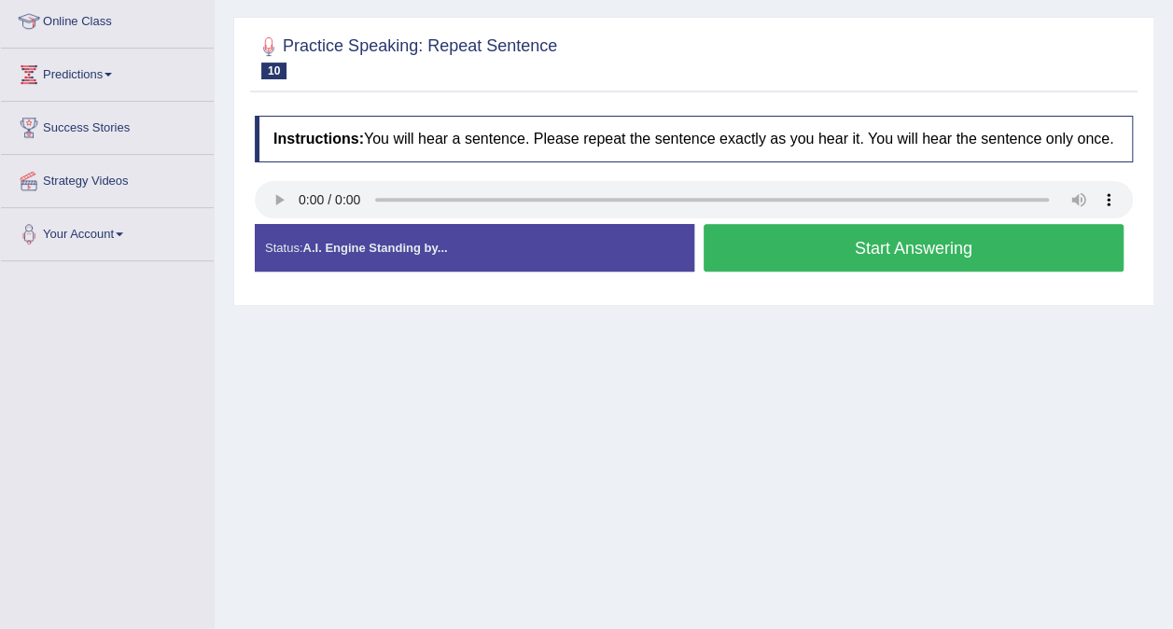
scroll to position [222, 0]
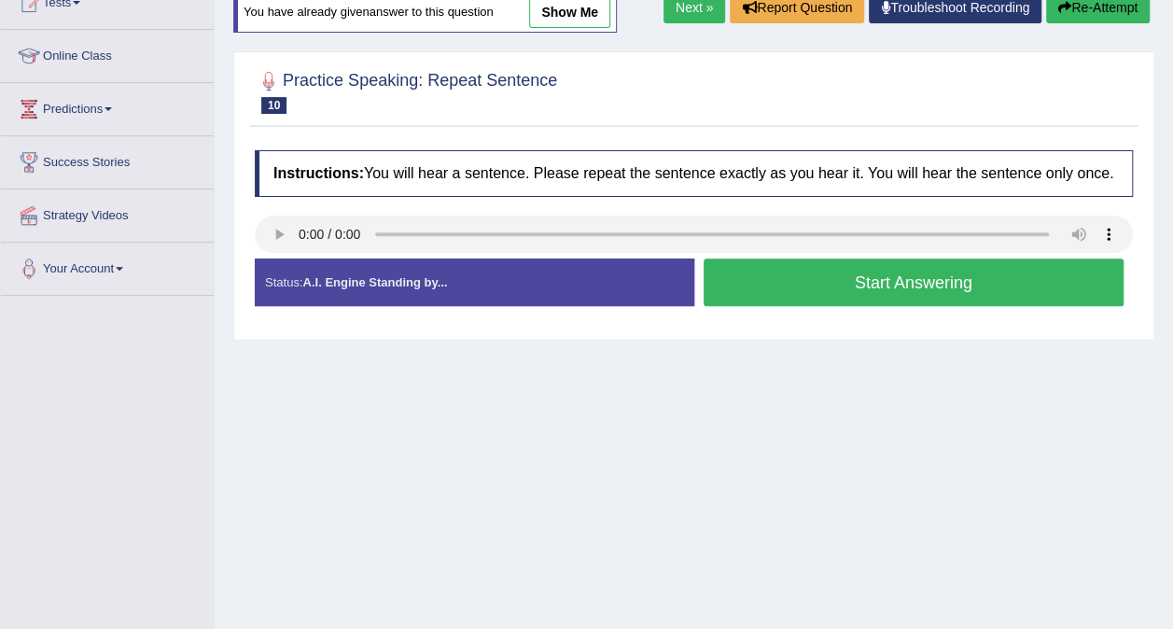
click at [938, 277] on button "Start Answering" at bounding box center [914, 283] width 421 height 48
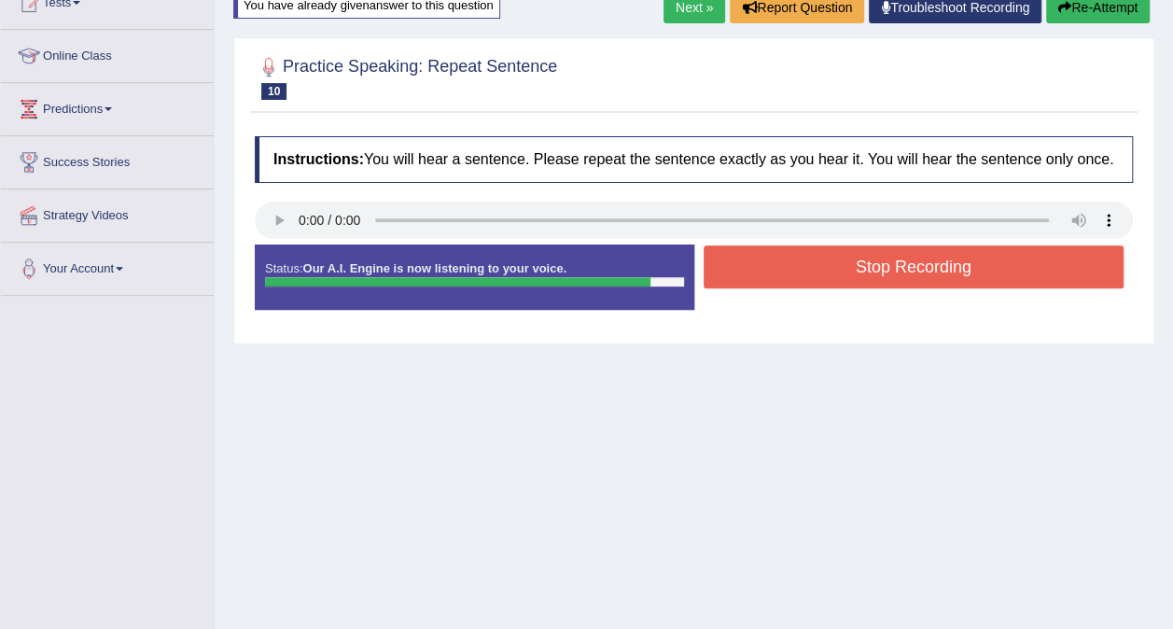
click at [927, 267] on button "Stop Recording" at bounding box center [914, 267] width 421 height 43
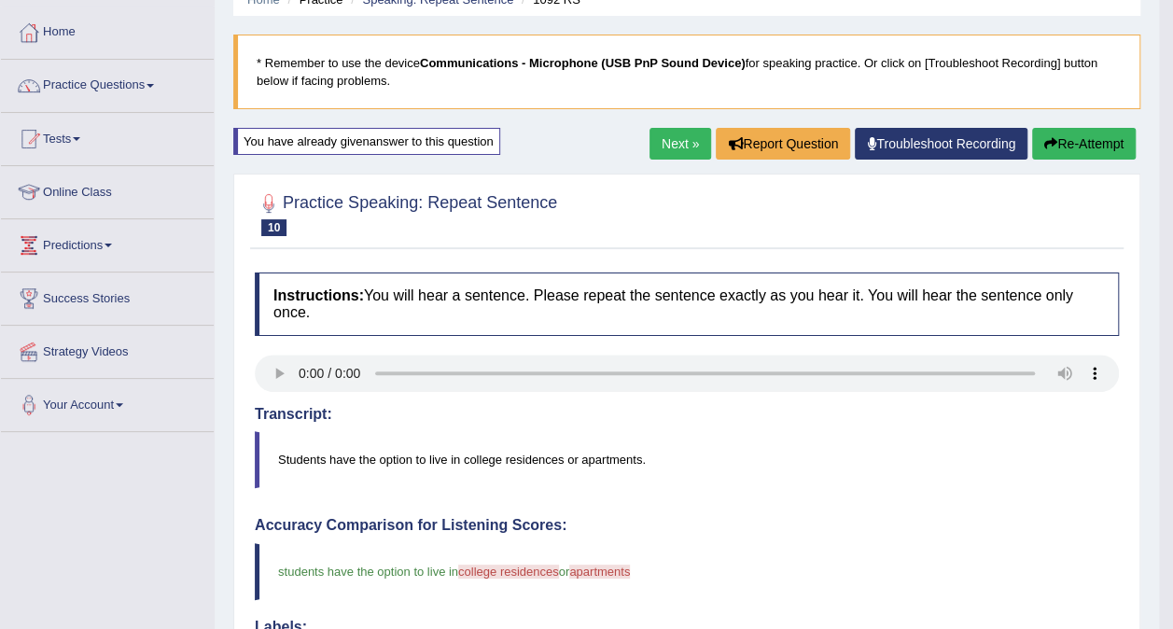
scroll to position [0, 0]
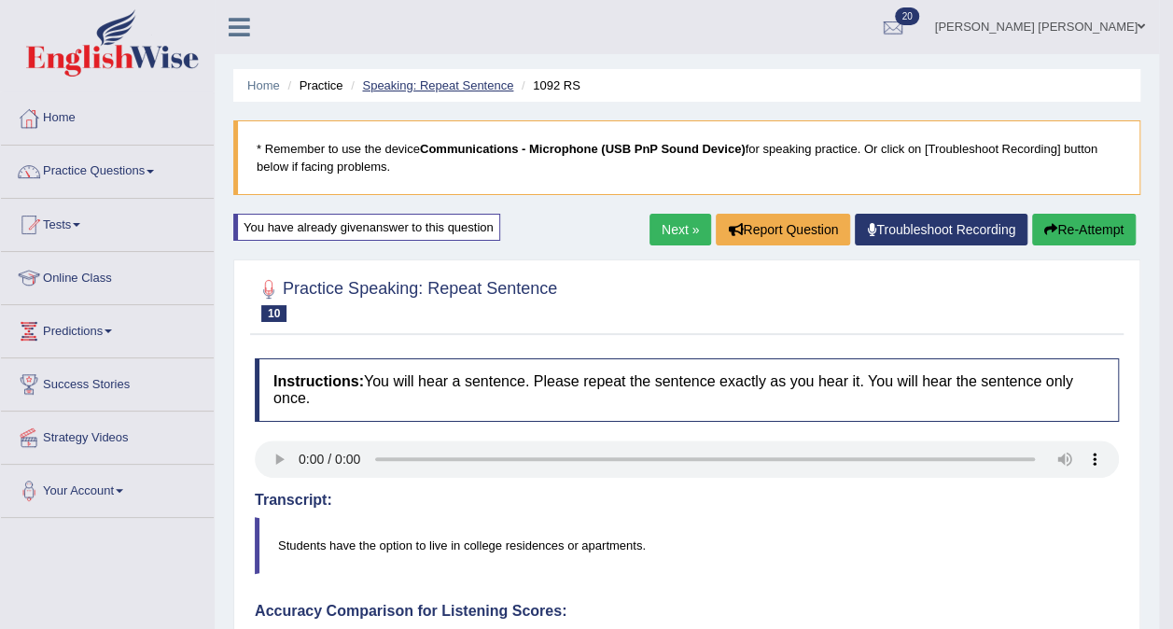
click at [431, 82] on link "Speaking: Repeat Sentence" at bounding box center [437, 85] width 151 height 14
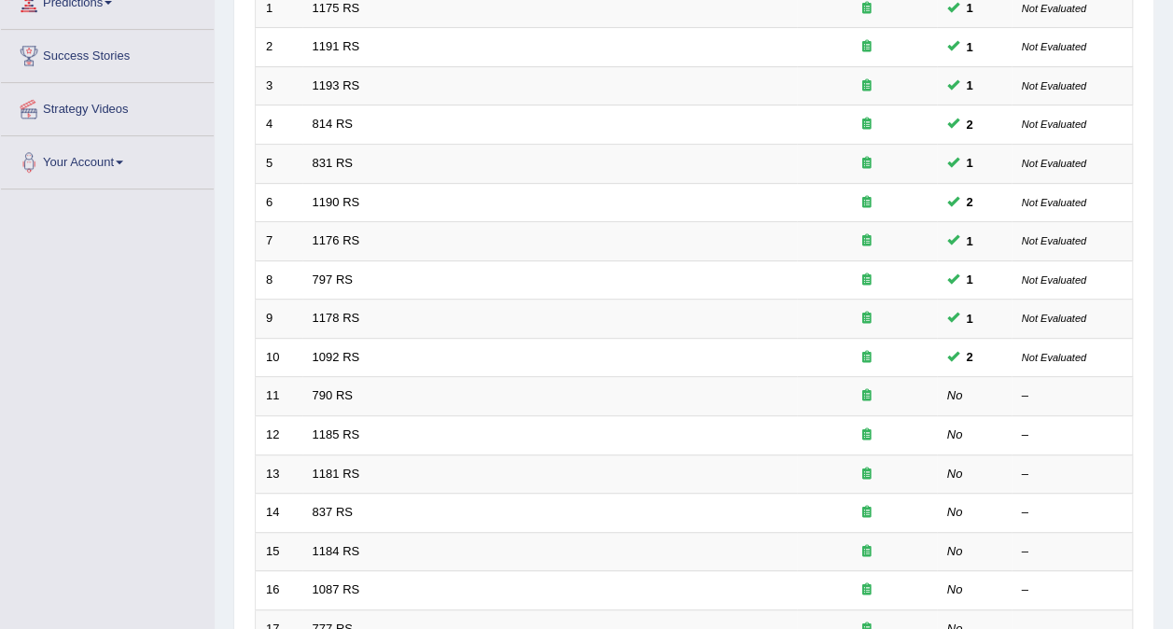
scroll to position [397, 0]
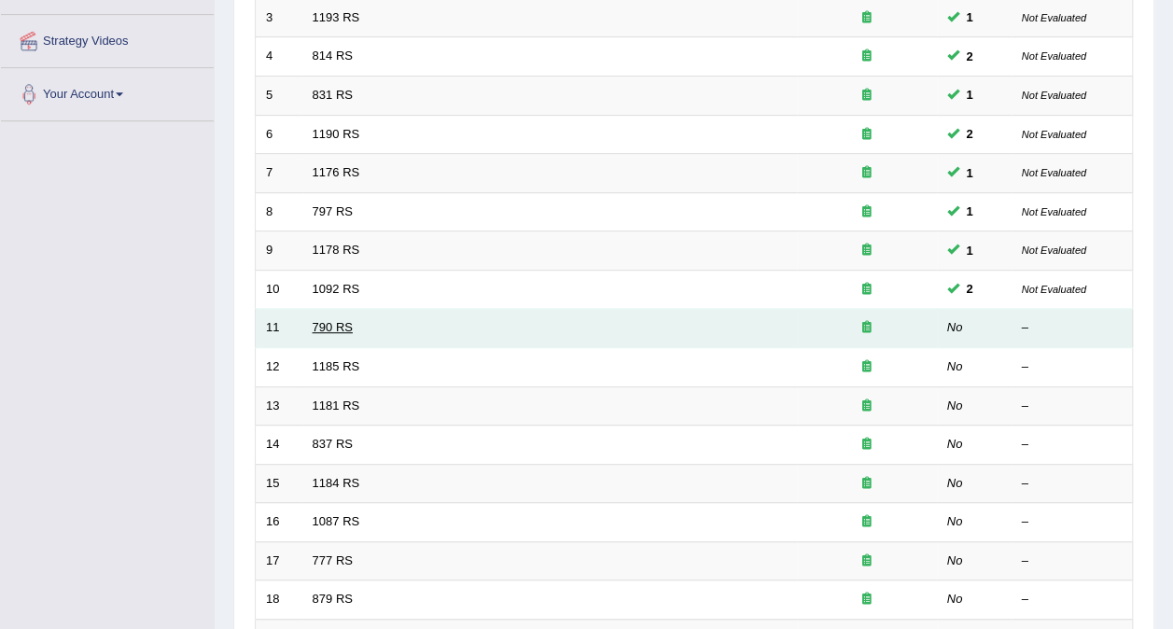
click at [324, 320] on link "790 RS" at bounding box center [333, 327] width 40 height 14
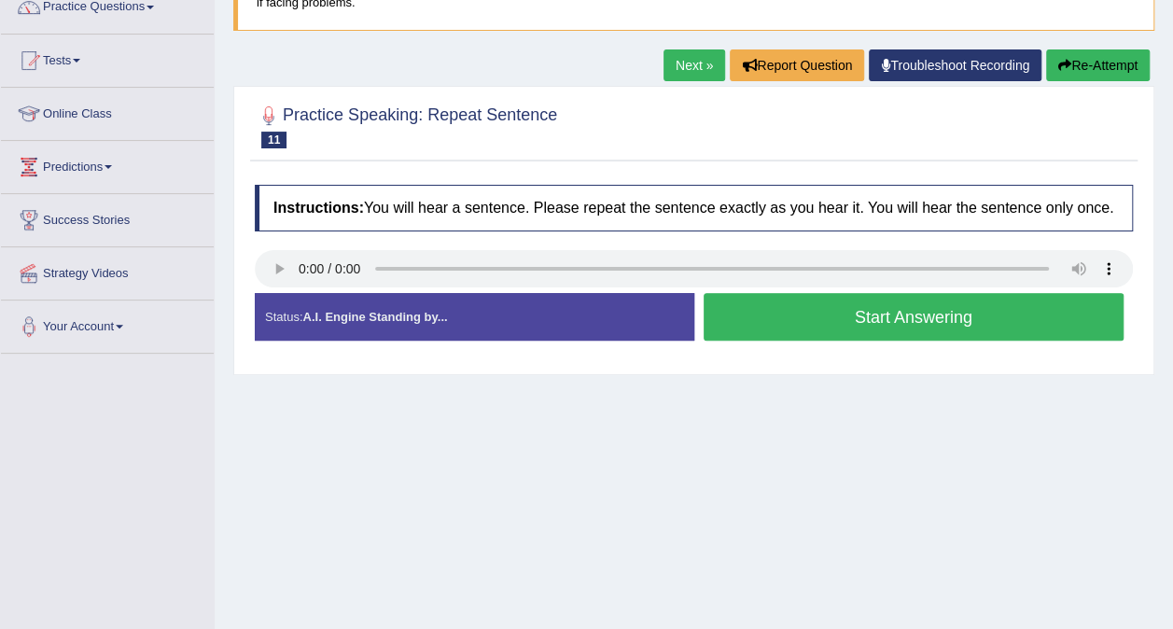
scroll to position [249, 0]
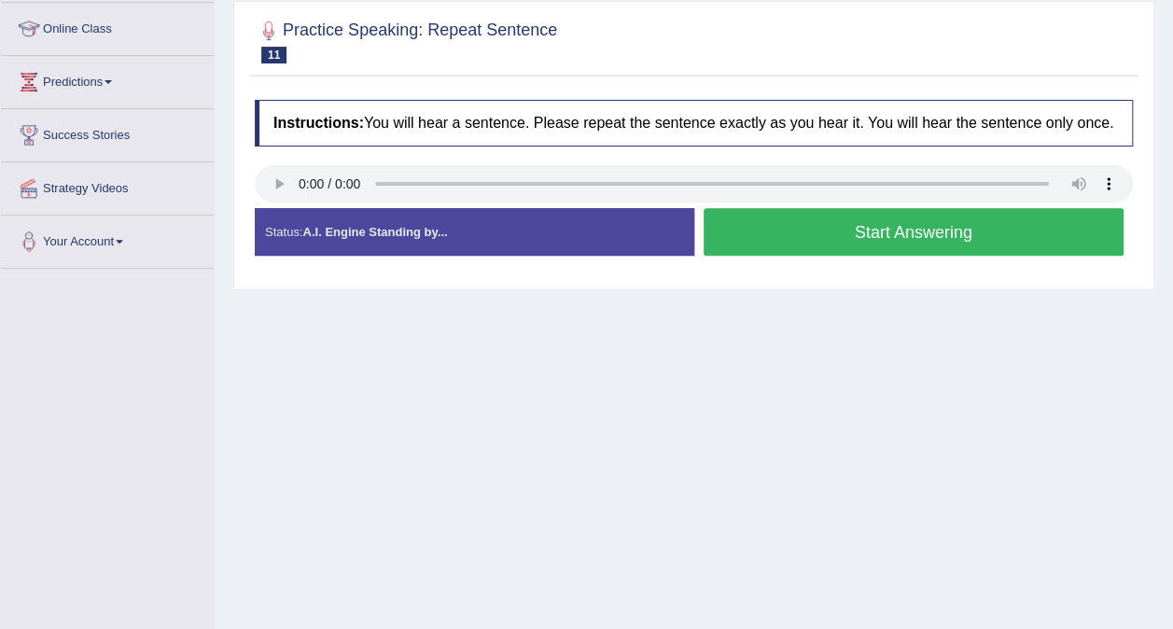
click at [276, 207] on div "Created with Highcharts 7.1.2 Too low Too high Time Pitch meter: 0 2.5 5 7.5 10" at bounding box center [470, 207] width 449 height 1
click at [838, 233] on button "Start Answering" at bounding box center [914, 232] width 421 height 48
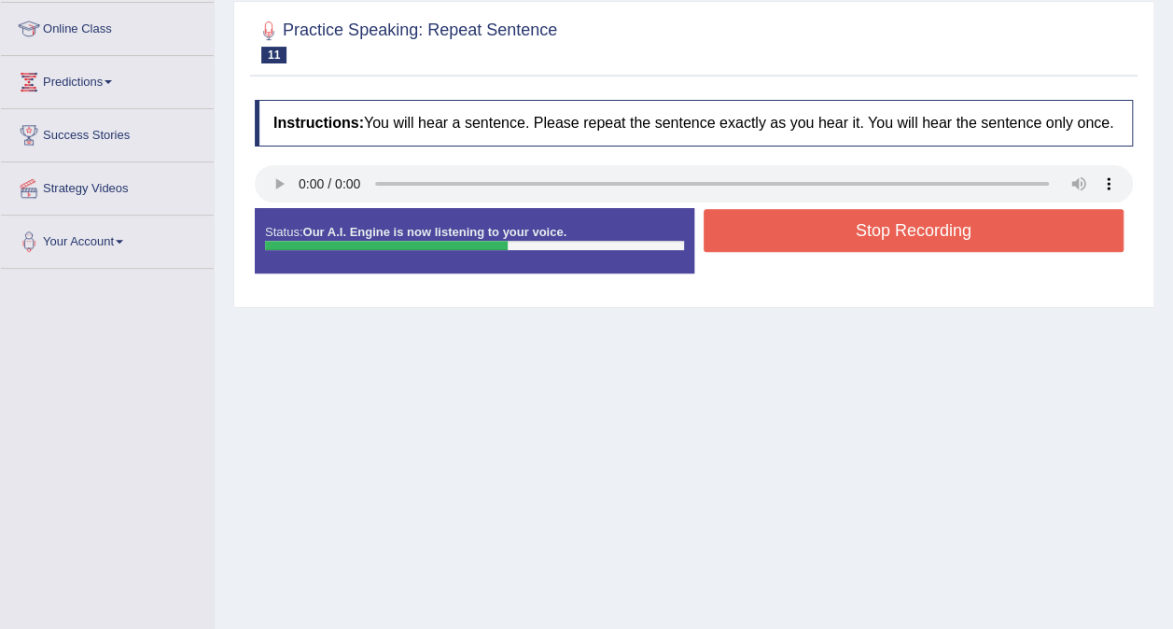
click at [859, 220] on button "Stop Recording" at bounding box center [914, 230] width 421 height 43
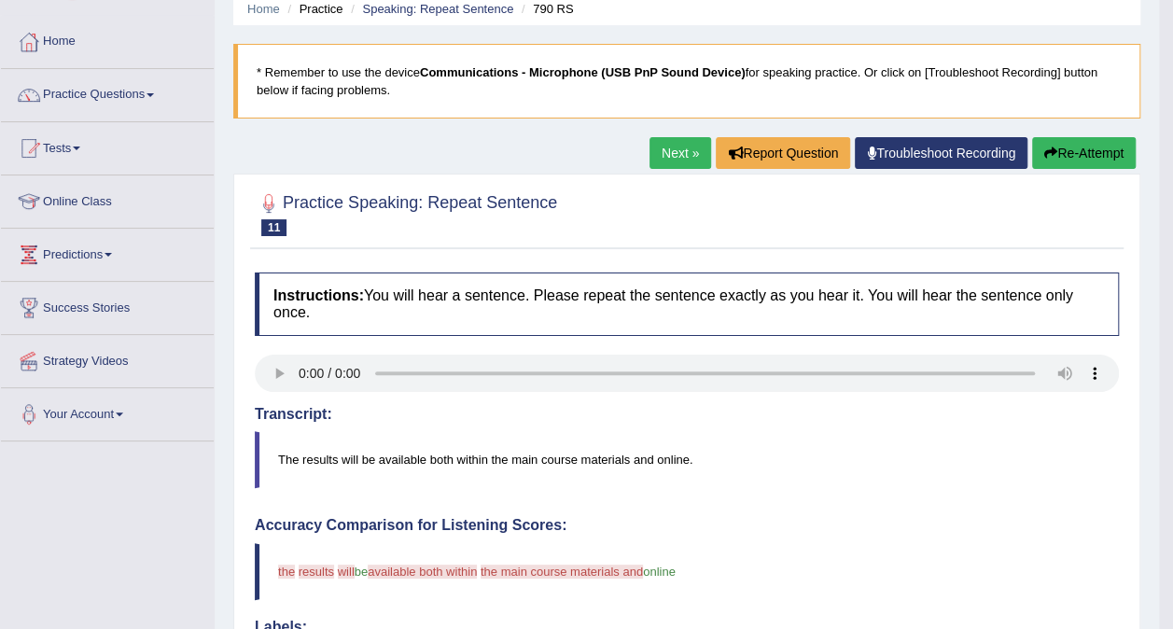
scroll to position [0, 0]
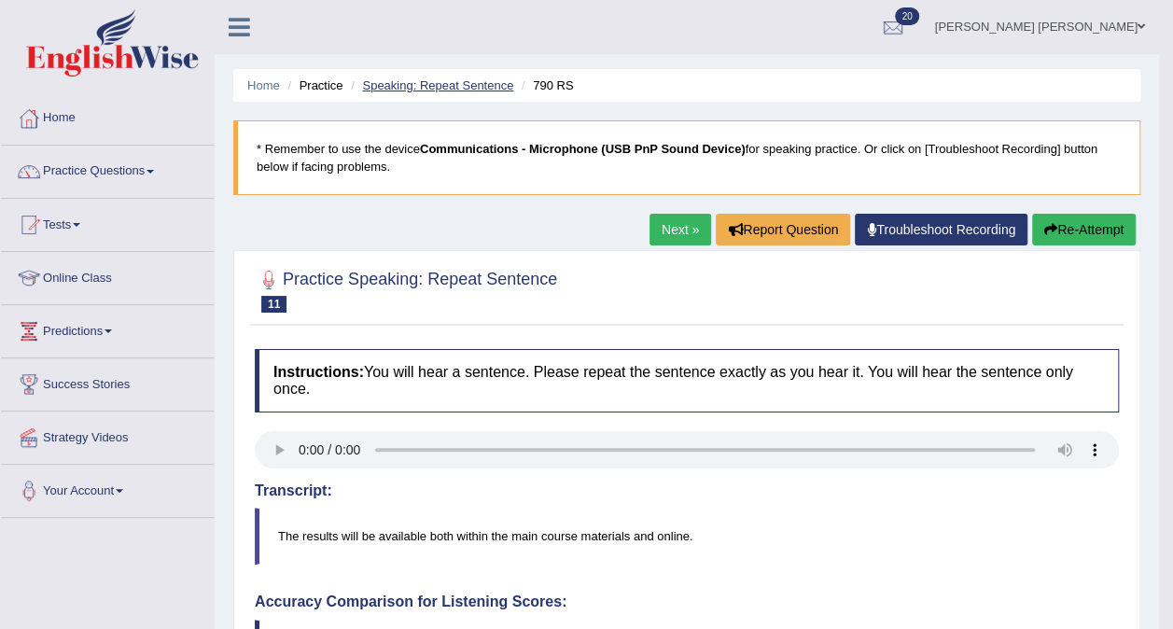
click at [439, 88] on link "Speaking: Repeat Sentence" at bounding box center [437, 85] width 151 height 14
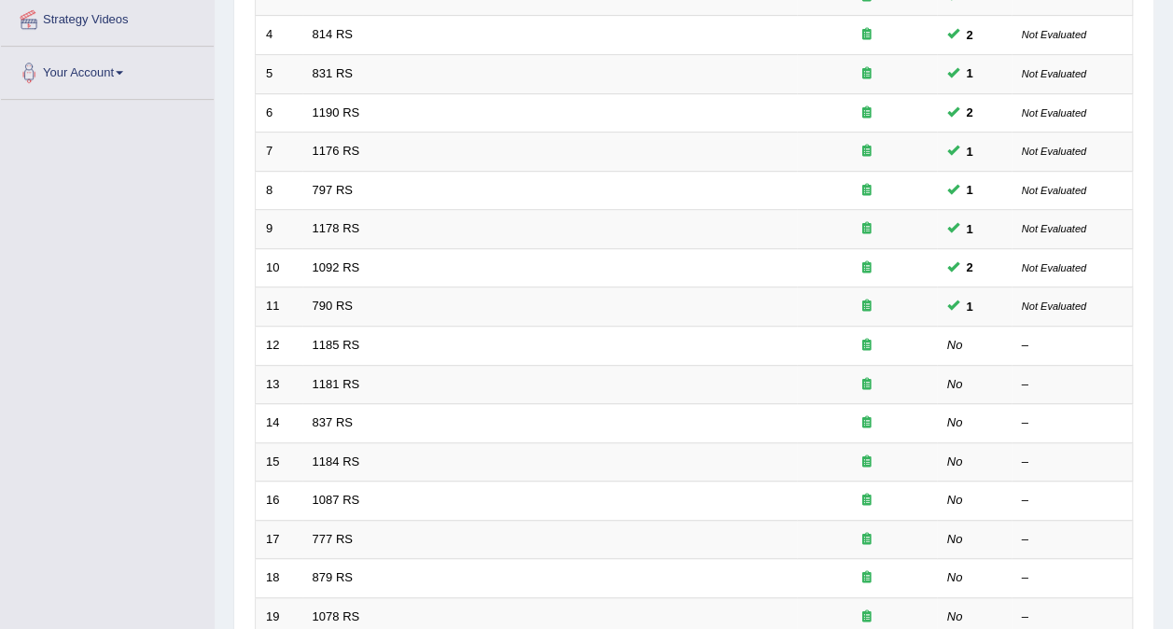
scroll to position [461, 0]
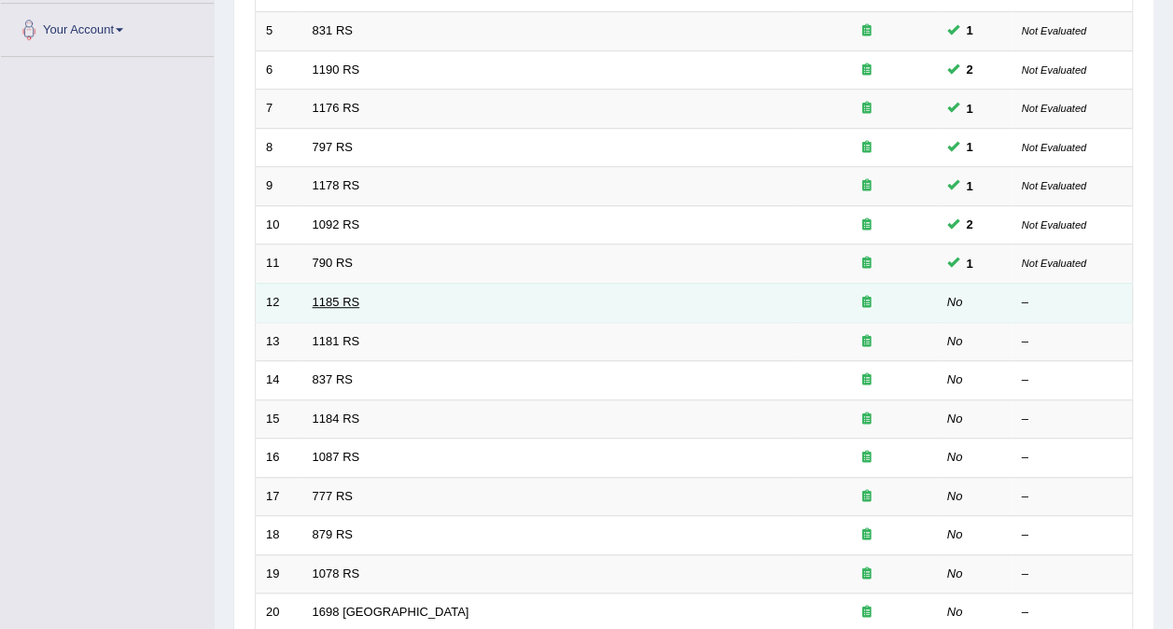
click at [322, 295] on link "1185 RS" at bounding box center [337, 302] width 48 height 14
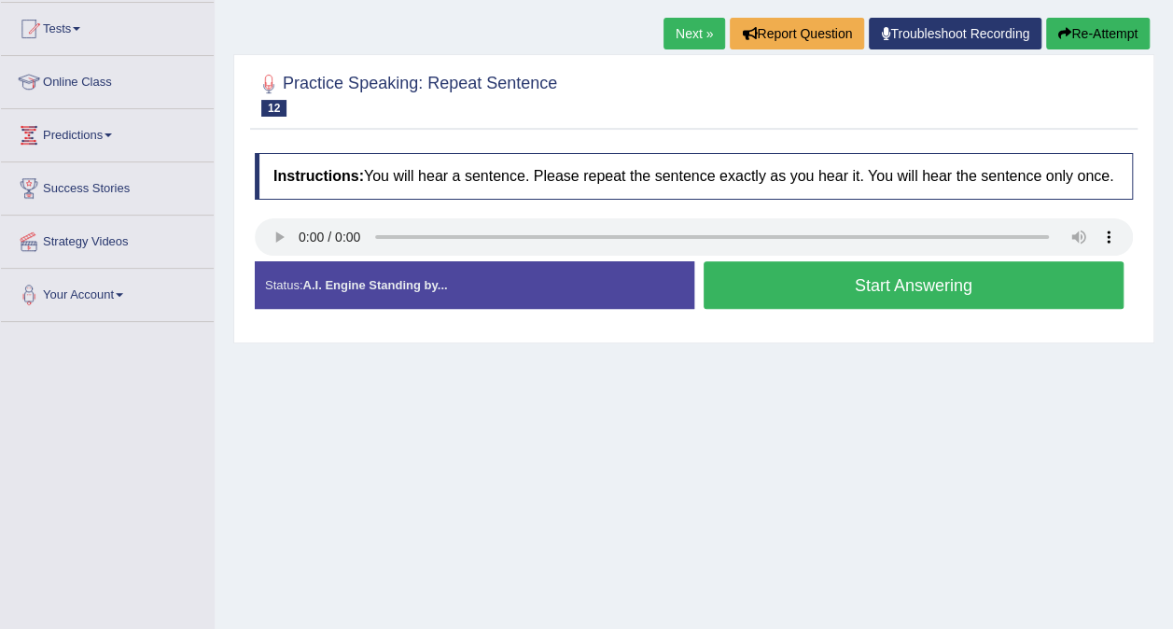
scroll to position [196, 0]
click at [1010, 279] on button "Start Answering" at bounding box center [914, 285] width 421 height 48
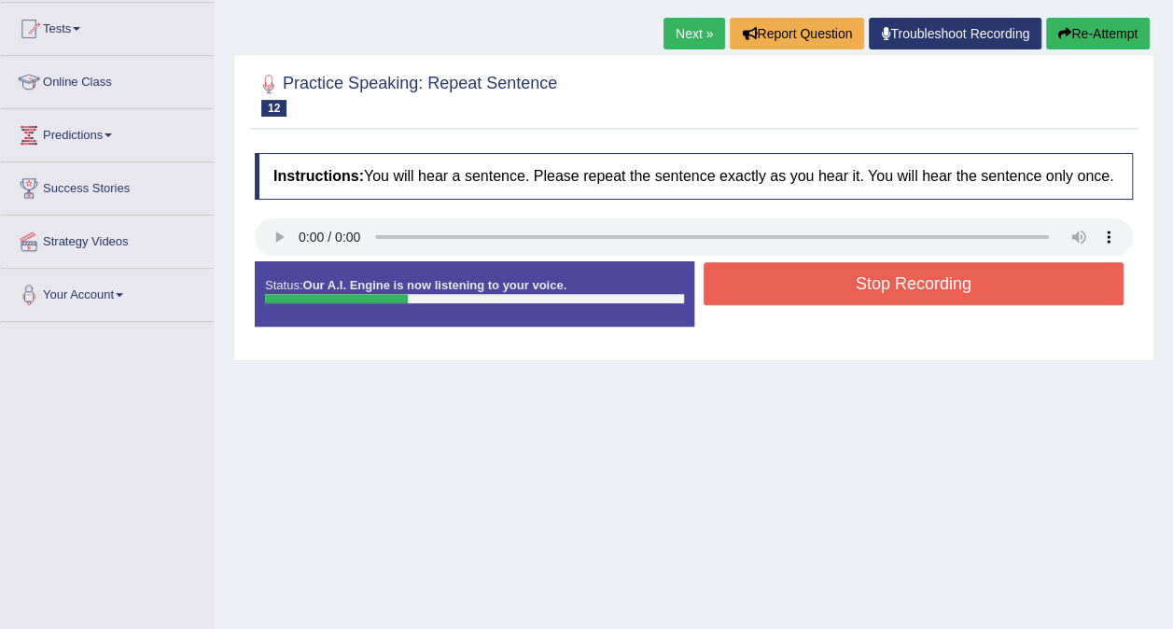
click at [968, 293] on button "Stop Recording" at bounding box center [914, 283] width 421 height 43
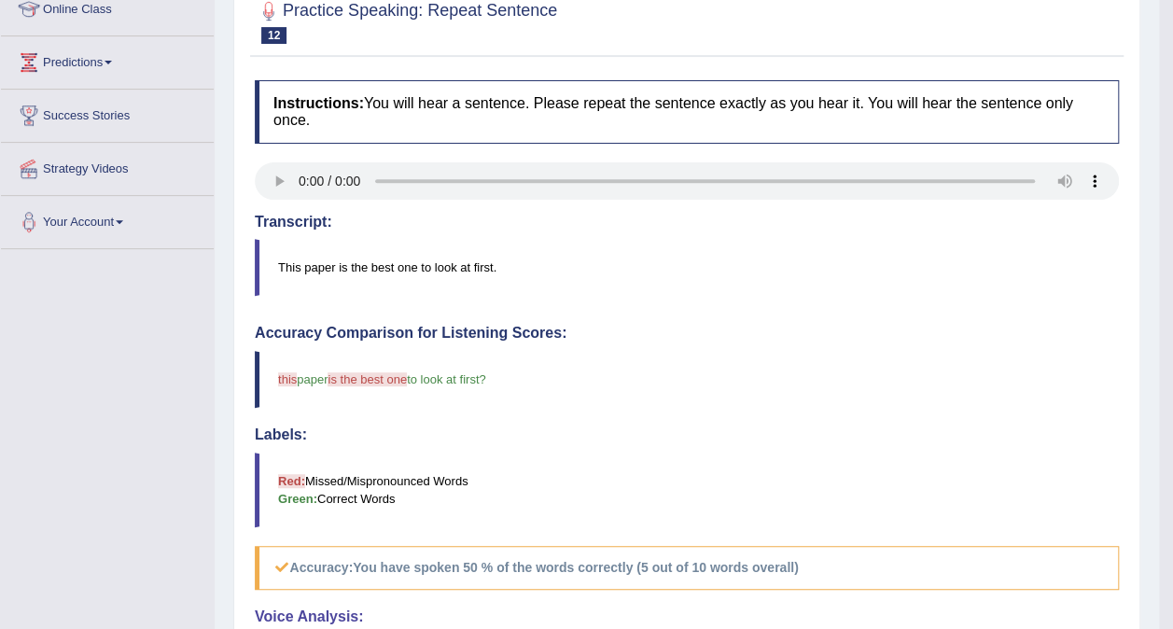
scroll to position [0, 0]
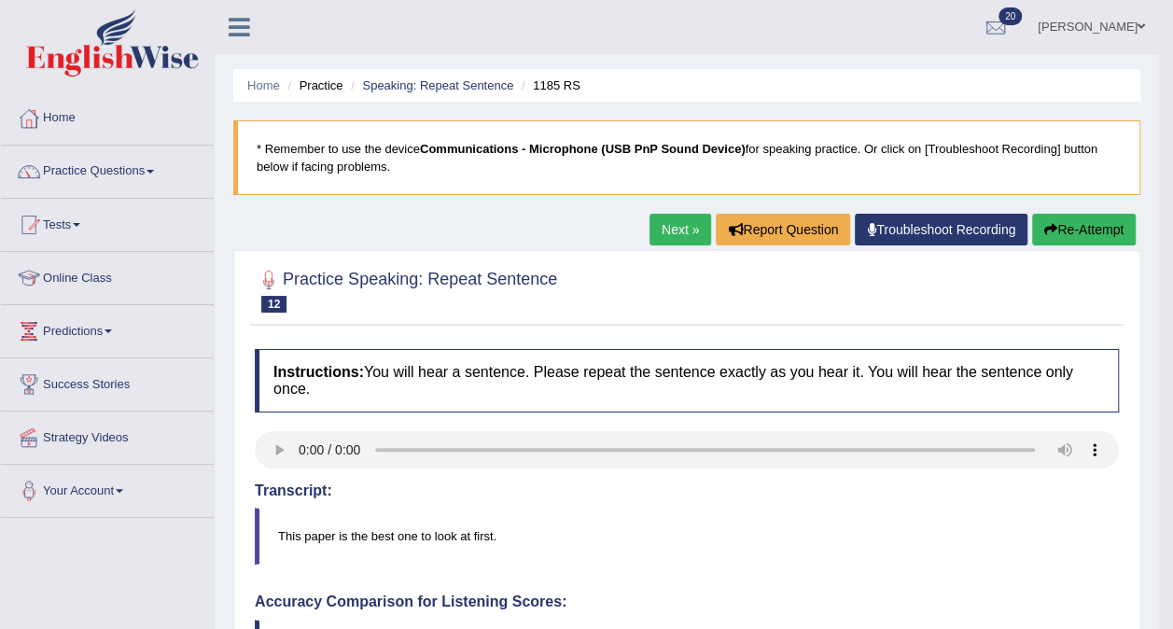
click at [676, 228] on link "Next »" at bounding box center [681, 230] width 62 height 32
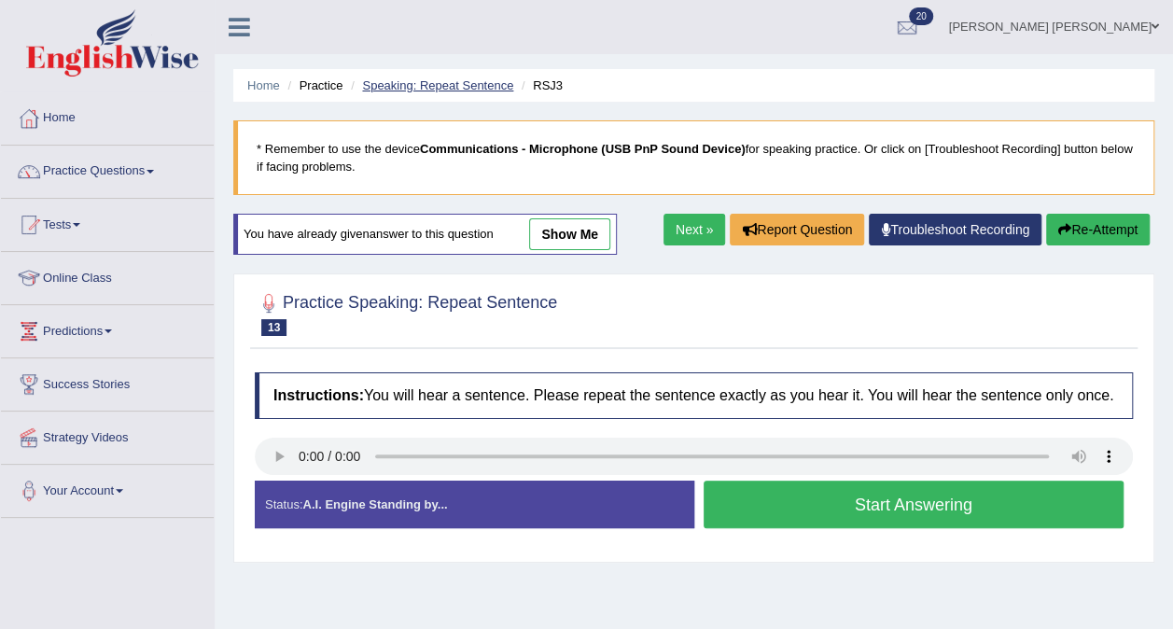
click at [428, 88] on link "Speaking: Repeat Sentence" at bounding box center [437, 85] width 151 height 14
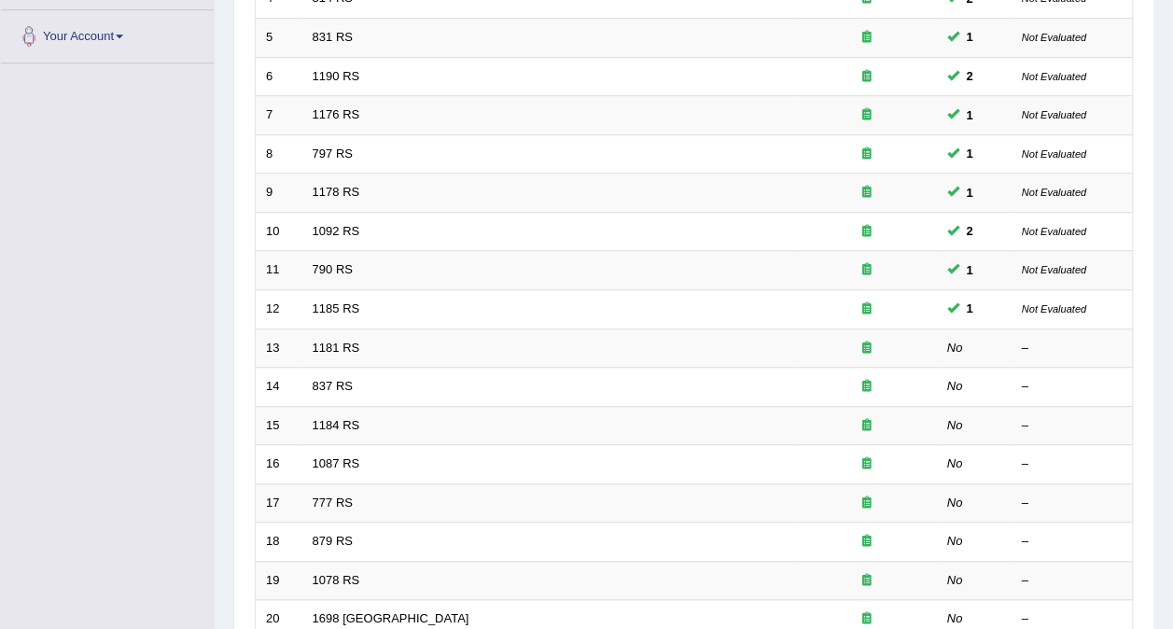
scroll to position [465, 0]
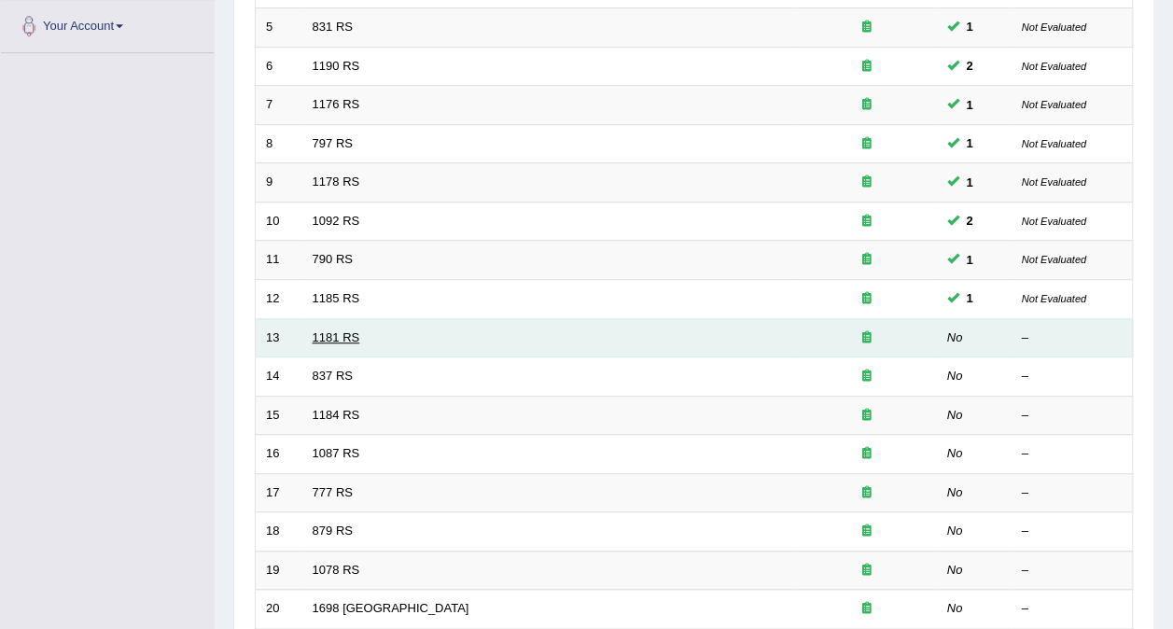
click at [332, 330] on link "1181 RS" at bounding box center [337, 337] width 48 height 14
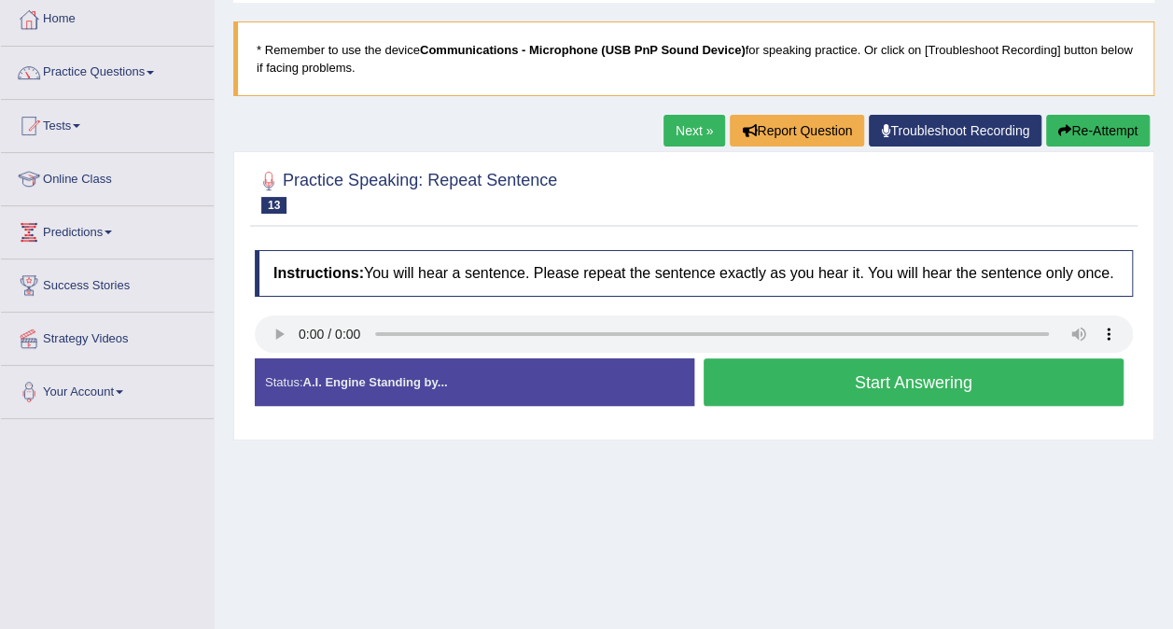
scroll to position [187, 0]
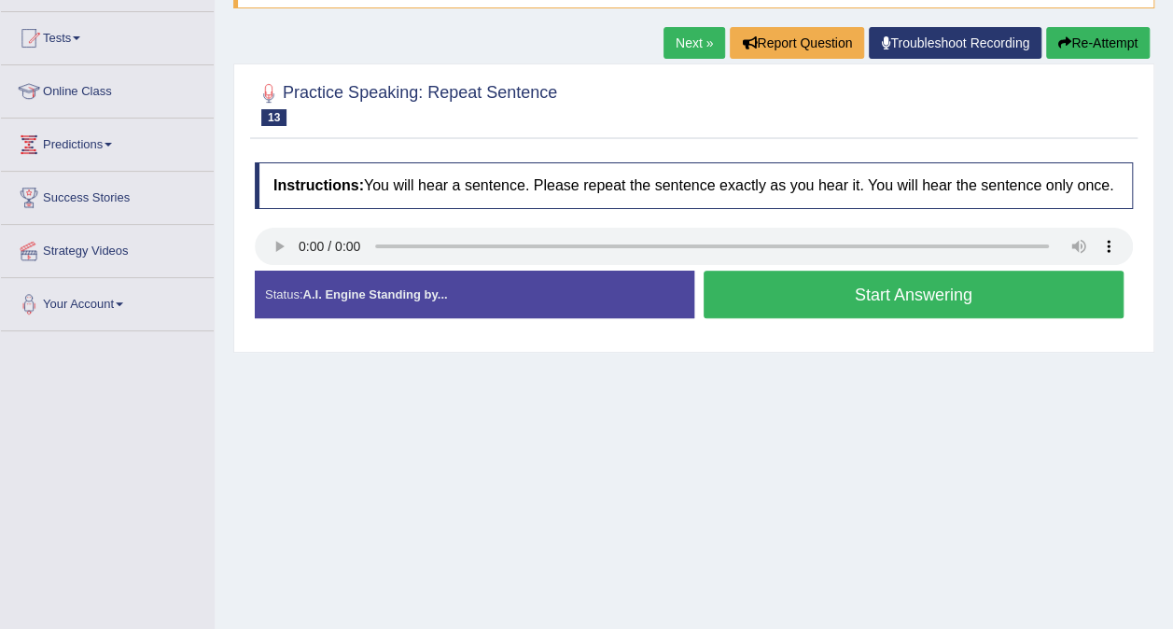
click at [982, 291] on button "Start Answering" at bounding box center [914, 295] width 421 height 48
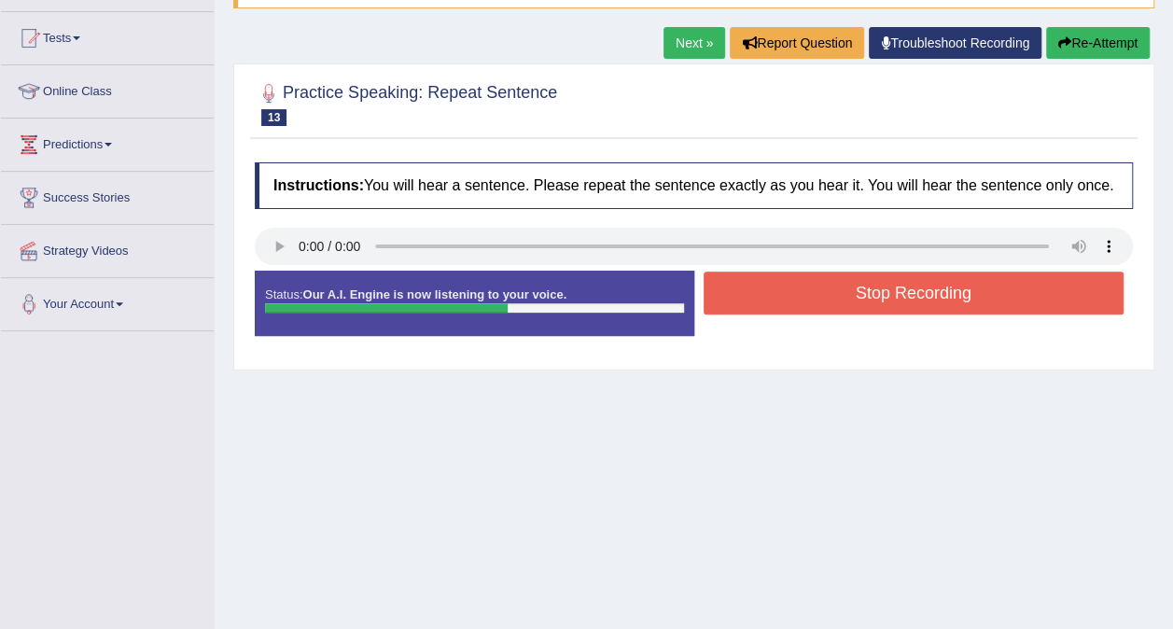
click at [991, 286] on button "Stop Recording" at bounding box center [914, 293] width 421 height 43
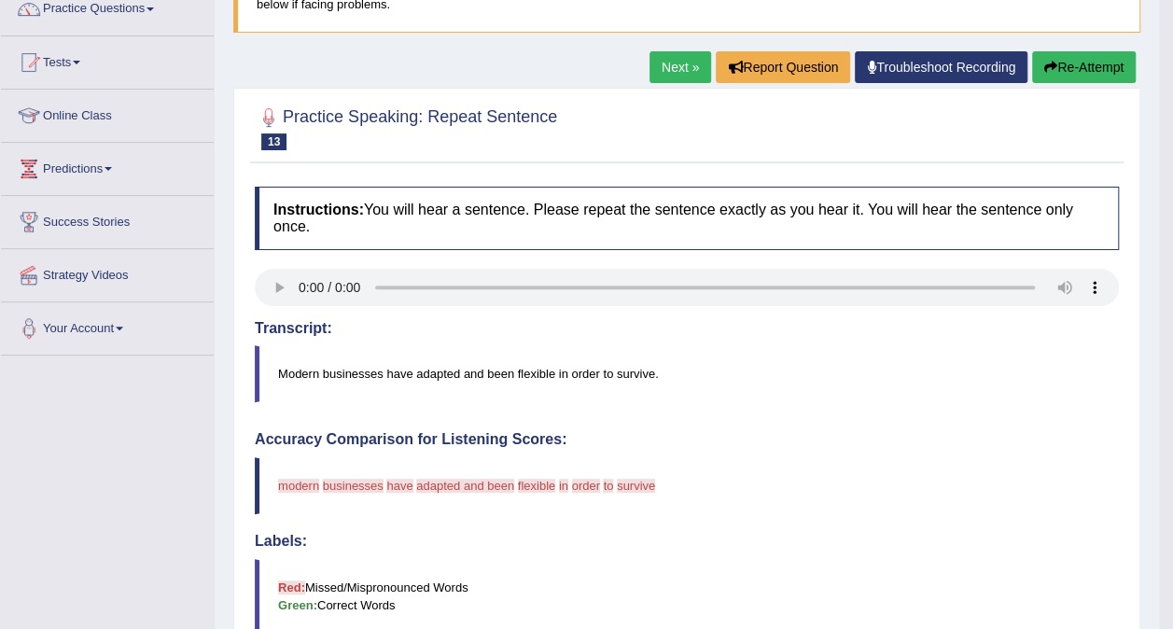
scroll to position [153, 0]
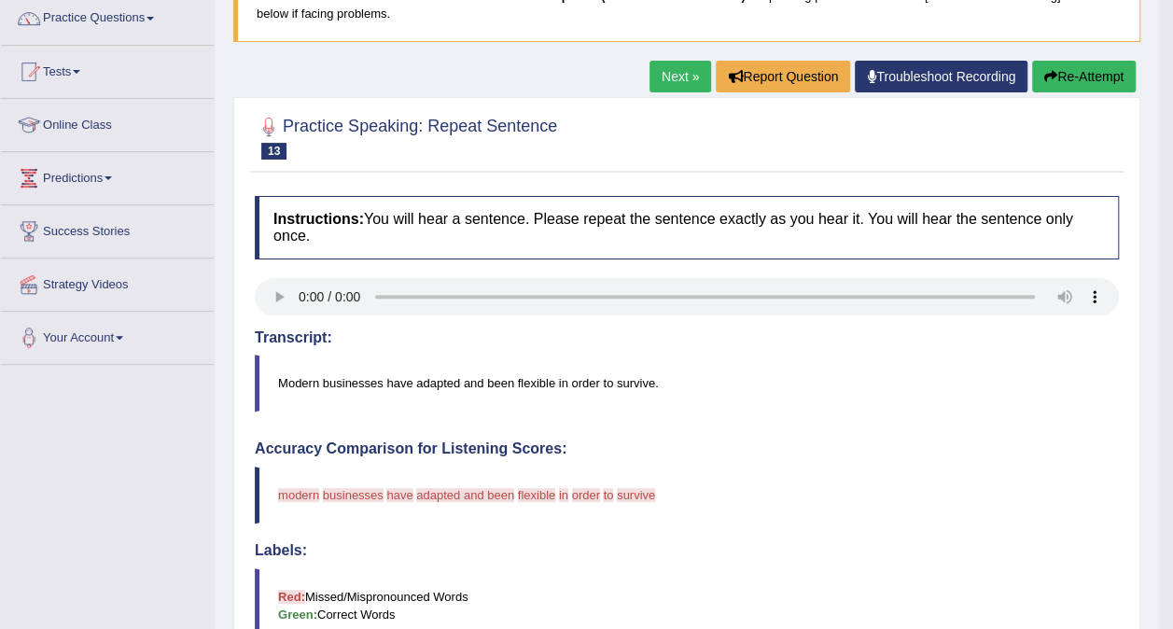
click at [1090, 78] on button "Re-Attempt" at bounding box center [1084, 77] width 104 height 32
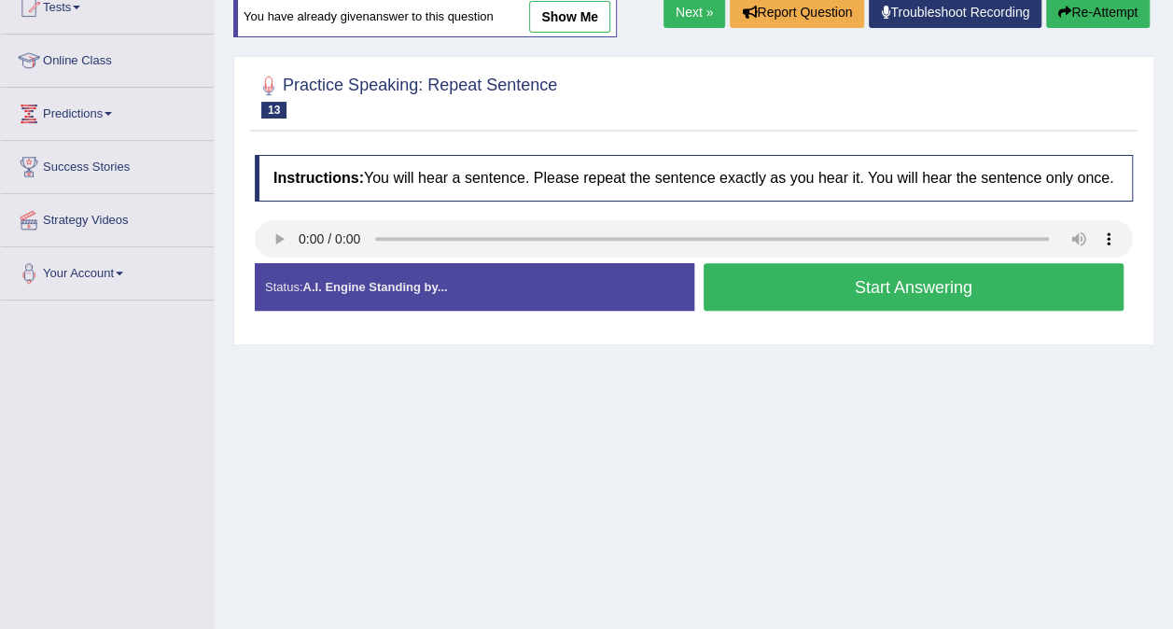
scroll to position [220, 0]
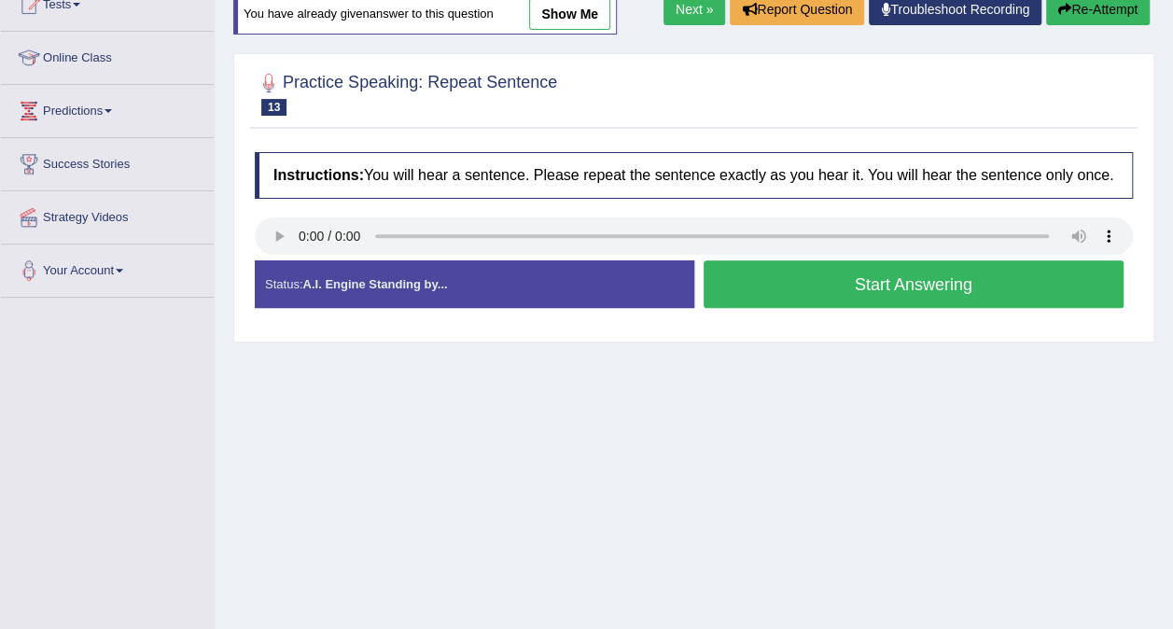
click at [997, 289] on button "Start Answering" at bounding box center [914, 284] width 421 height 48
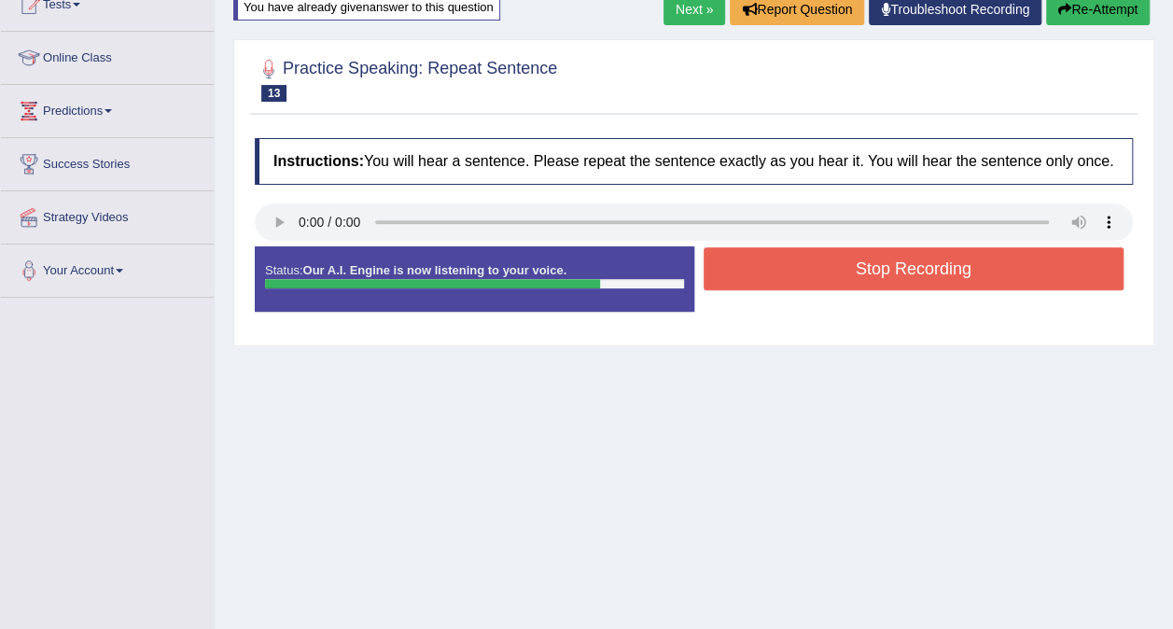
click at [990, 271] on button "Stop Recording" at bounding box center [914, 268] width 421 height 43
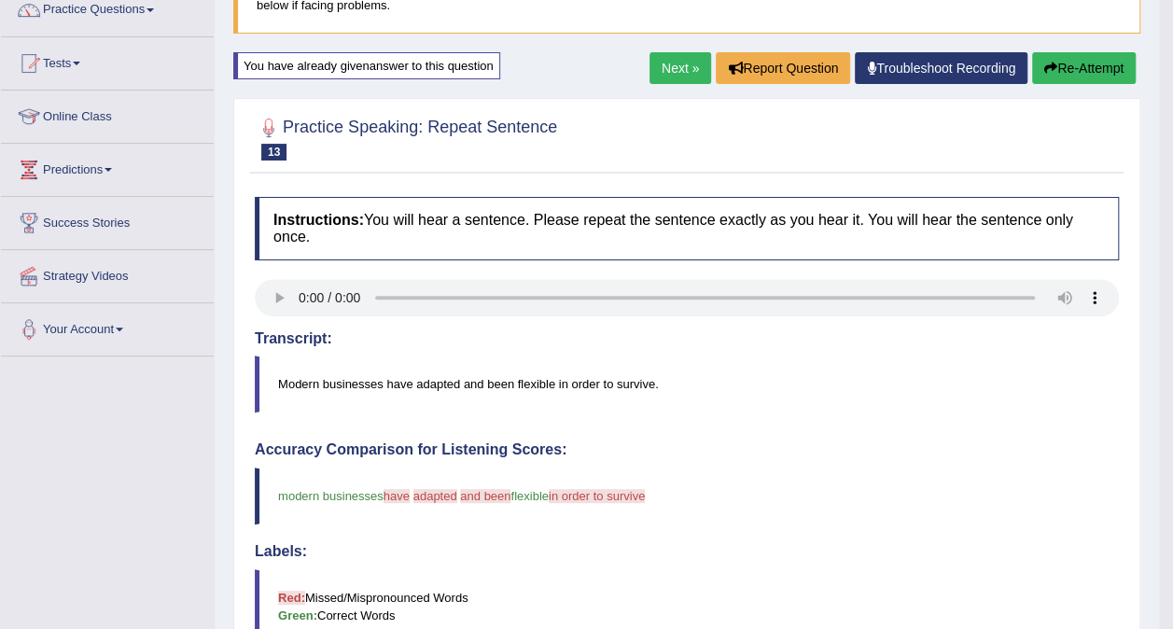
scroll to position [0, 0]
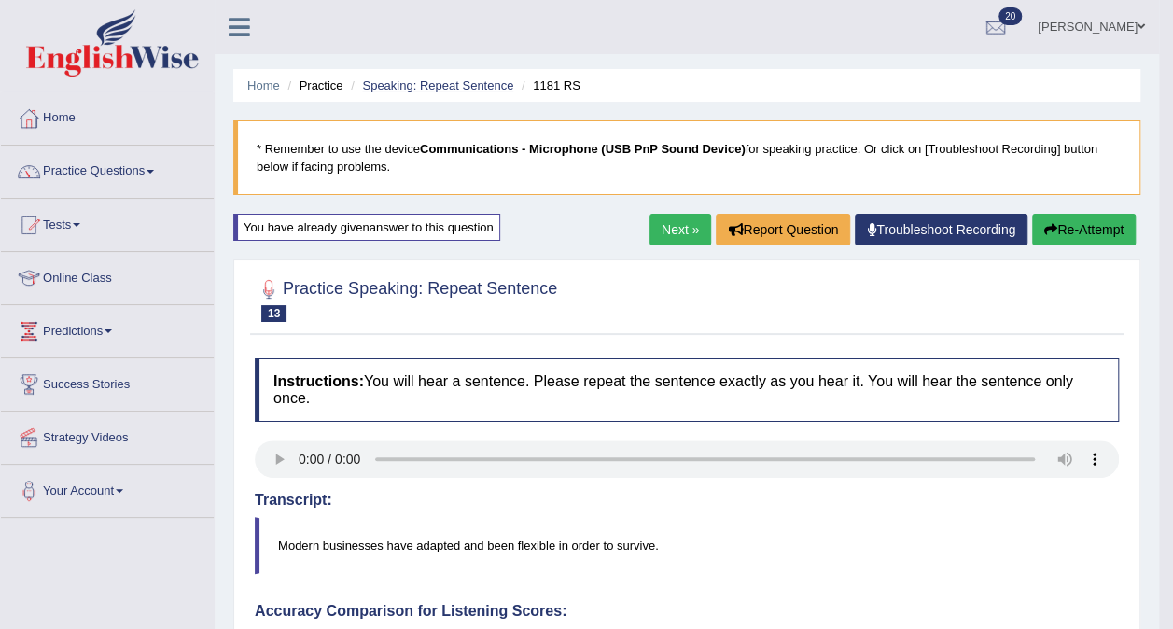
click at [449, 86] on link "Speaking: Repeat Sentence" at bounding box center [437, 85] width 151 height 14
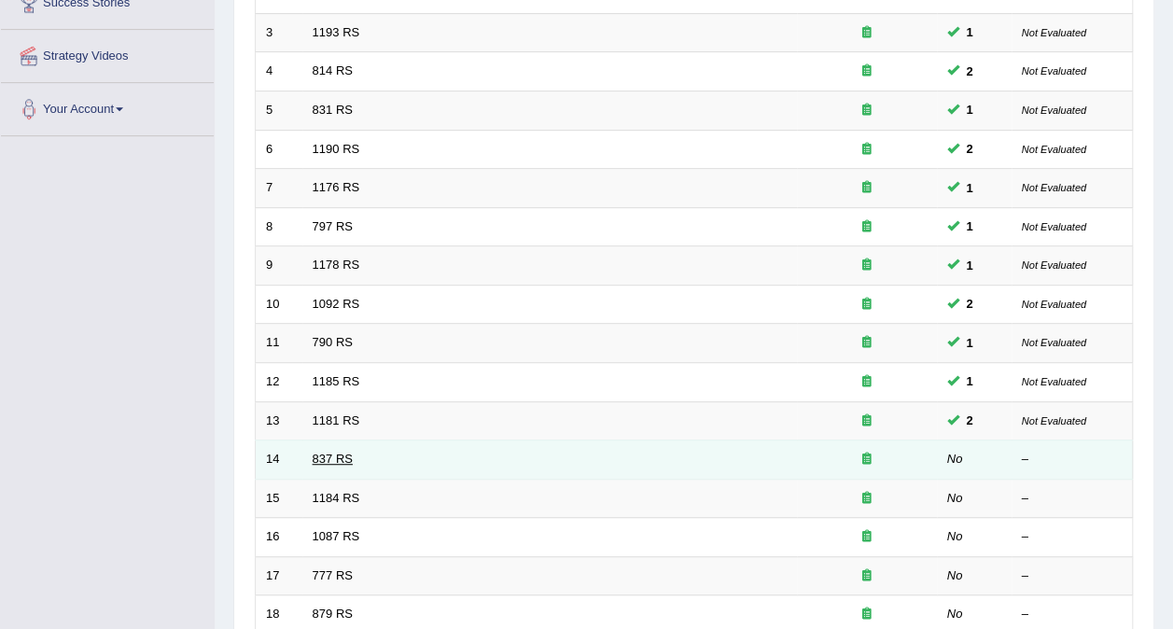
click at [326, 452] on link "837 RS" at bounding box center [333, 459] width 40 height 14
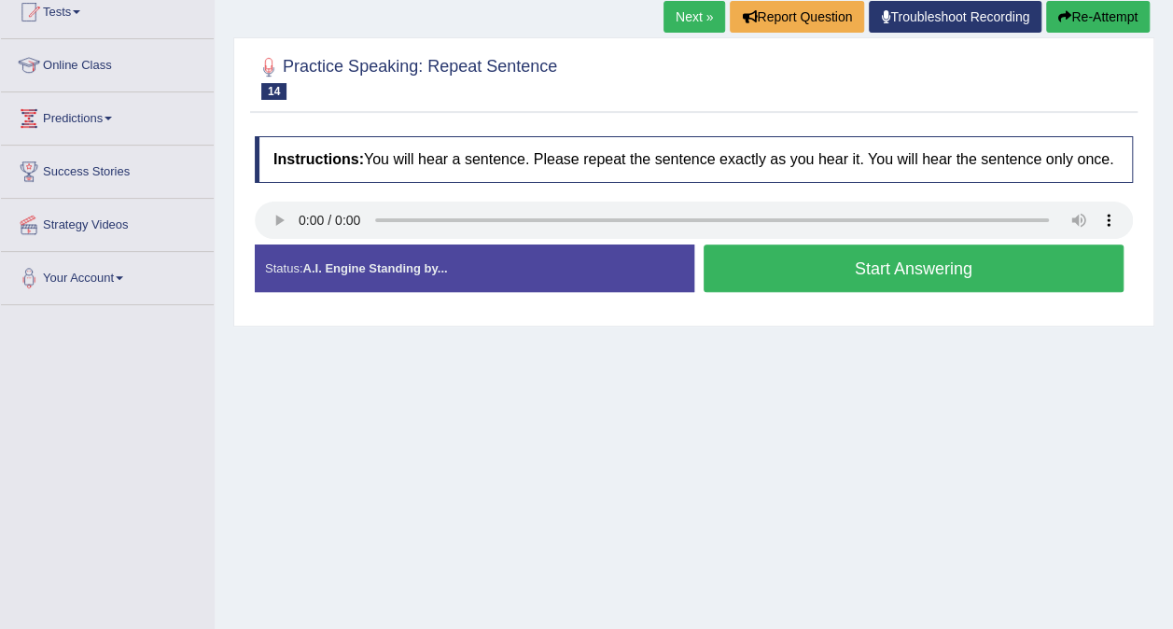
scroll to position [220, 0]
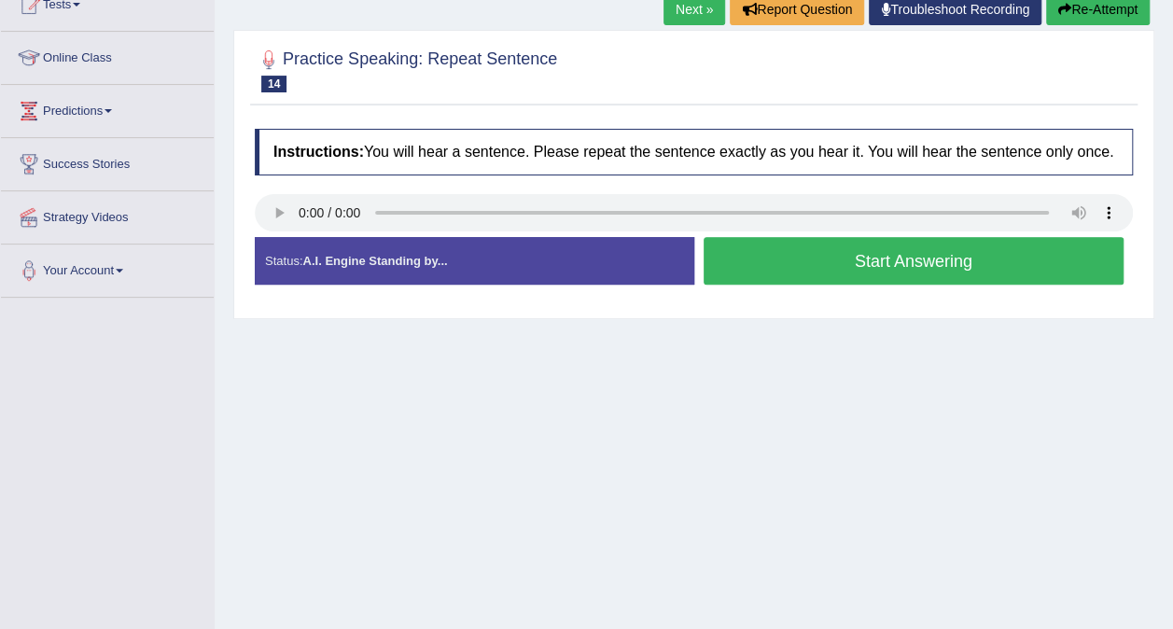
click at [936, 261] on button "Start Answering" at bounding box center [914, 261] width 421 height 48
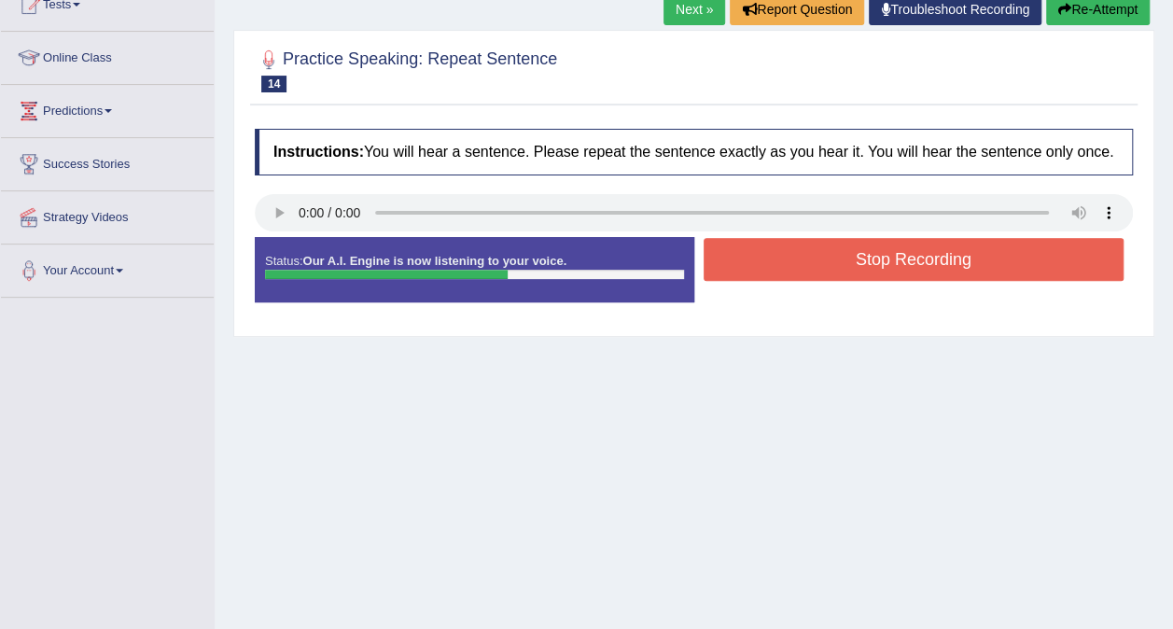
click at [1004, 261] on button "Stop Recording" at bounding box center [914, 259] width 421 height 43
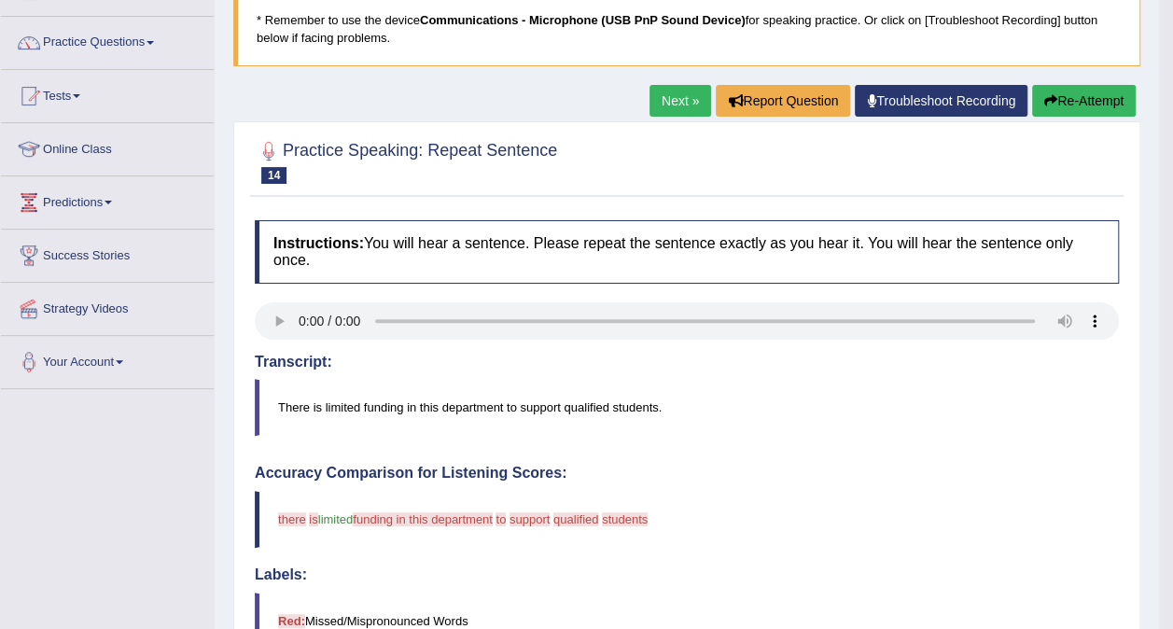
scroll to position [127, 0]
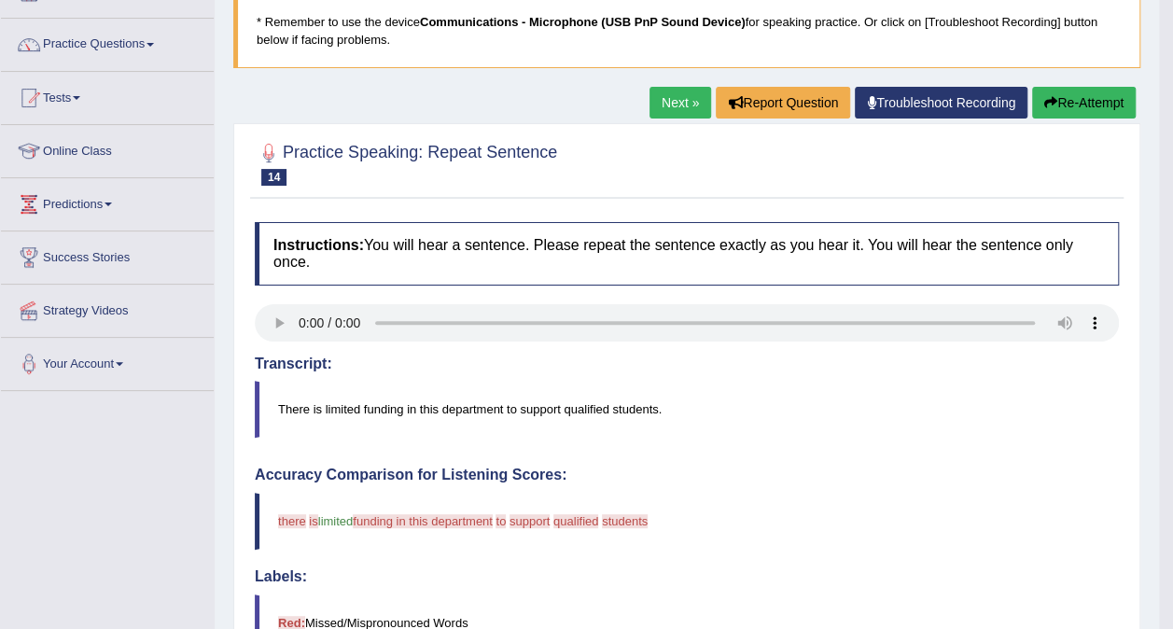
click at [1092, 99] on button "Re-Attempt" at bounding box center [1084, 103] width 104 height 32
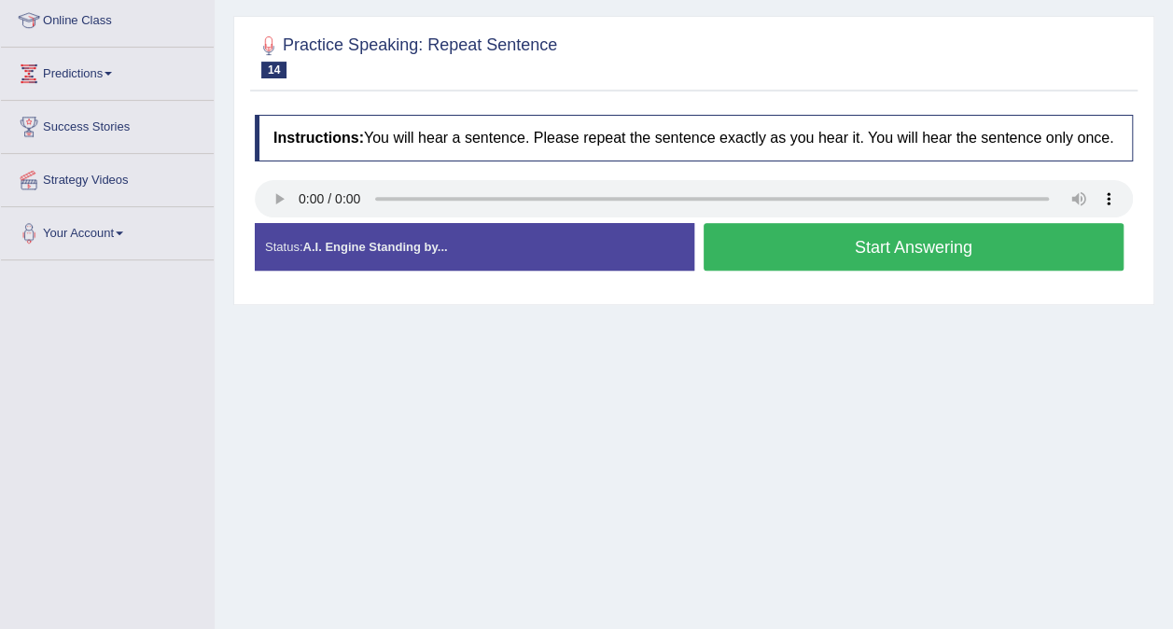
scroll to position [264, 0]
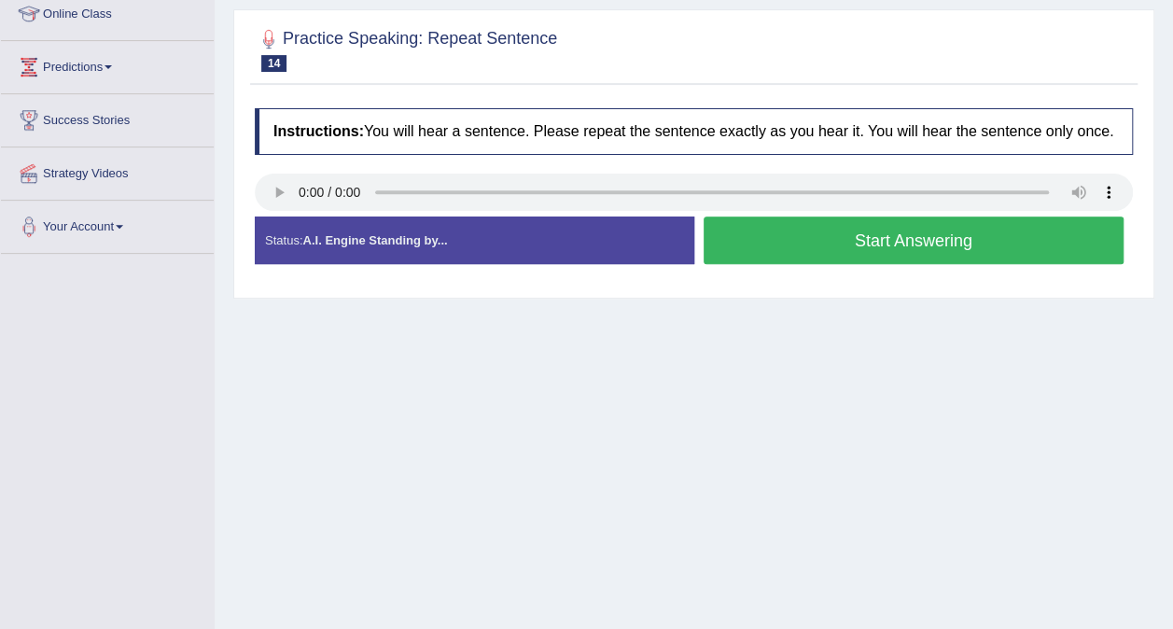
click at [937, 237] on button "Start Answering" at bounding box center [914, 241] width 421 height 48
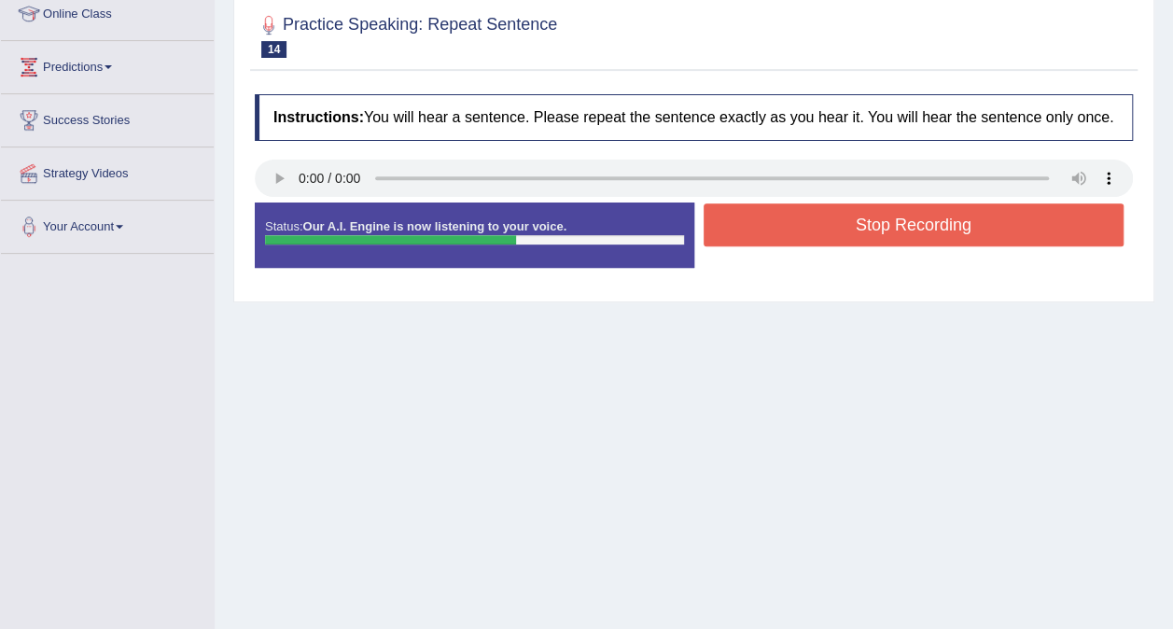
click at [978, 220] on button "Stop Recording" at bounding box center [914, 225] width 421 height 43
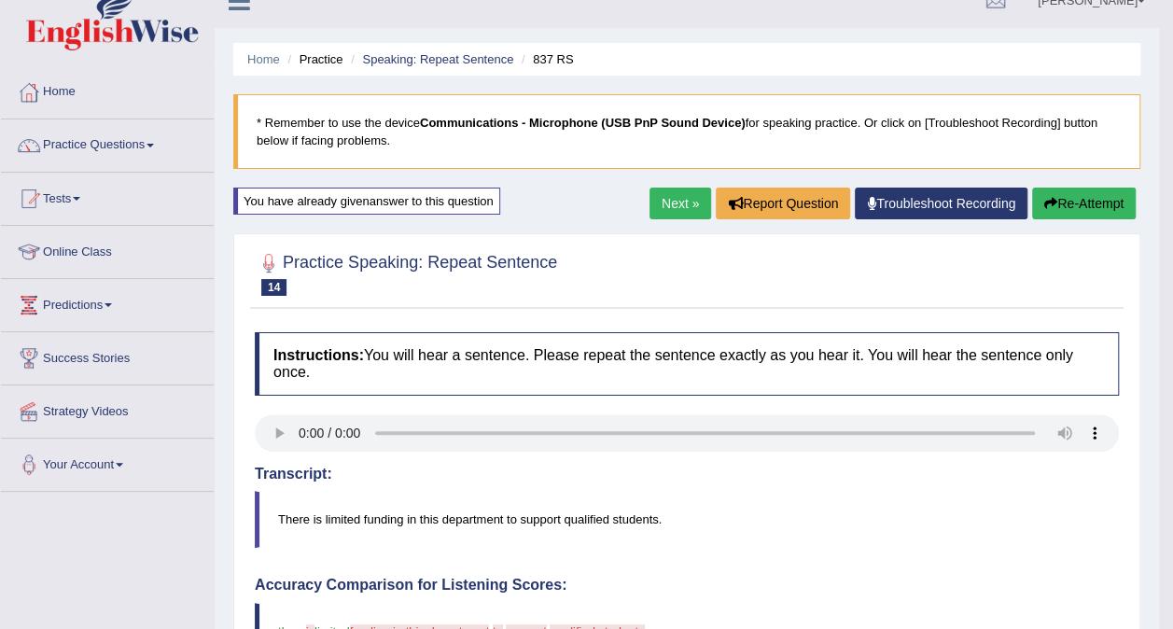
scroll to position [0, 0]
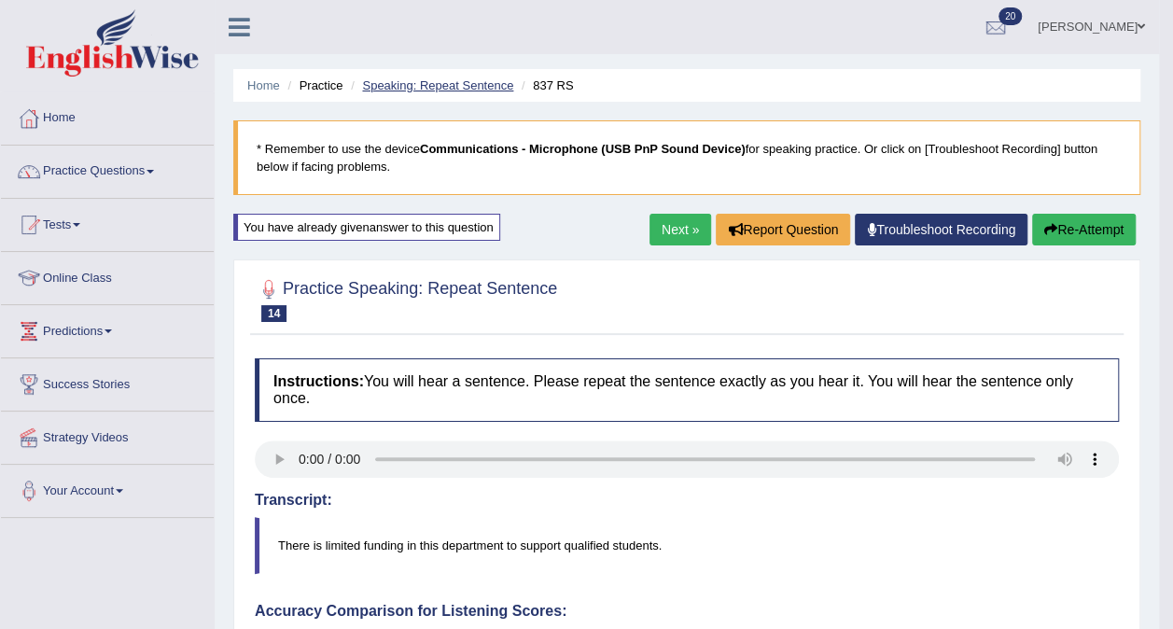
click at [439, 90] on link "Speaking: Repeat Sentence" at bounding box center [437, 85] width 151 height 14
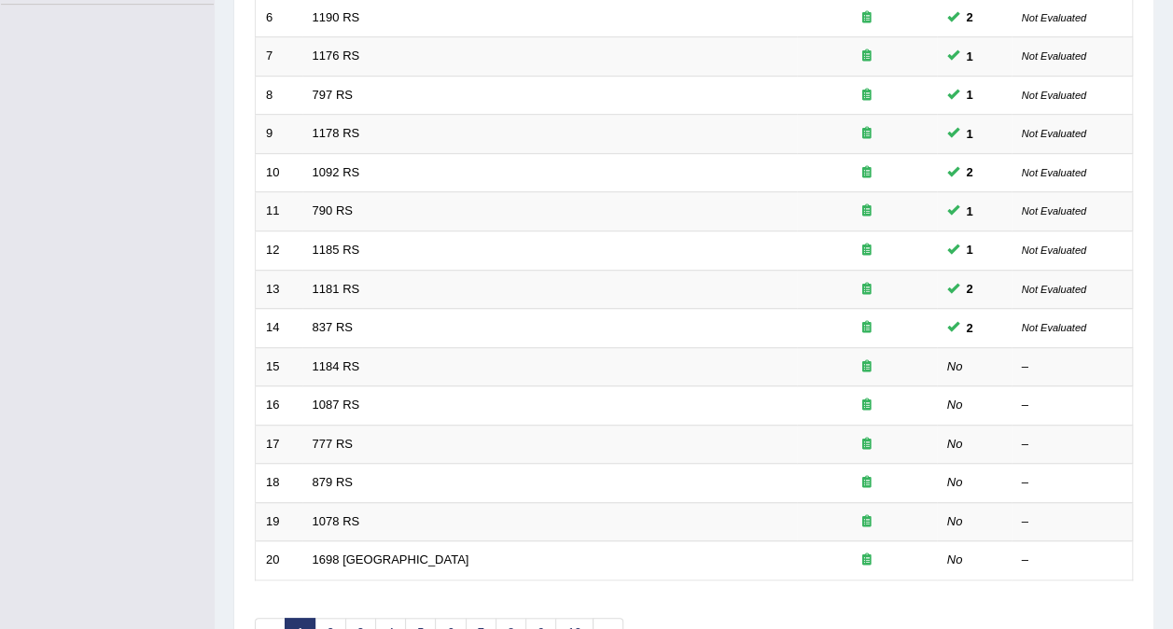
scroll to position [520, 0]
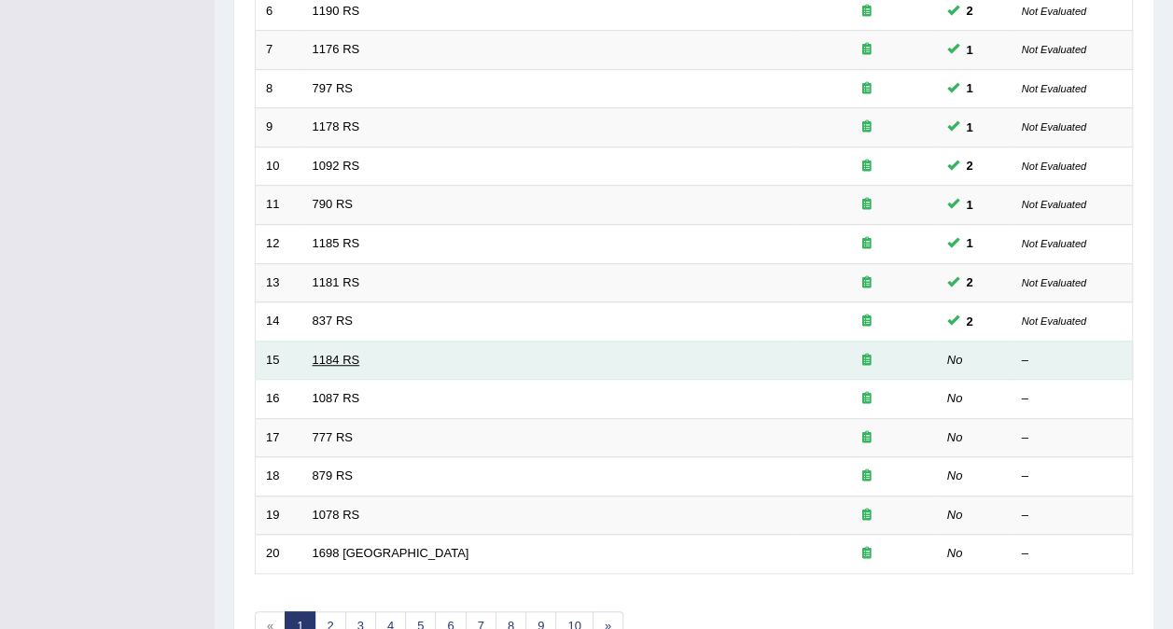
click at [331, 353] on link "1184 RS" at bounding box center [337, 360] width 48 height 14
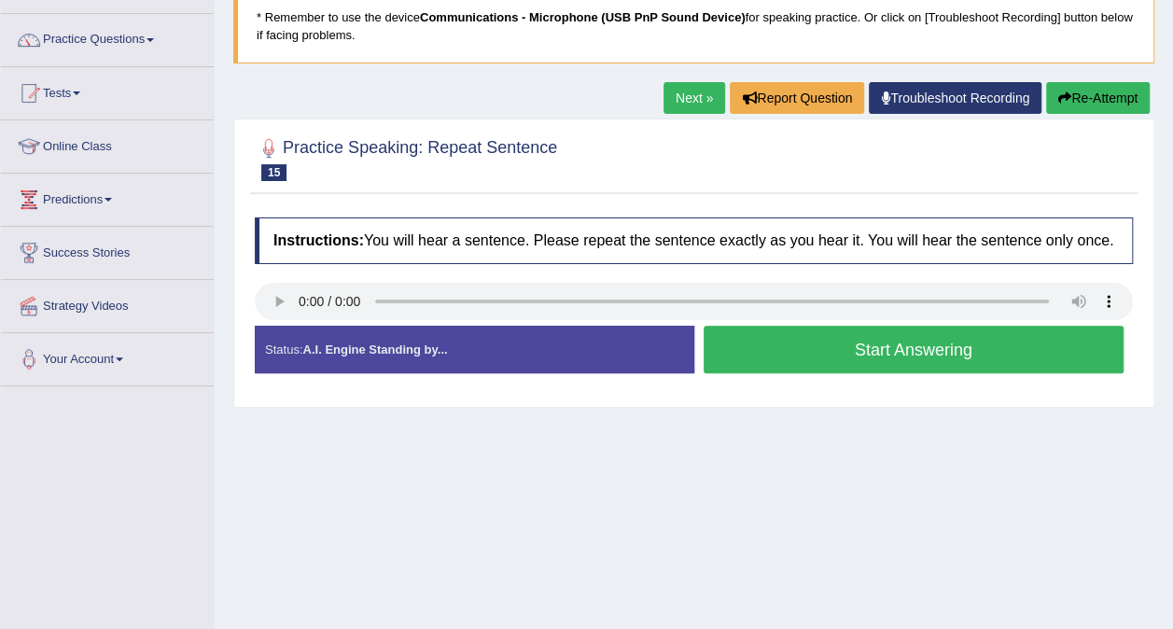
scroll to position [162, 0]
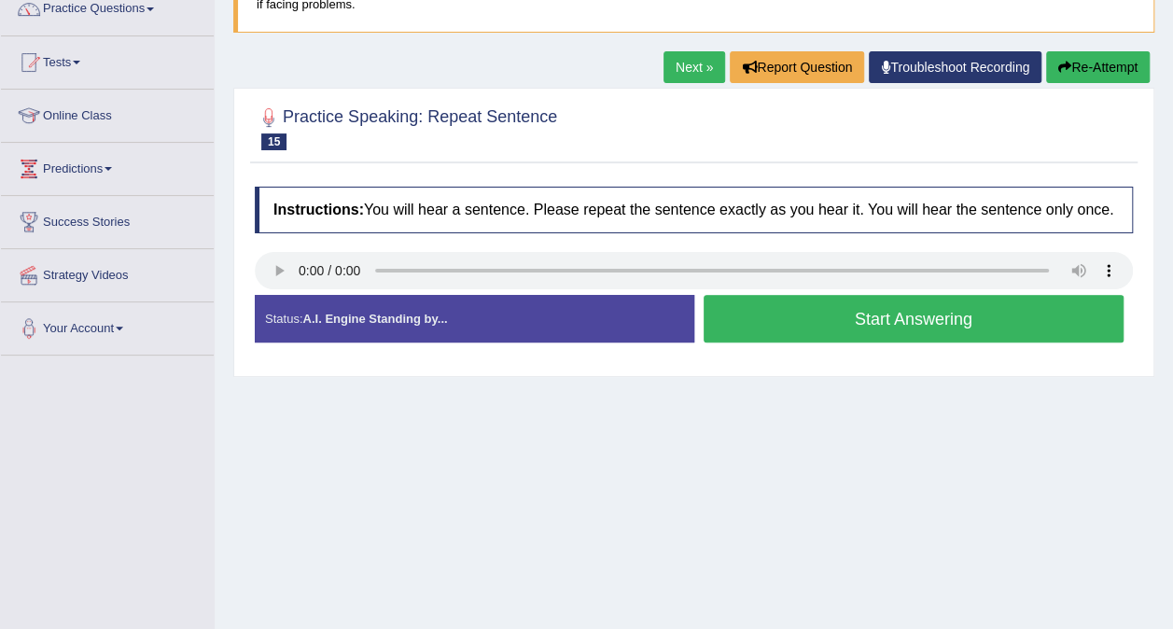
click at [969, 326] on button "Start Answering" at bounding box center [914, 319] width 421 height 48
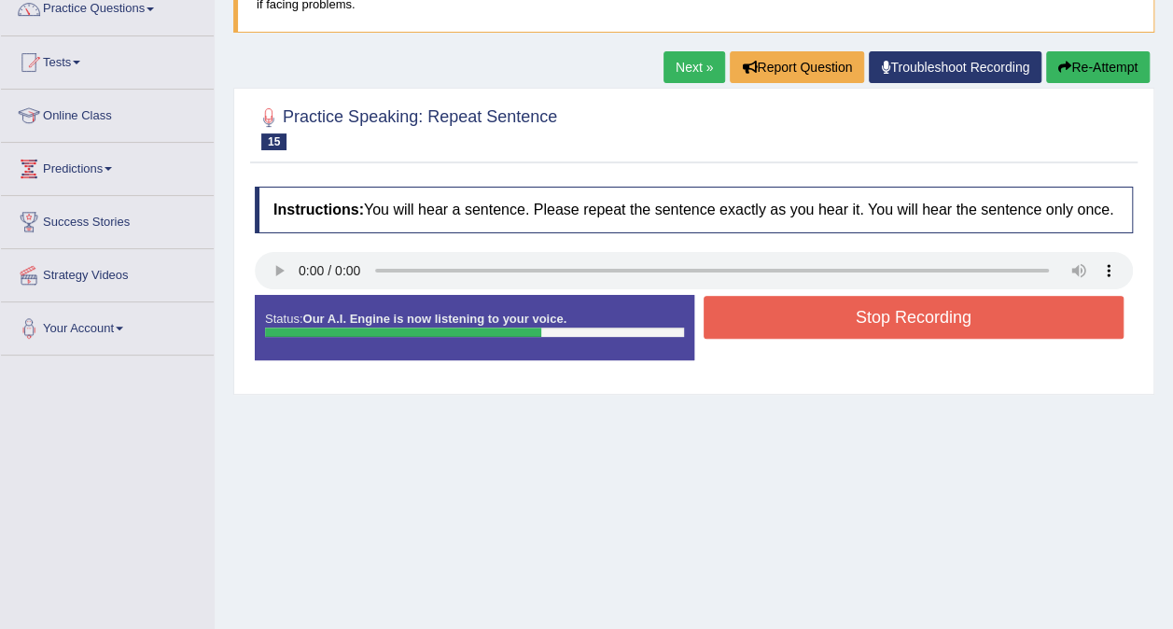
click at [969, 313] on button "Stop Recording" at bounding box center [914, 317] width 421 height 43
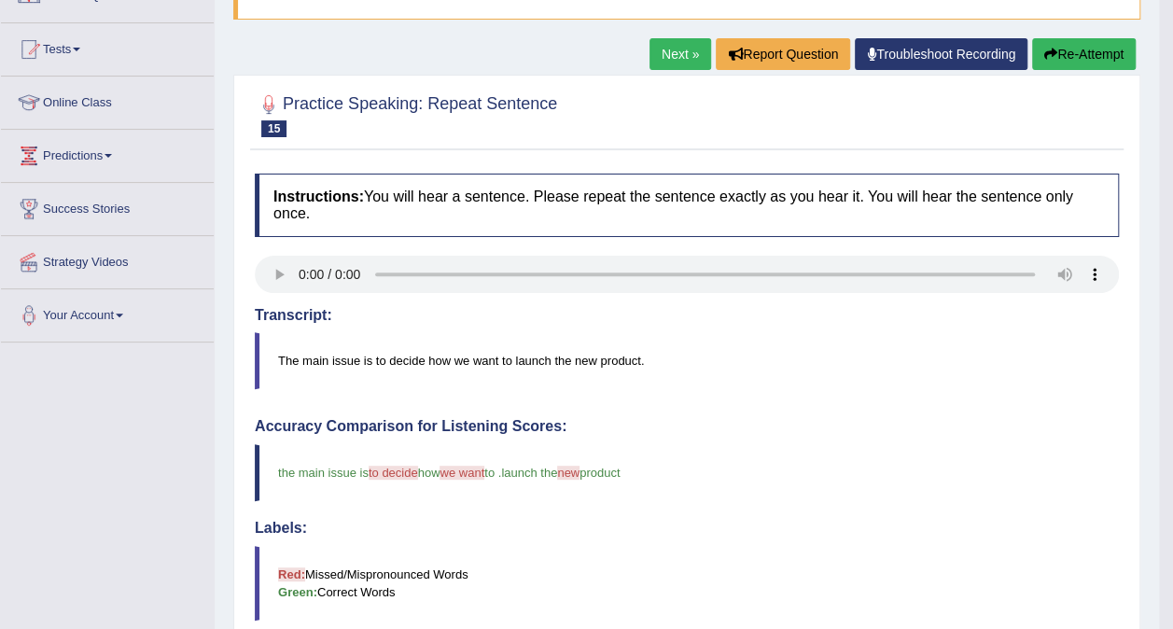
scroll to position [0, 0]
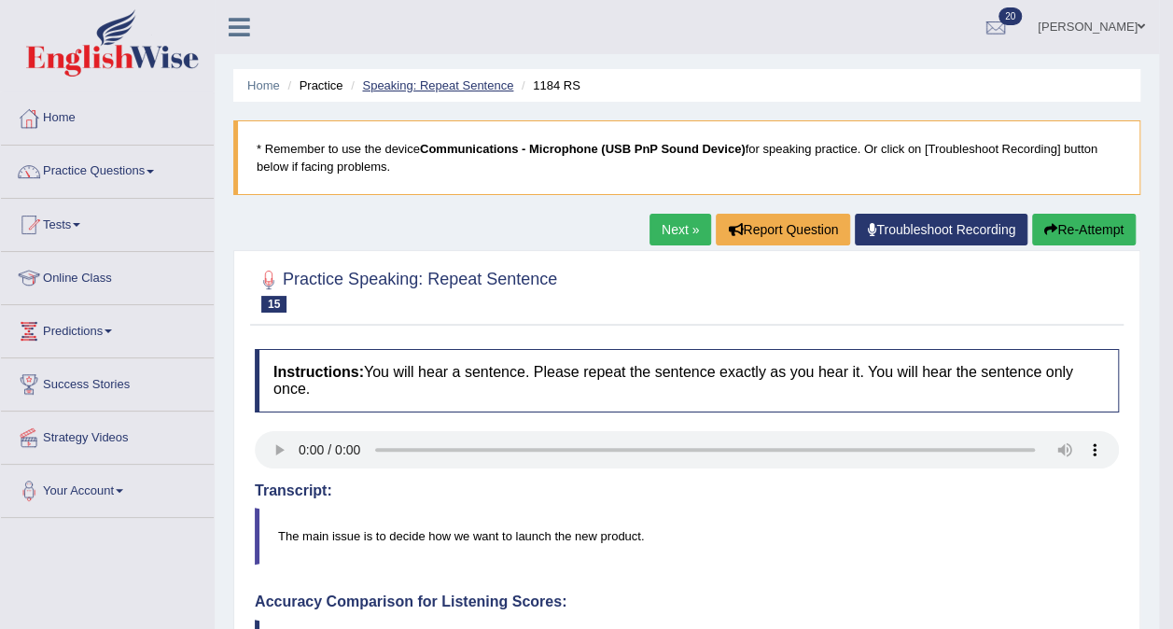
click at [441, 85] on link "Speaking: Repeat Sentence" at bounding box center [437, 85] width 151 height 14
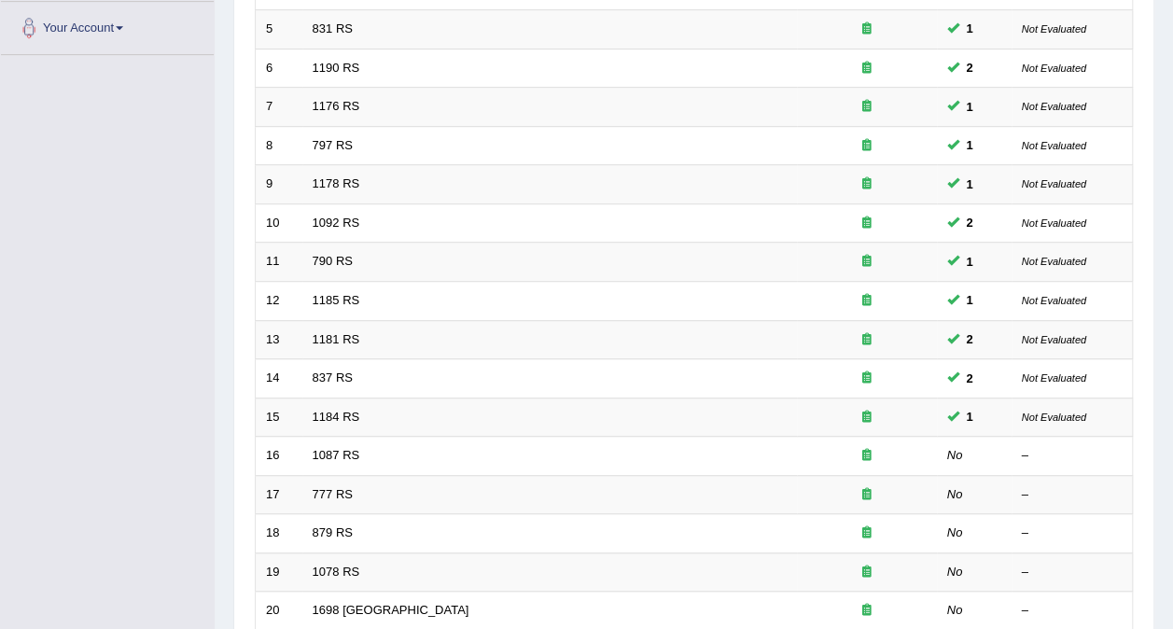
scroll to position [597, 0]
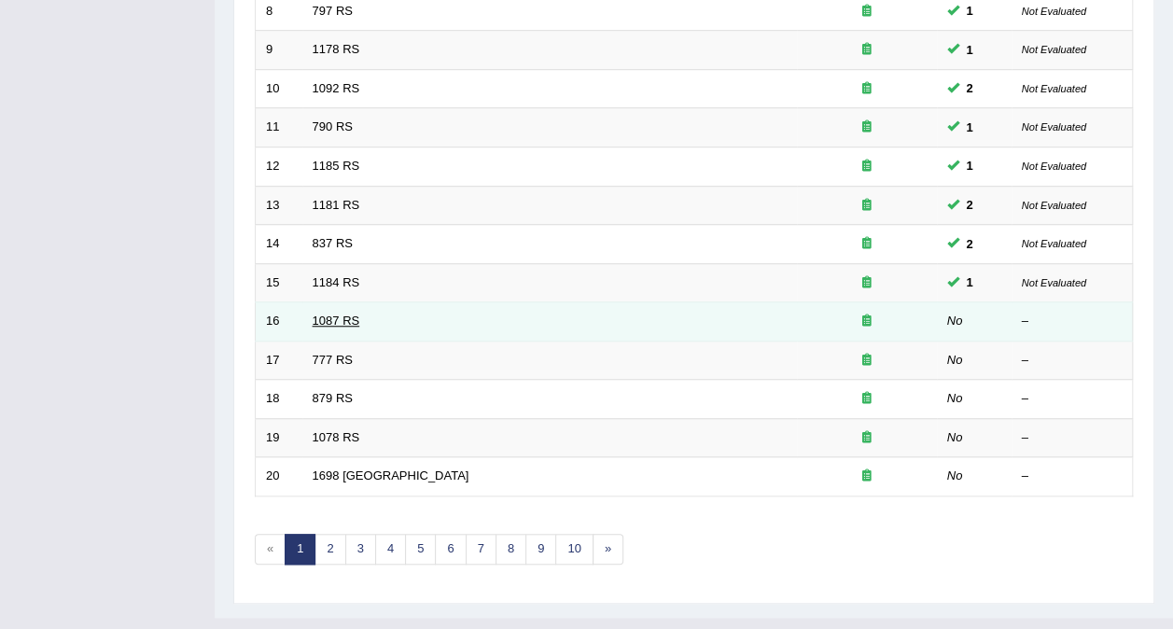
click at [330, 314] on link "1087 RS" at bounding box center [337, 321] width 48 height 14
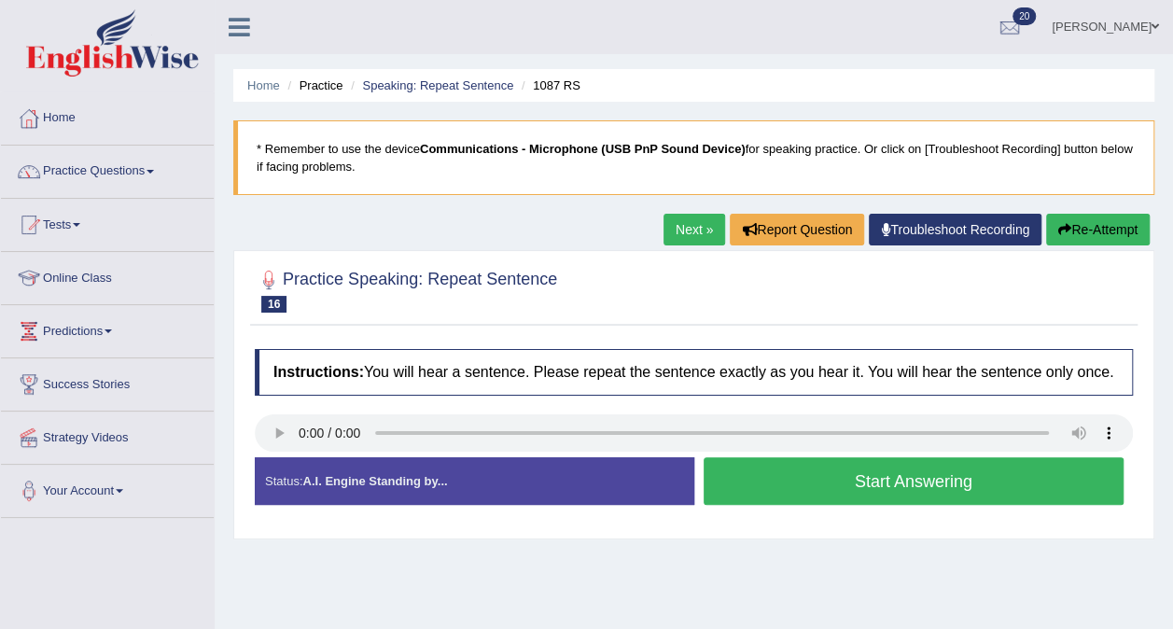
click at [941, 474] on button "Start Answering" at bounding box center [914, 481] width 421 height 48
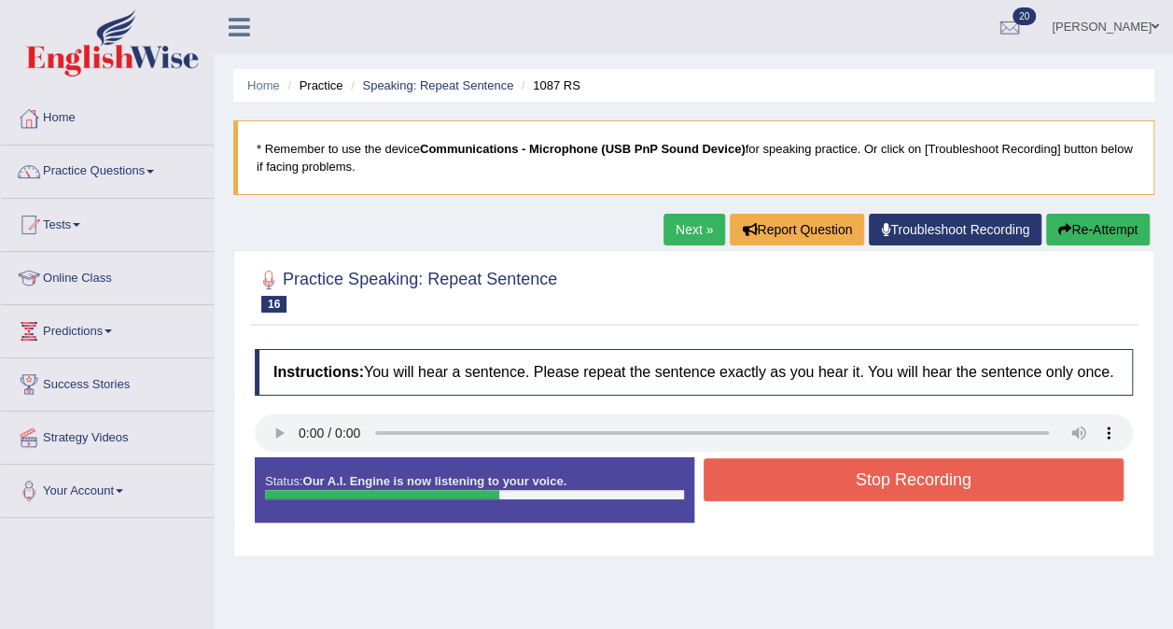
click at [1016, 471] on button "Stop Recording" at bounding box center [914, 479] width 421 height 43
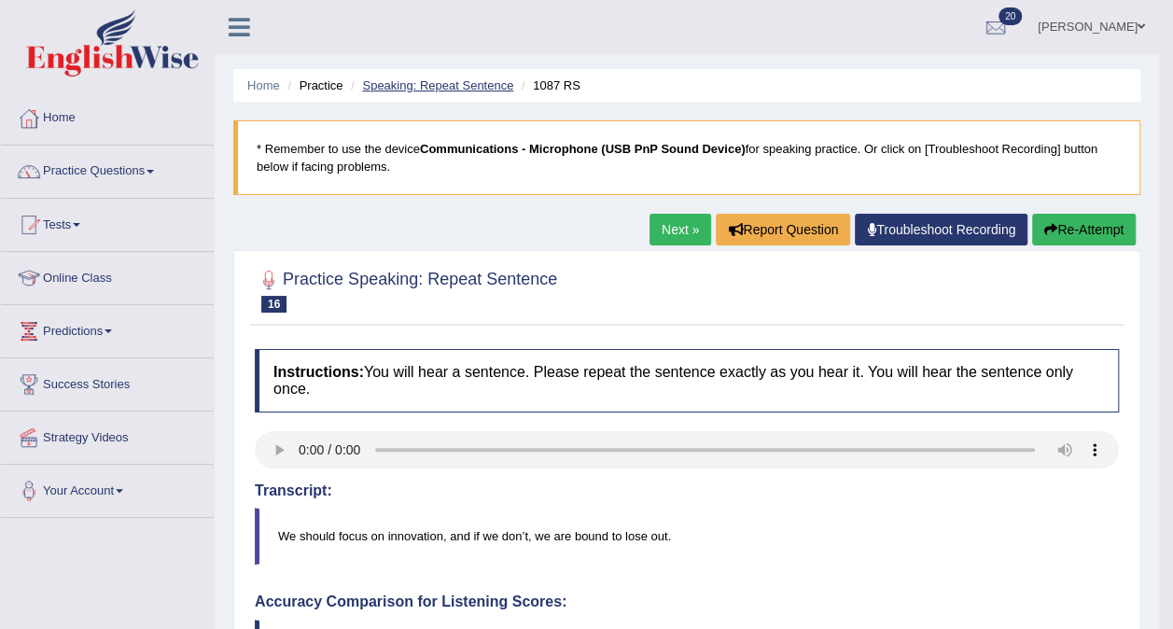
click at [441, 89] on link "Speaking: Repeat Sentence" at bounding box center [437, 85] width 151 height 14
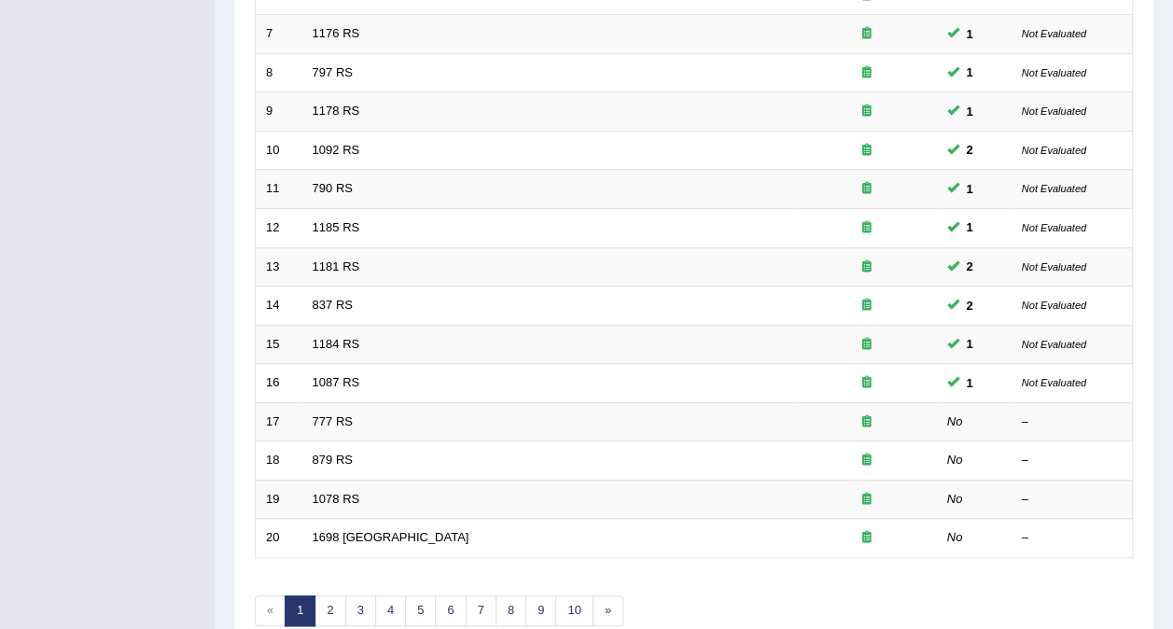
scroll to position [597, 0]
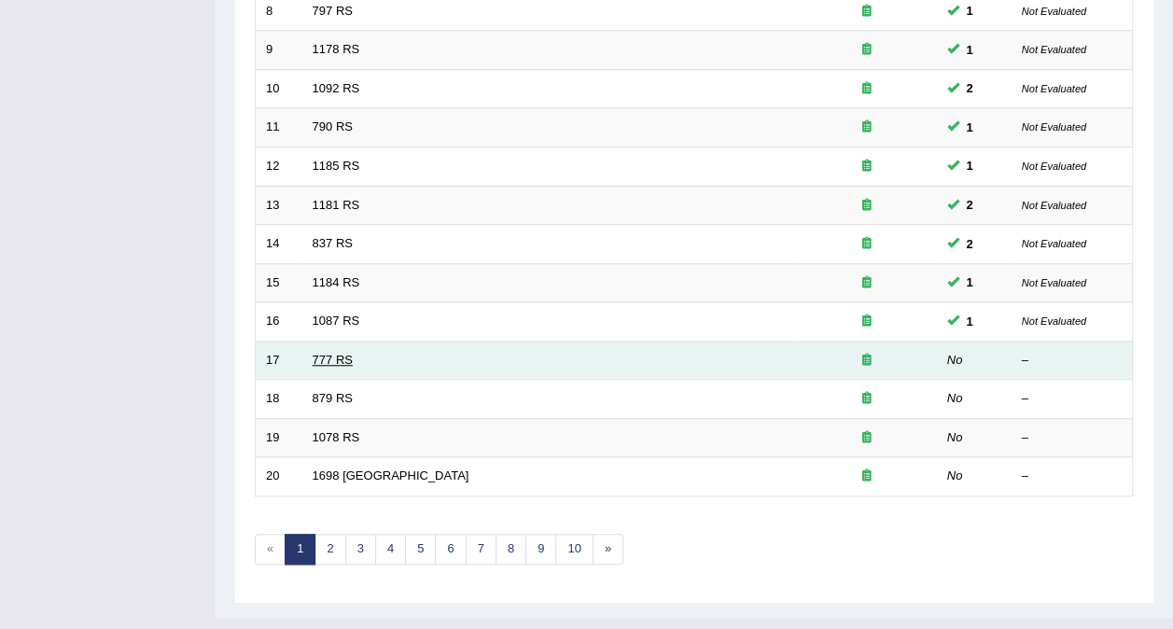
click at [325, 353] on link "777 RS" at bounding box center [333, 360] width 40 height 14
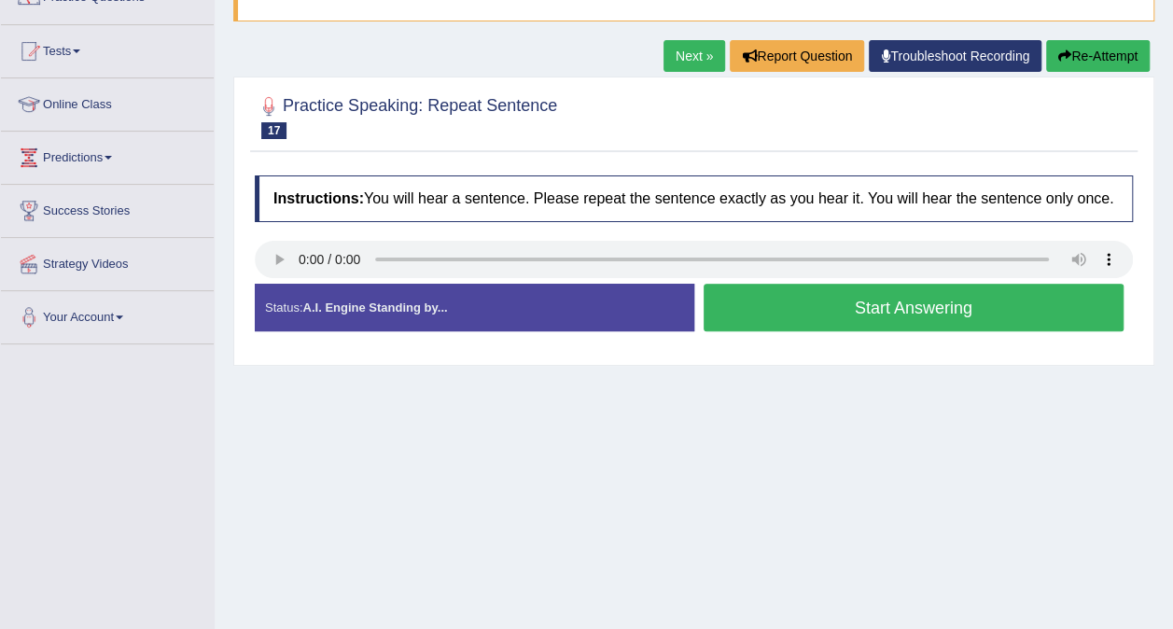
scroll to position [179, 0]
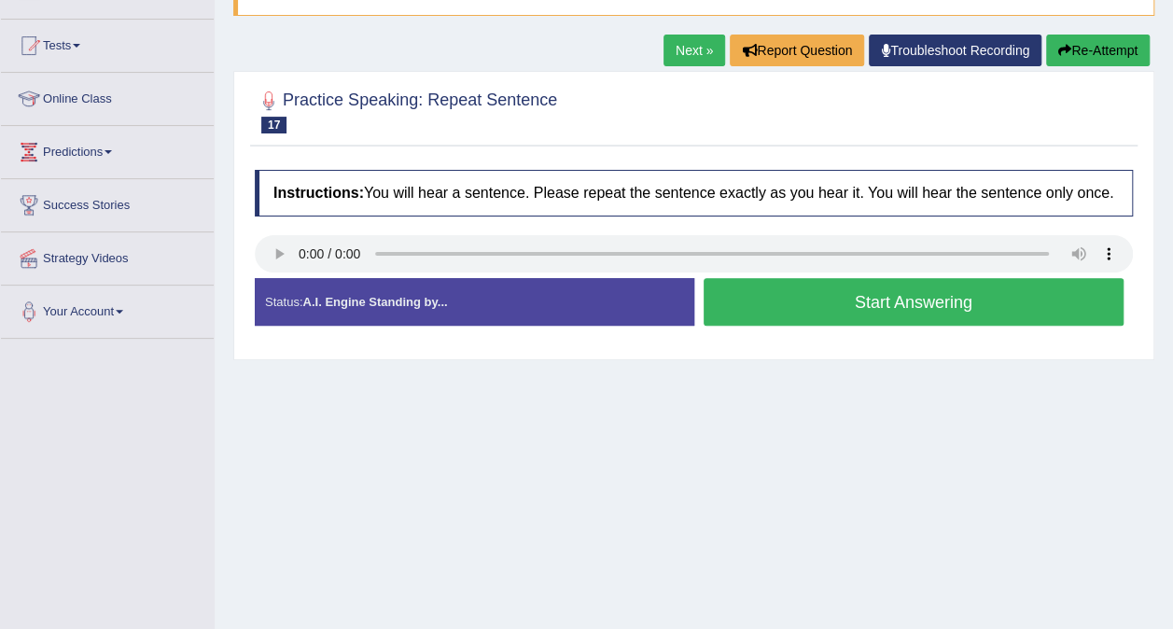
click at [946, 305] on button "Start Answering" at bounding box center [914, 302] width 421 height 48
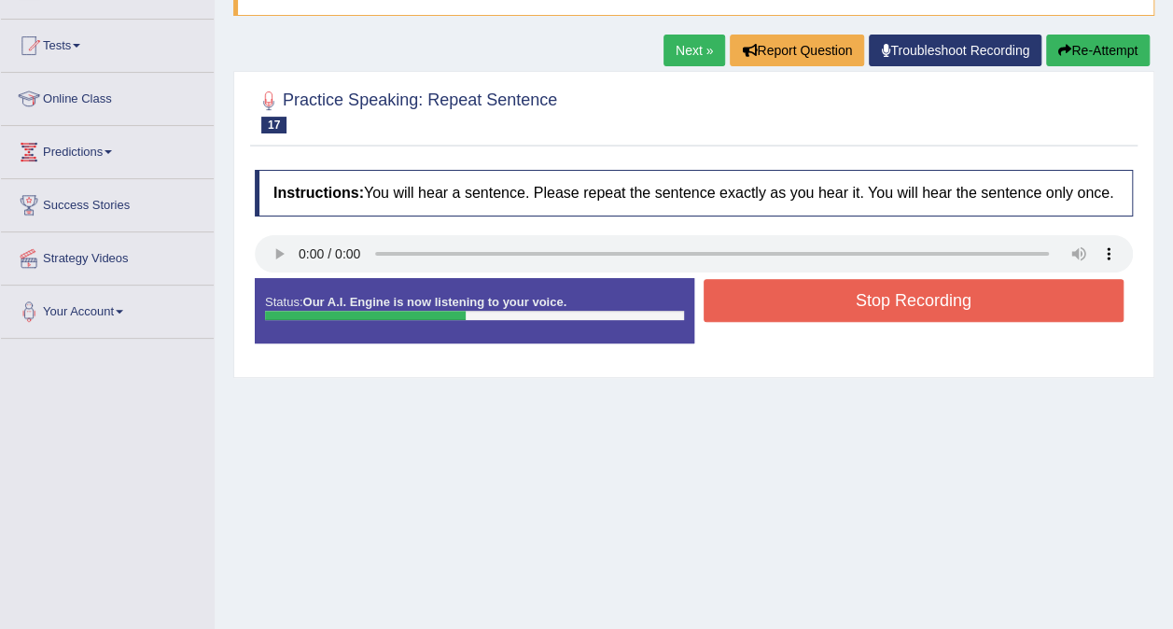
click at [966, 301] on button "Stop Recording" at bounding box center [914, 300] width 421 height 43
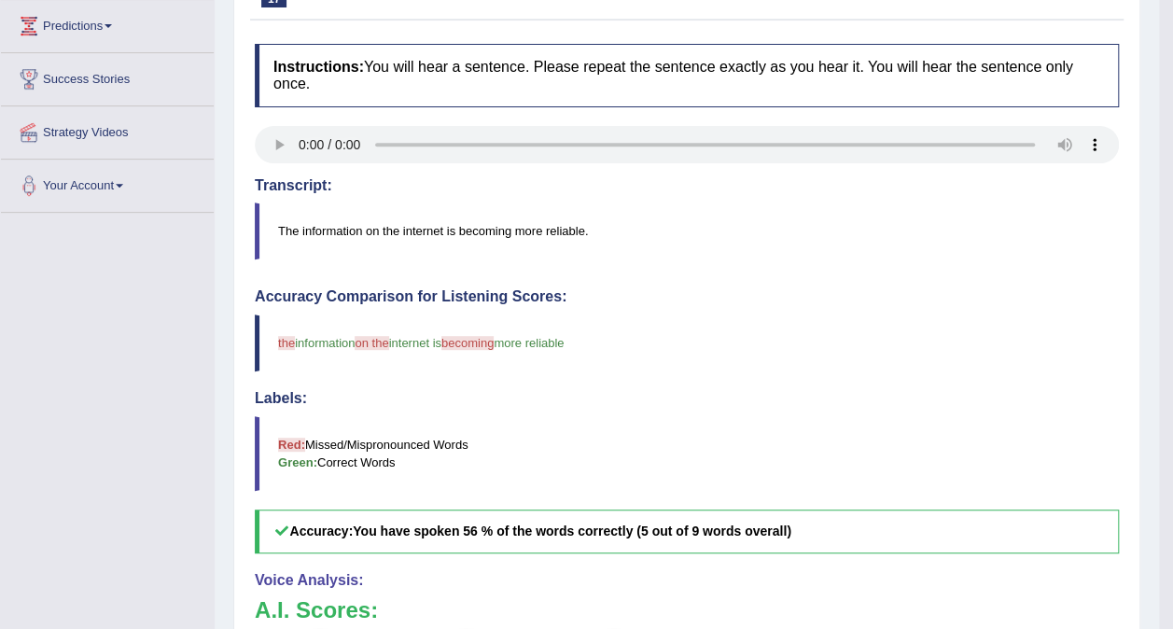
scroll to position [0, 0]
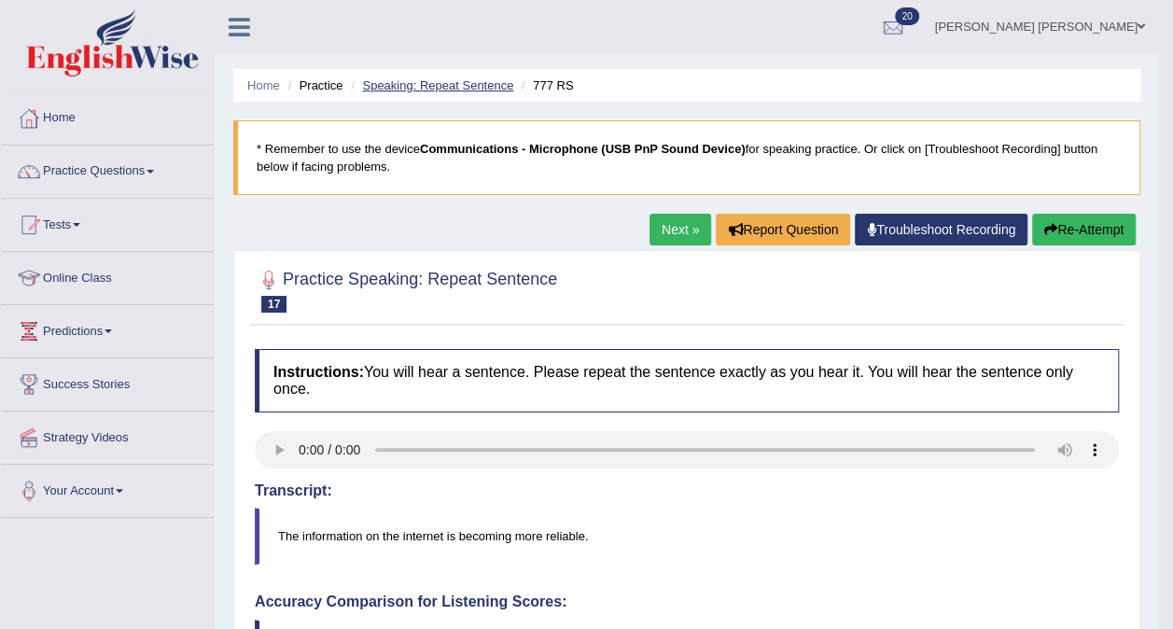
click at [458, 85] on link "Speaking: Repeat Sentence" at bounding box center [437, 85] width 151 height 14
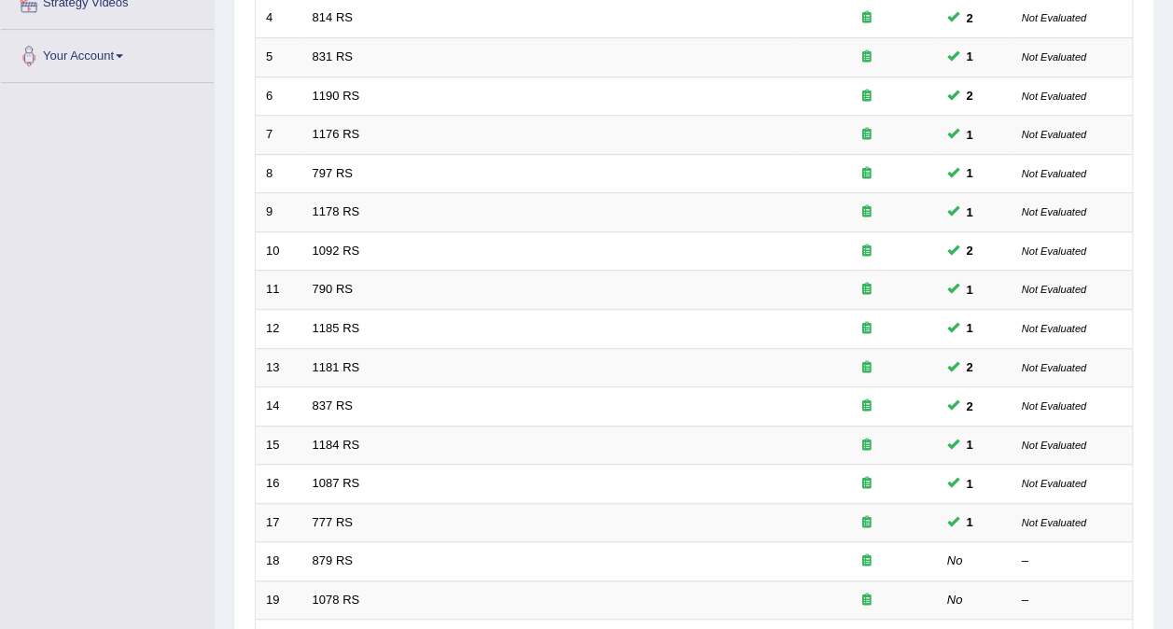
scroll to position [597, 0]
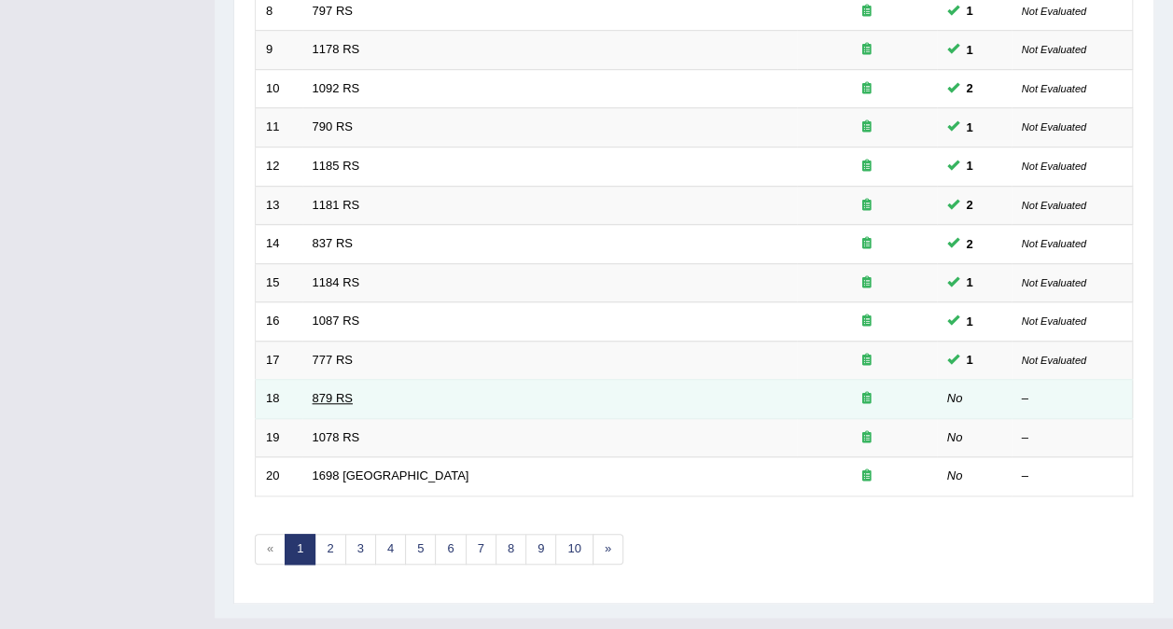
click at [330, 391] on link "879 RS" at bounding box center [333, 398] width 40 height 14
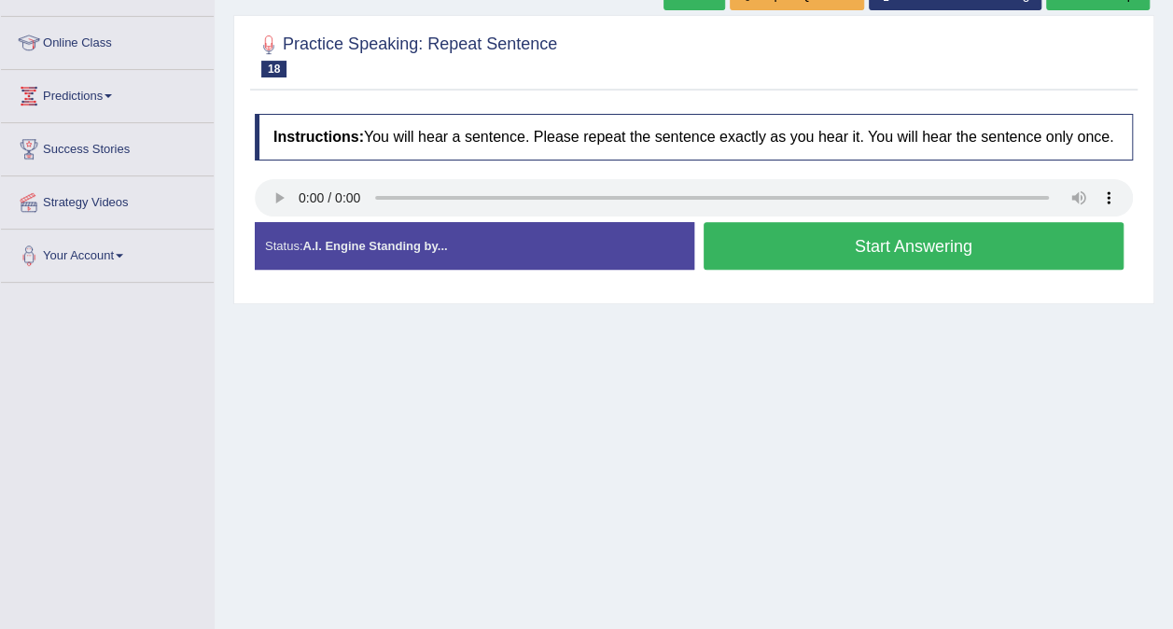
scroll to position [271, 0]
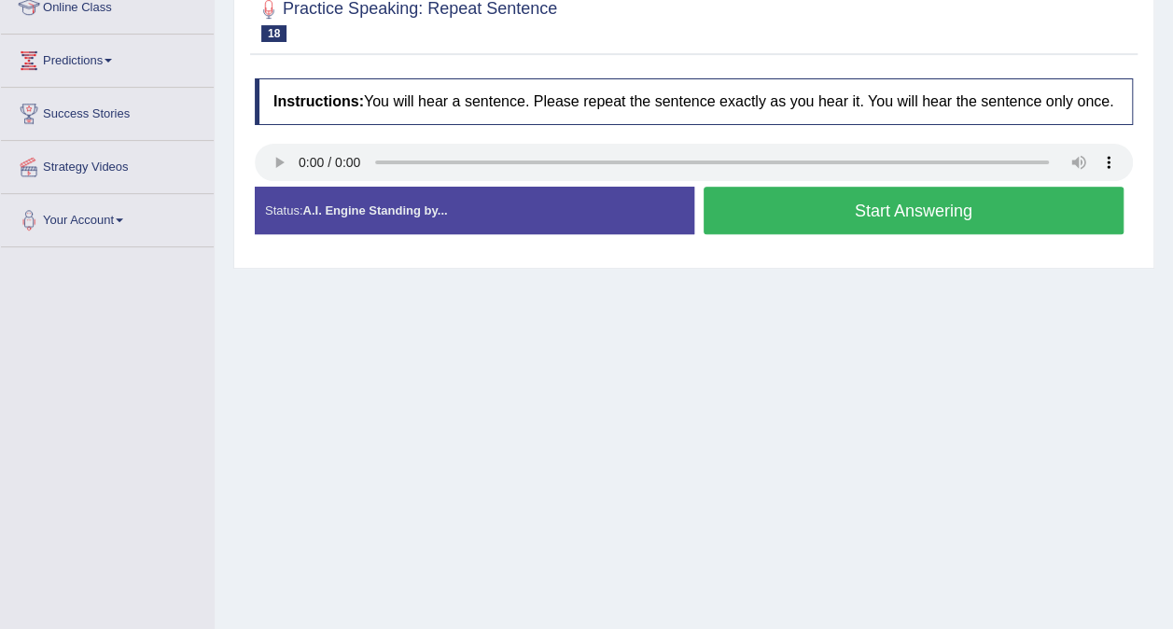
click at [279, 186] on div "Created with Highcharts 7.1.2 Too low Too high Time Pitch meter: 0 2.5 5 7.5 10" at bounding box center [470, 186] width 449 height 1
click at [912, 215] on button "Start Answering" at bounding box center [914, 211] width 421 height 48
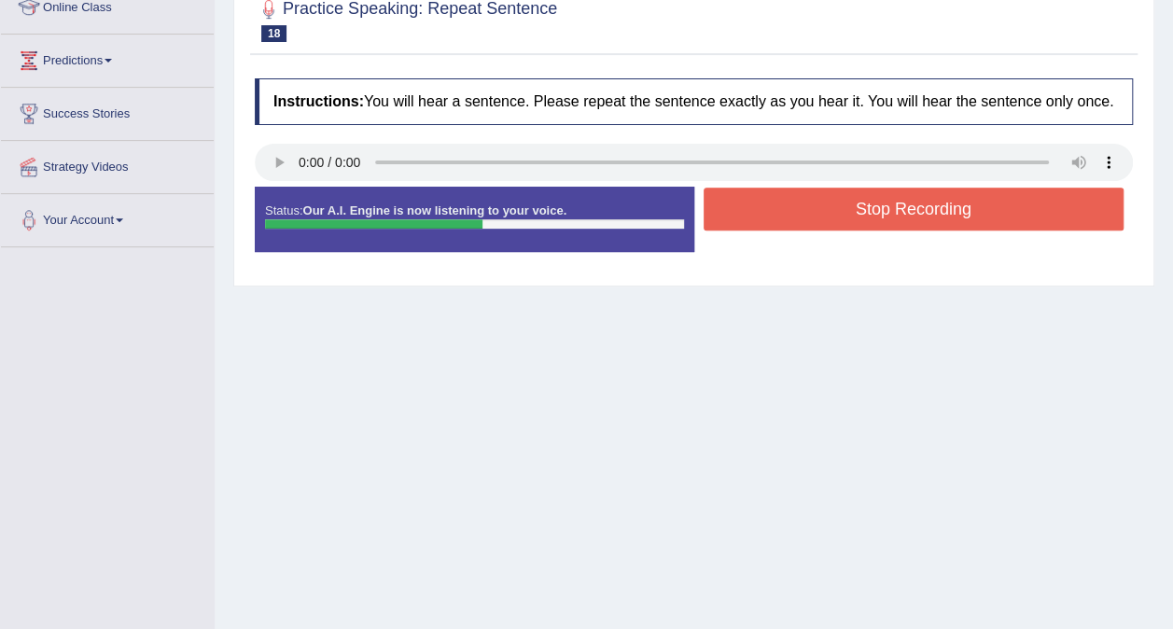
click at [944, 215] on button "Stop Recording" at bounding box center [914, 209] width 421 height 43
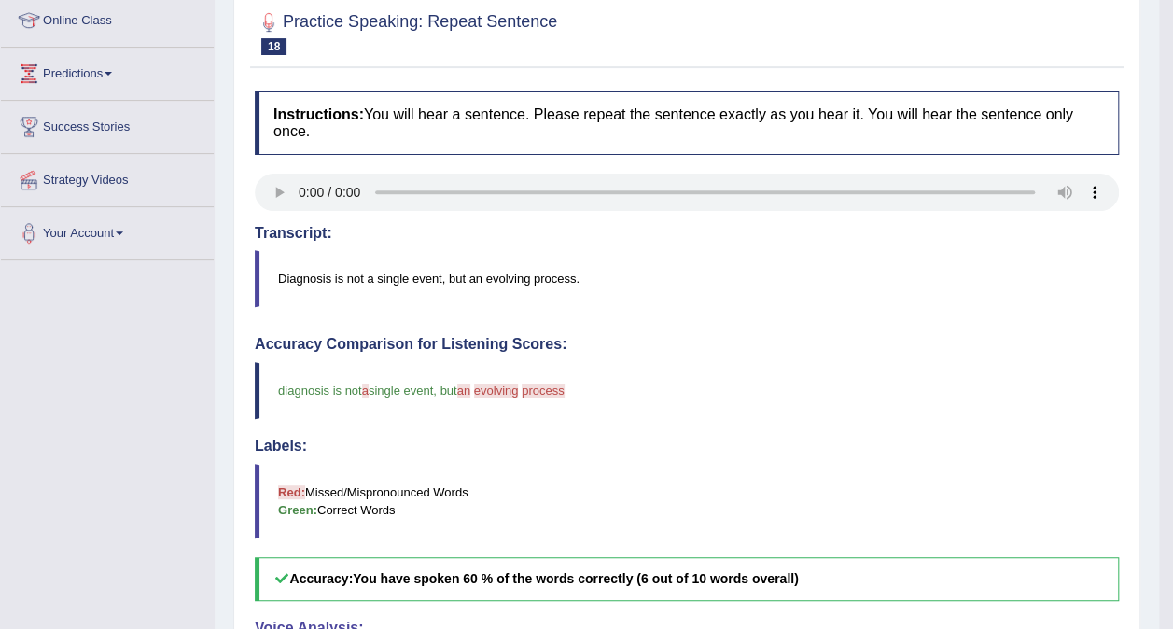
scroll to position [0, 0]
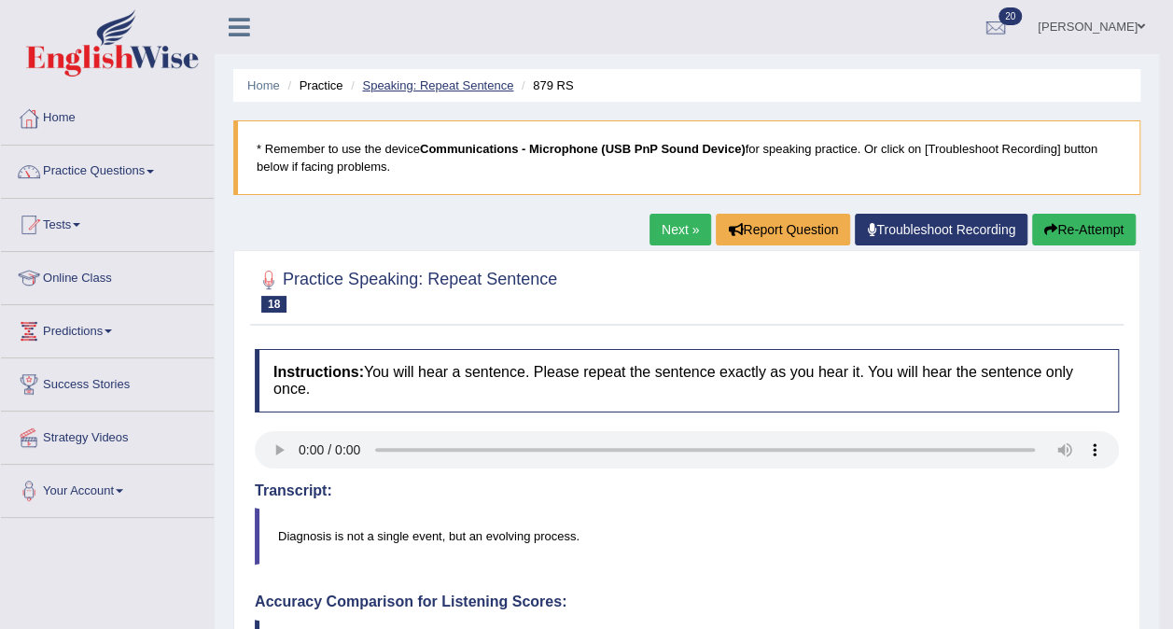
click at [441, 91] on link "Speaking: Repeat Sentence" at bounding box center [437, 85] width 151 height 14
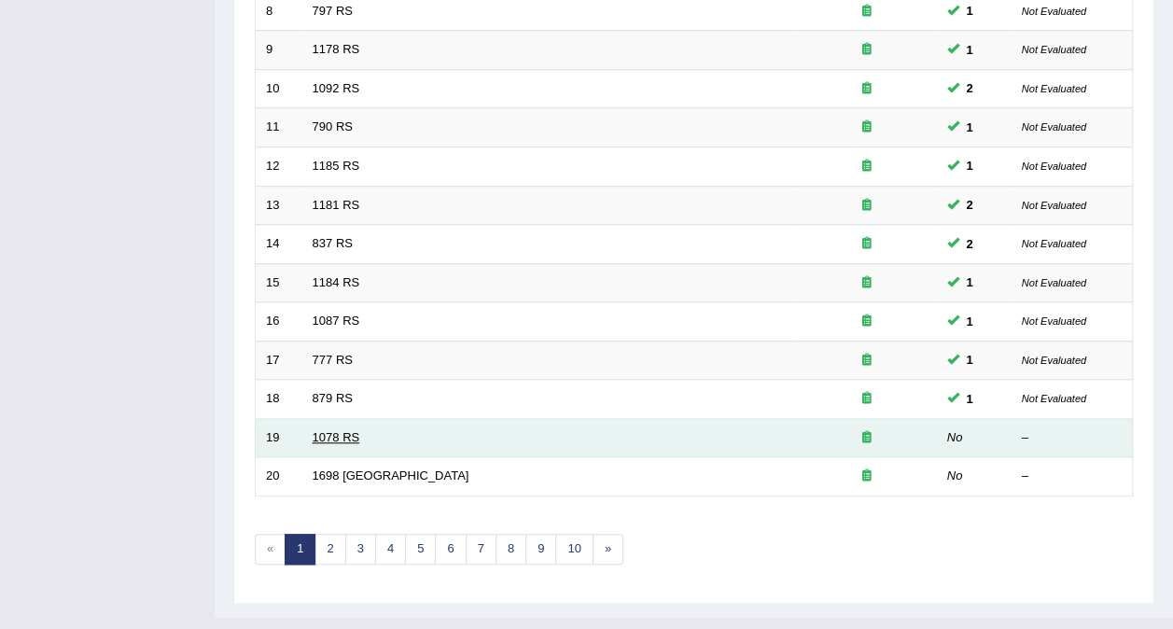
click at [330, 430] on link "1078 RS" at bounding box center [337, 437] width 48 height 14
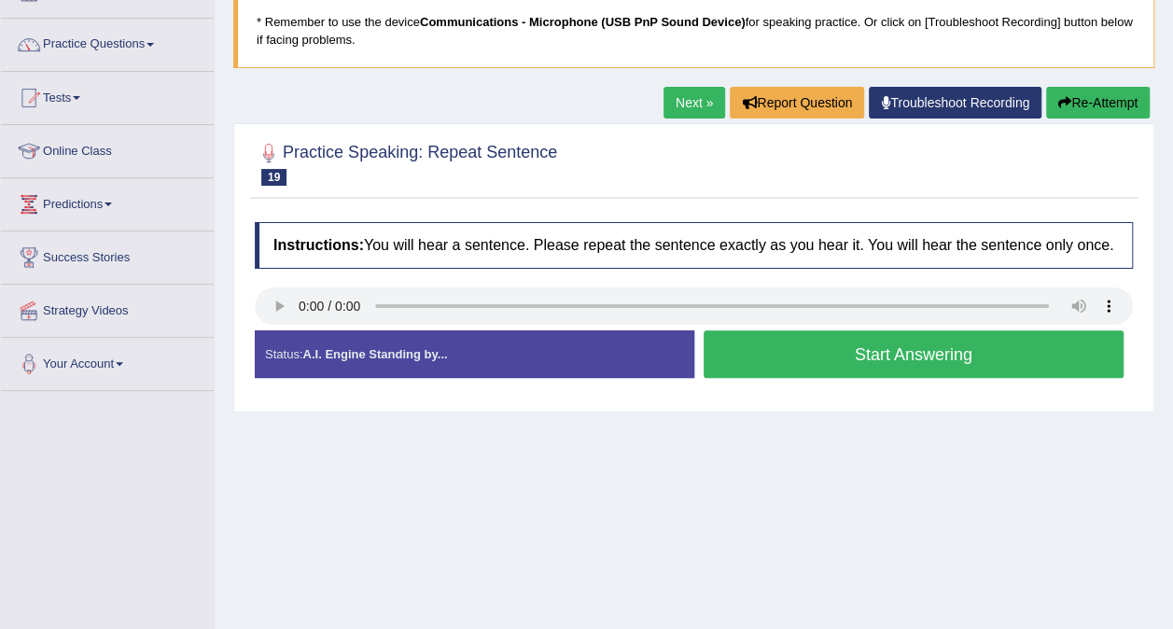
scroll to position [160, 0]
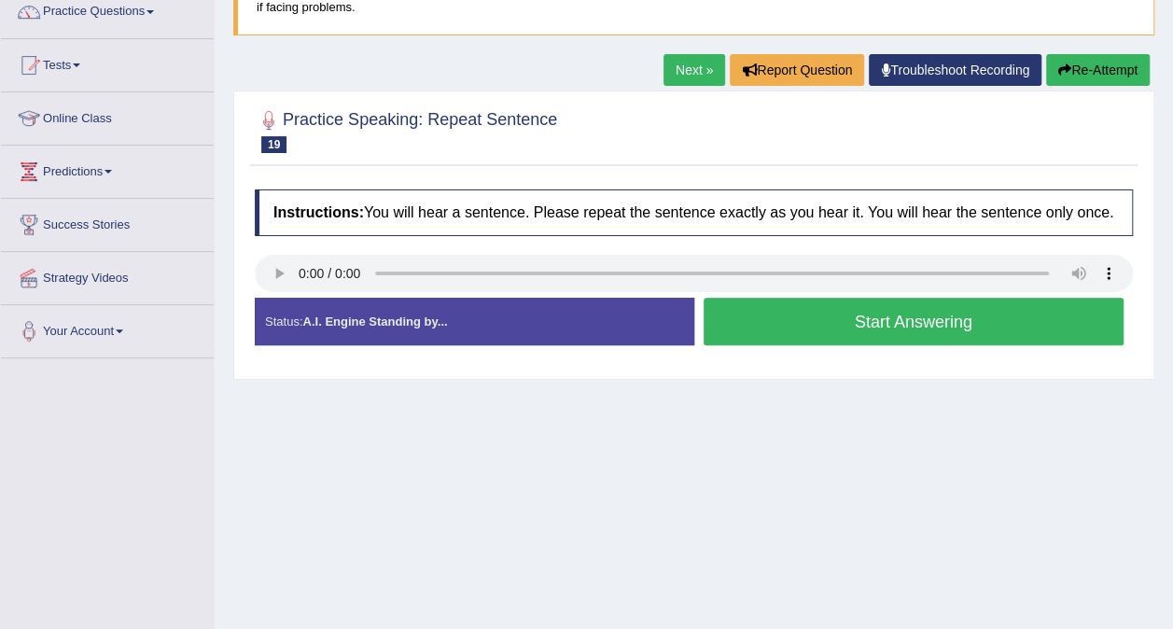
click at [961, 323] on button "Start Answering" at bounding box center [914, 322] width 421 height 48
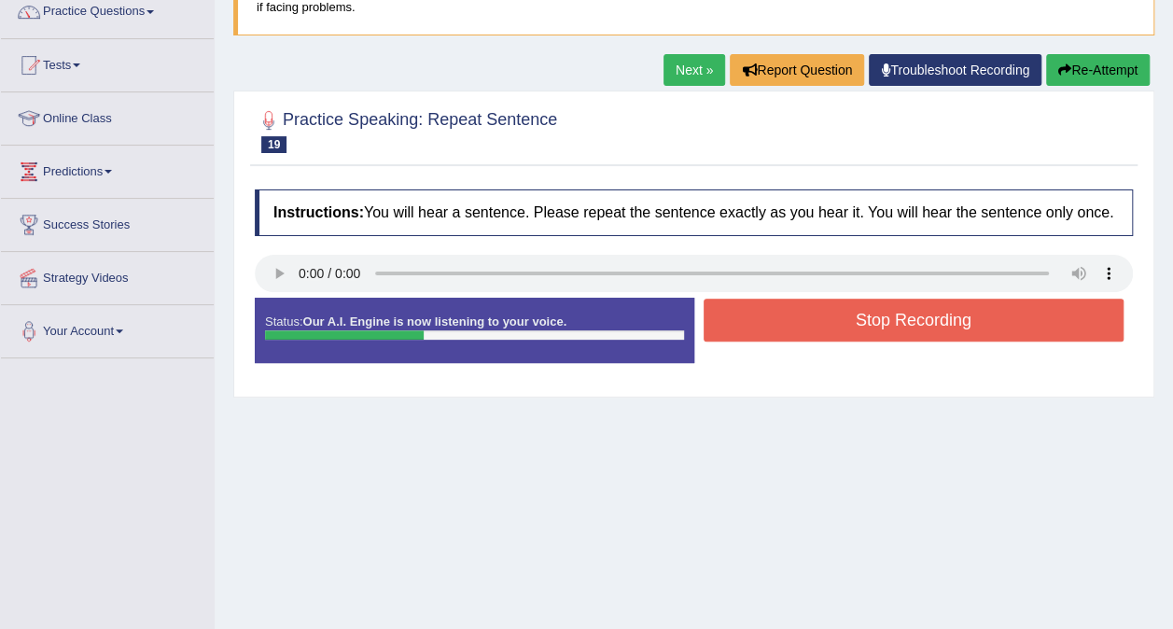
click at [958, 316] on button "Stop Recording" at bounding box center [914, 320] width 421 height 43
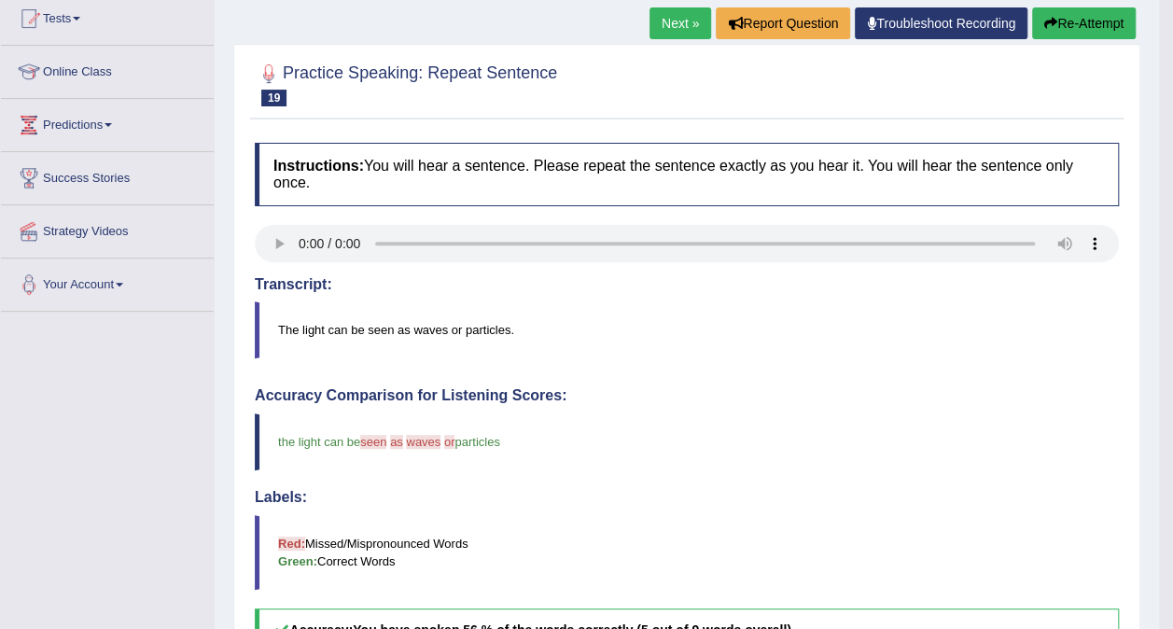
scroll to position [0, 0]
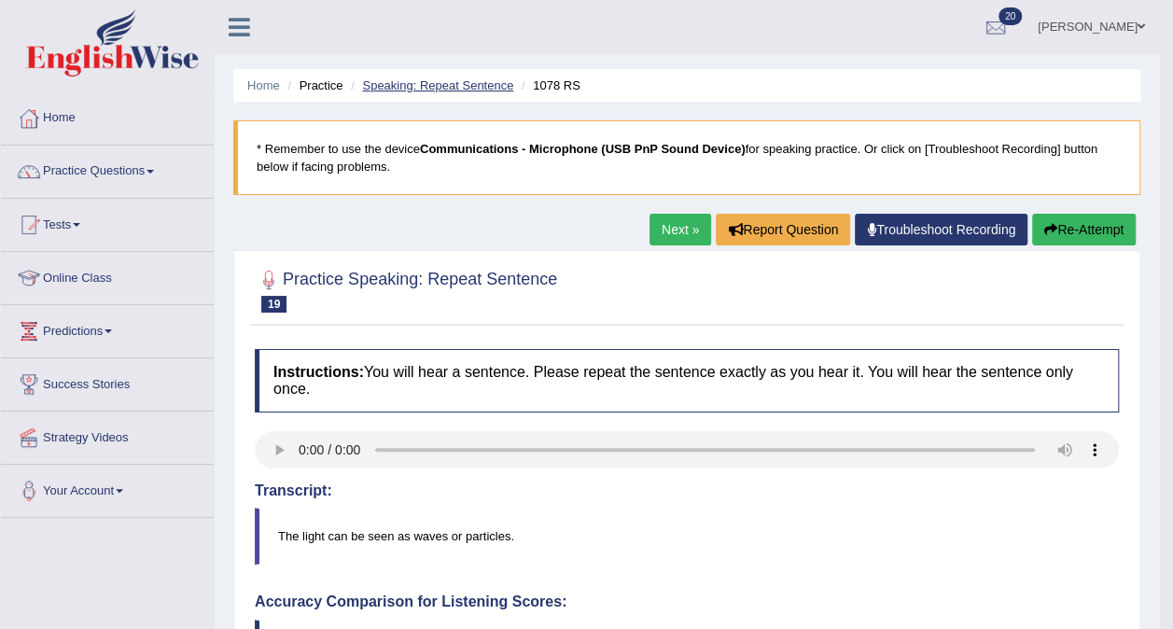
click at [435, 80] on link "Speaking: Repeat Sentence" at bounding box center [437, 85] width 151 height 14
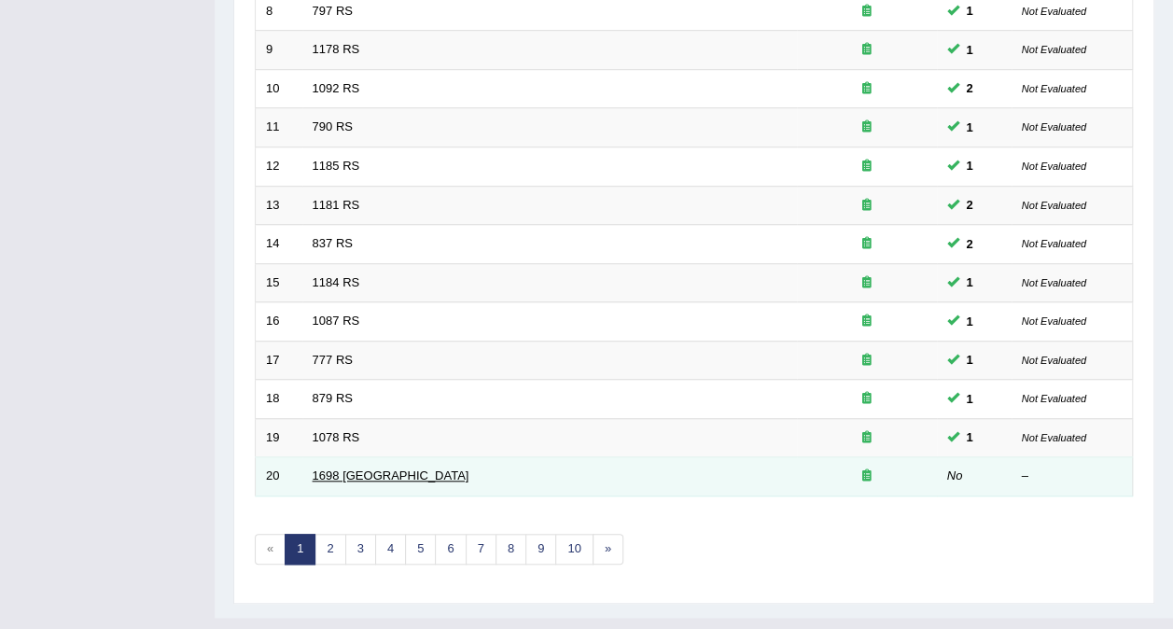
click at [330, 469] on link "1698 [GEOGRAPHIC_DATA]" at bounding box center [391, 476] width 157 height 14
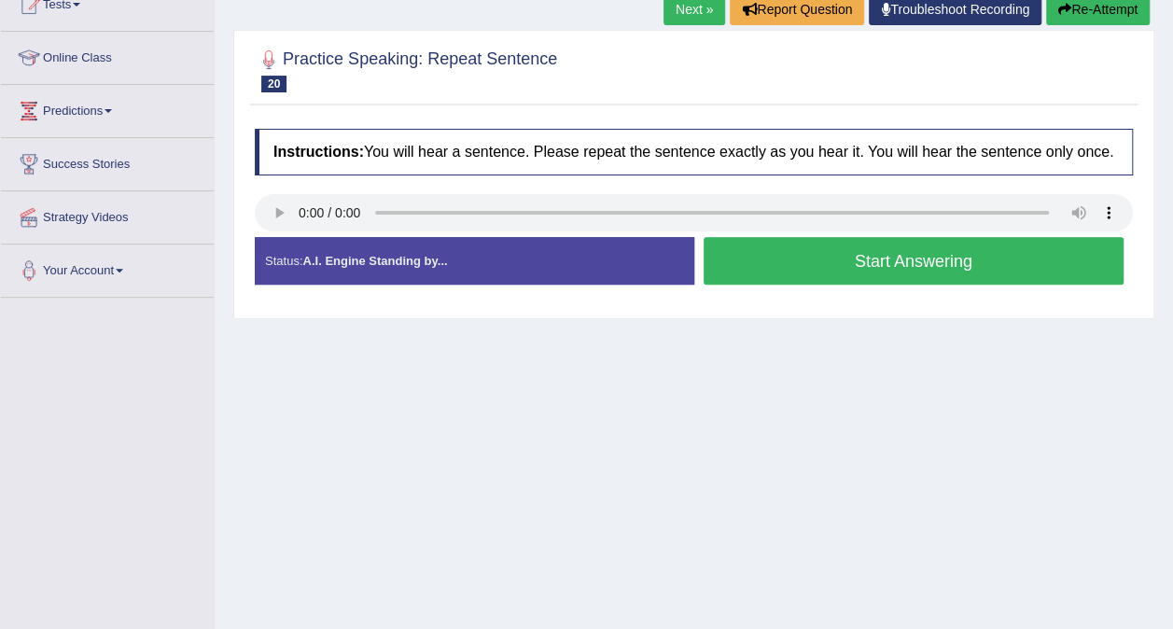
scroll to position [241, 0]
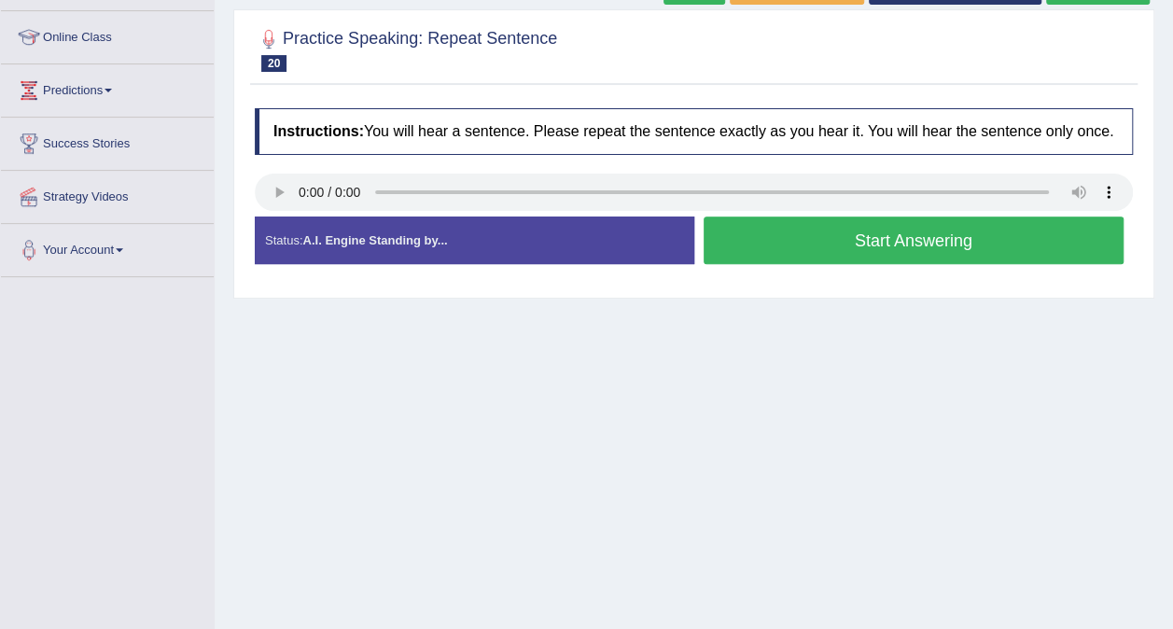
click at [962, 244] on button "Start Answering" at bounding box center [914, 241] width 421 height 48
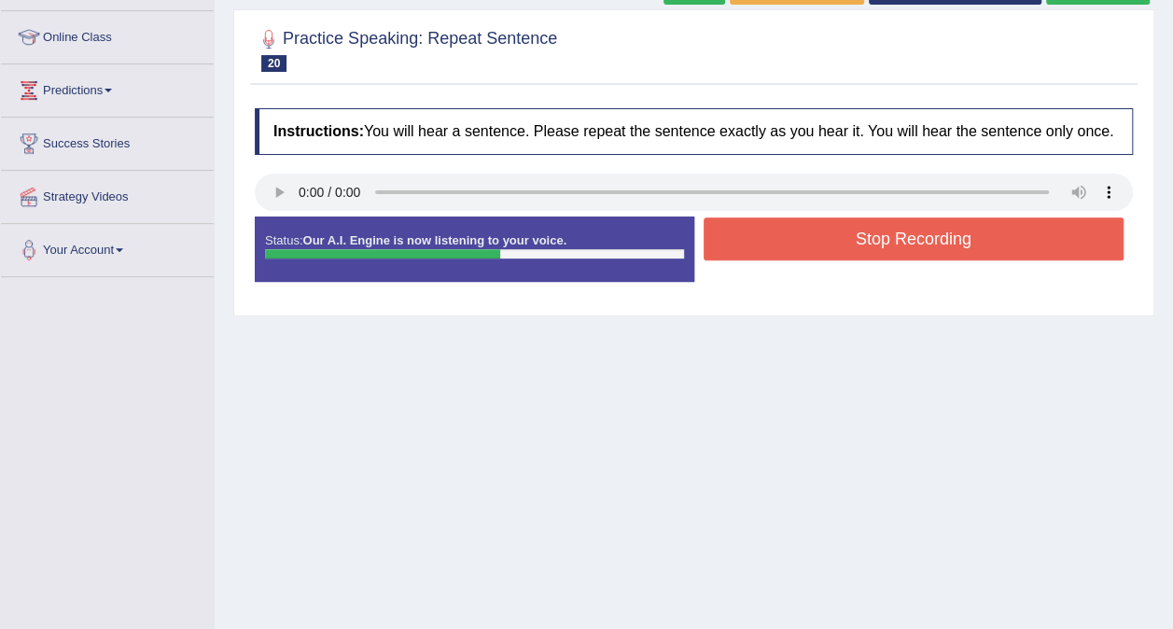
click at [961, 242] on button "Stop Recording" at bounding box center [914, 239] width 421 height 43
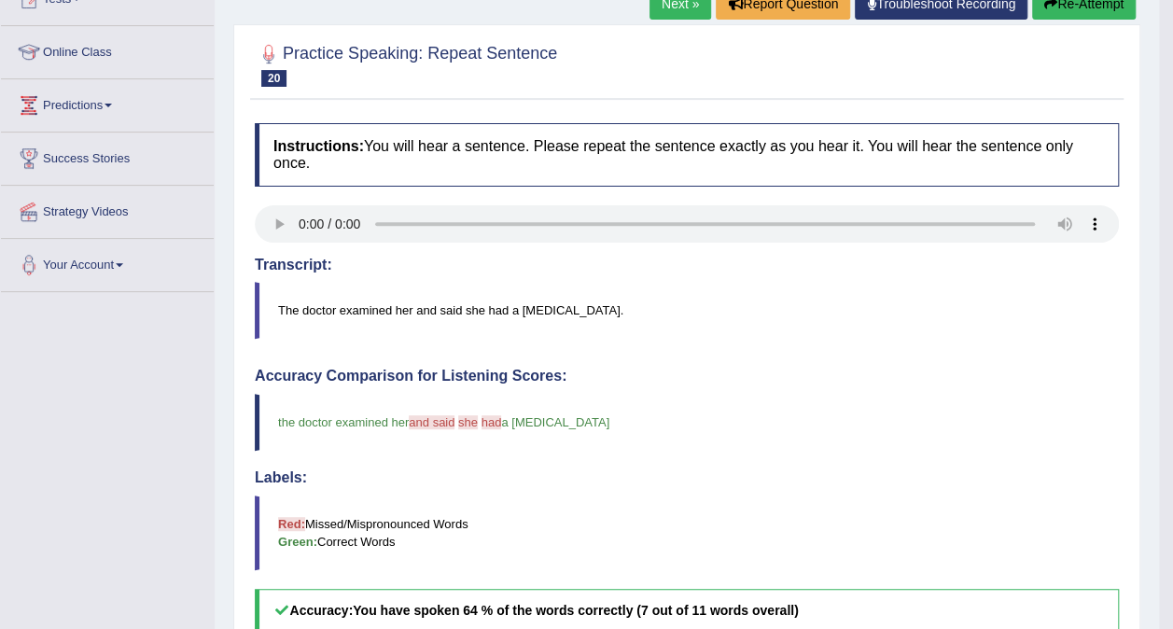
scroll to position [0, 0]
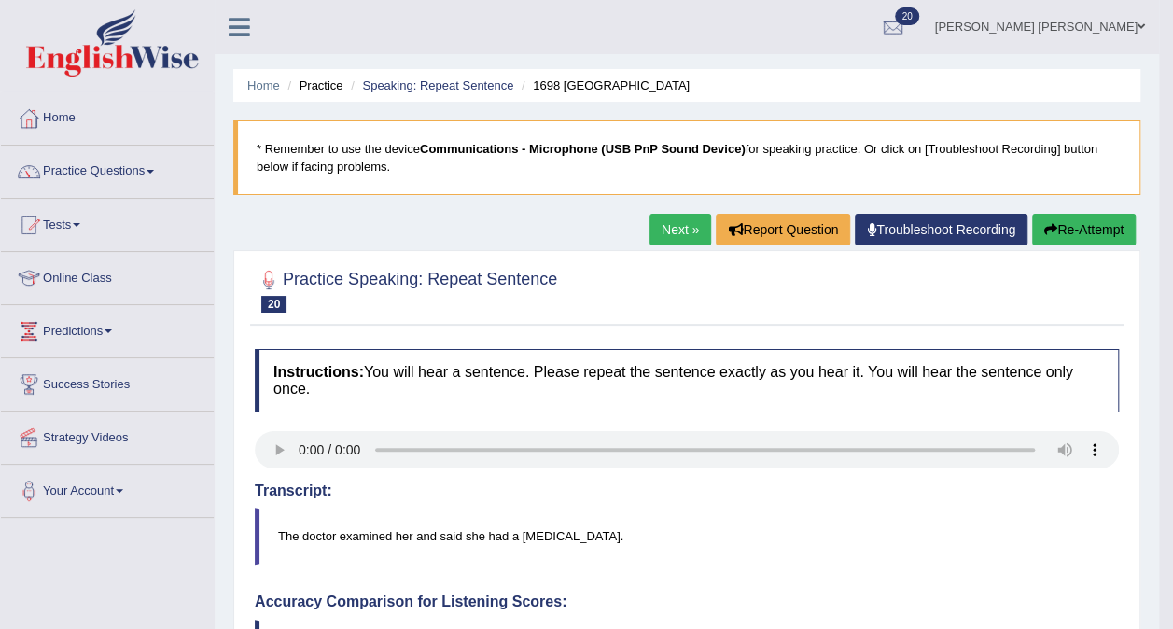
click at [130, 170] on link "Practice Questions" at bounding box center [107, 169] width 213 height 47
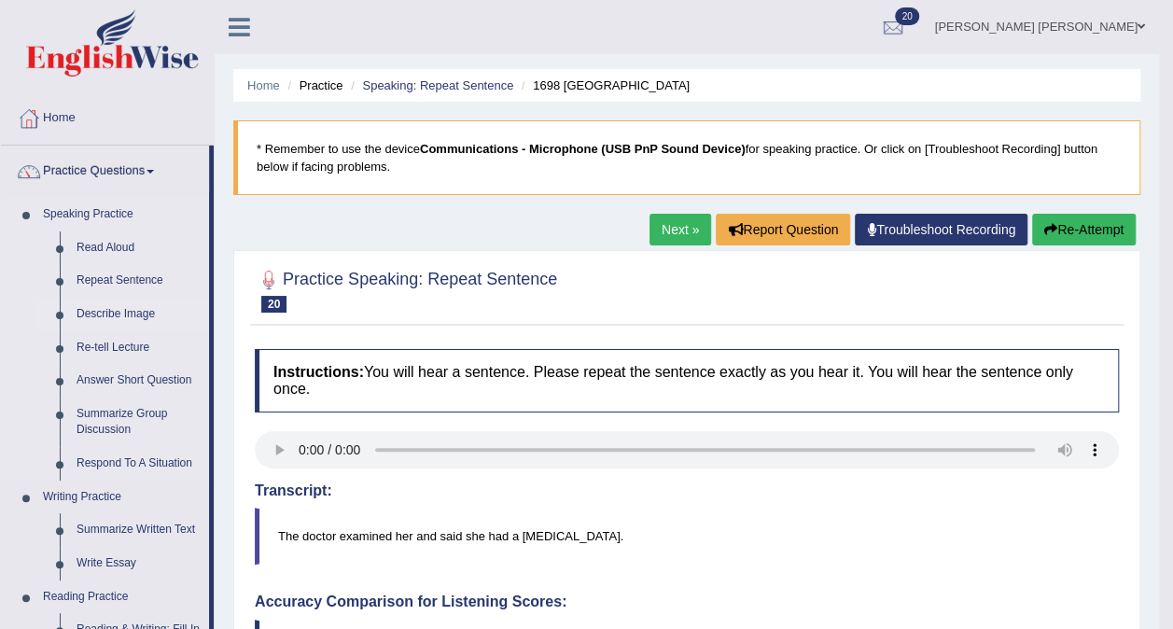
click at [116, 319] on link "Describe Image" at bounding box center [138, 315] width 141 height 34
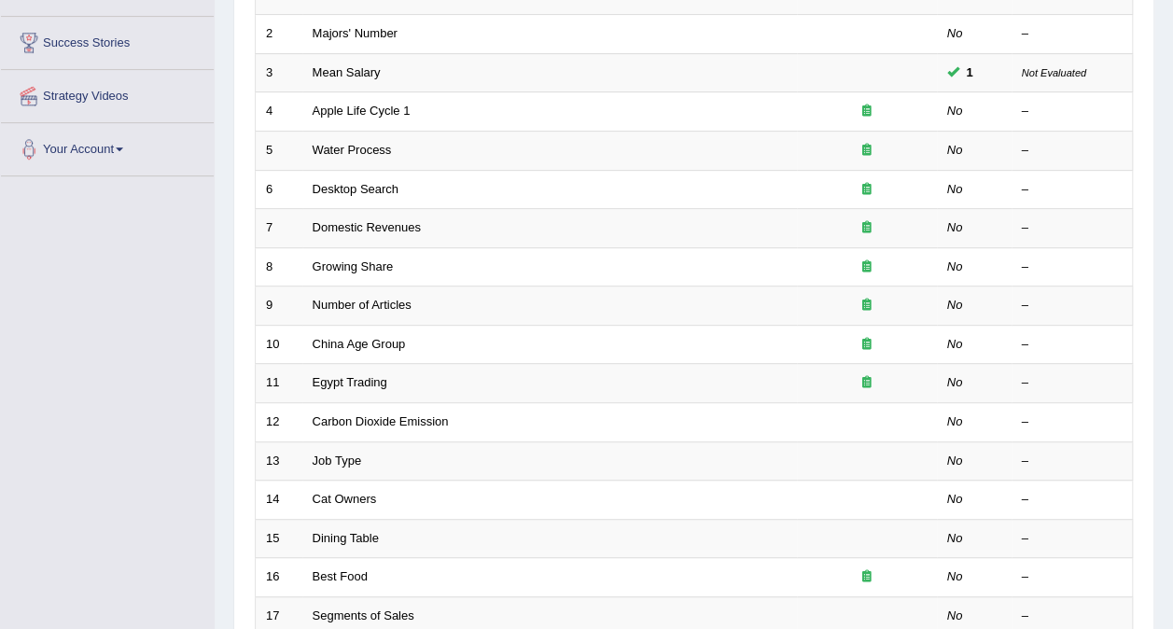
scroll to position [346, 0]
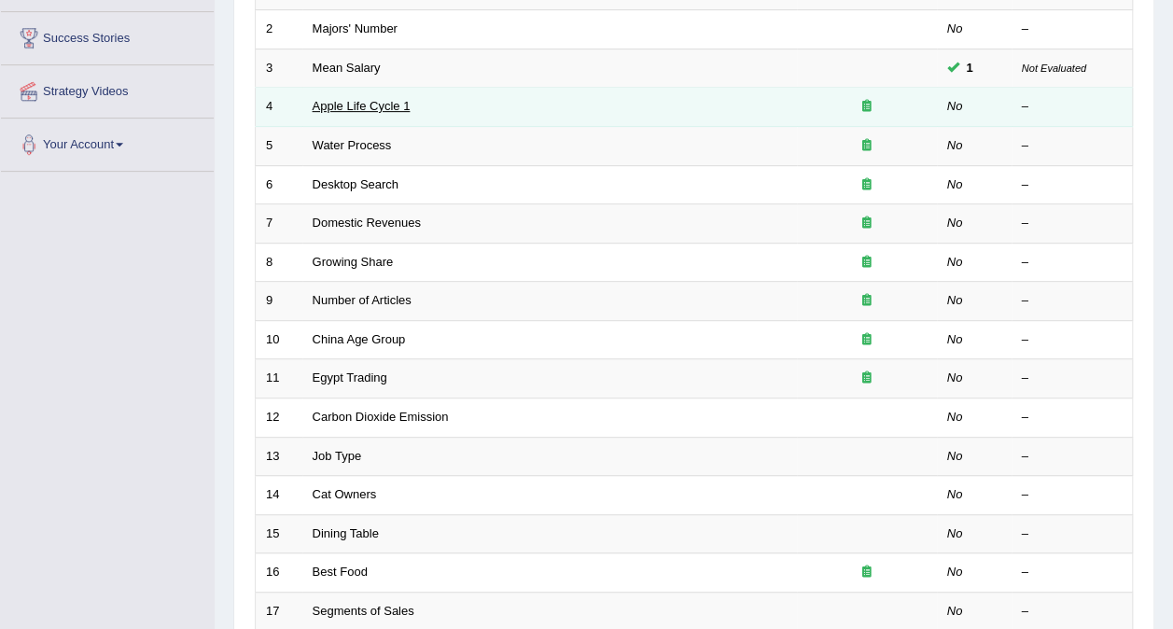
click at [376, 99] on link "Apple Life Cycle 1" at bounding box center [362, 106] width 98 height 14
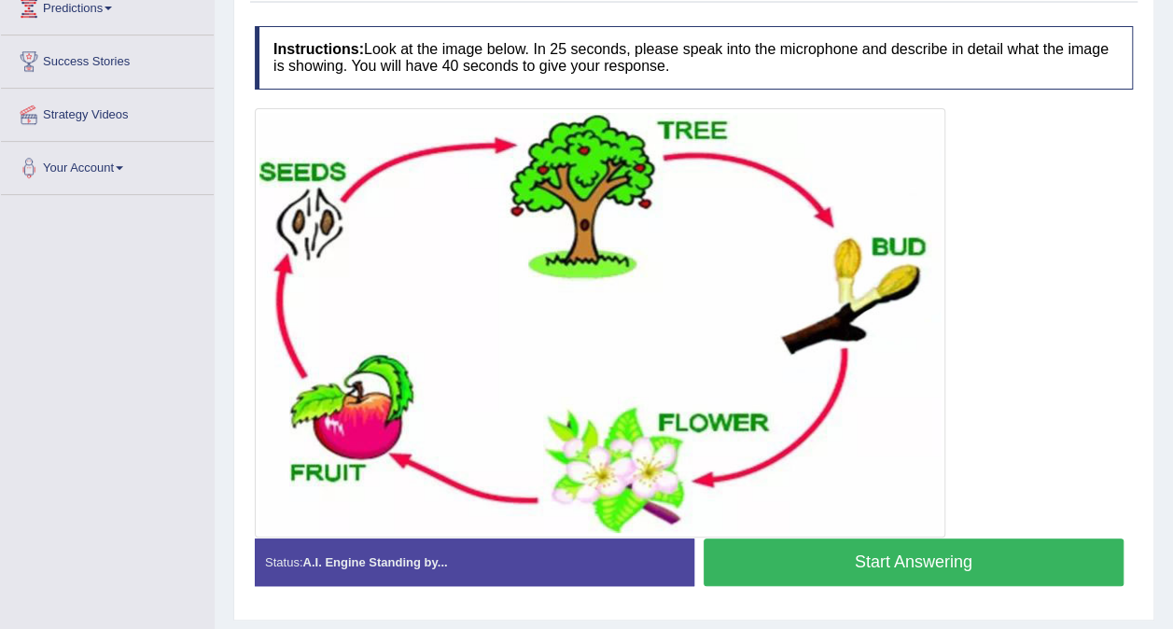
scroll to position [372, 0]
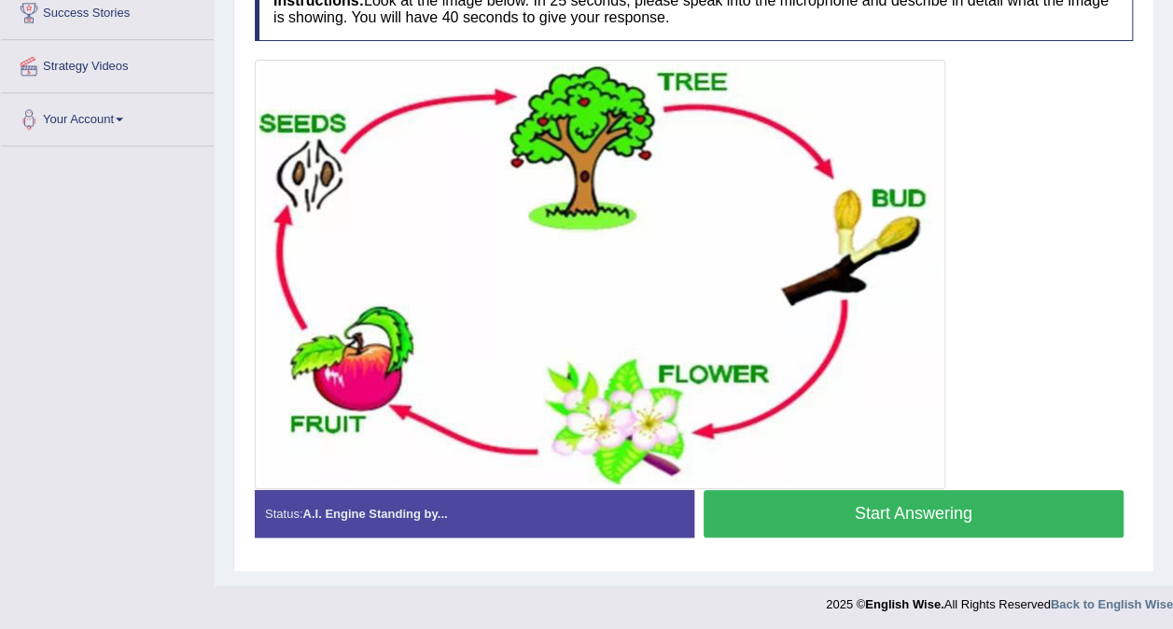
click at [936, 515] on button "Start Answering" at bounding box center [914, 514] width 421 height 48
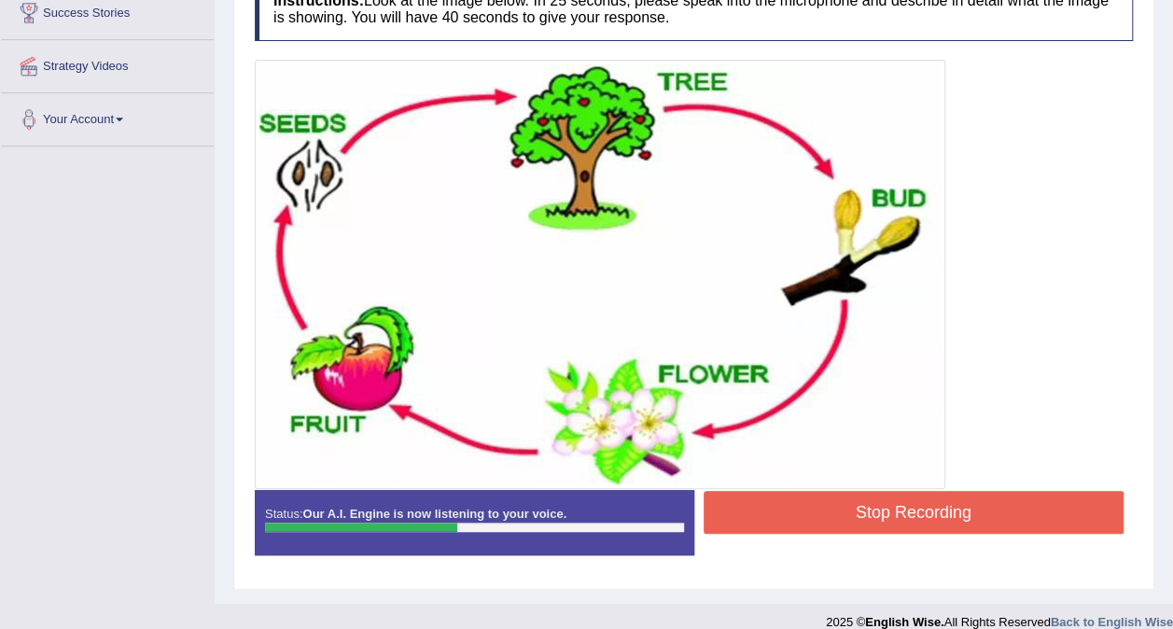
click at [960, 515] on button "Stop Recording" at bounding box center [914, 512] width 421 height 43
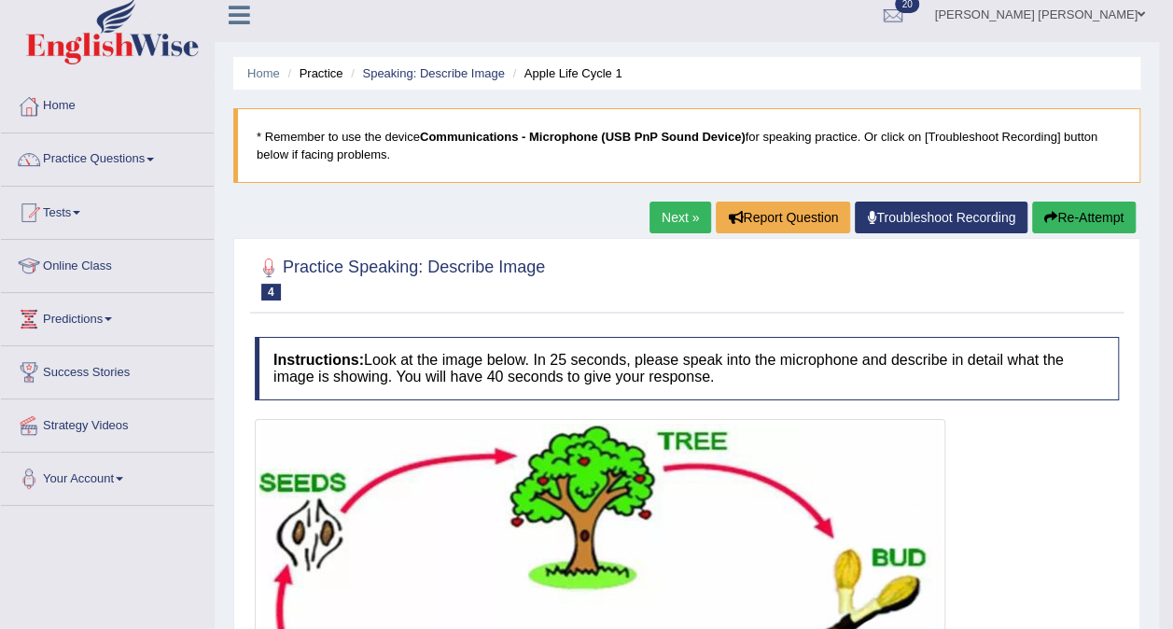
scroll to position [0, 0]
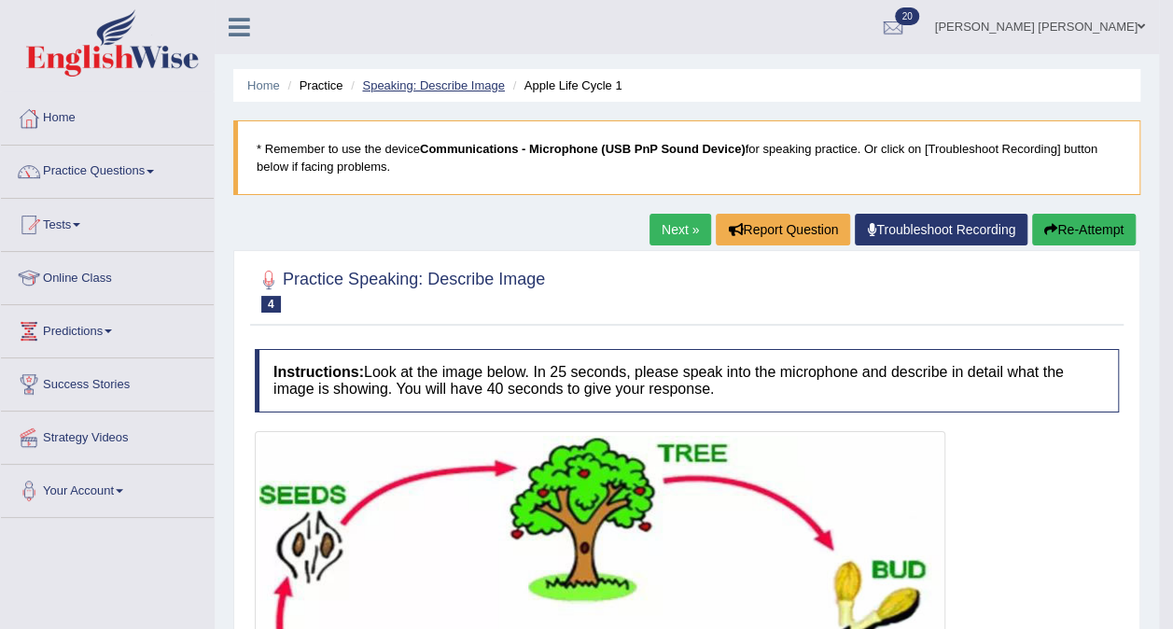
click at [450, 89] on link "Speaking: Describe Image" at bounding box center [433, 85] width 142 height 14
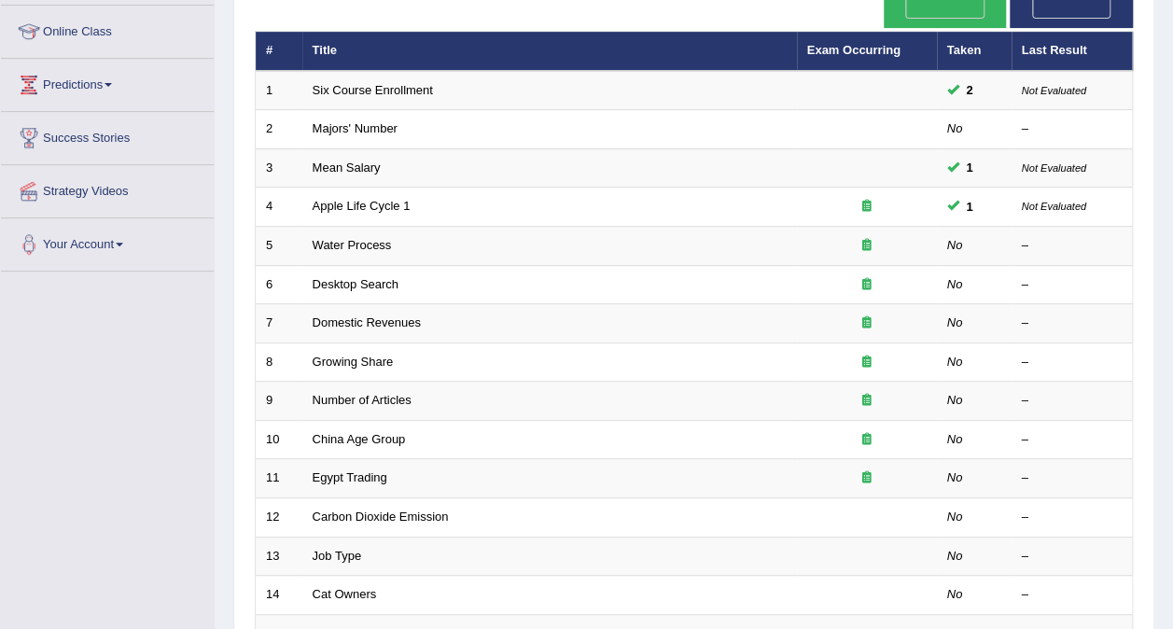
scroll to position [252, 0]
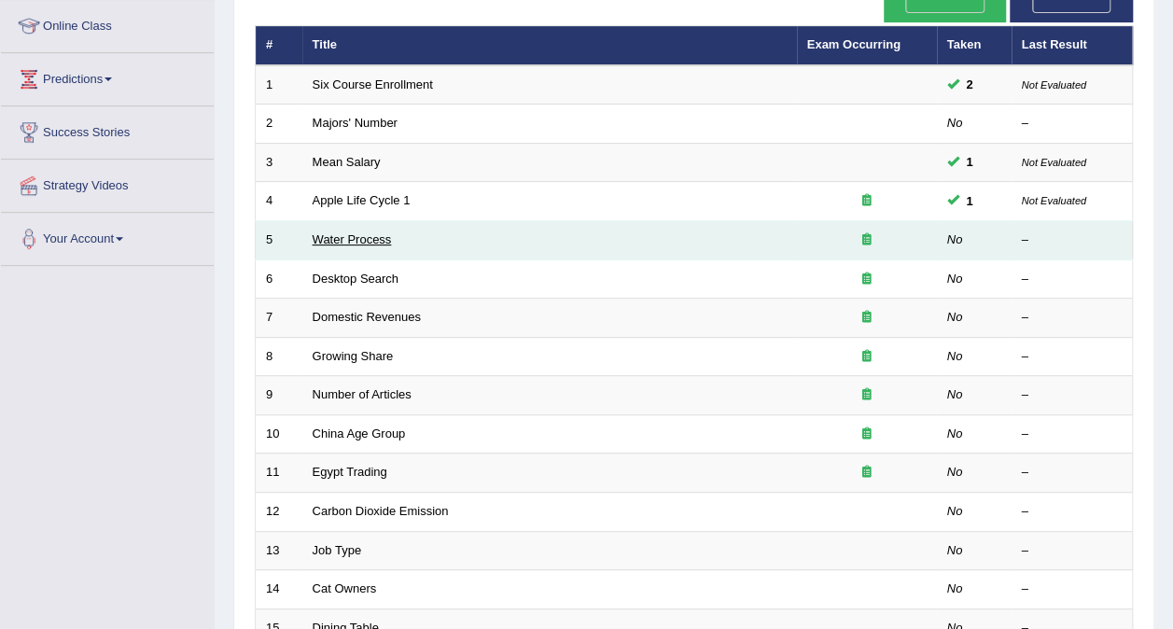
click at [358, 232] on link "Water Process" at bounding box center [352, 239] width 79 height 14
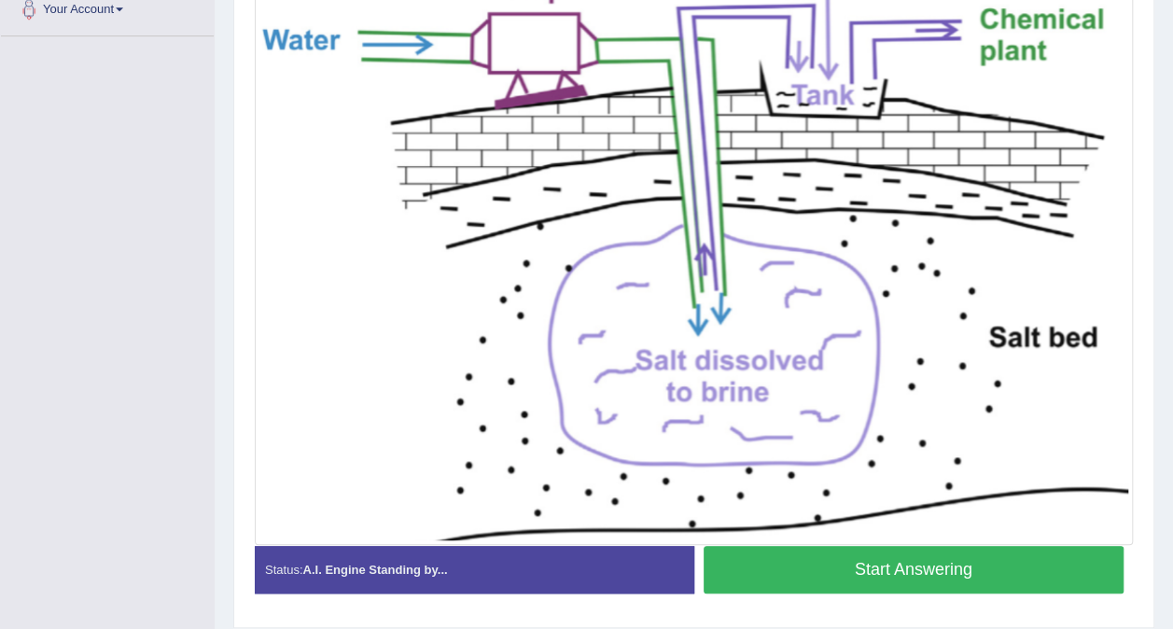
scroll to position [478, 0]
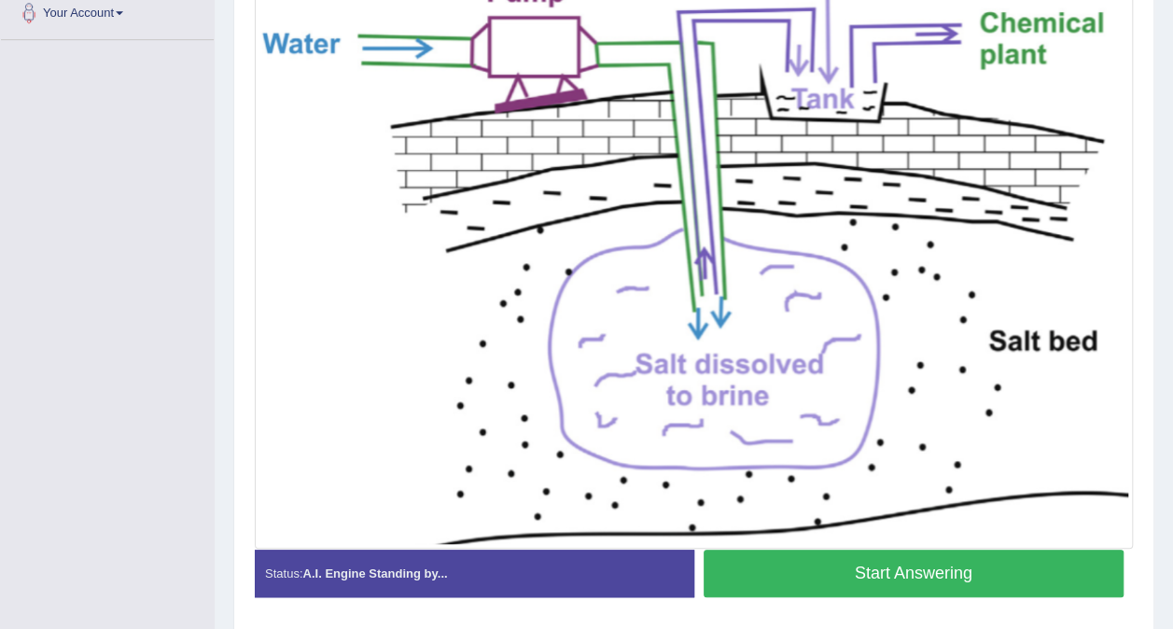
click at [992, 571] on button "Start Answering" at bounding box center [914, 574] width 421 height 48
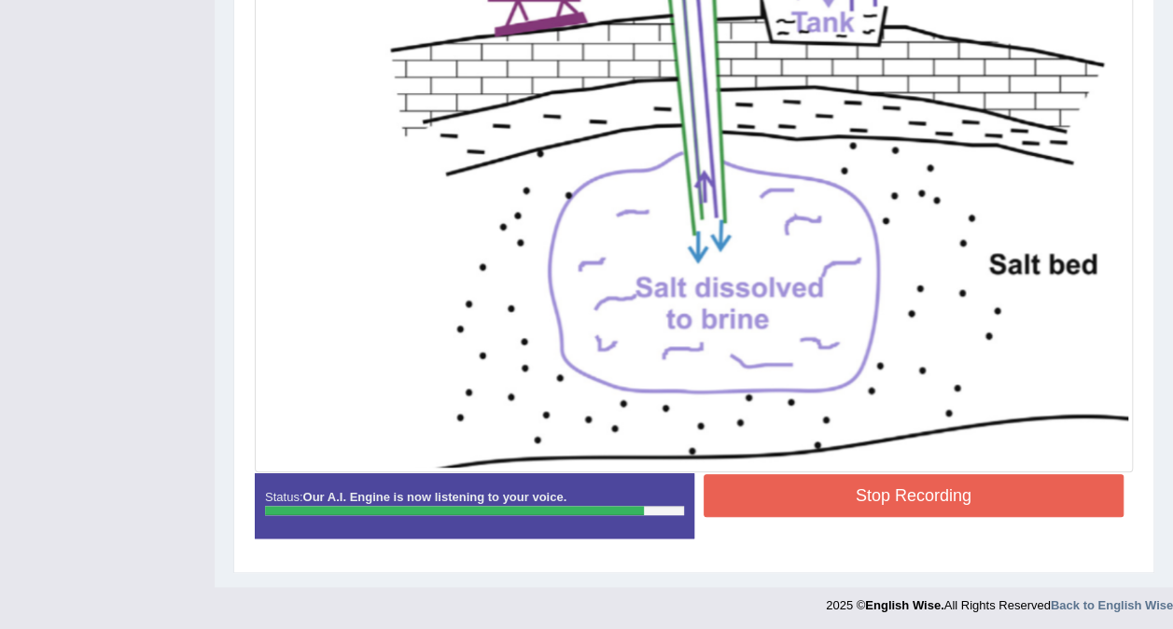
scroll to position [556, 0]
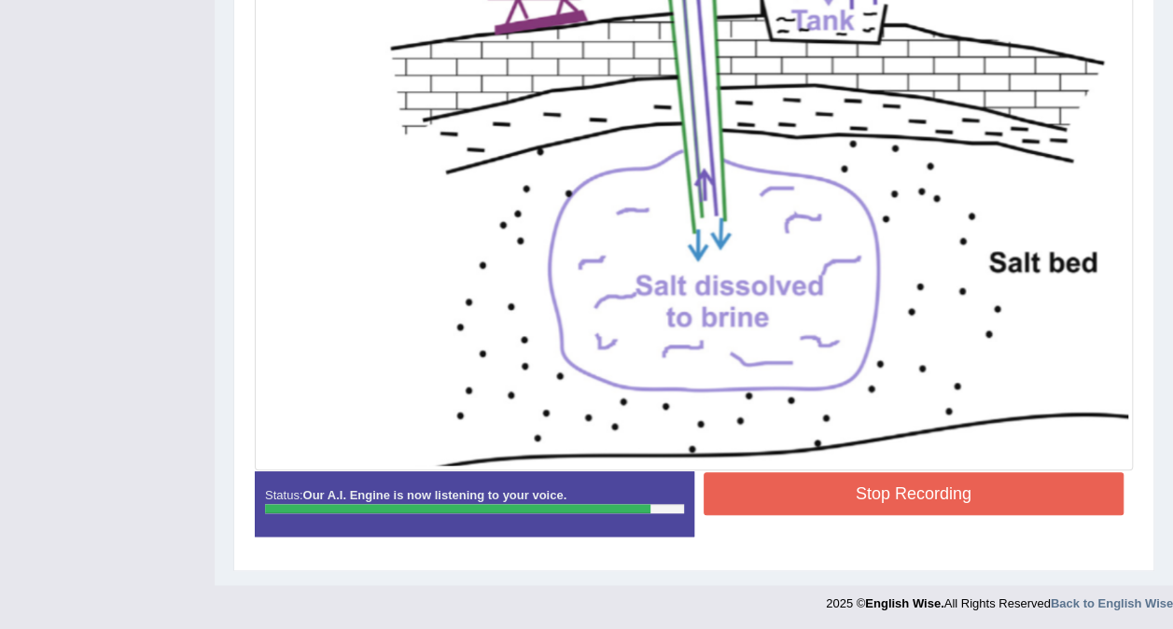
click at [975, 494] on button "Stop Recording" at bounding box center [914, 493] width 421 height 43
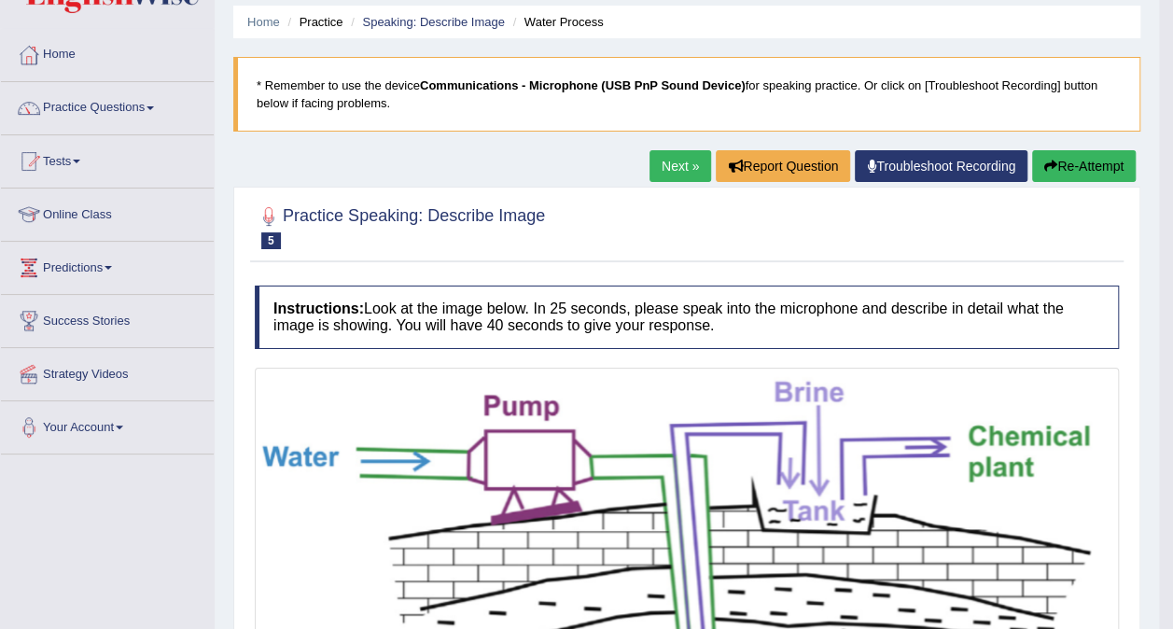
scroll to position [67, 0]
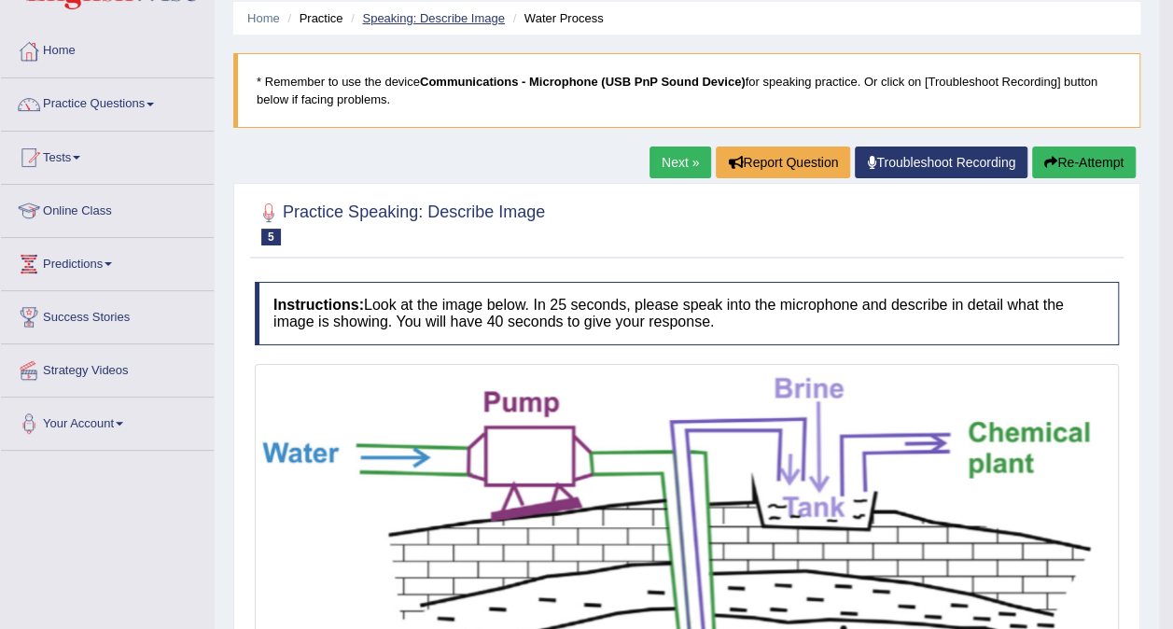
click at [458, 22] on link "Speaking: Describe Image" at bounding box center [433, 18] width 142 height 14
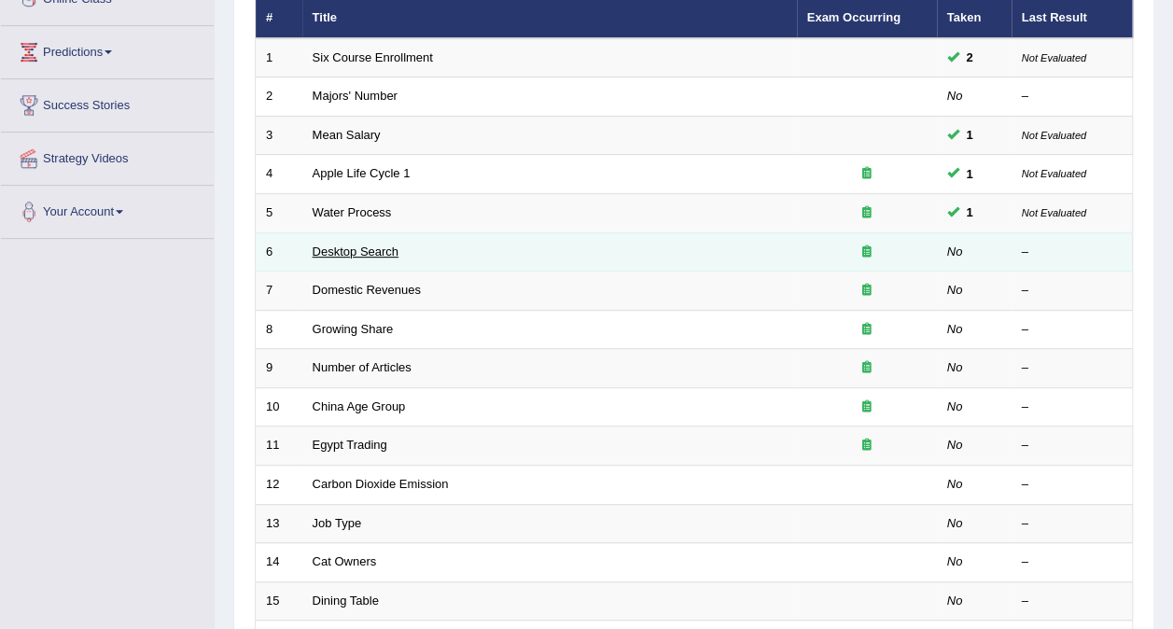
click at [362, 245] on link "Desktop Search" at bounding box center [356, 252] width 87 height 14
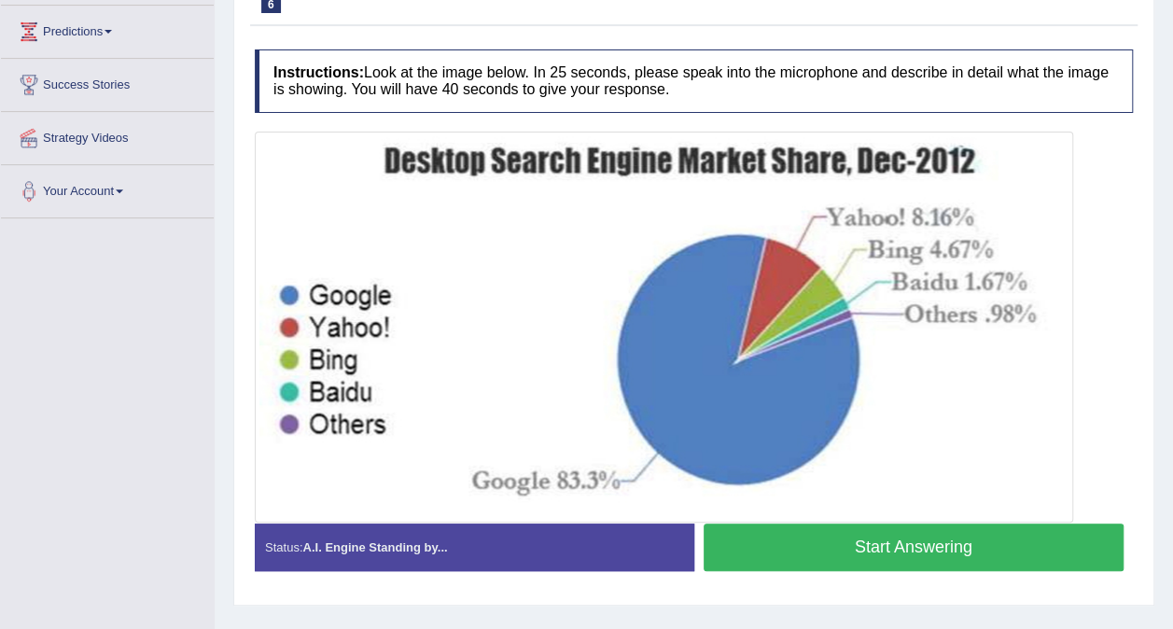
scroll to position [309, 0]
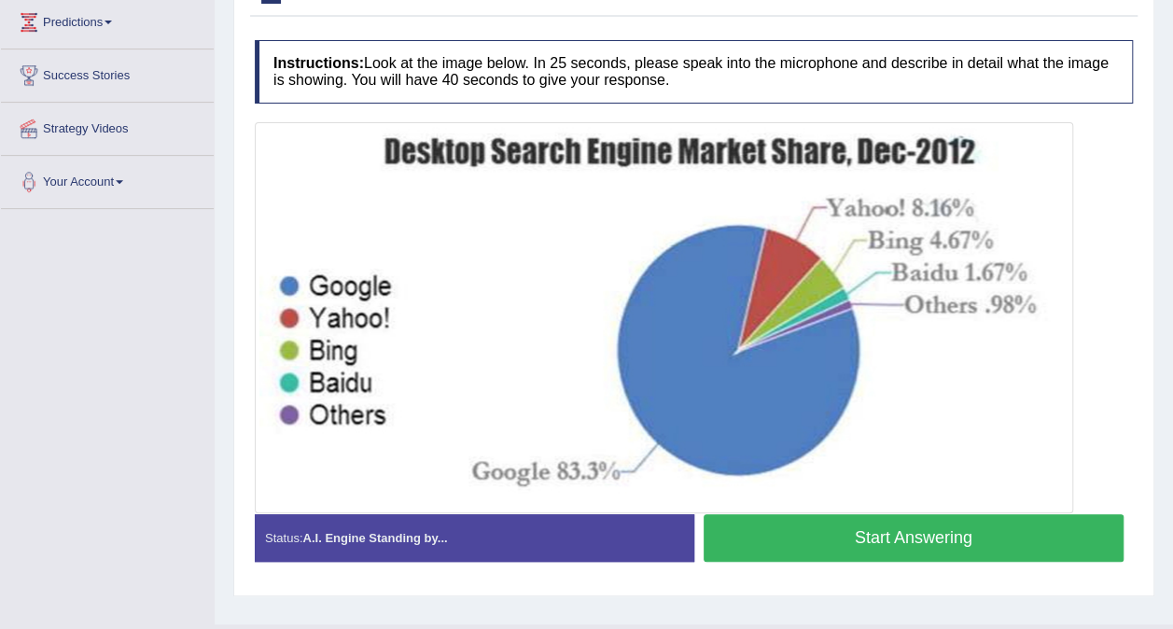
click at [976, 530] on button "Start Answering" at bounding box center [914, 538] width 421 height 48
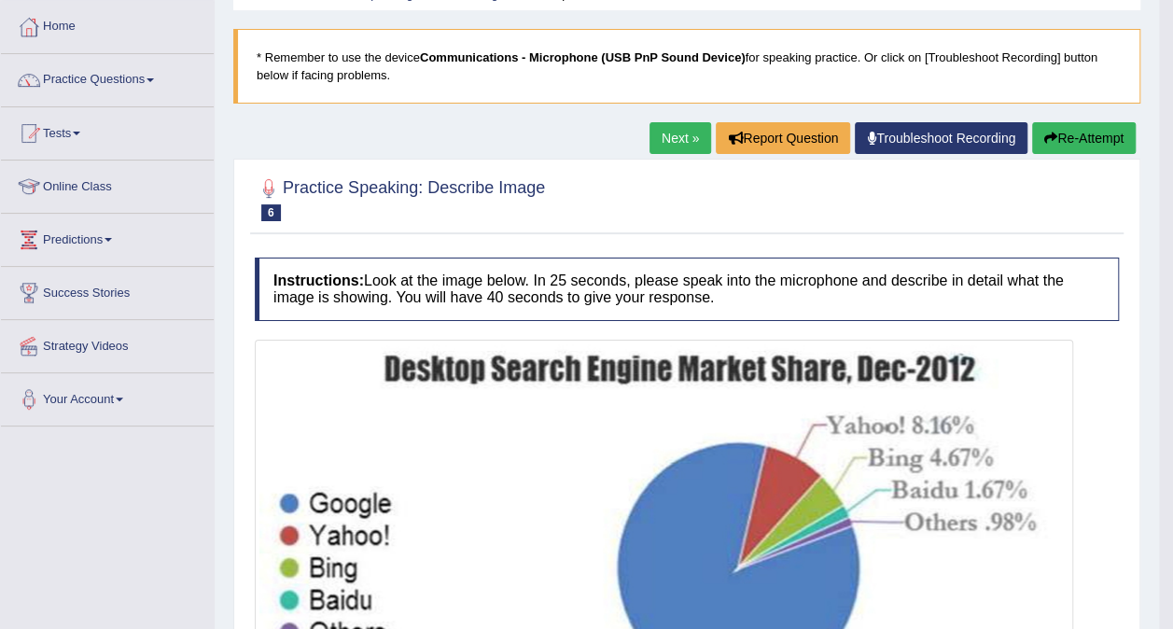
scroll to position [0, 0]
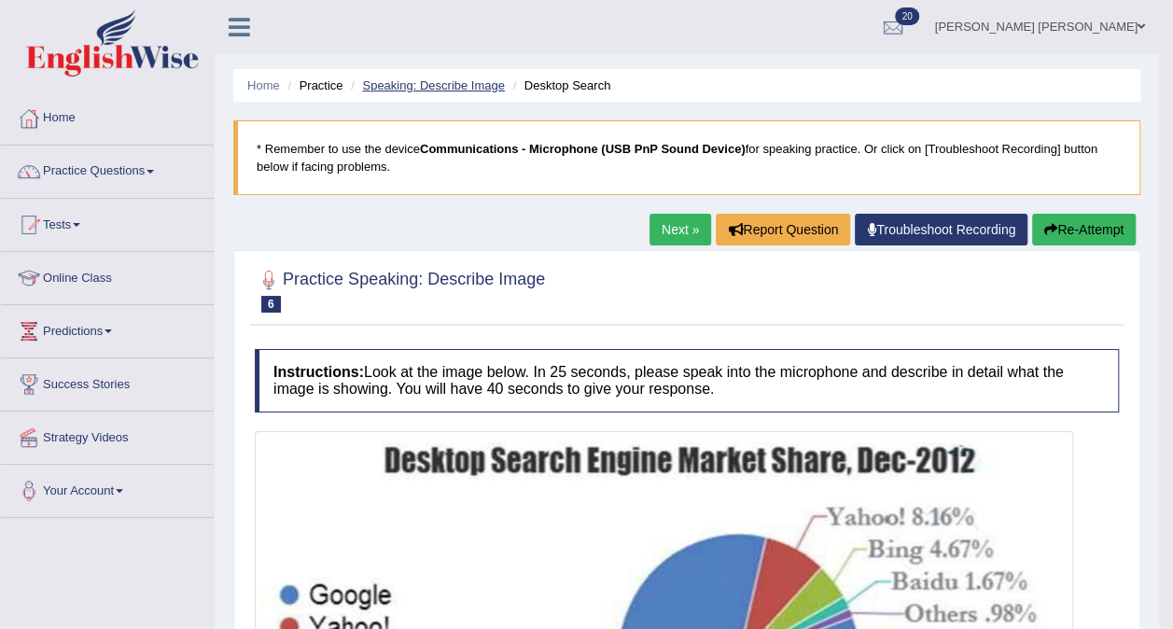
click at [461, 89] on link "Speaking: Describe Image" at bounding box center [433, 85] width 142 height 14
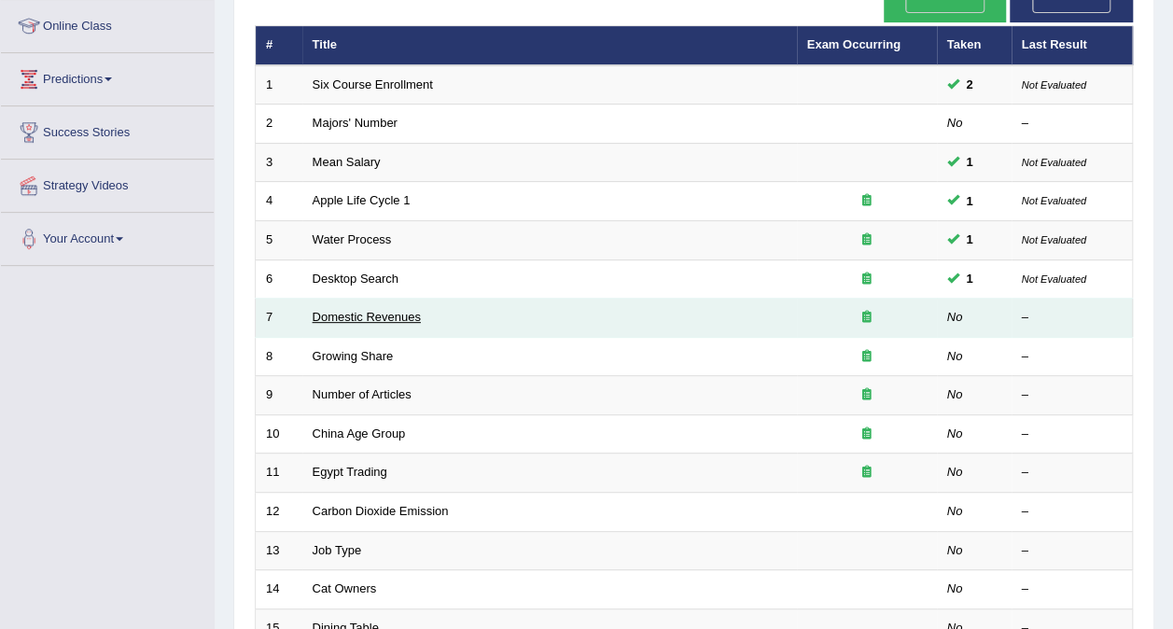
click at [364, 310] on link "Domestic Revenues" at bounding box center [367, 317] width 108 height 14
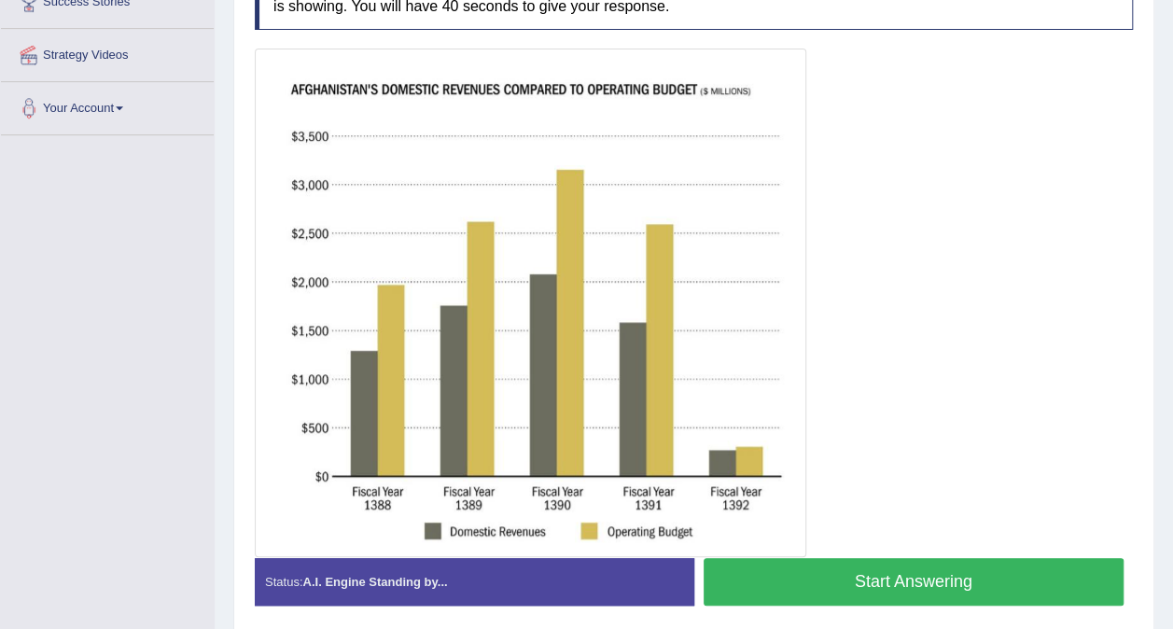
scroll to position [384, 0]
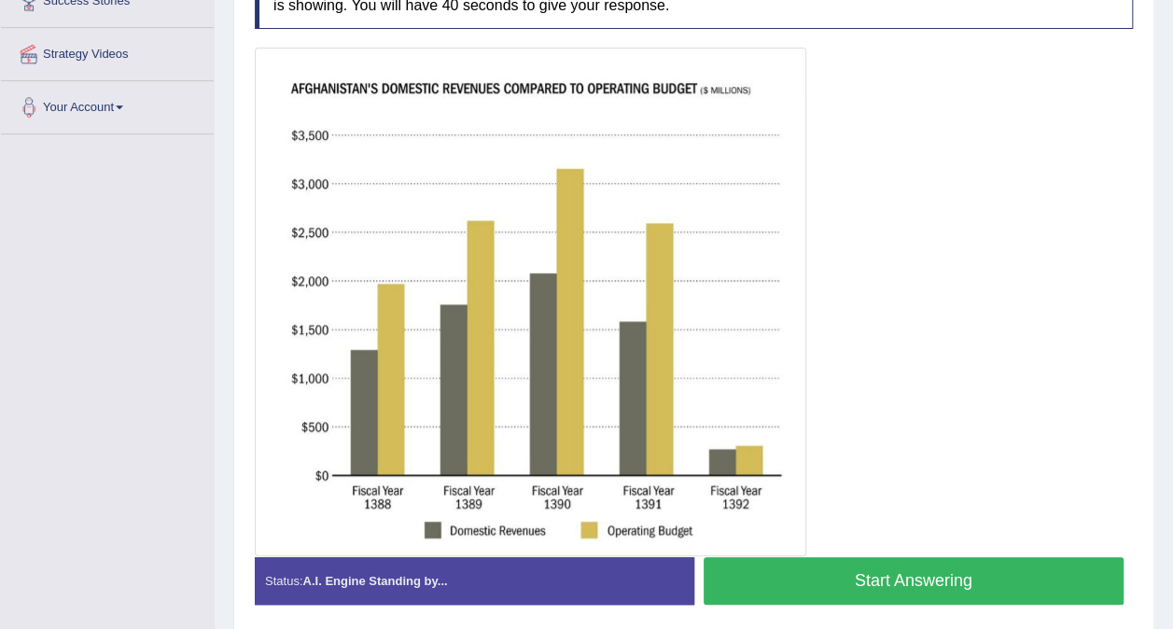
click at [961, 580] on button "Start Answering" at bounding box center [914, 581] width 421 height 48
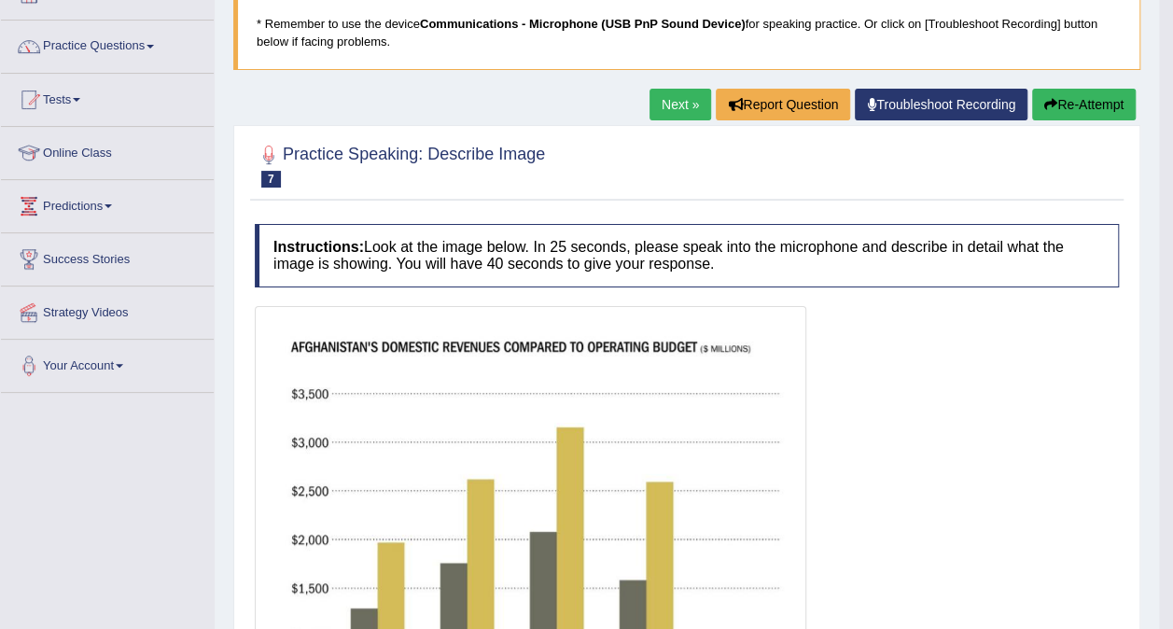
scroll to position [119, 0]
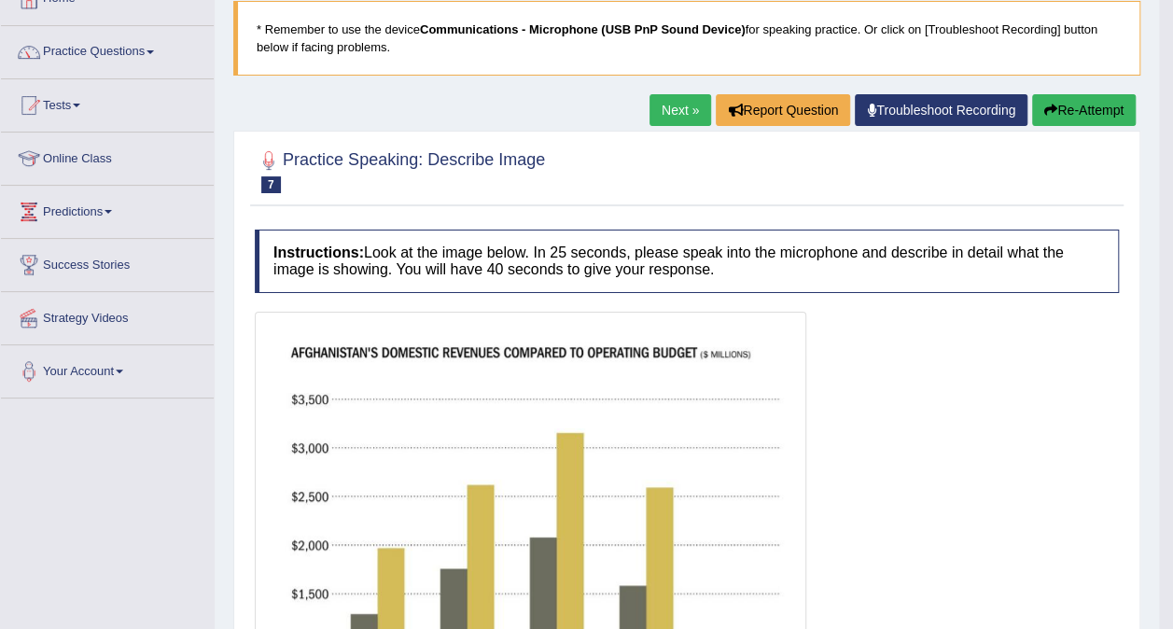
click at [1088, 111] on button "Re-Attempt" at bounding box center [1084, 110] width 104 height 32
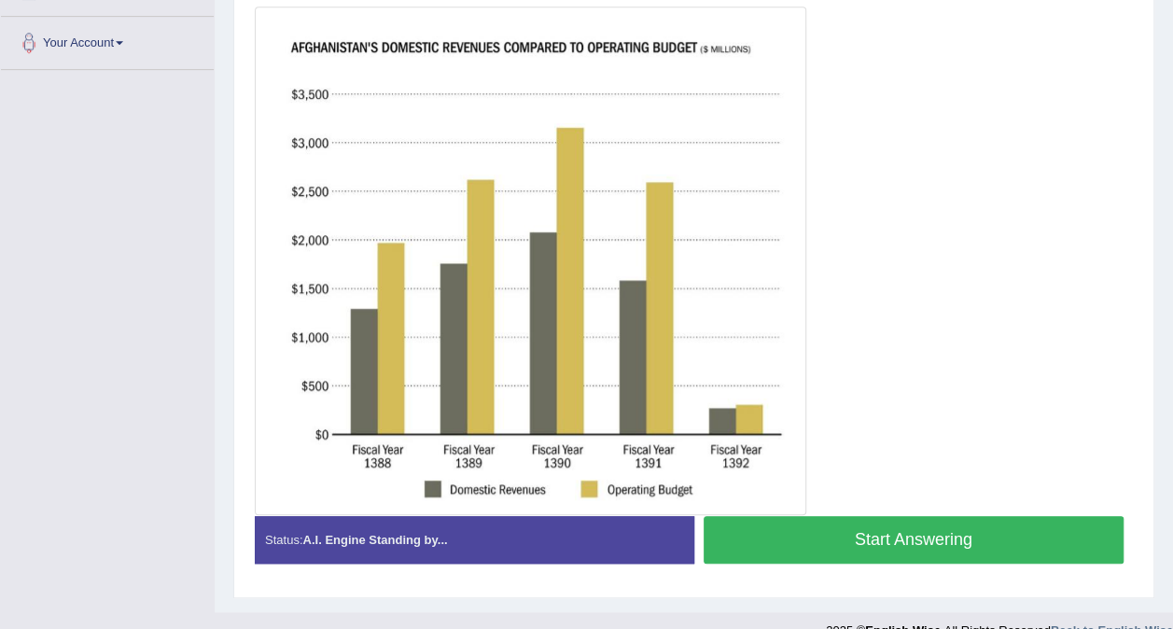
scroll to position [448, 0]
click at [976, 543] on button "Start Answering" at bounding box center [914, 540] width 421 height 48
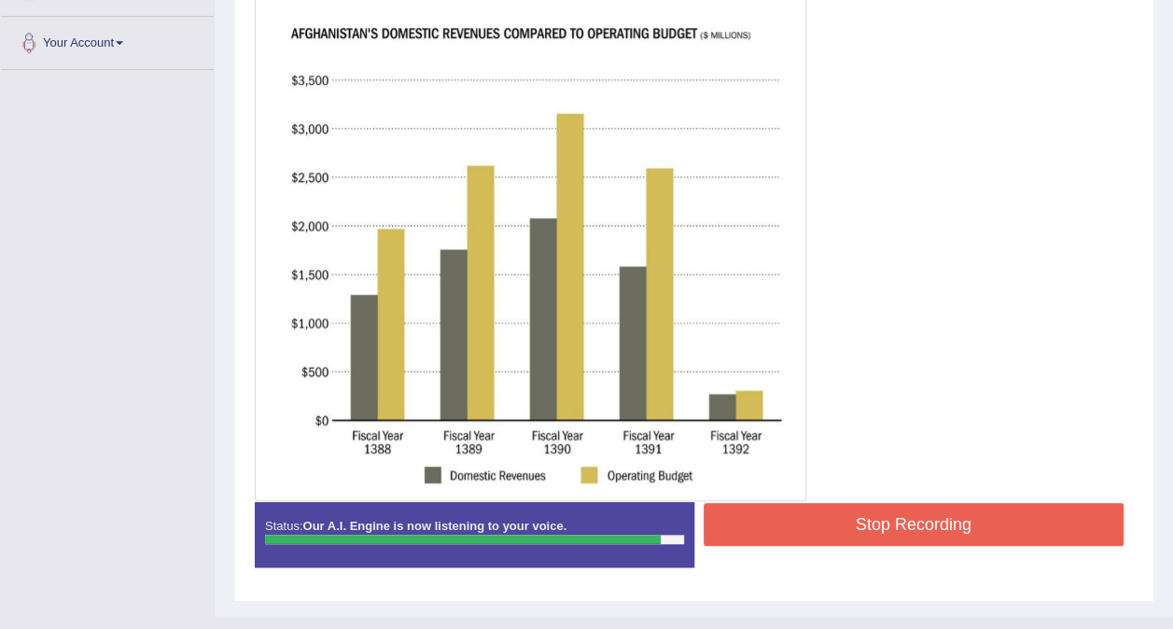
click at [954, 527] on button "Stop Recording" at bounding box center [914, 524] width 421 height 43
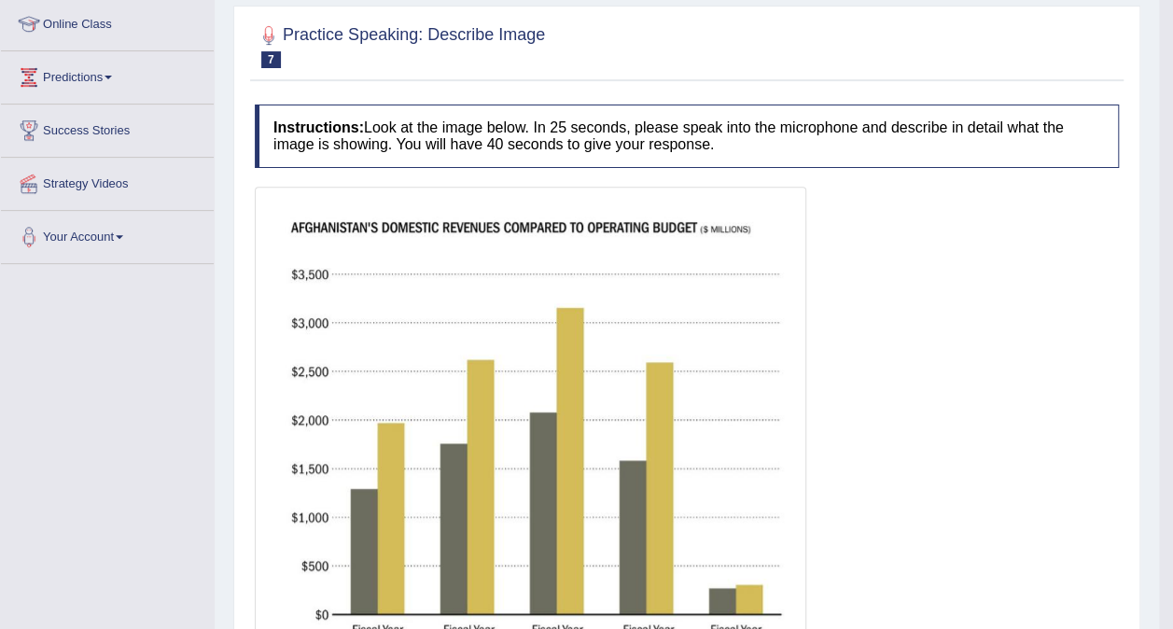
scroll to position [0, 0]
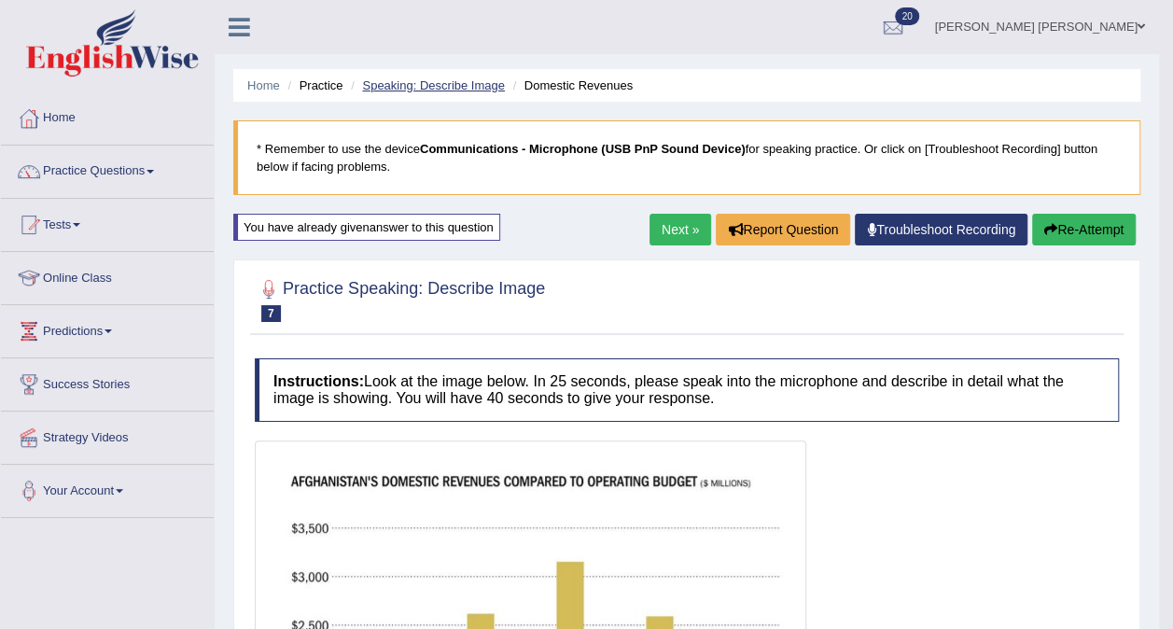
click at [446, 88] on link "Speaking: Describe Image" at bounding box center [433, 85] width 142 height 14
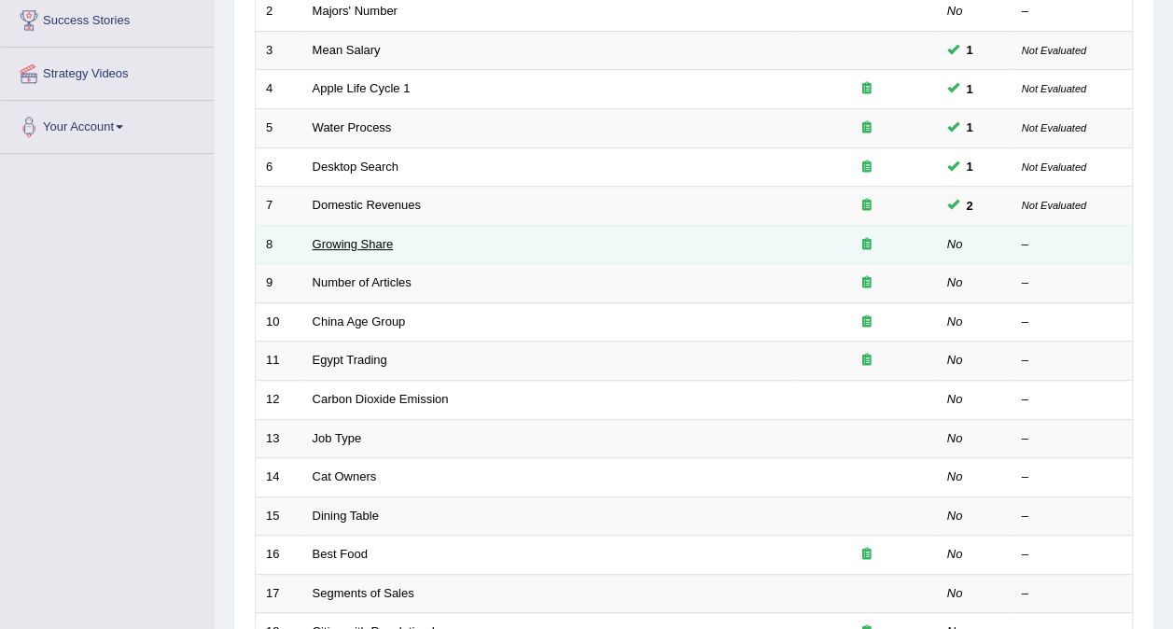
click at [353, 237] on link "Growing Share" at bounding box center [353, 244] width 81 height 14
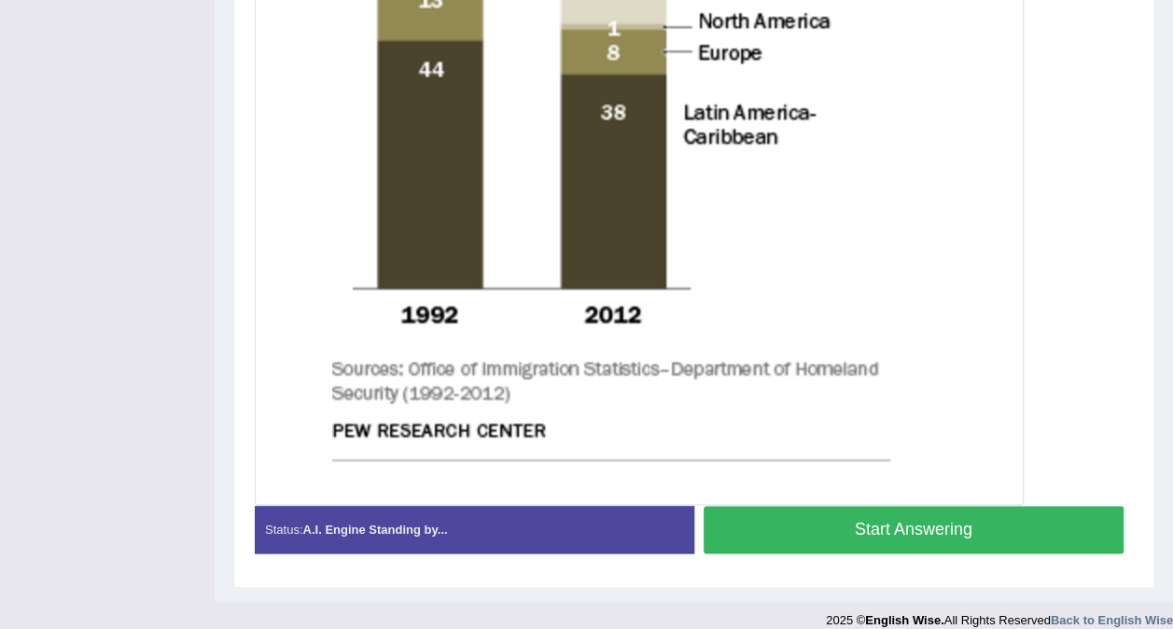
scroll to position [937, 0]
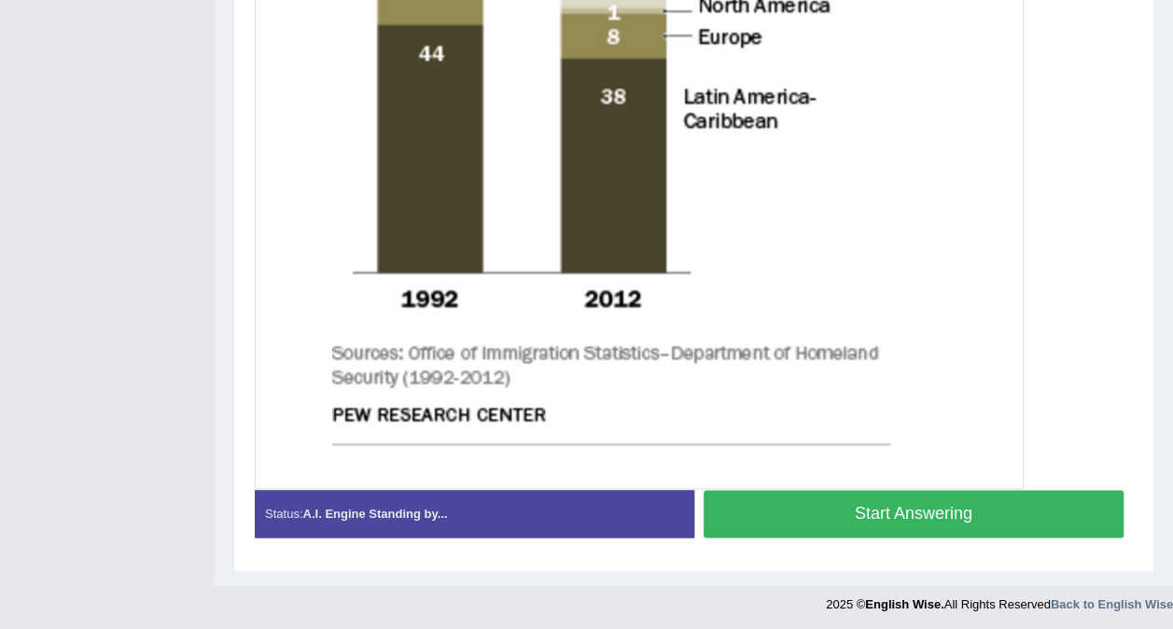
click at [1017, 511] on button "Start Answering" at bounding box center [914, 514] width 421 height 48
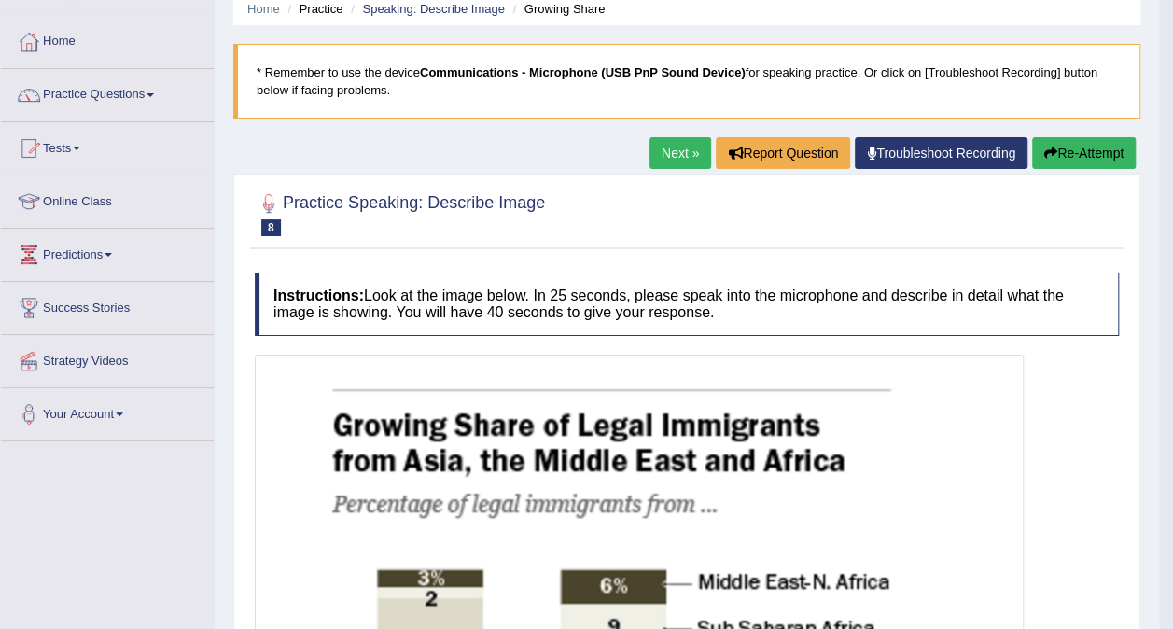
scroll to position [80, 0]
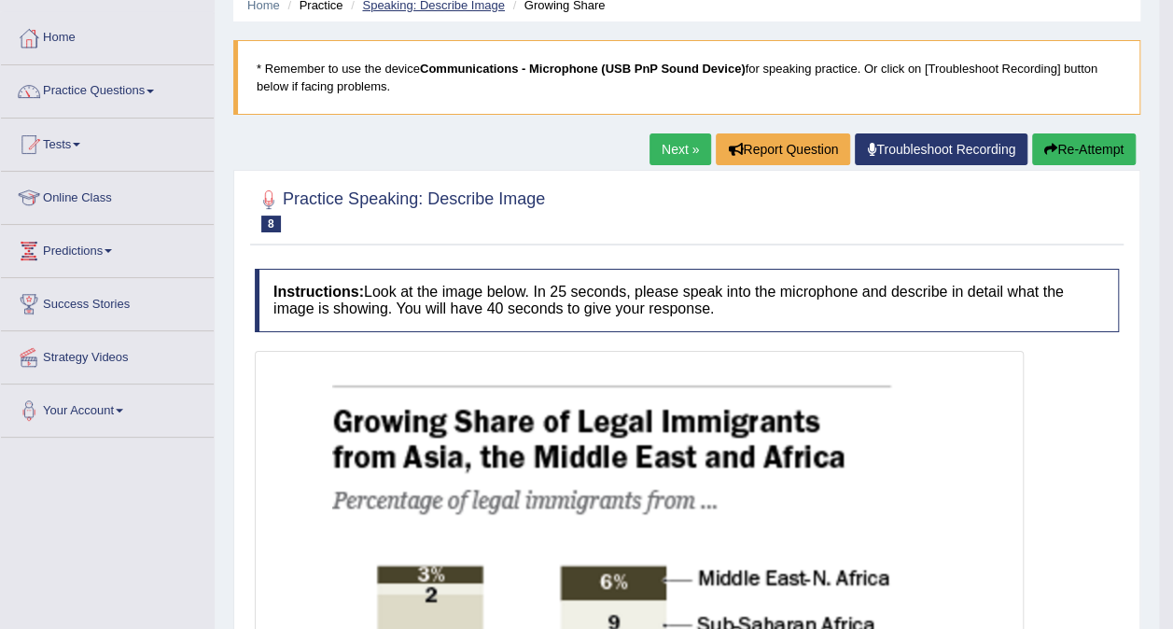
click at [456, 7] on link "Speaking: Describe Image" at bounding box center [433, 5] width 142 height 14
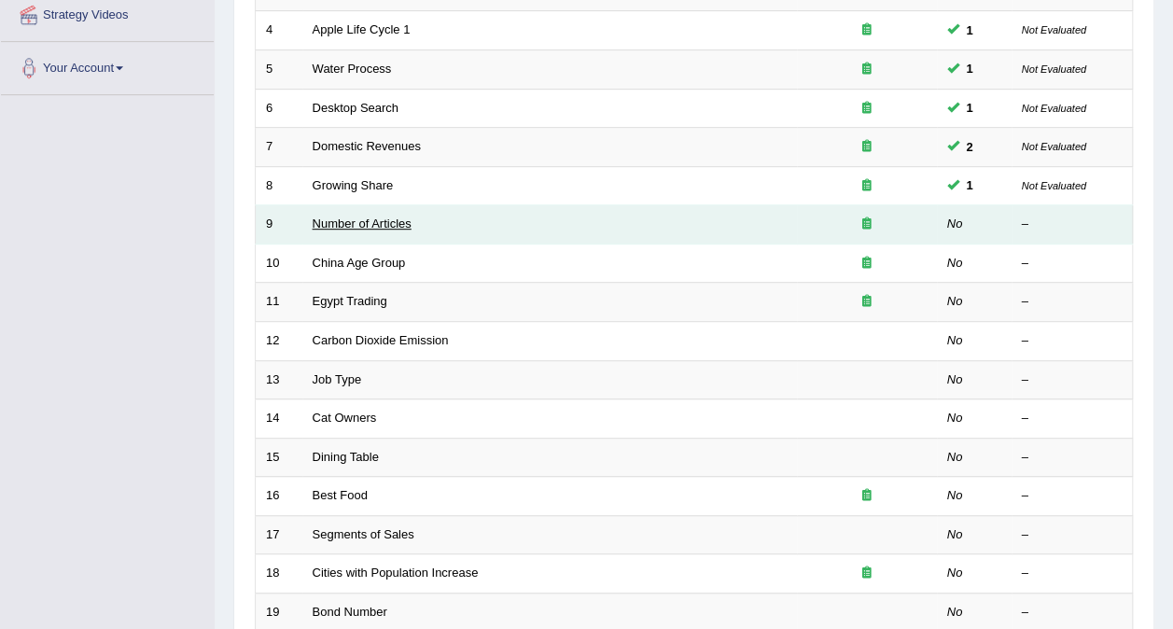
click at [380, 217] on link "Number of Articles" at bounding box center [362, 224] width 99 height 14
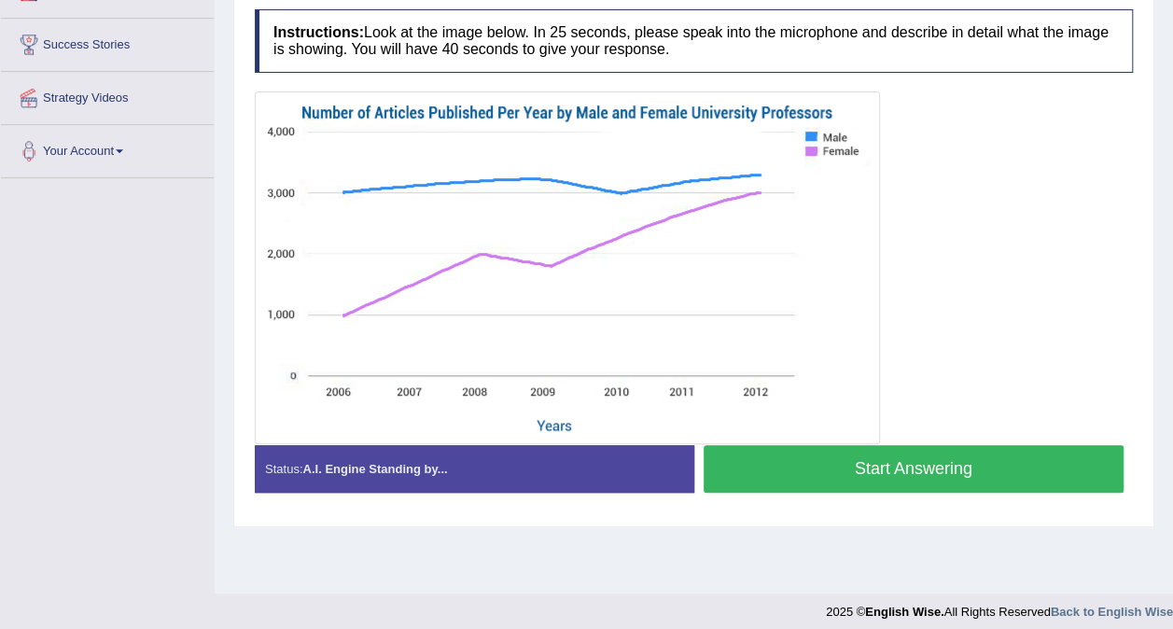
scroll to position [344, 0]
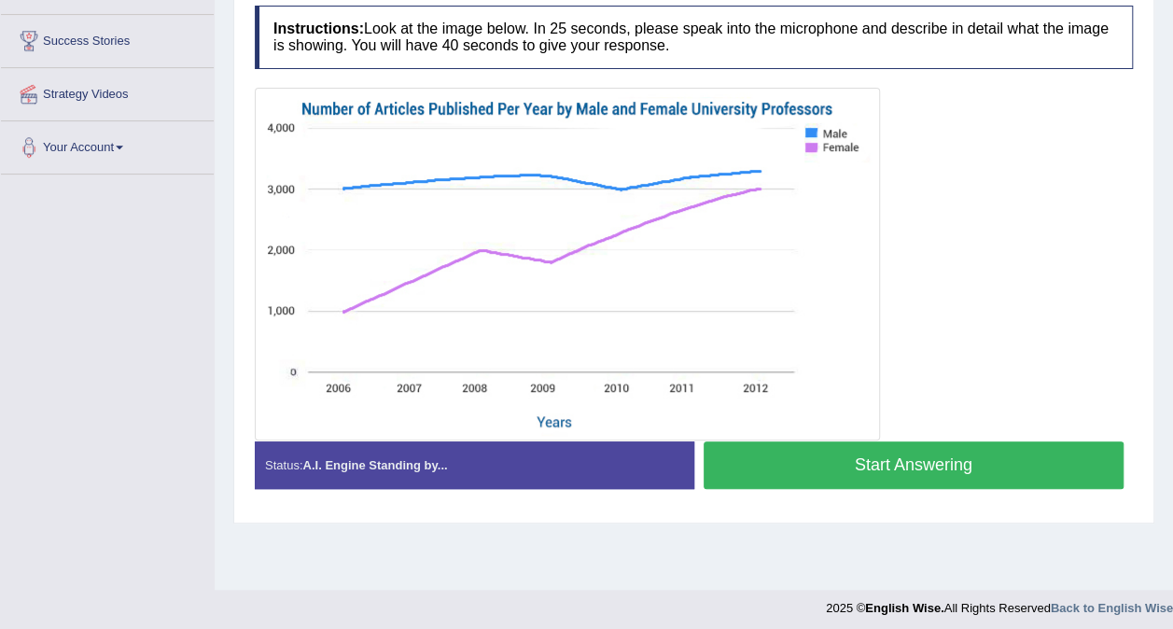
click at [983, 475] on button "Start Answering" at bounding box center [914, 466] width 421 height 48
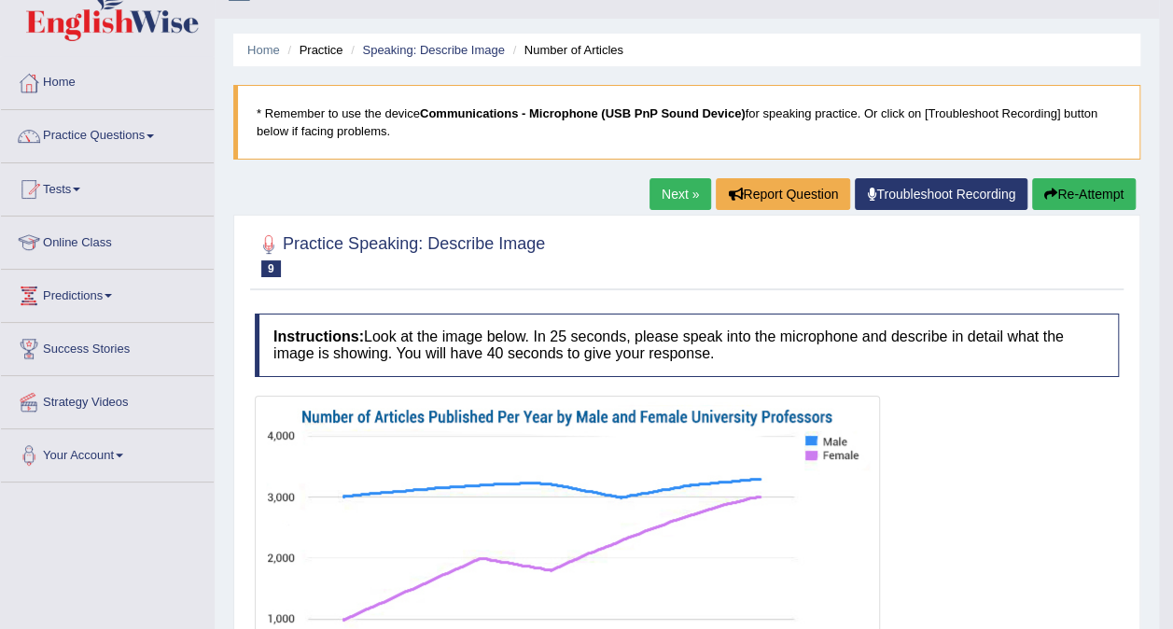
scroll to position [39, 0]
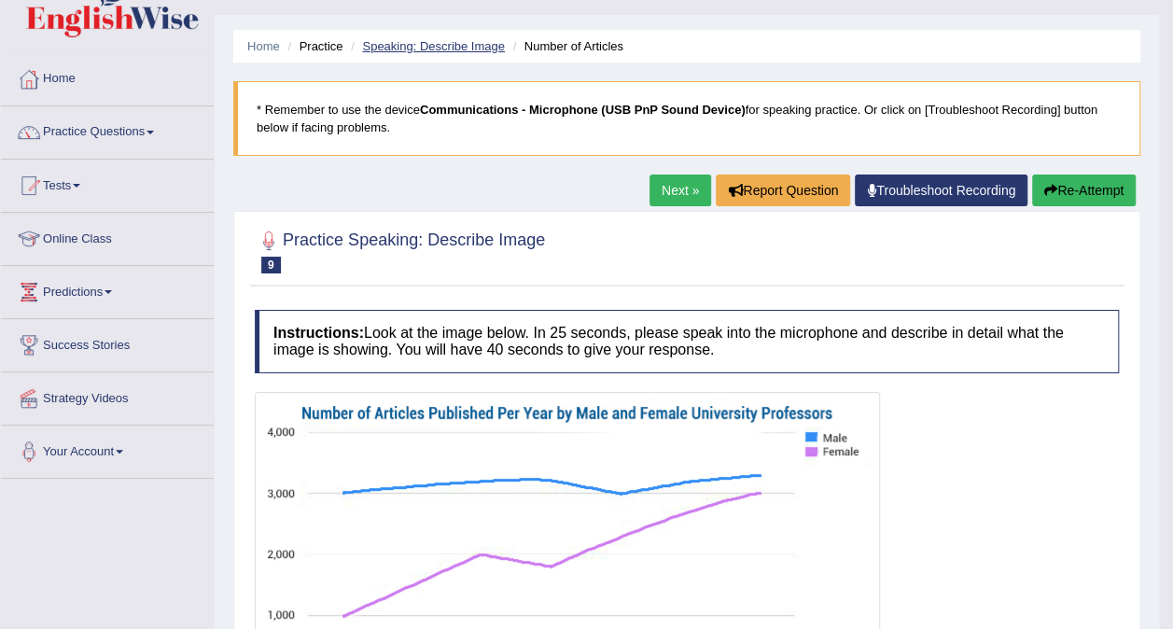
click at [425, 48] on link "Speaking: Describe Image" at bounding box center [433, 46] width 142 height 14
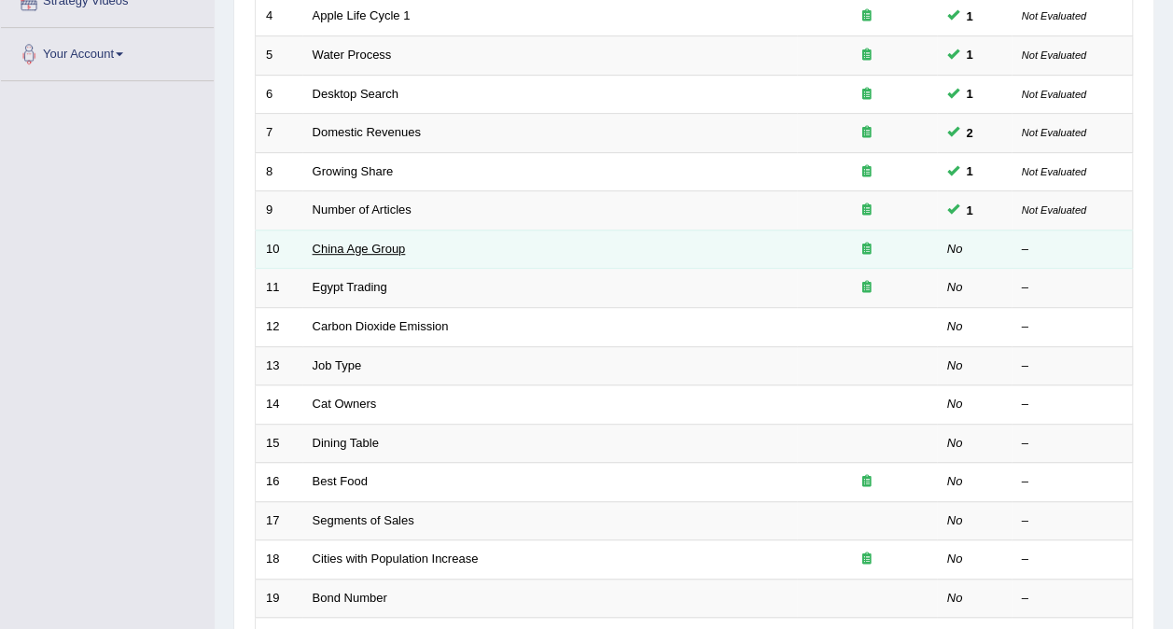
click at [358, 242] on link "China Age Group" at bounding box center [359, 249] width 93 height 14
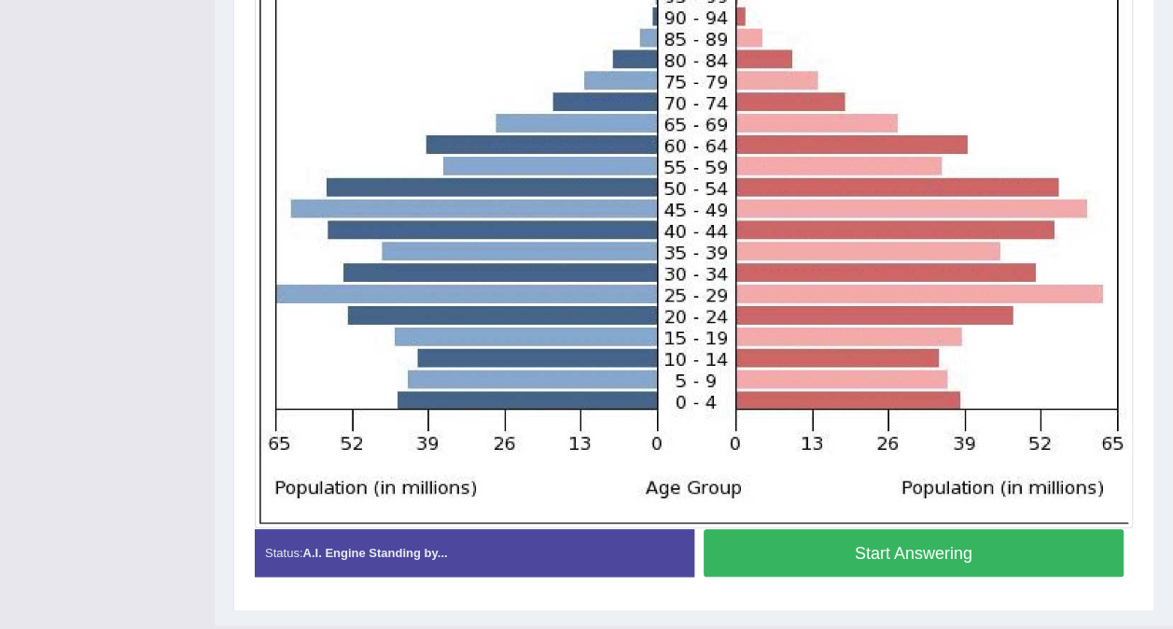
scroll to position [561, 0]
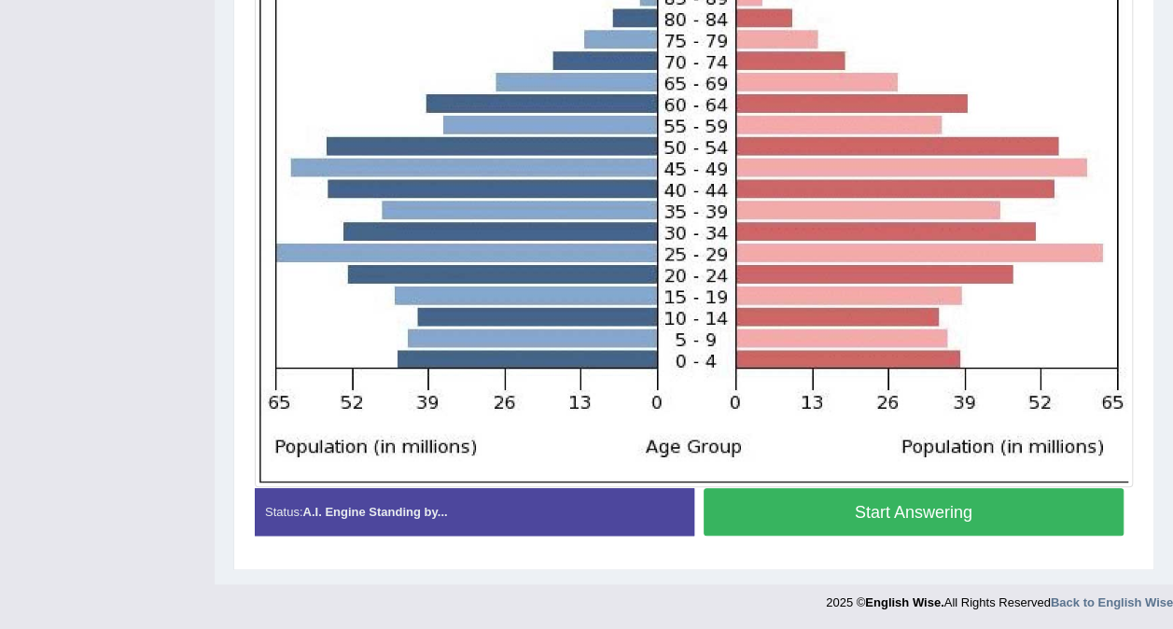
click at [1018, 510] on button "Start Answering" at bounding box center [914, 512] width 421 height 48
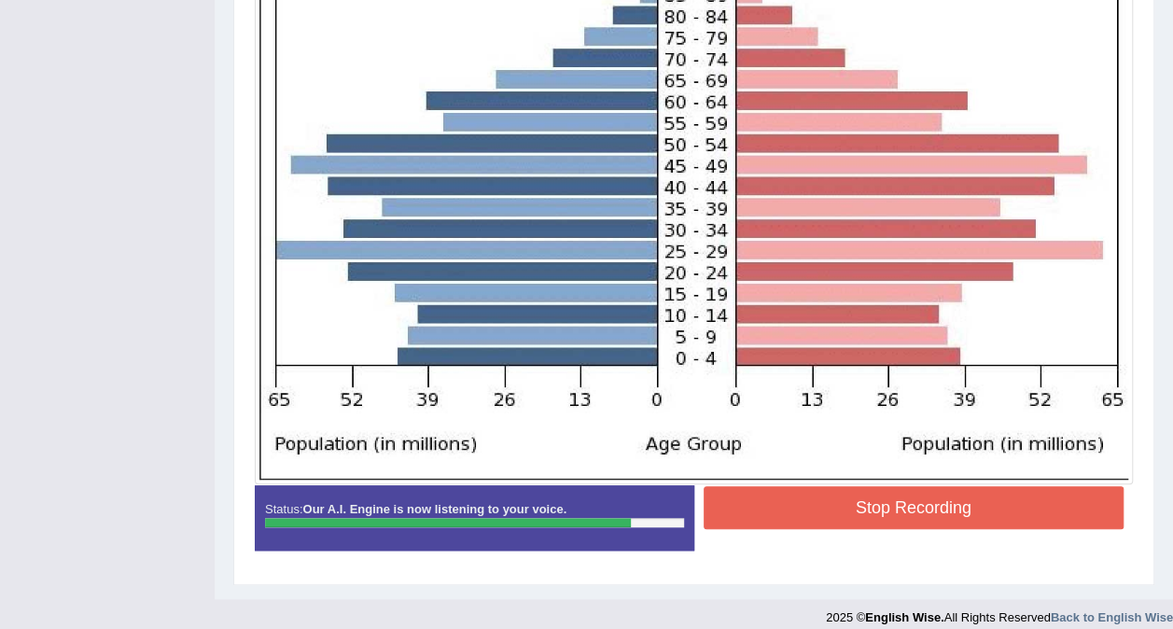
scroll to position [579, 0]
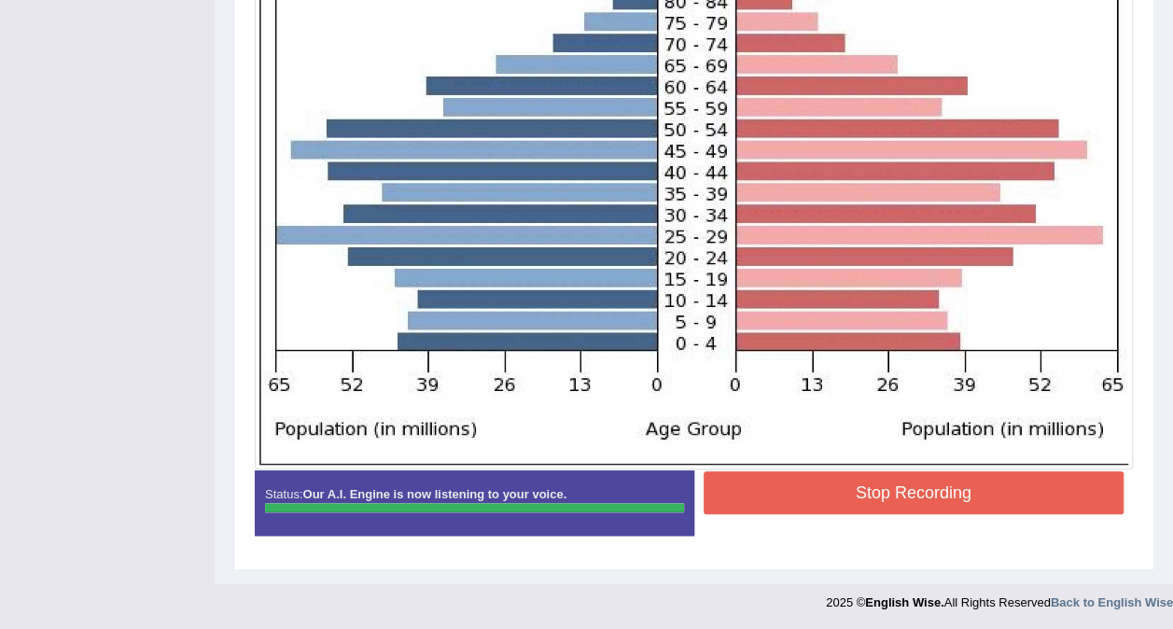
click at [1015, 498] on div "Instructions: Look at the image below. In 25 seconds, please speak into the mic…" at bounding box center [694, 160] width 888 height 799
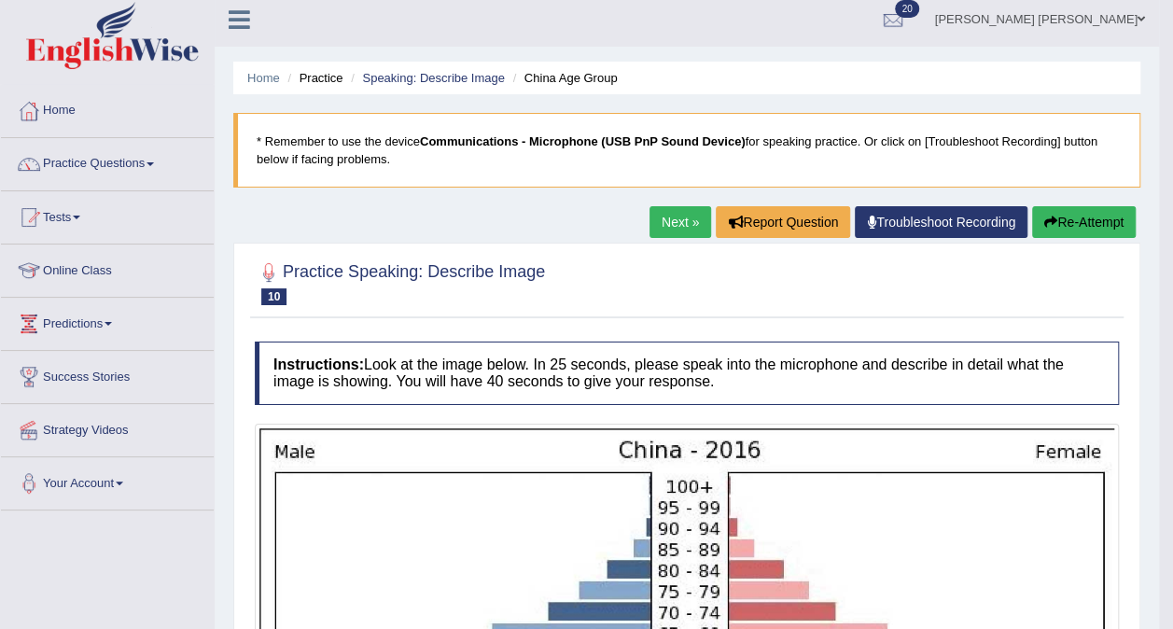
scroll to position [0, 0]
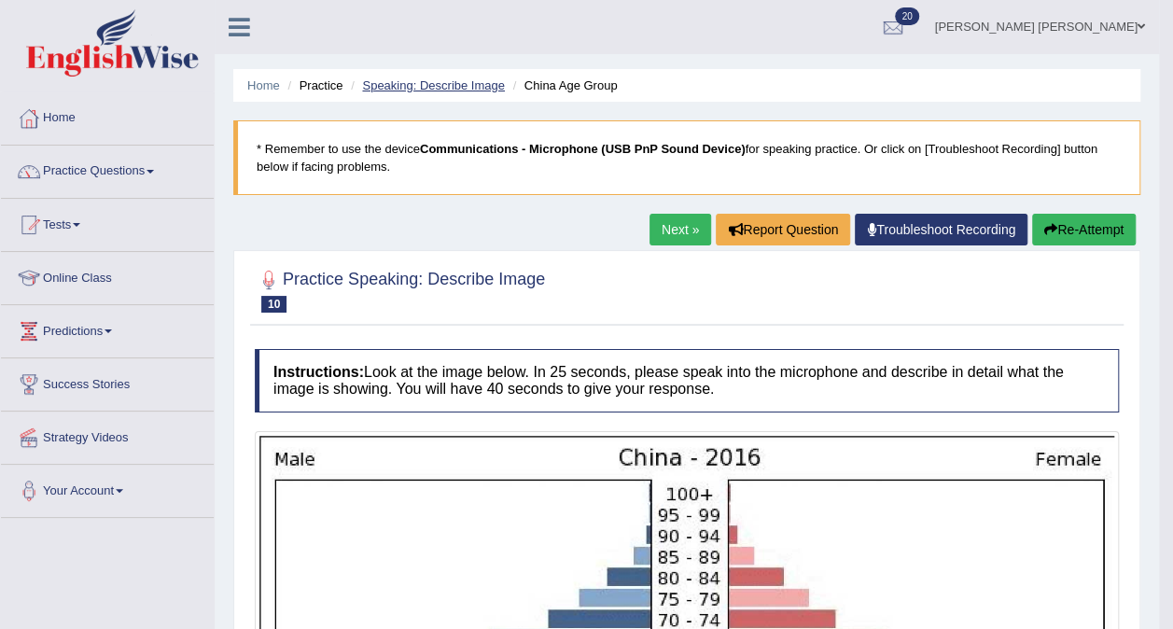
click at [437, 80] on link "Speaking: Describe Image" at bounding box center [433, 85] width 142 height 14
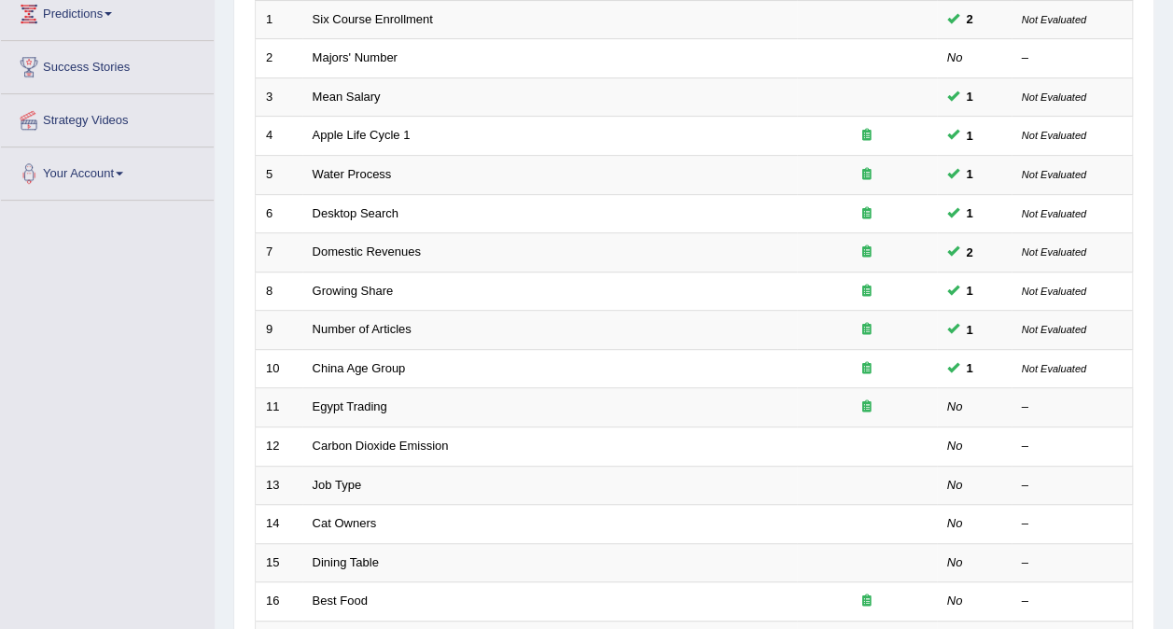
scroll to position [368, 0]
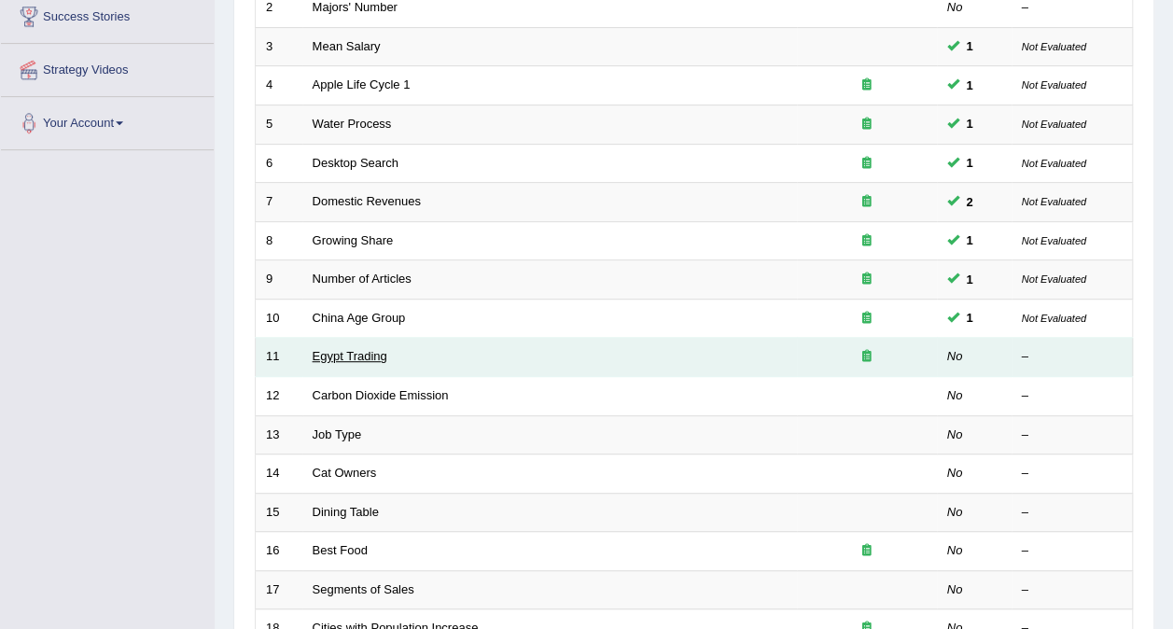
click at [338, 349] on link "Egypt Trading" at bounding box center [350, 356] width 75 height 14
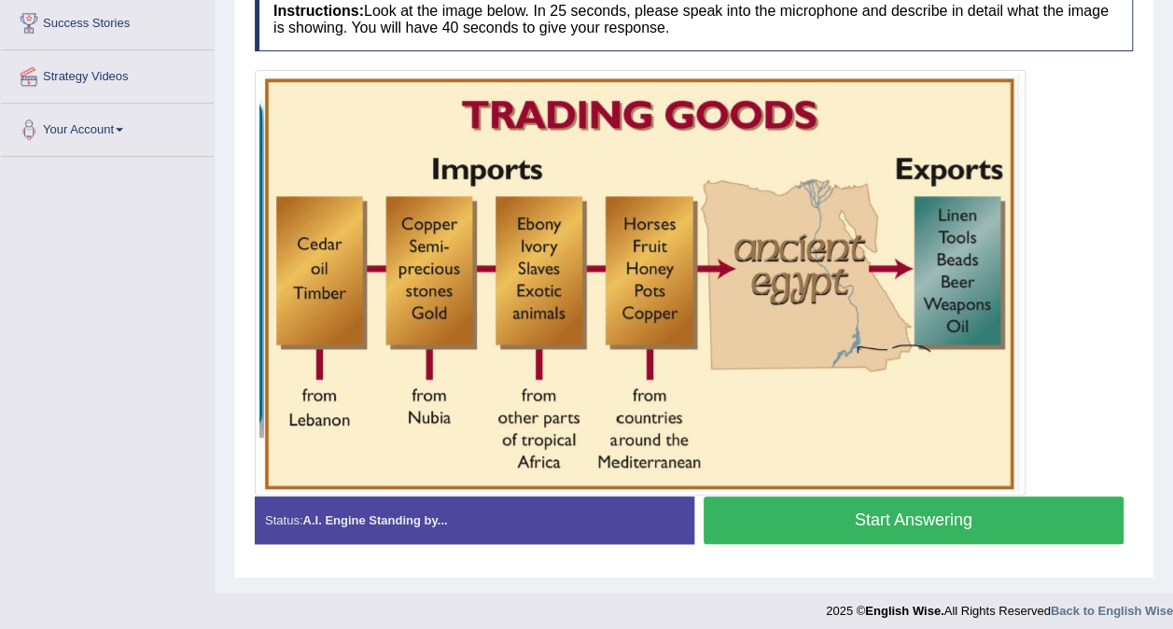
scroll to position [368, 0]
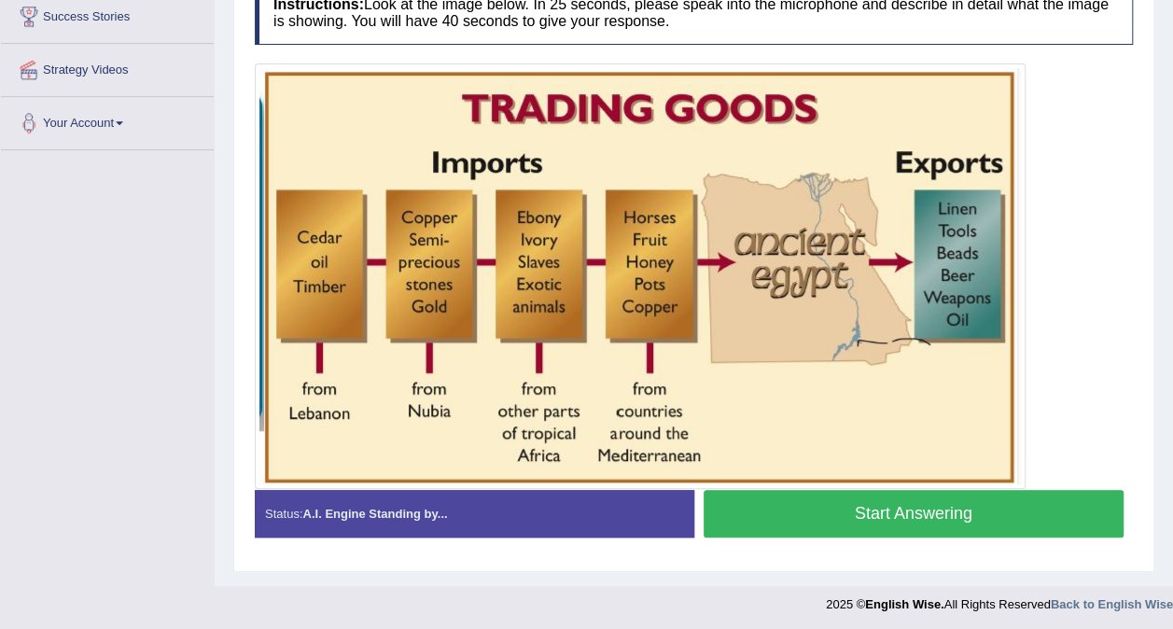
click at [995, 512] on button "Start Answering" at bounding box center [914, 514] width 421 height 48
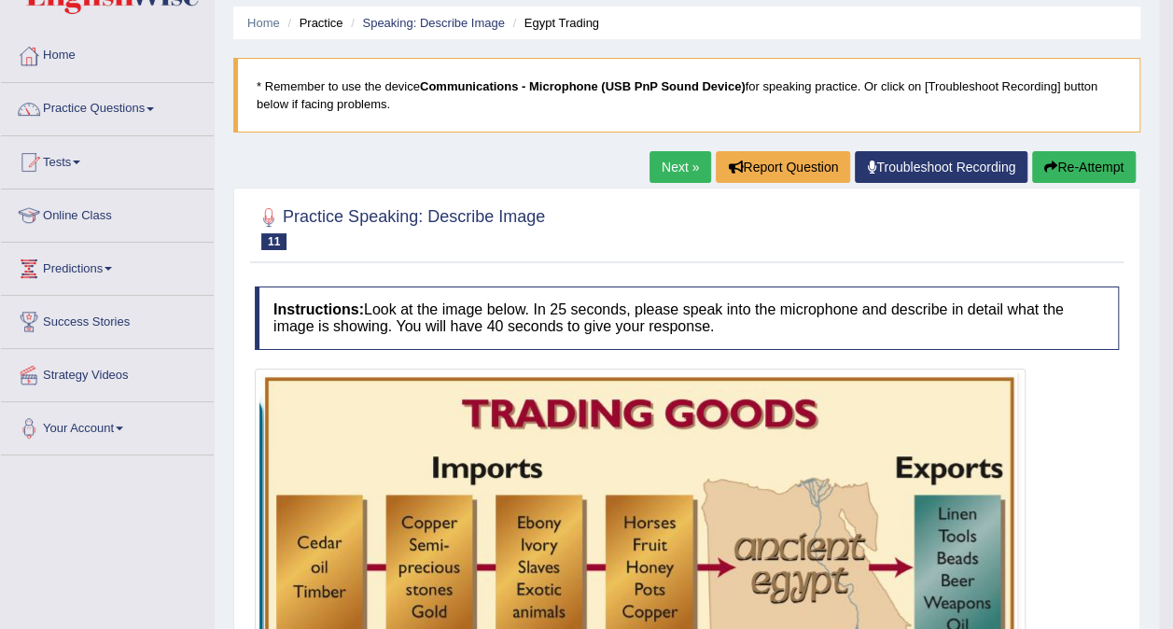
scroll to position [35, 0]
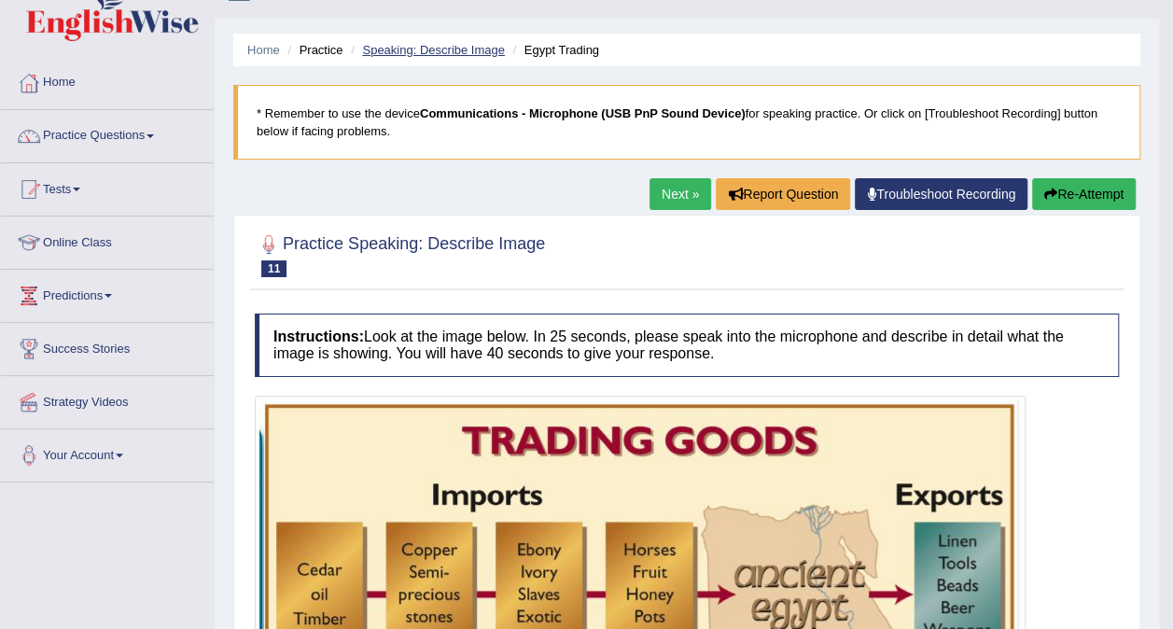
click at [443, 49] on link "Speaking: Describe Image" at bounding box center [433, 50] width 142 height 14
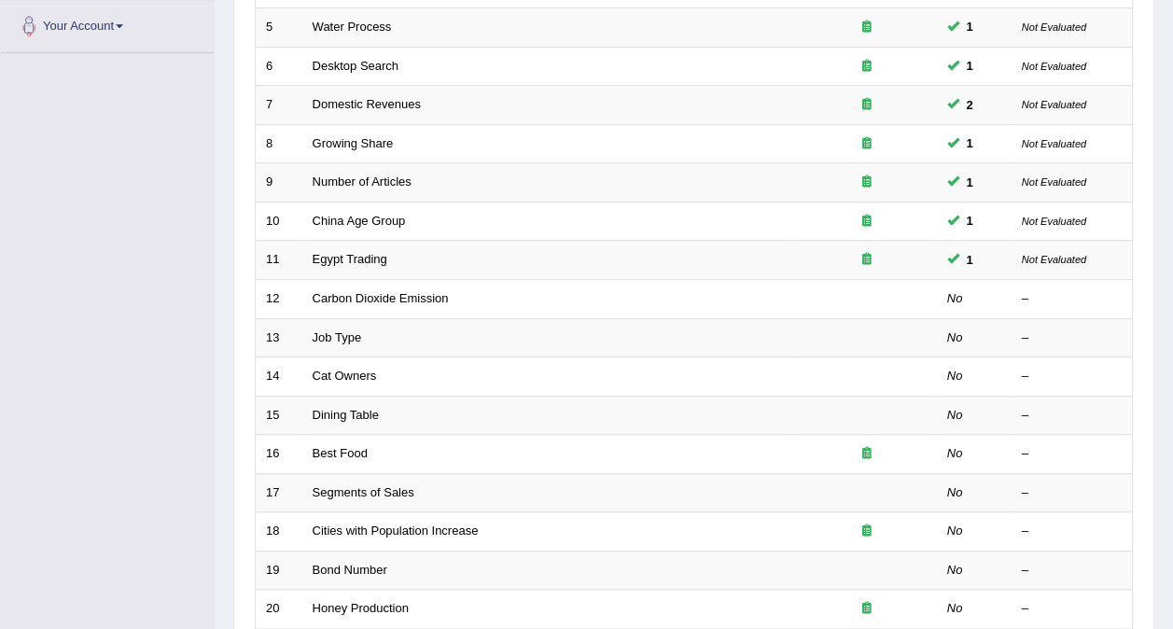
scroll to position [466, 0]
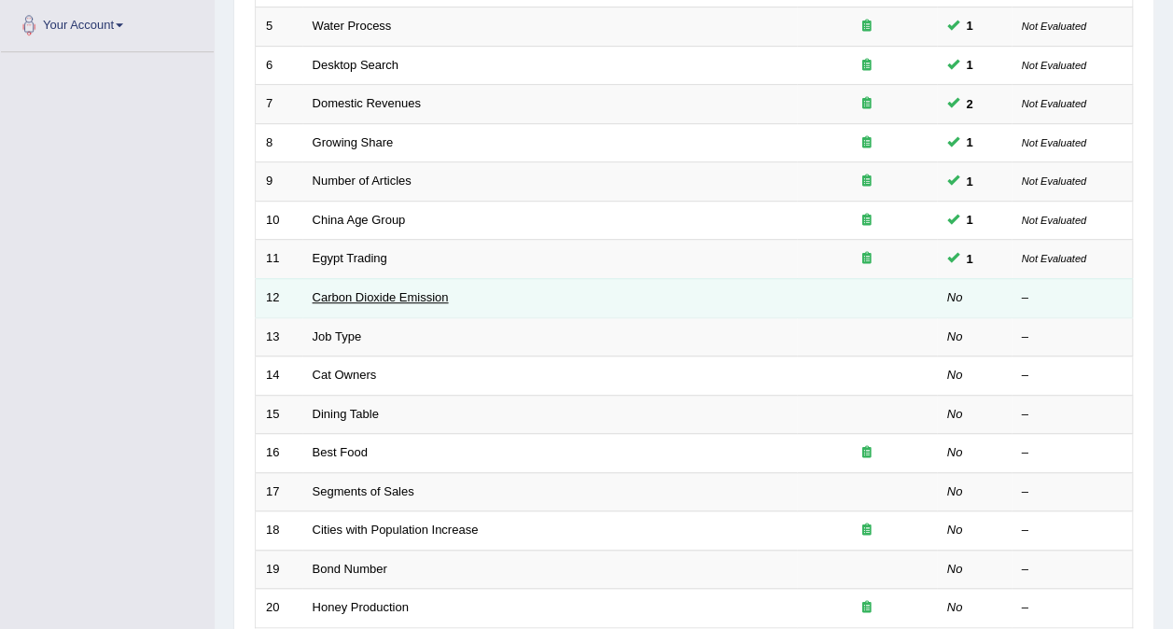
click at [407, 290] on link "Carbon Dioxide Emission" at bounding box center [381, 297] width 136 height 14
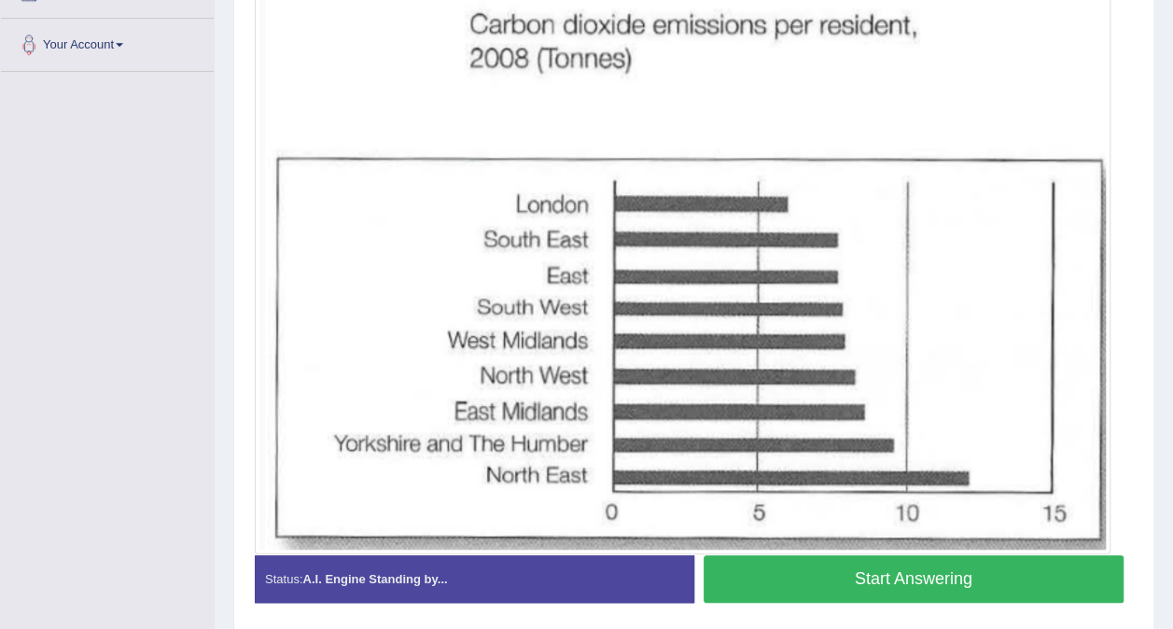
scroll to position [446, 0]
click at [940, 569] on button "Start Answering" at bounding box center [914, 579] width 421 height 48
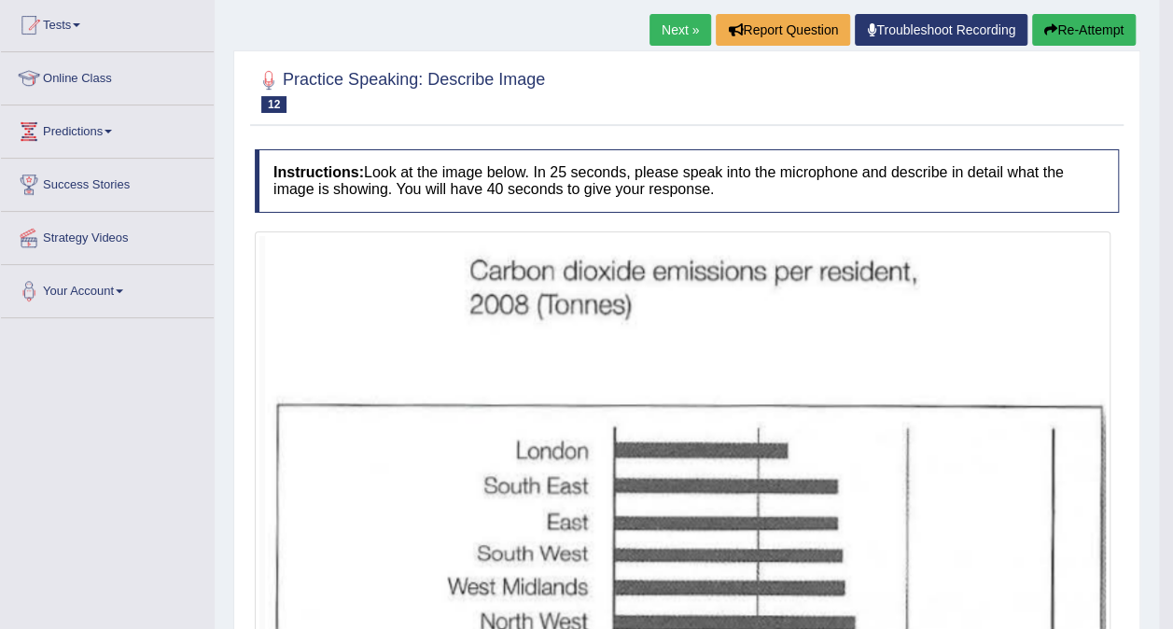
scroll to position [0, 0]
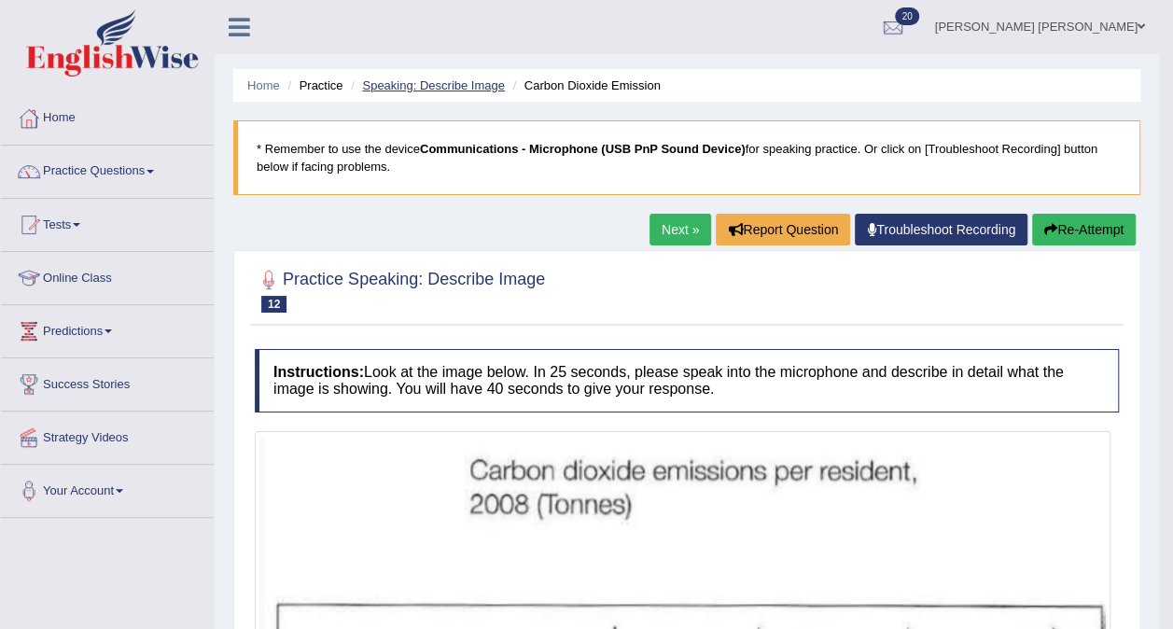
click at [446, 85] on link "Speaking: Describe Image" at bounding box center [433, 85] width 142 height 14
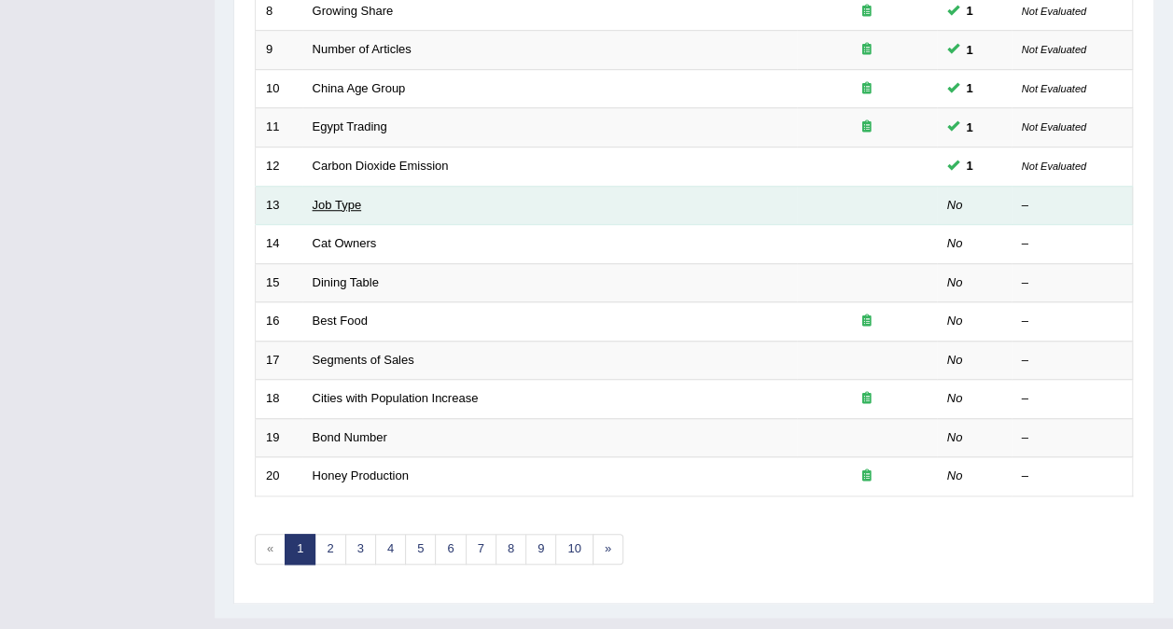
click at [338, 198] on link "Job Type" at bounding box center [337, 205] width 49 height 14
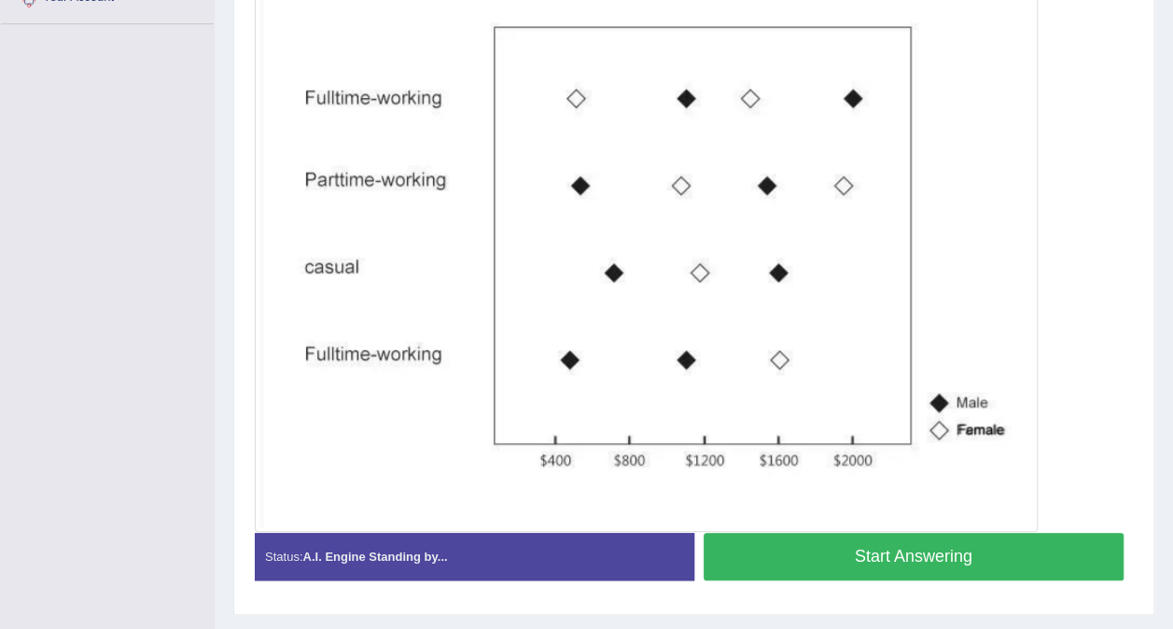
scroll to position [497, 0]
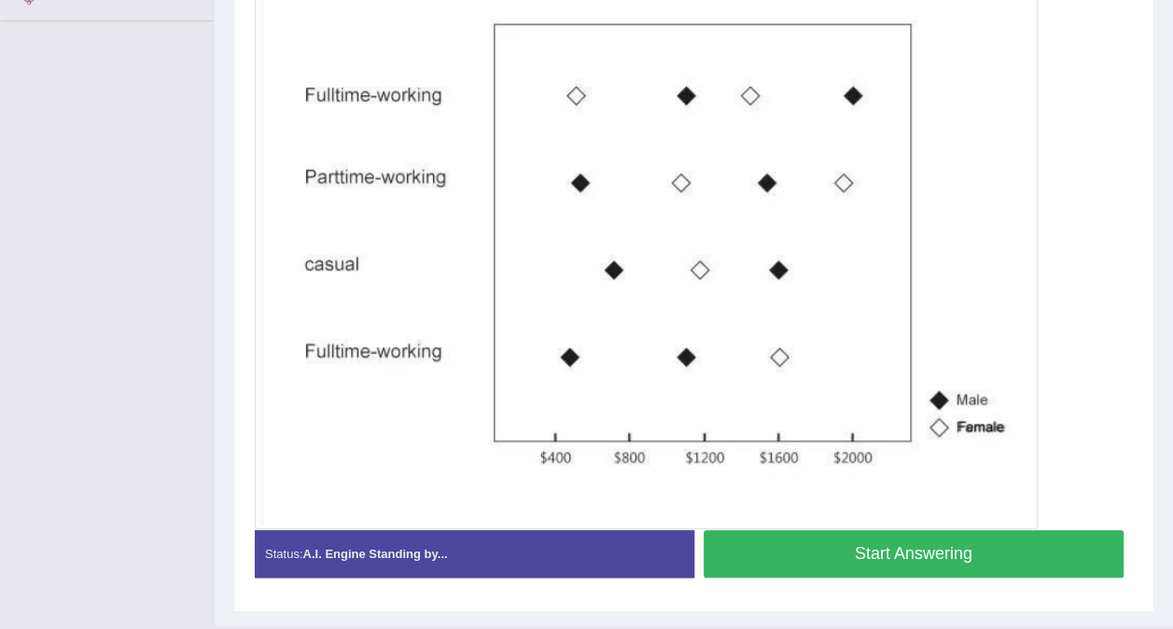
click at [1007, 548] on button "Start Answering" at bounding box center [914, 554] width 421 height 48
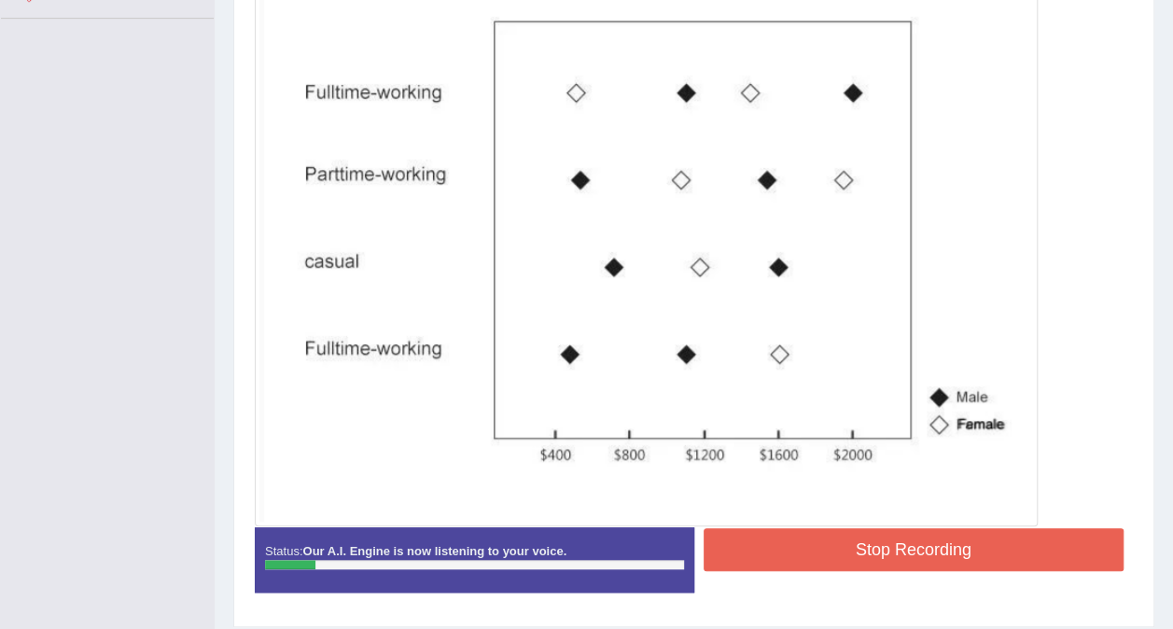
scroll to position [504, 0]
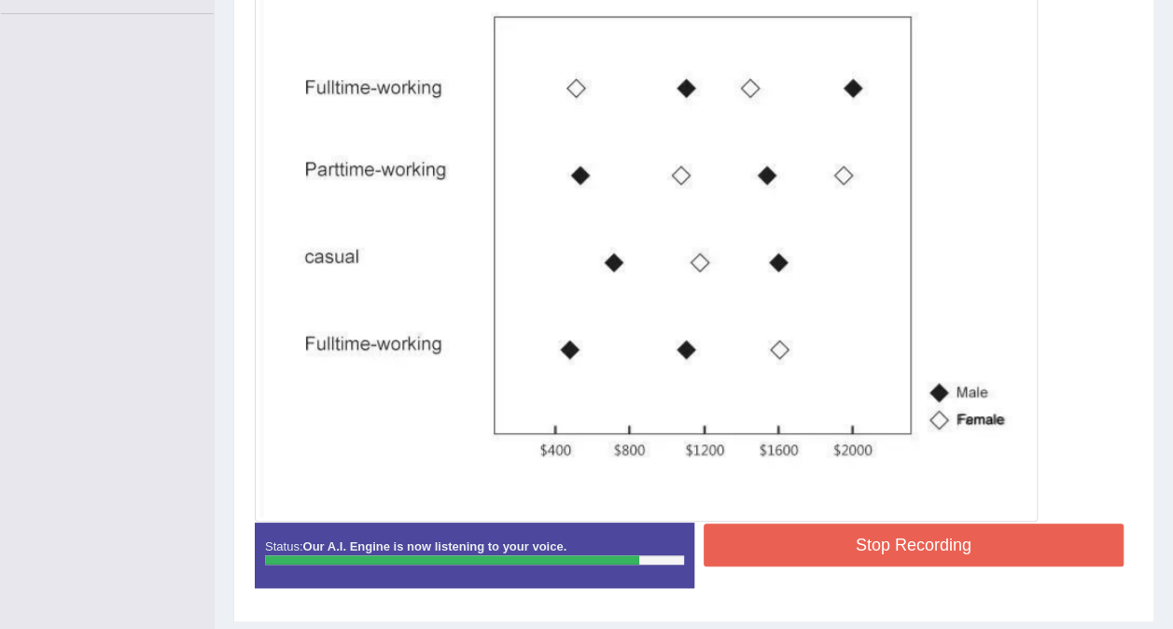
click at [1025, 542] on button "Stop Recording" at bounding box center [914, 545] width 421 height 43
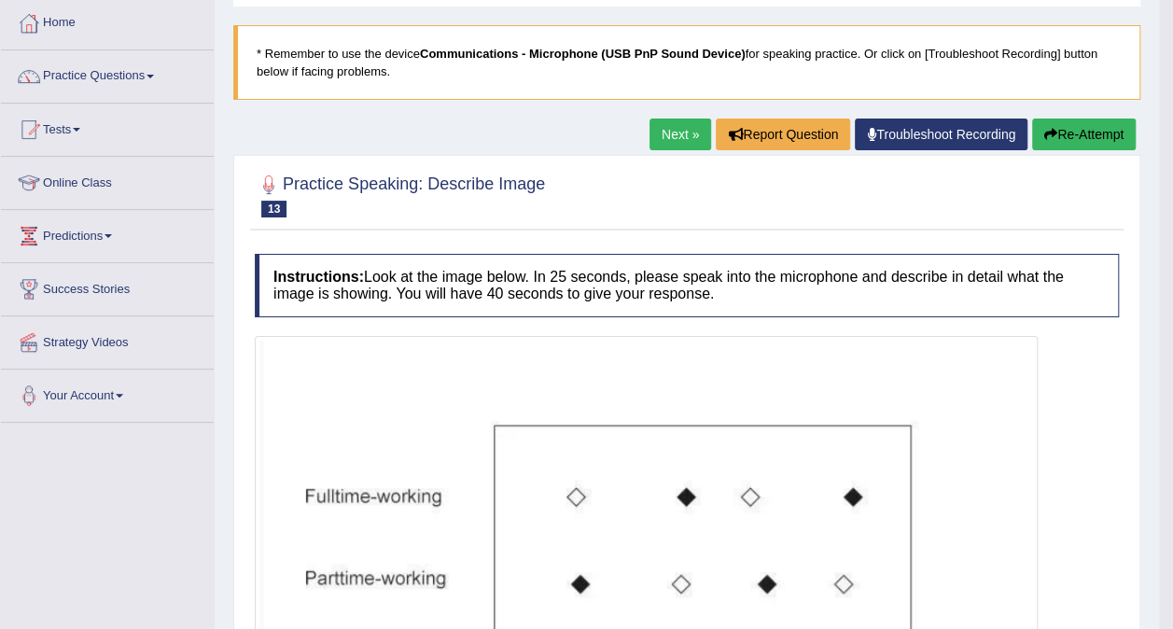
scroll to position [0, 0]
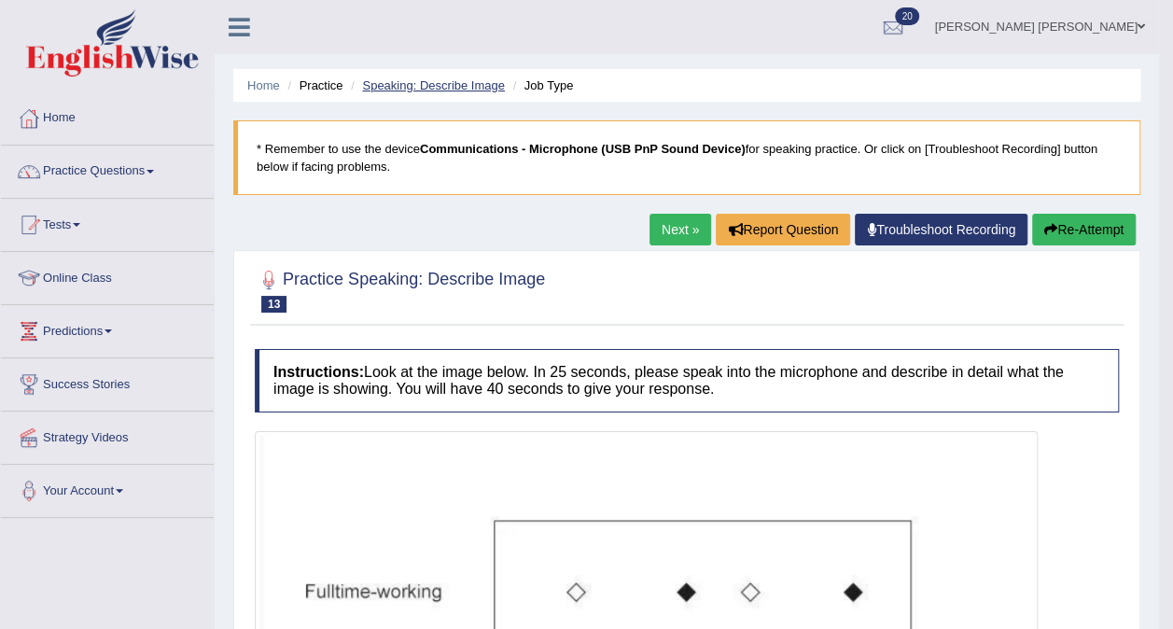
click at [458, 85] on link "Speaking: Describe Image" at bounding box center [433, 85] width 142 height 14
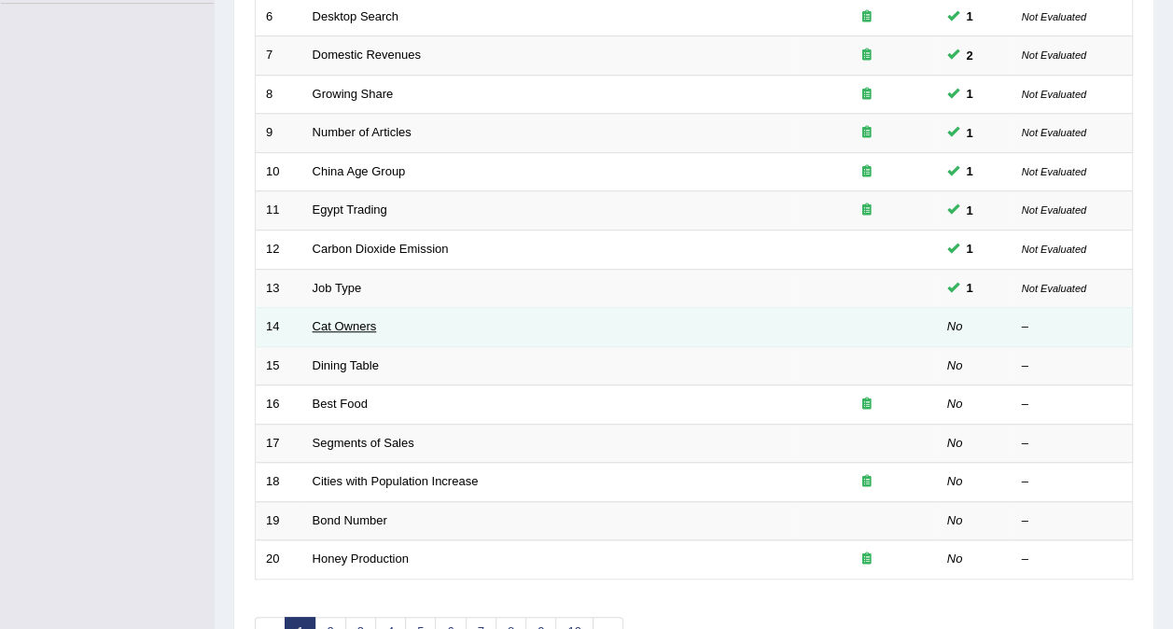
click at [337, 319] on link "Cat Owners" at bounding box center [345, 326] width 64 height 14
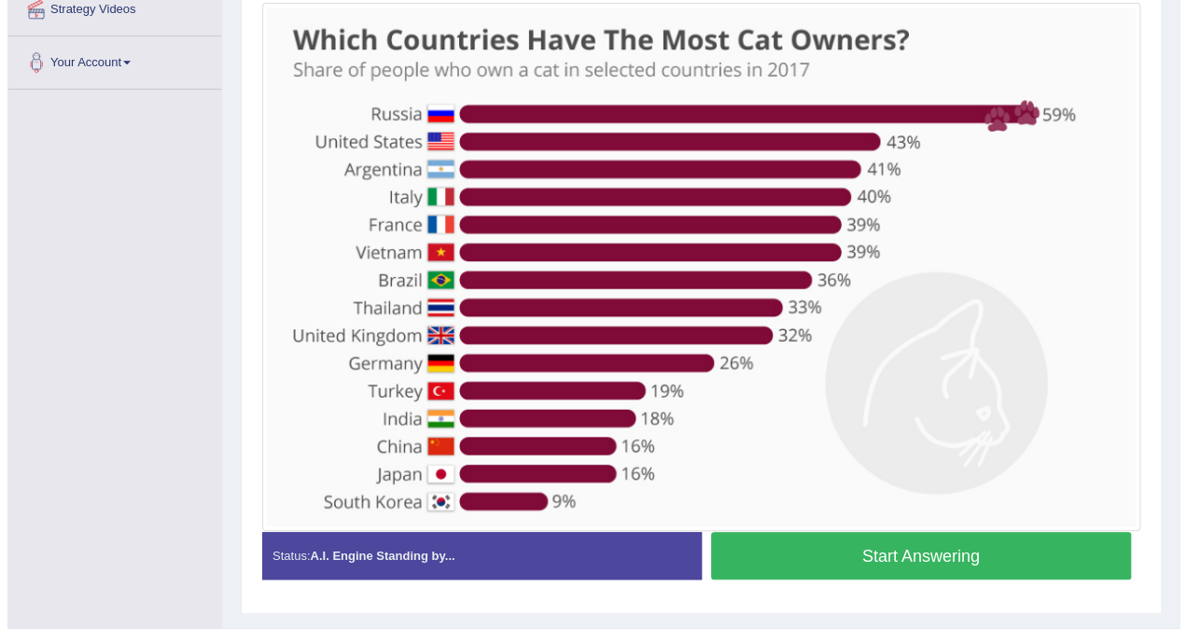
scroll to position [437, 0]
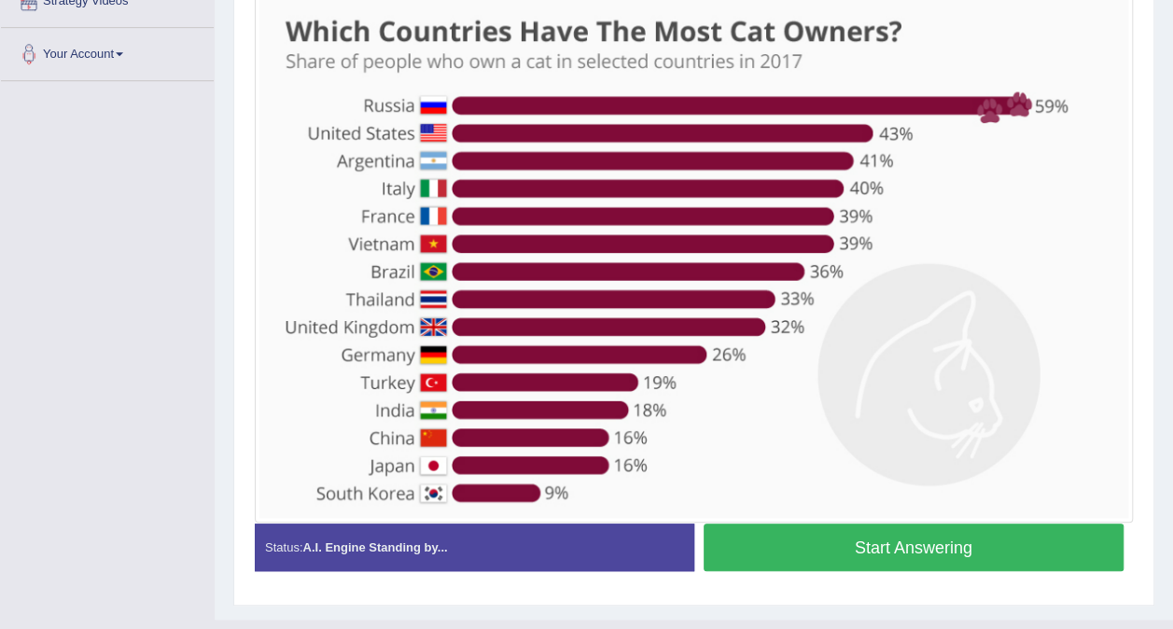
click at [990, 554] on button "Start Answering" at bounding box center [914, 548] width 421 height 48
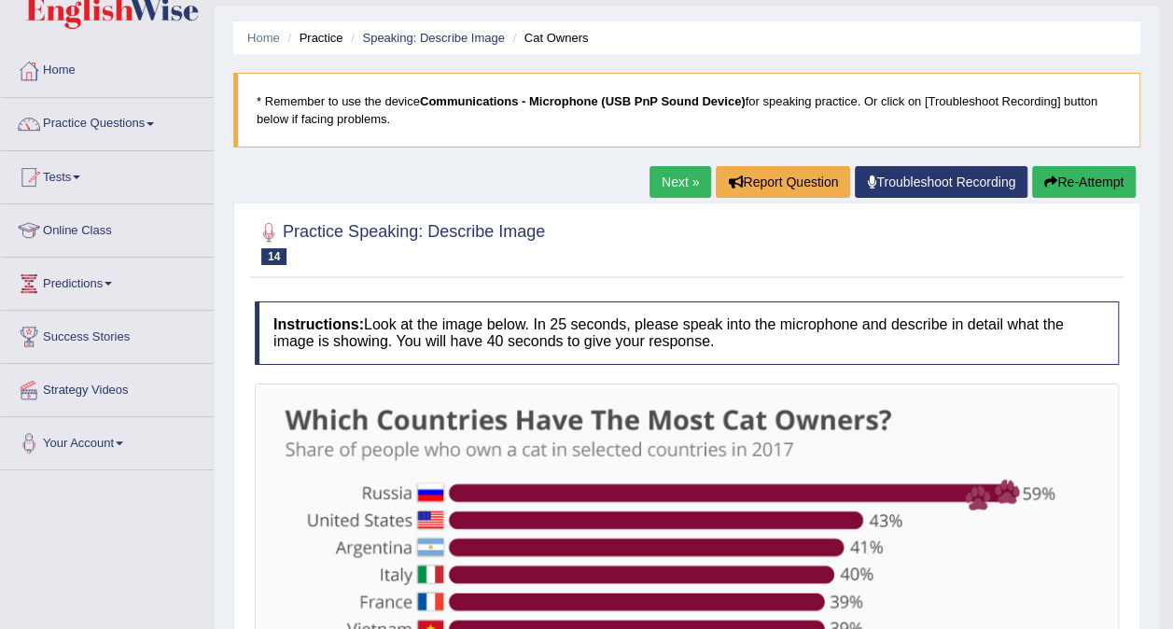
scroll to position [74, 0]
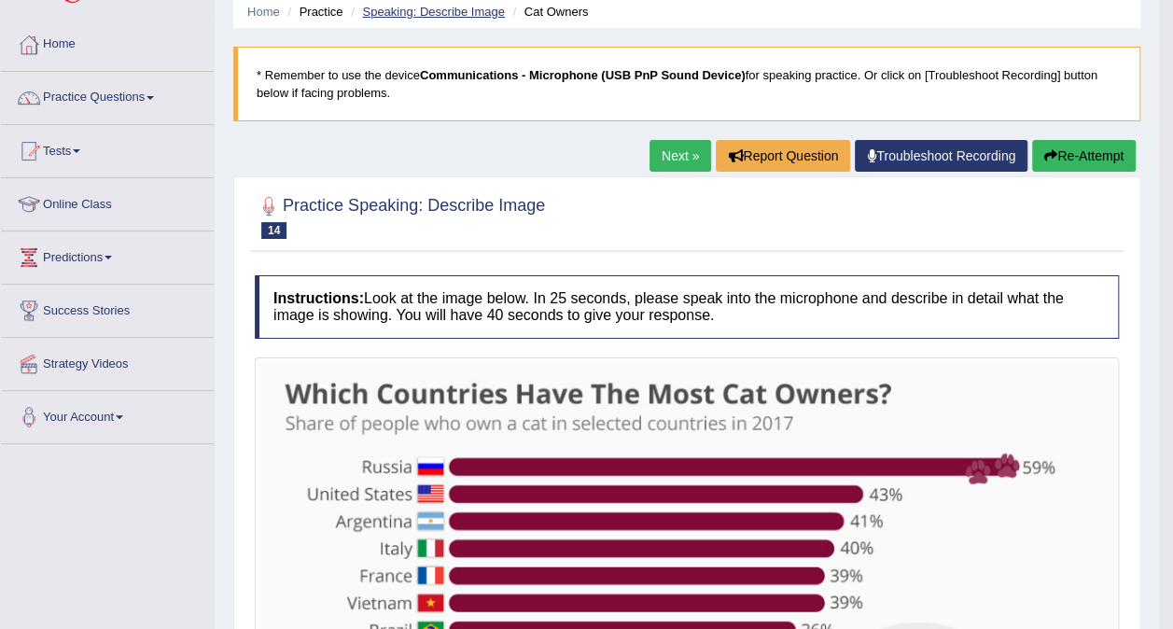
click at [450, 15] on link "Speaking: Describe Image" at bounding box center [433, 12] width 142 height 14
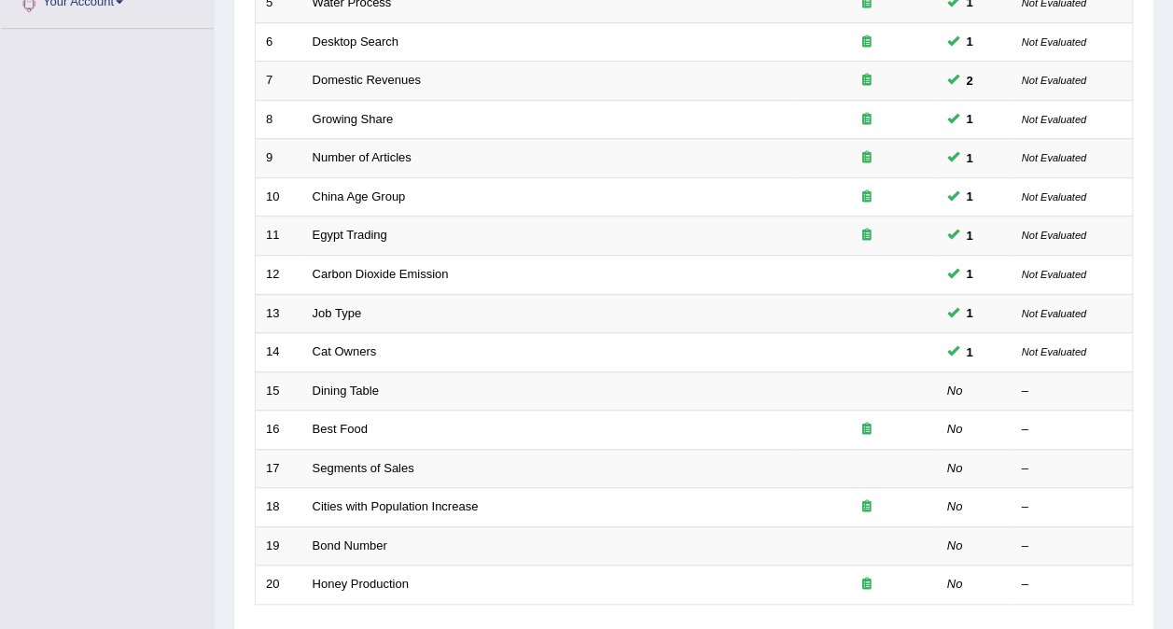
scroll to position [492, 0]
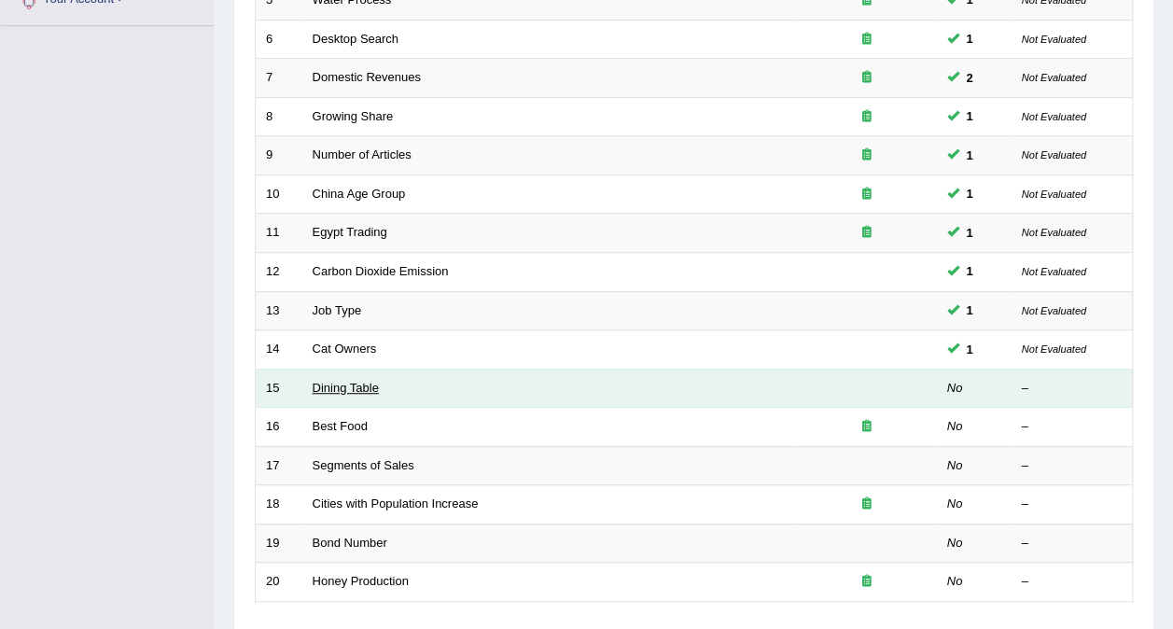
click at [342, 381] on link "Dining Table" at bounding box center [346, 388] width 66 height 14
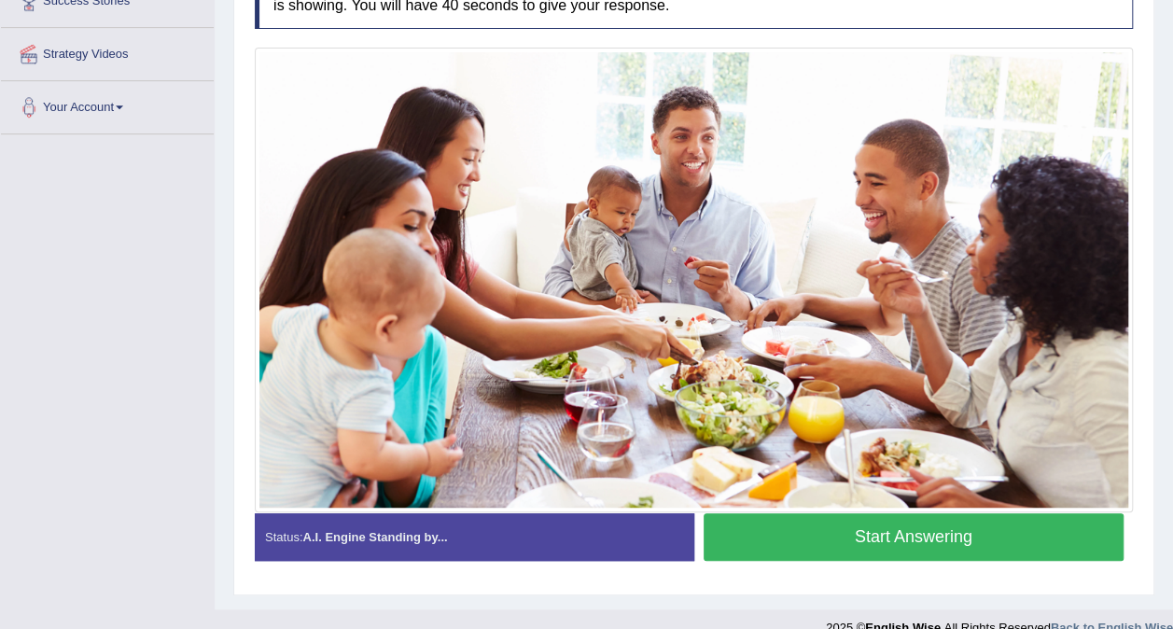
scroll to position [385, 0]
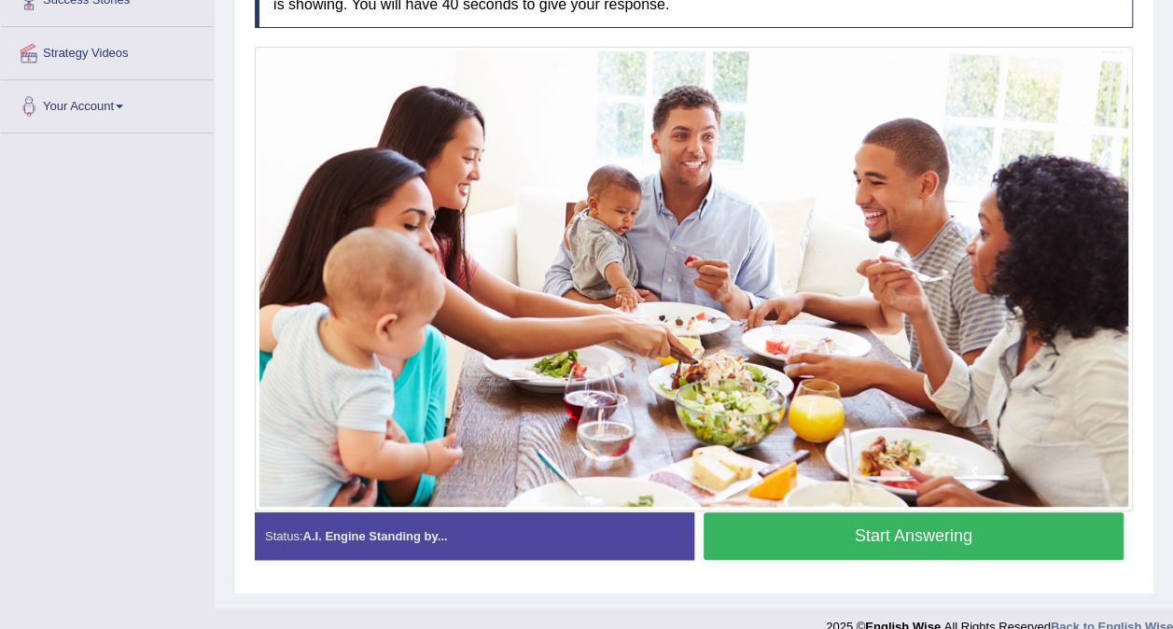
click at [990, 538] on button "Start Answering" at bounding box center [914, 536] width 421 height 48
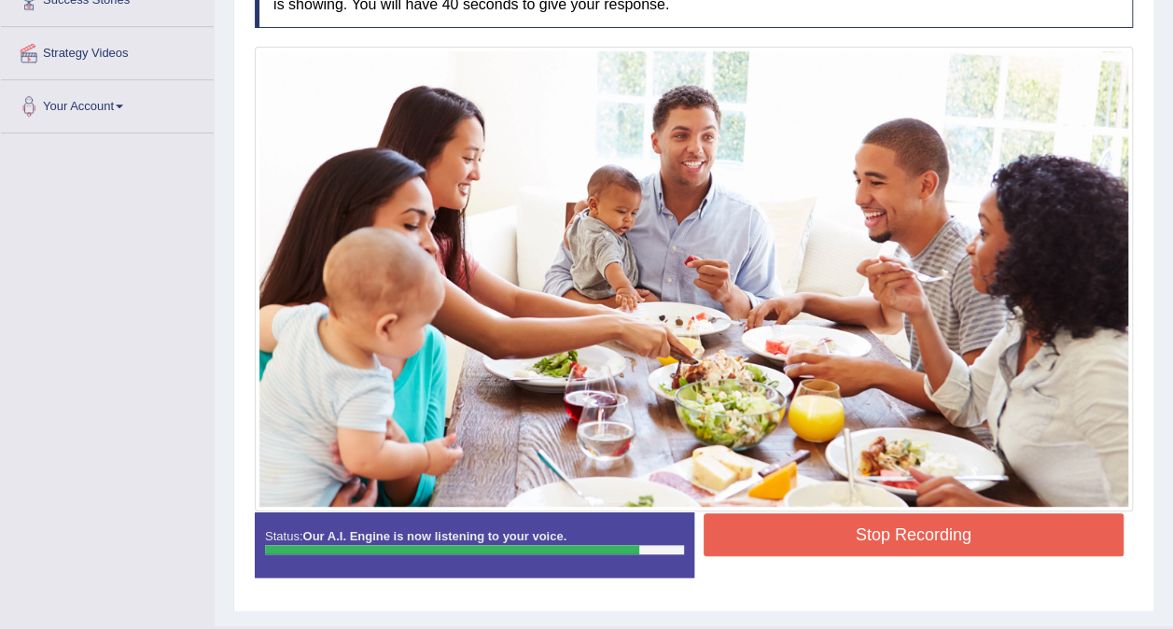
click at [1029, 532] on button "Stop Recording" at bounding box center [914, 534] width 421 height 43
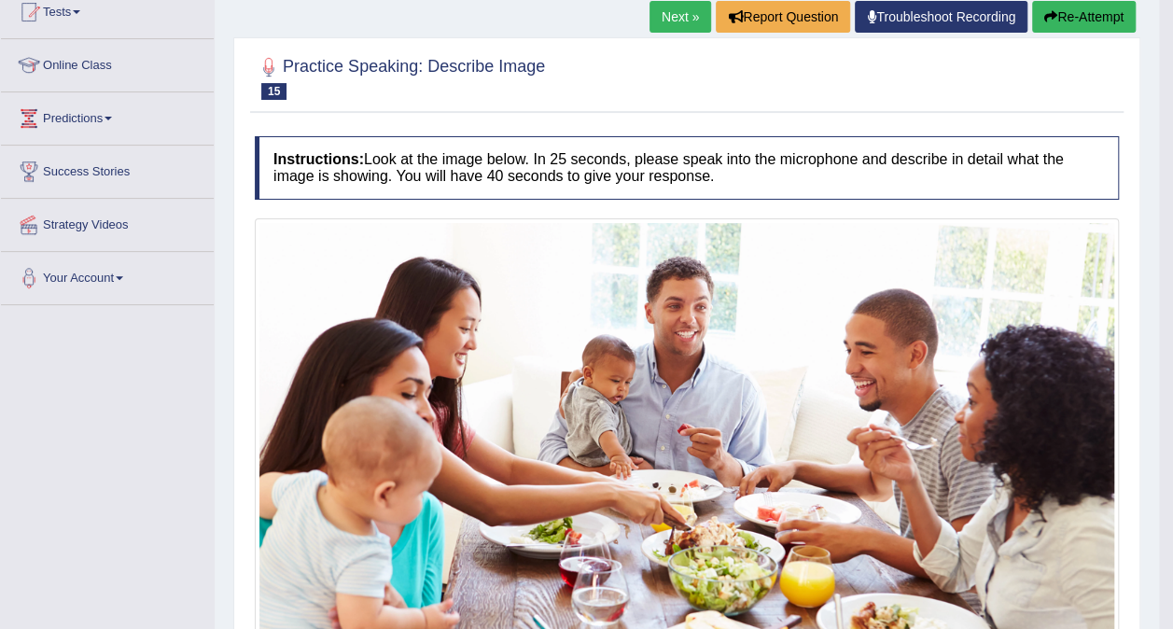
scroll to position [0, 0]
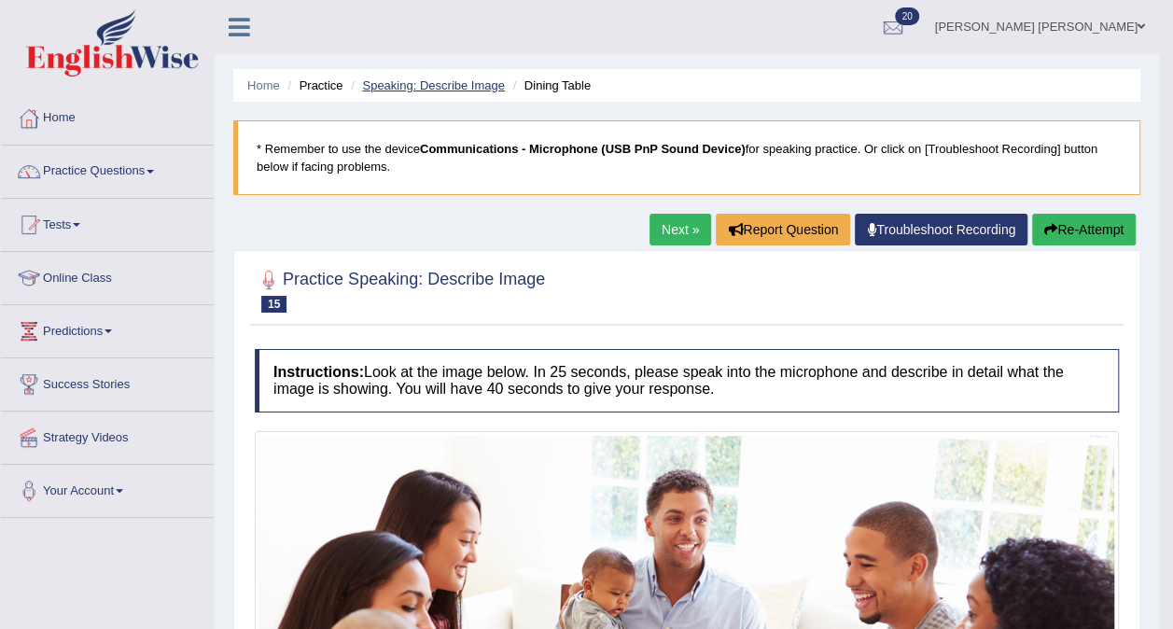
click at [442, 86] on link "Speaking: Describe Image" at bounding box center [433, 85] width 142 height 14
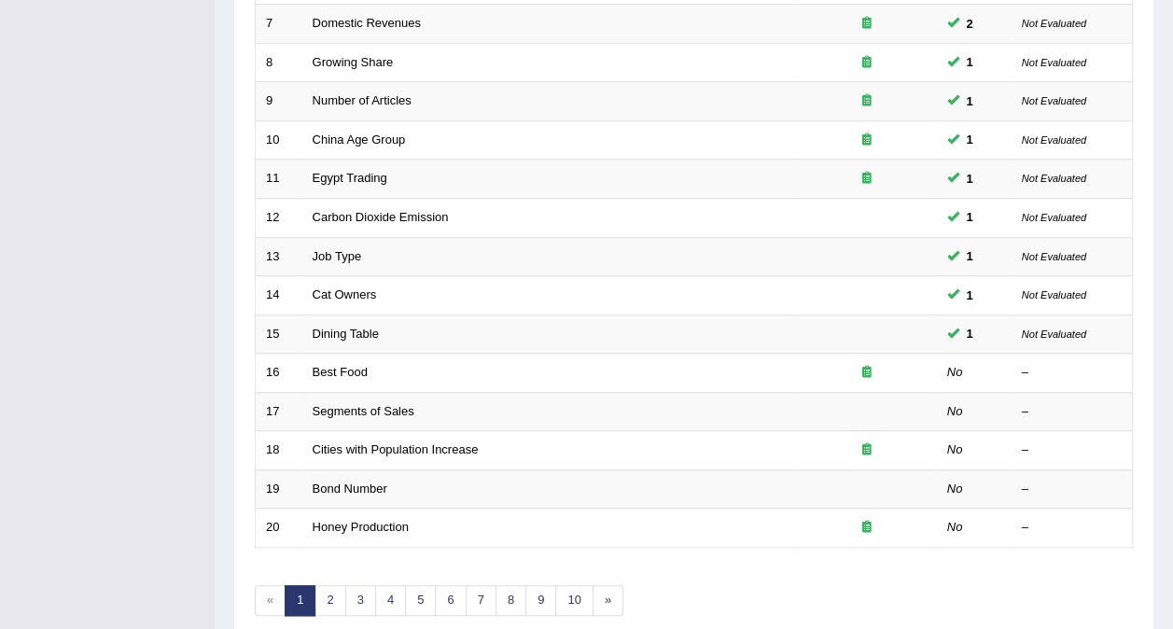
scroll to position [597, 0]
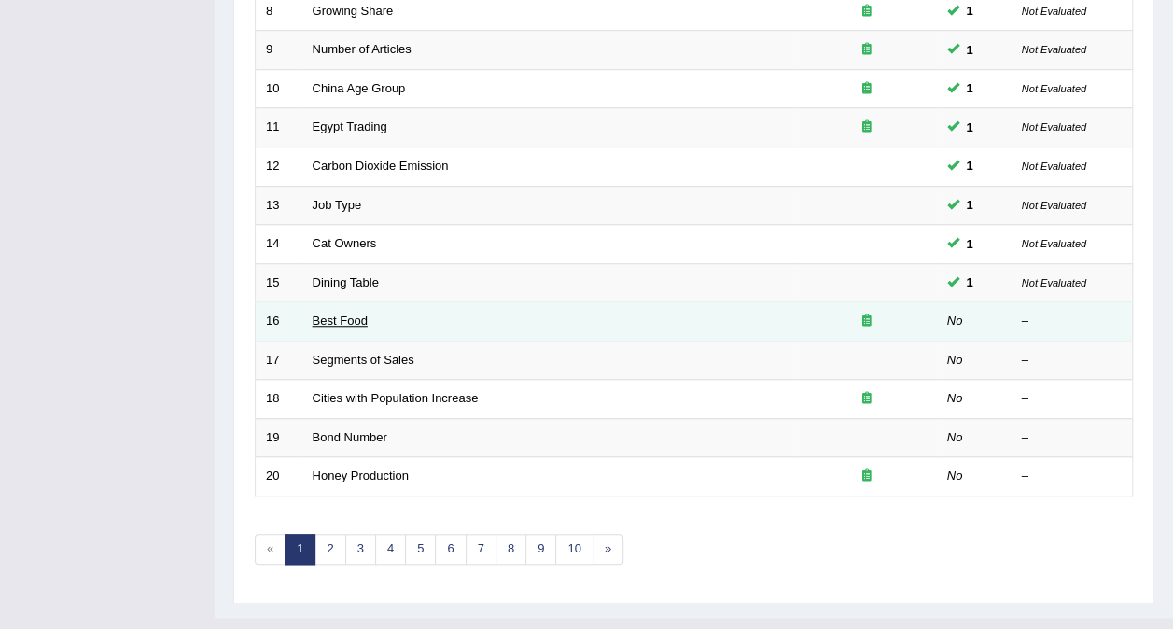
click at [327, 314] on link "Best Food" at bounding box center [340, 321] width 55 height 14
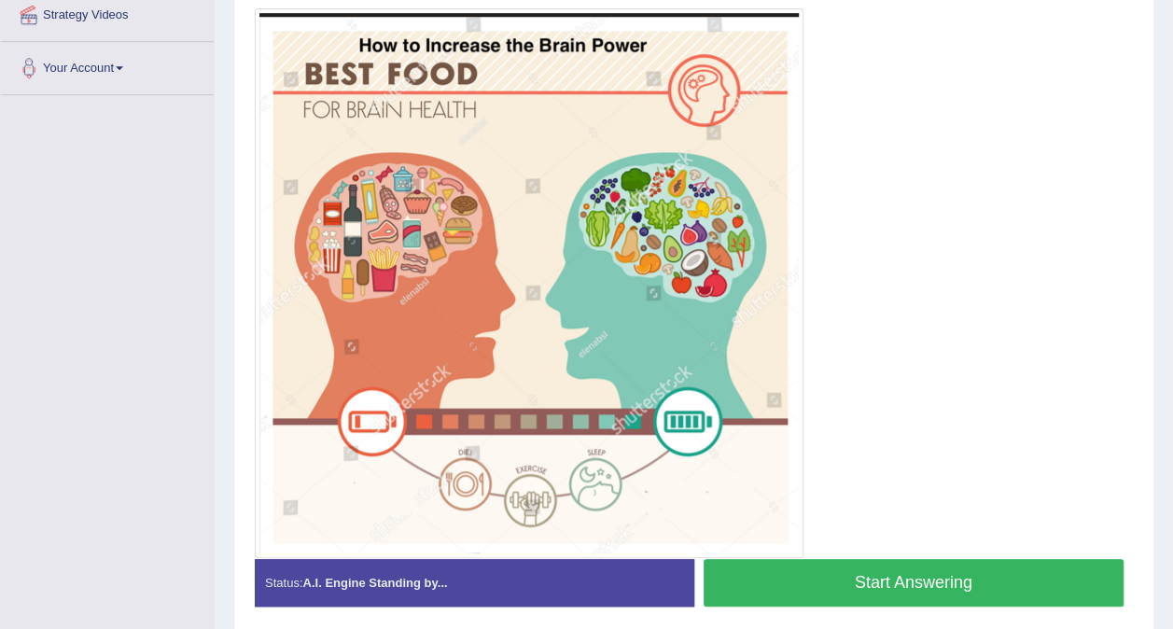
scroll to position [424, 0]
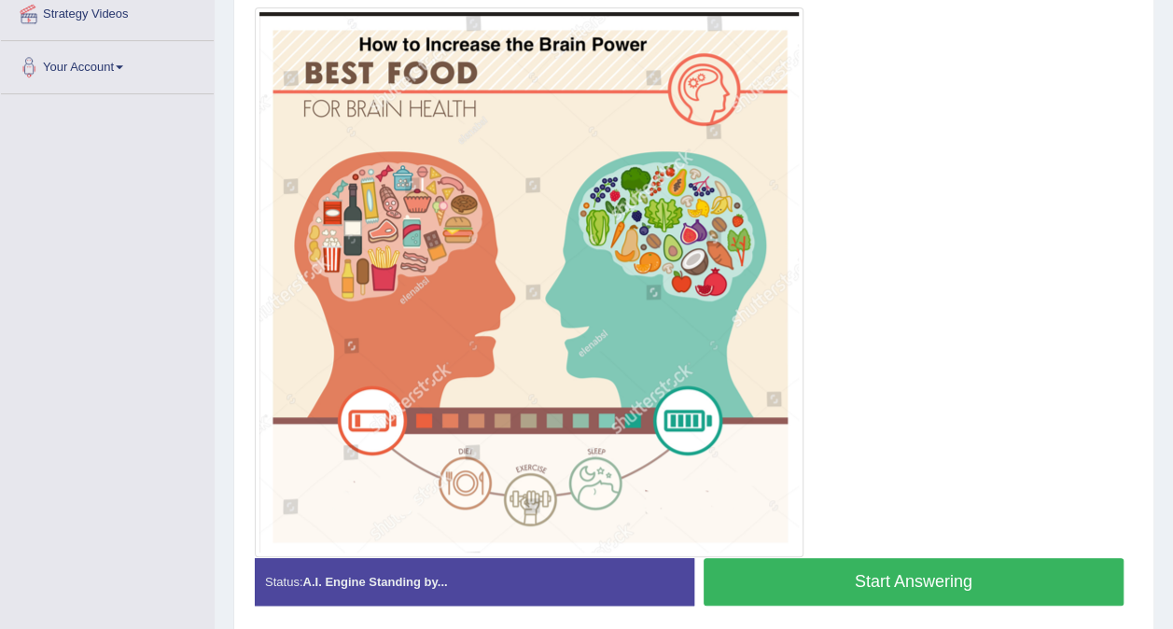
click at [1018, 584] on button "Start Answering" at bounding box center [914, 582] width 421 height 48
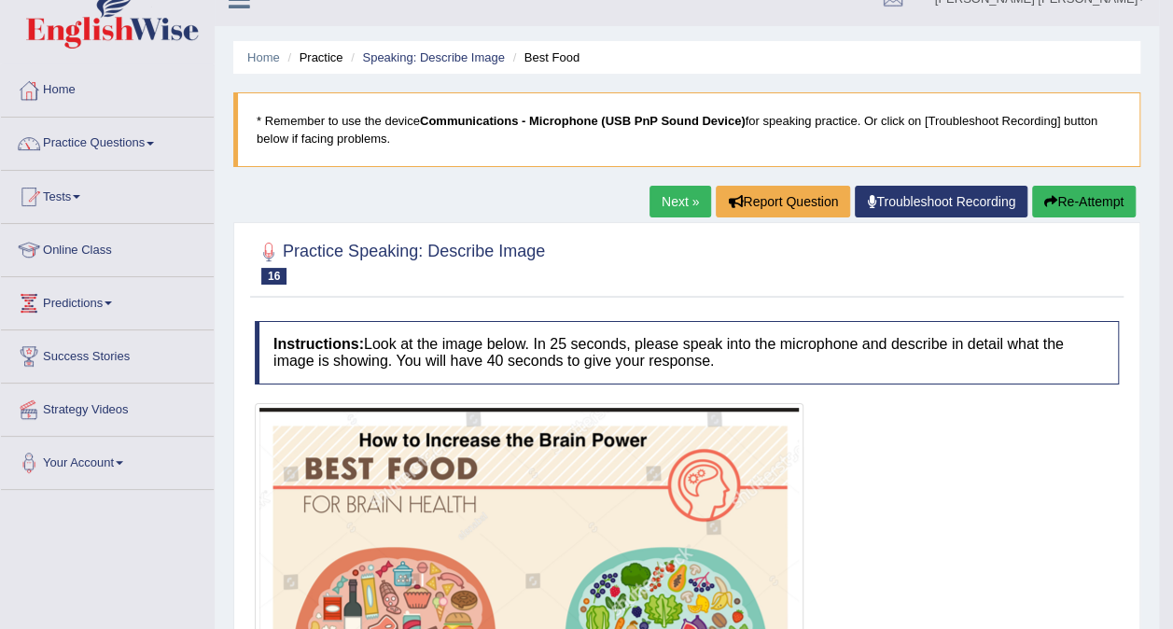
scroll to position [21, 0]
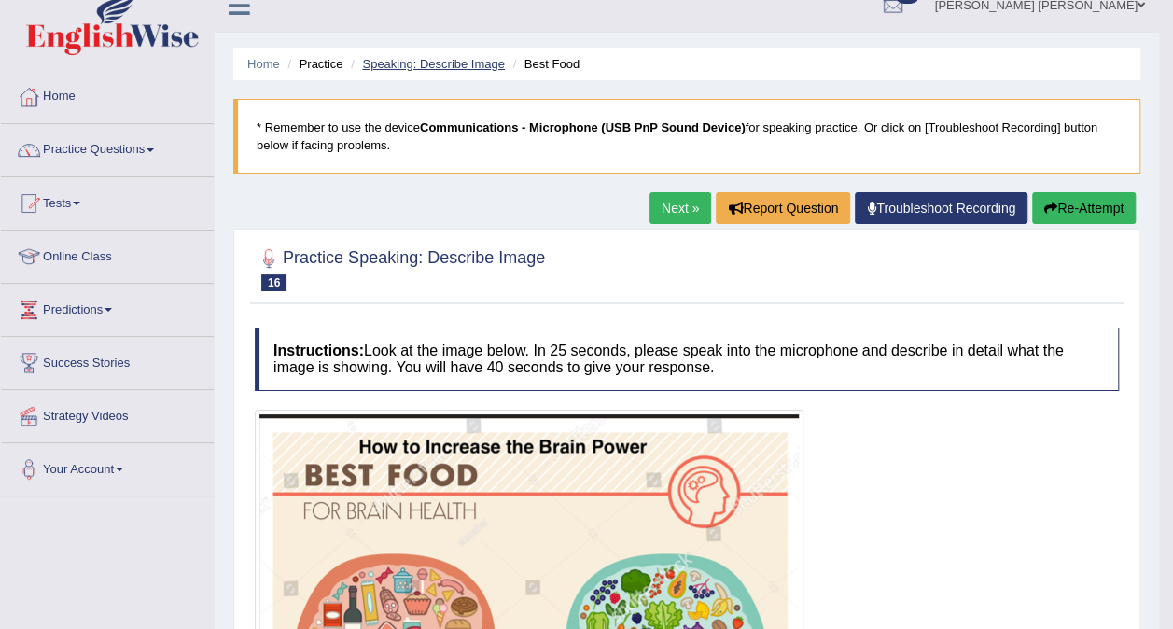
click at [446, 63] on link "Speaking: Describe Image" at bounding box center [433, 64] width 142 height 14
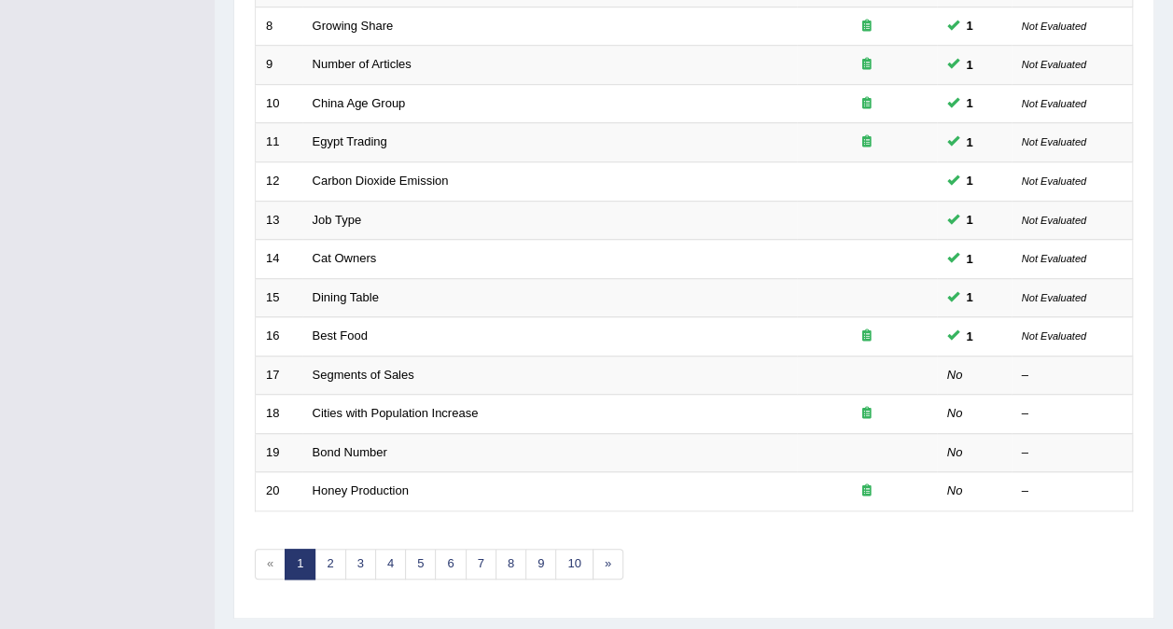
scroll to position [597, 0]
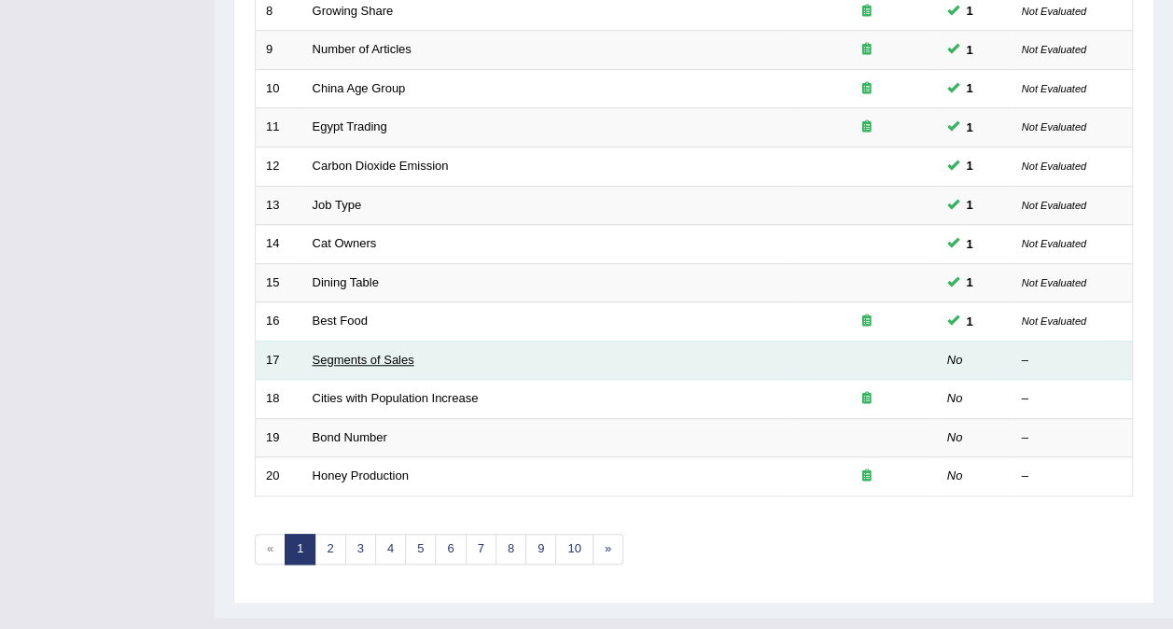
click at [370, 353] on link "Segments of Sales" at bounding box center [364, 360] width 102 height 14
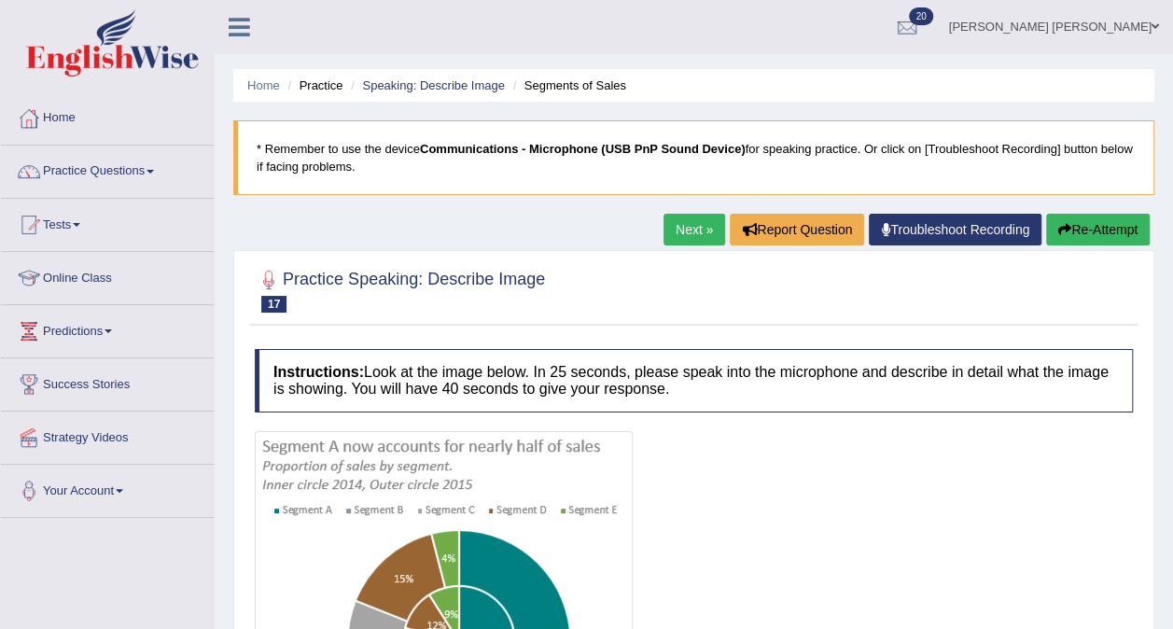
click at [119, 172] on link "Practice Questions" at bounding box center [107, 169] width 213 height 47
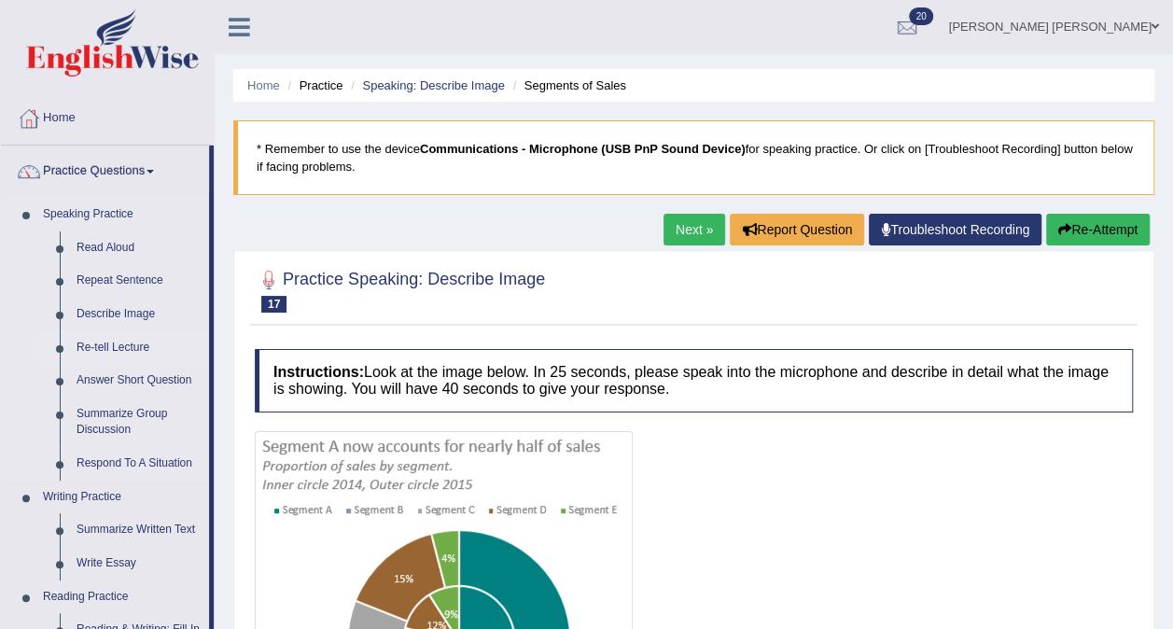
click at [109, 346] on link "Re-tell Lecture" at bounding box center [138, 348] width 141 height 34
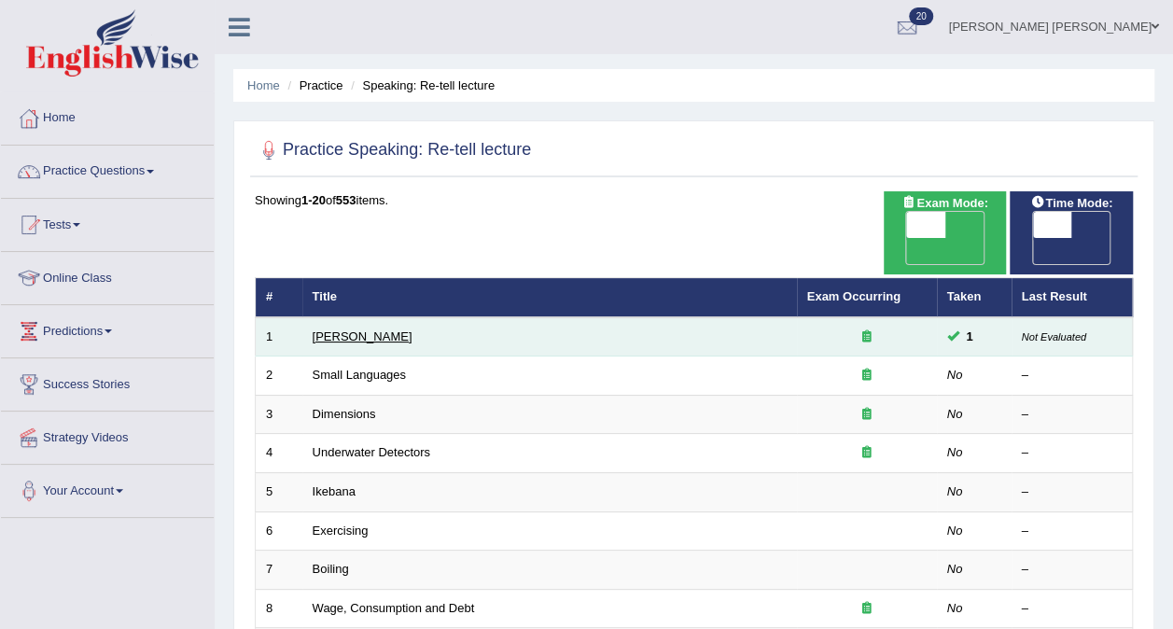
click at [354, 330] on link "[PERSON_NAME]" at bounding box center [363, 337] width 100 height 14
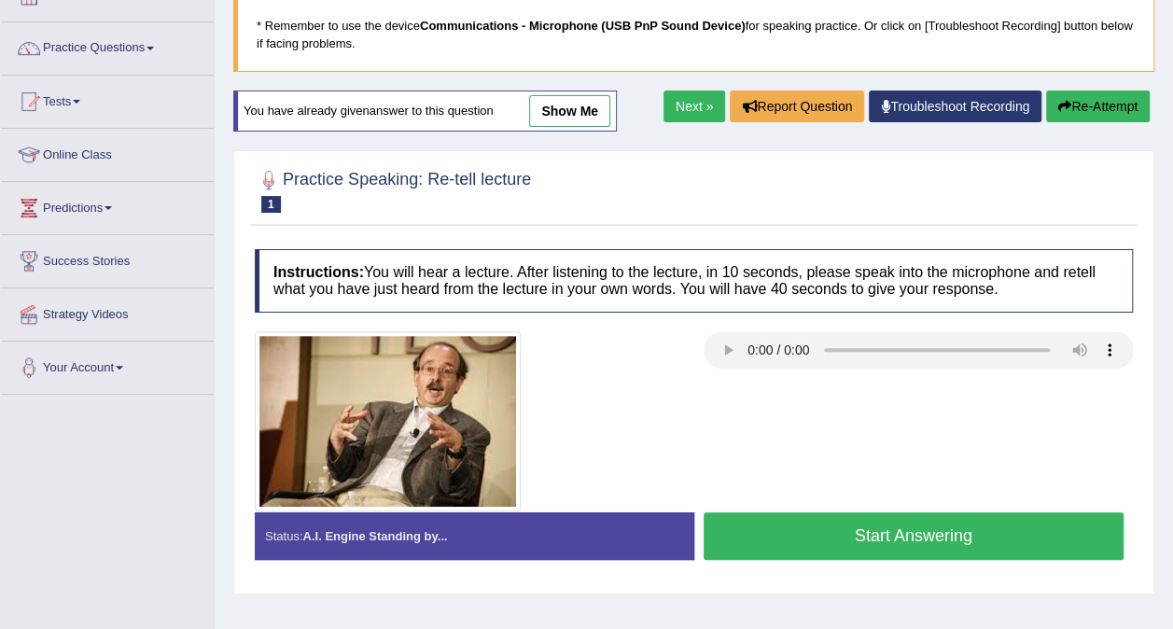
scroll to position [112, 0]
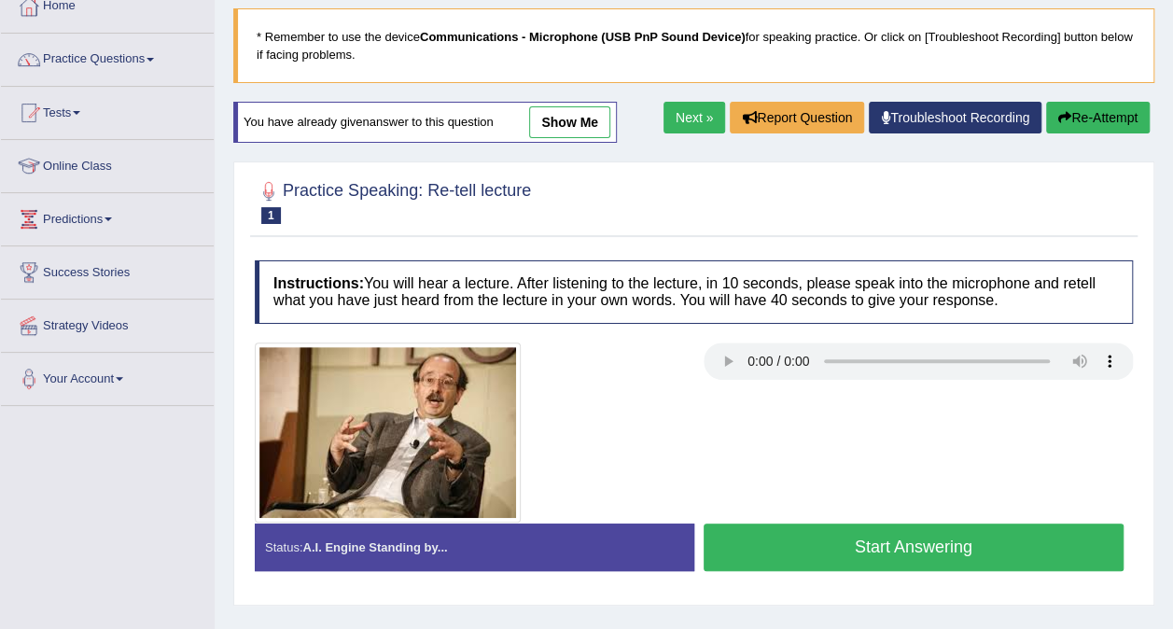
click at [569, 125] on link "show me" at bounding box center [569, 122] width 81 height 32
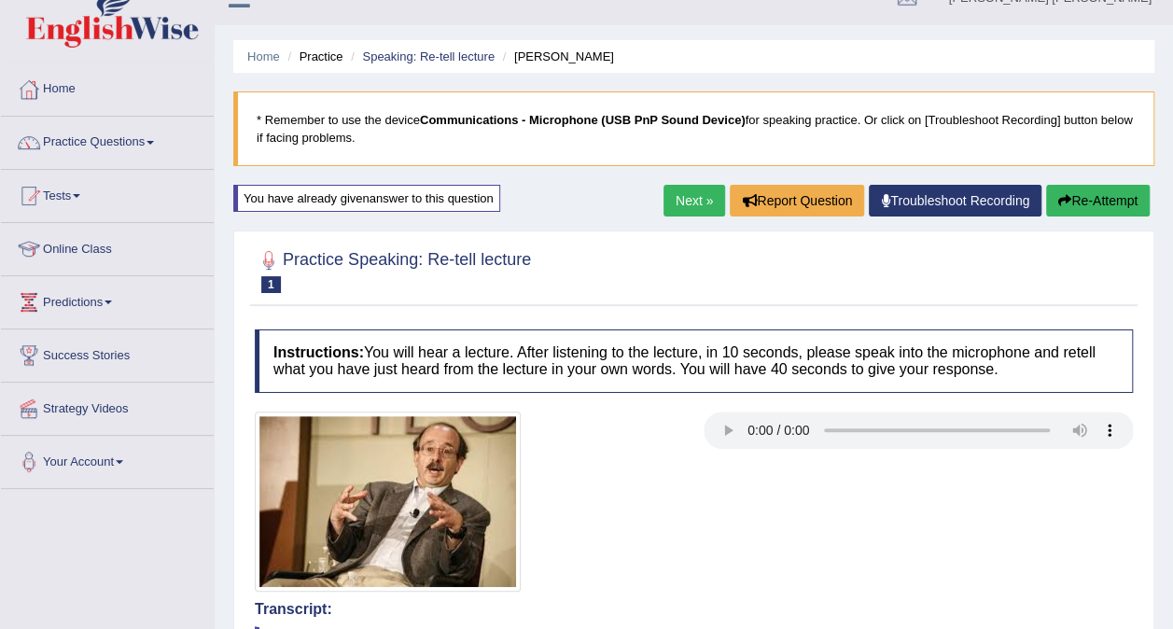
scroll to position [0, 0]
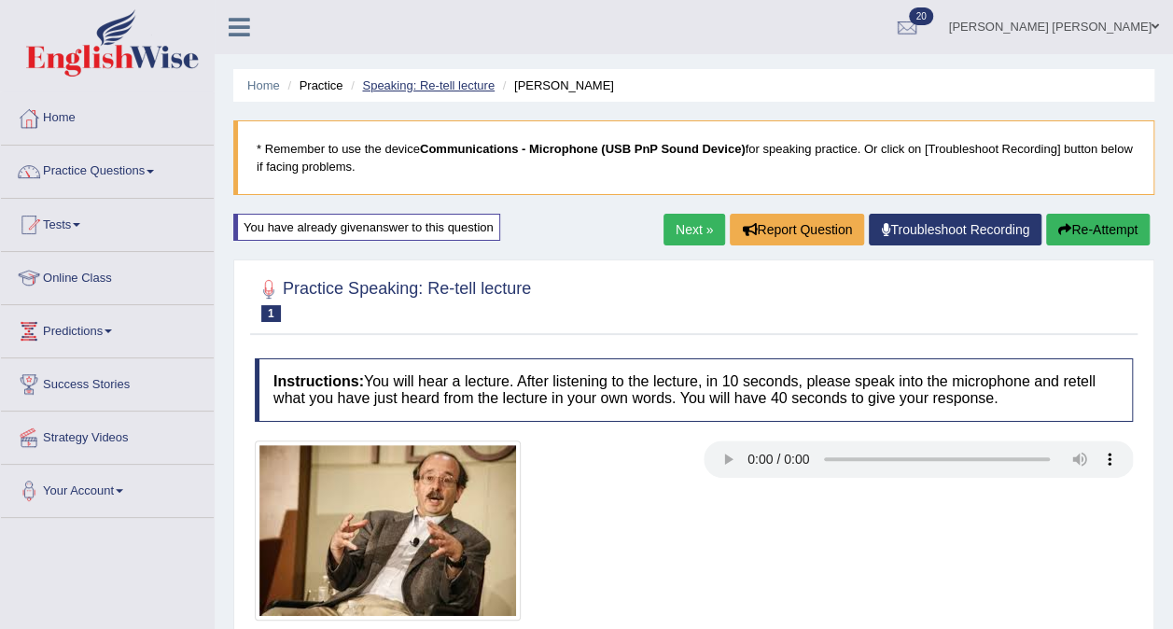
click at [424, 86] on link "Speaking: Re-tell lecture" at bounding box center [428, 85] width 133 height 14
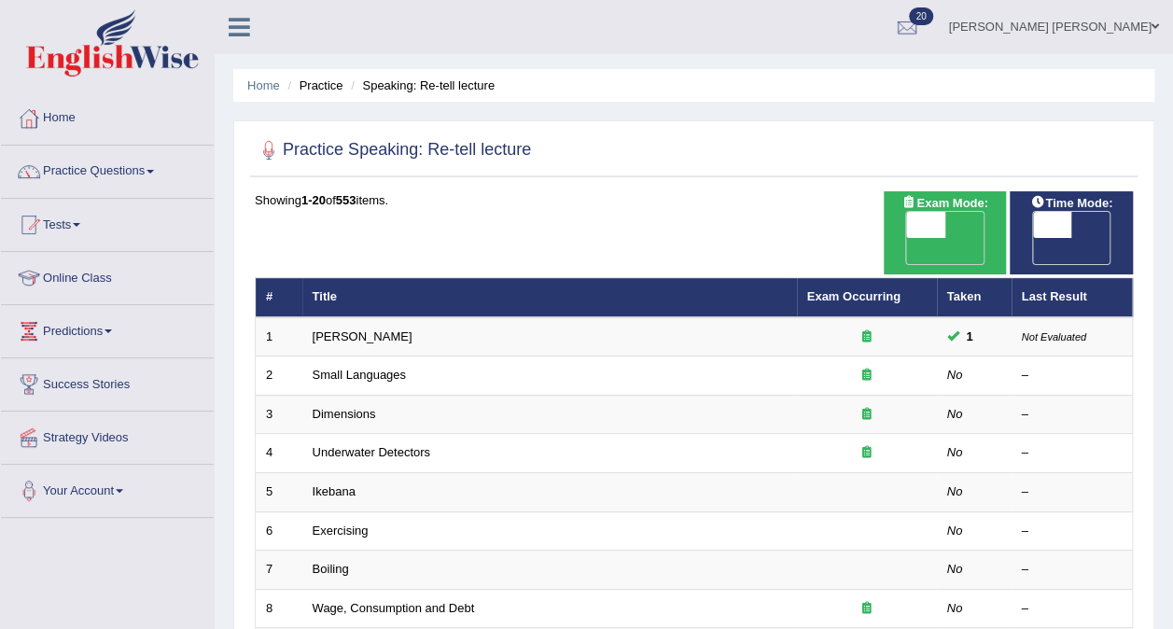
click at [41, 175] on div at bounding box center [29, 172] width 28 height 28
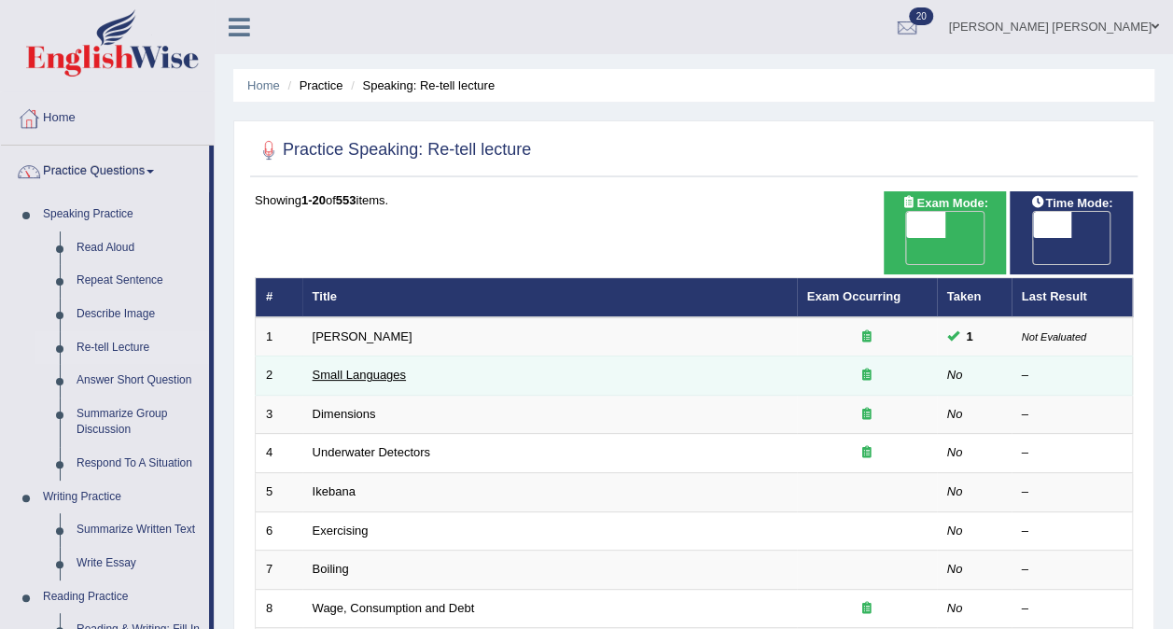
click at [338, 368] on link "Small Languages" at bounding box center [359, 375] width 93 height 14
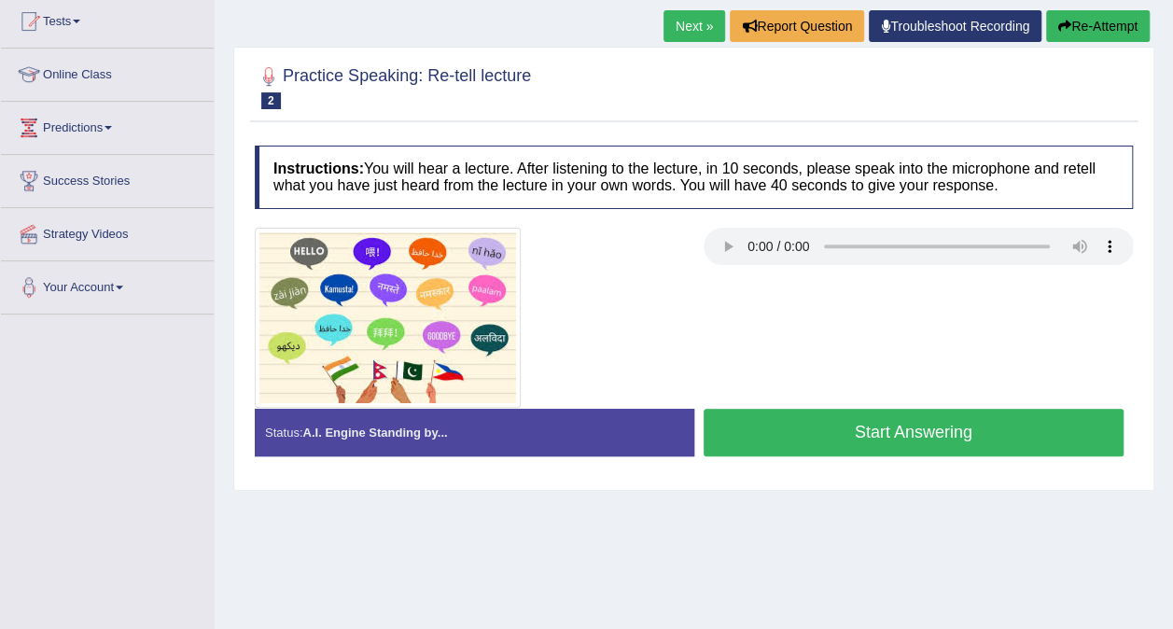
scroll to position [207, 0]
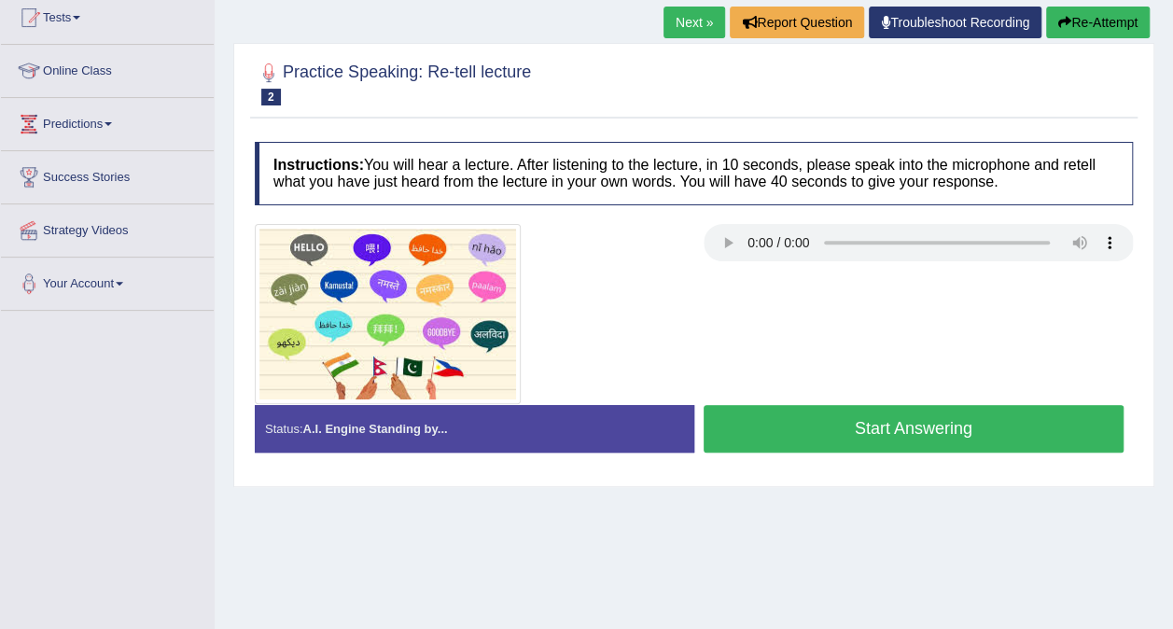
click at [808, 419] on button "Start Answering" at bounding box center [914, 429] width 421 height 48
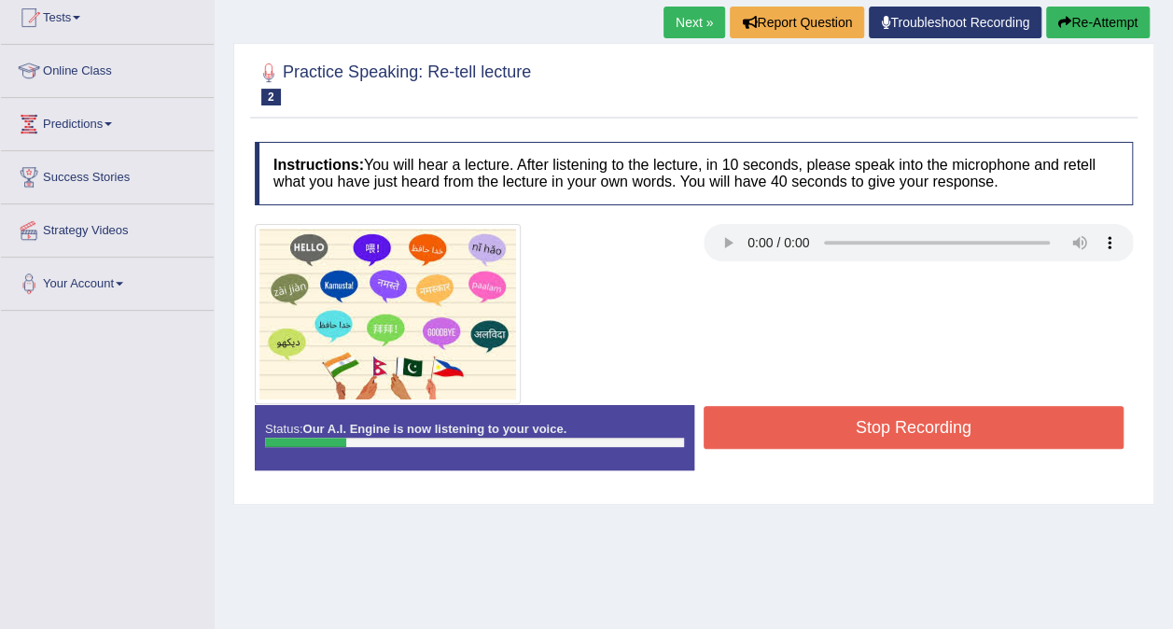
click at [892, 406] on button "Stop Recording" at bounding box center [914, 427] width 421 height 43
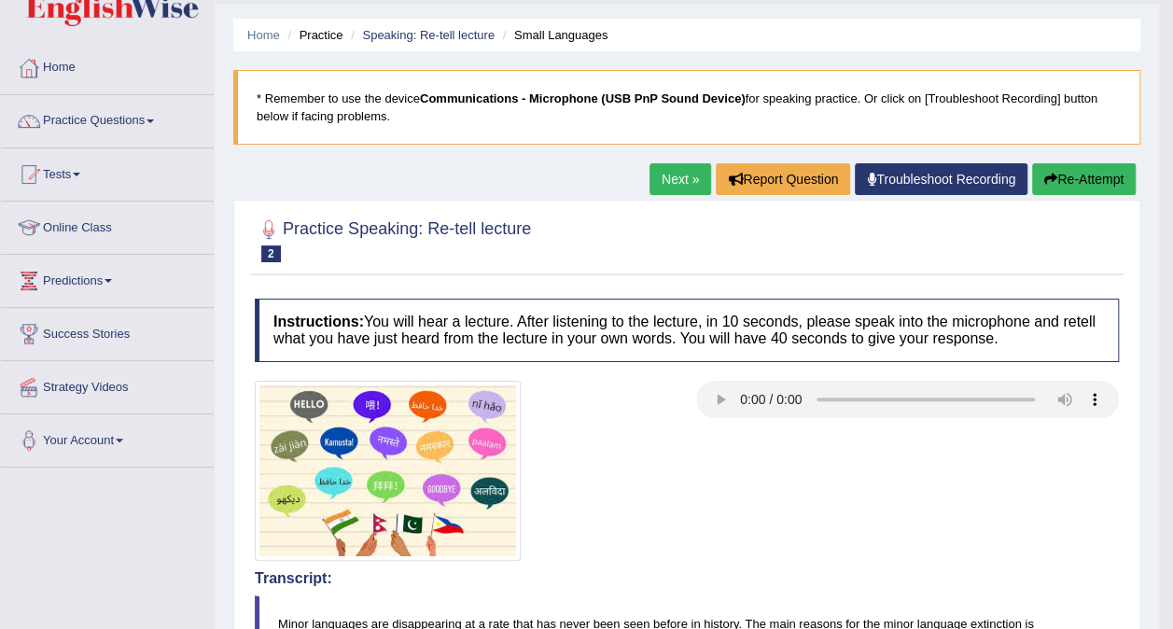
scroll to position [50, 0]
click at [423, 35] on link "Speaking: Re-tell lecture" at bounding box center [428, 35] width 133 height 14
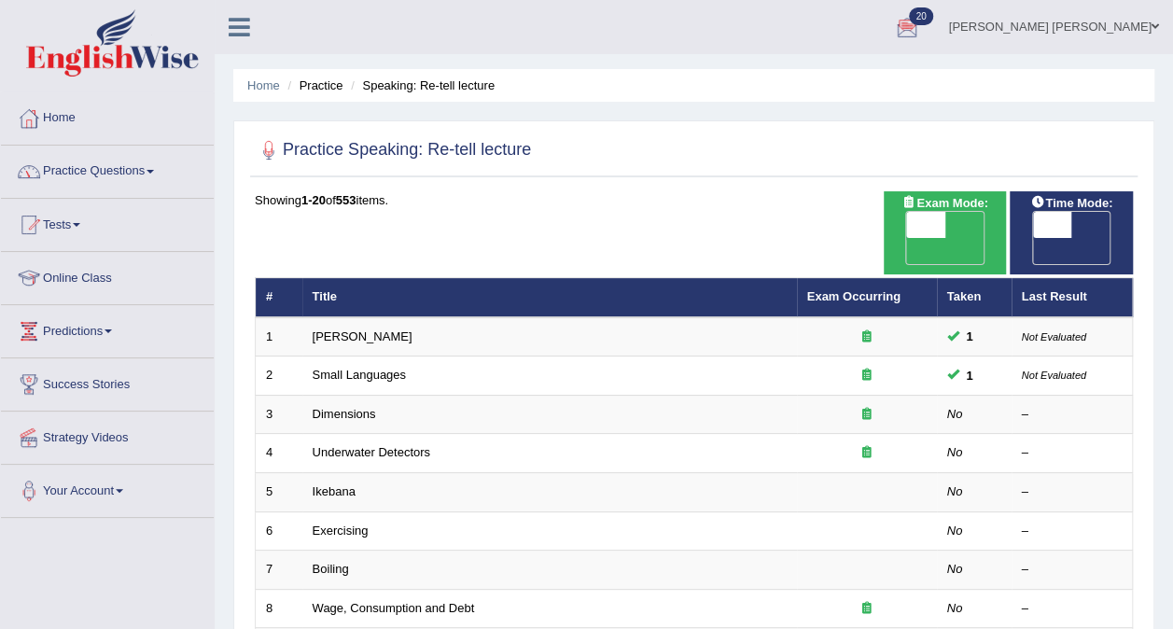
click at [86, 171] on link "Practice Questions" at bounding box center [107, 169] width 213 height 47
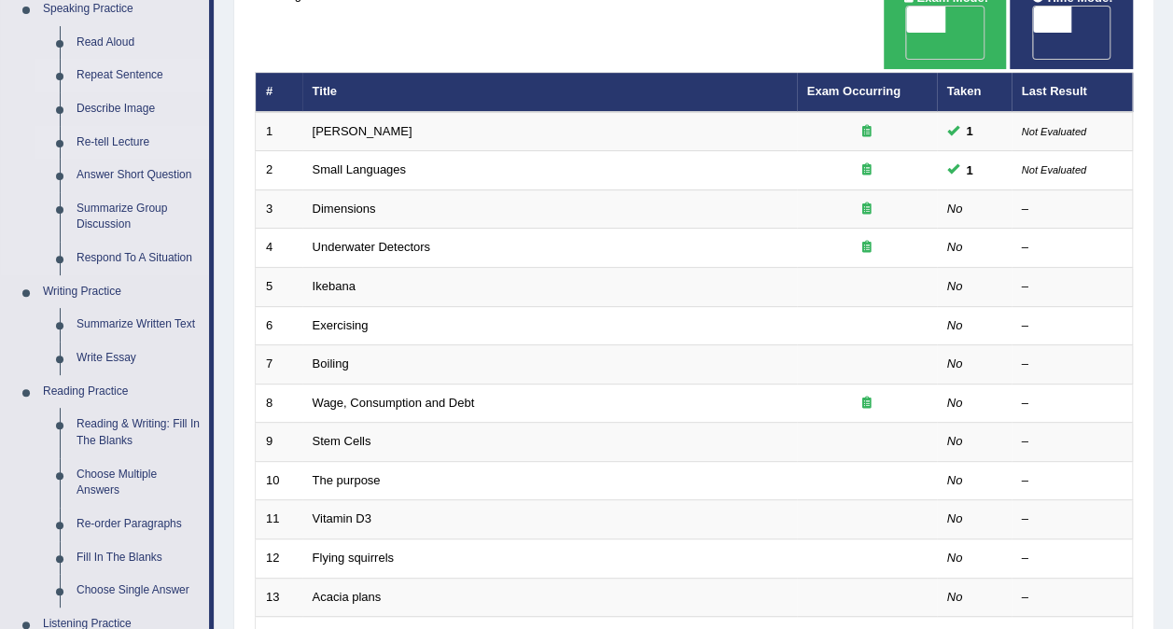
scroll to position [209, 0]
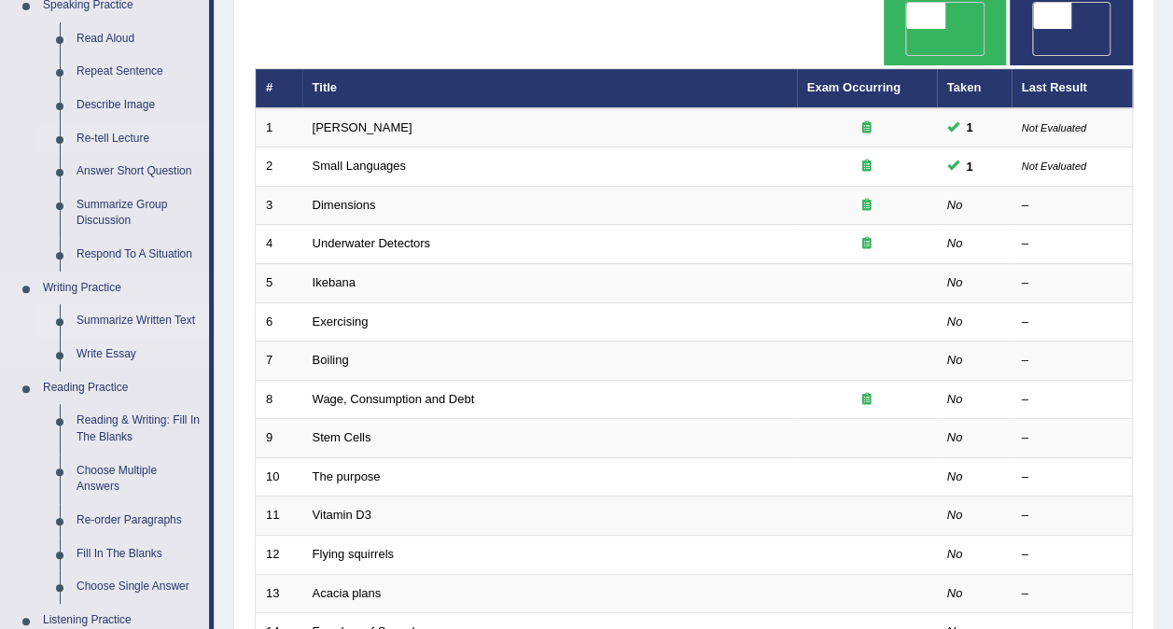
click at [142, 323] on link "Summarize Written Text" at bounding box center [138, 321] width 141 height 34
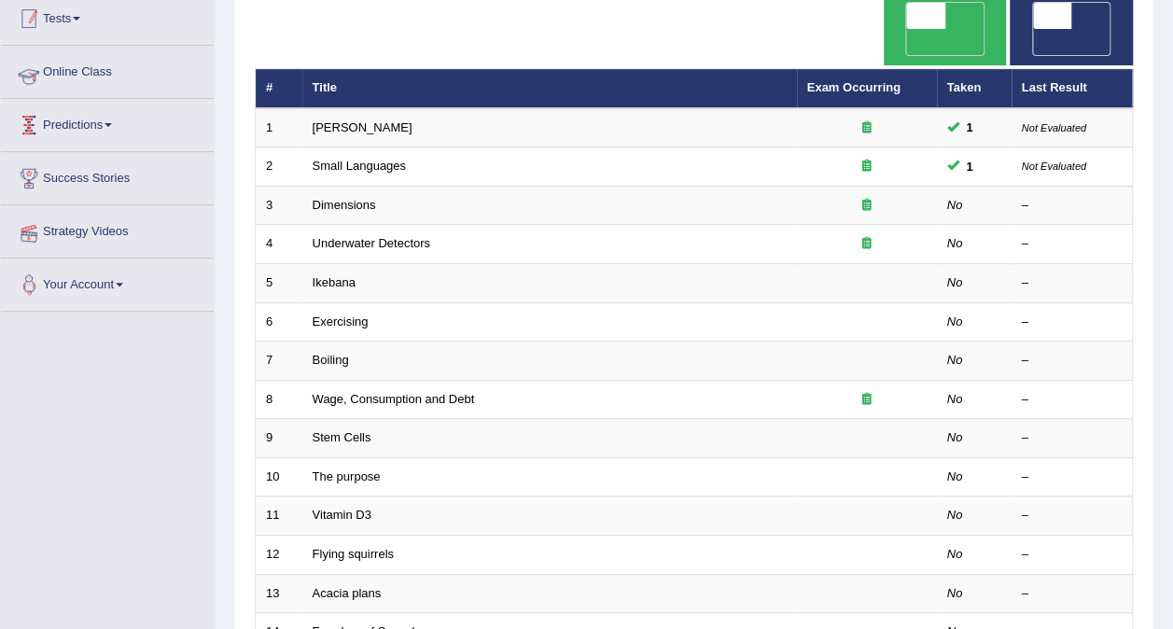
scroll to position [228, 0]
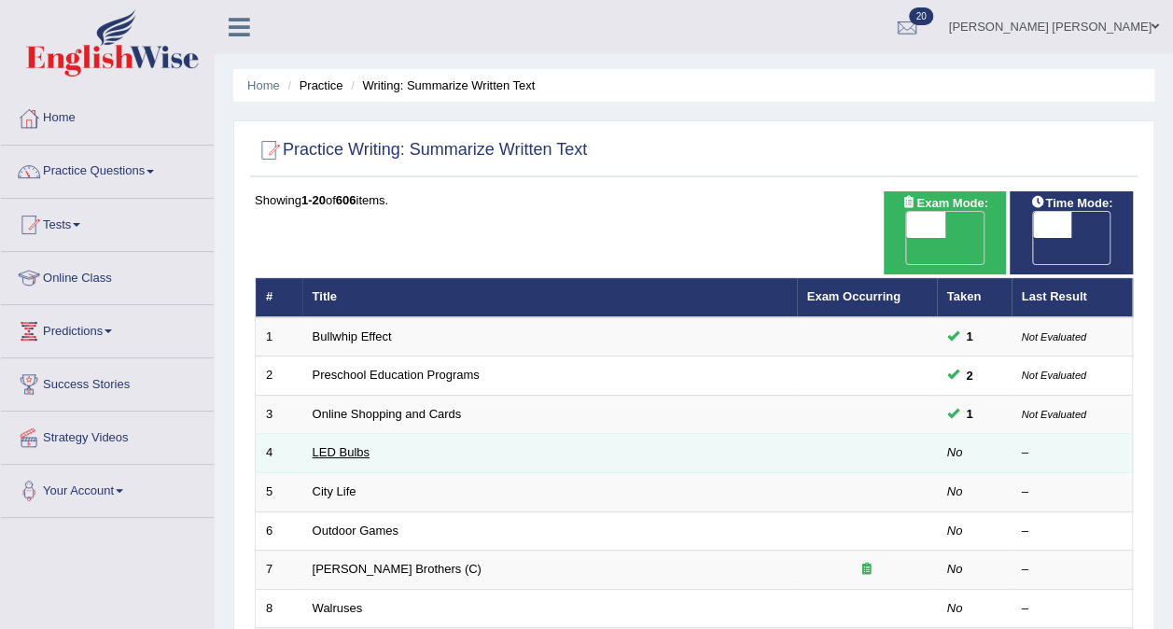
click at [344, 445] on link "LED Bulbs" at bounding box center [341, 452] width 57 height 14
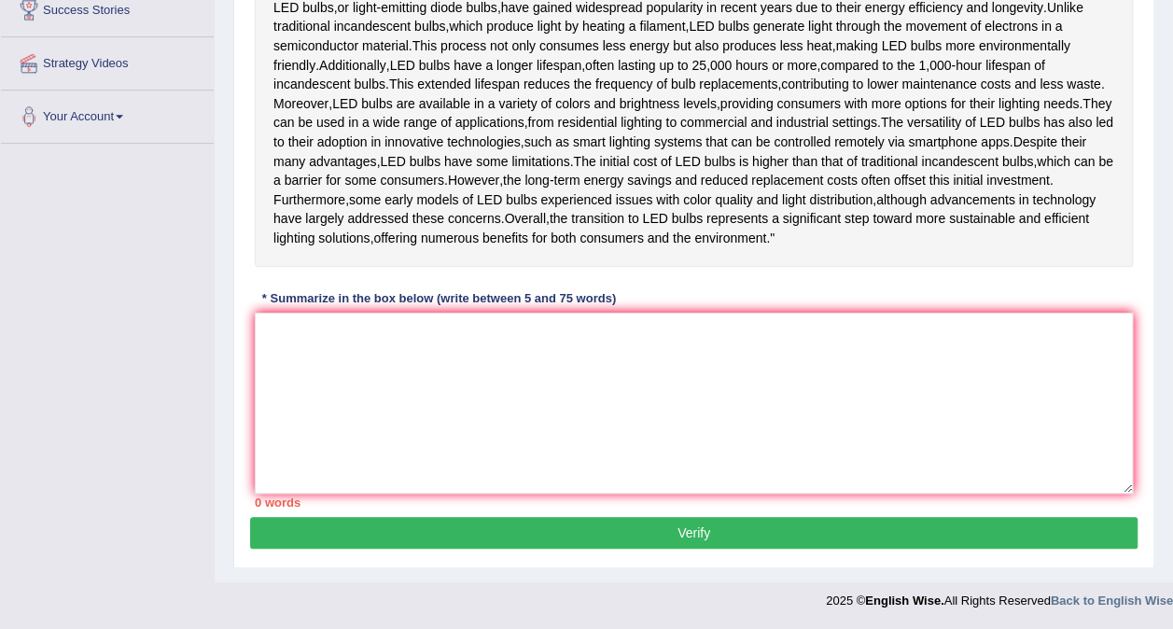
scroll to position [429, 0]
click at [330, 349] on textarea at bounding box center [694, 403] width 878 height 181
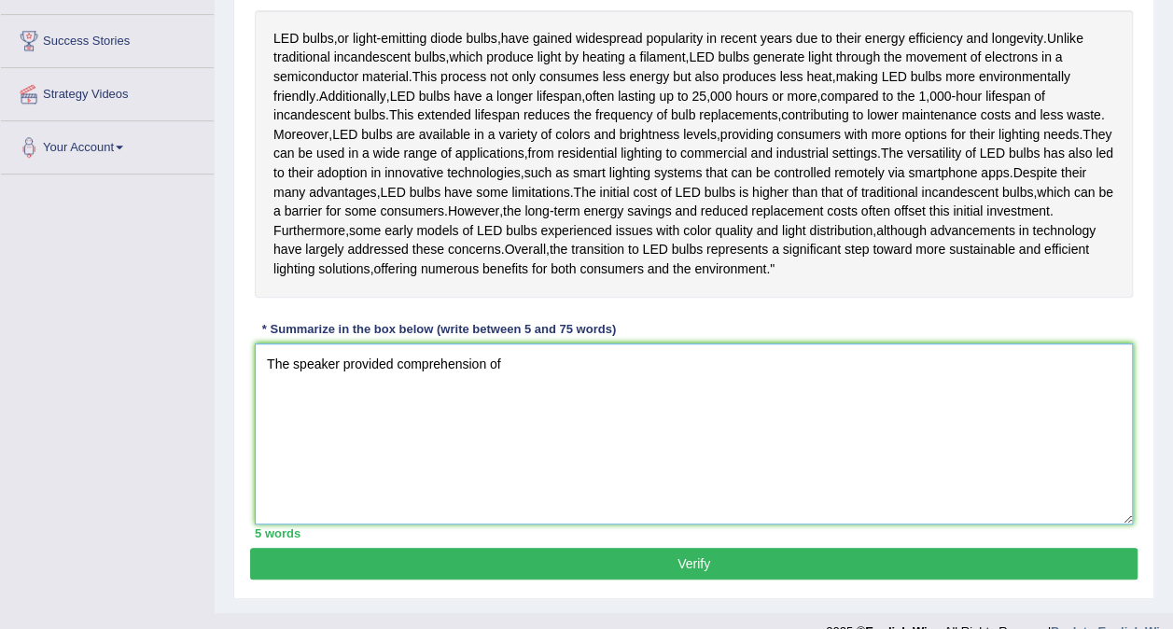
scroll to position [340, 0]
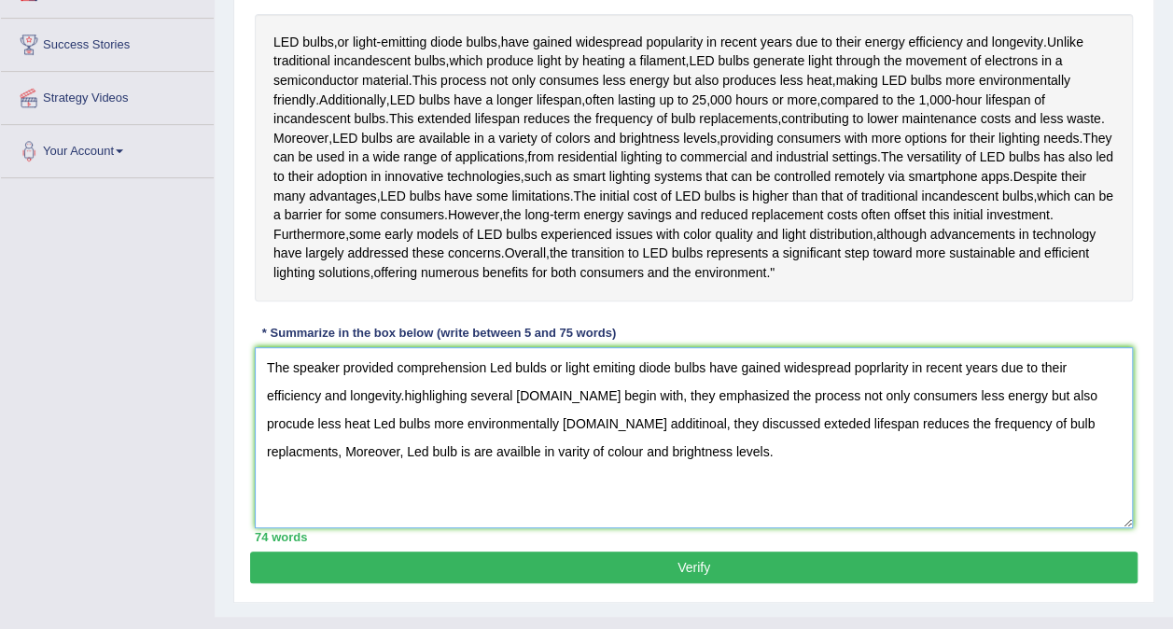
type textarea "The speaker provided comprehension Led bulds or light emiting diode bulbs have …"
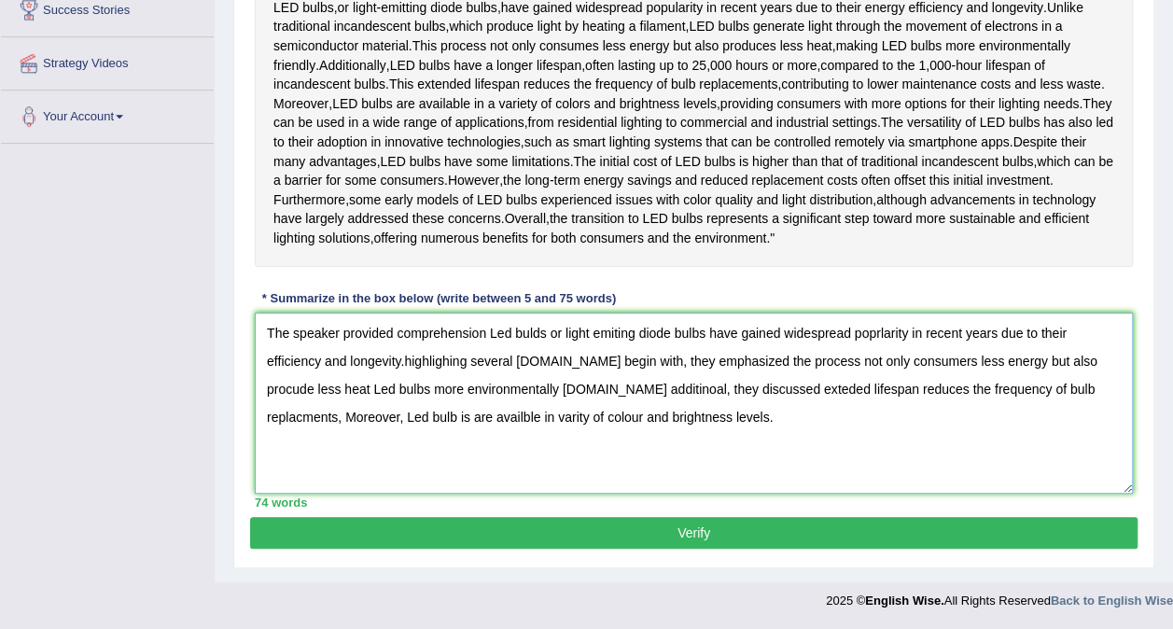
scroll to position [429, 0]
click at [528, 537] on button "Verify" at bounding box center [694, 533] width 888 height 32
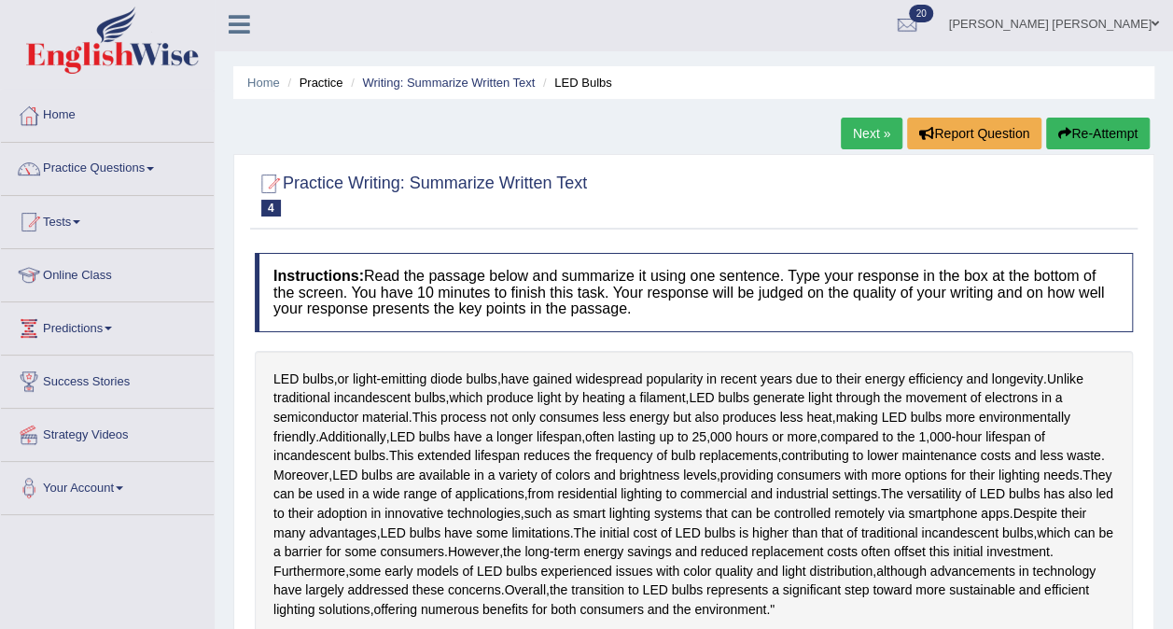
scroll to position [0, 0]
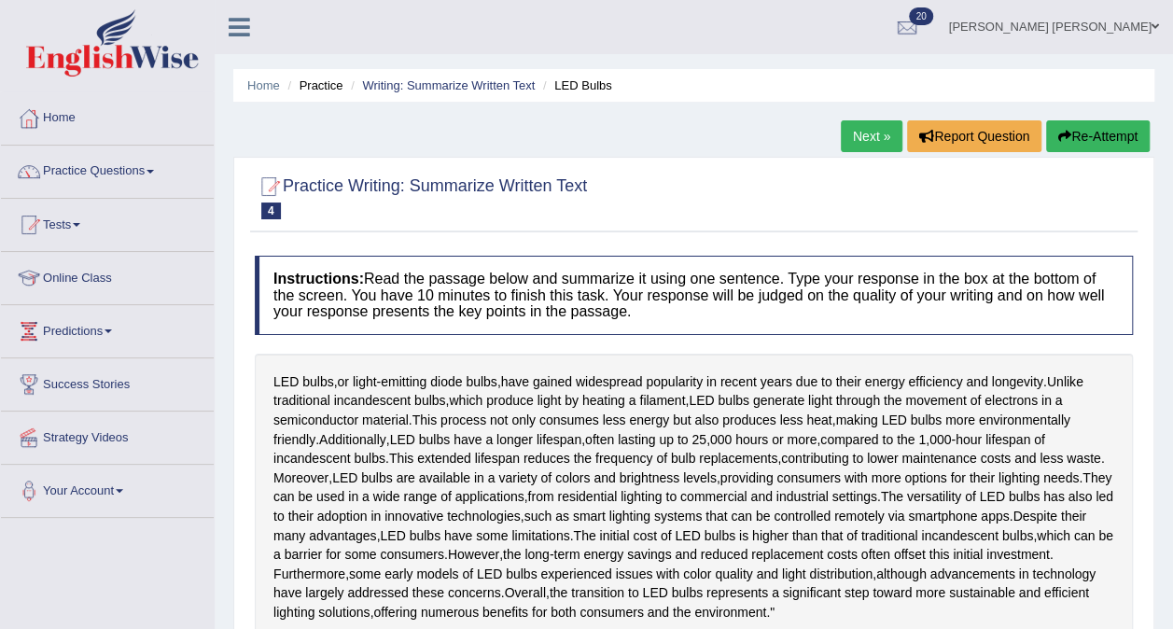
click at [94, 179] on link "Practice Questions" at bounding box center [107, 169] width 213 height 47
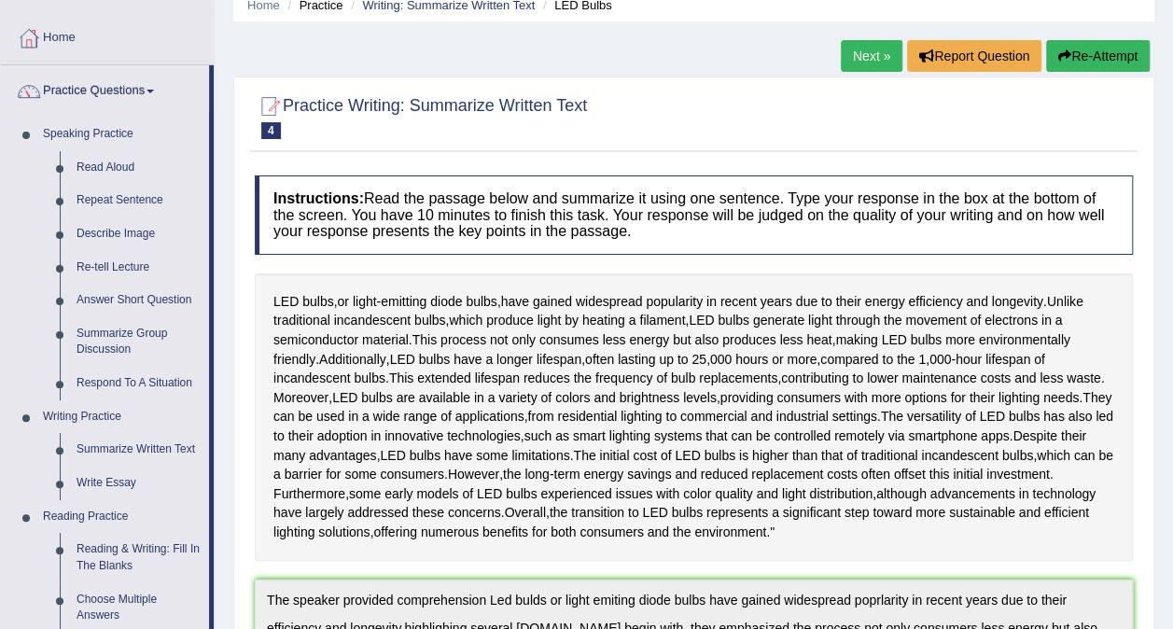
scroll to position [83, 0]
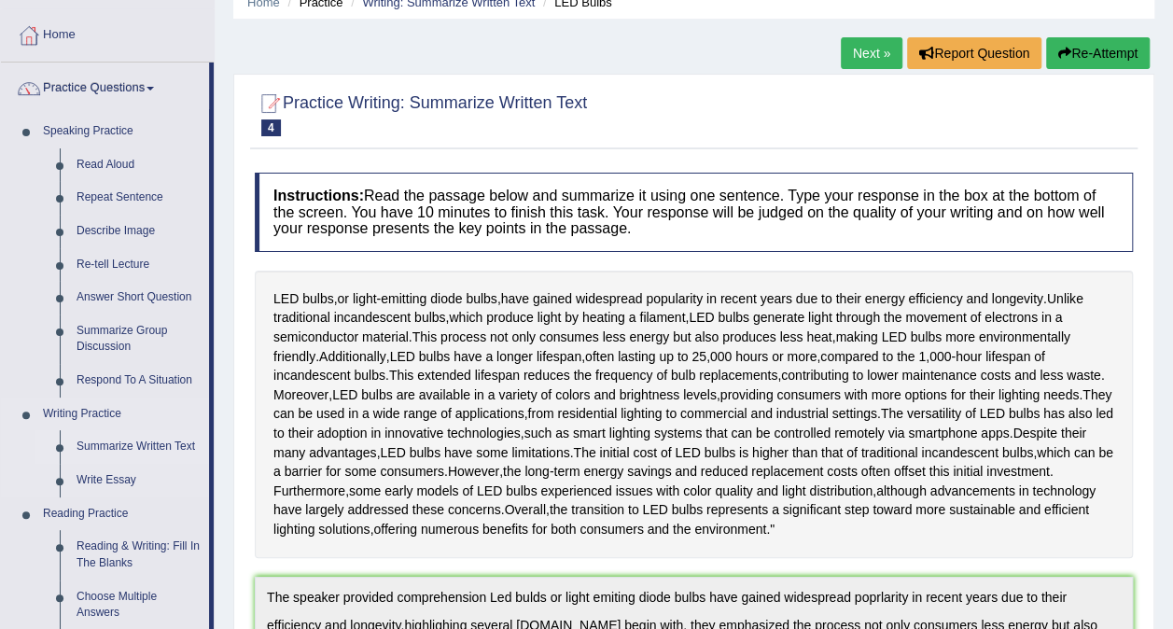
click at [138, 452] on link "Summarize Written Text" at bounding box center [138, 447] width 141 height 34
